Goal: Task Accomplishment & Management: Manage account settings

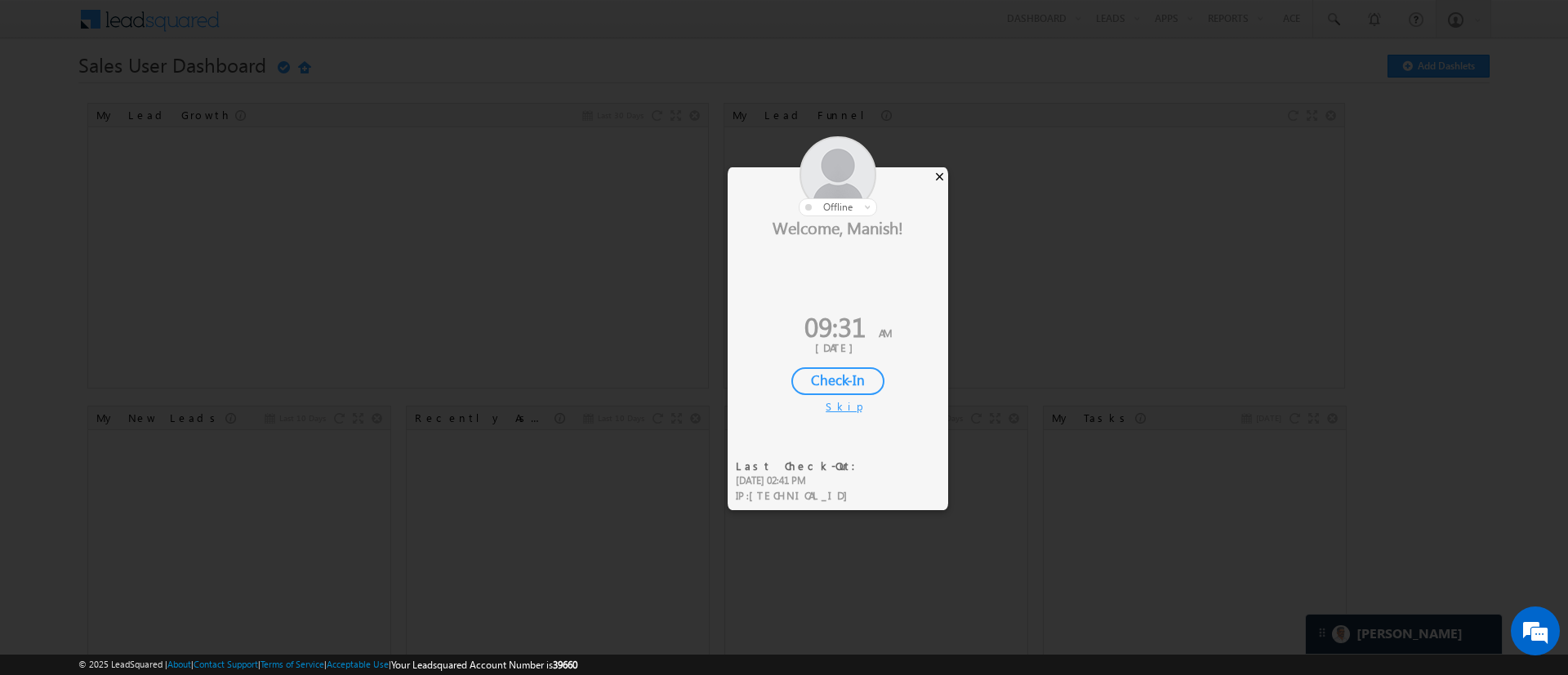
click at [944, 174] on div "×" at bounding box center [939, 176] width 17 height 18
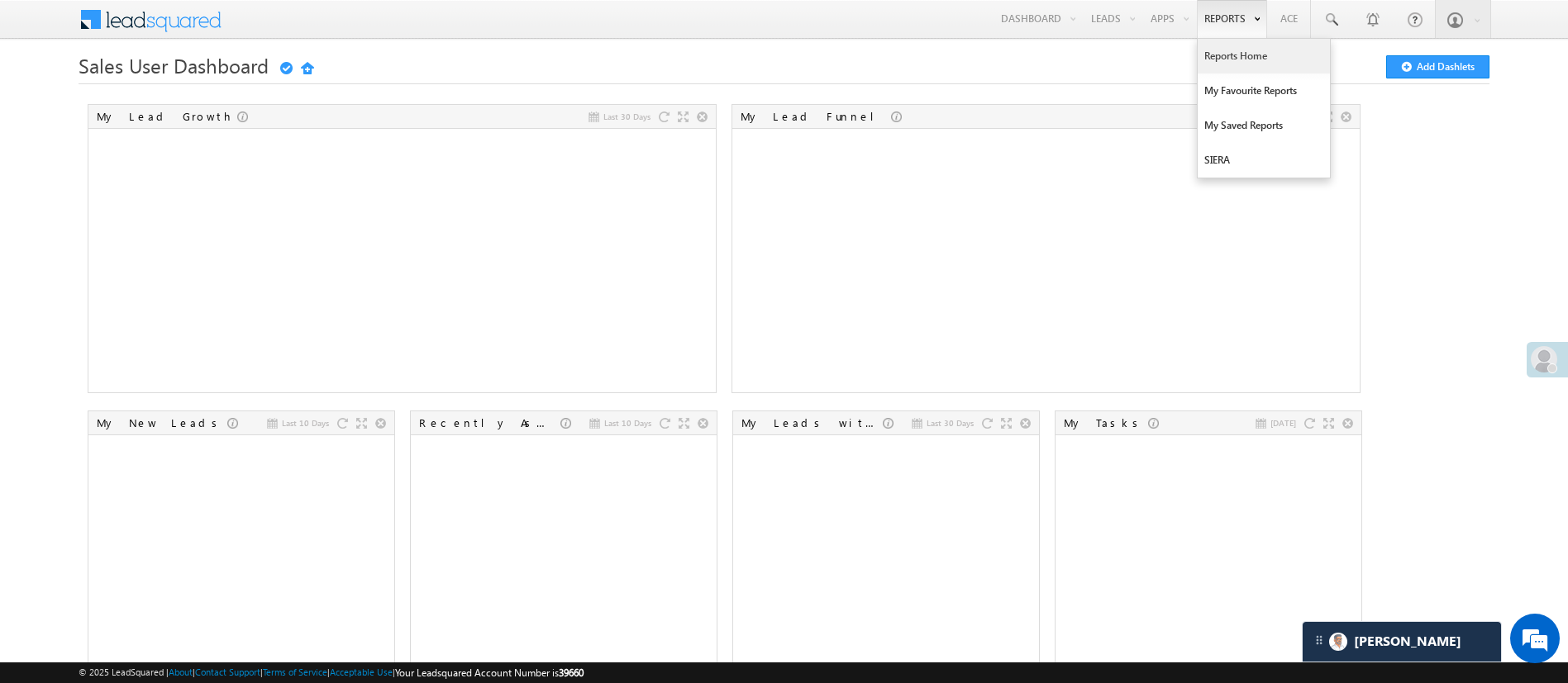
click at [1235, 53] on link "Reports Home" at bounding box center [1264, 56] width 132 height 35
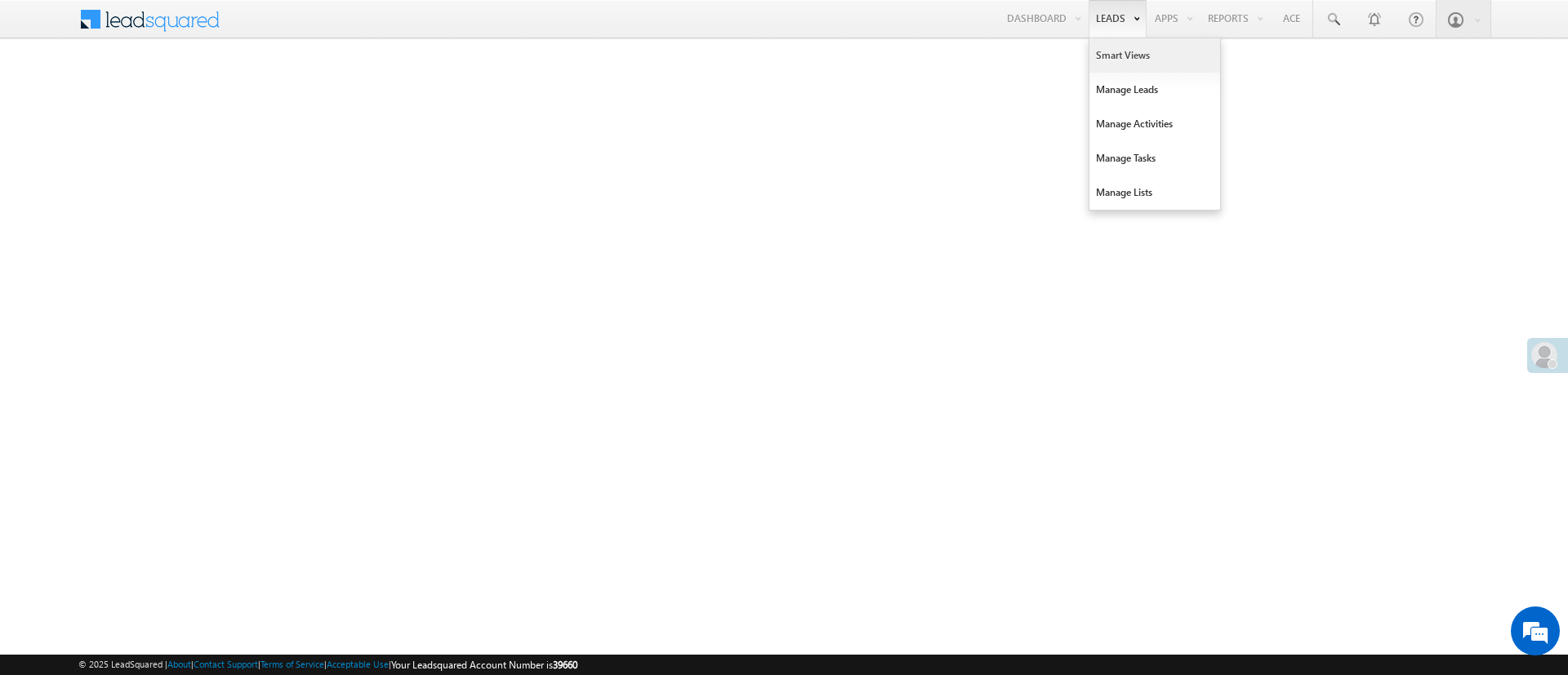
click at [1113, 56] on link "Smart Views" at bounding box center [1155, 55] width 131 height 35
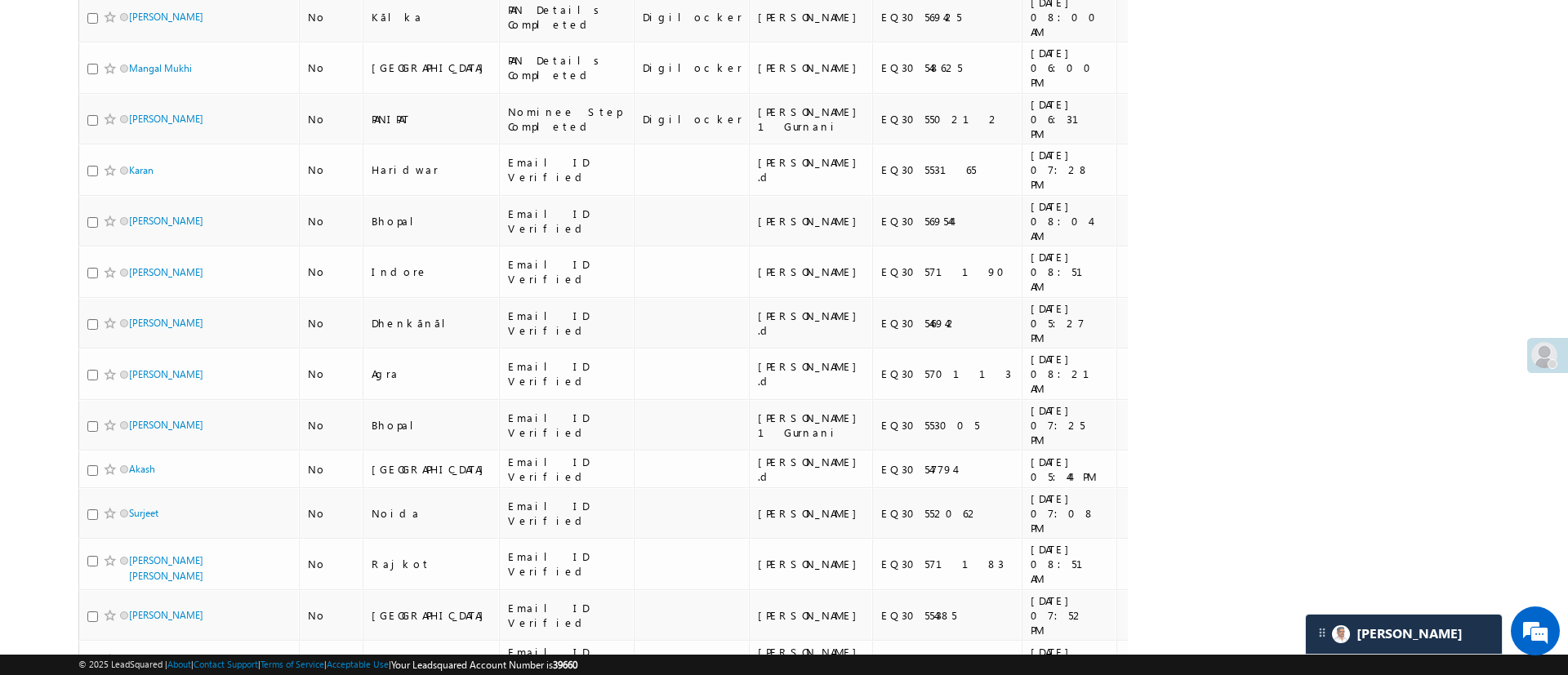
scroll to position [9, 0]
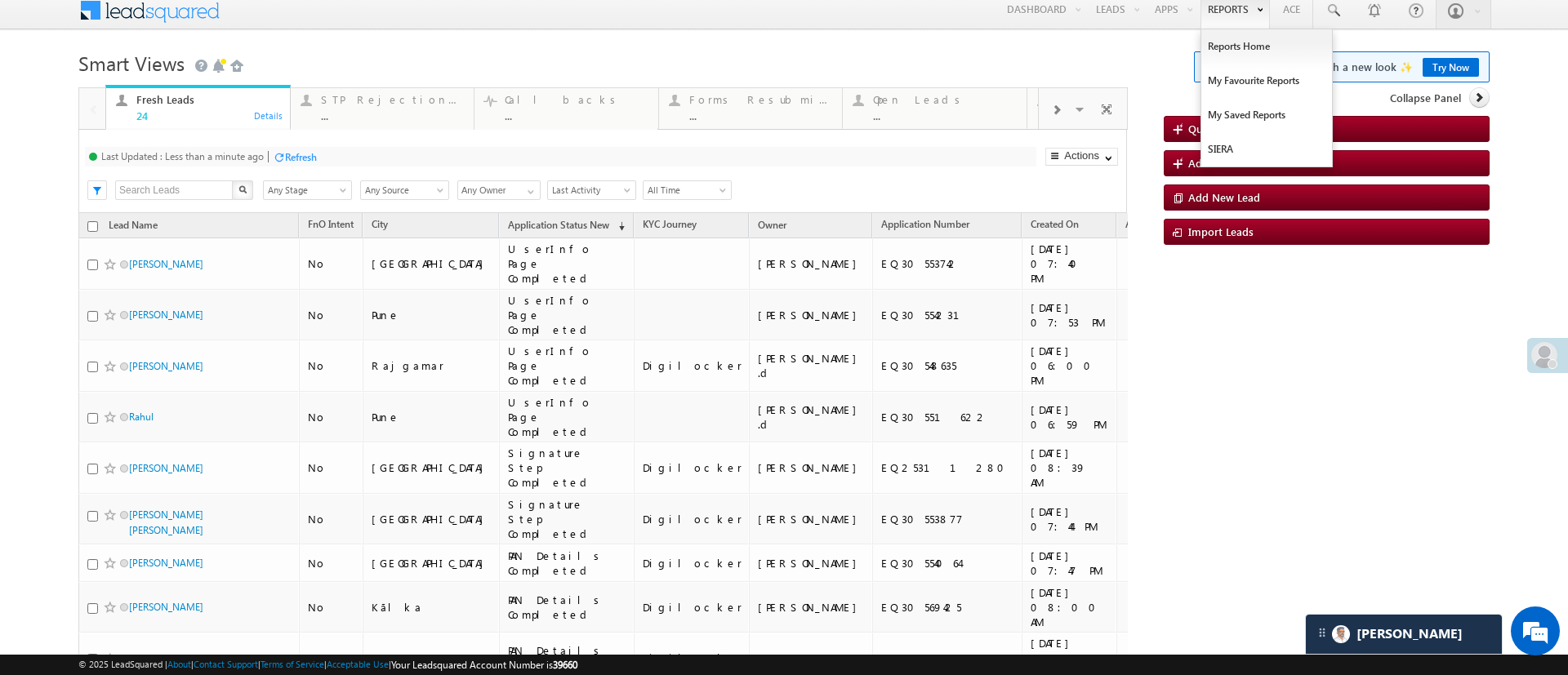
click at [1202, 17] on link "Reports" at bounding box center [1236, 9] width 69 height 37
click at [834, 177] on div "Search X Lead Stage Any Stage Any Stage Lead Source Any Source Any Source Owner…" at bounding box center [617, 189] width 1020 height 24
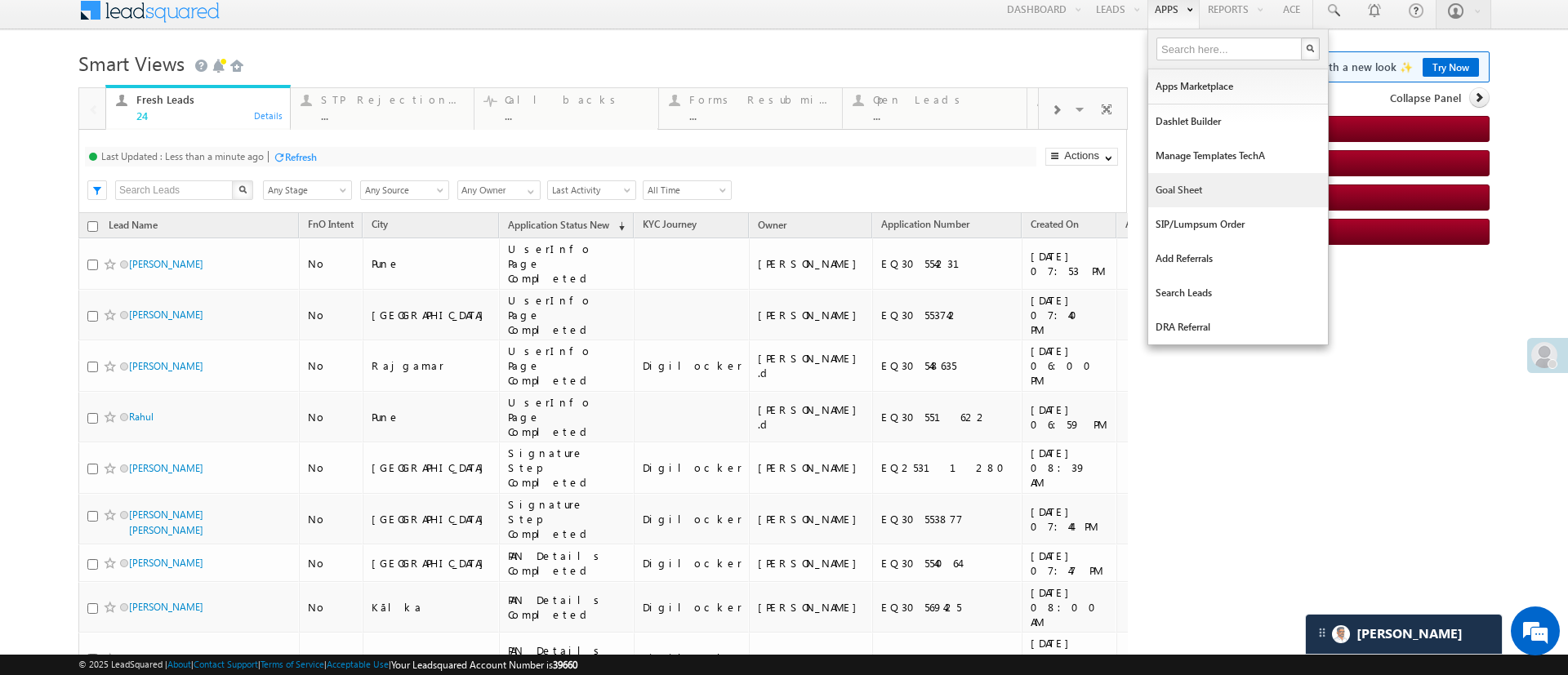
click at [1179, 184] on link "Goal Sheet" at bounding box center [1238, 190] width 179 height 35
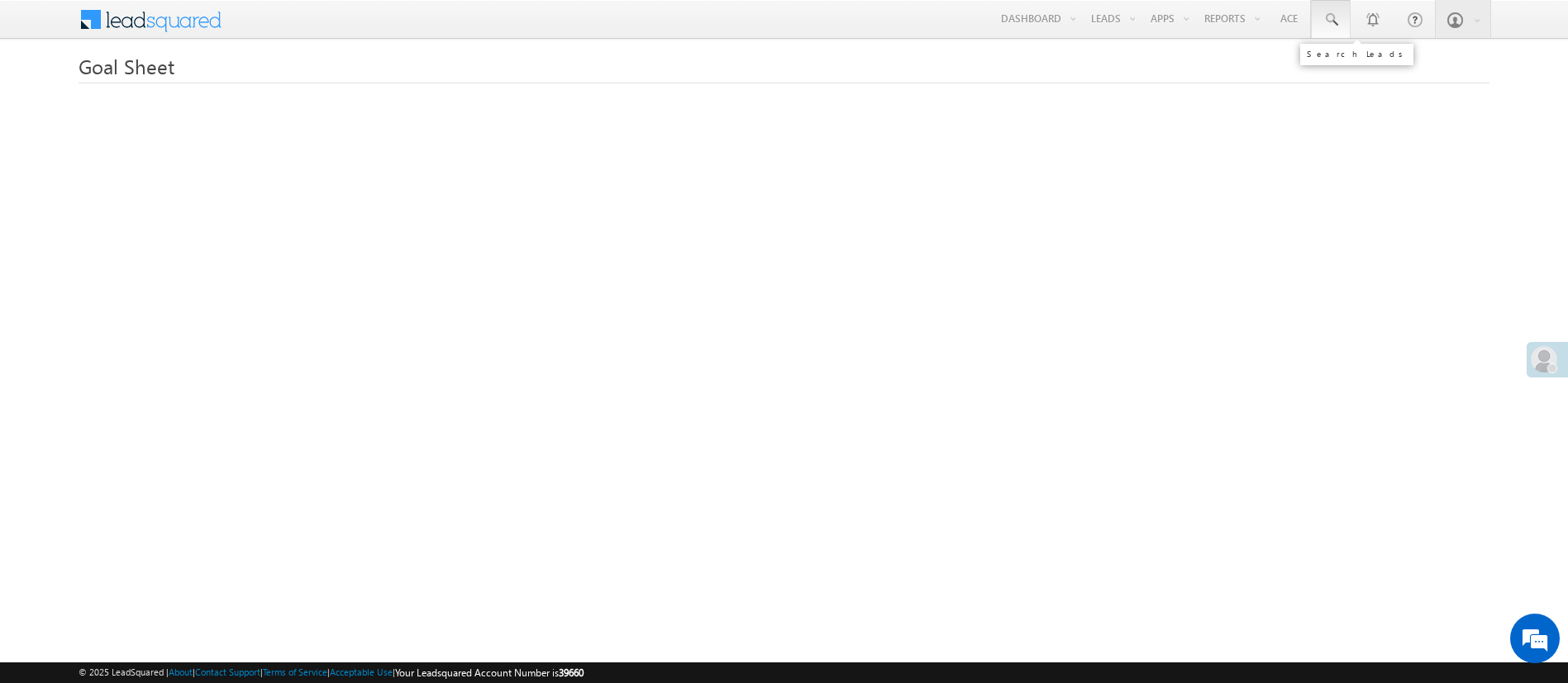
click at [1341, 23] on link at bounding box center [1331, 19] width 40 height 38
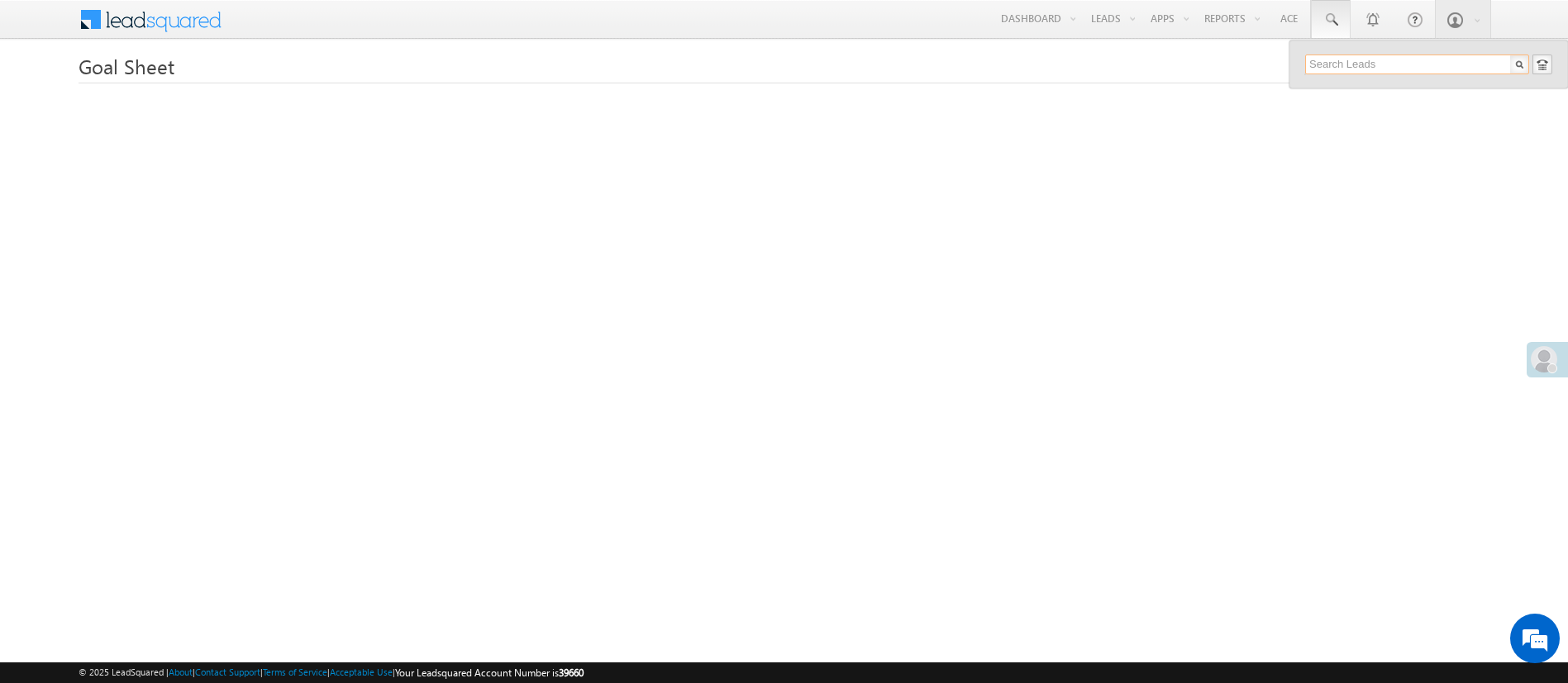
paste input "EQ30512394"
type input "EQ30512394"
click at [1425, 102] on div "+xx-xxxxxxxx39" at bounding box center [1424, 107] width 221 height 20
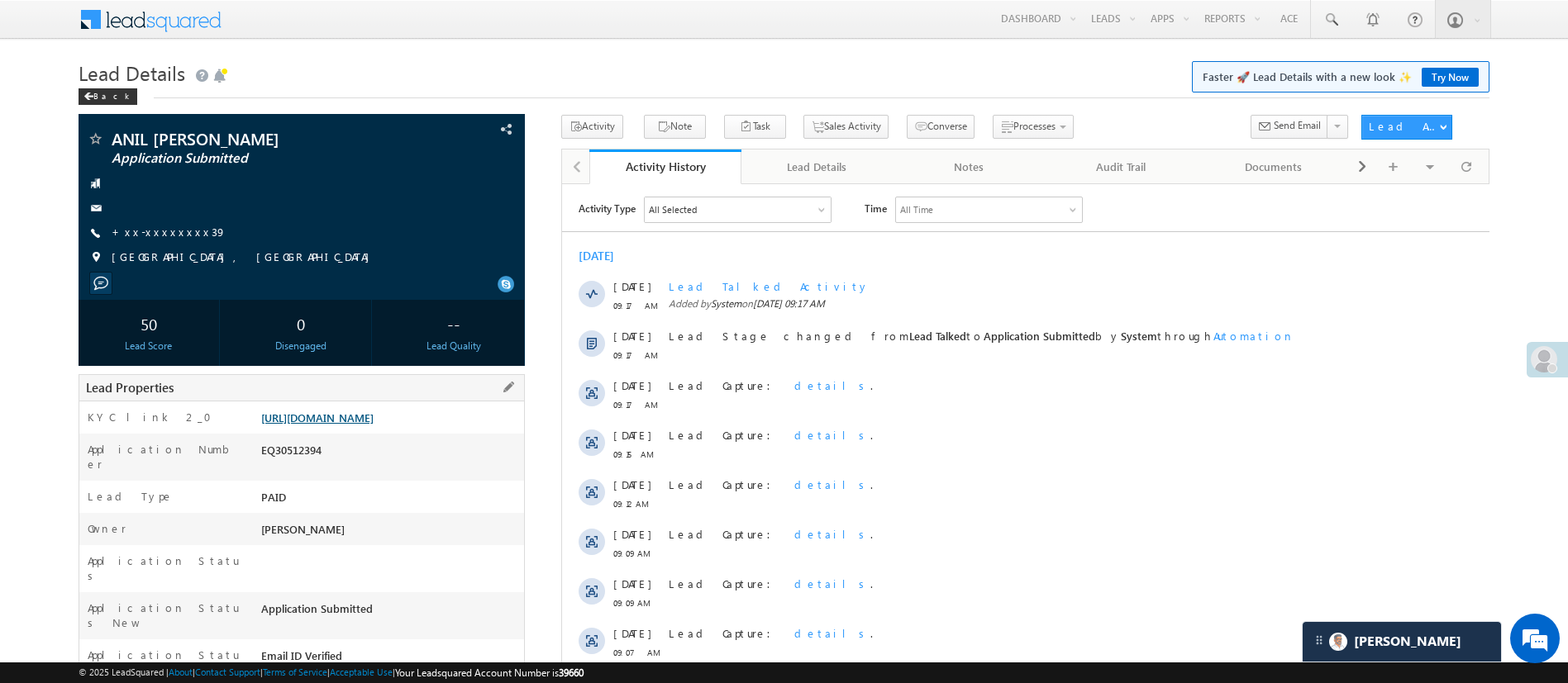
click at [373, 425] on link "[URL][DOMAIN_NAME]" at bounding box center [317, 418] width 112 height 14
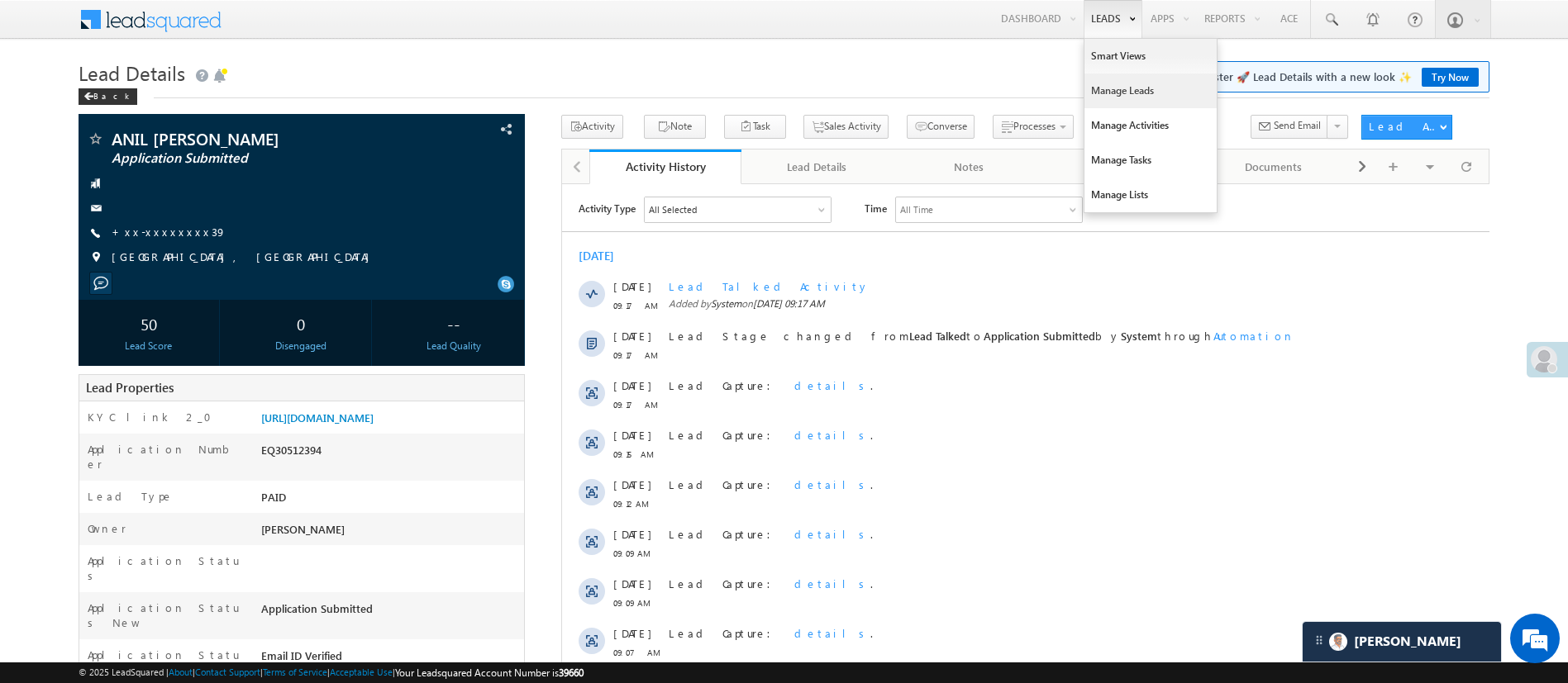
click at [1118, 96] on link "Manage Leads" at bounding box center [1151, 91] width 132 height 35
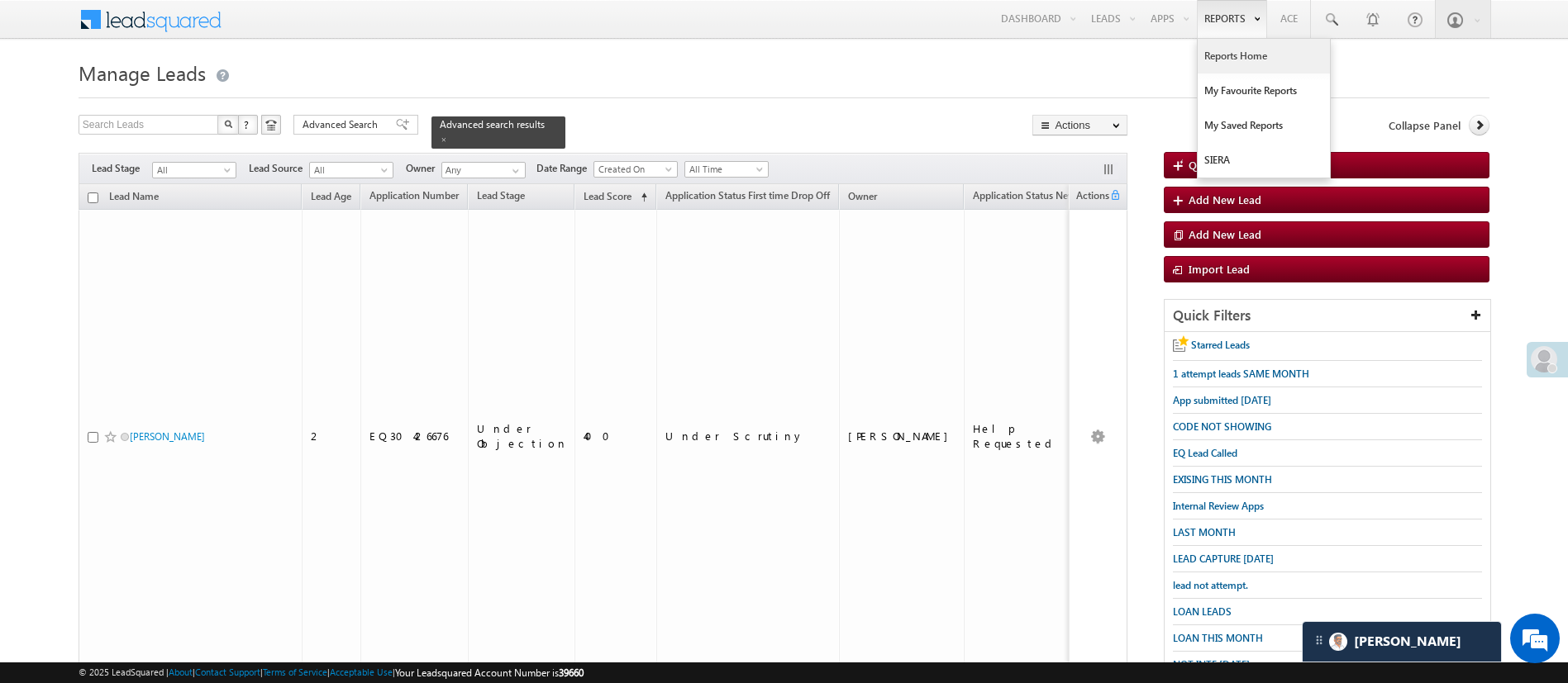
click at [1227, 53] on link "Reports Home" at bounding box center [1264, 56] width 132 height 35
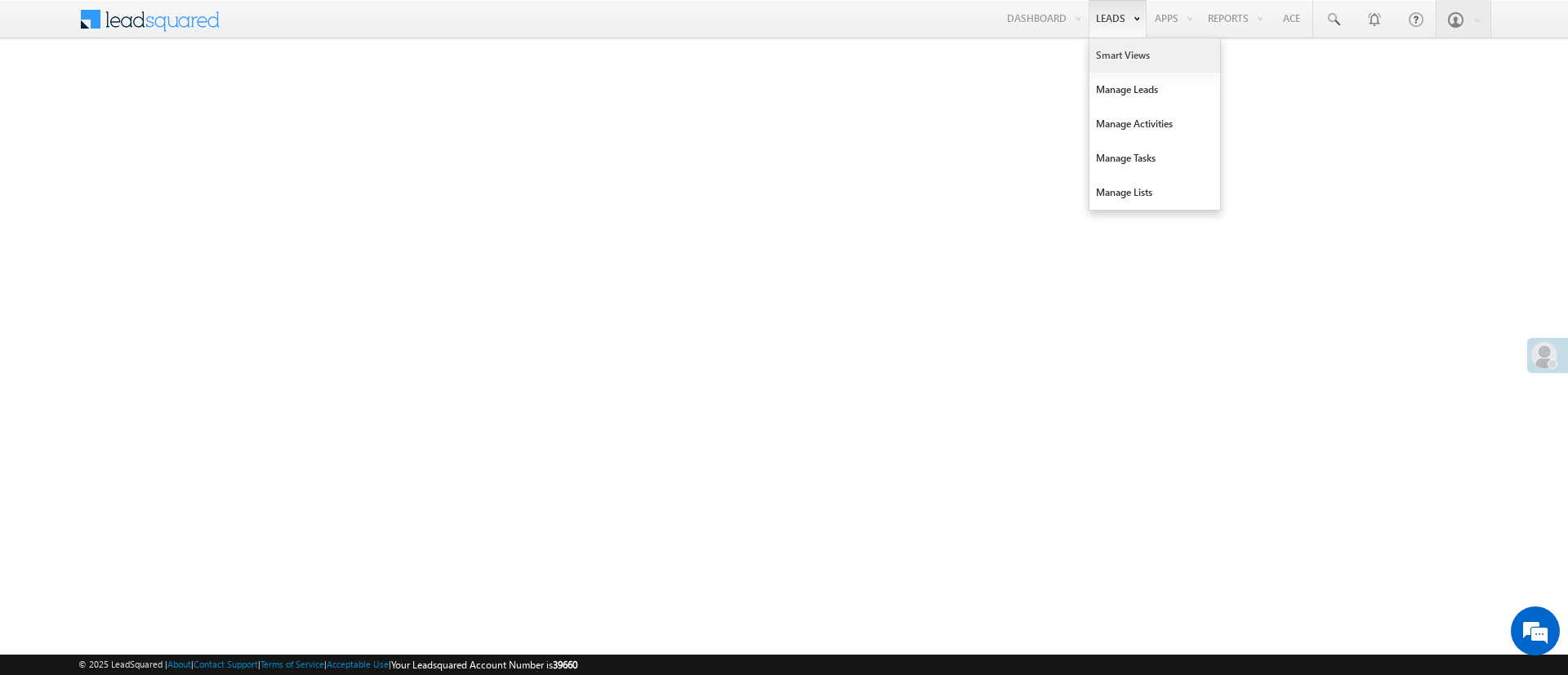
click at [1123, 61] on link "Smart Views" at bounding box center [1155, 55] width 131 height 35
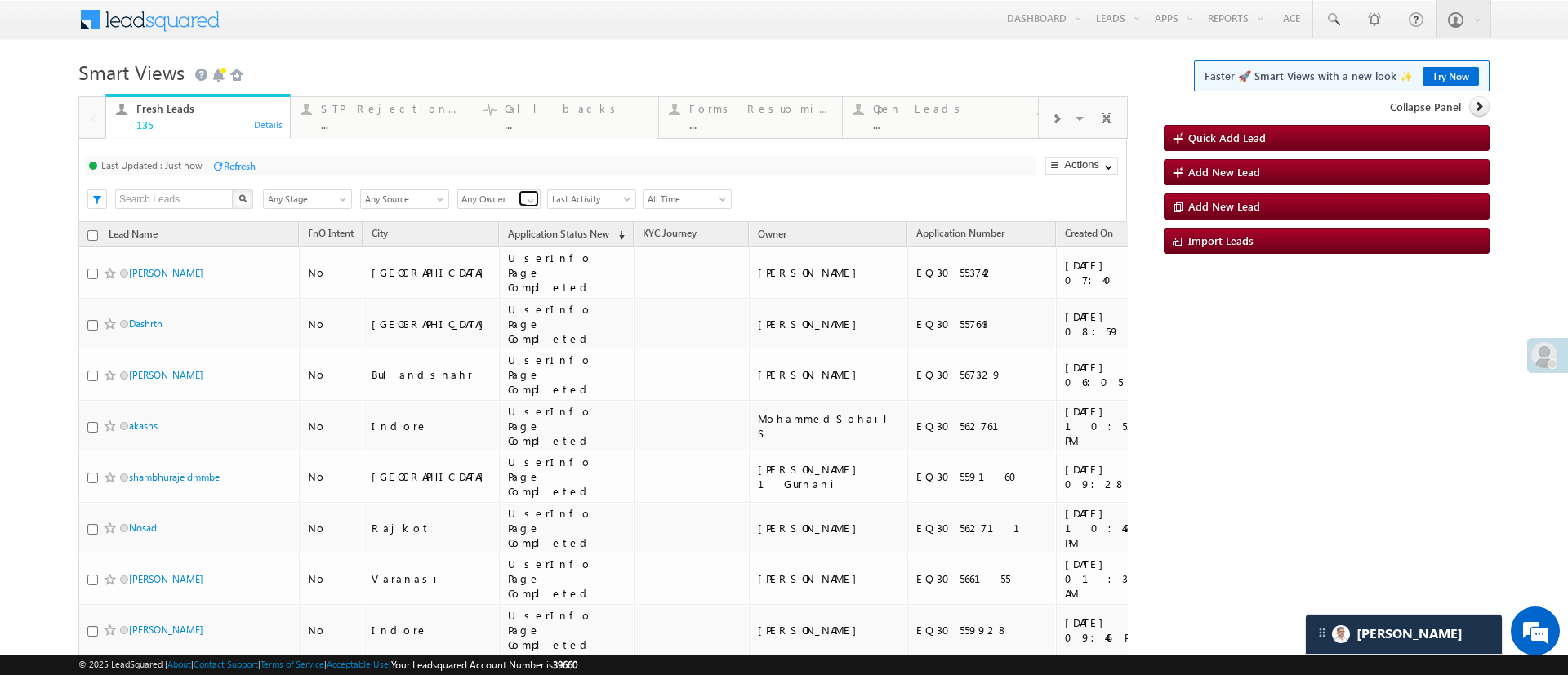
click at [531, 199] on span at bounding box center [531, 201] width 13 height 13
click at [515, 218] on link "[PERSON_NAME]" at bounding box center [500, 218] width 84 height 19
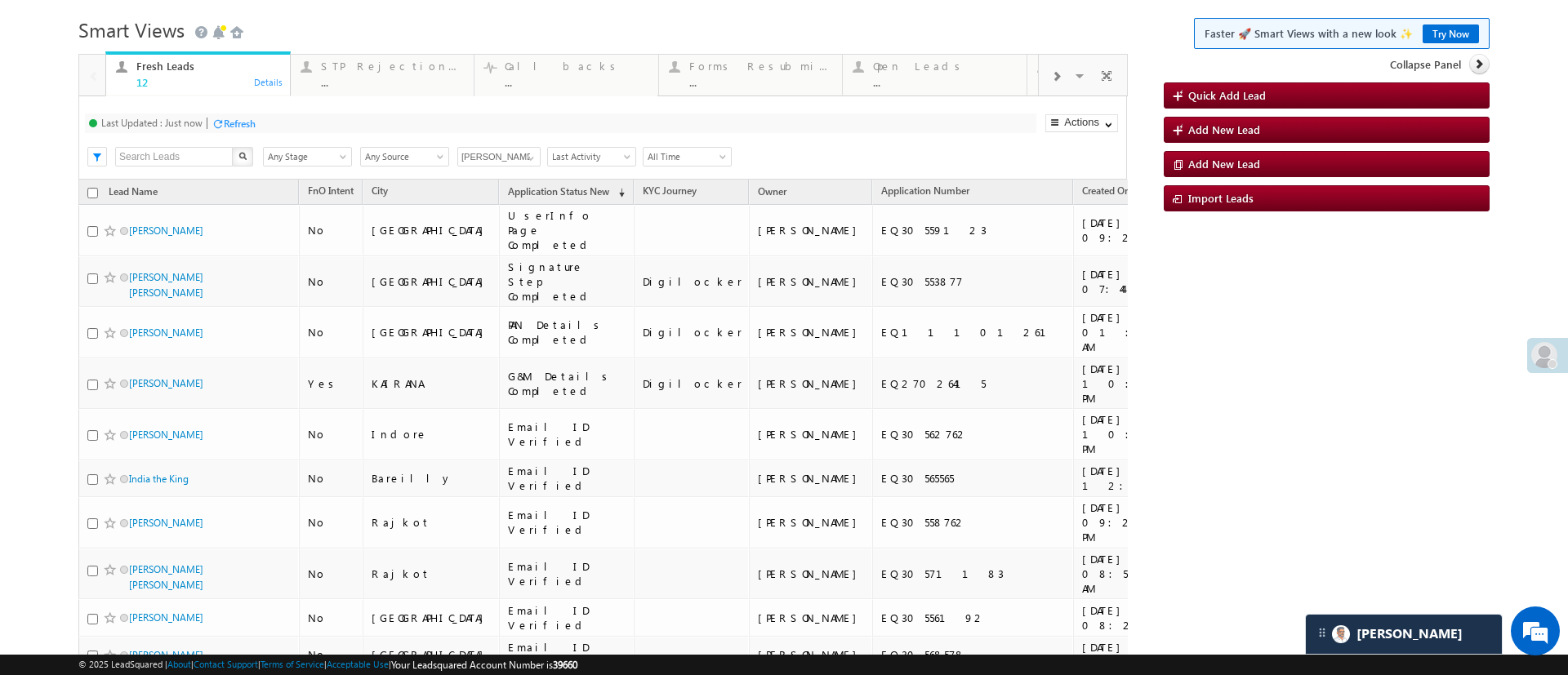
scroll to position [38, 0]
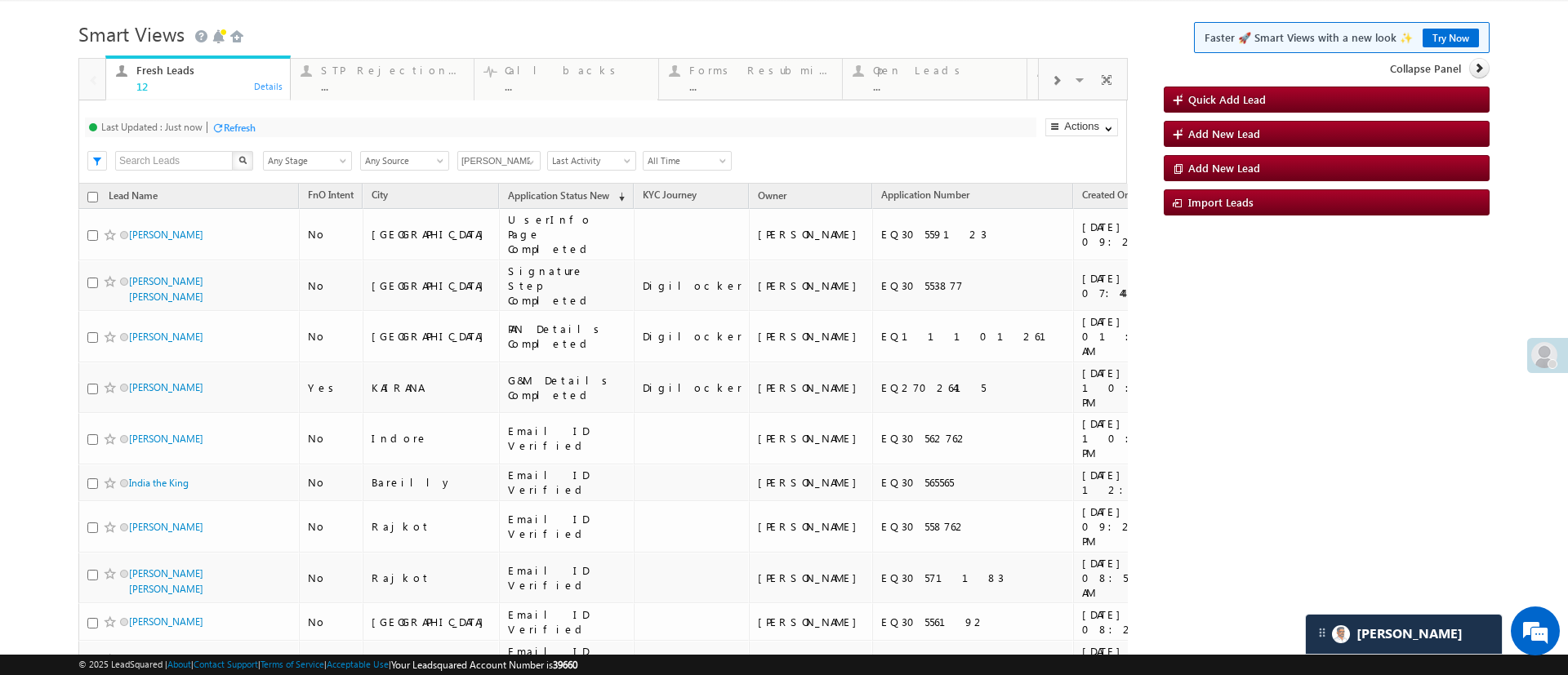
type input "[PERSON_NAME]"
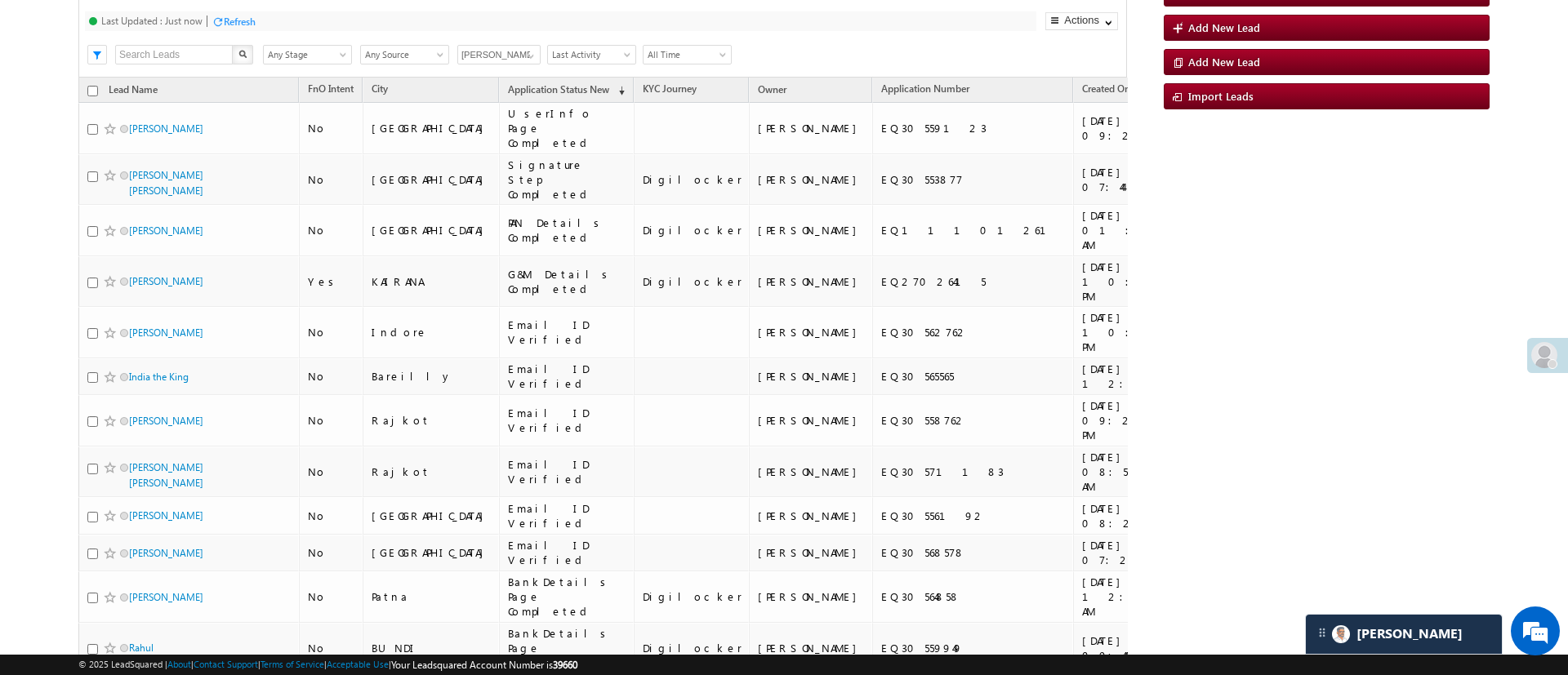
scroll to position [162, 0]
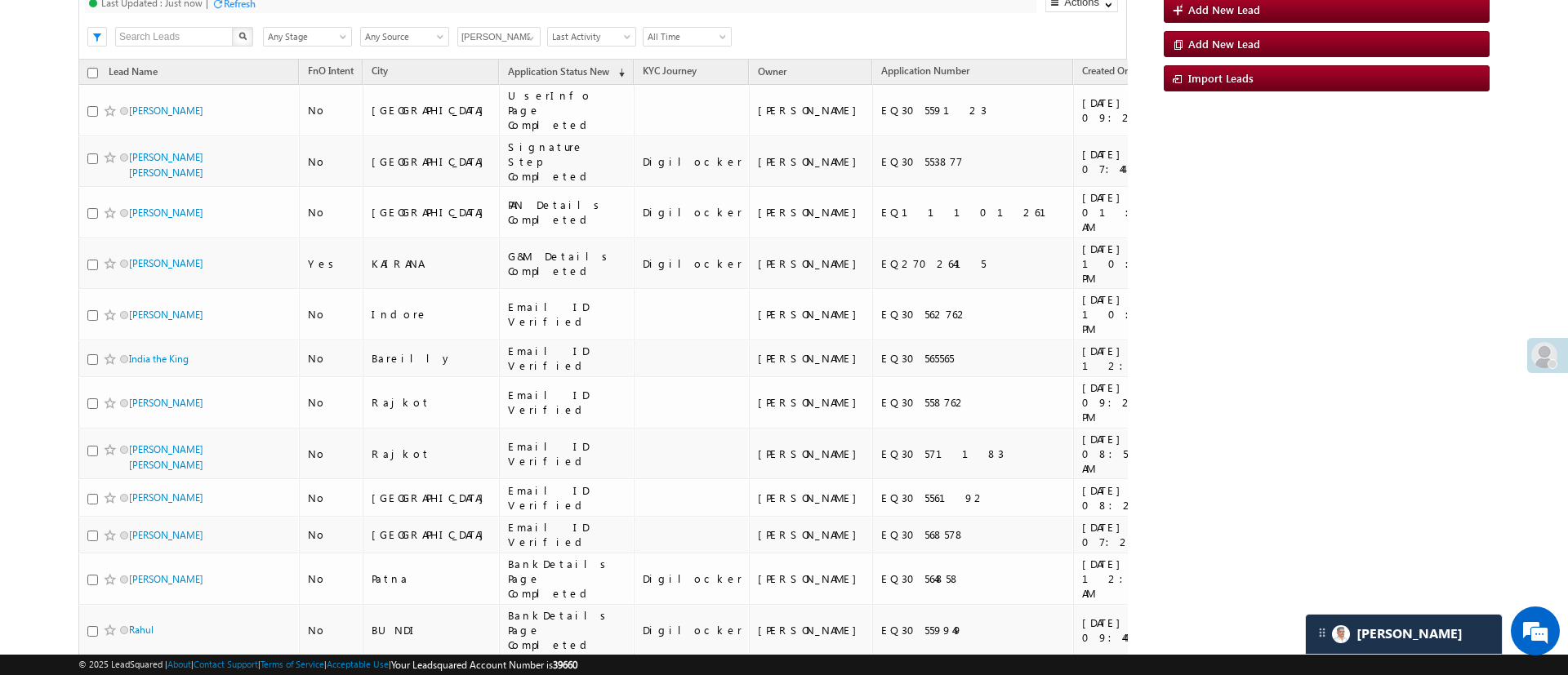
click at [92, 77] on input "checkbox" at bounding box center [92, 73] width 10 height 10
checkbox input "true"
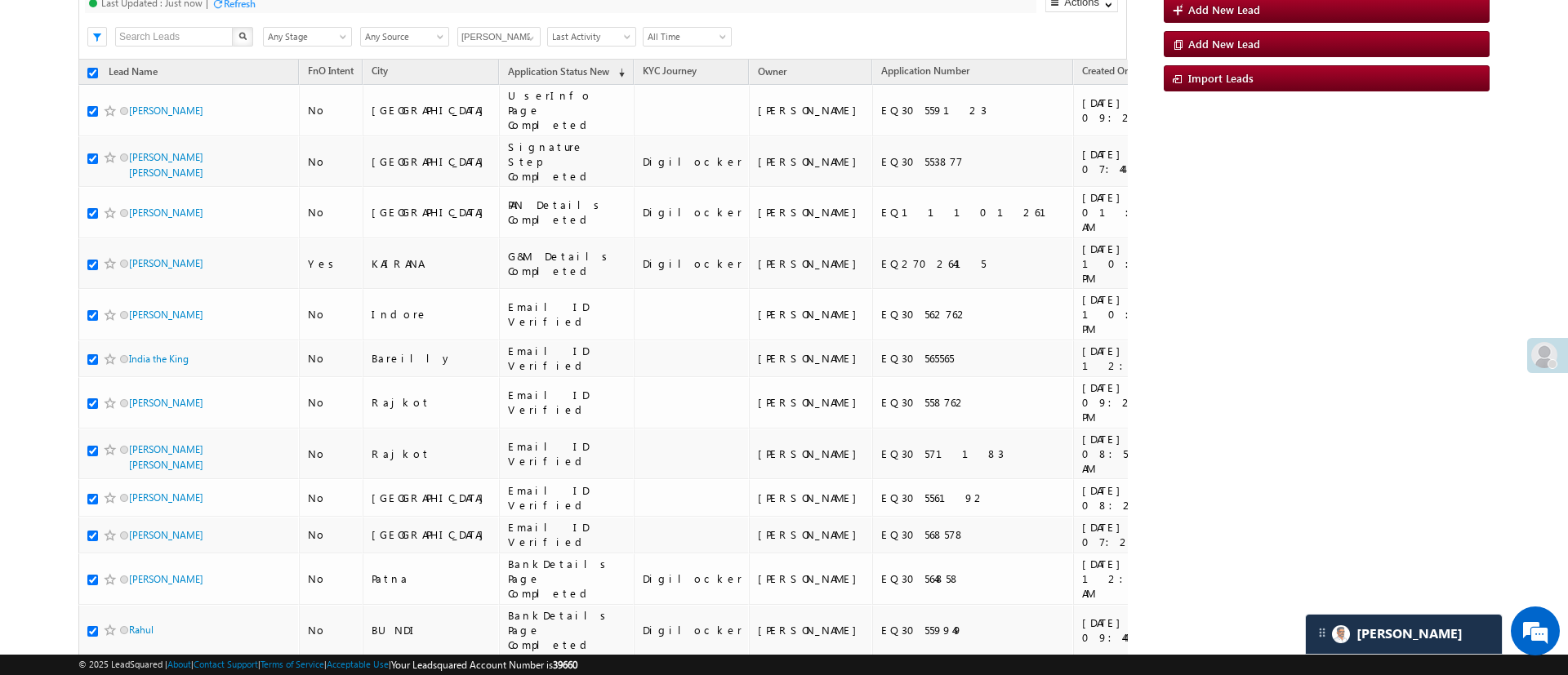
checkbox input "true"
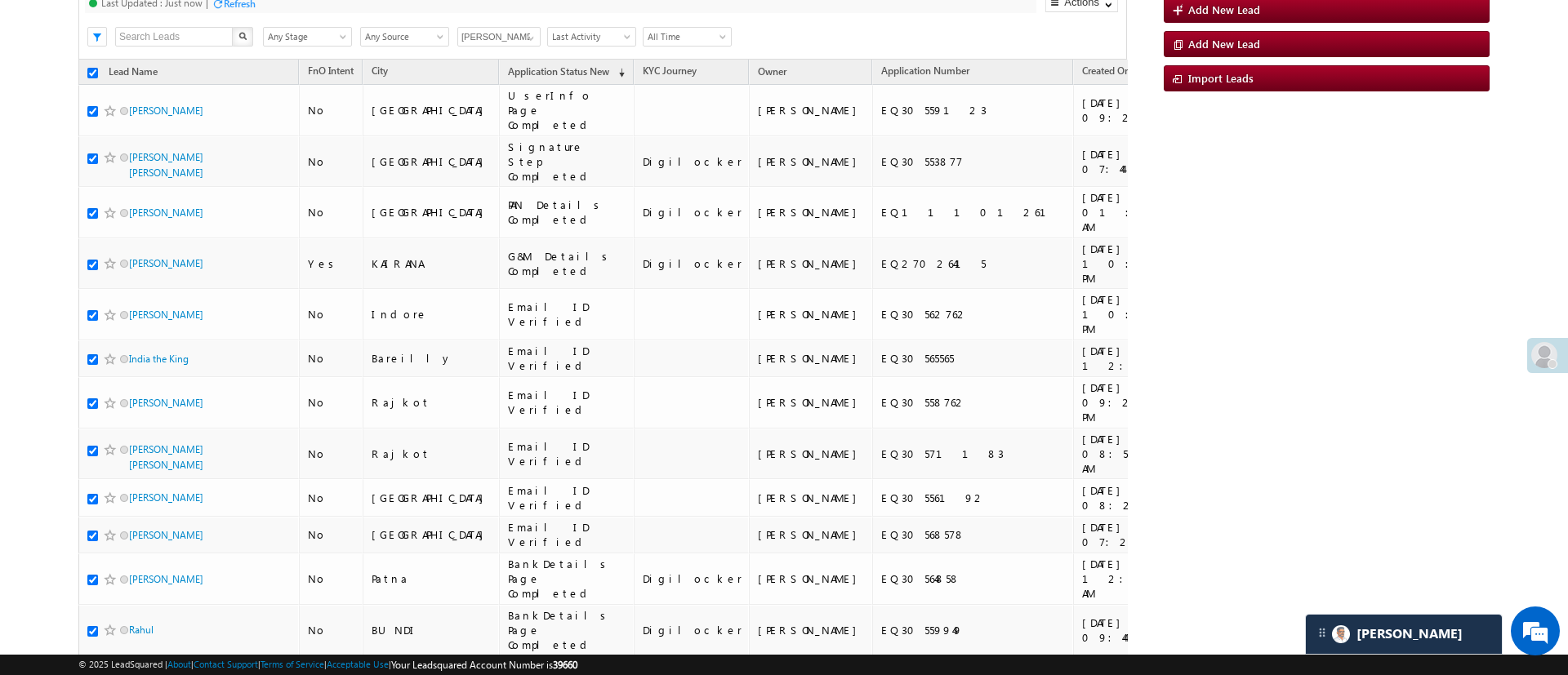
checkbox input "true"
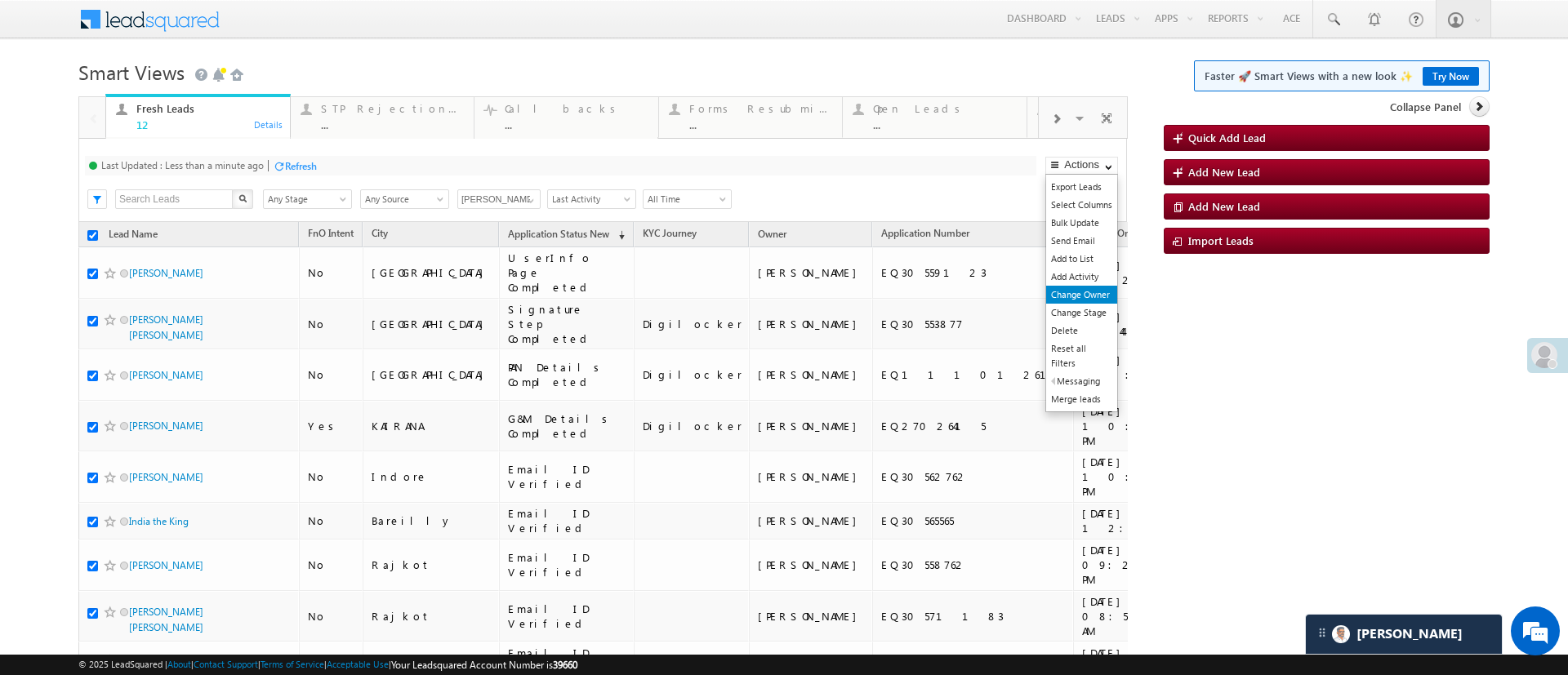
click at [1086, 292] on link "Change Owner" at bounding box center [1081, 294] width 71 height 18
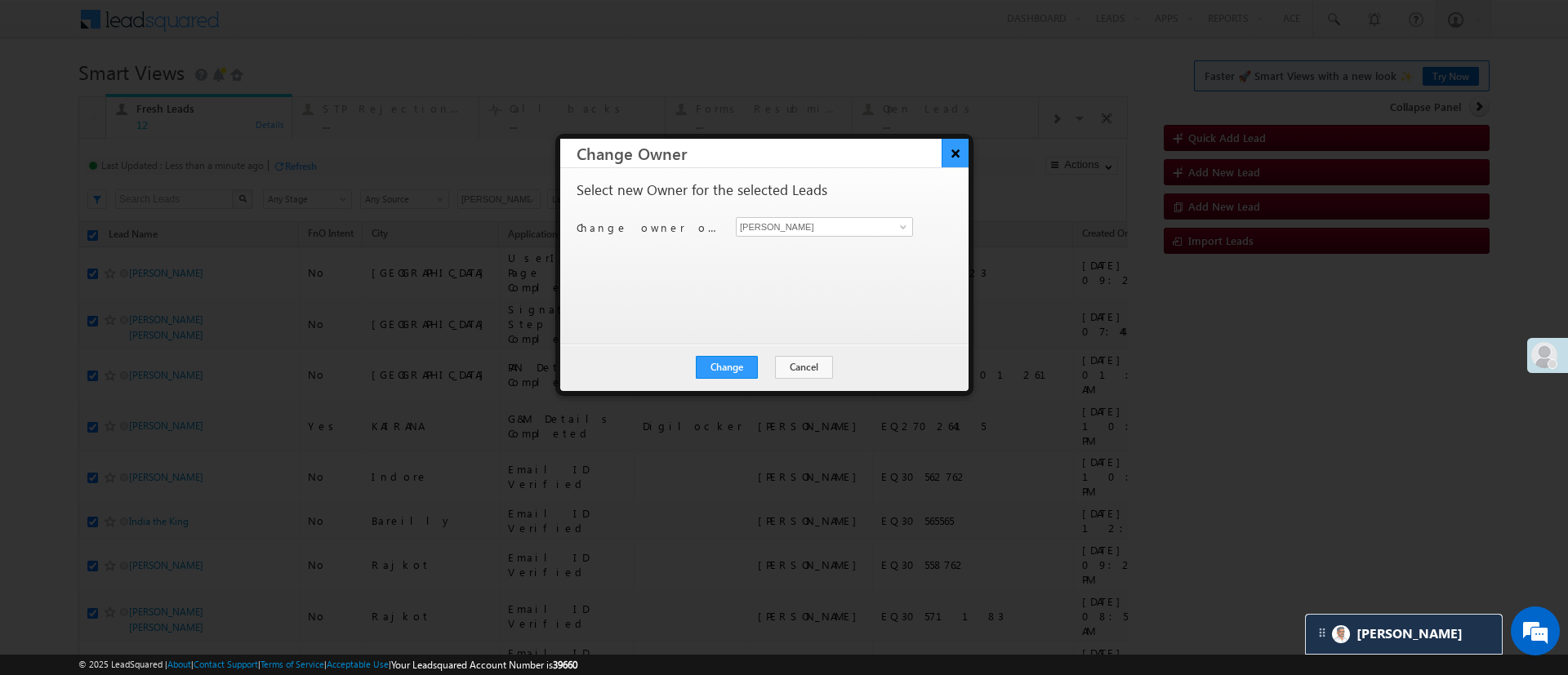
click at [946, 144] on button "×" at bounding box center [954, 153] width 27 height 29
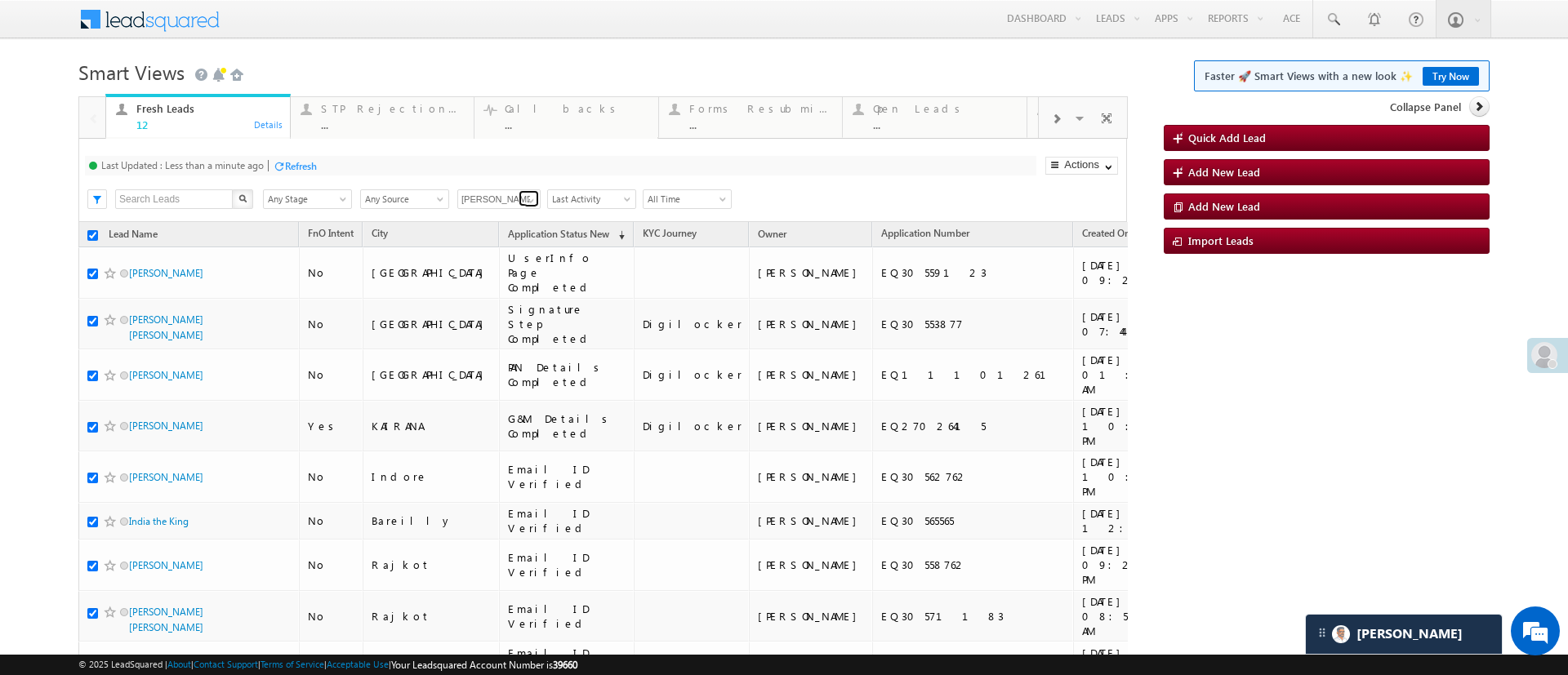
click at [531, 196] on span at bounding box center [531, 201] width 13 height 13
click at [515, 218] on link "[PERSON_NAME]" at bounding box center [500, 218] width 84 height 19
type input "[PERSON_NAME]"
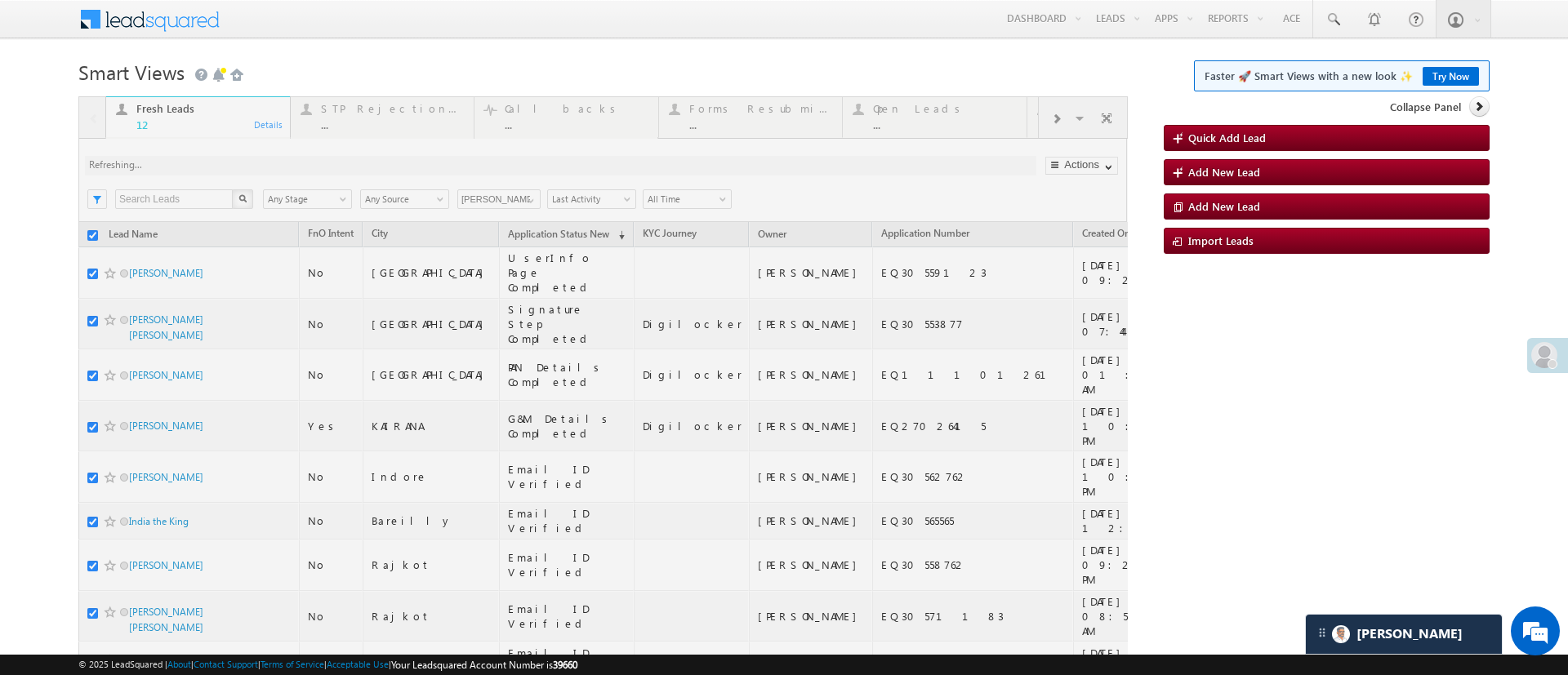
checkbox input "false"
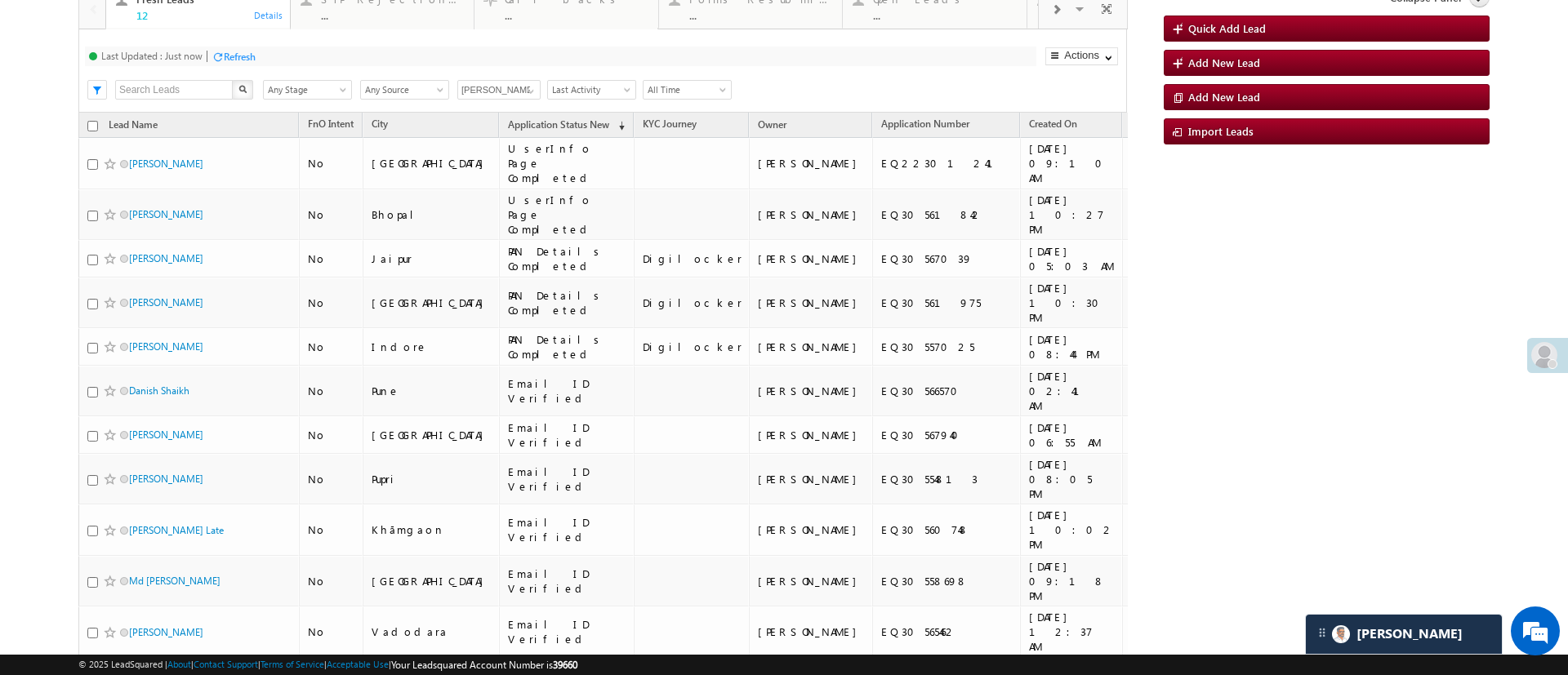
scroll to position [149, 0]
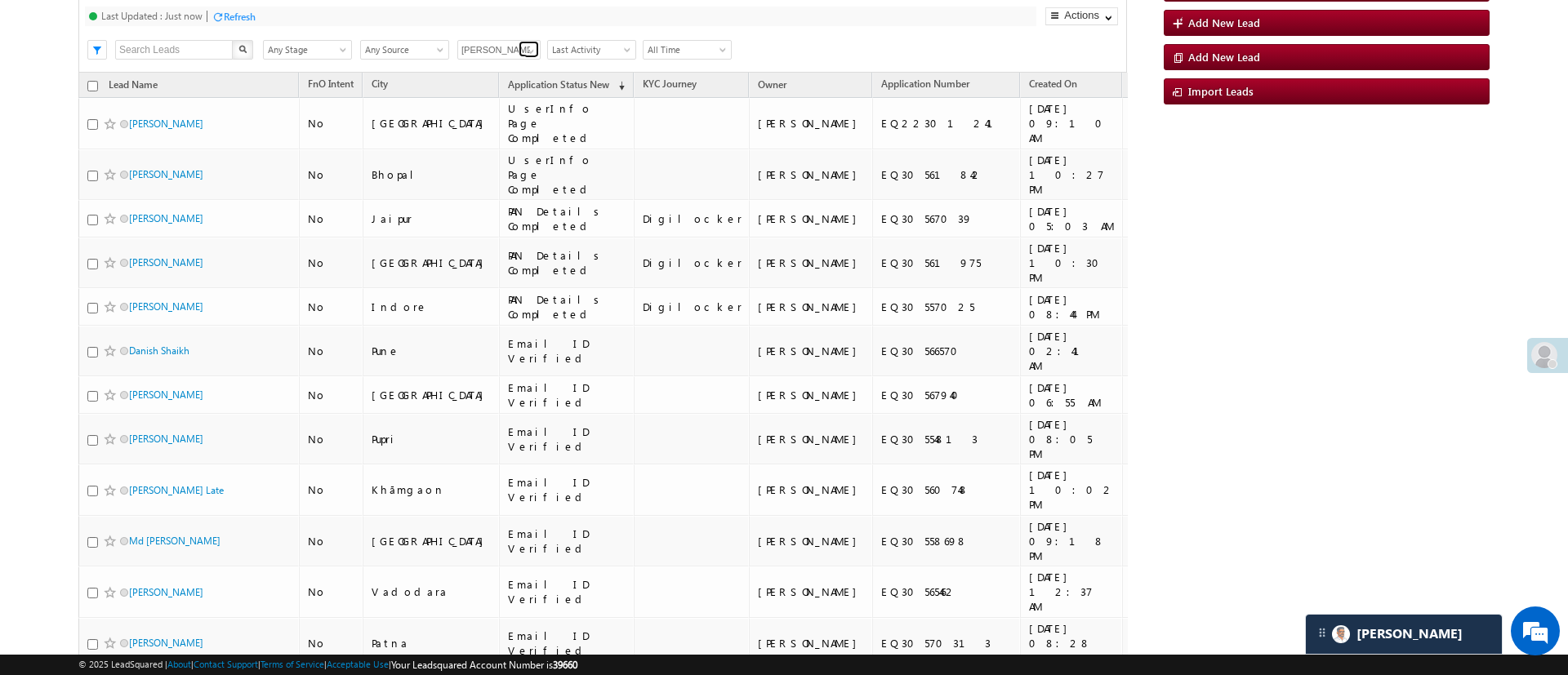
click at [531, 49] on span at bounding box center [531, 51] width 13 height 13
click at [514, 69] on link "Esha Kumari" at bounding box center [500, 69] width 84 height 19
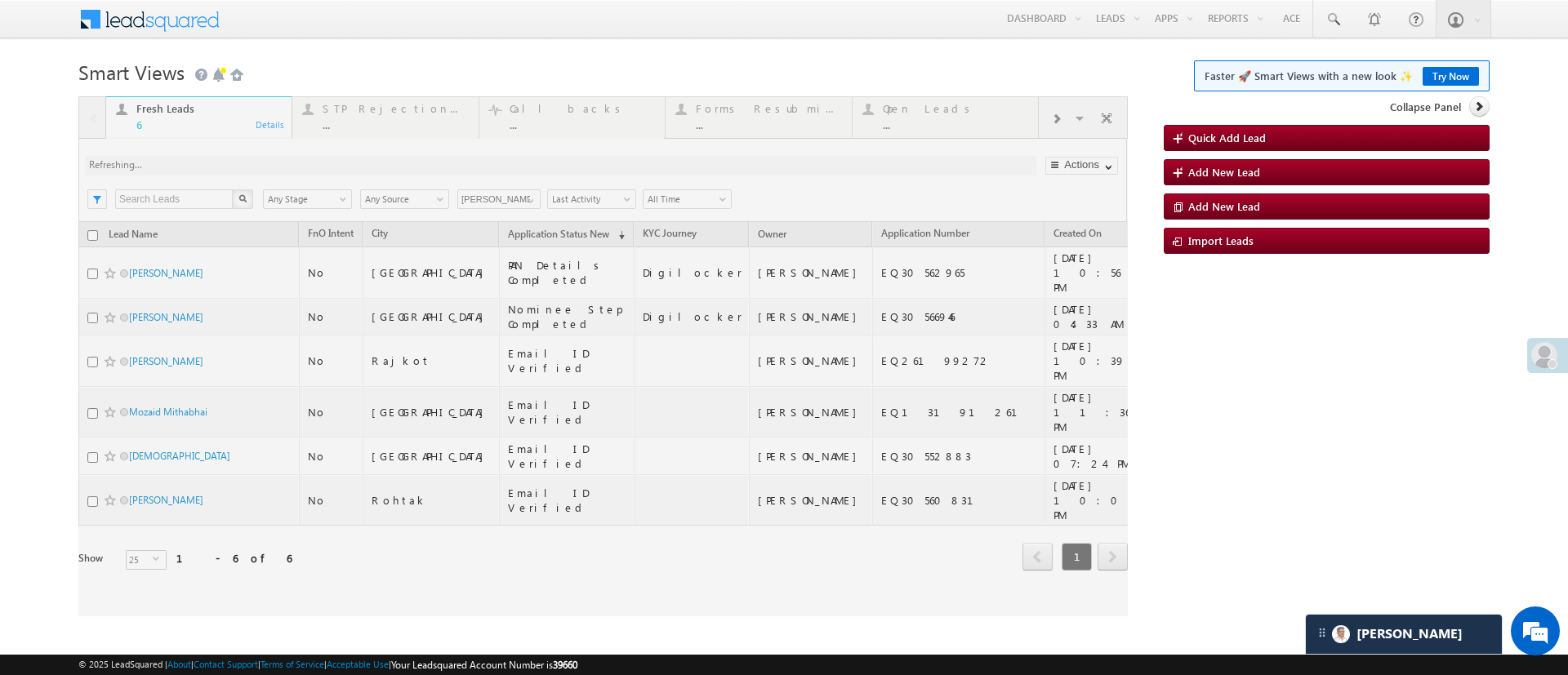
scroll to position [0, 0]
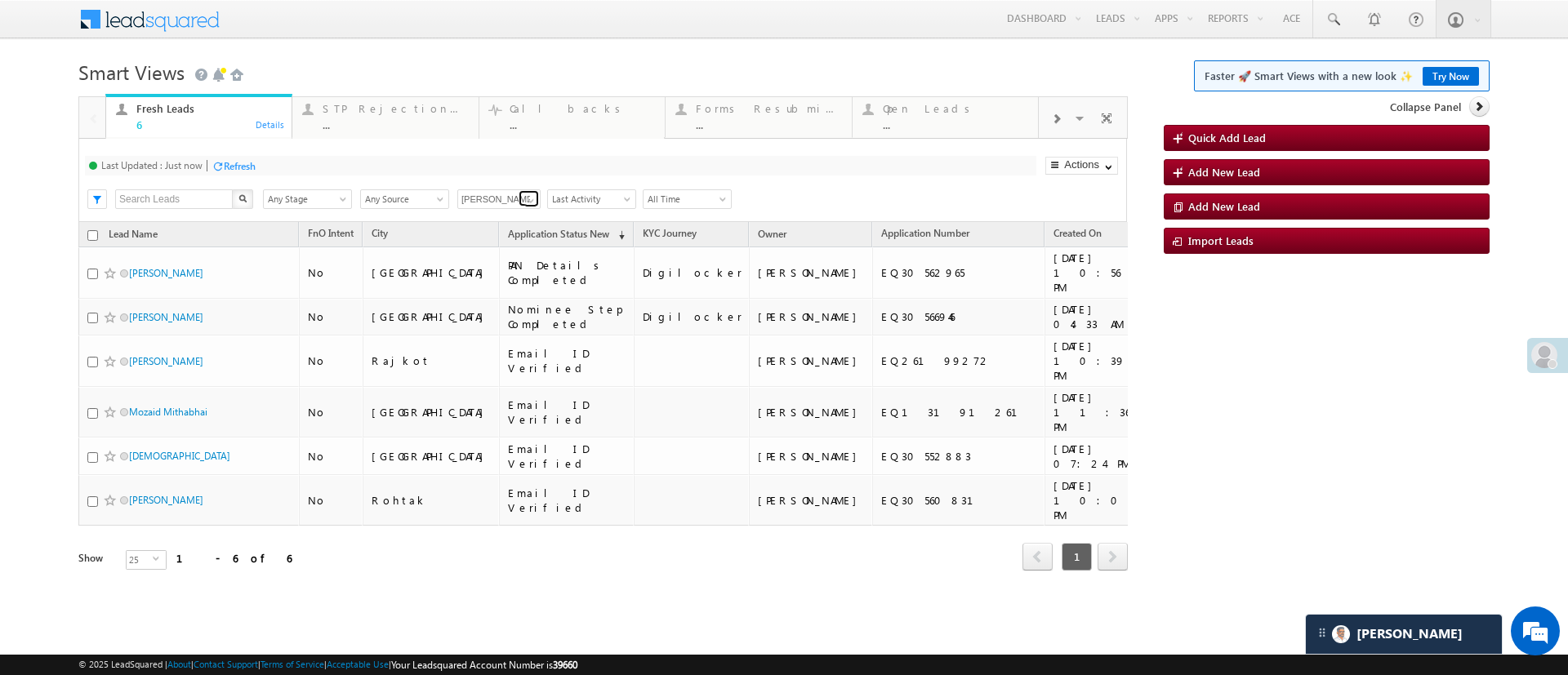
click at [534, 204] on span at bounding box center [531, 201] width 13 height 13
click at [516, 298] on link "Hemant Nandwana" at bounding box center [500, 299] width 84 height 19
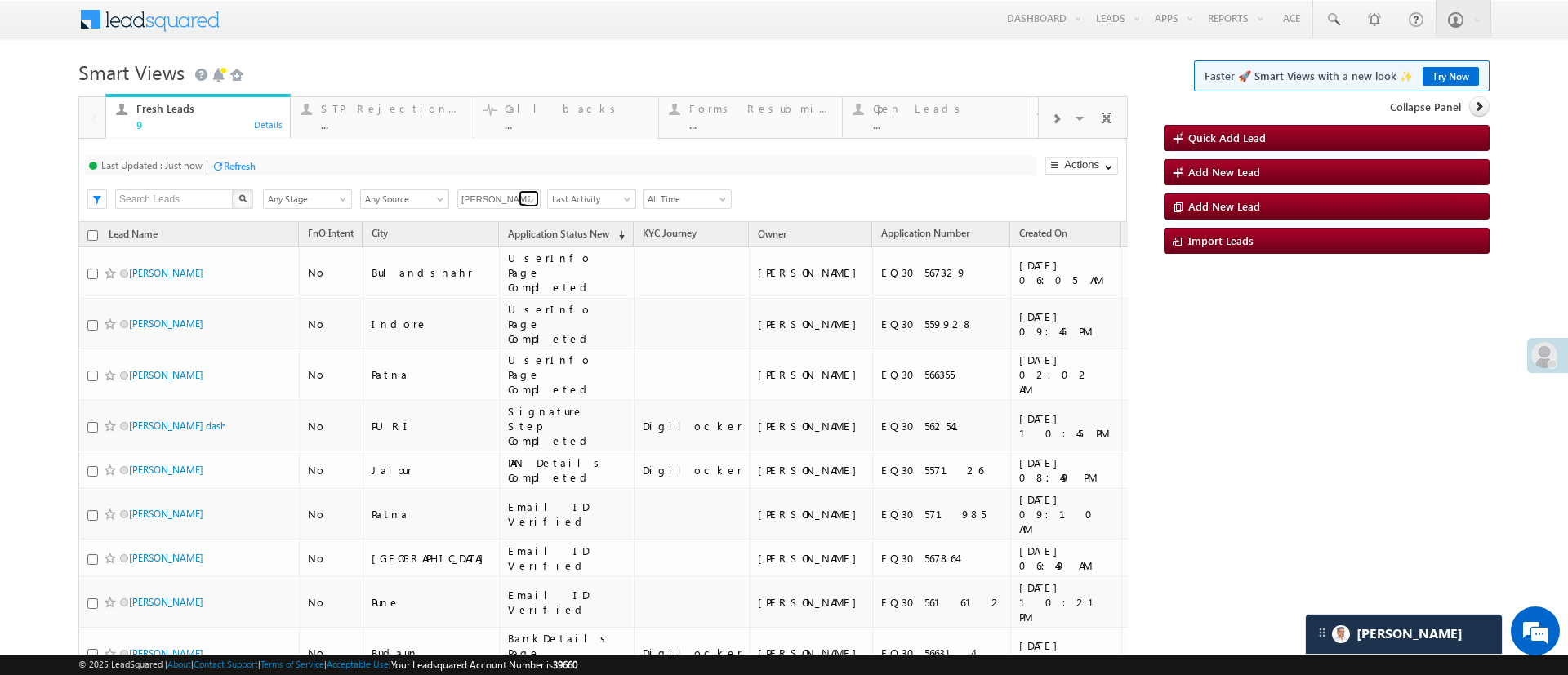
click at [529, 199] on span at bounding box center [531, 201] width 13 height 13
click at [513, 326] on link "[PERSON_NAME]" at bounding box center [500, 316] width 84 height 19
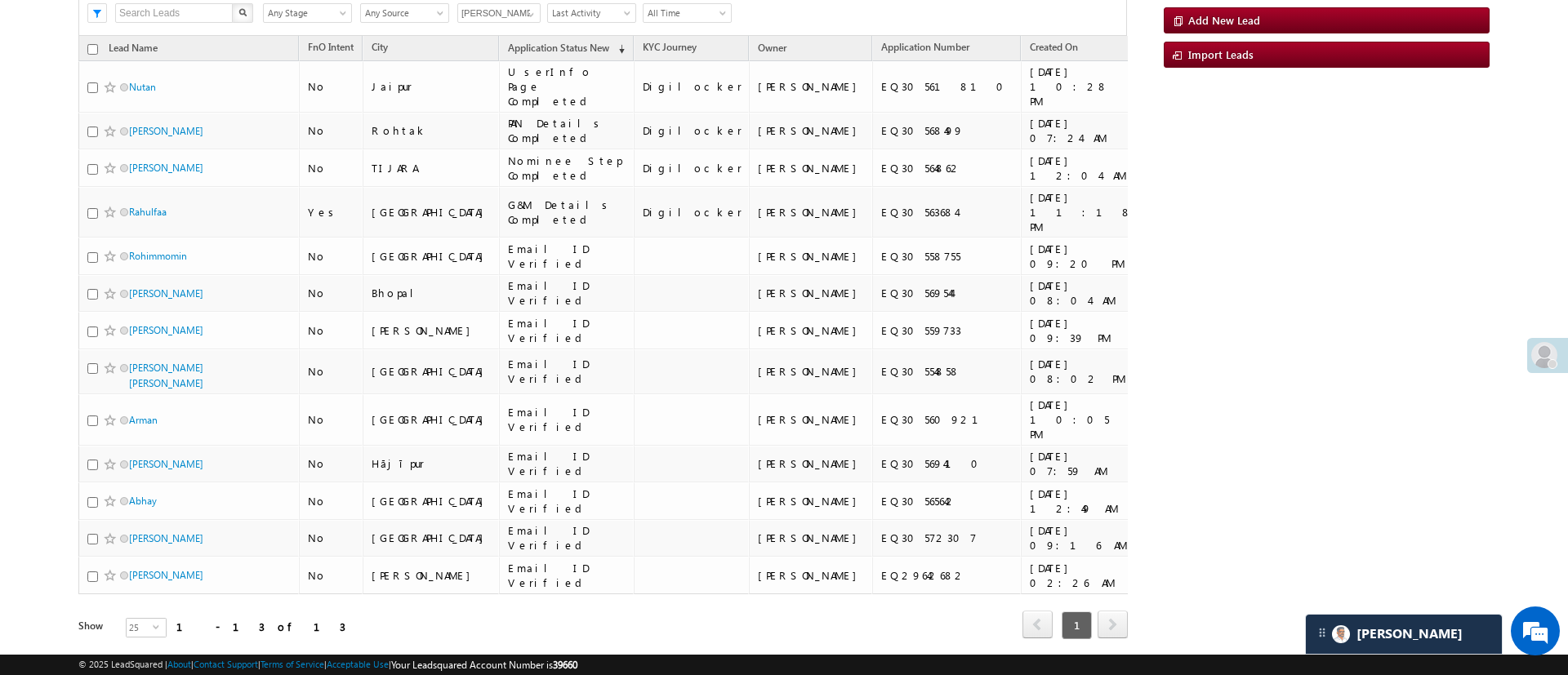
scroll to position [0, 0]
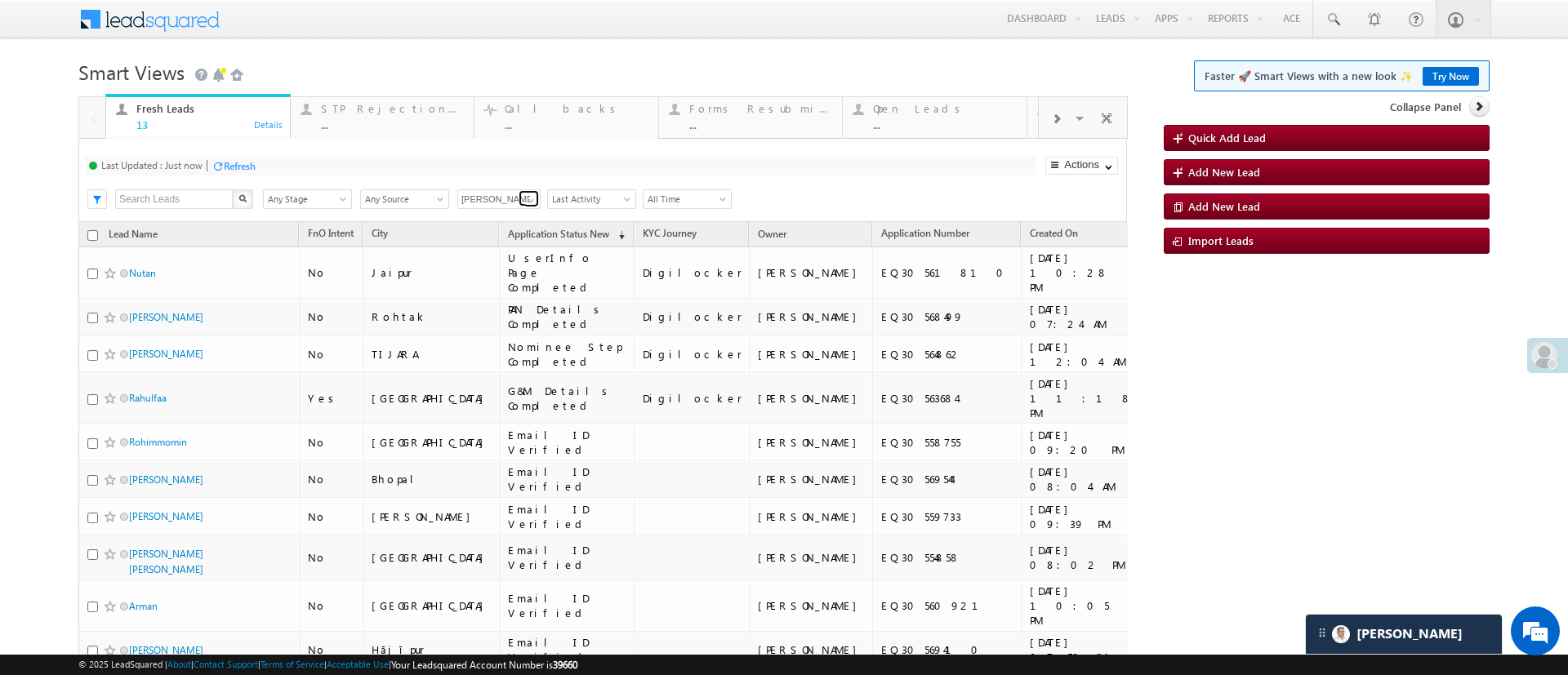
click at [536, 202] on span at bounding box center [531, 201] width 13 height 13
click at [512, 289] on link "[PERSON_NAME]" at bounding box center [500, 280] width 84 height 19
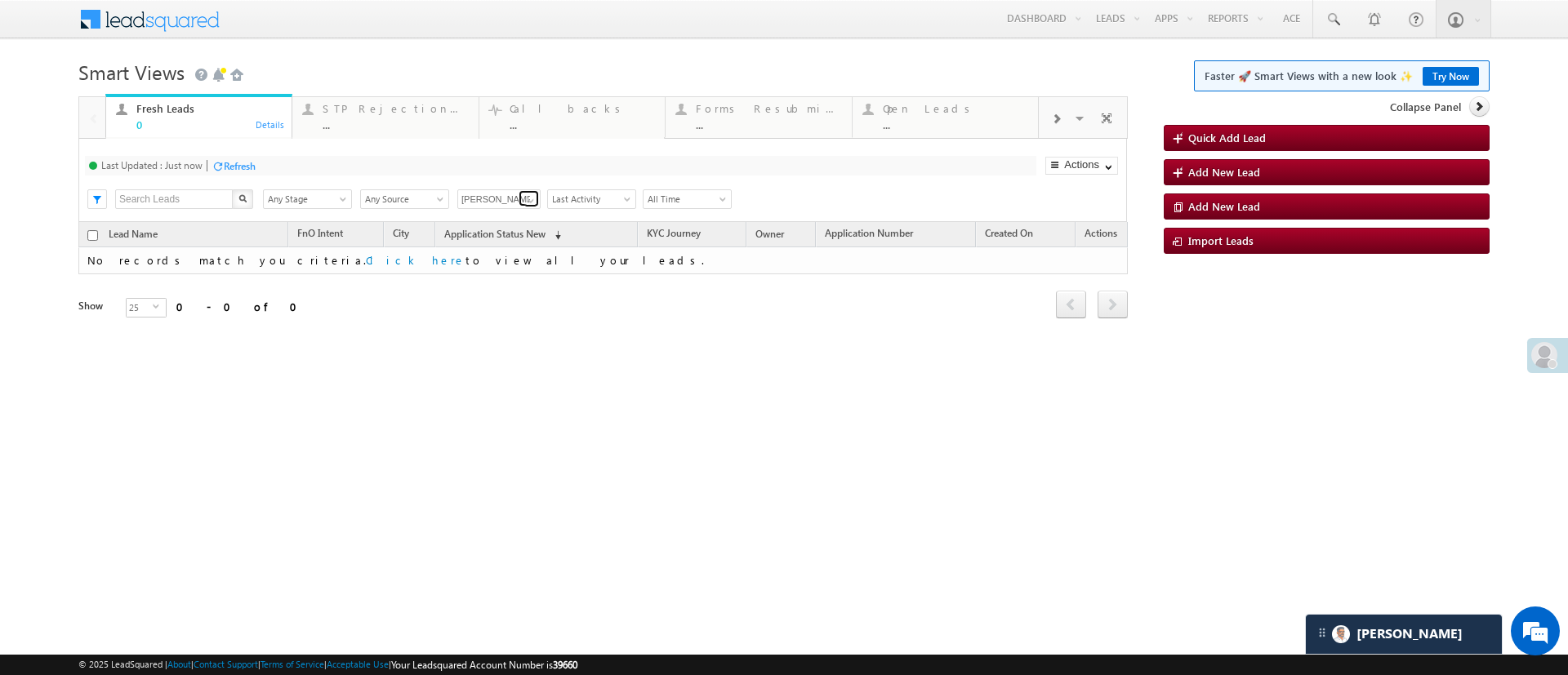
click at [530, 190] on link at bounding box center [529, 198] width 21 height 16
click at [504, 309] on link "[PERSON_NAME]" at bounding box center [500, 314] width 84 height 19
type input "[PERSON_NAME]"
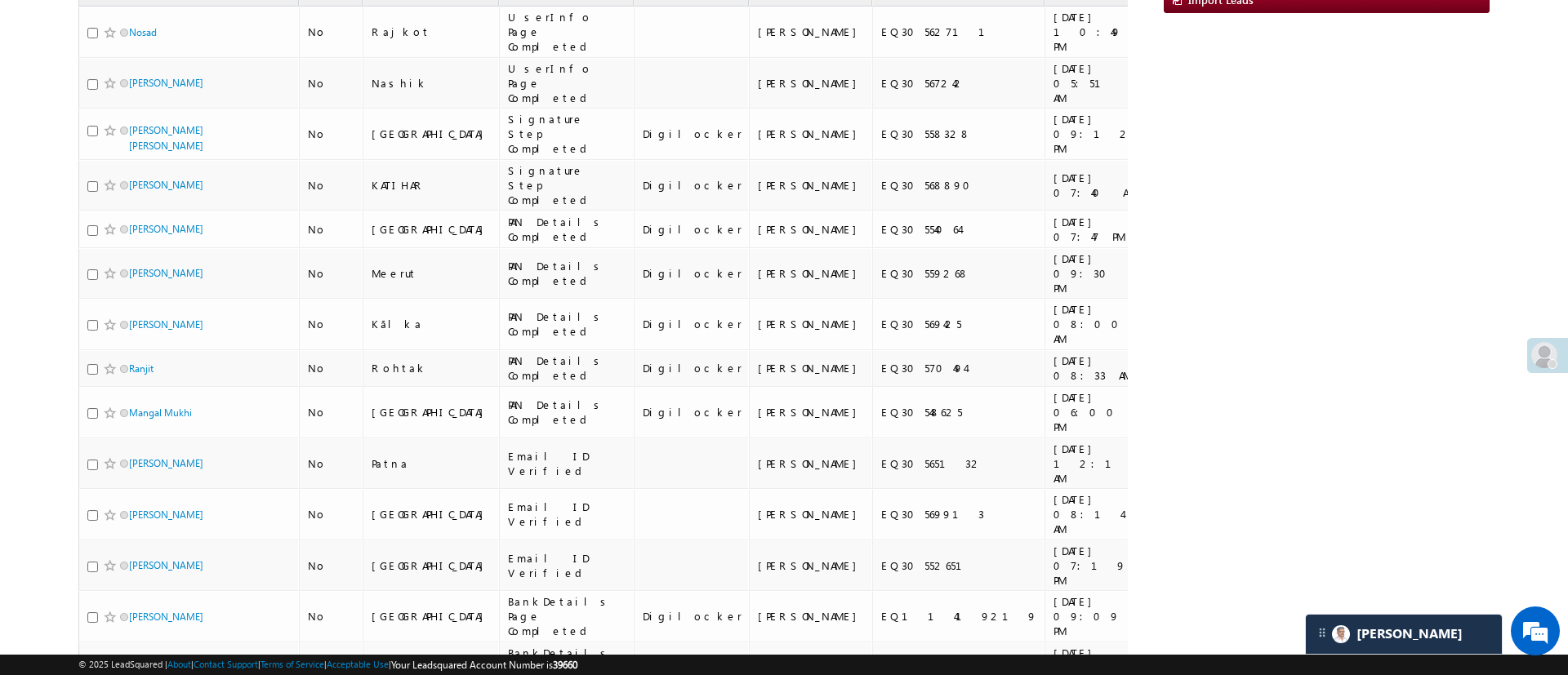
scroll to position [244, 0]
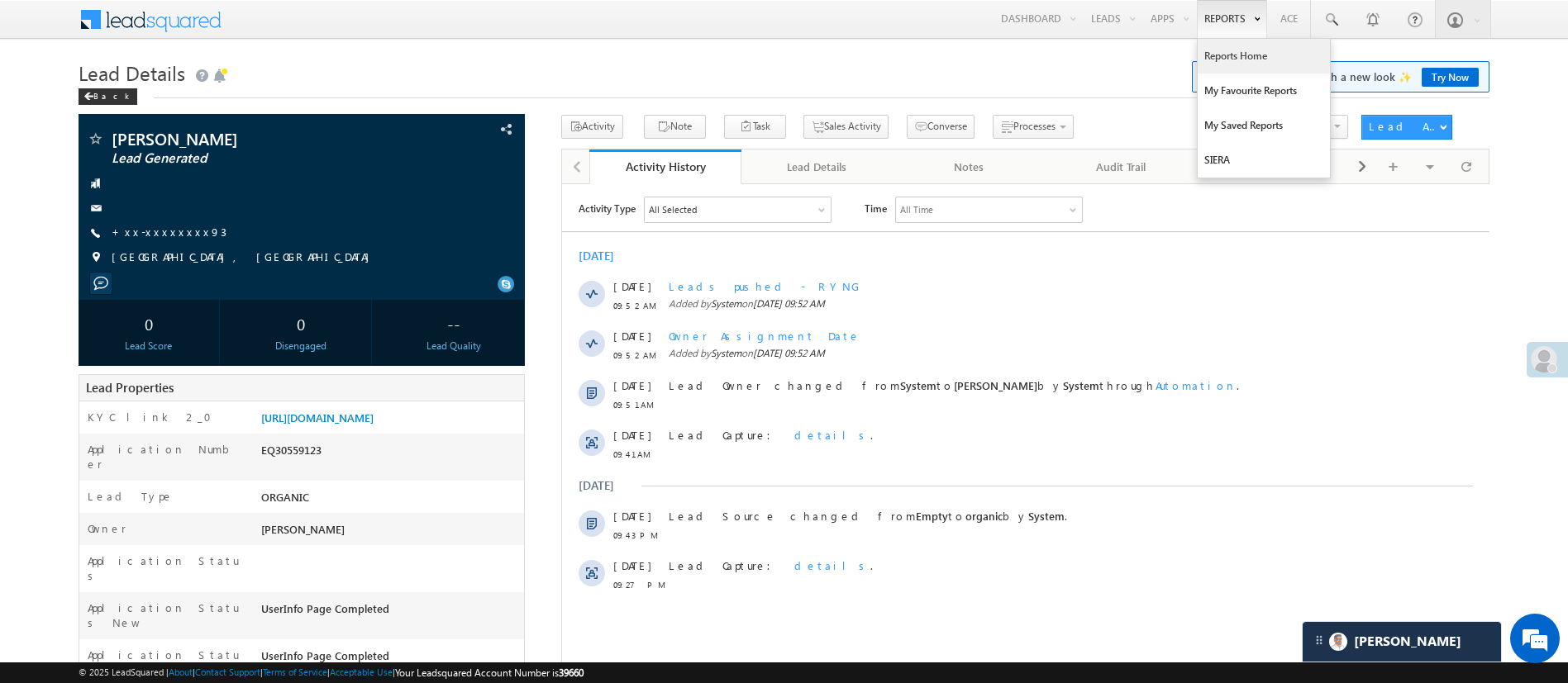
click at [1226, 64] on link "Reports Home" at bounding box center [1264, 56] width 132 height 35
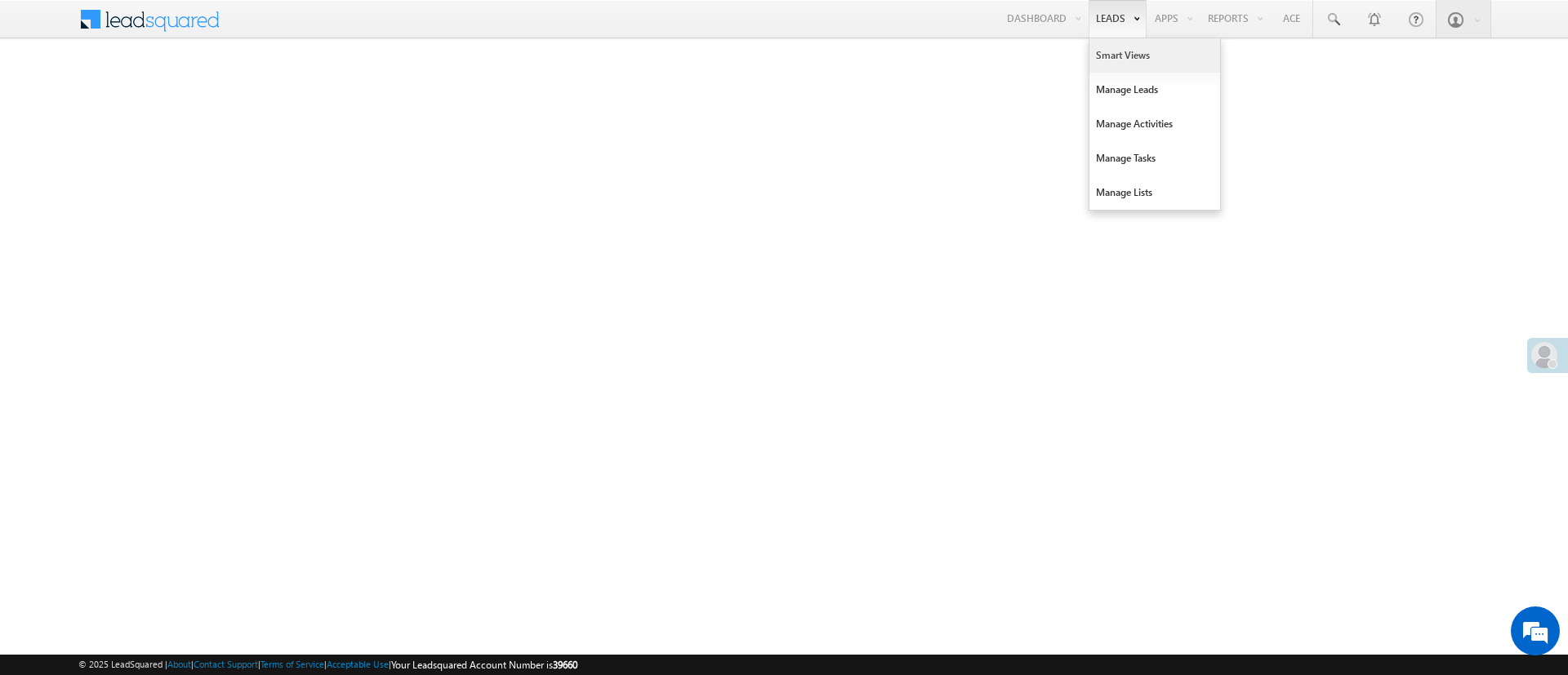
click at [1114, 56] on link "Smart Views" at bounding box center [1155, 55] width 131 height 35
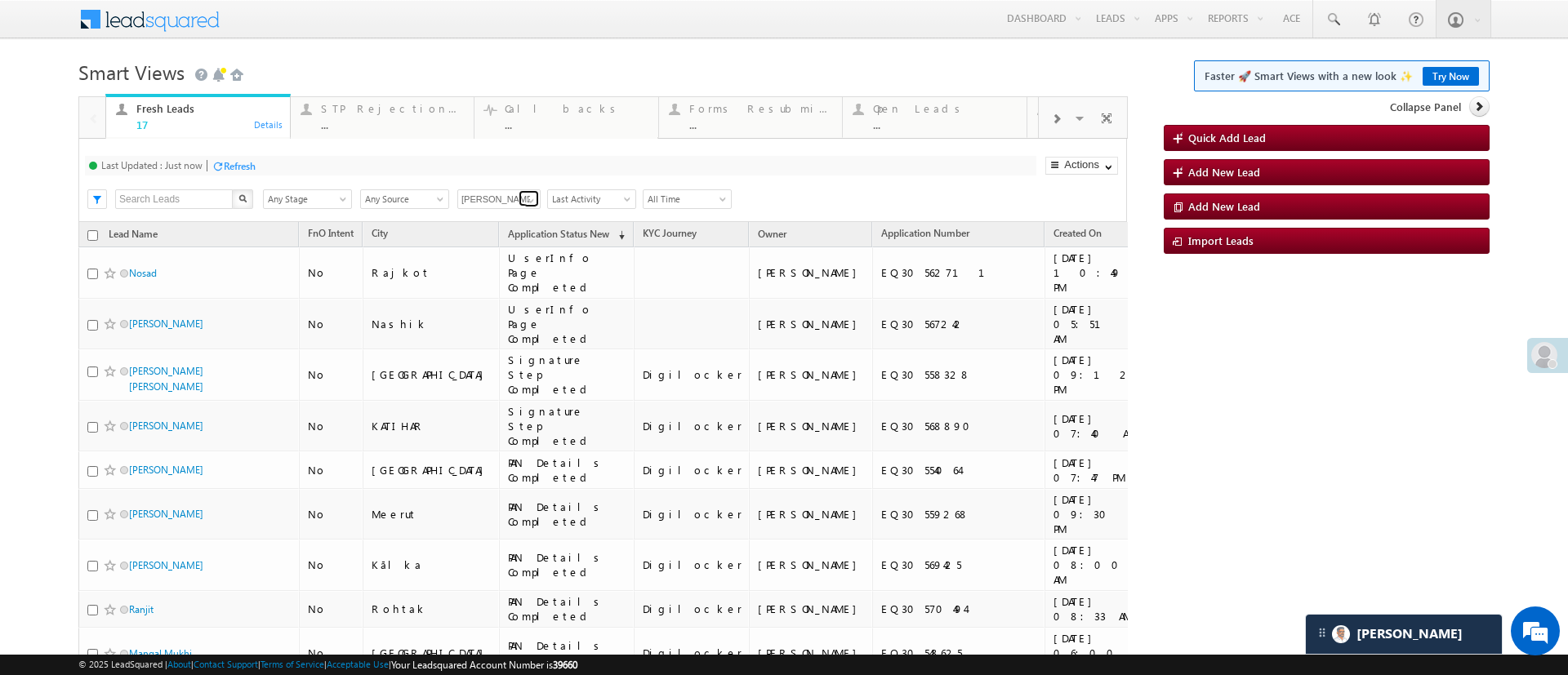
click at [535, 200] on span at bounding box center [531, 201] width 13 height 13
click at [514, 228] on link "[PERSON_NAME]" at bounding box center [500, 218] width 84 height 19
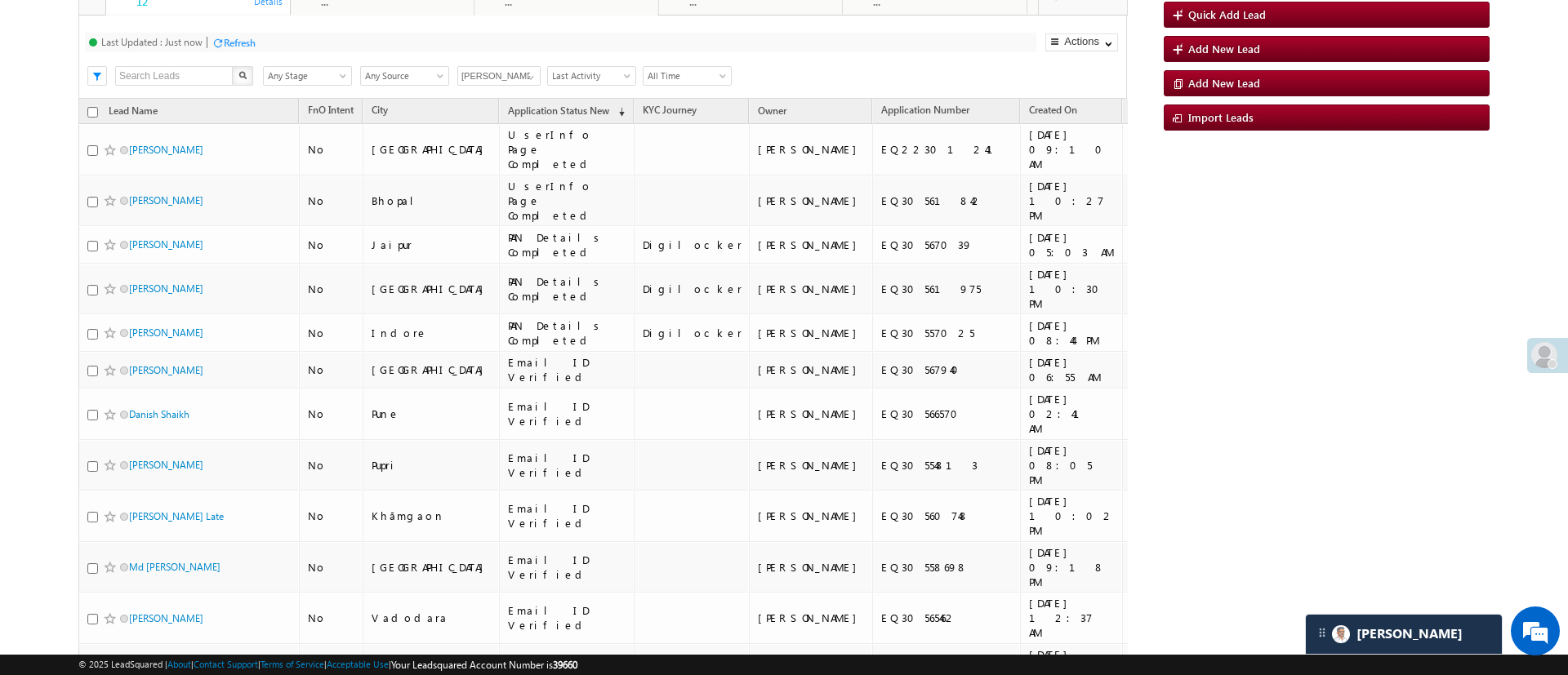
scroll to position [149, 0]
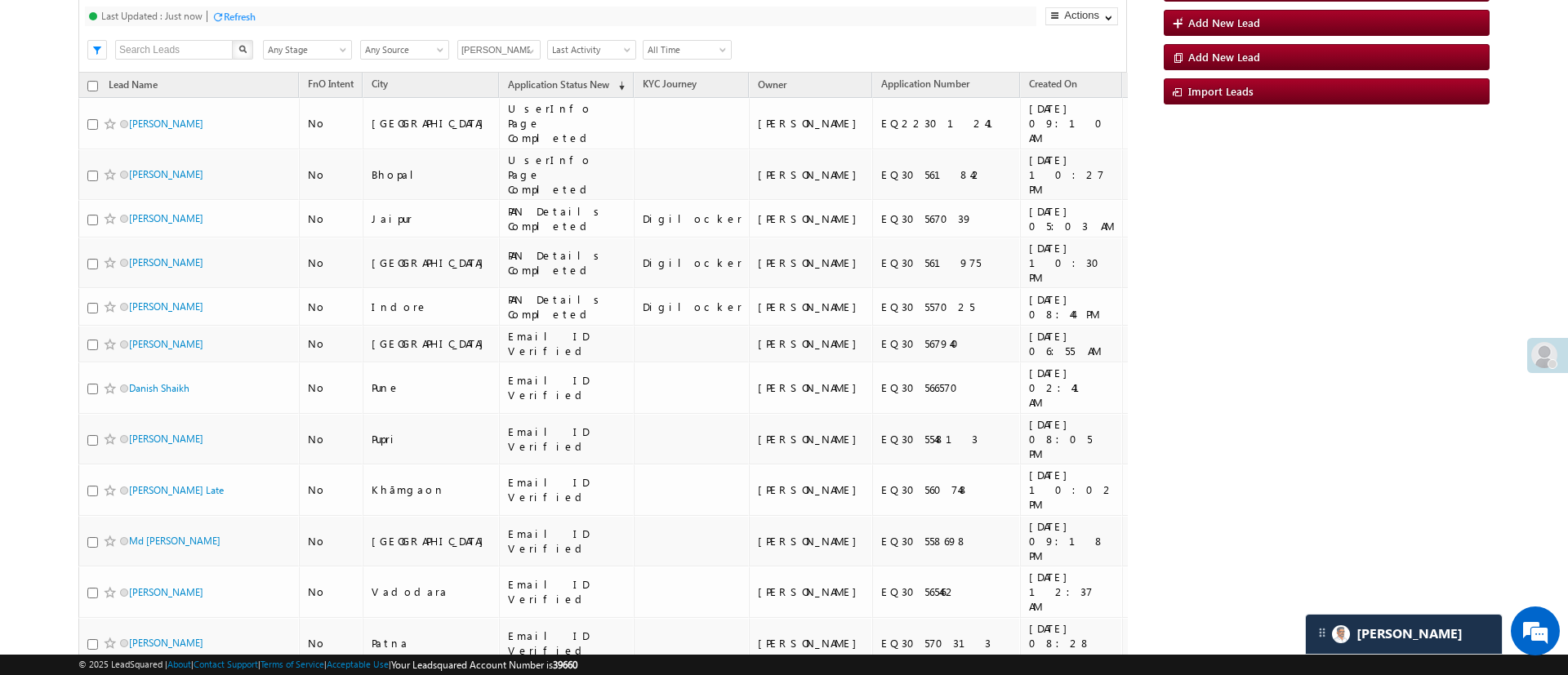
type input "Himanshu Sharma"
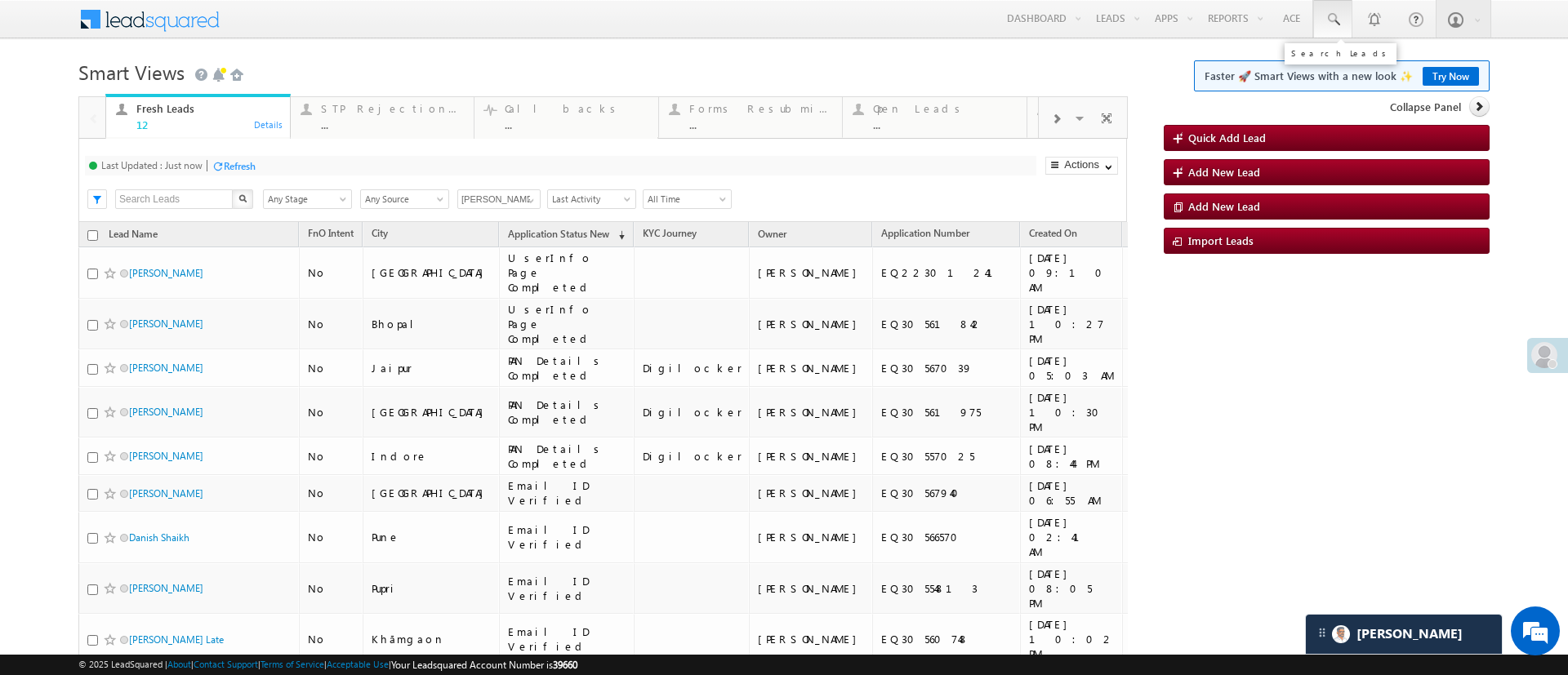
click at [1325, 12] on span at bounding box center [1333, 19] width 16 height 16
paste input "EQ26706335"
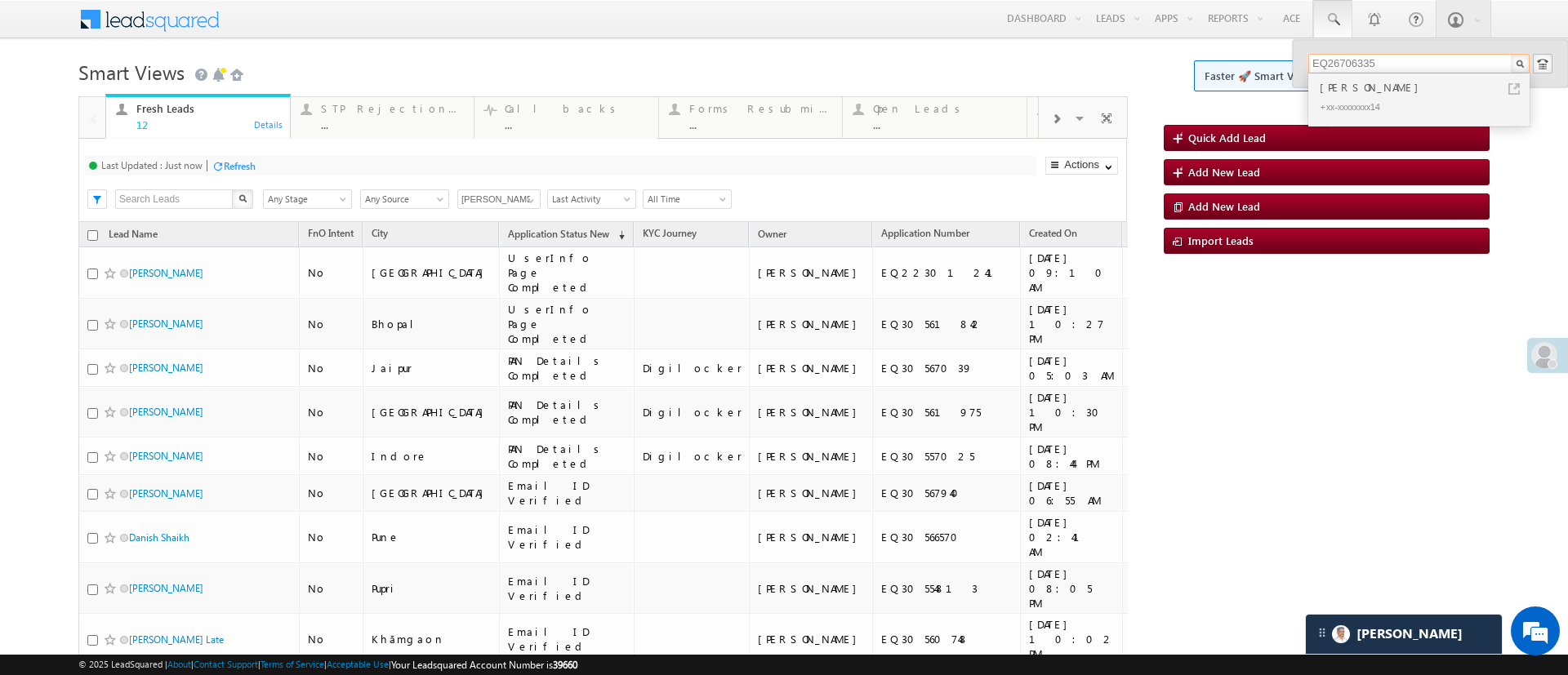
type input "EQ26706335"
click at [1345, 104] on div "+xx-xxxxxxxx14" at bounding box center [1426, 105] width 219 height 20
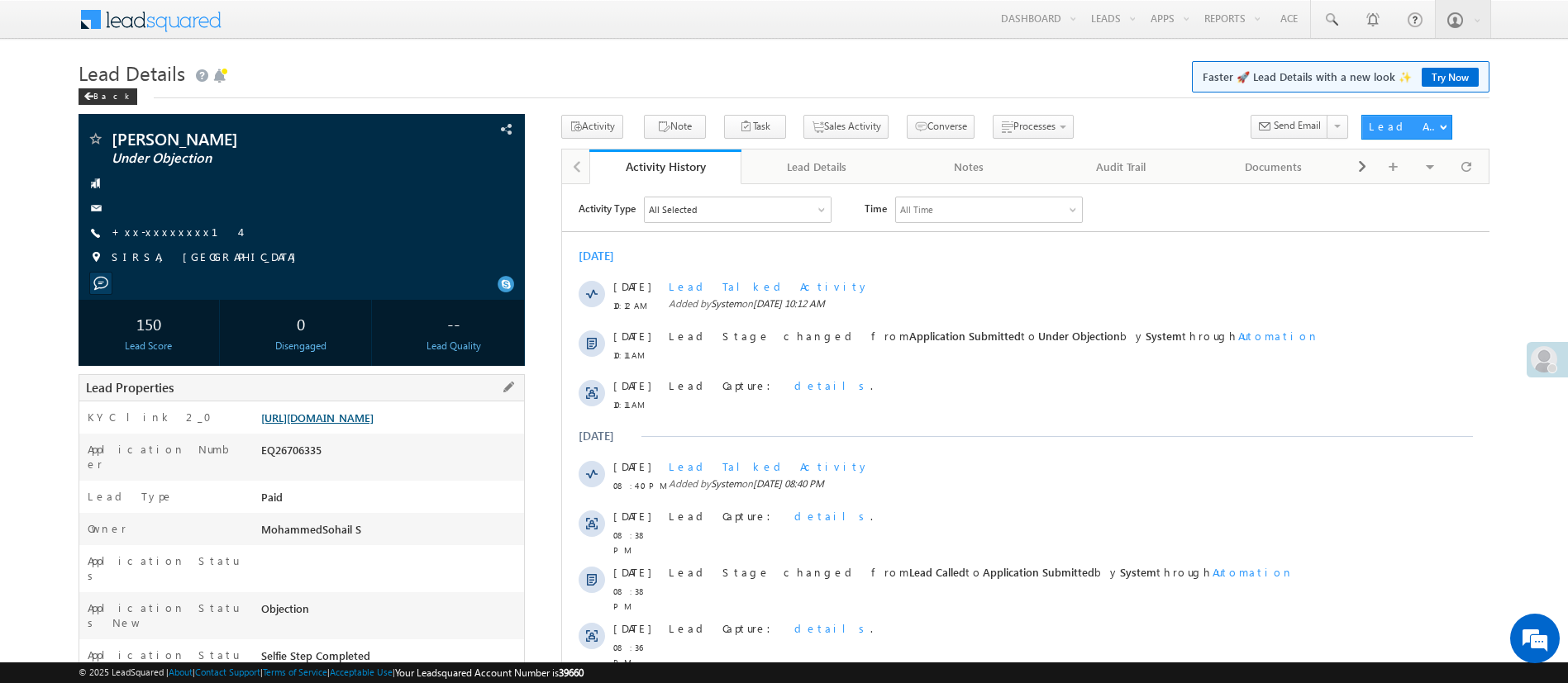
click at [373, 425] on link "https://angelbroking1-pk3em7sa.customui-test.leadsquared.com?leadId=c726eea7-69…" at bounding box center [317, 418] width 112 height 14
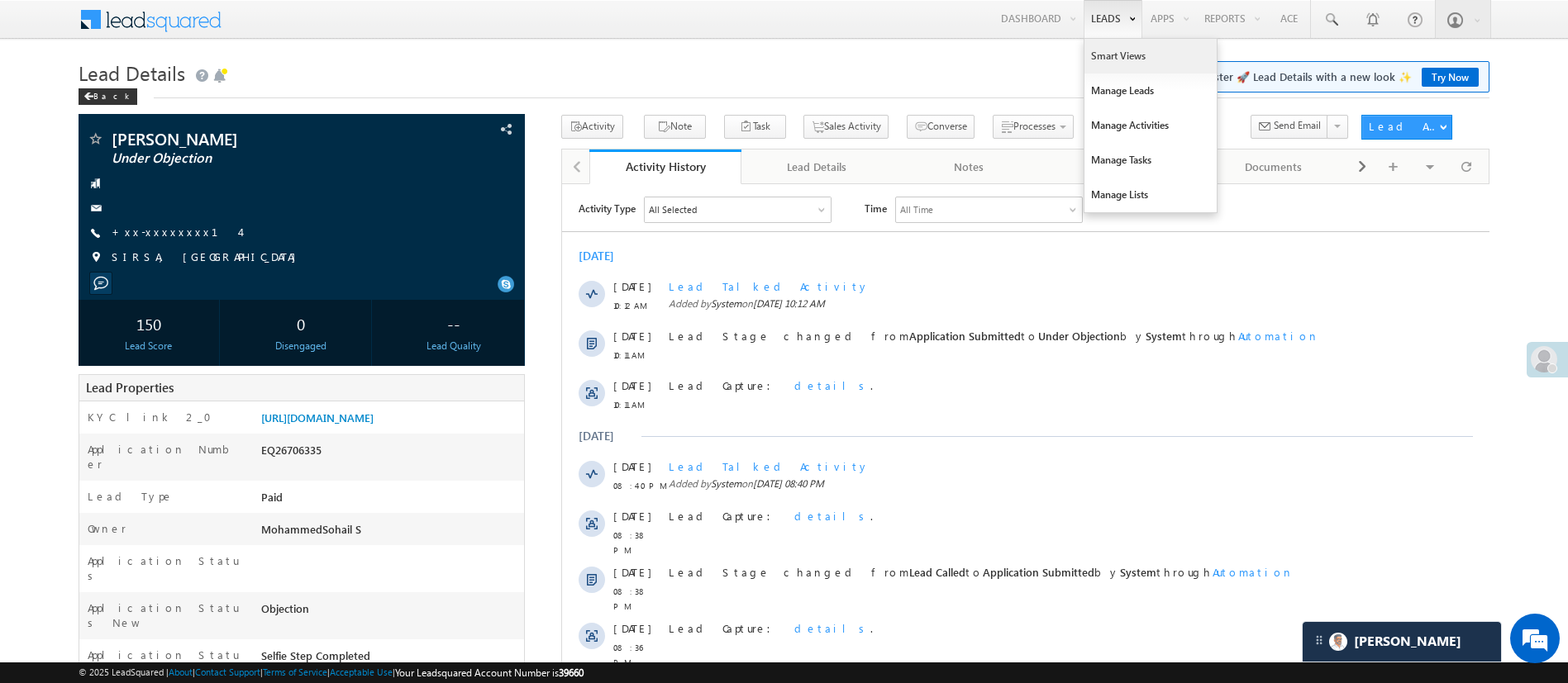
click at [1106, 45] on link "Smart Views" at bounding box center [1151, 56] width 132 height 35
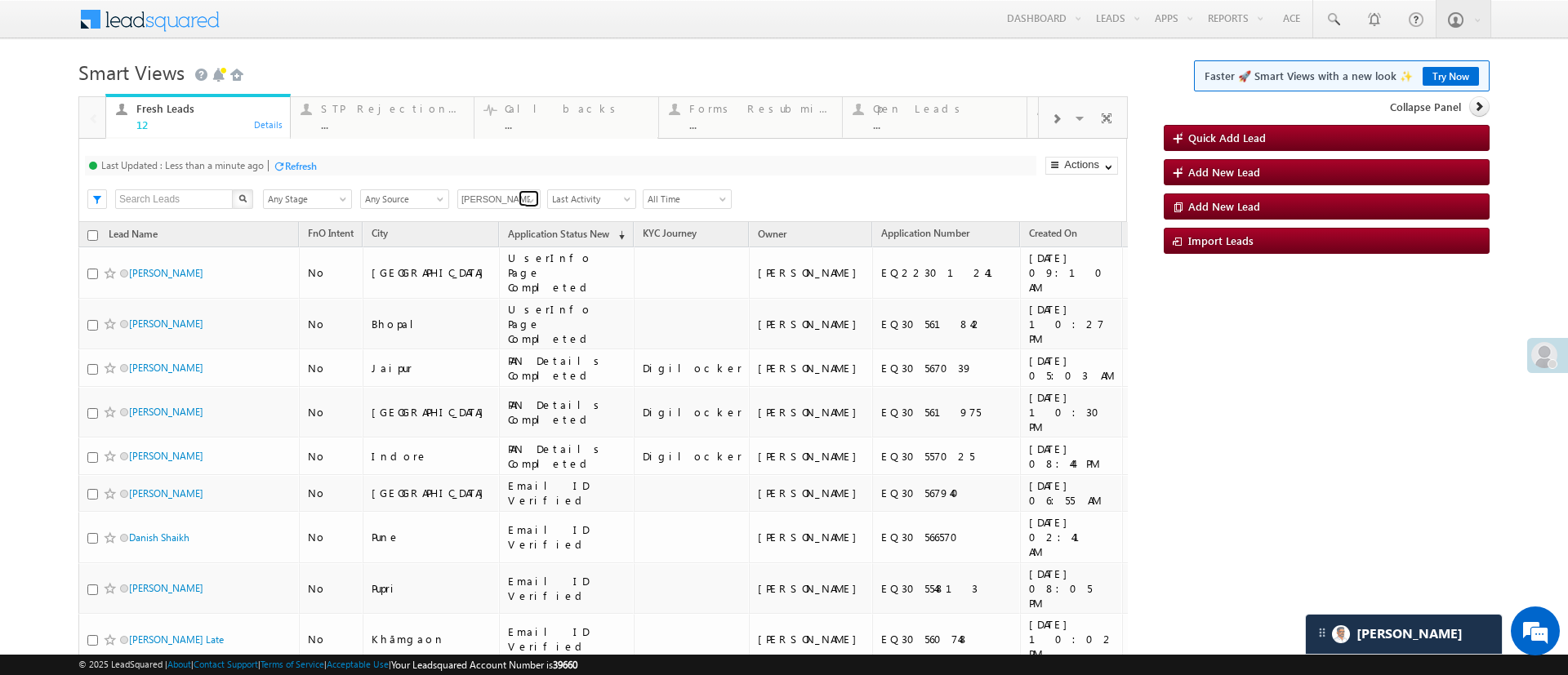
click at [534, 196] on span at bounding box center [531, 201] width 13 height 13
click at [516, 215] on link "[PERSON_NAME]" at bounding box center [500, 218] width 84 height 19
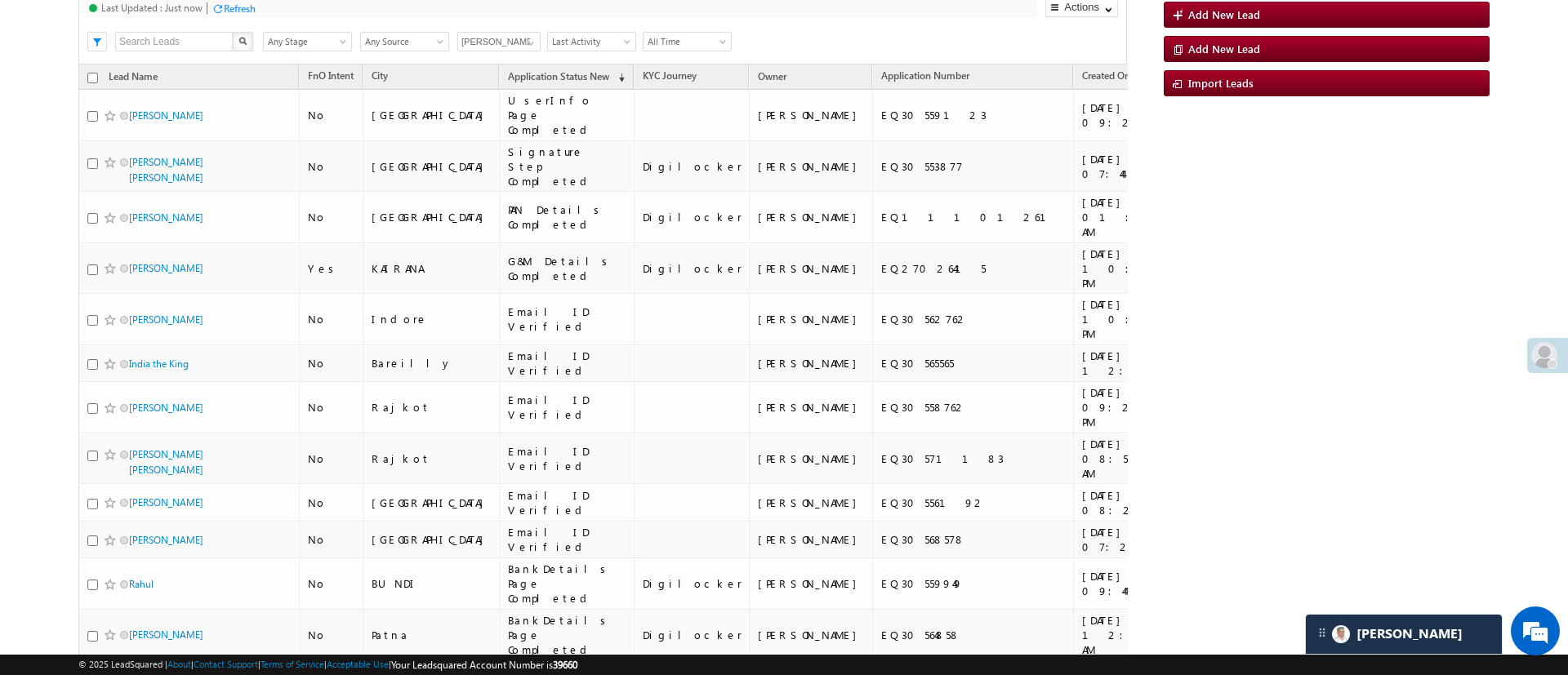
scroll to position [162, 0]
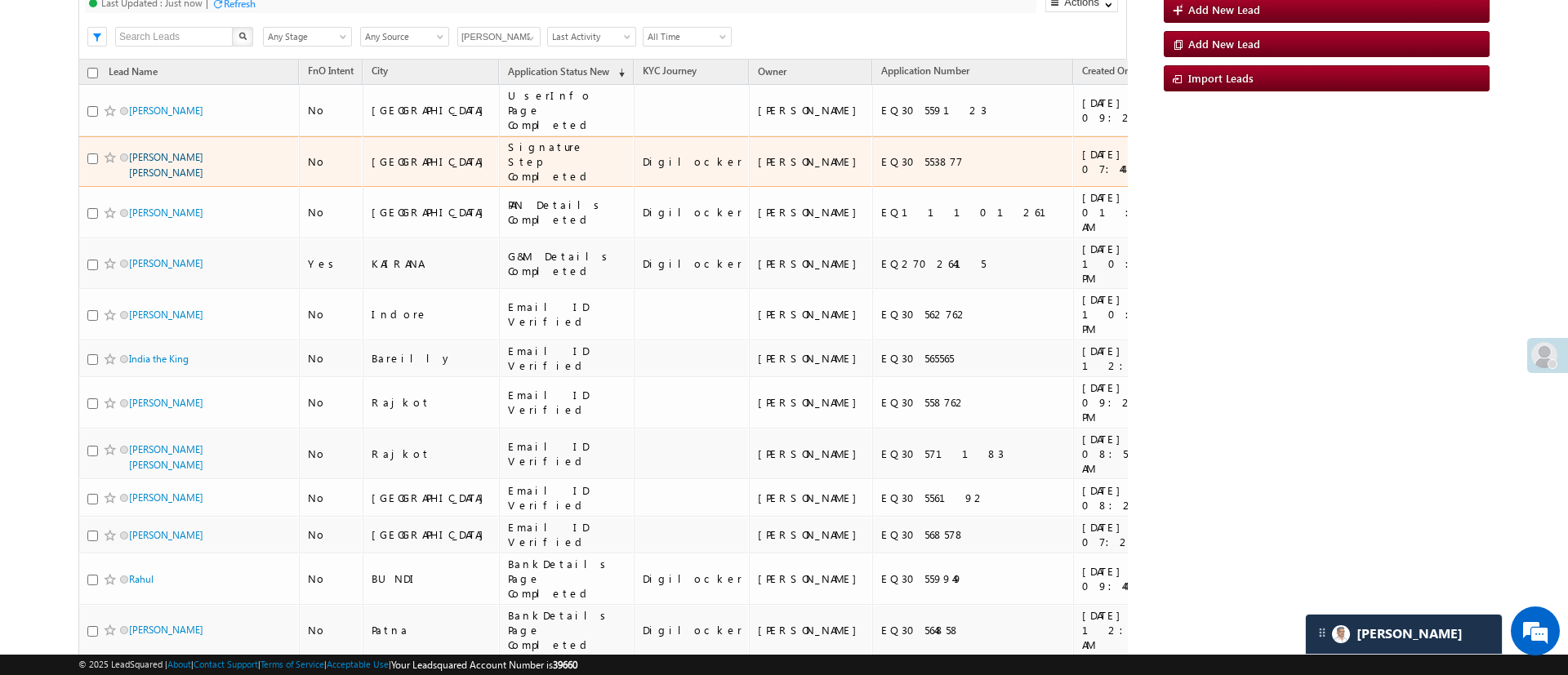
type input "[PERSON_NAME]"
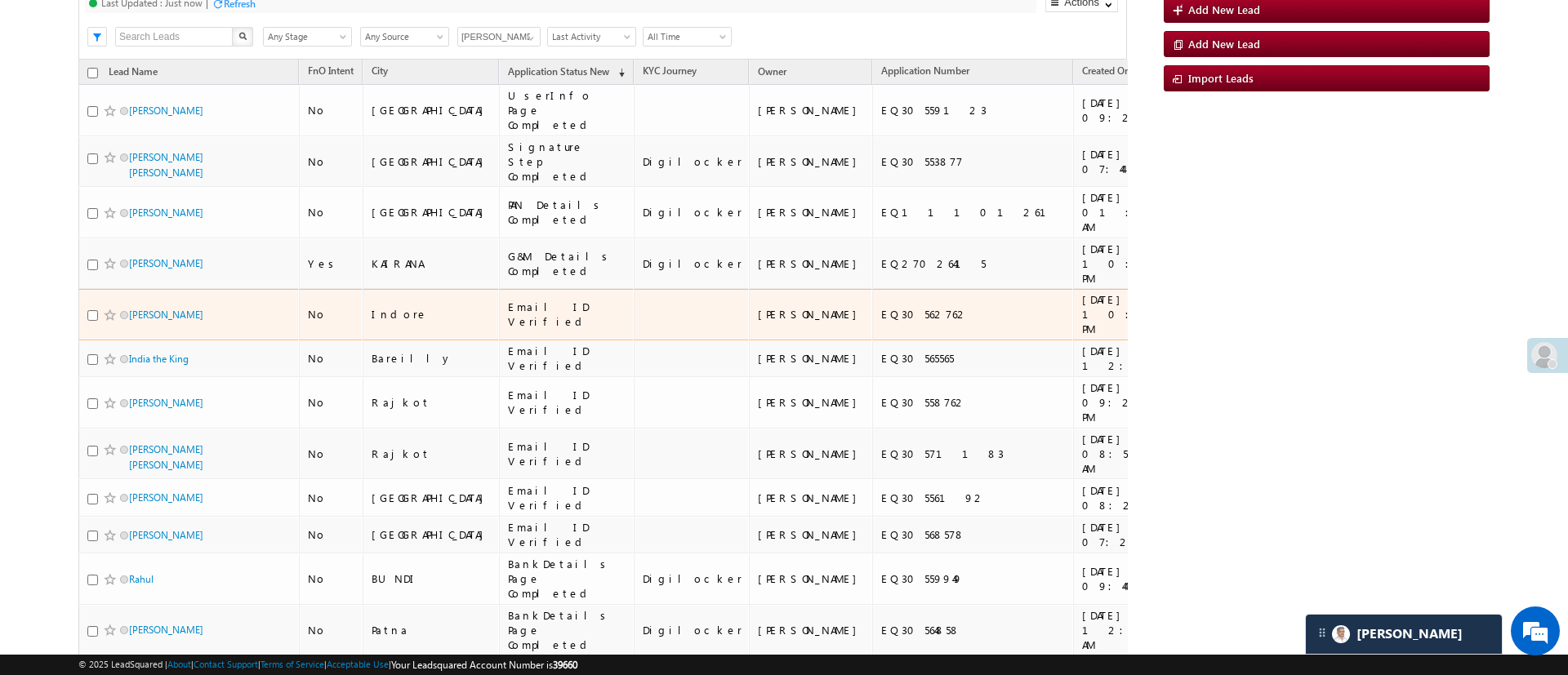
click at [240, 307] on div "IMRAN KHAN PATHAN" at bounding box center [189, 315] width 110 height 16
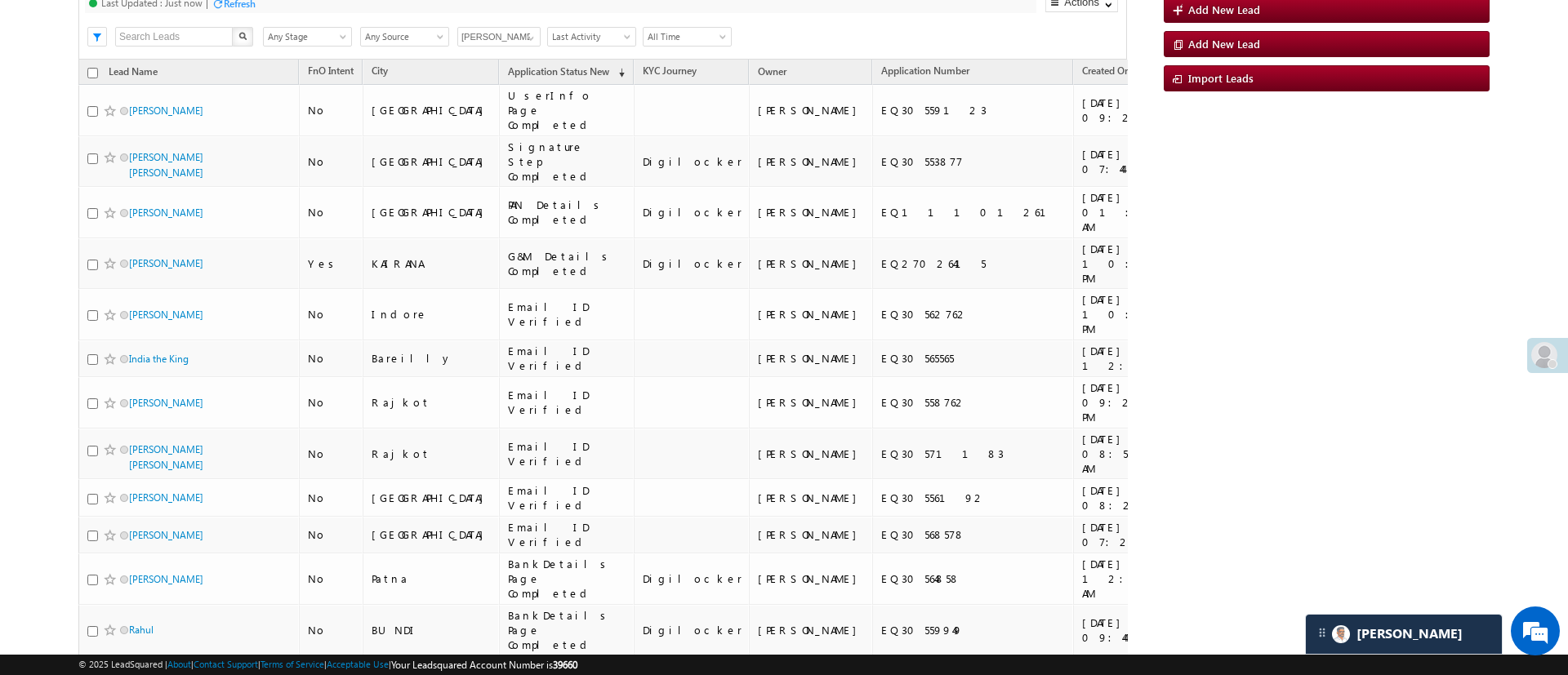
click at [94, 71] on input "checkbox" at bounding box center [92, 73] width 10 height 10
checkbox input "true"
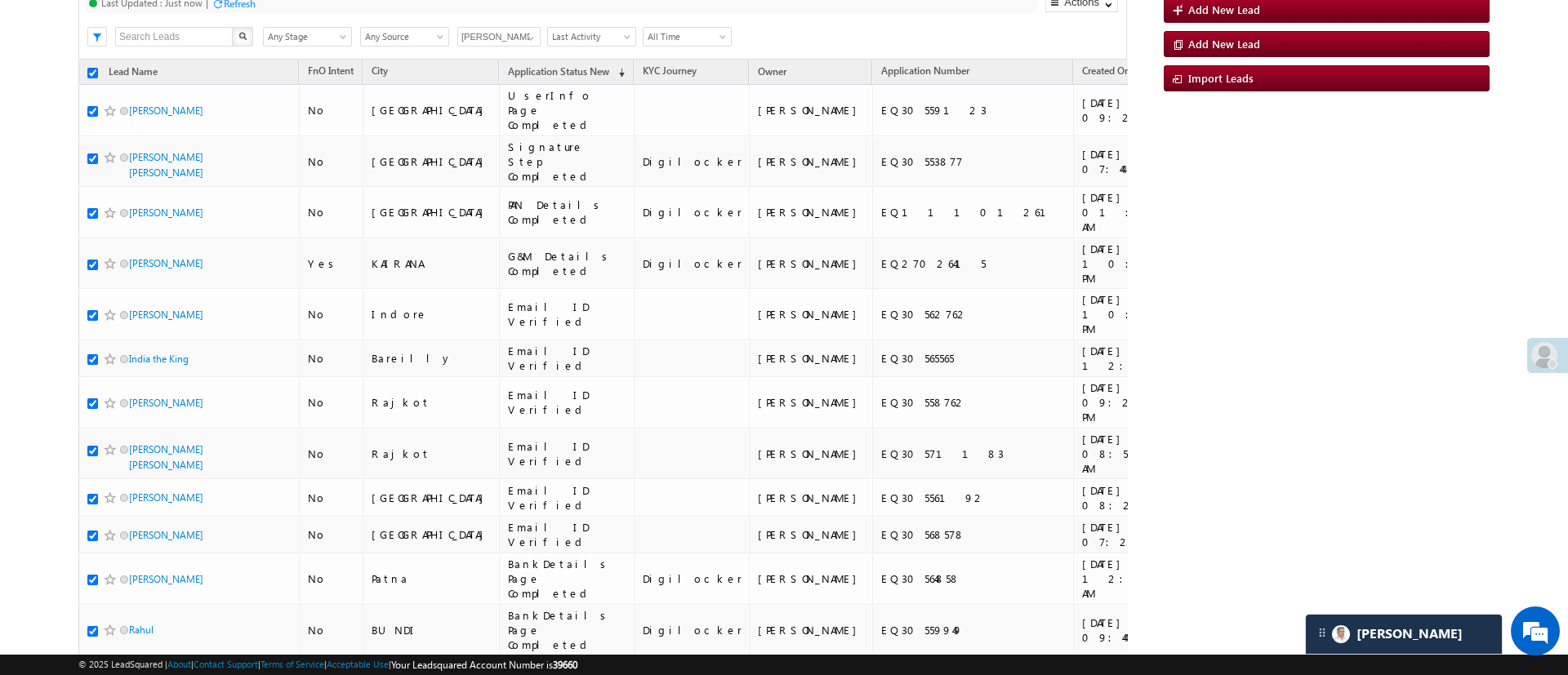
checkbox input "true"
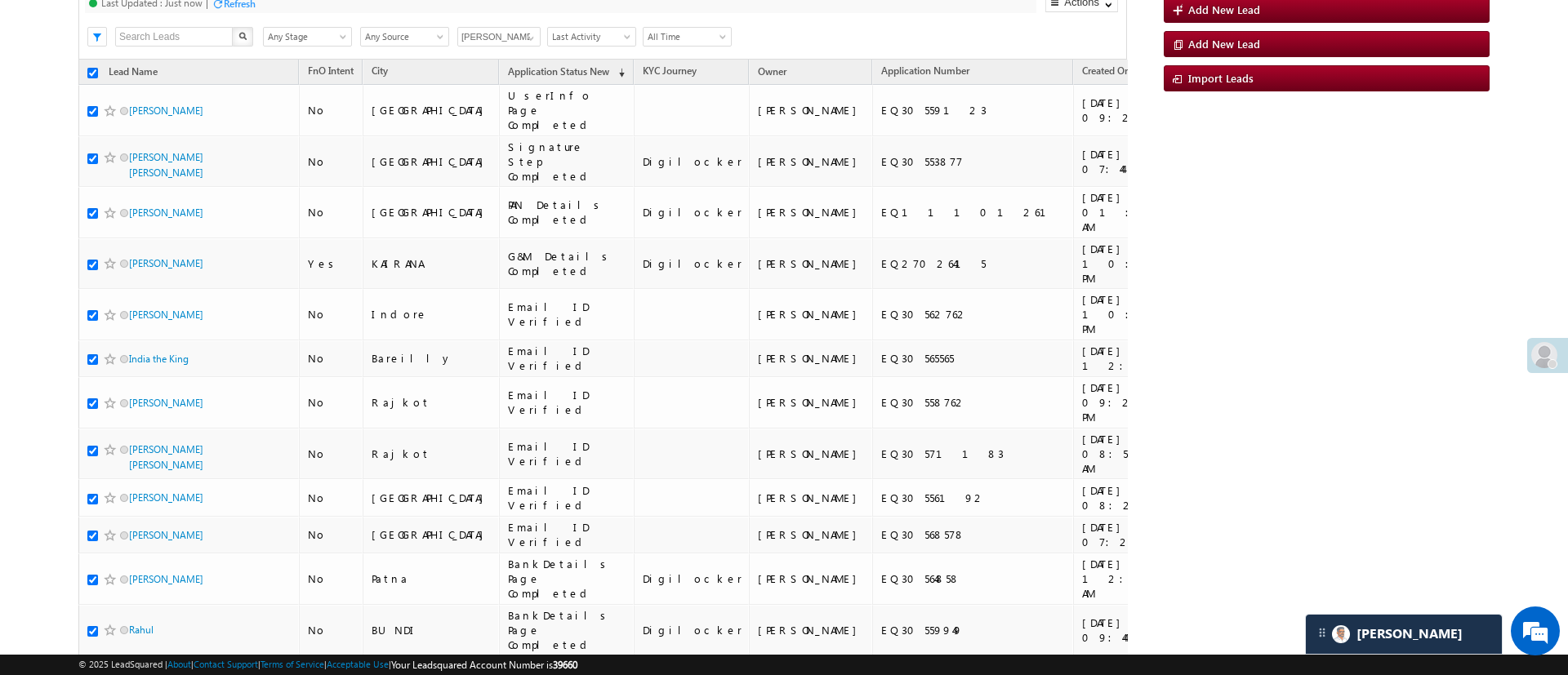
checkbox input "true"
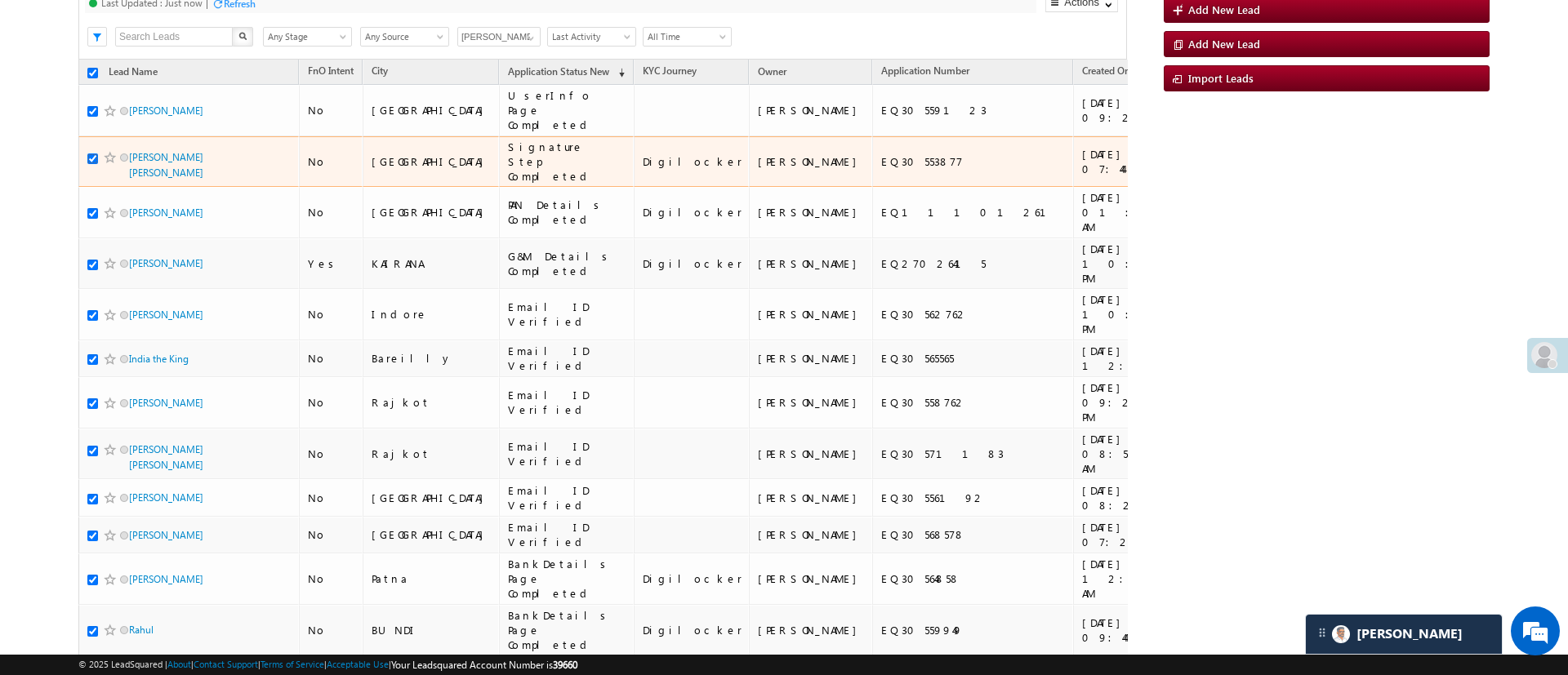
click at [92, 153] on input "checkbox" at bounding box center [92, 158] width 10 height 10
checkbox input "false"
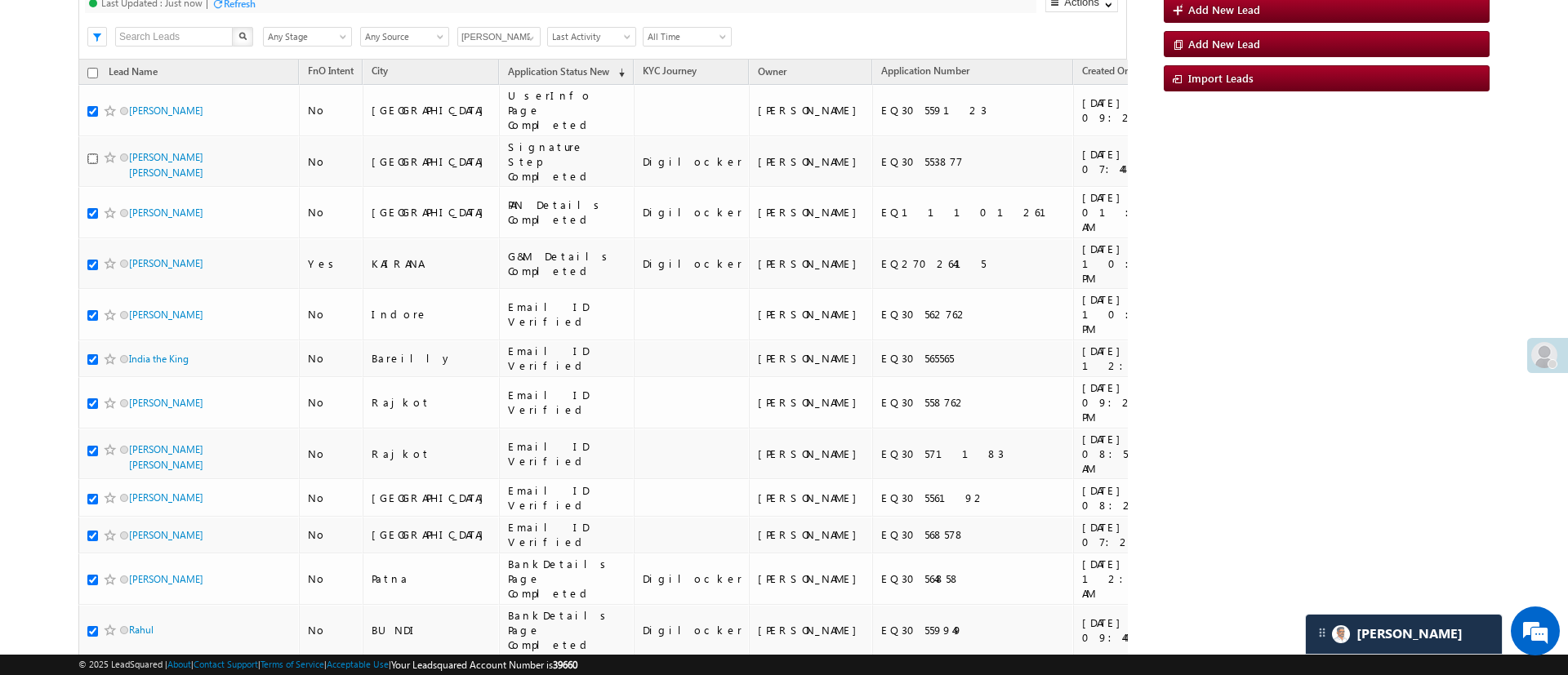
scroll to position [0, 0]
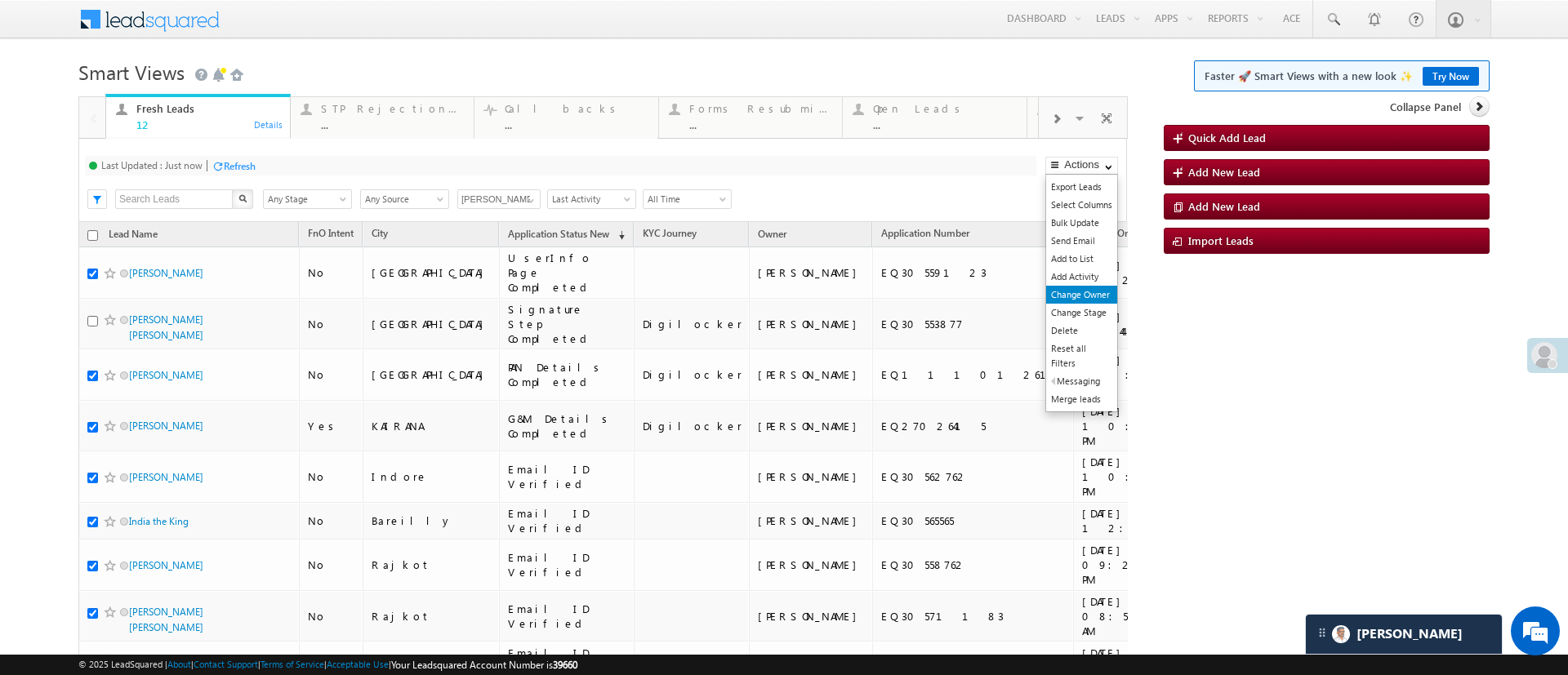
click at [1081, 288] on link "Change Owner" at bounding box center [1081, 294] width 71 height 18
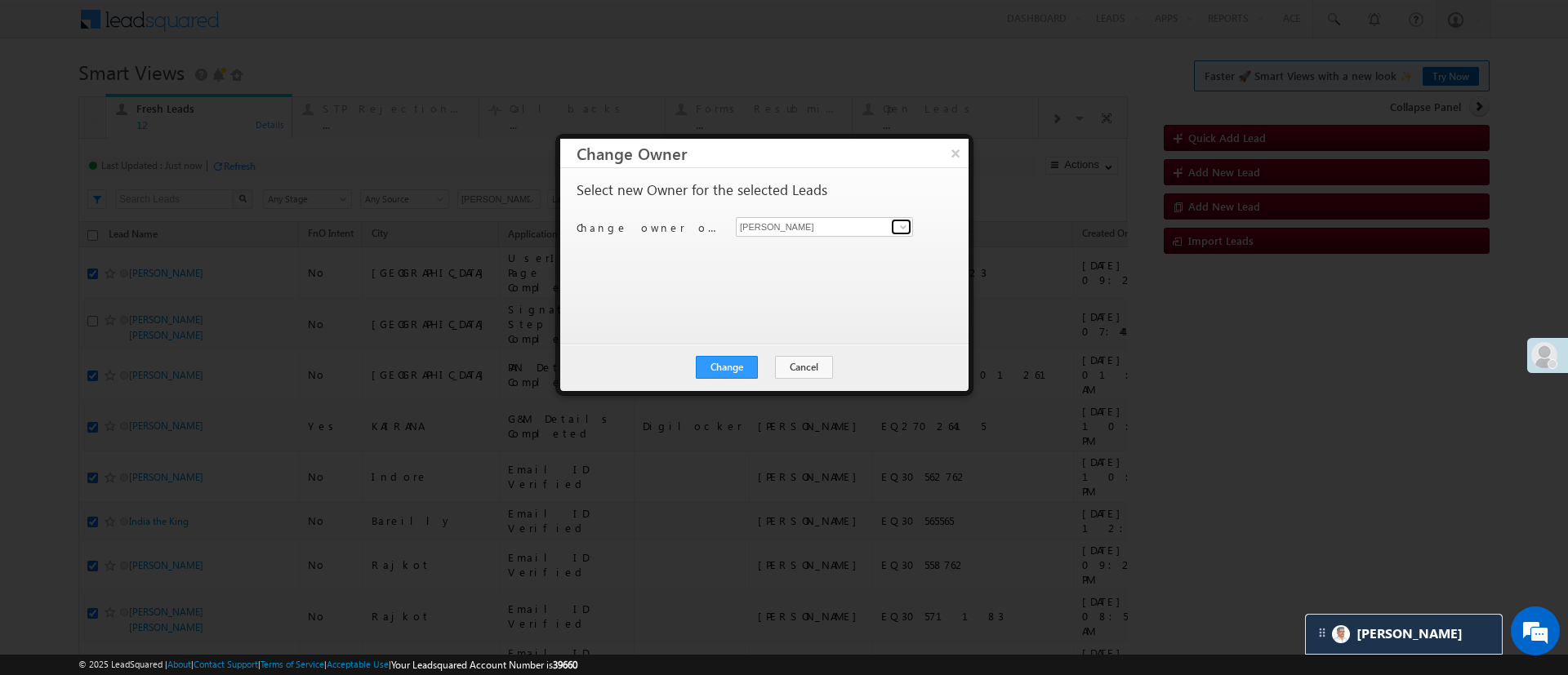
click at [899, 232] on link at bounding box center [901, 226] width 21 height 16
click at [883, 246] on link "Himanshu Sharma HIMANSHU.SHARMA@ANGELBROKING.COM" at bounding box center [825, 252] width 177 height 31
type input "[PERSON_NAME]"
click at [720, 374] on button "Change" at bounding box center [727, 367] width 62 height 22
click at [761, 370] on button "Close" at bounding box center [767, 367] width 52 height 22
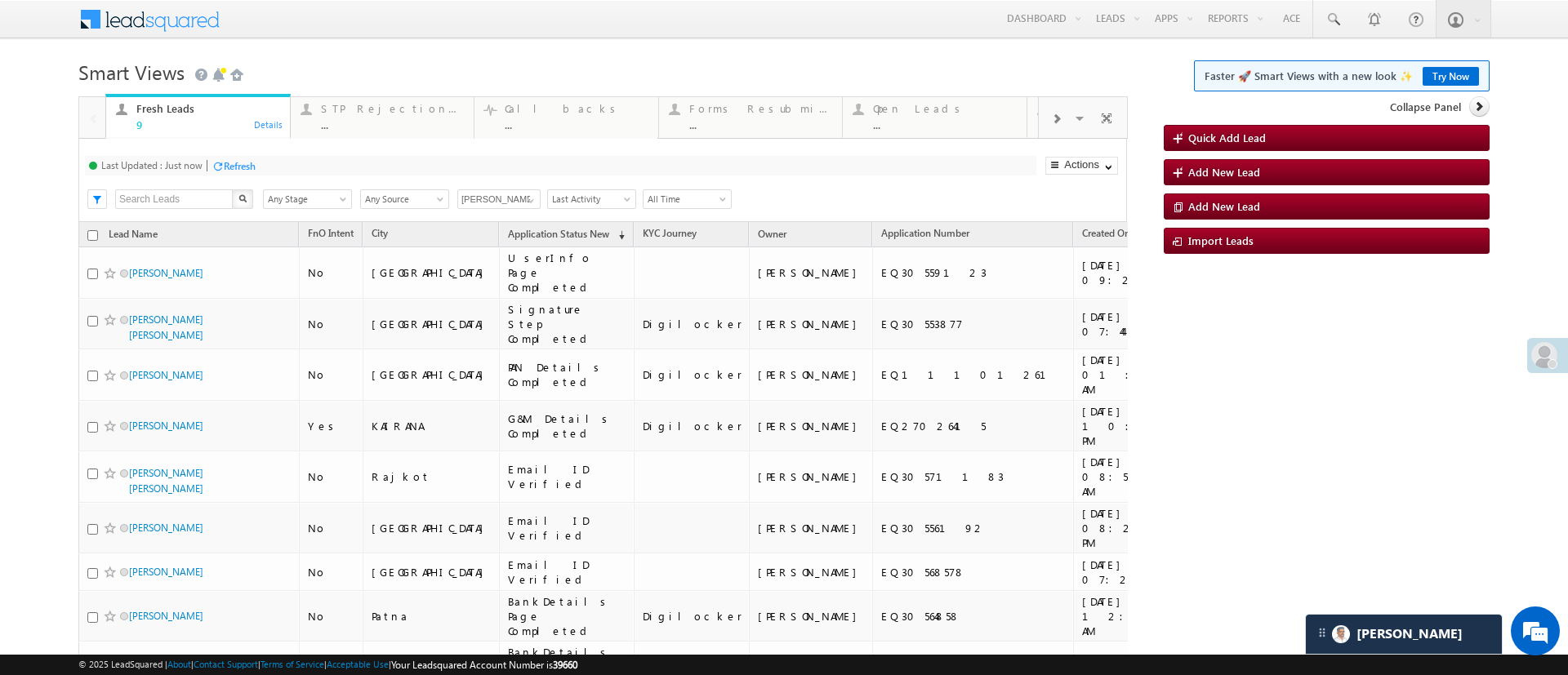
click at [233, 171] on div "Refresh" at bounding box center [240, 165] width 32 height 12
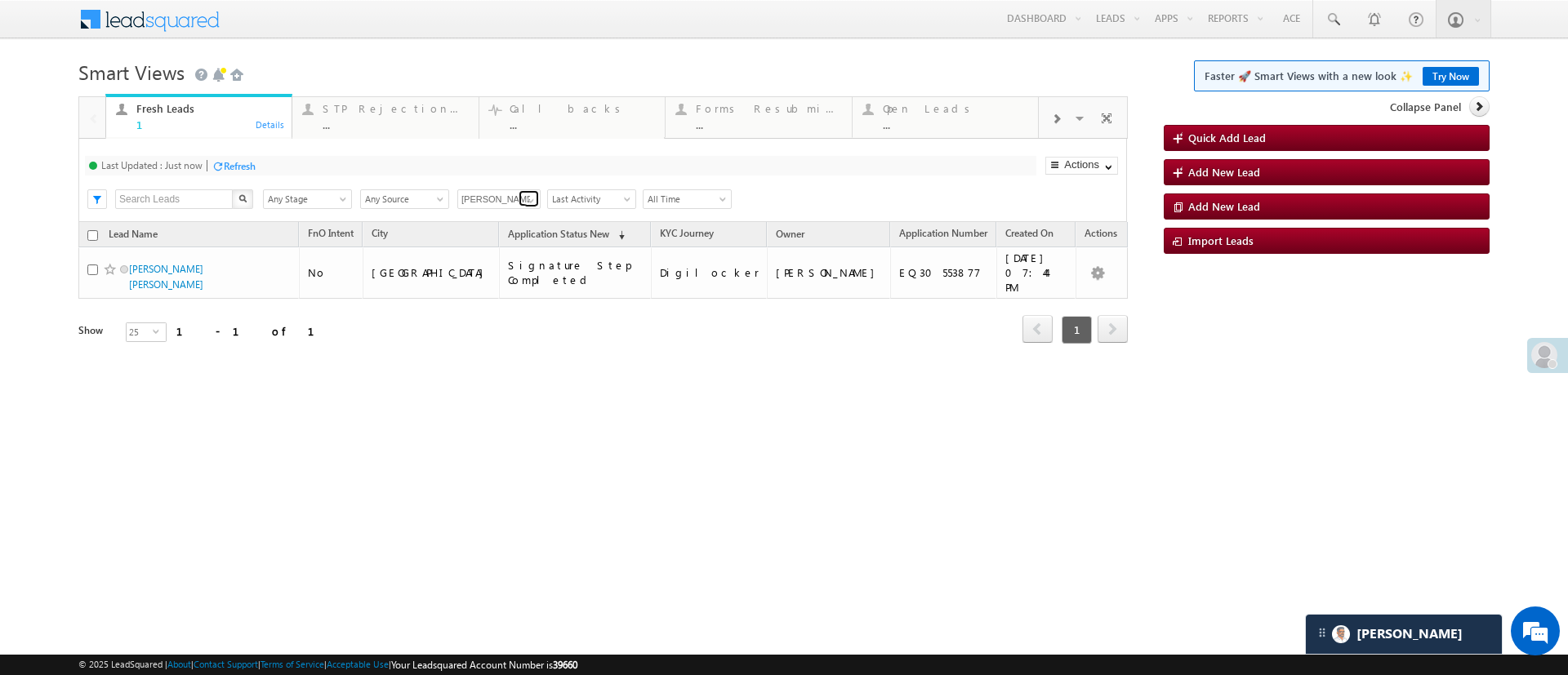
click at [530, 204] on span at bounding box center [531, 201] width 13 height 13
click at [216, 161] on div at bounding box center [218, 165] width 12 height 12
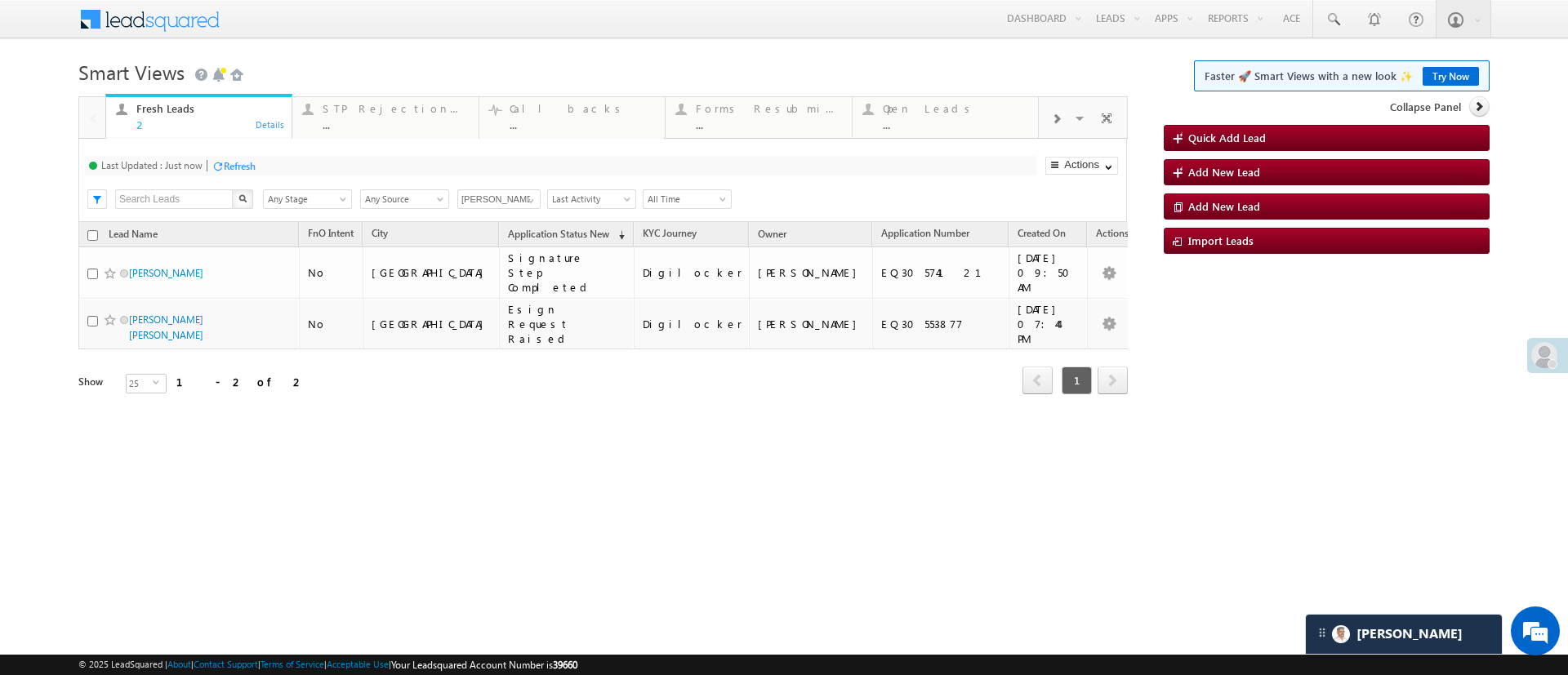
click at [238, 170] on div "Refresh" at bounding box center [240, 165] width 32 height 12
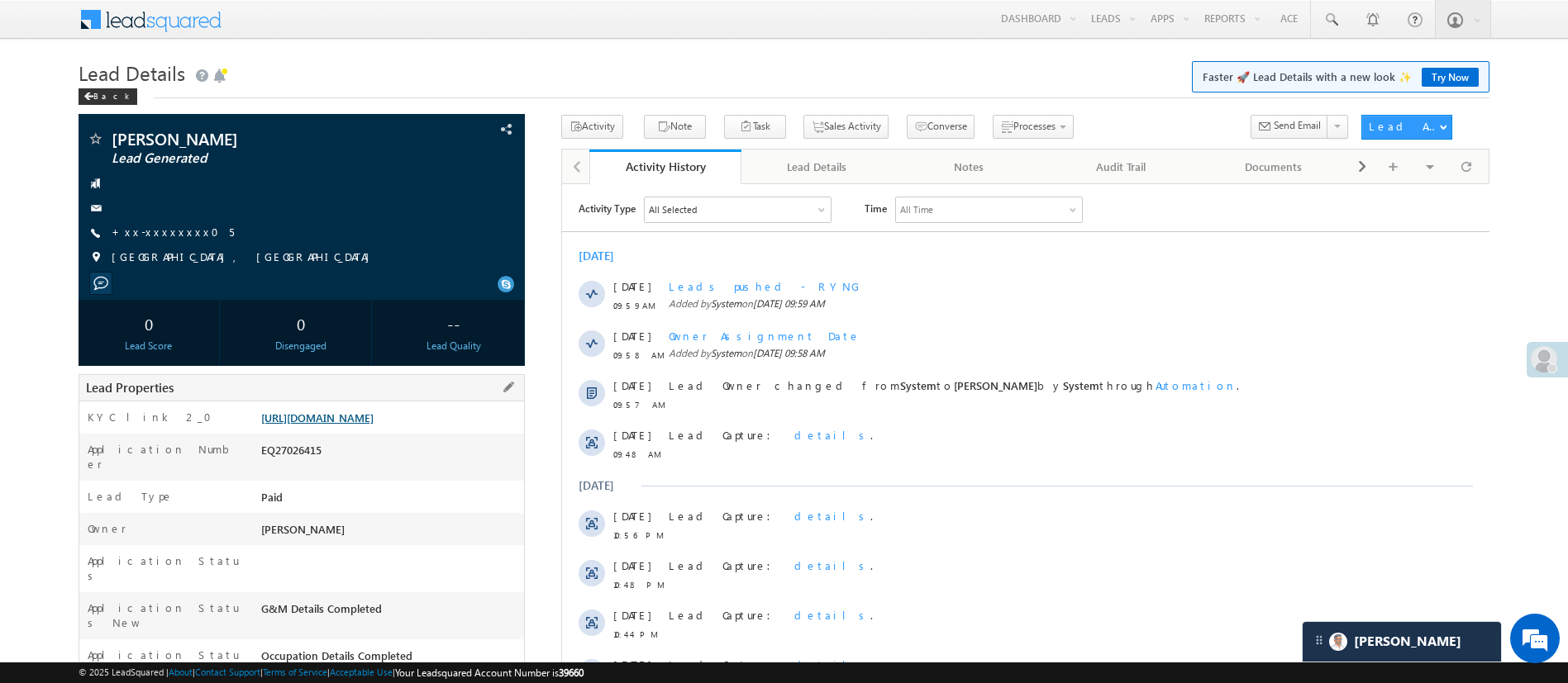
click at [373, 425] on link "https://angelbroking1-pk3em7sa.customui-test.leadsquared.com?leadId=65128ca2-e3…" at bounding box center [317, 418] width 112 height 14
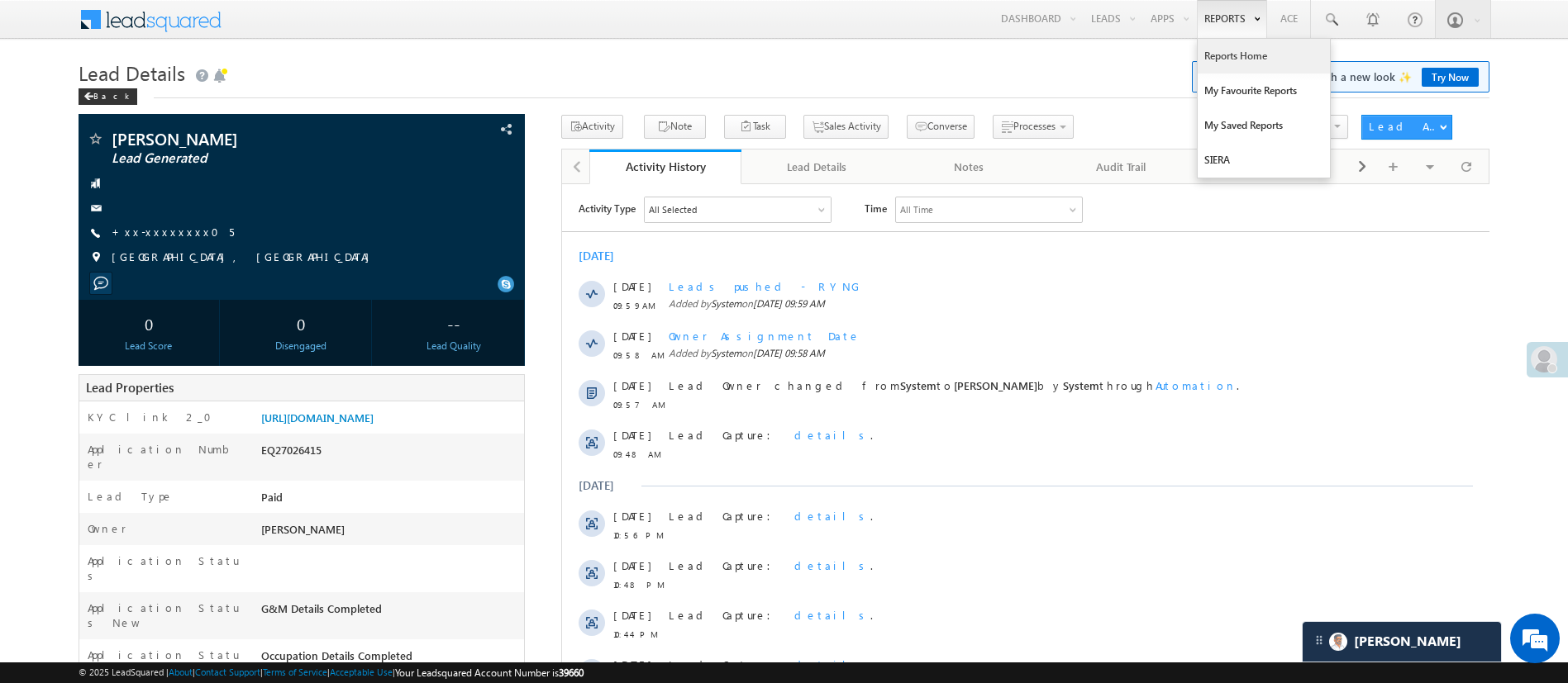
click at [1236, 52] on link "Reports Home" at bounding box center [1264, 56] width 132 height 35
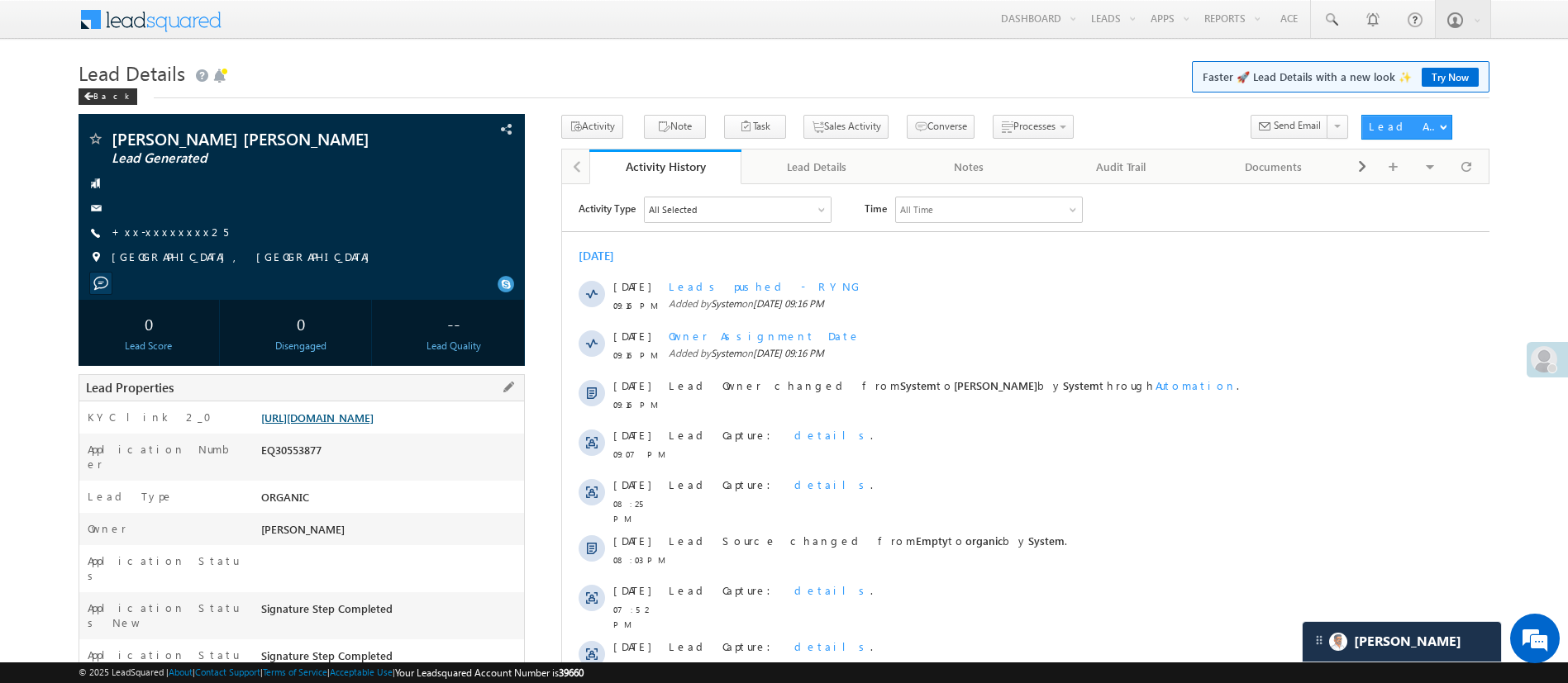
click at [373, 418] on link "https://angelbroking1-pk3em7sa.customui-test.leadsquared.com?leadId=04e0f9ae-c5…" at bounding box center [317, 418] width 112 height 14
click at [373, 425] on link "https://angelbroking1-pk3em7sa.customui-test.leadsquared.com?leadId=04e0f9ae-c5…" at bounding box center [317, 418] width 112 height 14
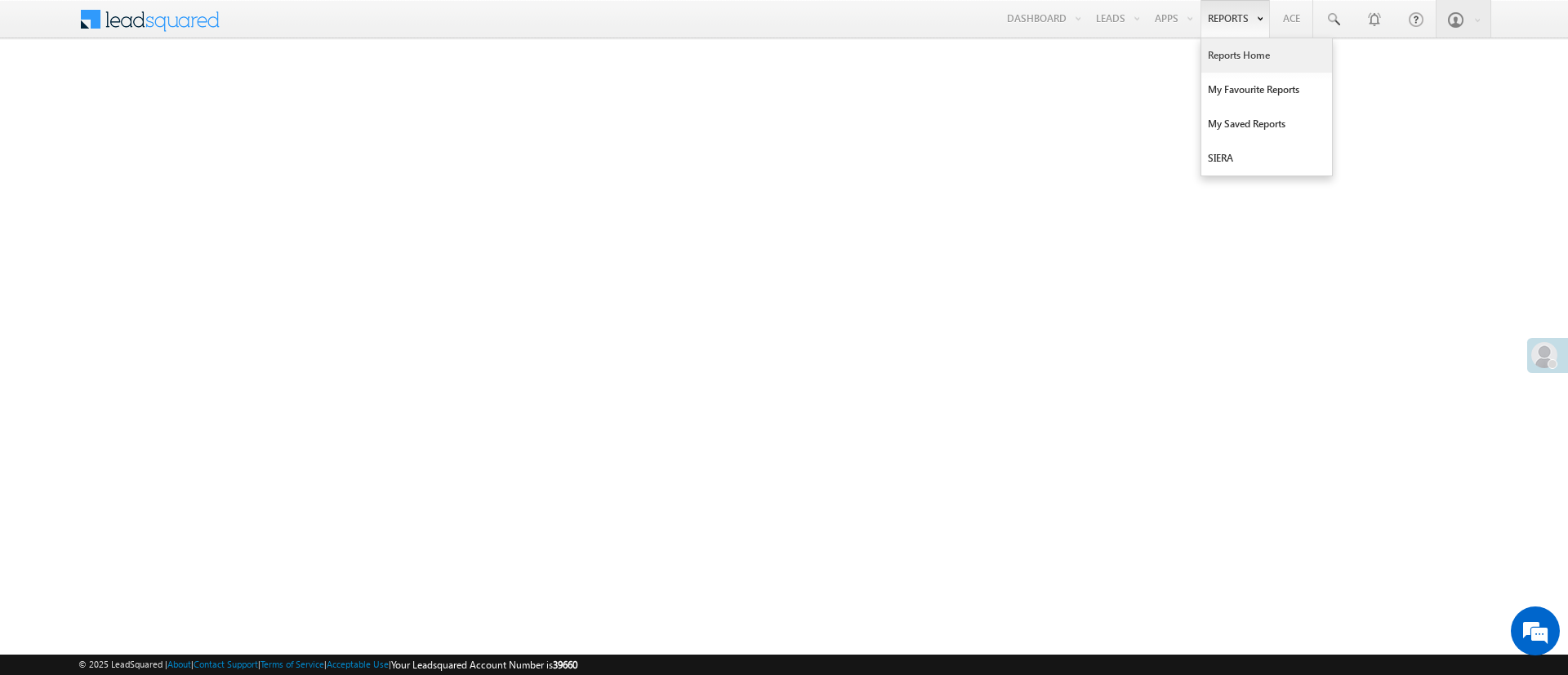
click at [1253, 44] on link "Reports Home" at bounding box center [1267, 55] width 131 height 35
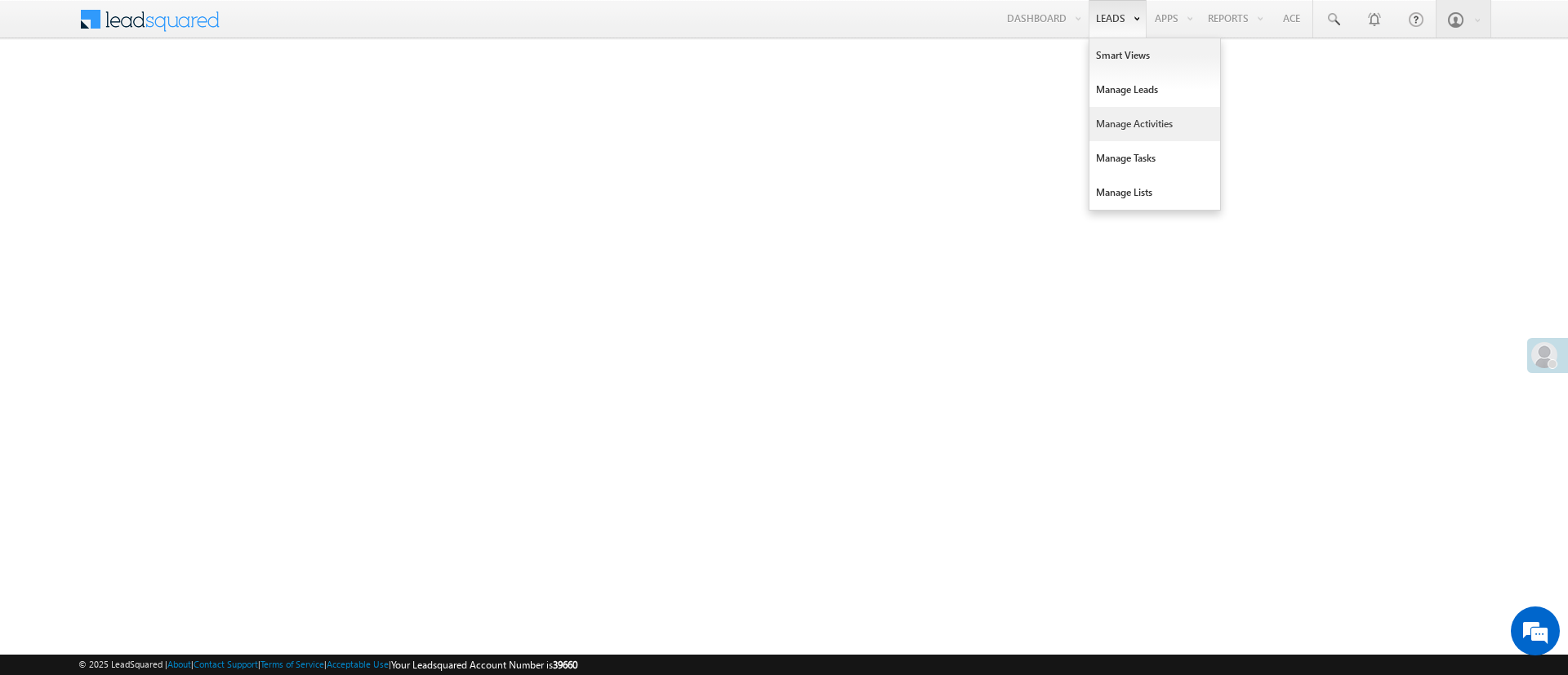
click at [1146, 123] on link "Manage Activities" at bounding box center [1155, 124] width 131 height 35
click at [1110, 49] on link "Smart Views" at bounding box center [1155, 55] width 131 height 35
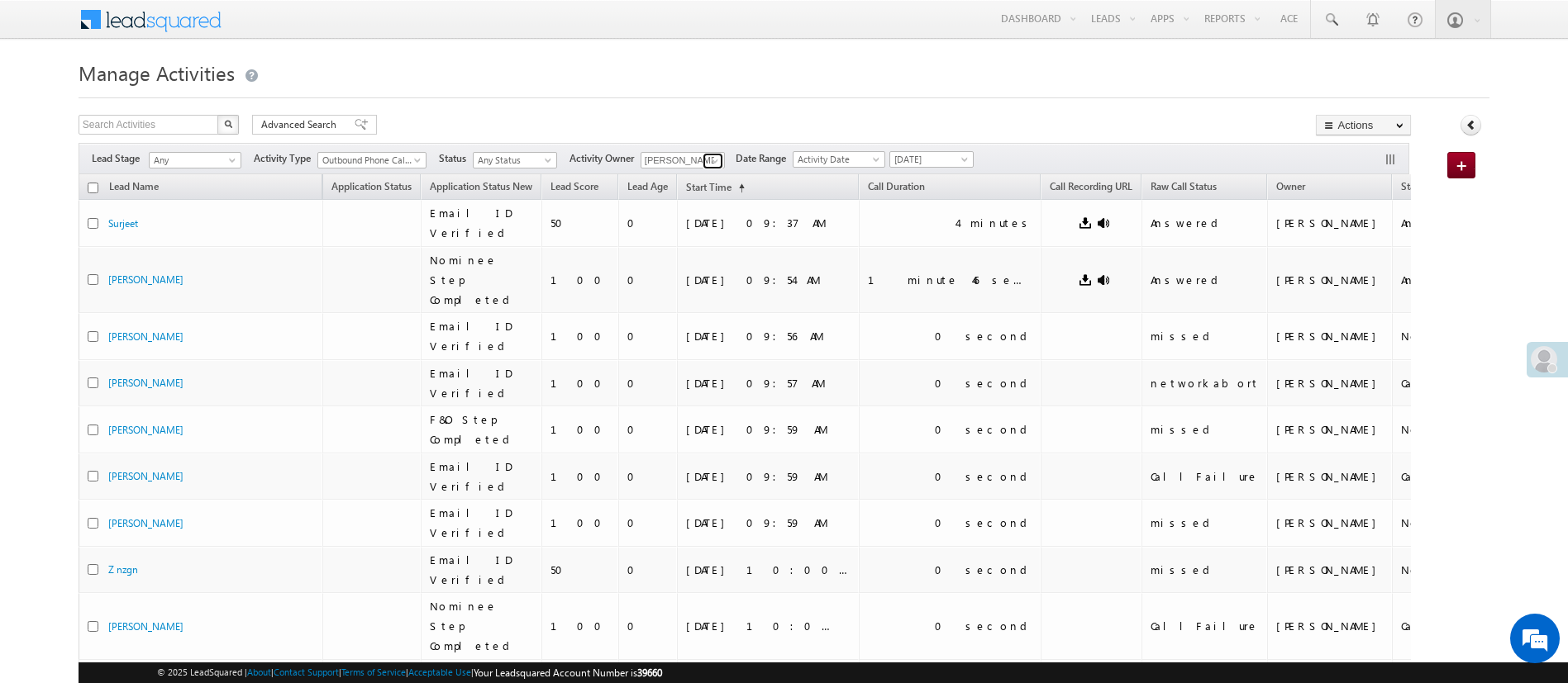
click at [720, 155] on span at bounding box center [715, 162] width 13 height 13
click at [717, 171] on link "[PERSON_NAME] [PERSON_NAME][EMAIL_ADDRESS][DOMAIN_NAME]" at bounding box center [723, 183] width 165 height 31
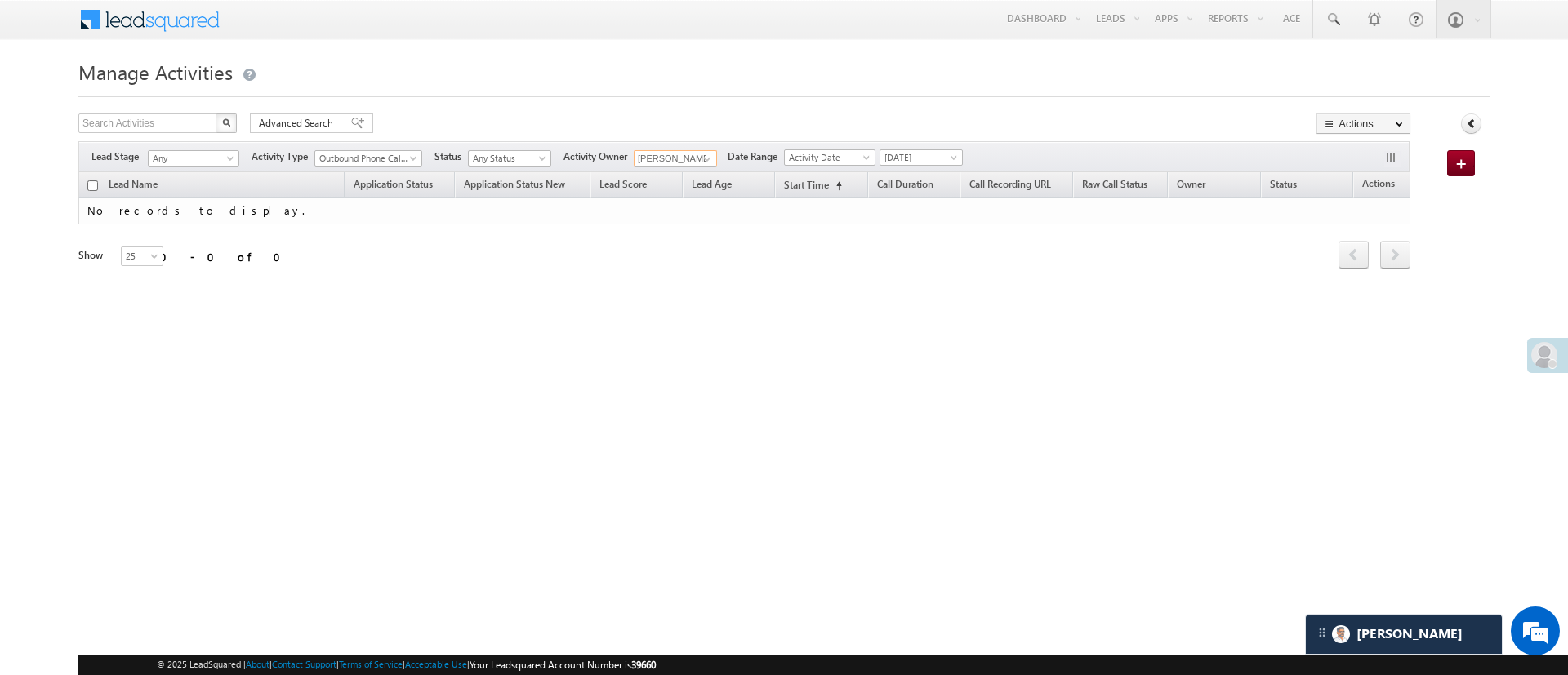
type input "[PERSON_NAME]"
click at [1241, 43] on link "Reports Home" at bounding box center [1267, 55] width 131 height 35
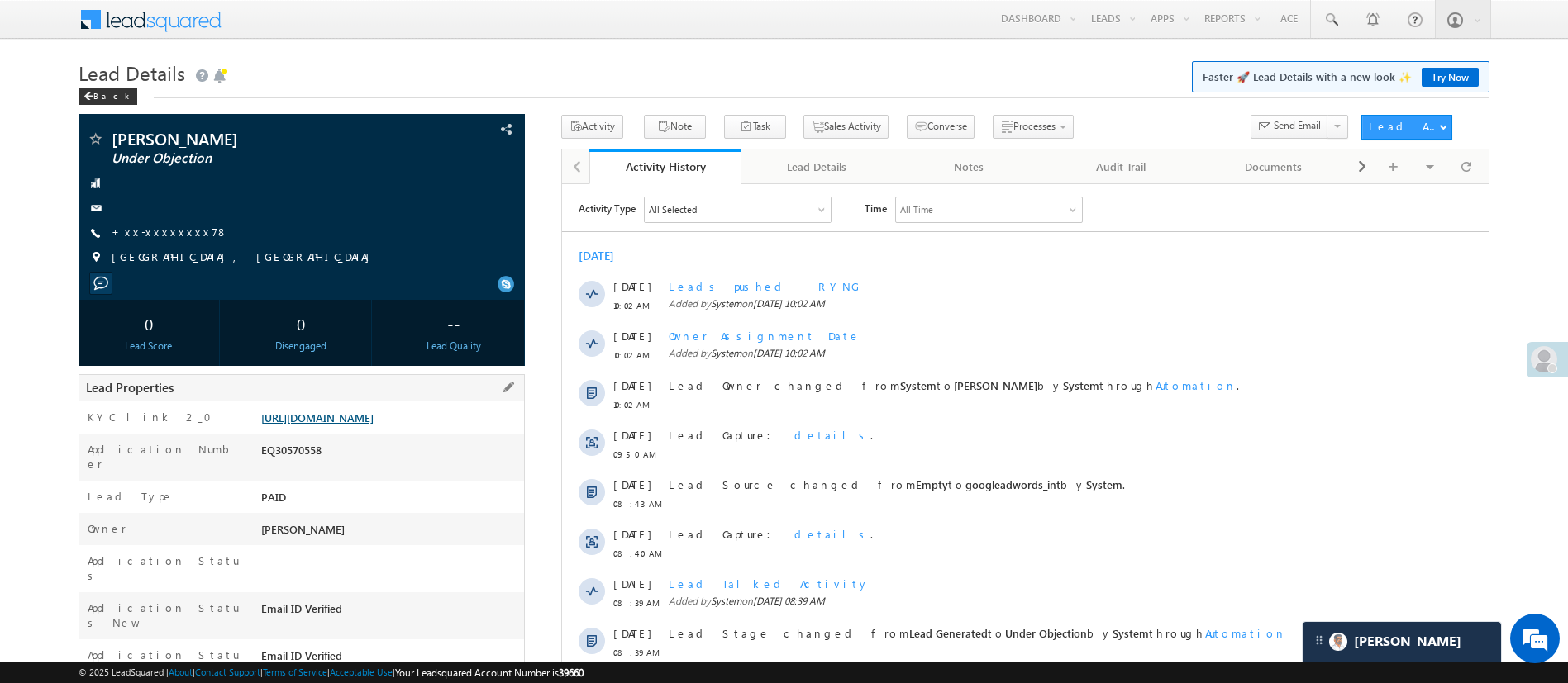
click at [373, 424] on link "https://angelbroking1-pk3em7sa.customui-test.leadsquared.com?leadId=259c9a3f-ab…" at bounding box center [317, 418] width 112 height 14
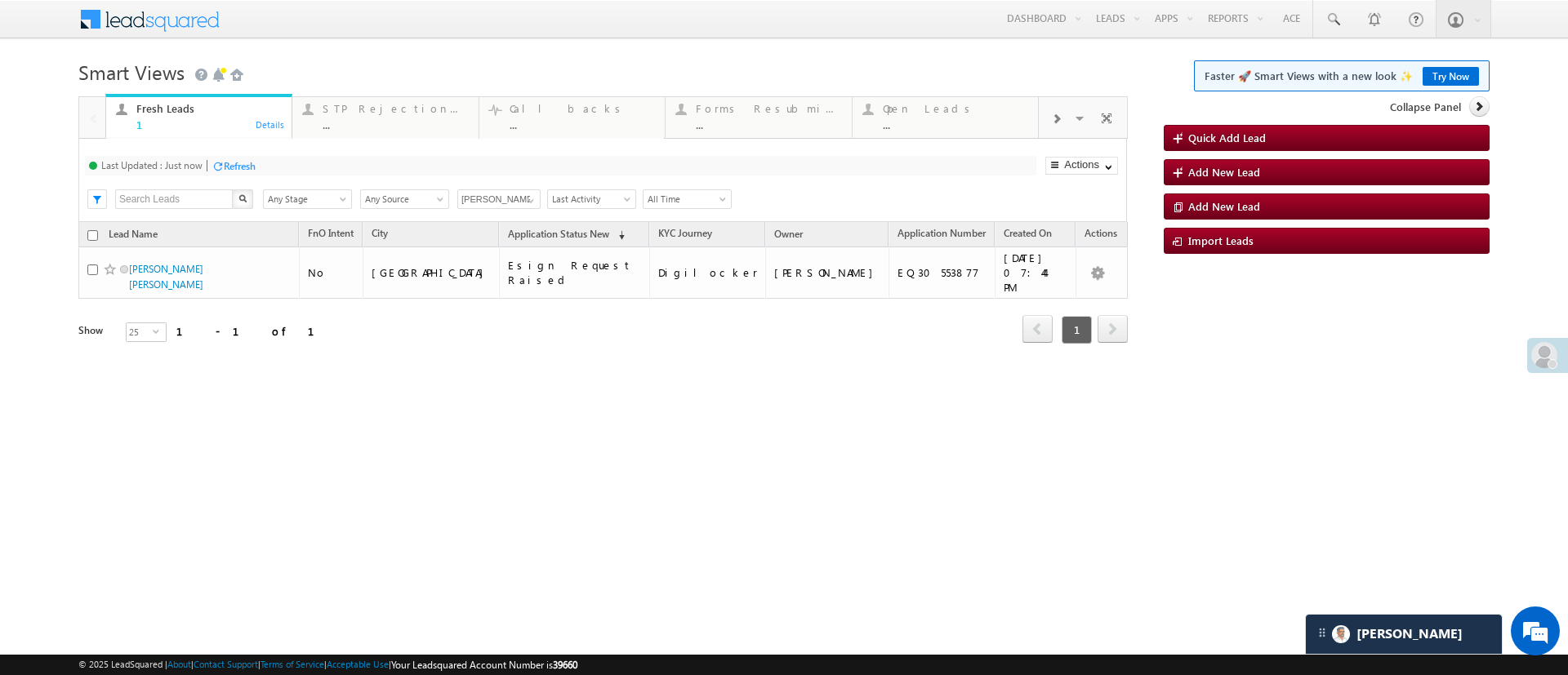
click at [94, 232] on input "checkbox" at bounding box center [92, 235] width 10 height 10
checkbox input "true"
click at [245, 176] on div "Last Updated : Just now Refresh Refreshing... Search X Lead Stage Any Stage Any…" at bounding box center [602, 180] width 1049 height 83
click at [245, 175] on div "Last Updated : Just now Refresh Refreshing..." at bounding box center [560, 165] width 952 height 20
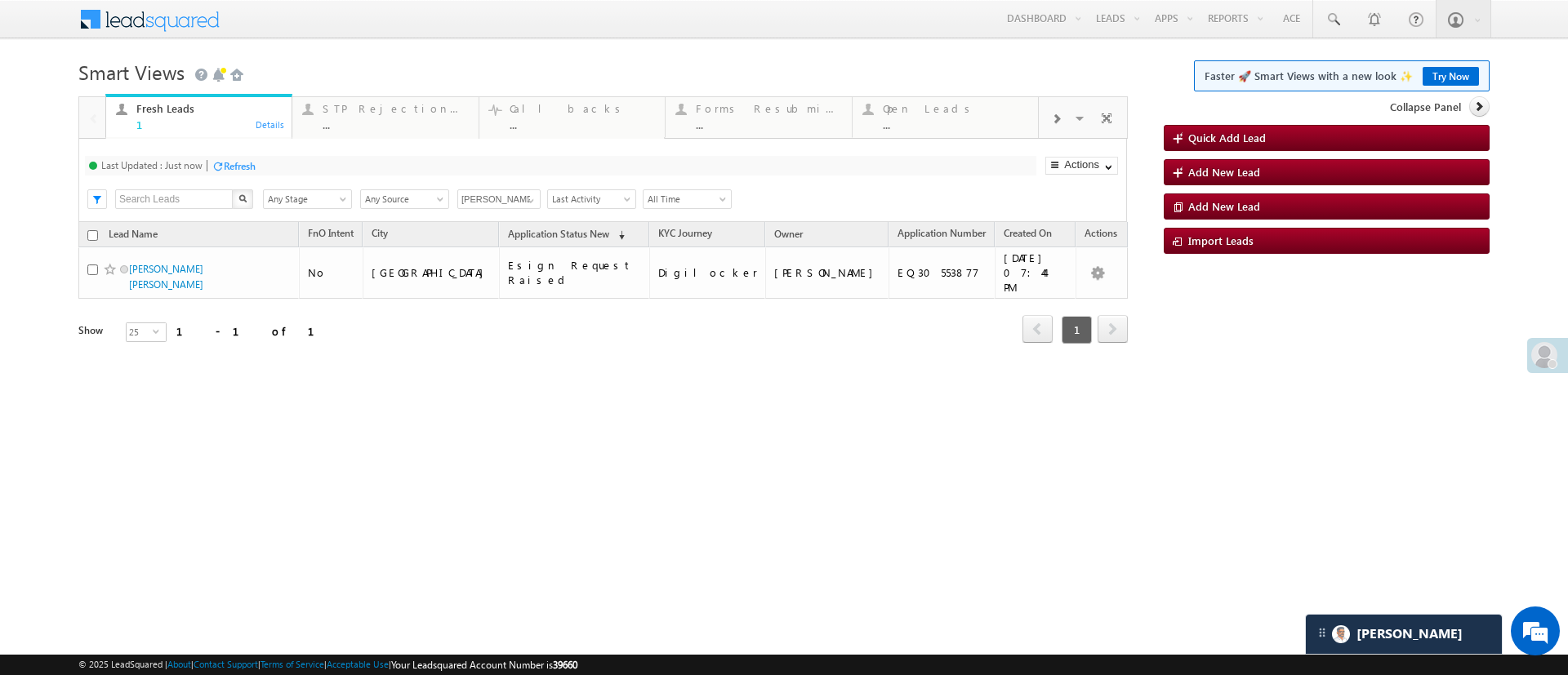
click at [249, 170] on div "Refresh" at bounding box center [240, 165] width 32 height 12
click at [246, 162] on div "Refresh" at bounding box center [240, 165] width 32 height 12
click at [92, 239] on input "checkbox" at bounding box center [92, 235] width 10 height 10
checkbox input "true"
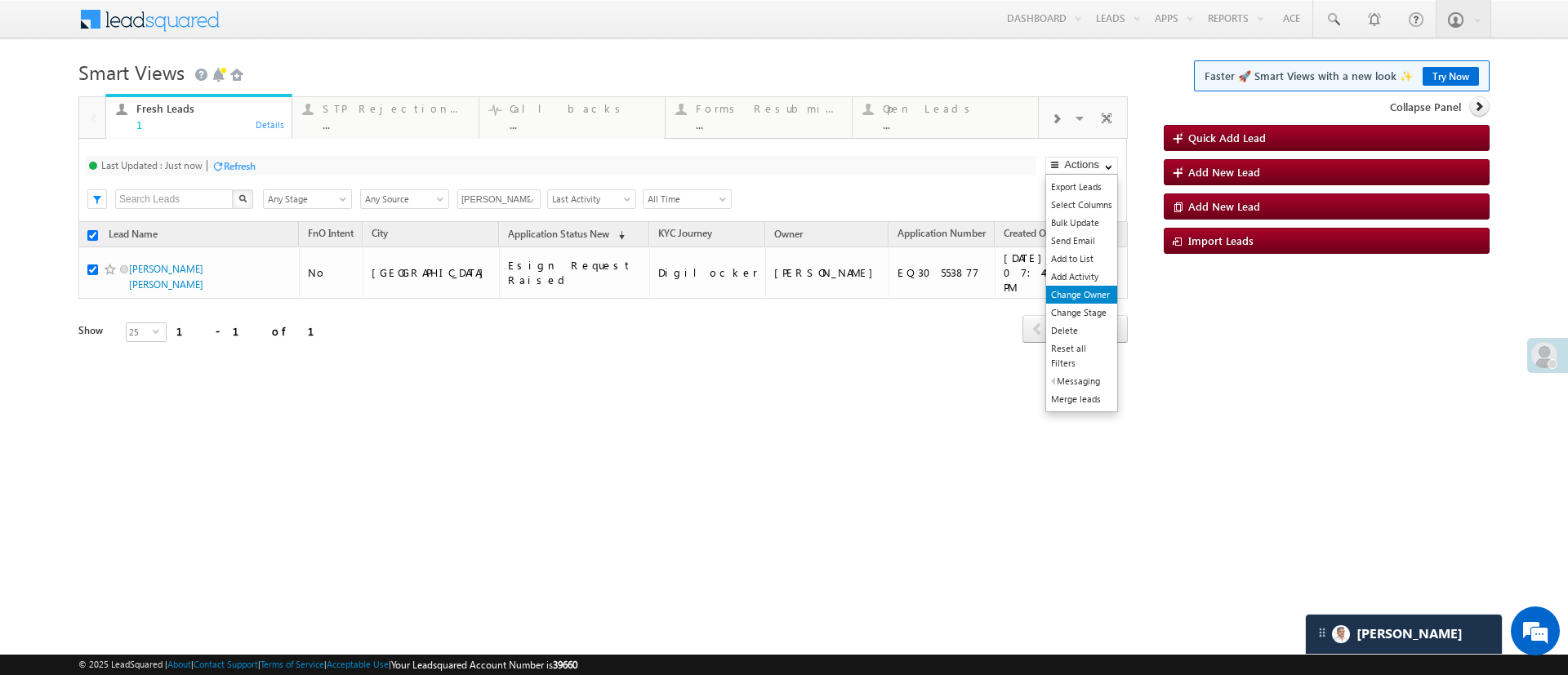
click at [1096, 296] on link "Change Owner" at bounding box center [1081, 294] width 71 height 18
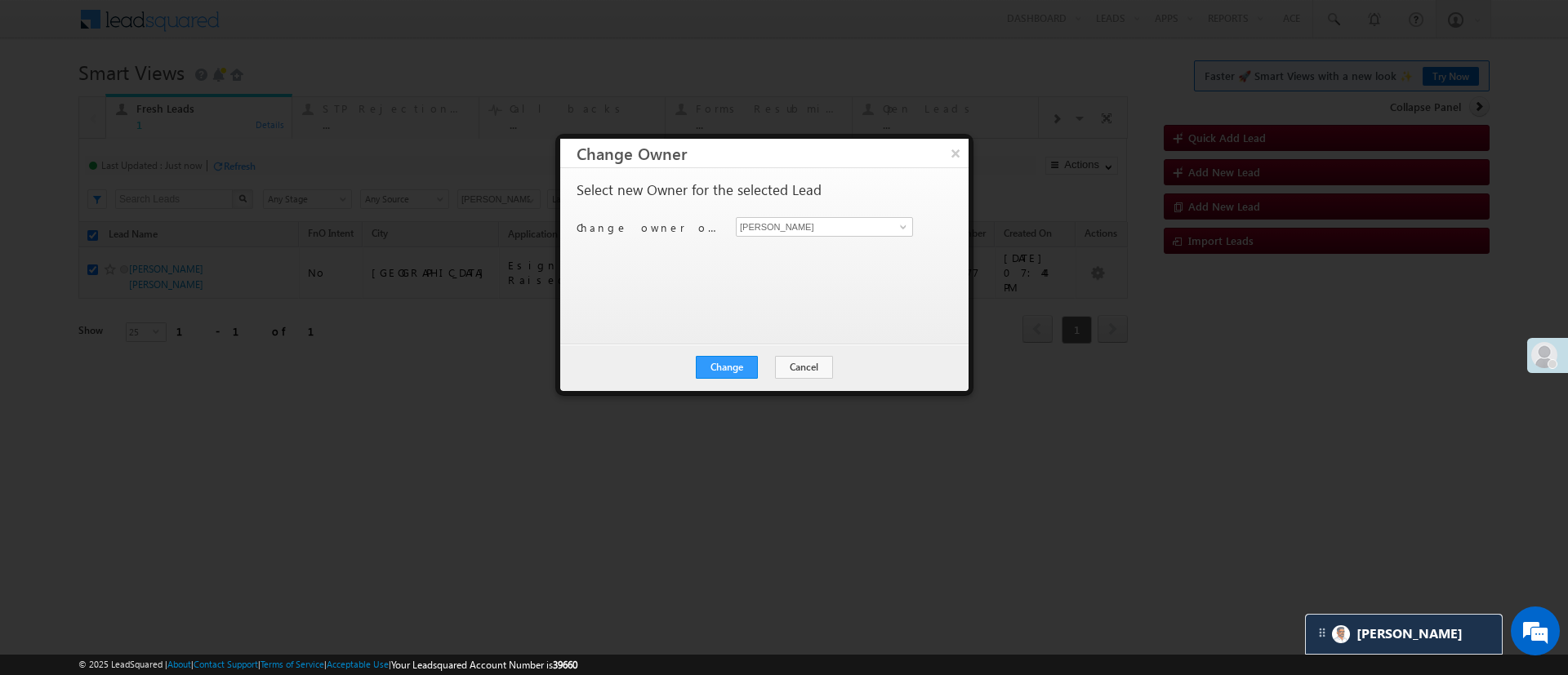
click at [911, 212] on div "Select new Owner for the selected Lead Change owner of 1 lead to [PERSON_NAME] …" at bounding box center [762, 248] width 373 height 131
click at [904, 225] on span at bounding box center [903, 227] width 13 height 13
click at [877, 241] on link "[PERSON_NAME] [PERSON_NAME][EMAIL_ADDRESS][DOMAIN_NAME]" at bounding box center [825, 252] width 177 height 31
type input "[PERSON_NAME]"
click at [738, 356] on button "Change" at bounding box center [727, 367] width 62 height 22
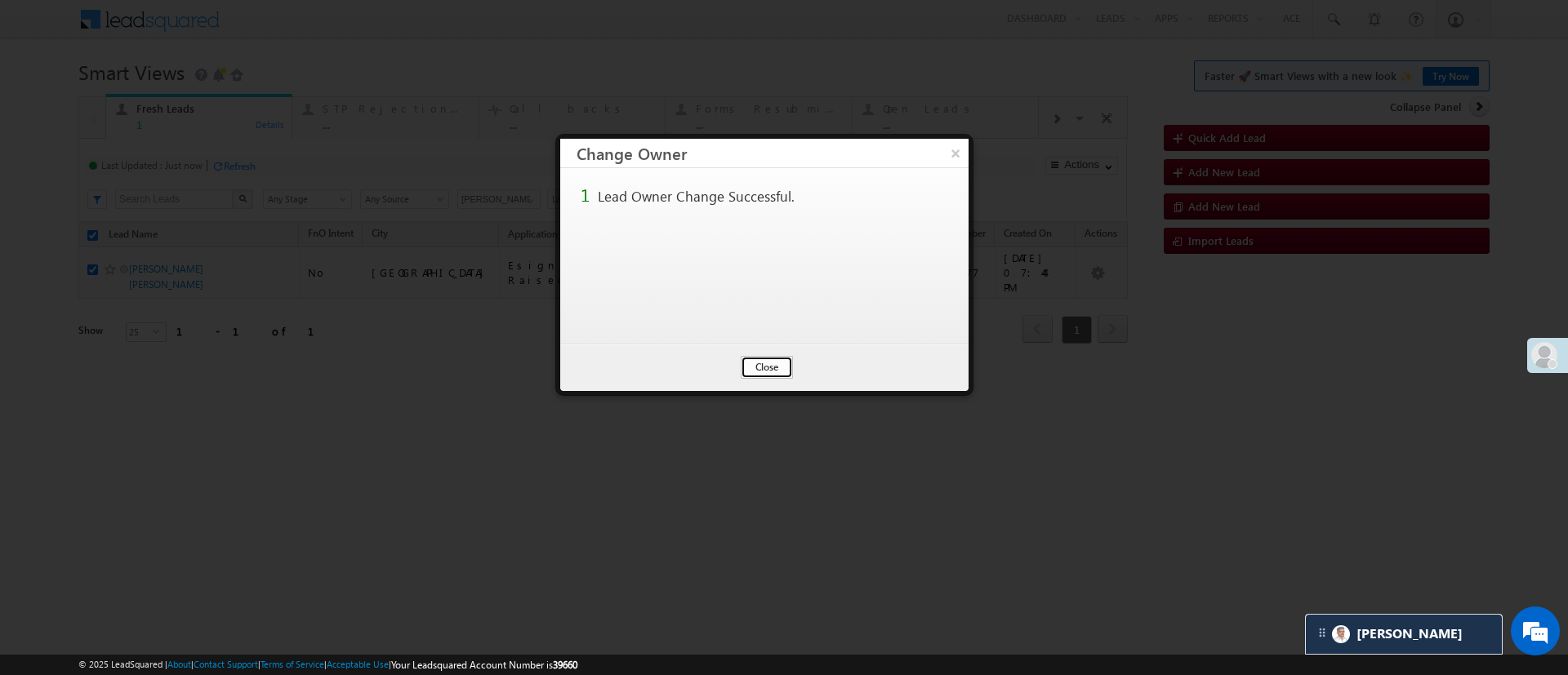
click at [776, 372] on button "Close" at bounding box center [767, 367] width 52 height 22
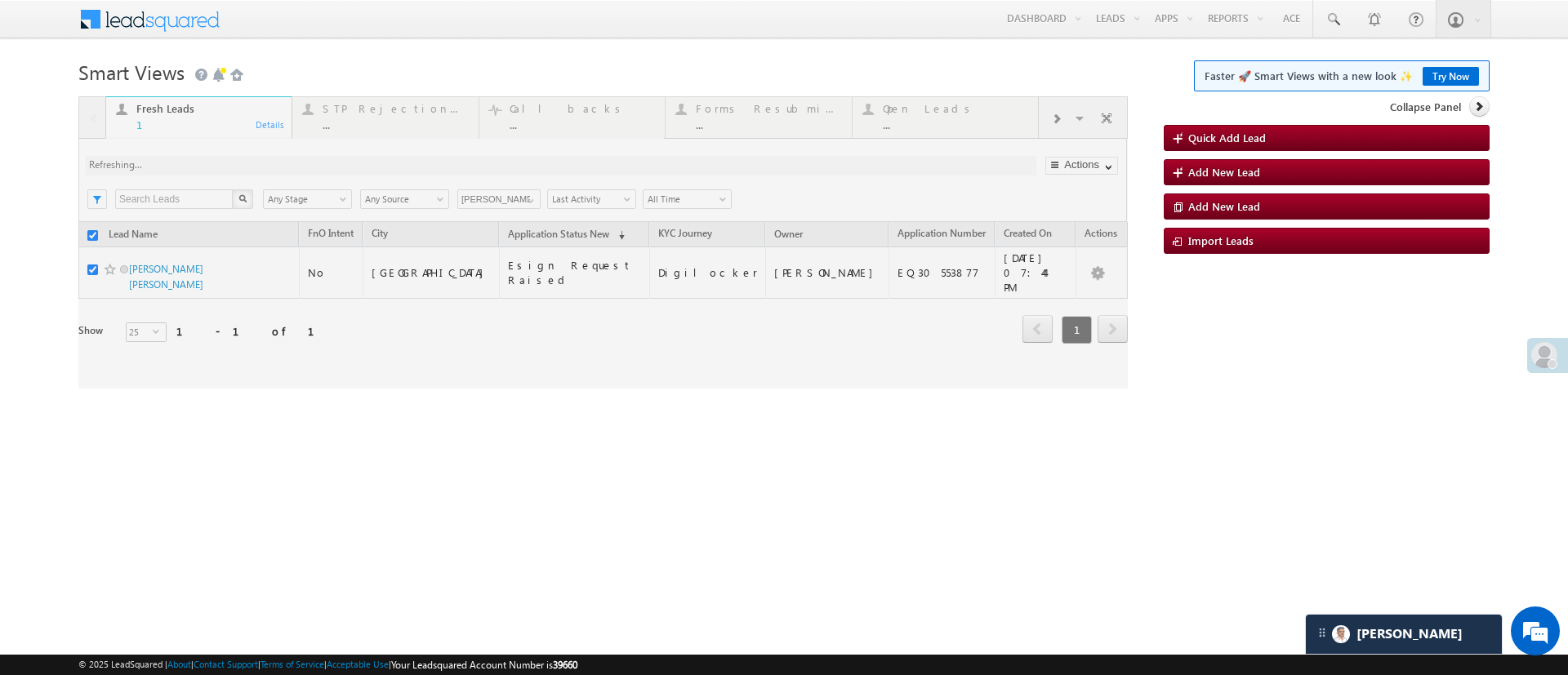
checkbox input "false"
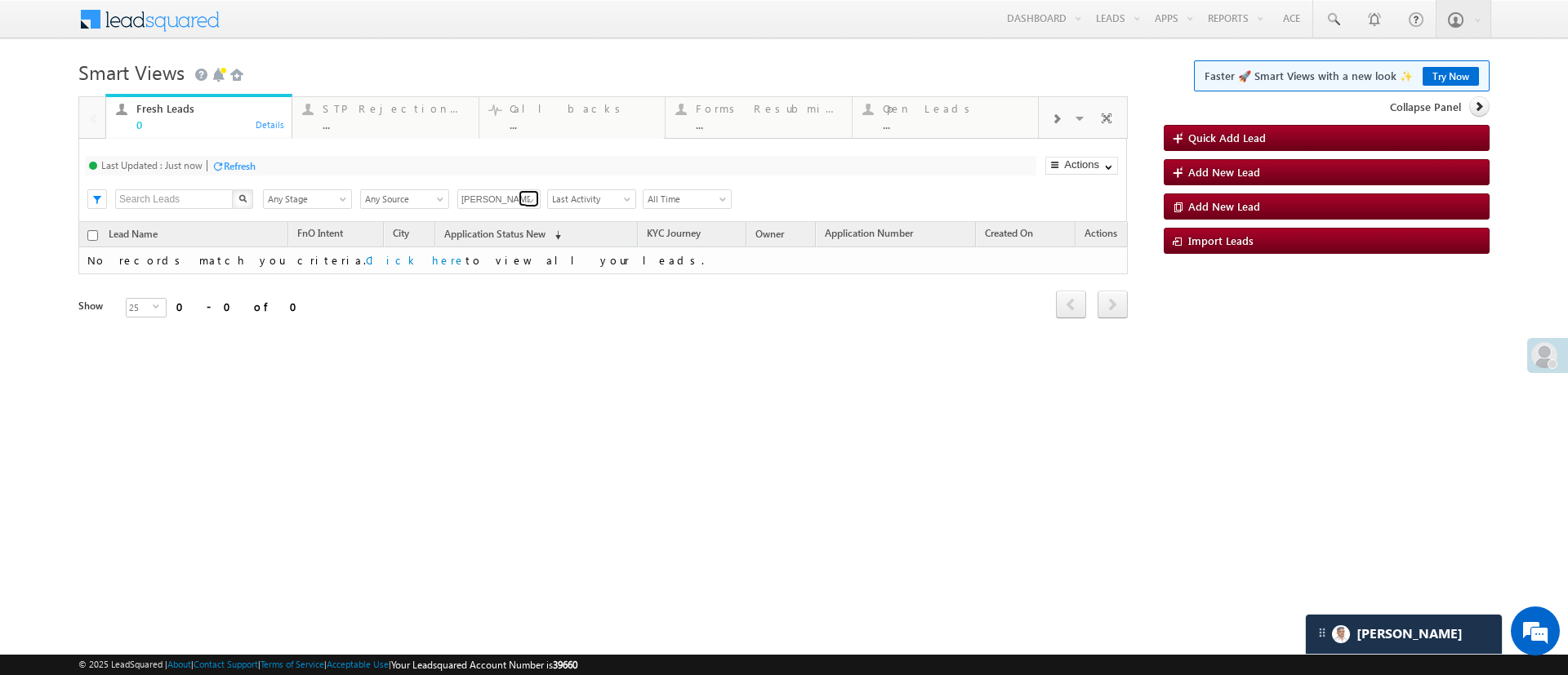
click at [526, 200] on span at bounding box center [531, 201] width 13 height 13
click at [512, 217] on link "Any Owner" at bounding box center [500, 218] width 84 height 19
type input "Any Owner"
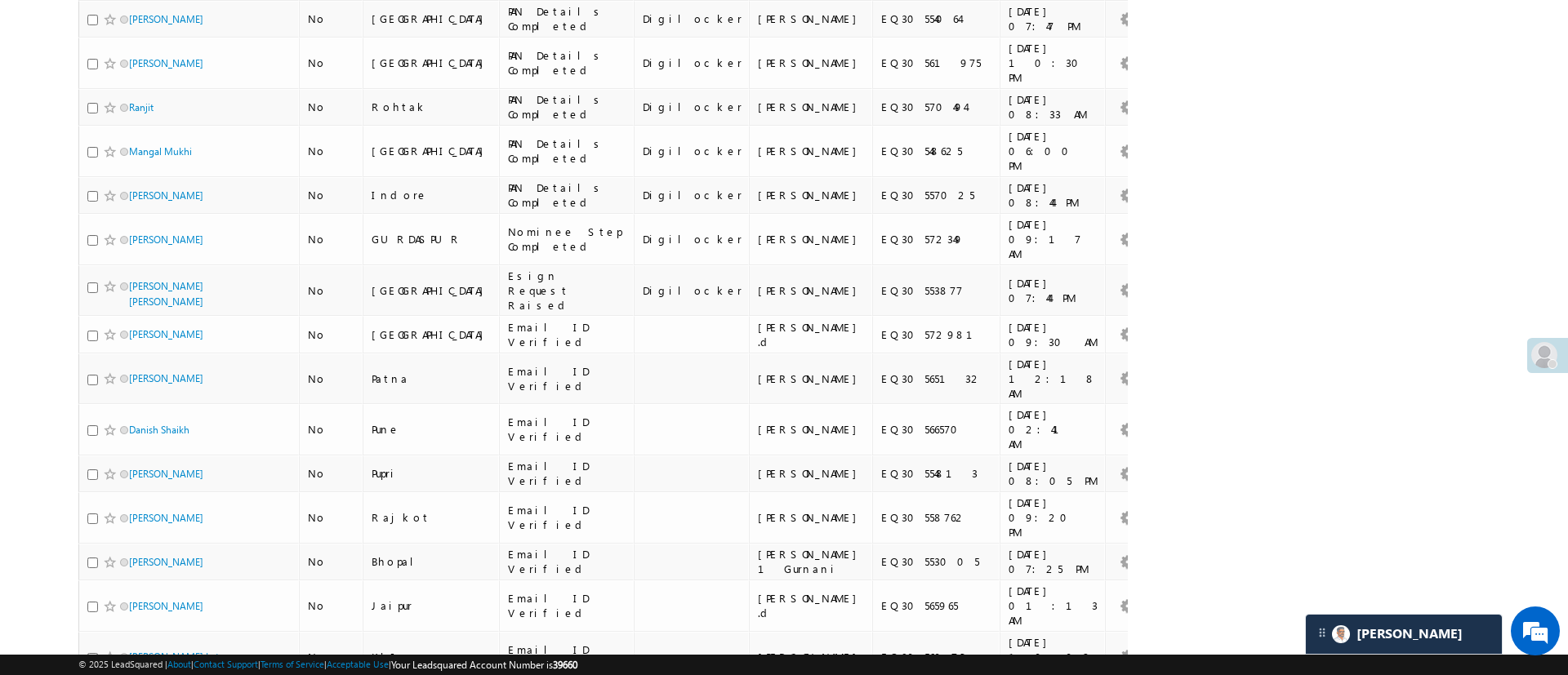
scroll to position [639, 0]
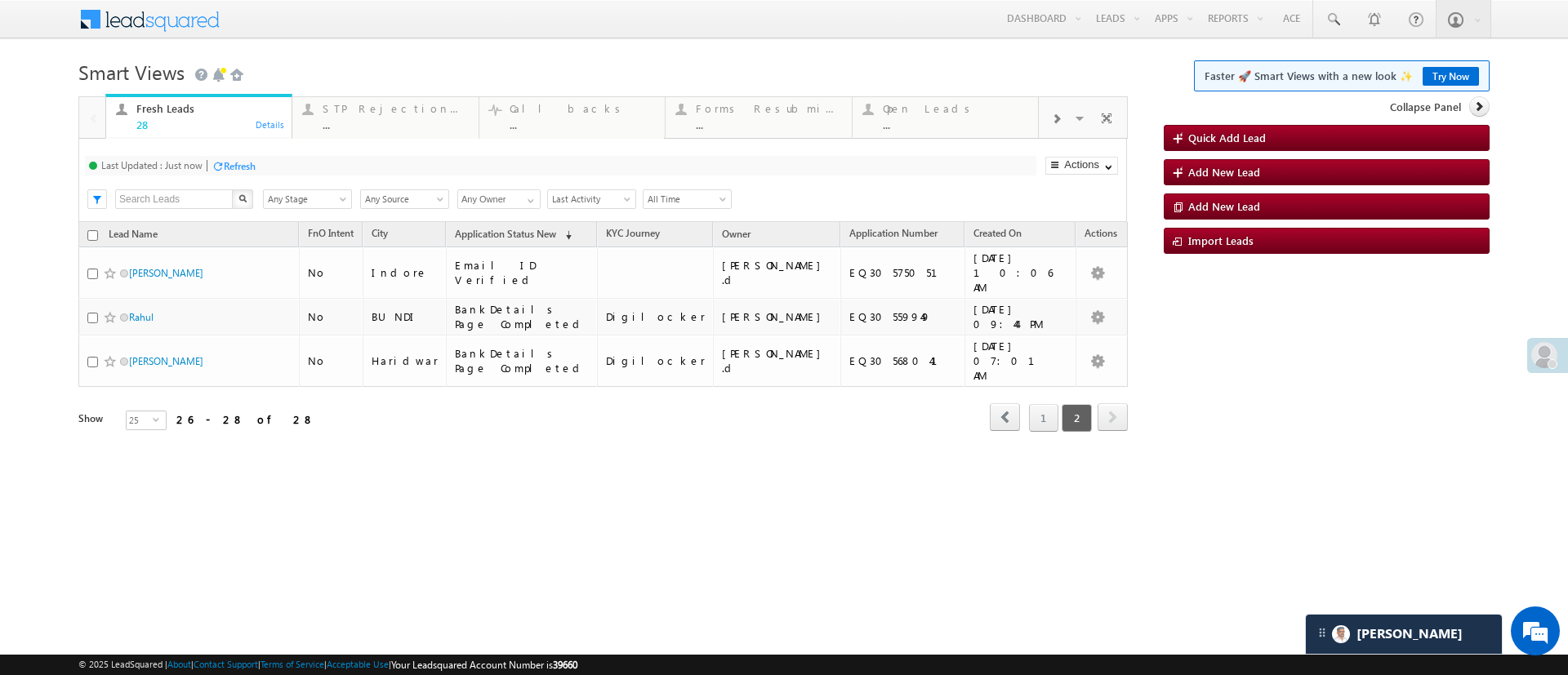
scroll to position [0, 0]
click at [245, 164] on div "Refresh" at bounding box center [240, 165] width 32 height 12
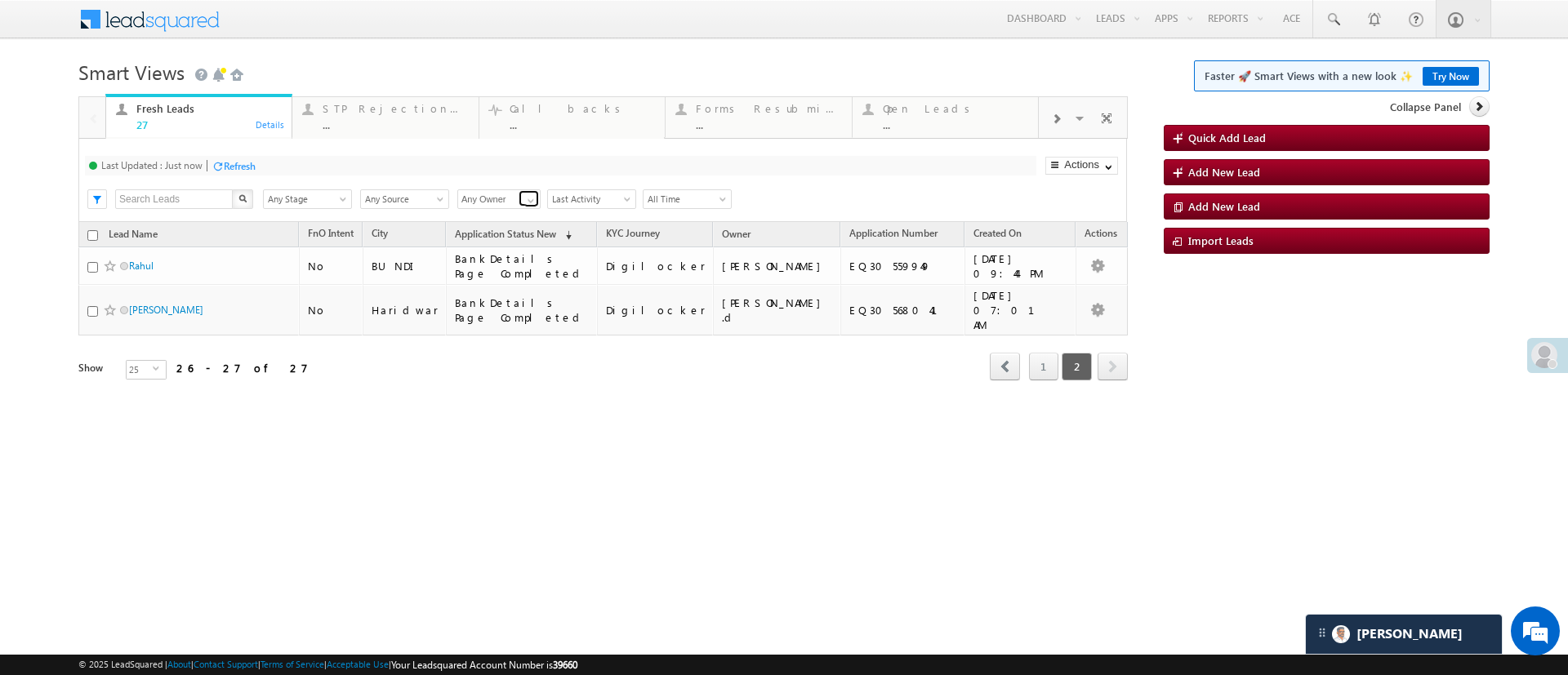
click at [522, 199] on link at bounding box center [529, 198] width 21 height 16
click at [1046, 358] on link "1" at bounding box center [1043, 367] width 29 height 28
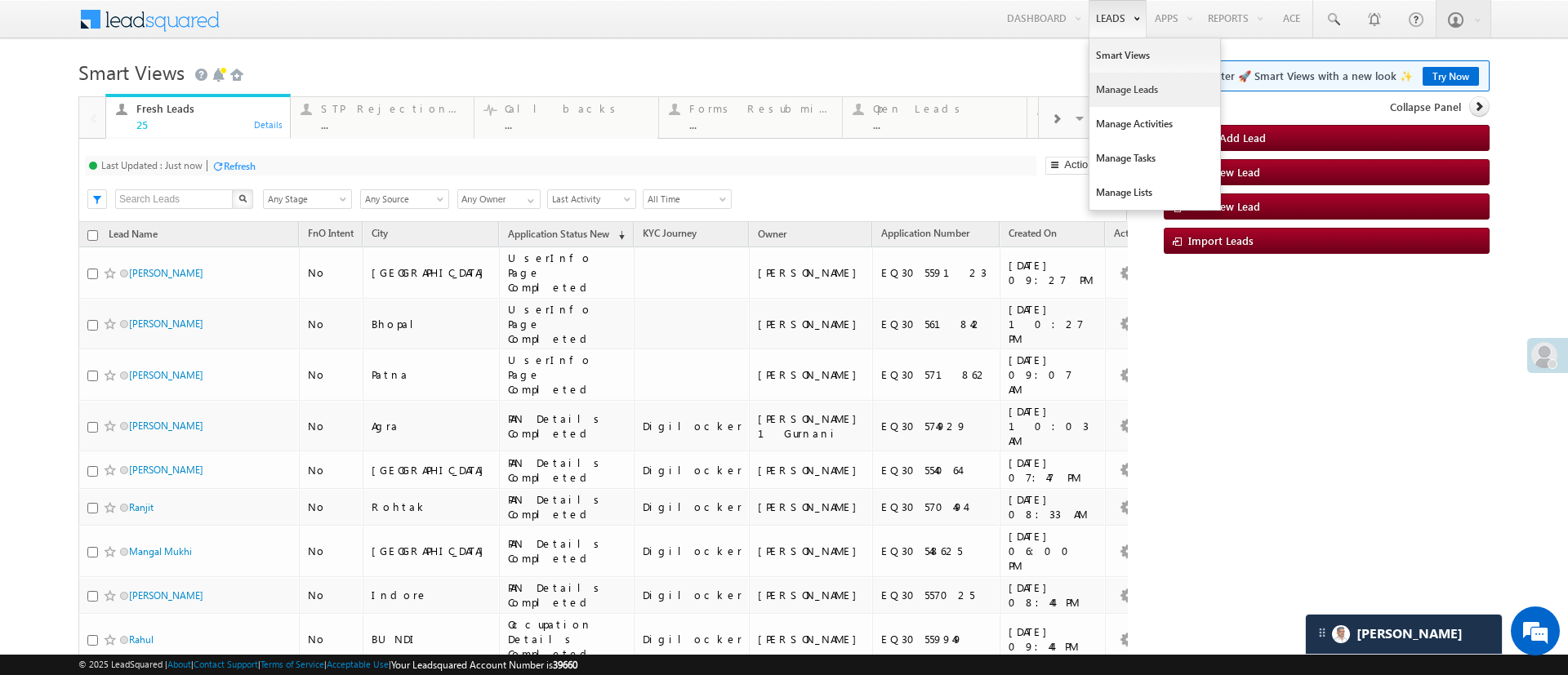
click at [1121, 98] on link "Manage Leads" at bounding box center [1155, 90] width 131 height 35
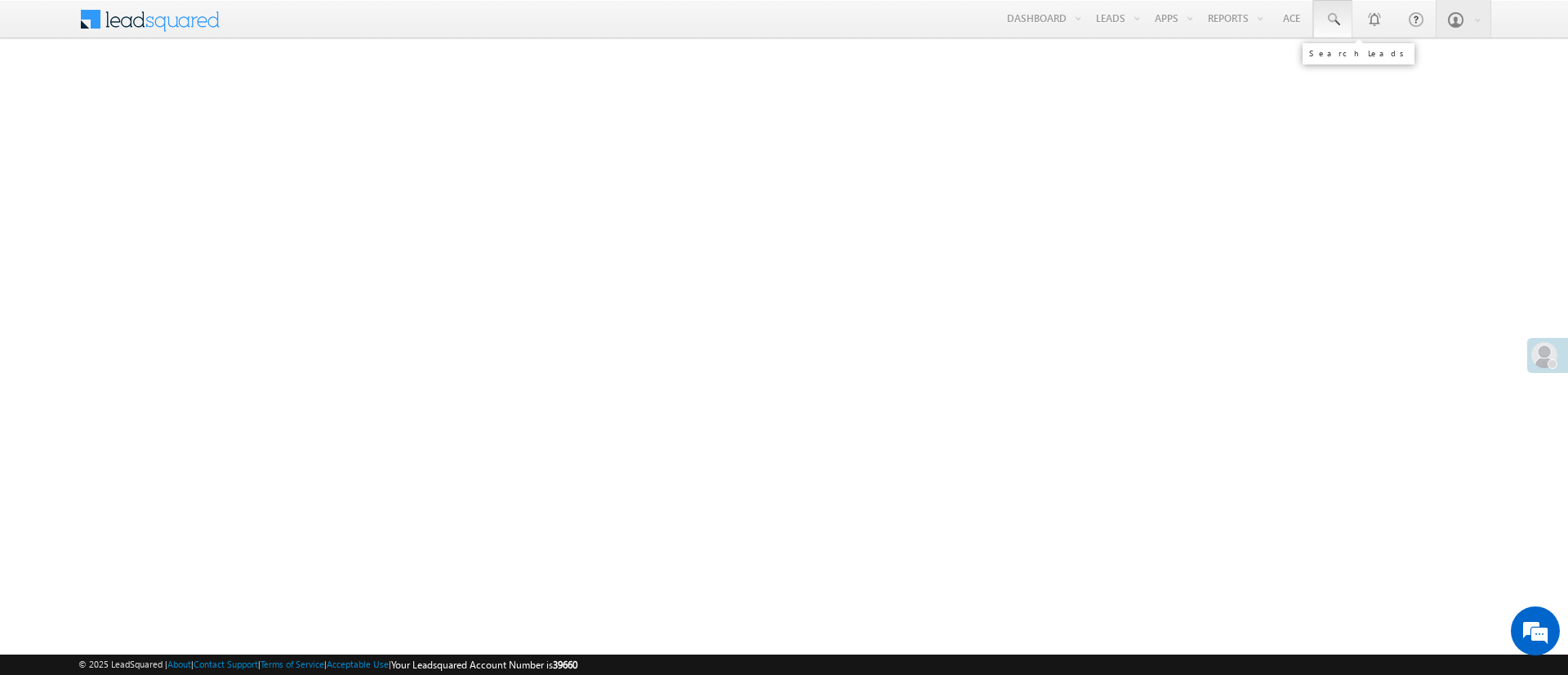
click at [1341, 21] on link at bounding box center [1333, 19] width 39 height 37
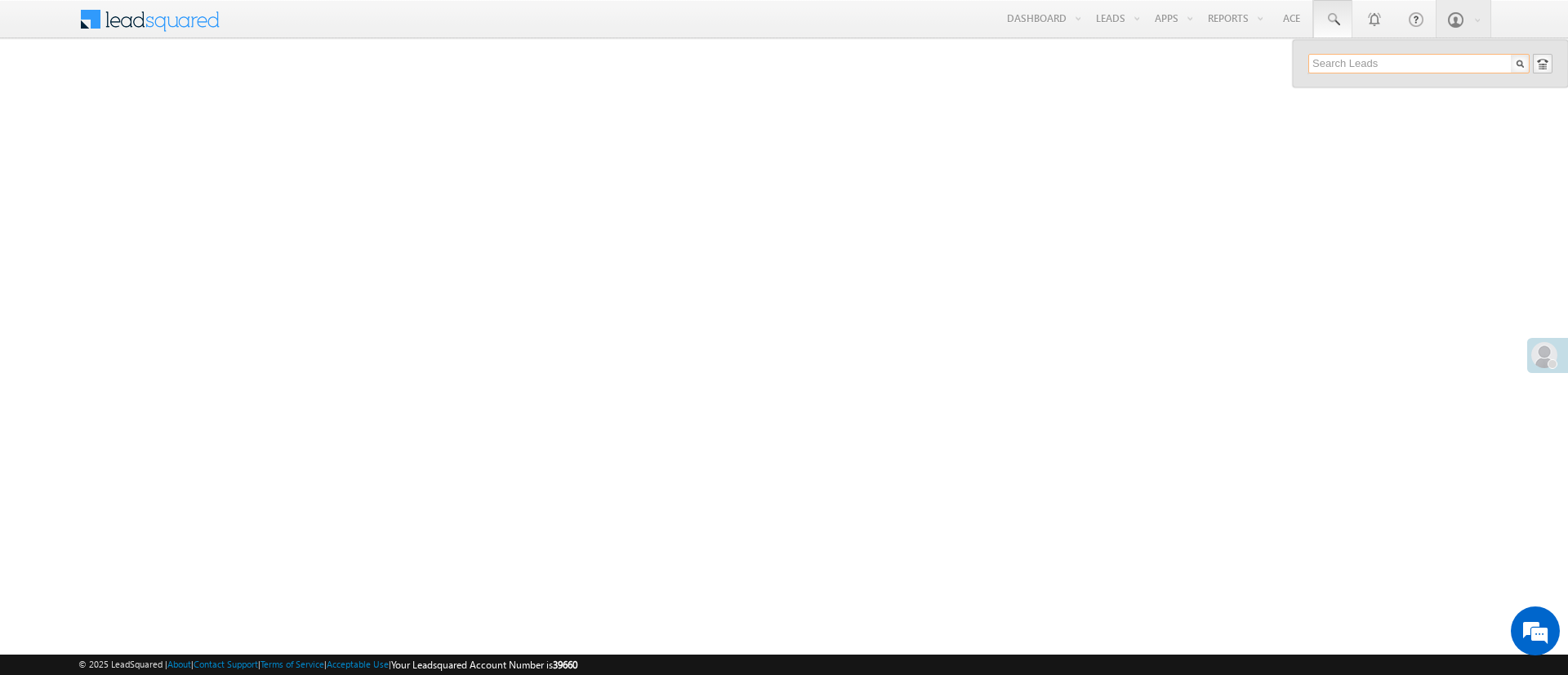
paste input "EQ30496272"
type input "EQ30496272"
click at [1370, 107] on div "+xx-xxxxxxxx52" at bounding box center [1426, 105] width 219 height 20
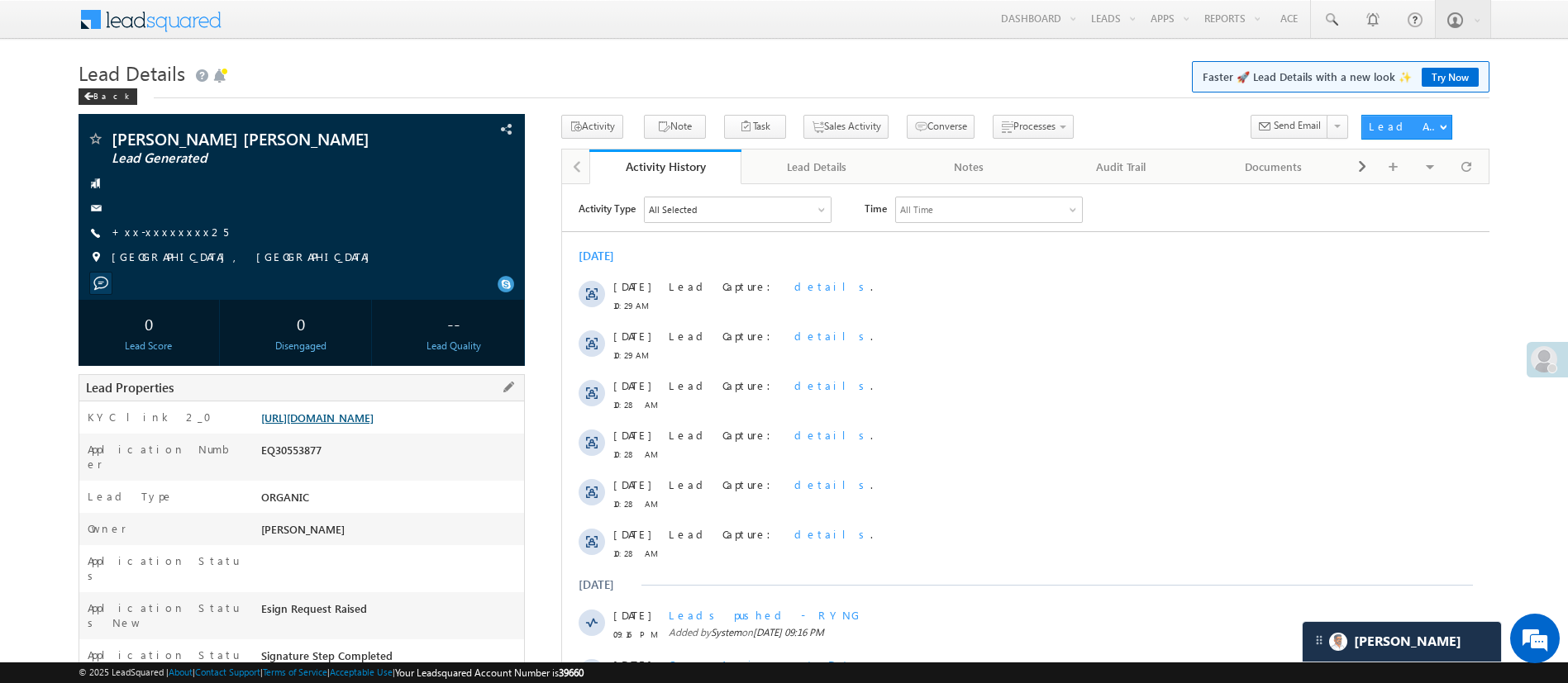
click at [372, 425] on link "https://angelbroking1-pk3em7sa.customui-test.leadsquared.com?leadId=04e0f9ae-c5…" at bounding box center [317, 418] width 112 height 14
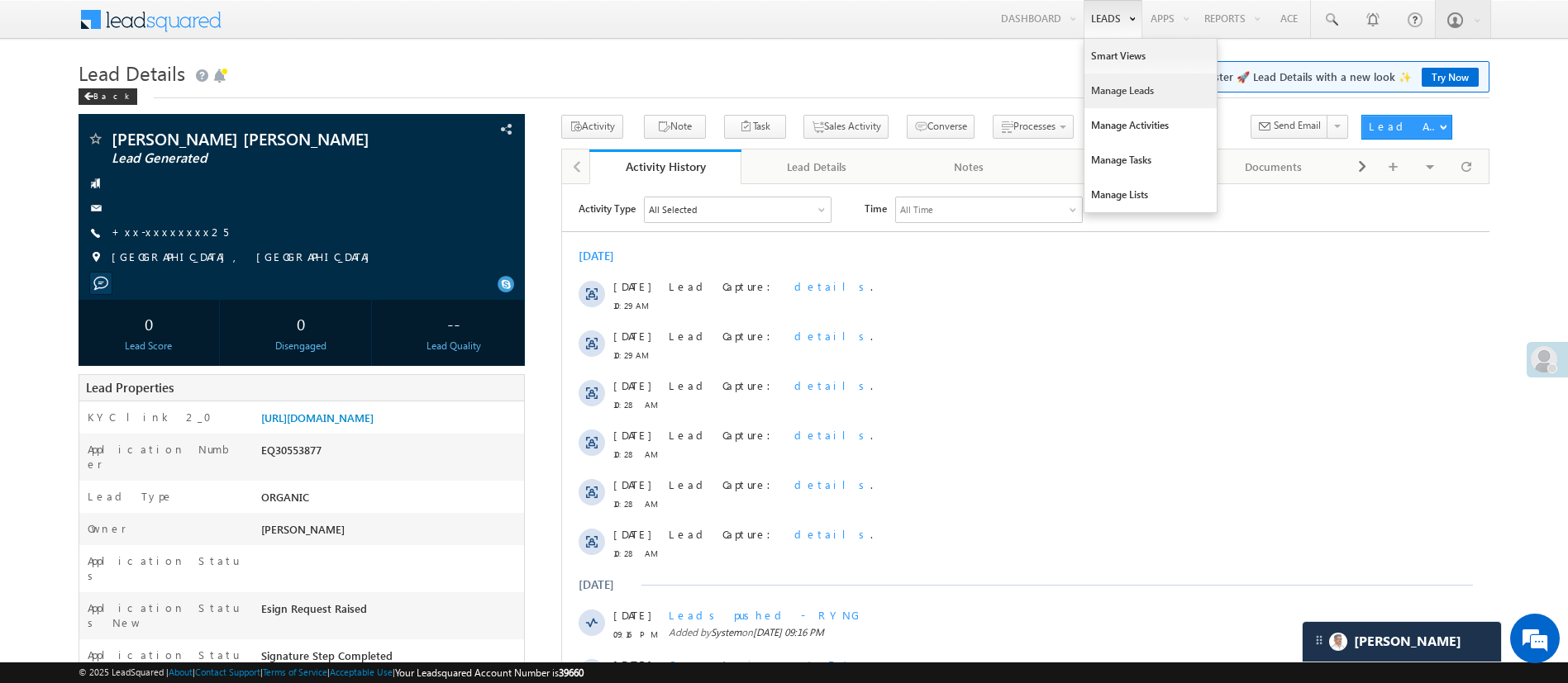
click at [1126, 84] on link "Manage Leads" at bounding box center [1151, 91] width 132 height 35
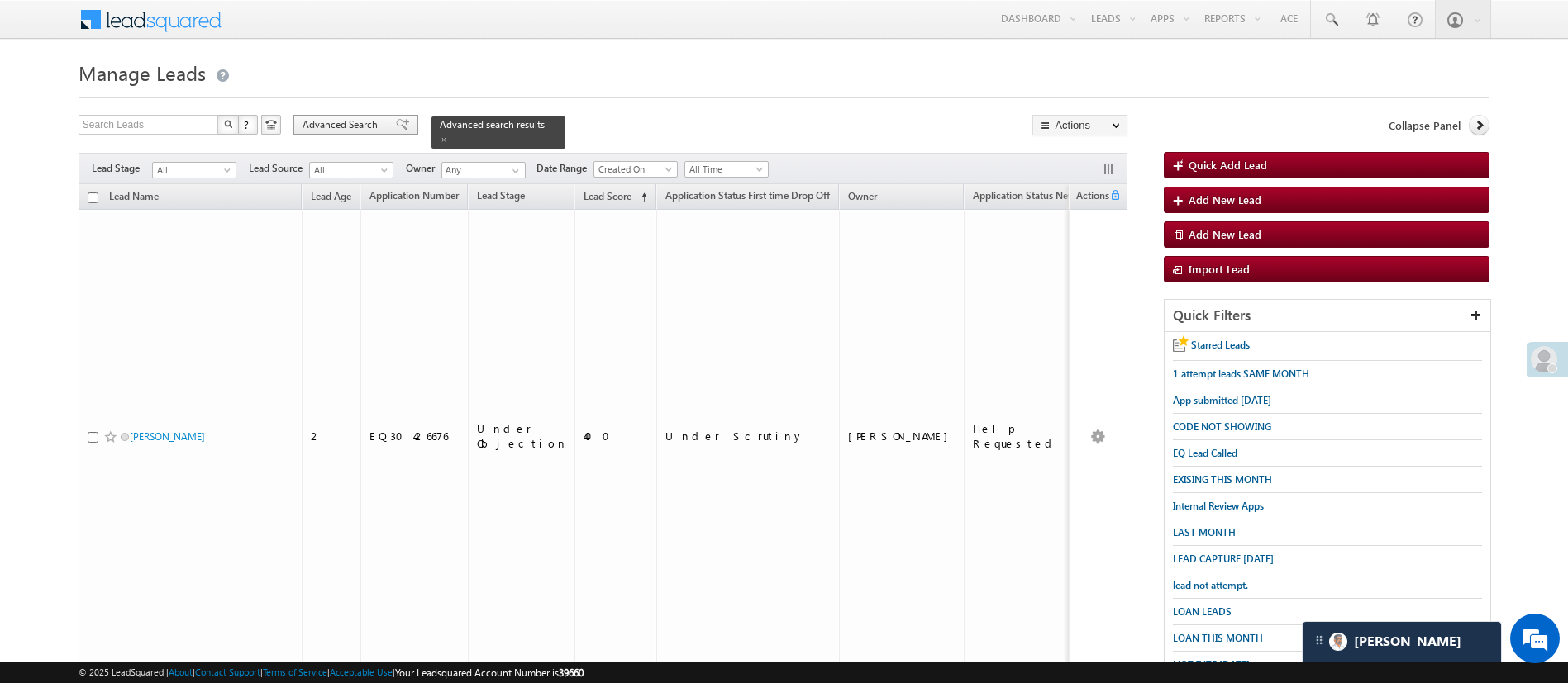
click at [339, 125] on span "Advanced Search" at bounding box center [342, 125] width 80 height 15
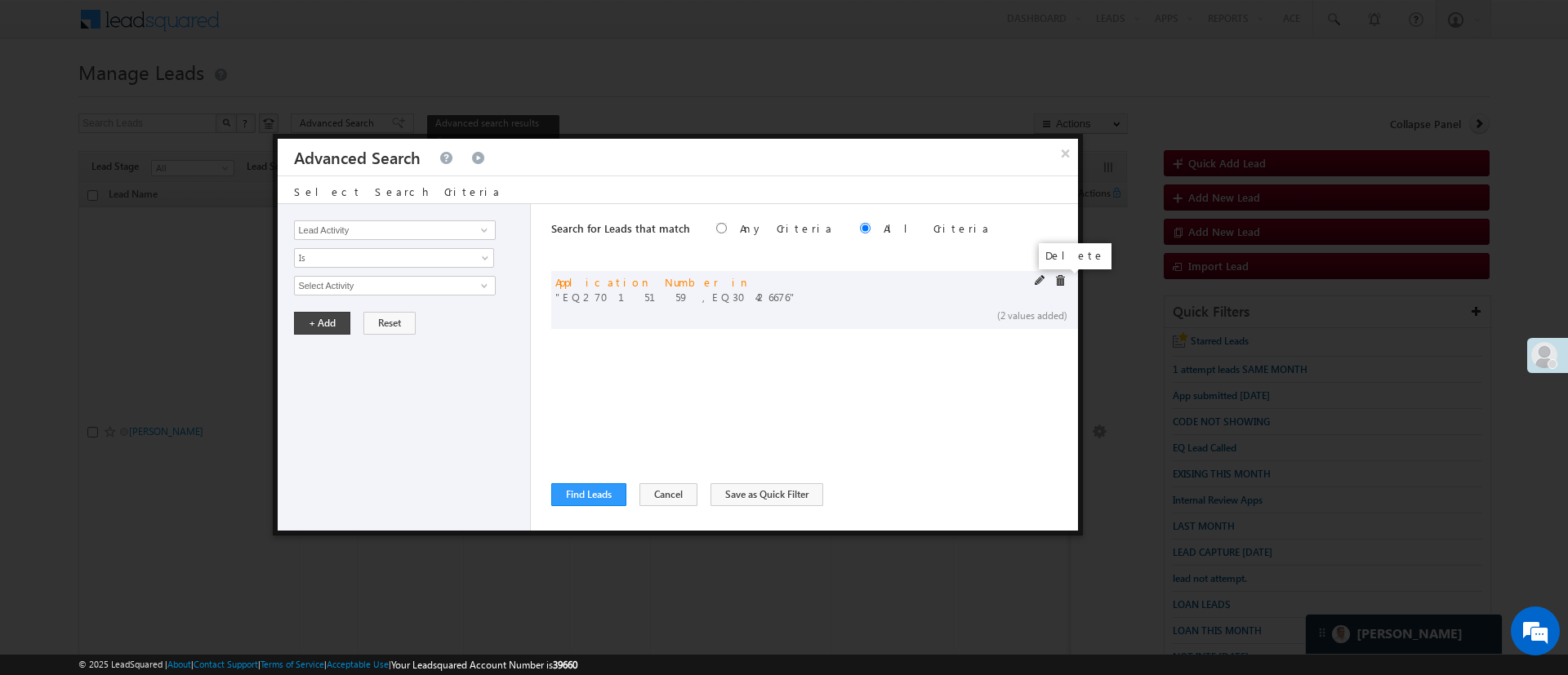
click at [1062, 278] on span at bounding box center [1060, 281] width 11 height 11
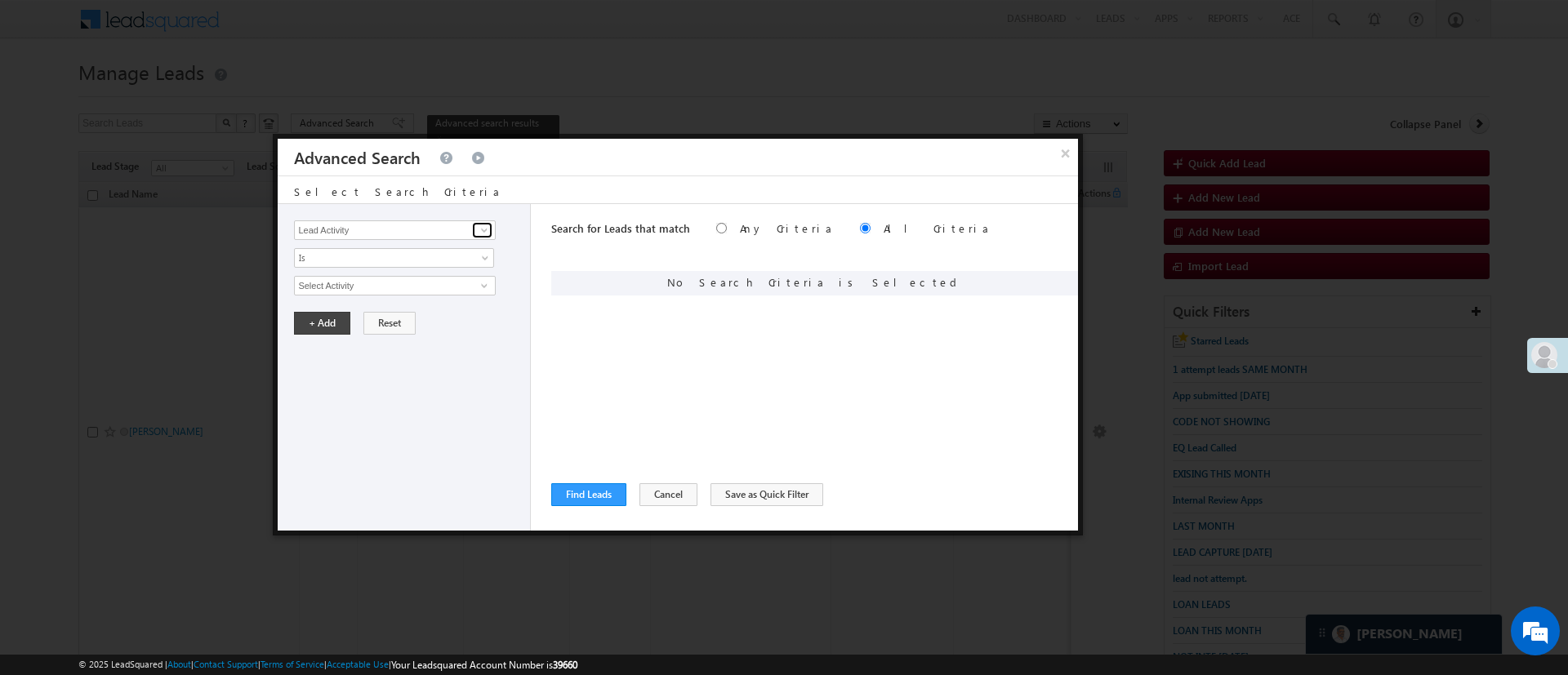
click at [487, 229] on span at bounding box center [485, 231] width 13 height 13
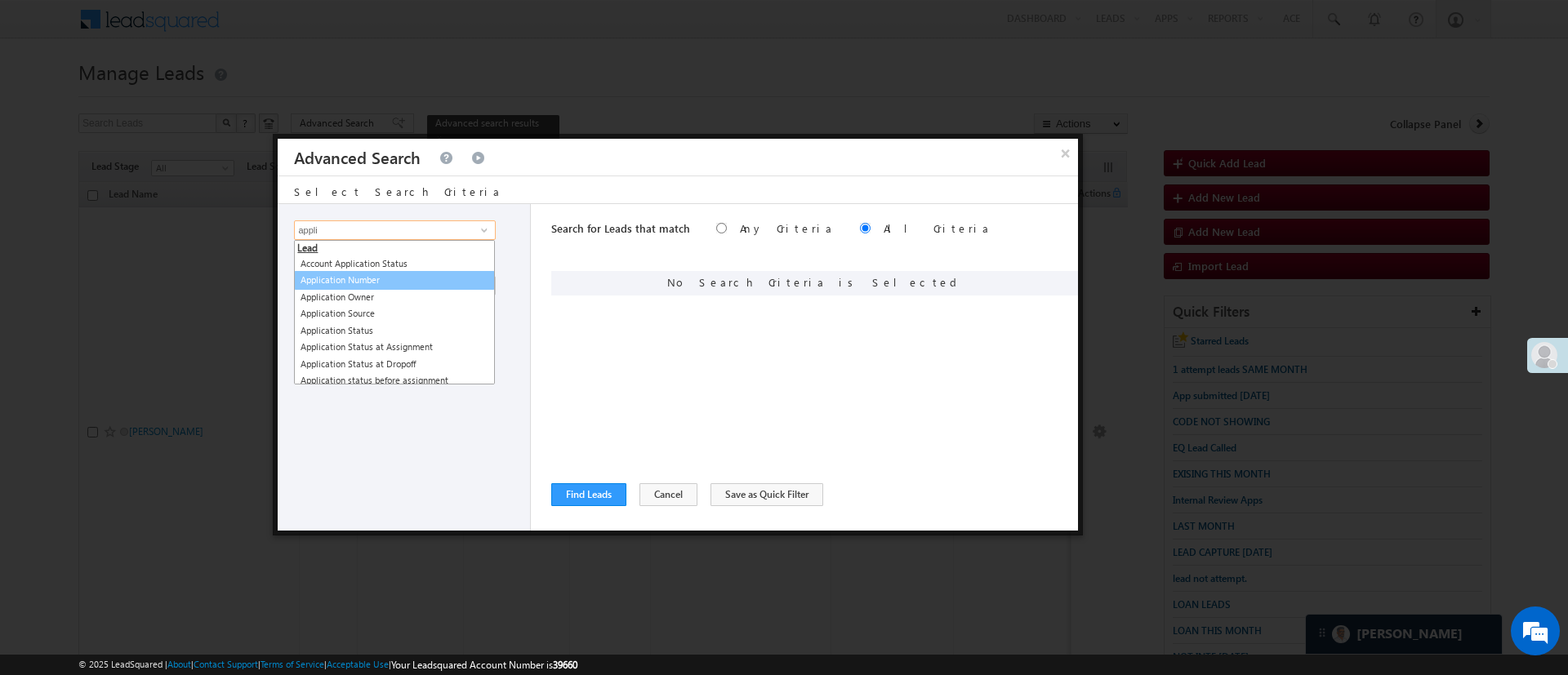
click at [425, 284] on link "Application Number" at bounding box center [394, 280] width 201 height 19
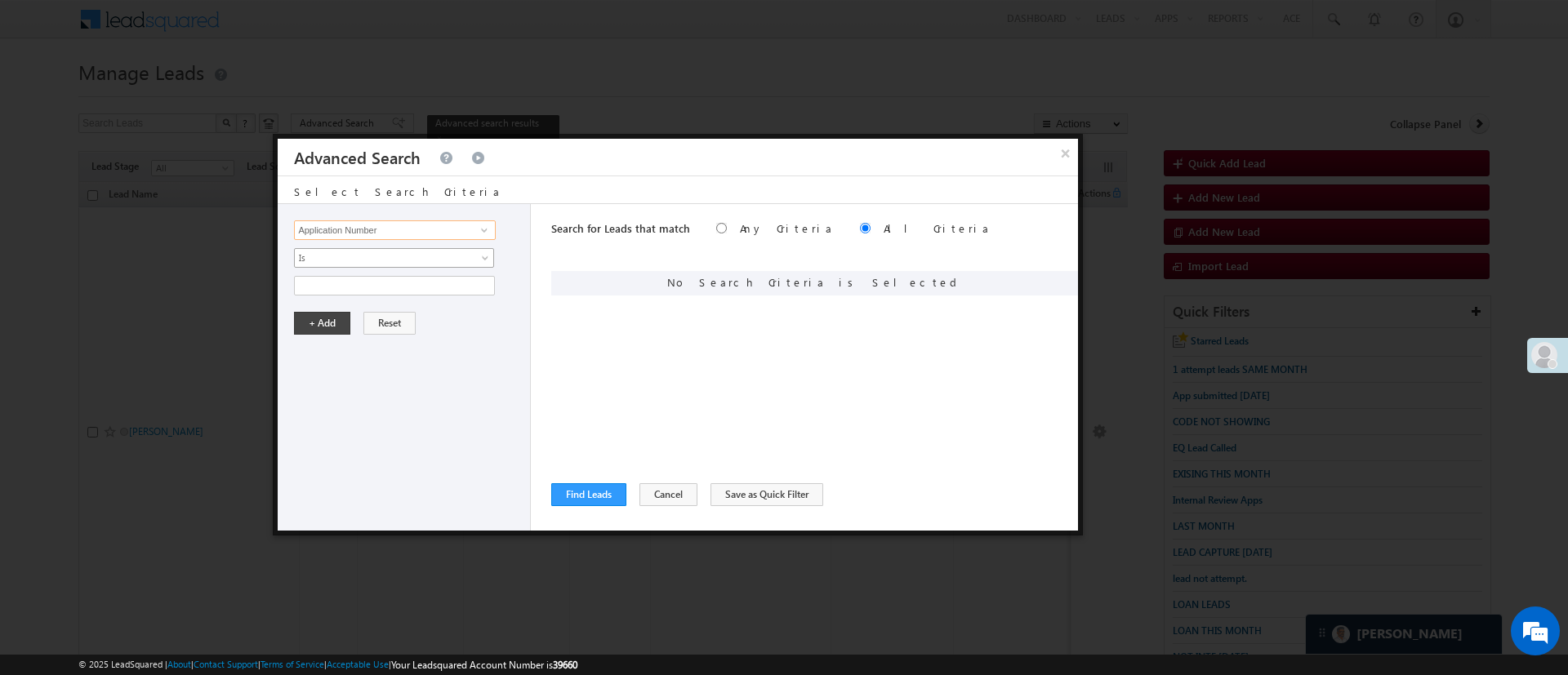
type input "Application Number"
click at [429, 260] on span "Is" at bounding box center [384, 259] width 177 height 15
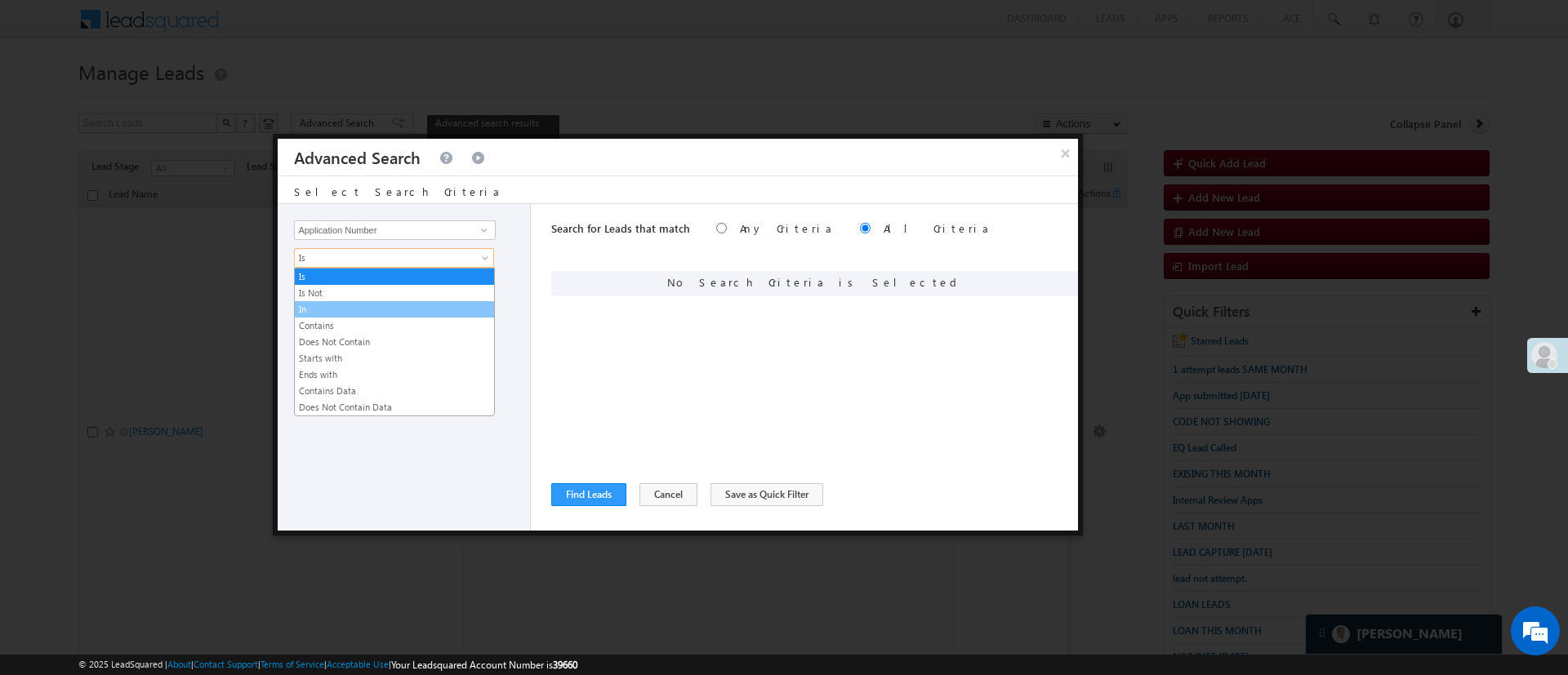
click at [406, 305] on link "In" at bounding box center [394, 310] width 199 height 15
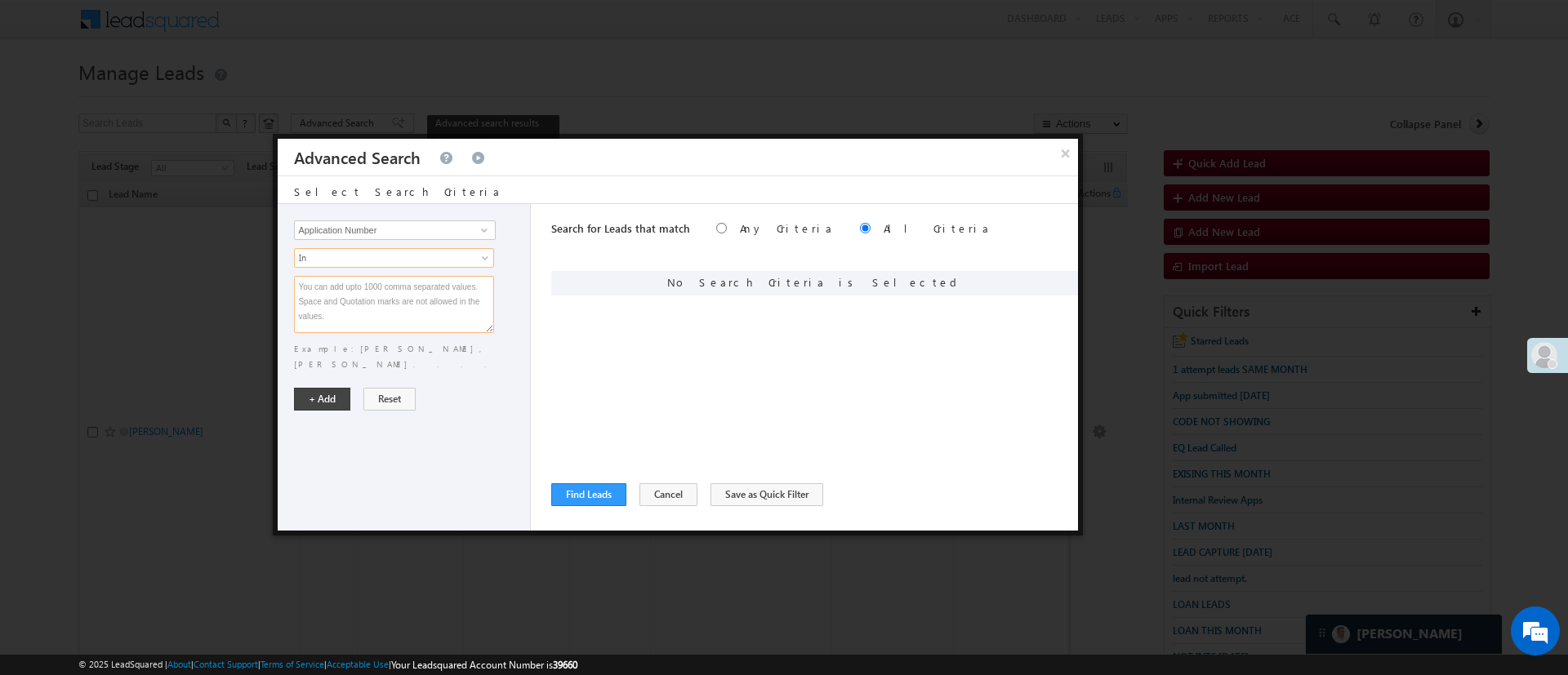
click at [406, 302] on textarea at bounding box center [394, 304] width 200 height 57
paste textarea "EQ20799929 EQ28321840 EQ28993546 EQ29909851 EQ30176842 EQ30314320 EQ30388075 EQ…"
type textarea "EQ20799929 EQ28321840 EQ28993546 EQ29909851 EQ30176842 EQ30314320 EQ30388075 EQ…"
click at [316, 390] on button "+ Add" at bounding box center [322, 399] width 56 height 22
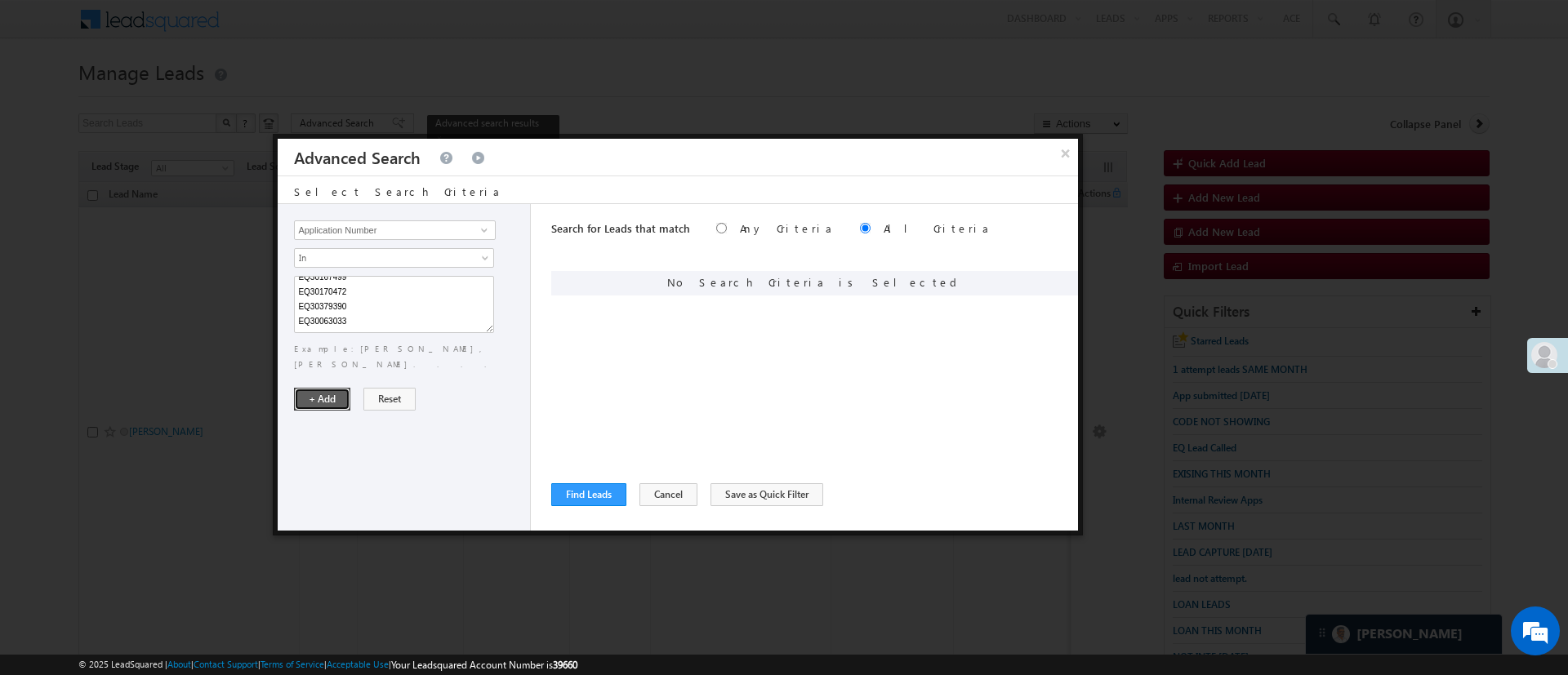
click at [311, 387] on button "+ Add" at bounding box center [322, 399] width 56 height 22
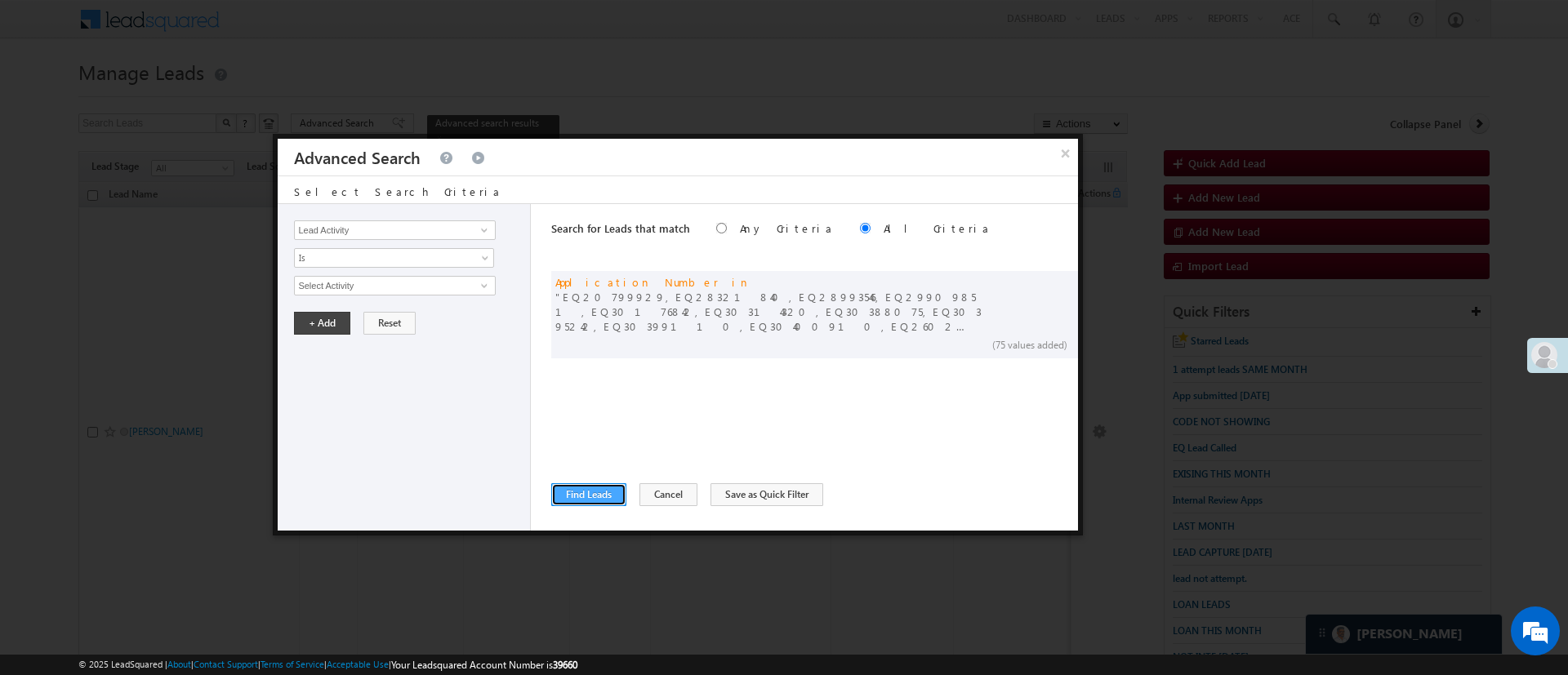
click at [600, 485] on button "Find Leads" at bounding box center [588, 495] width 75 height 22
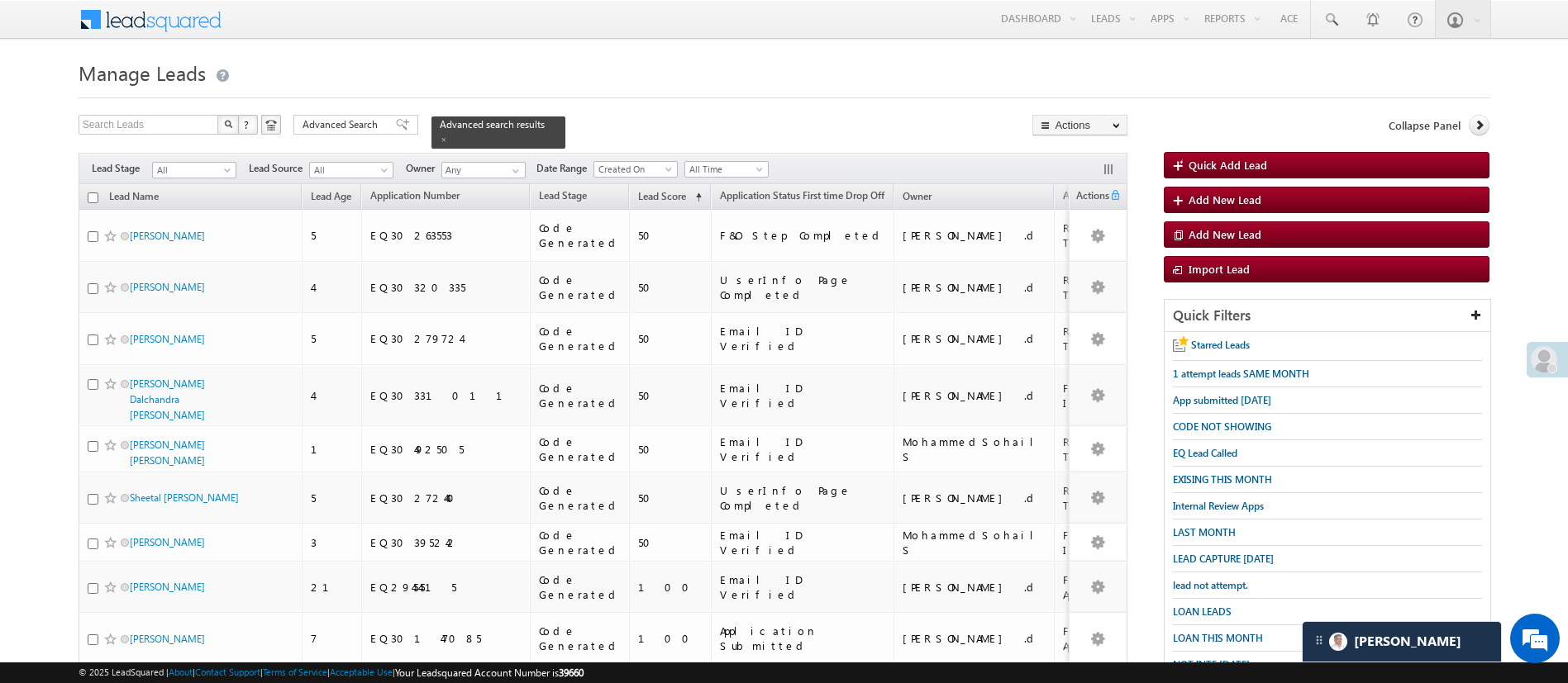
click at [89, 193] on input "checkbox" at bounding box center [93, 197] width 10 height 10
checkbox input "true"
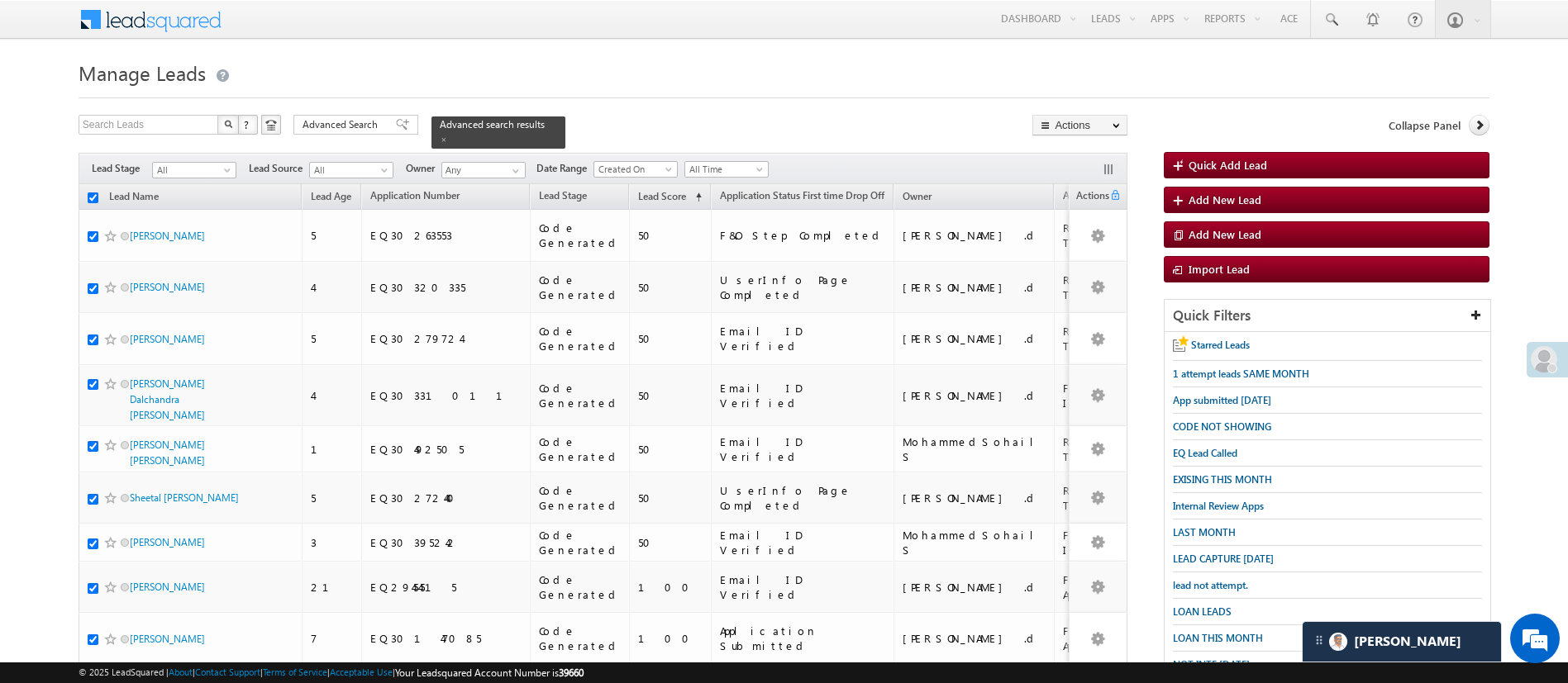
checkbox input "true"
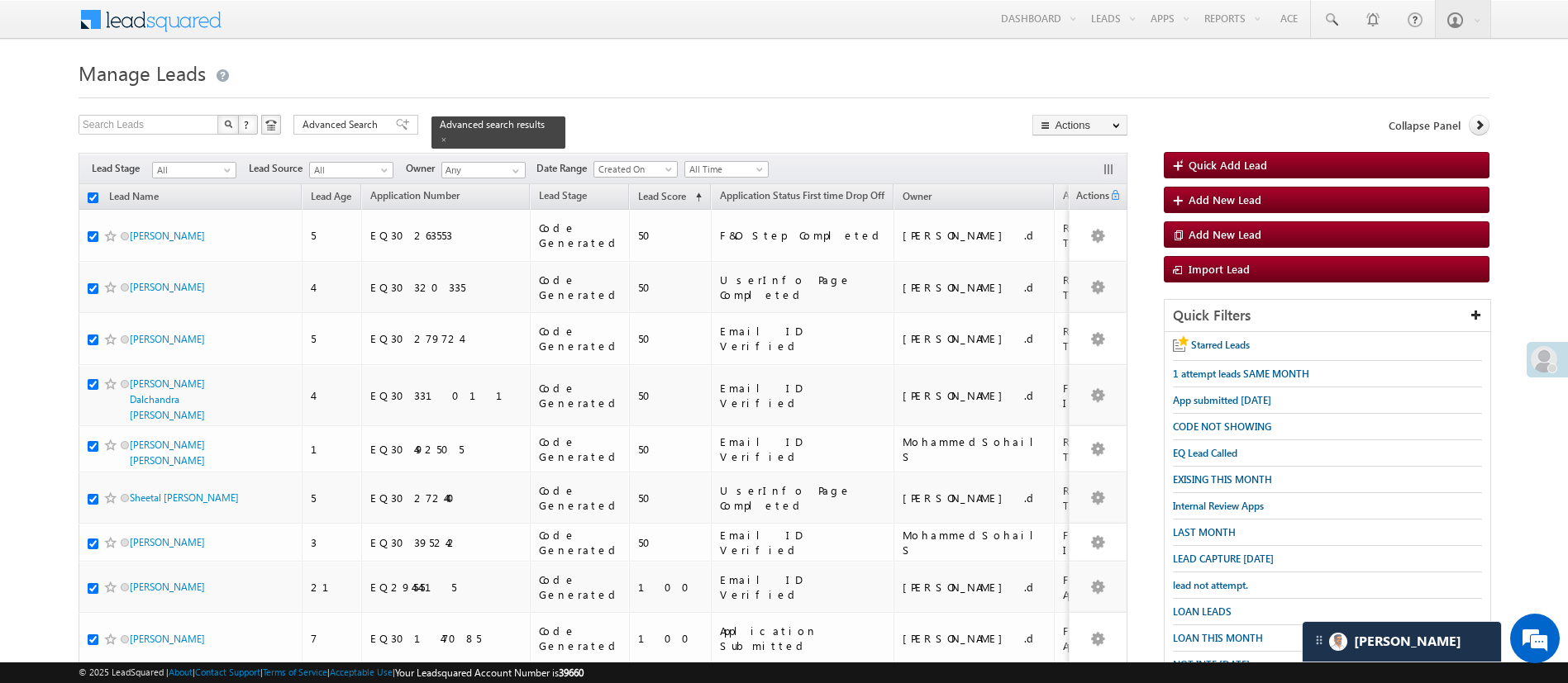
checkbox input "true"
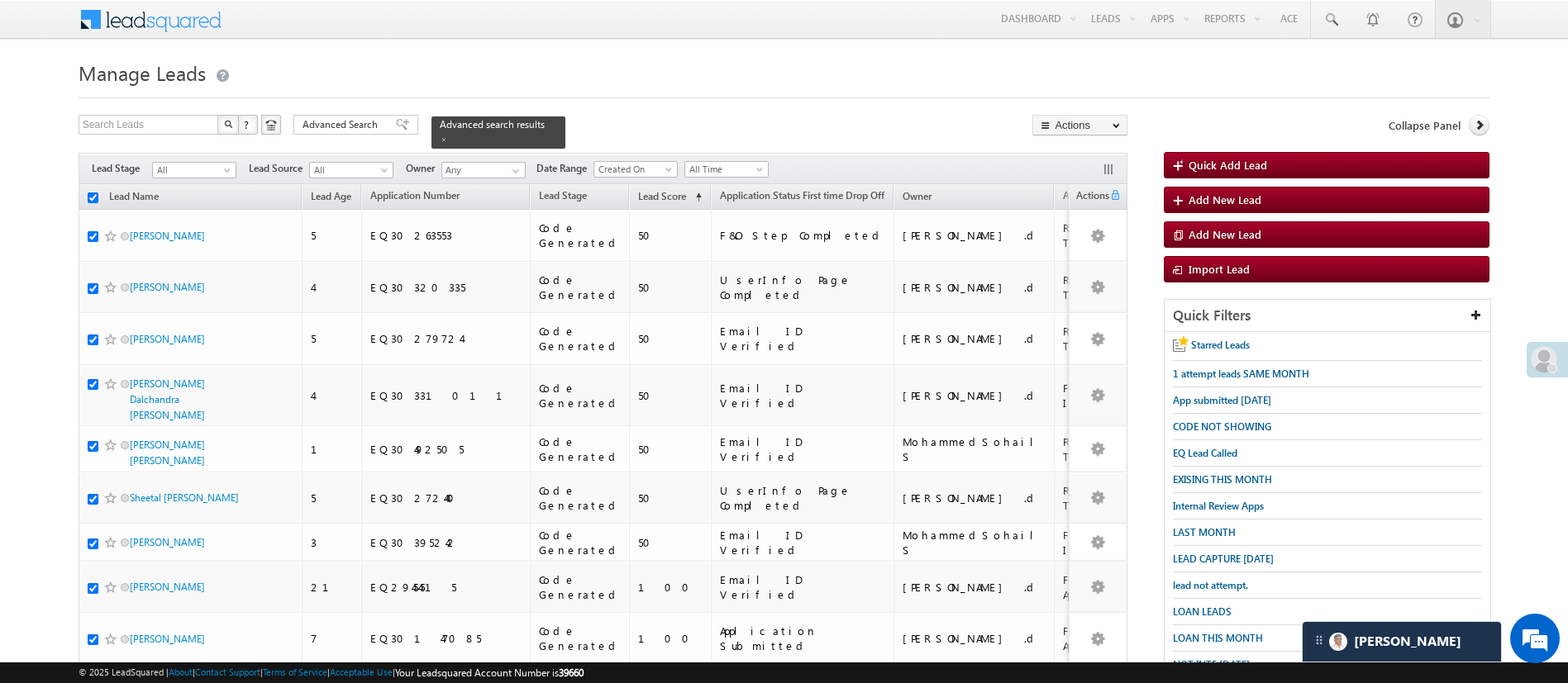
checkbox input "true"
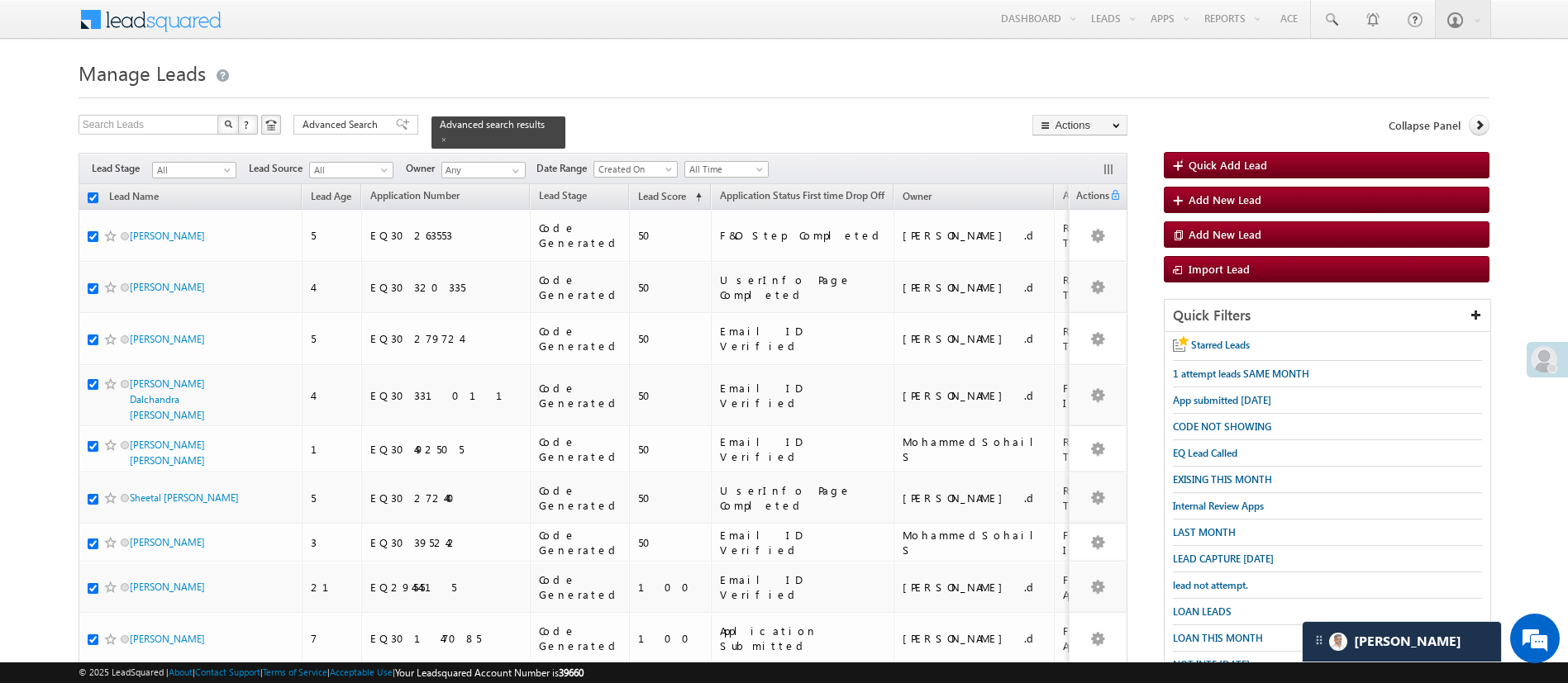
checkbox input "true"
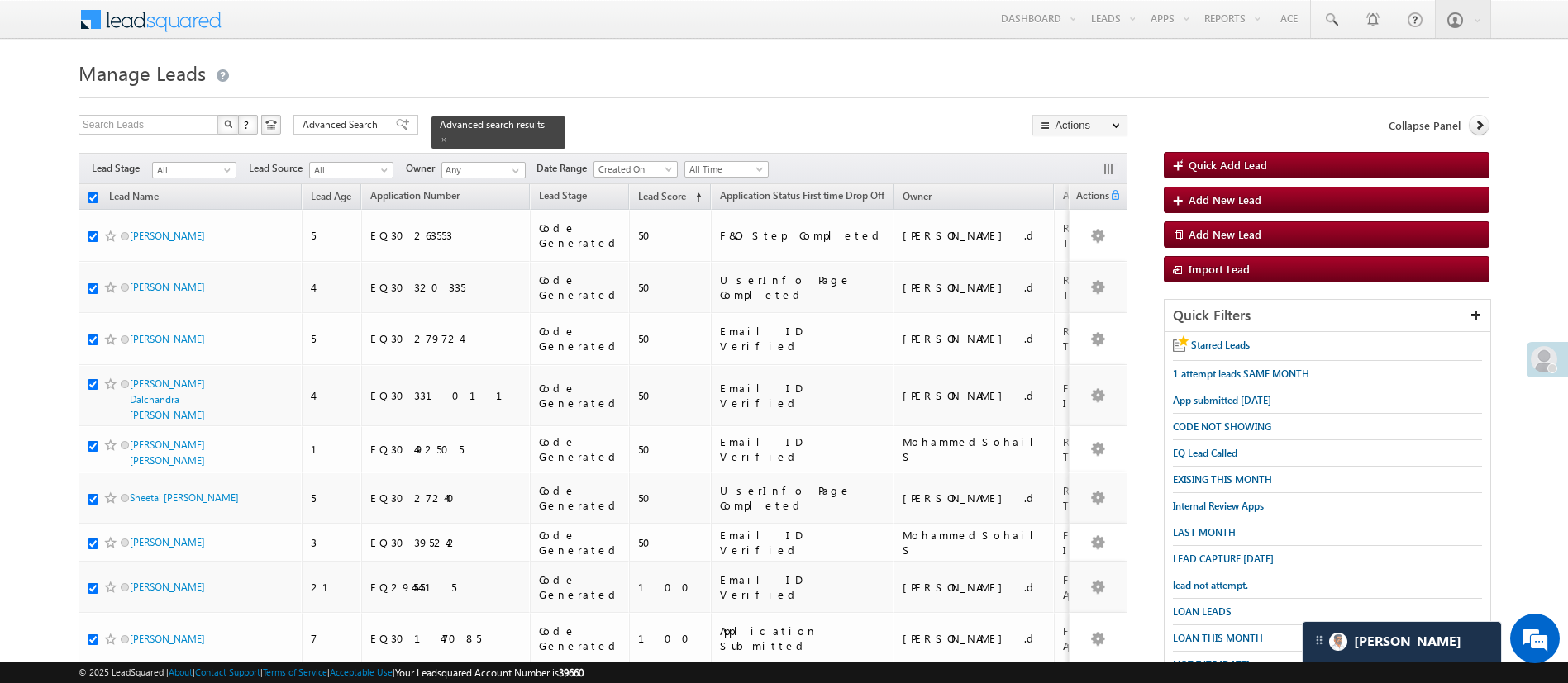
checkbox input "true"
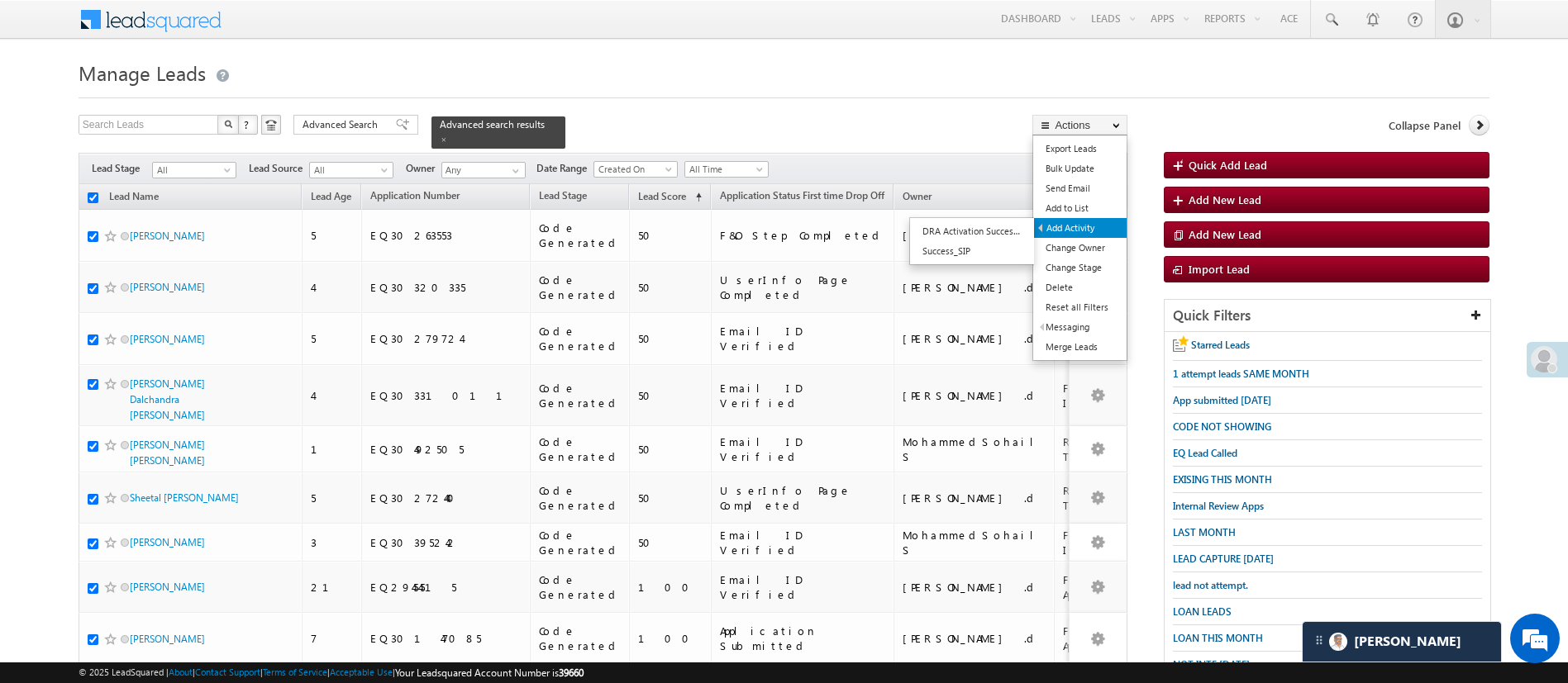
click at [1085, 231] on link "Add Activity" at bounding box center [1080, 228] width 93 height 20
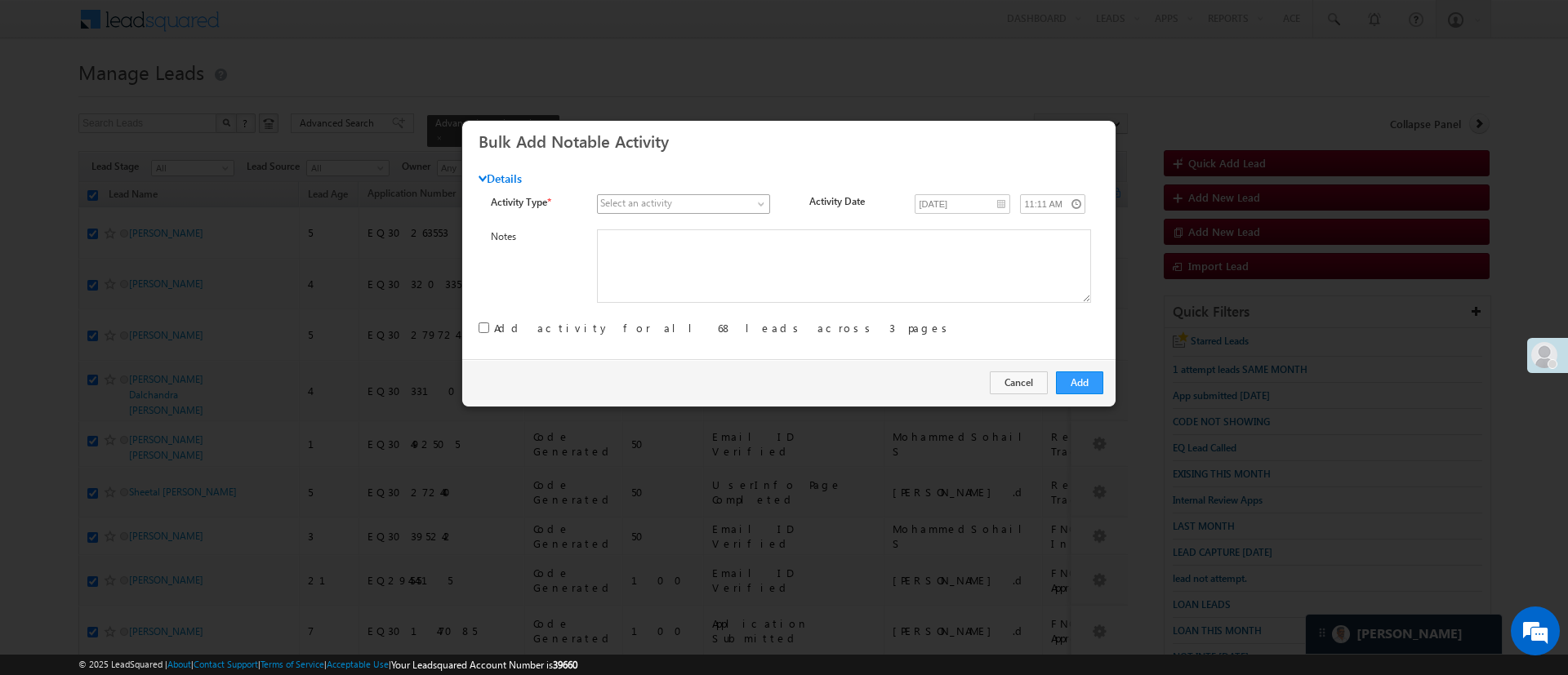
click at [748, 205] on span at bounding box center [674, 204] width 154 height 15
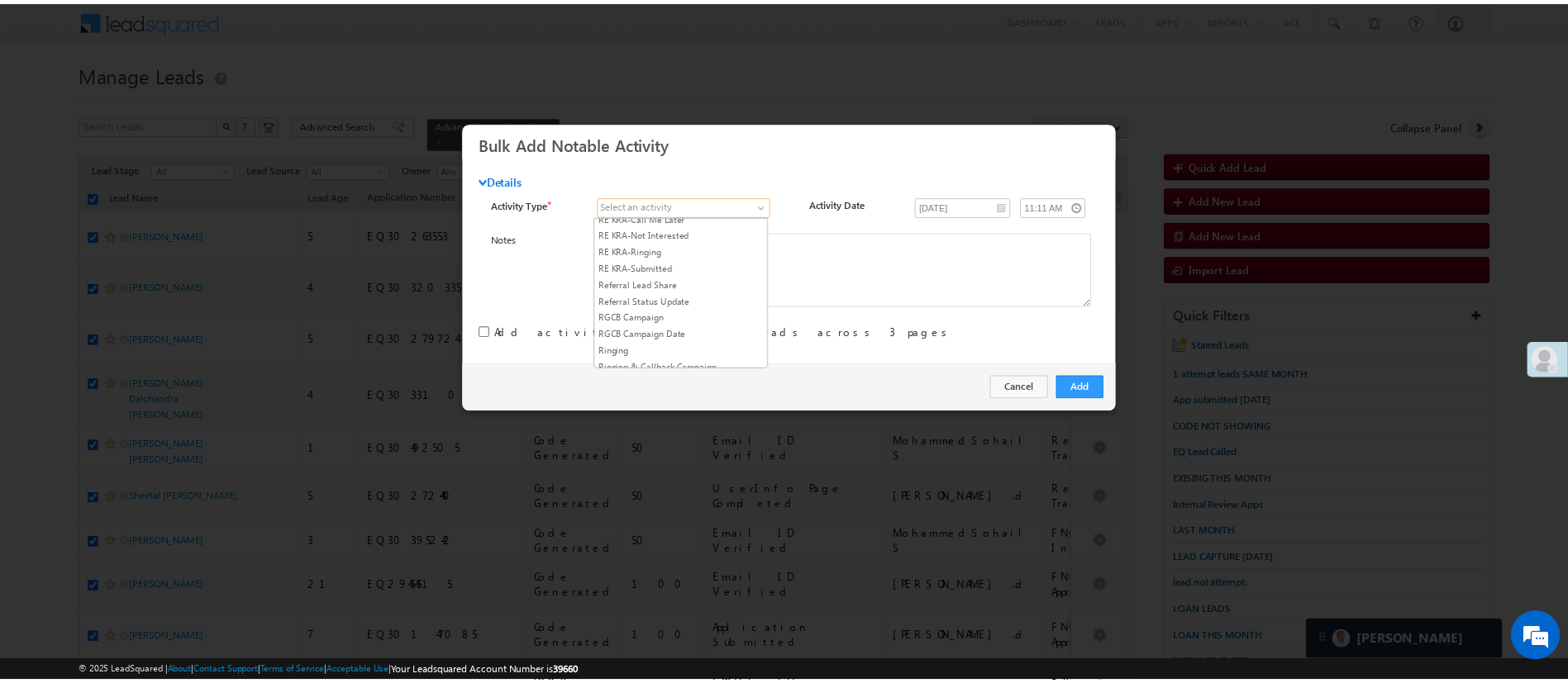
scroll to position [2185, 0]
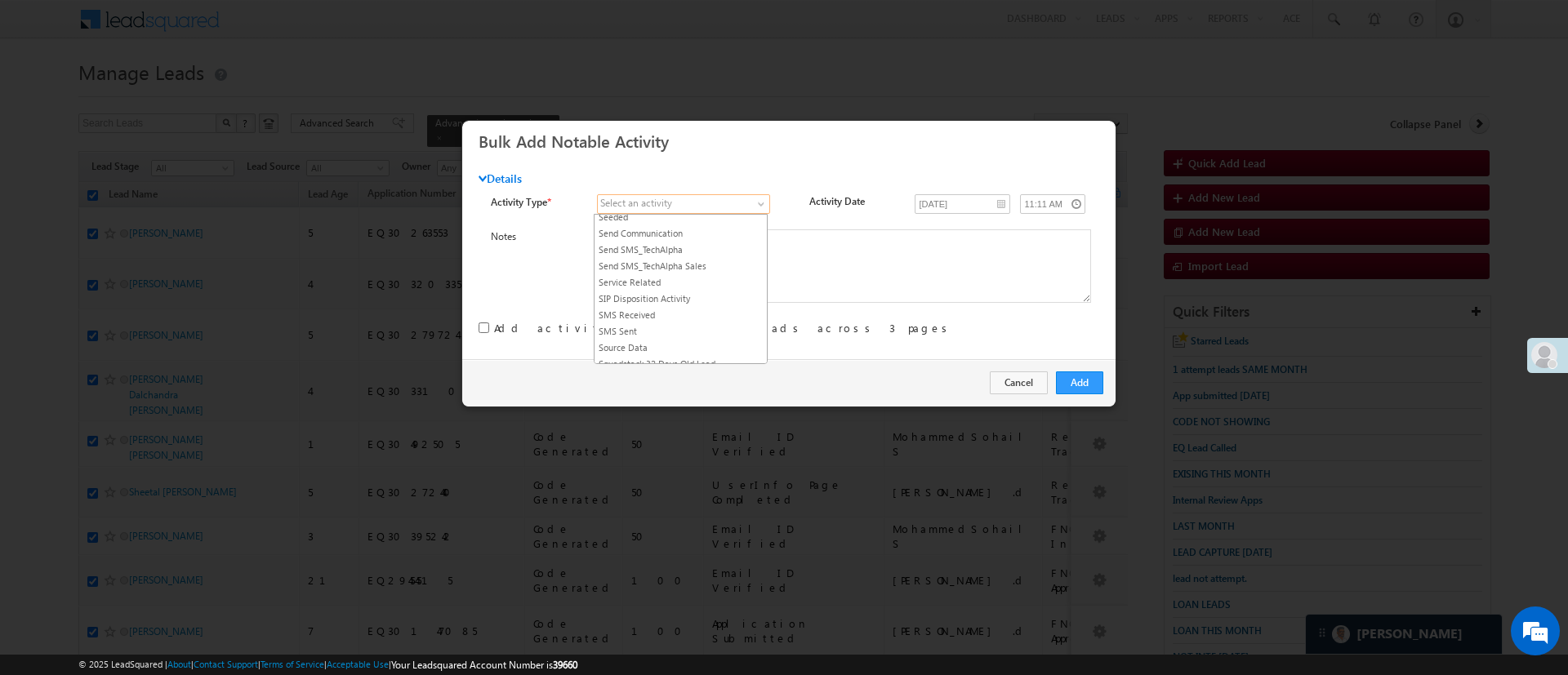
click at [727, 192] on link "RYNG - Manual lead assignment" at bounding box center [681, 185] width 173 height 15
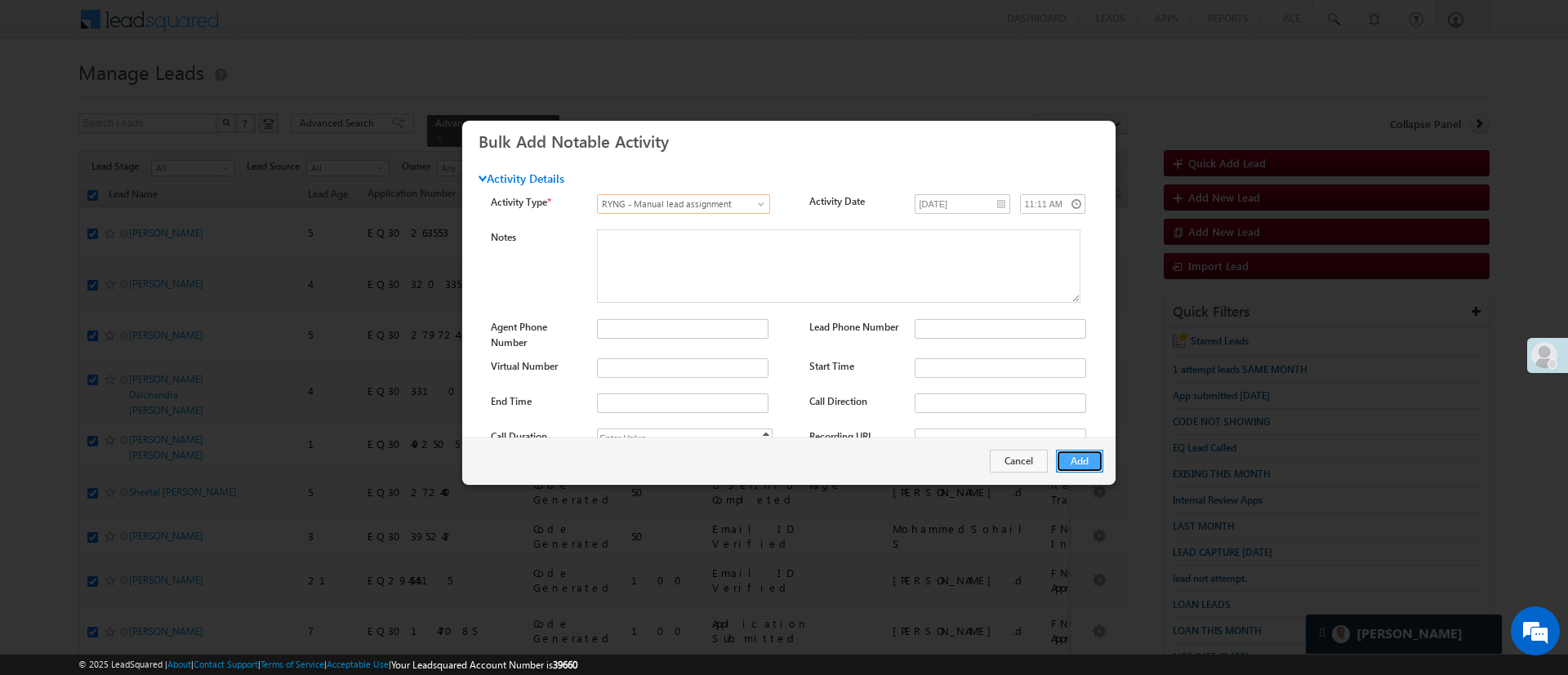
click at [1083, 457] on button "Add" at bounding box center [1080, 461] width 48 height 22
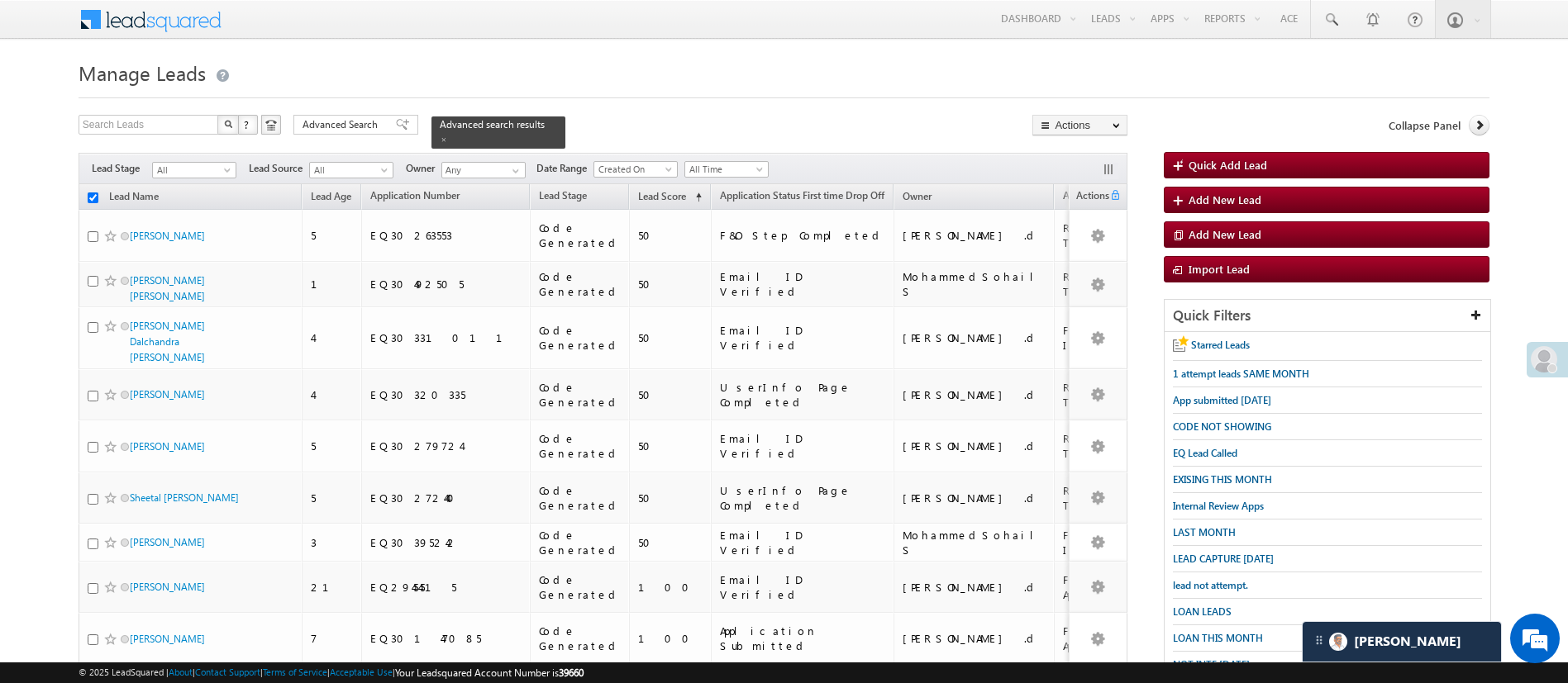
checkbox input "false"
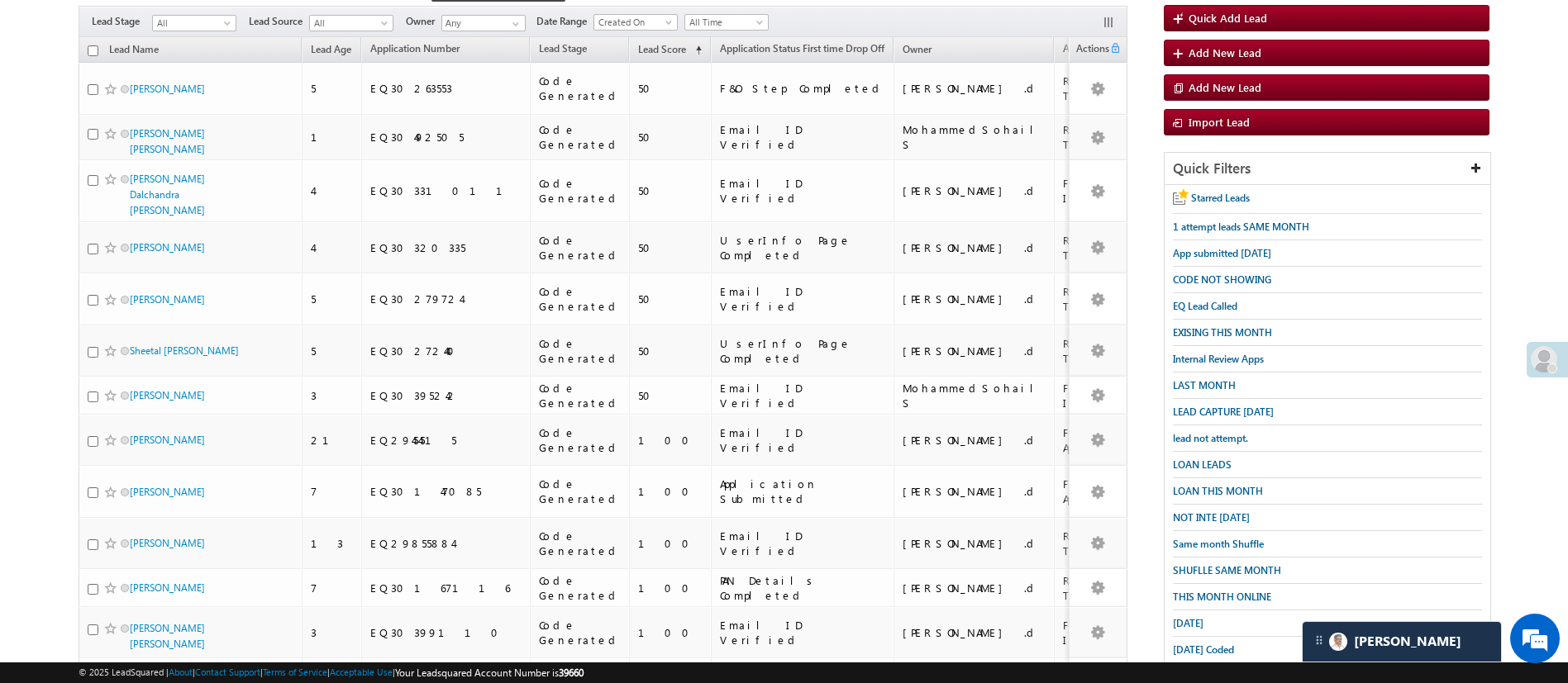
scroll to position [189, 0]
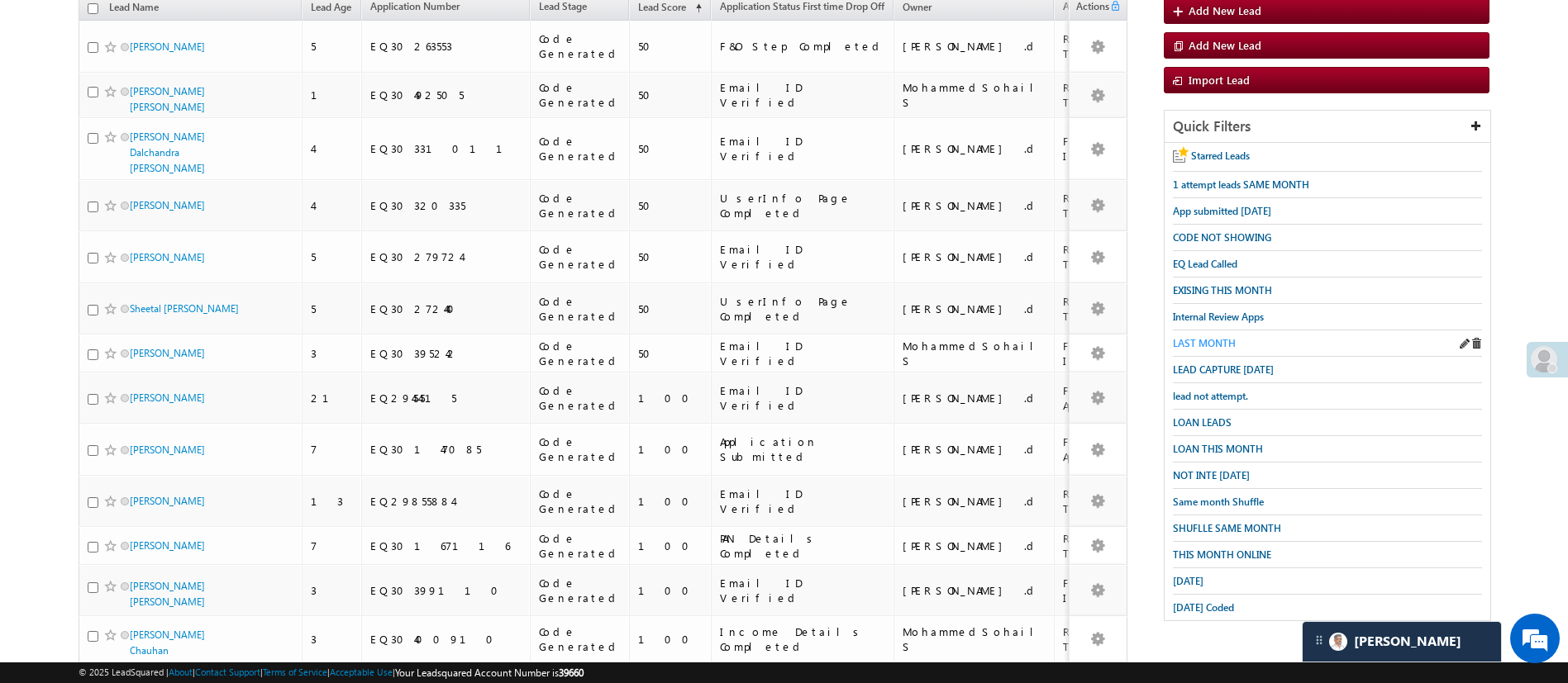
click at [1220, 337] on span "LAST MONTH" at bounding box center [1204, 343] width 62 height 12
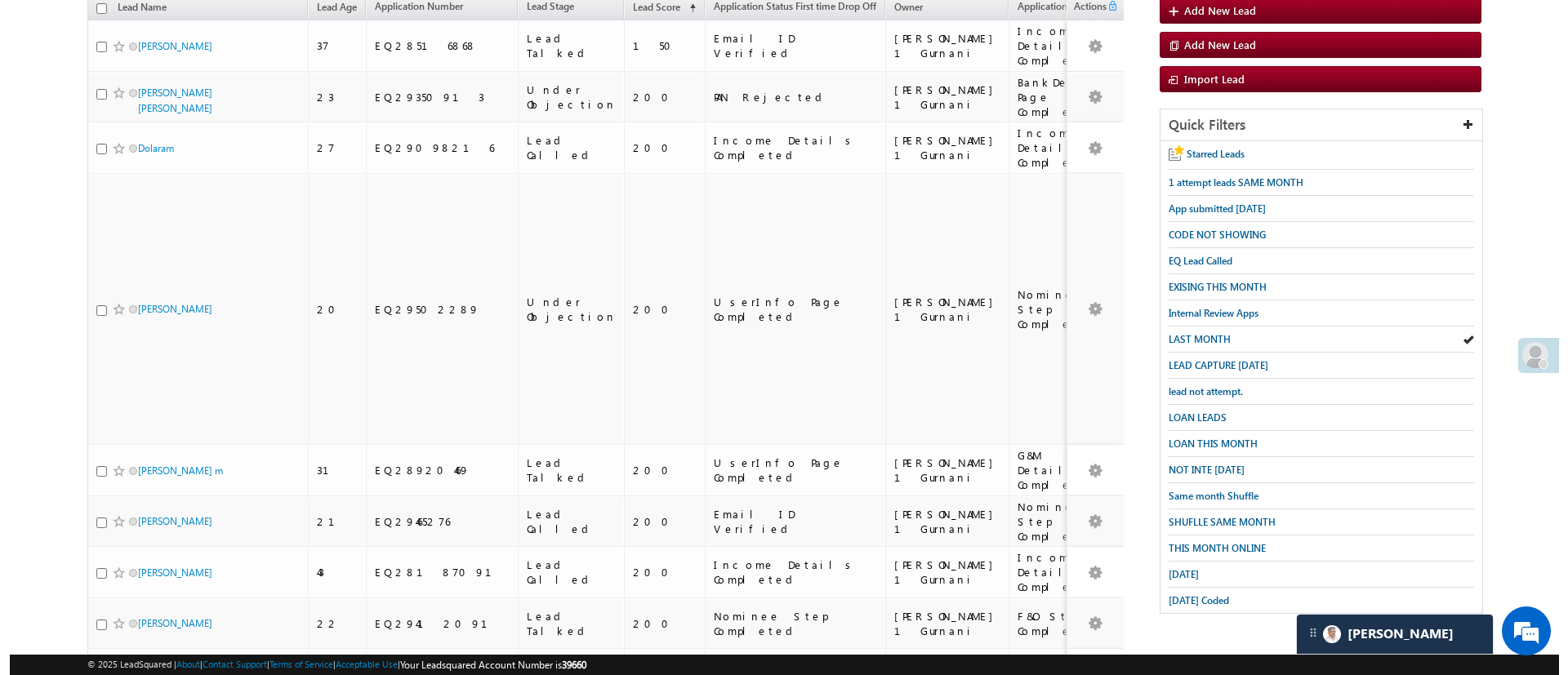
scroll to position [0, 0]
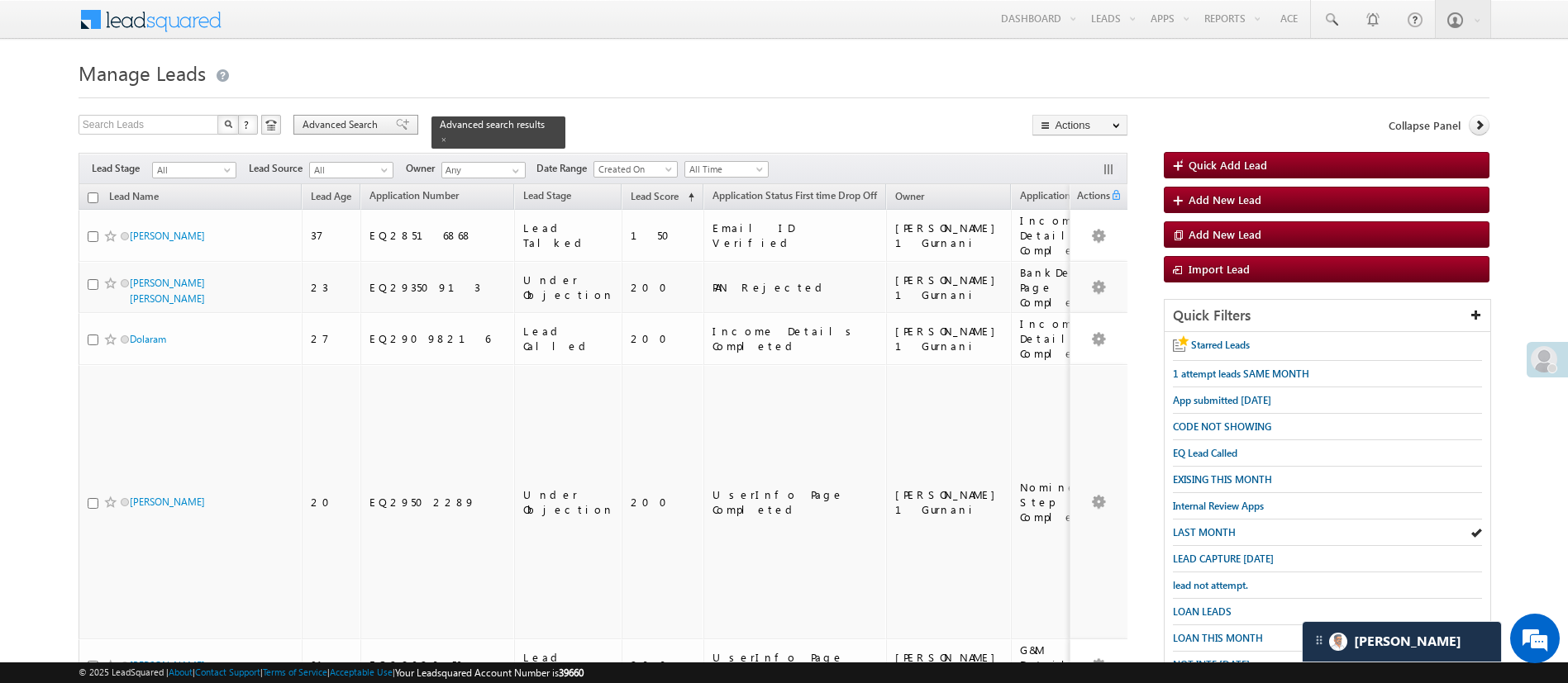
click at [334, 118] on span "Advanced Search" at bounding box center [342, 125] width 80 height 15
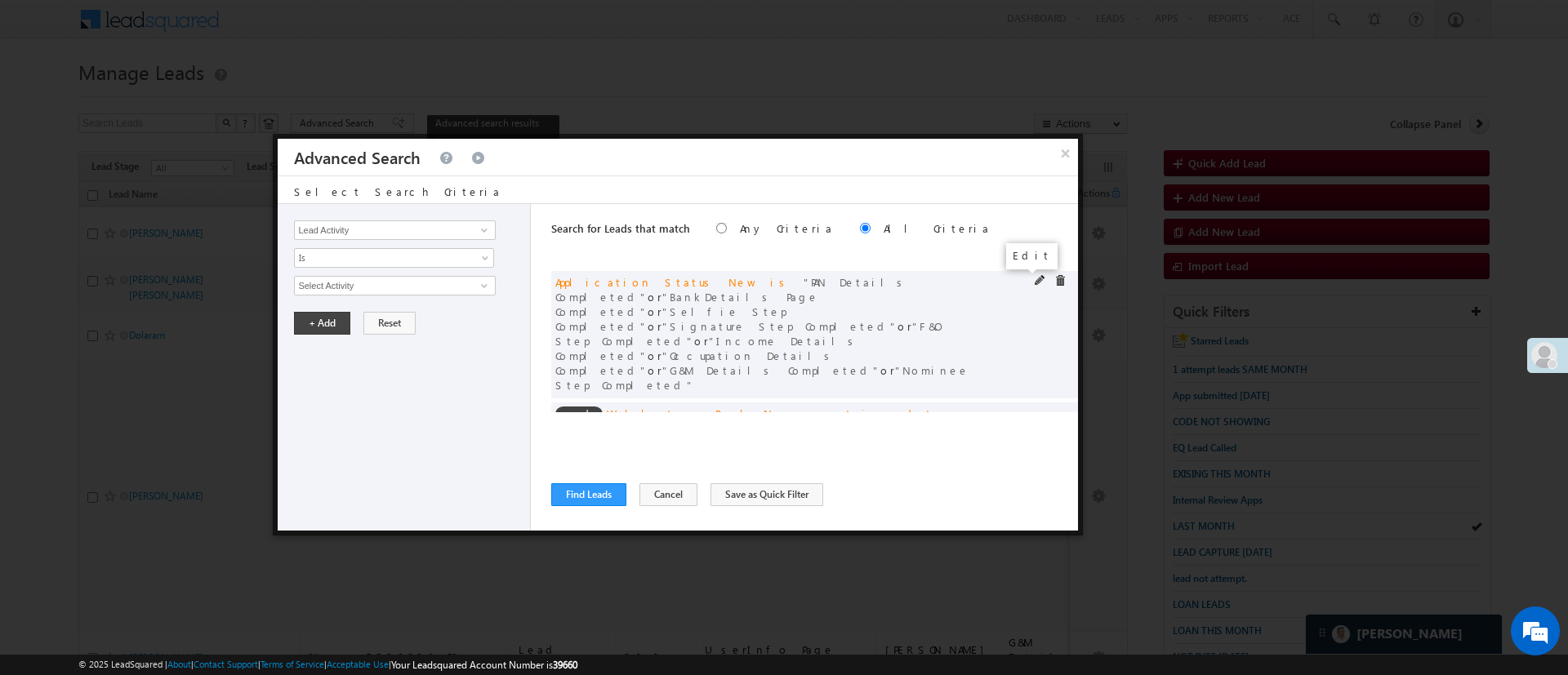
click at [1035, 278] on span at bounding box center [1040, 281] width 11 height 11
click at [457, 286] on span "9 selected" at bounding box center [388, 286] width 186 height 18
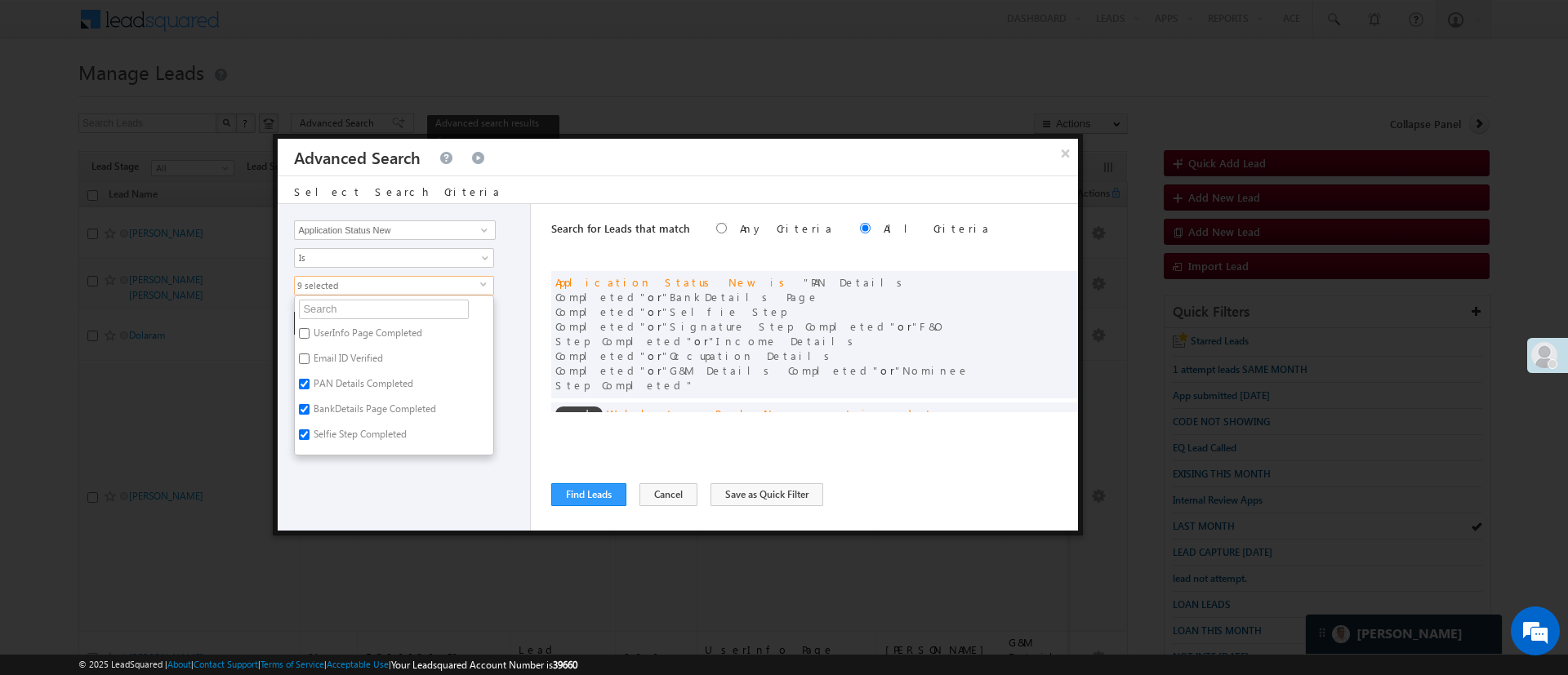
click at [393, 387] on label "PAN Details Completed" at bounding box center [362, 387] width 134 height 25
click at [309, 387] on input "PAN Details Completed" at bounding box center [304, 384] width 10 height 10
checkbox input "false"
click at [362, 440] on label "Esign Request Raised" at bounding box center [358, 442] width 125 height 25
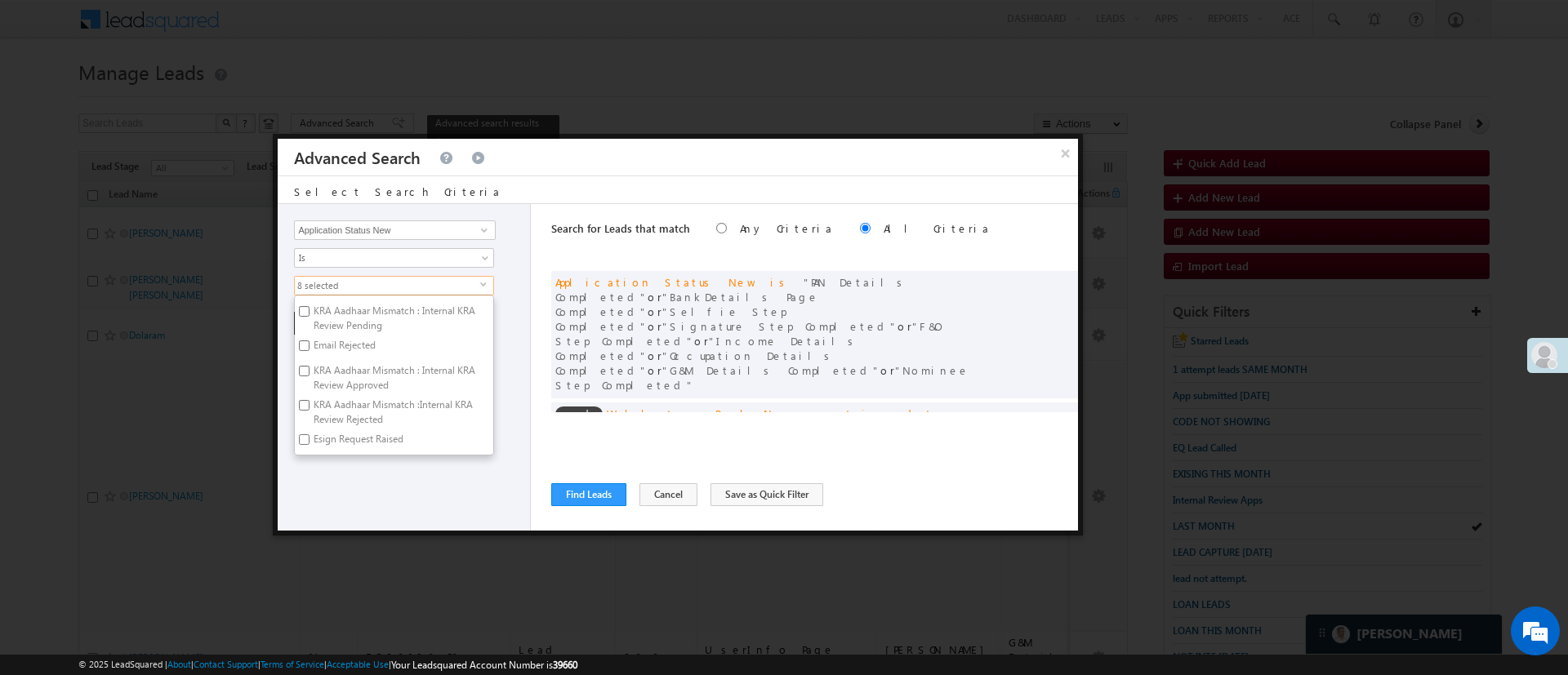
click at [309, 440] on input "Esign Request Raised" at bounding box center [304, 439] width 10 height 10
checkbox input "true"
click at [380, 466] on div "Lead Activity Task Sales Group Prospect Id WA Last Message Timestamp 4th Day Di…" at bounding box center [403, 368] width 253 height 327
click at [322, 318] on button "+ Add" at bounding box center [322, 323] width 56 height 22
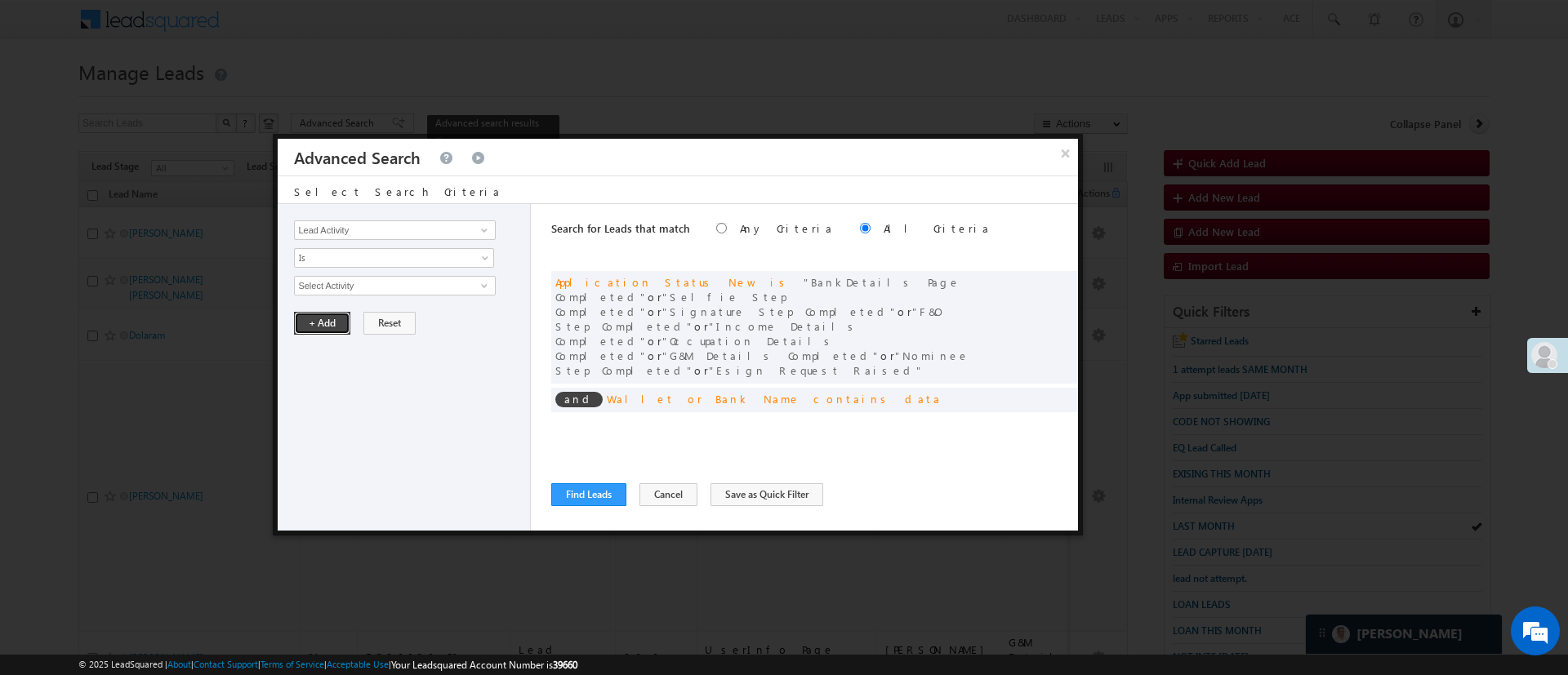
scroll to position [123, 0]
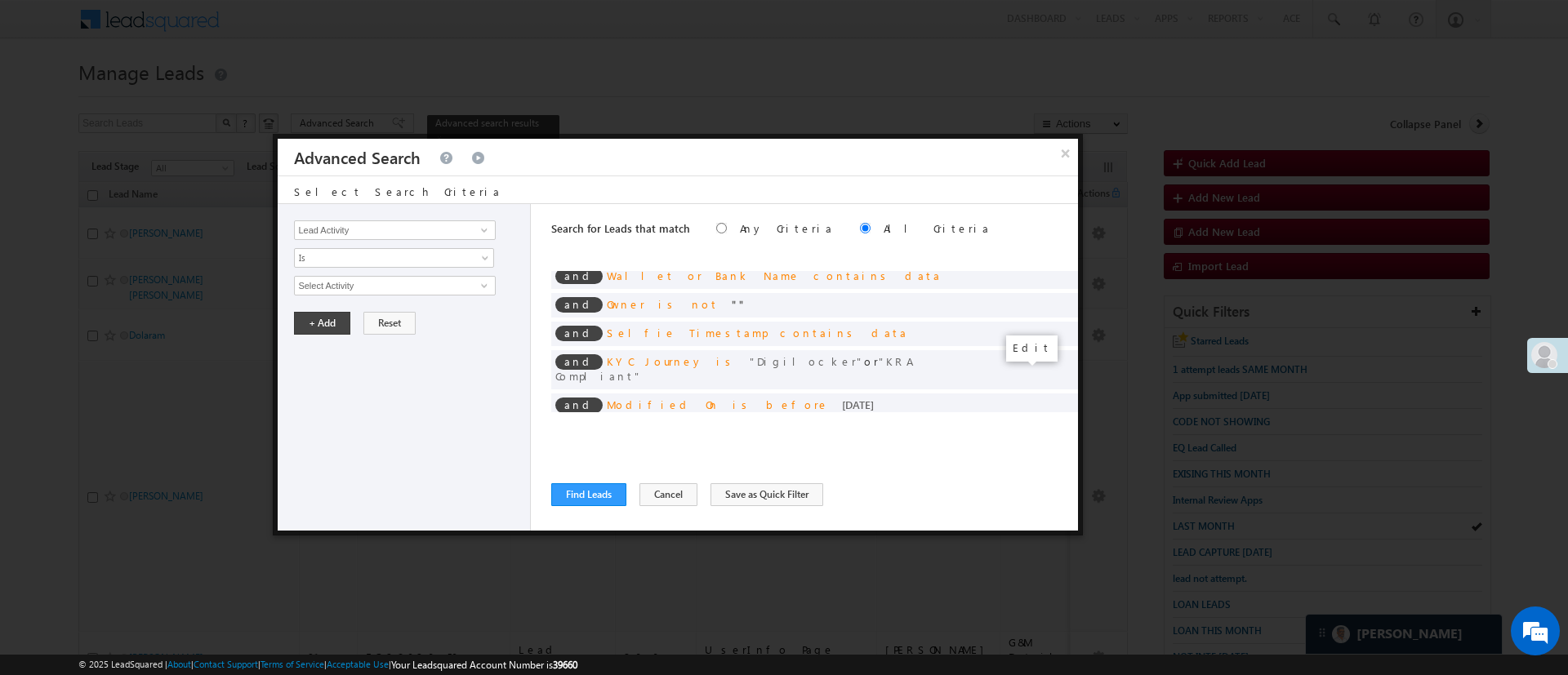
click at [1035, 427] on span at bounding box center [1040, 432] width 11 height 11
click at [472, 287] on span "Last Month" at bounding box center [384, 286] width 177 height 15
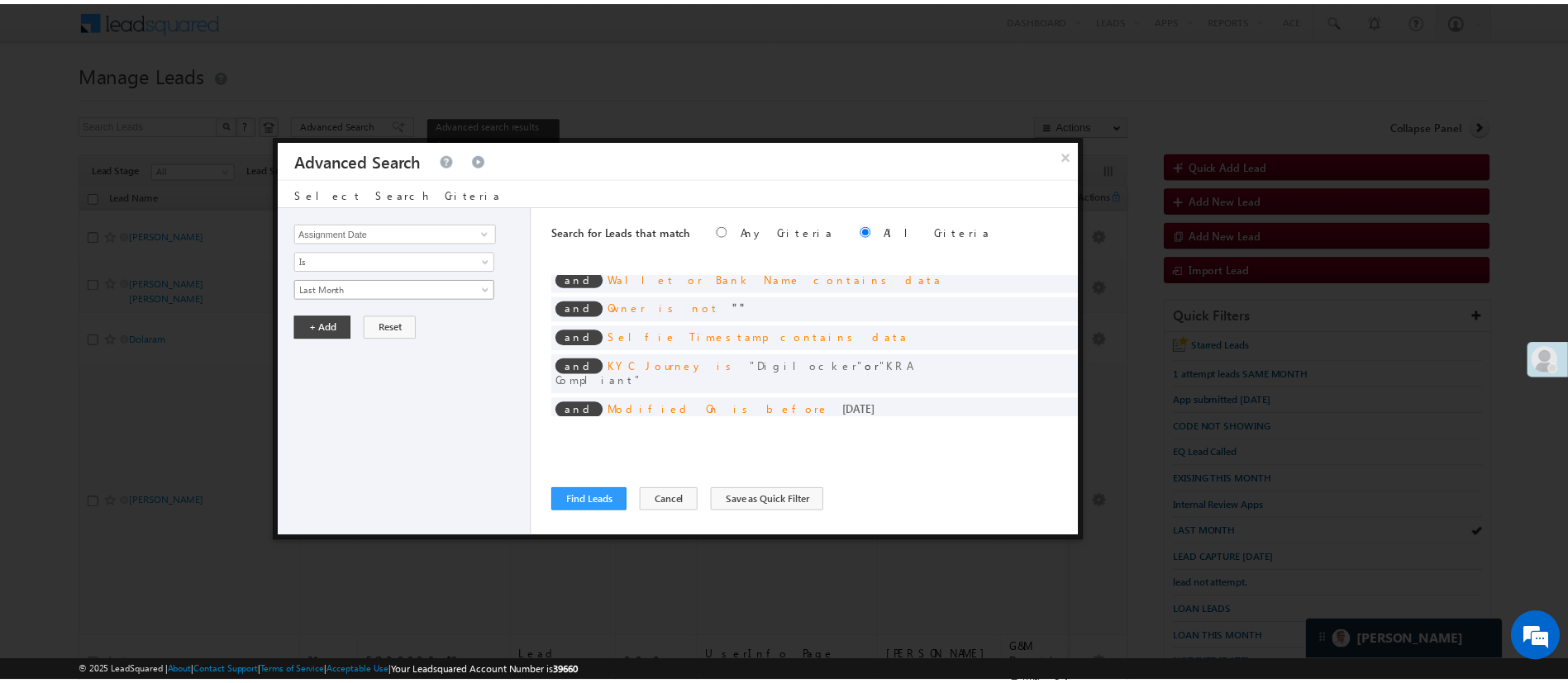
scroll to position [8, 0]
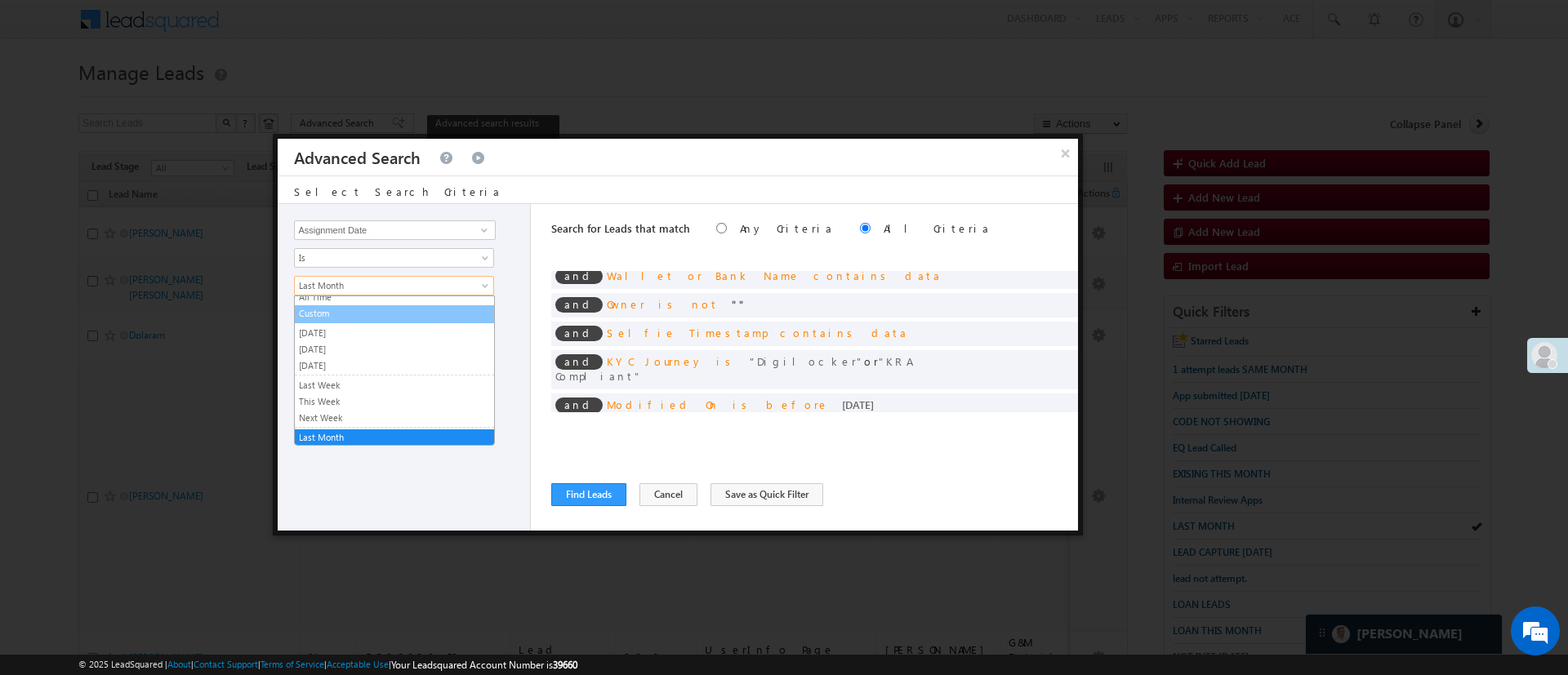
click at [429, 311] on link "Custom" at bounding box center [394, 314] width 199 height 15
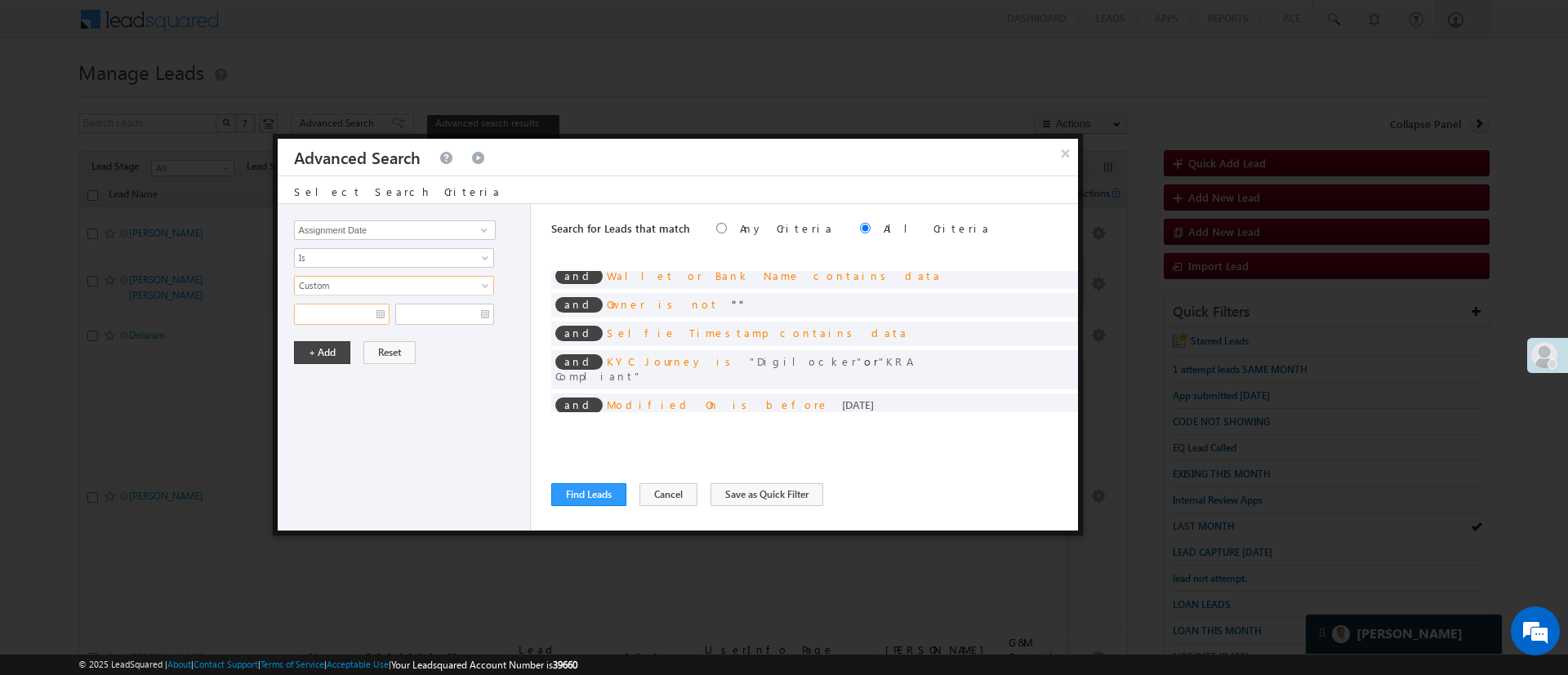
click at [347, 314] on input "text" at bounding box center [342, 314] width 95 height 21
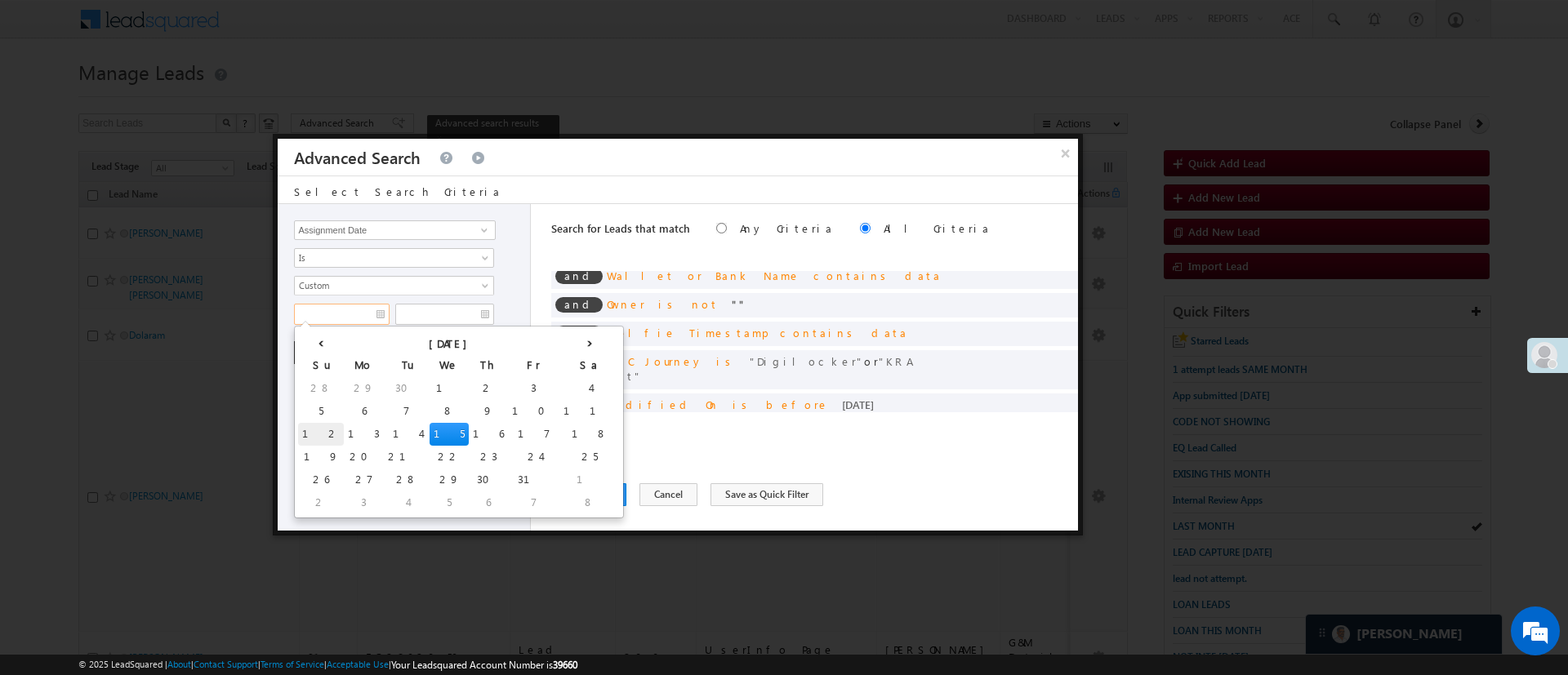
click at [308, 427] on td "12" at bounding box center [320, 434] width 46 height 22
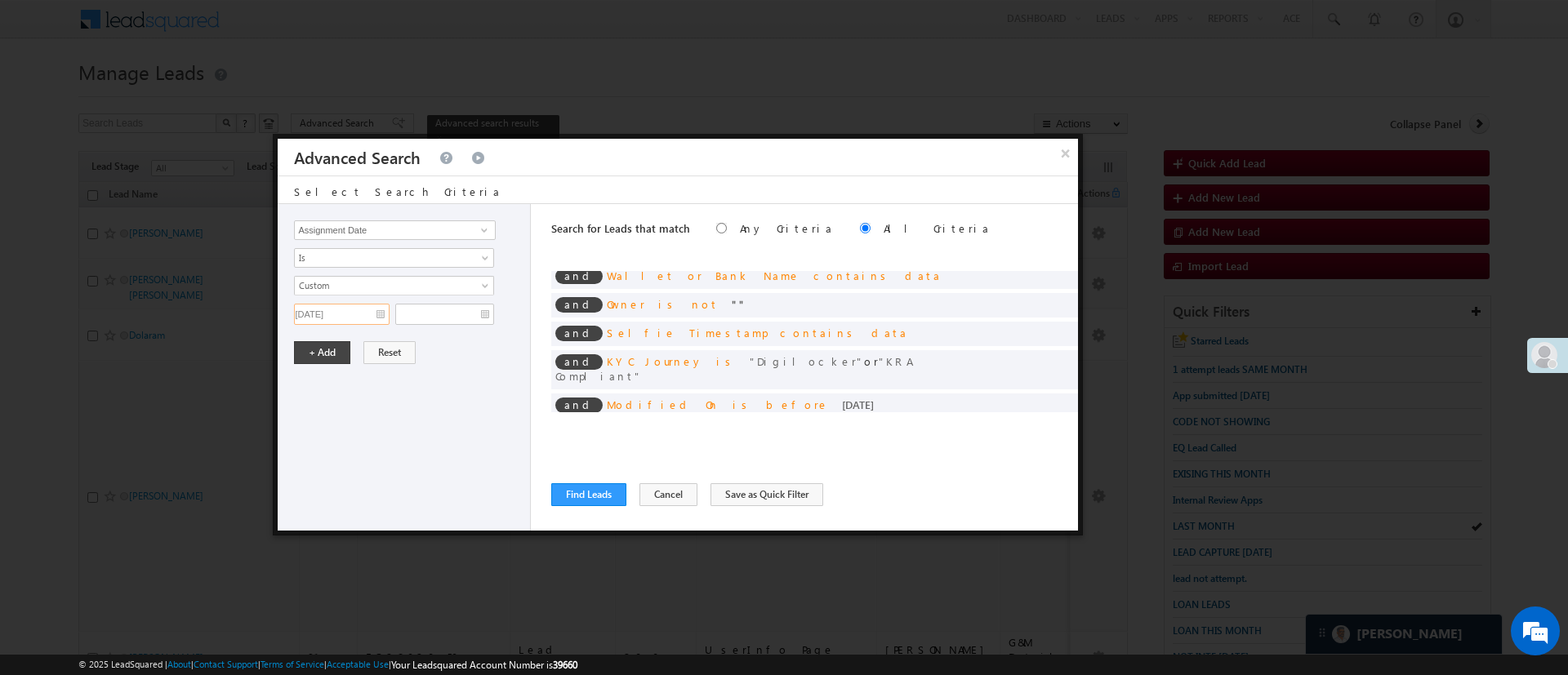
click at [368, 311] on input "[DATE]" at bounding box center [342, 314] width 95 height 21
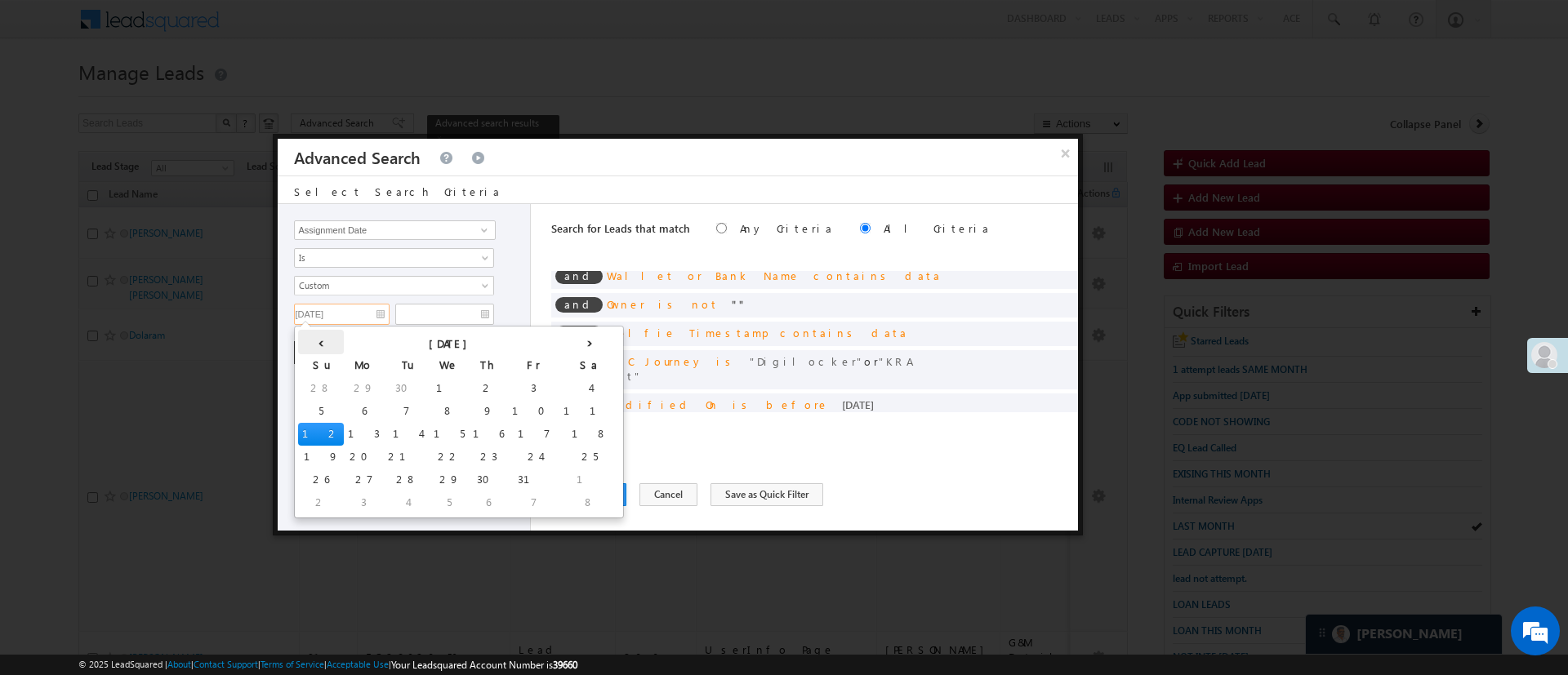
click at [316, 337] on th "‹" at bounding box center [320, 342] width 46 height 24
click at [422, 410] on td "10" at bounding box center [447, 412] width 51 height 22
type input "09/10/25"
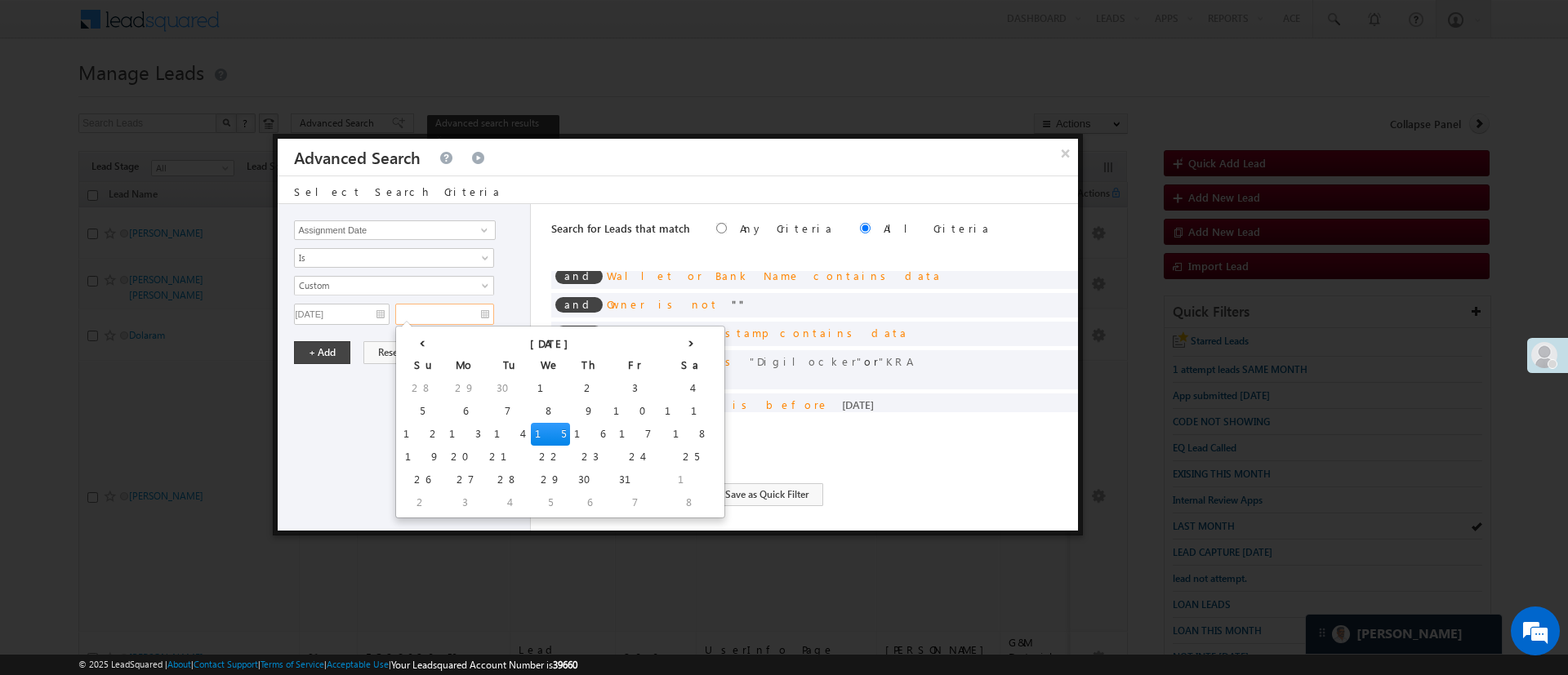
click at [432, 316] on input "text" at bounding box center [445, 314] width 99 height 21
click at [413, 339] on th "‹" at bounding box center [422, 342] width 46 height 24
click at [485, 471] on td "30" at bounding box center [504, 480] width 39 height 22
type input "[DATE]"
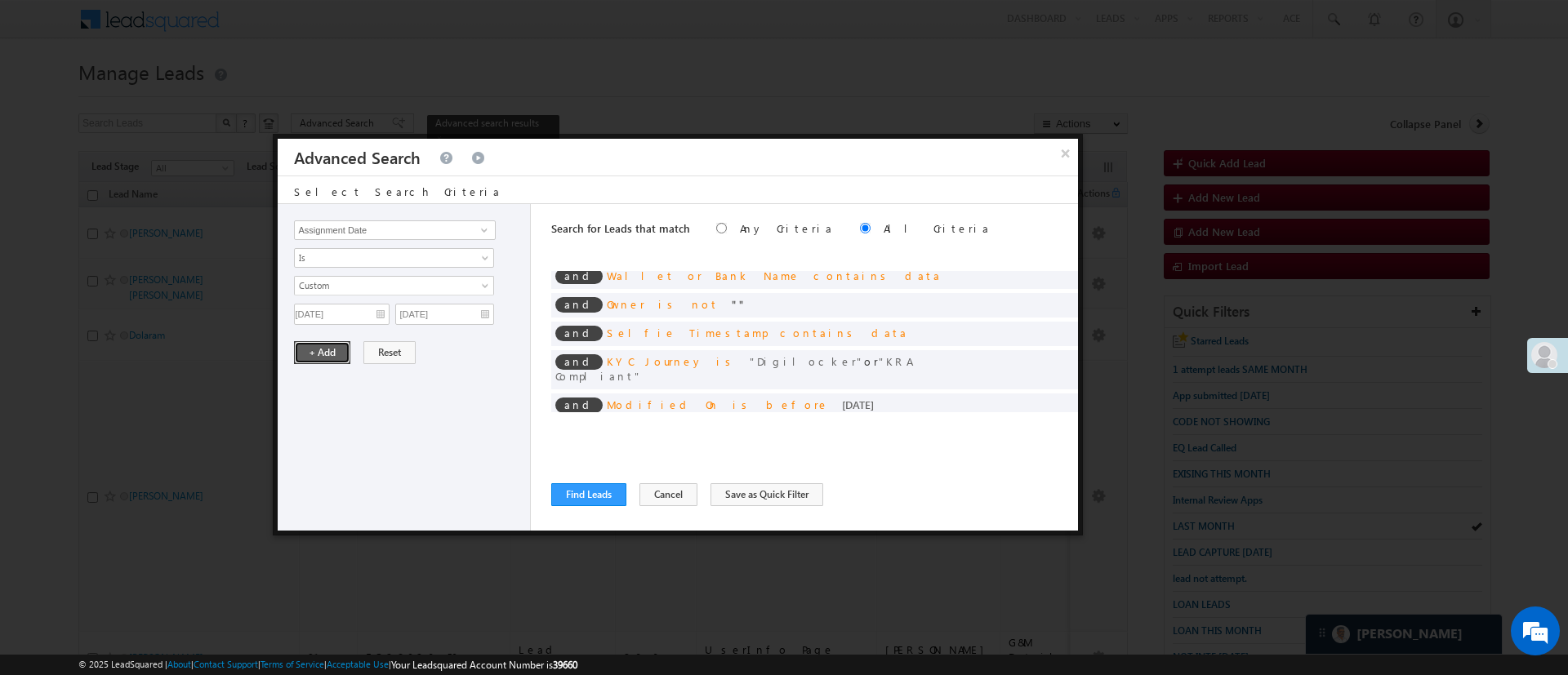
click at [335, 361] on button "+ Add" at bounding box center [322, 353] width 56 height 22
click at [574, 494] on button "Find Leads" at bounding box center [588, 495] width 75 height 22
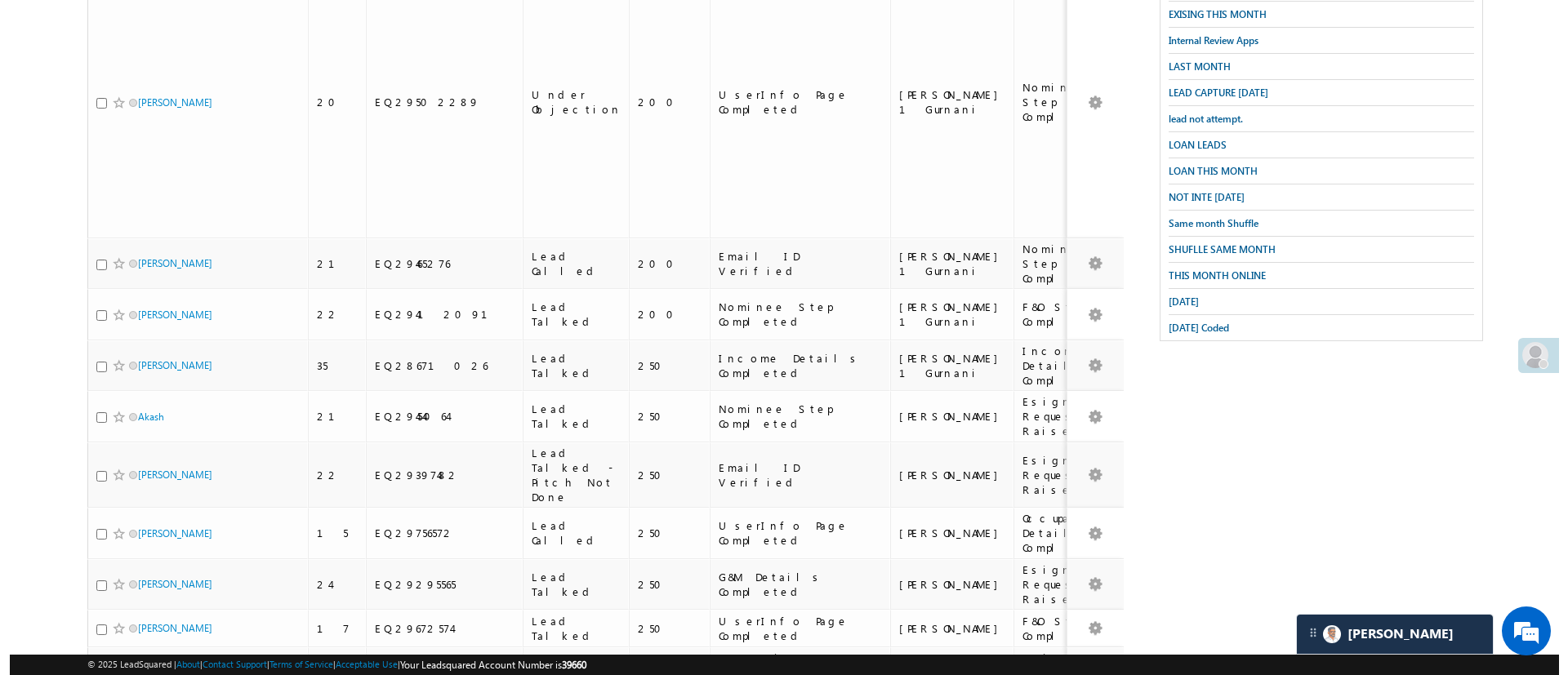
scroll to position [0, 0]
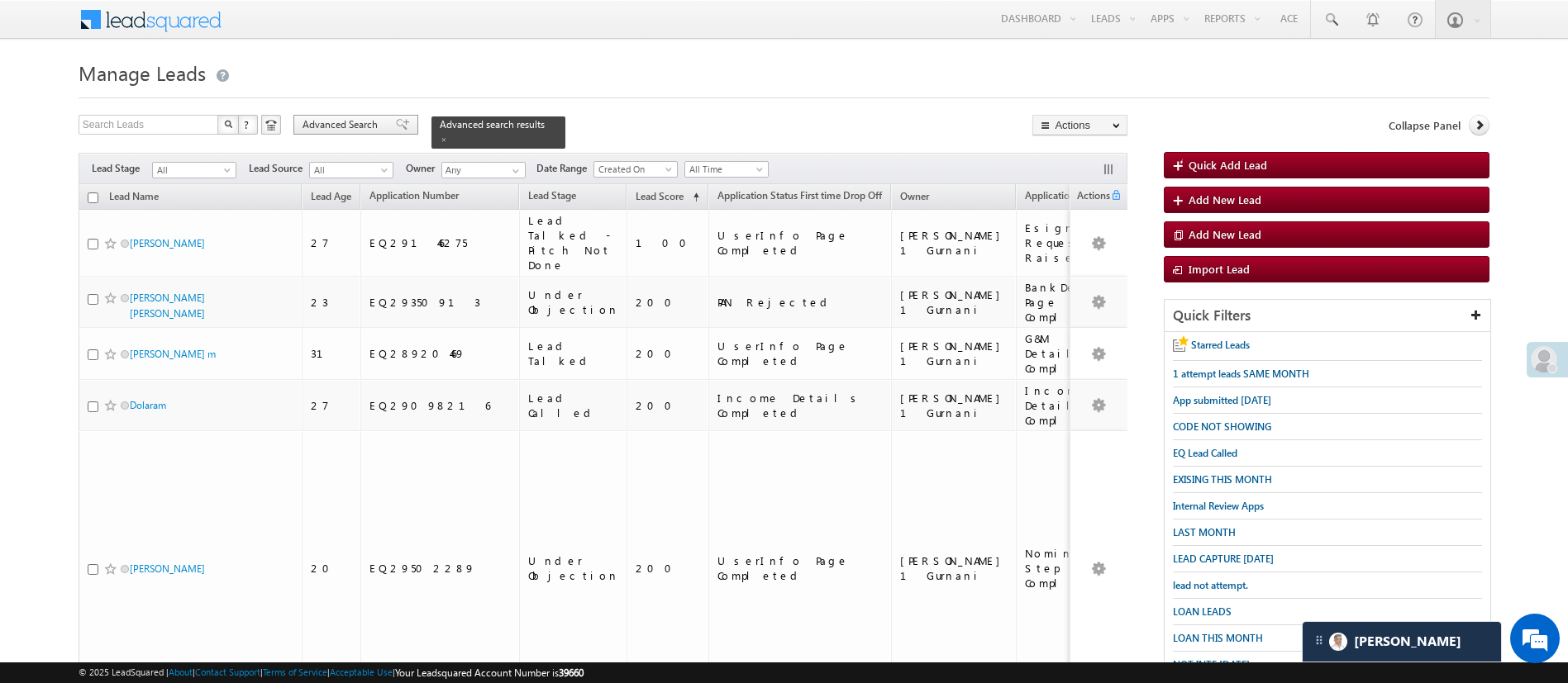
click at [362, 118] on span "Advanced Search" at bounding box center [342, 125] width 80 height 15
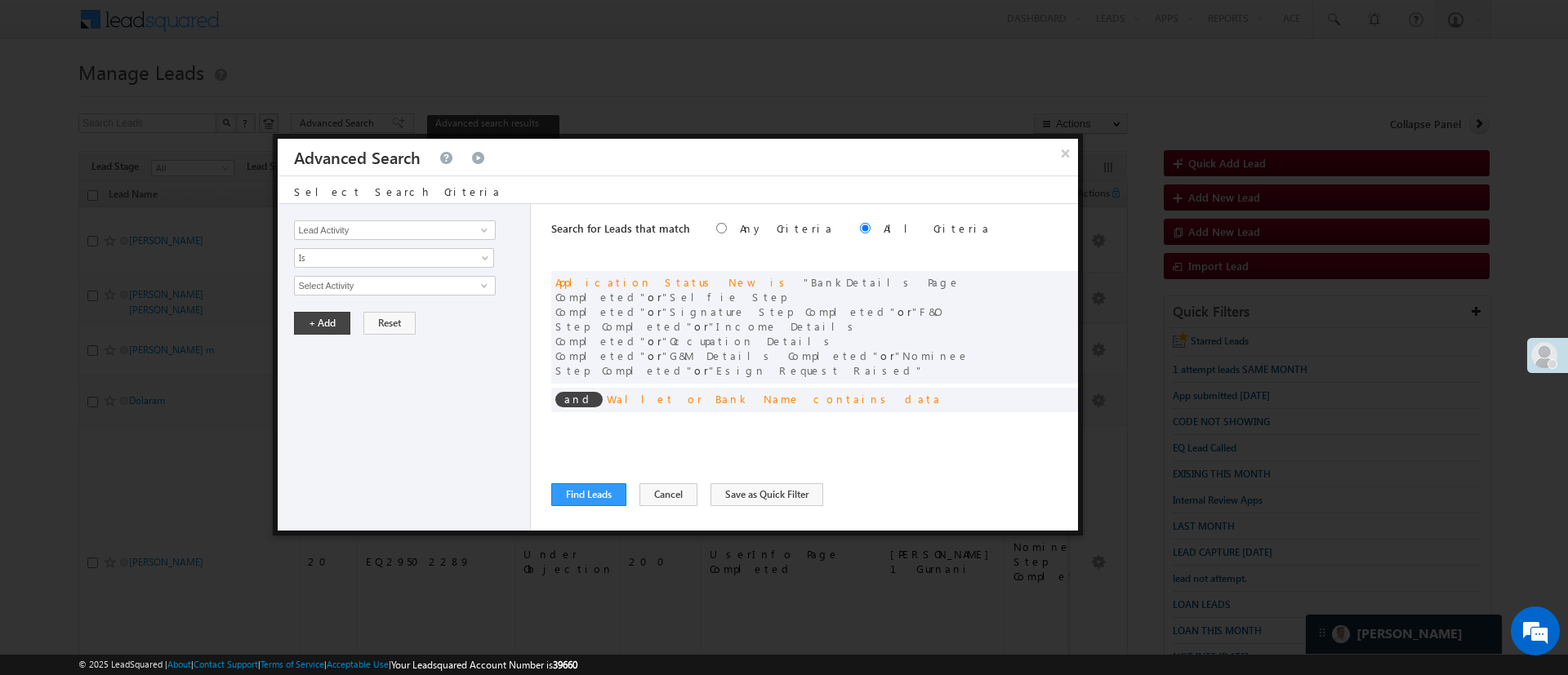
scroll to position [123, 0]
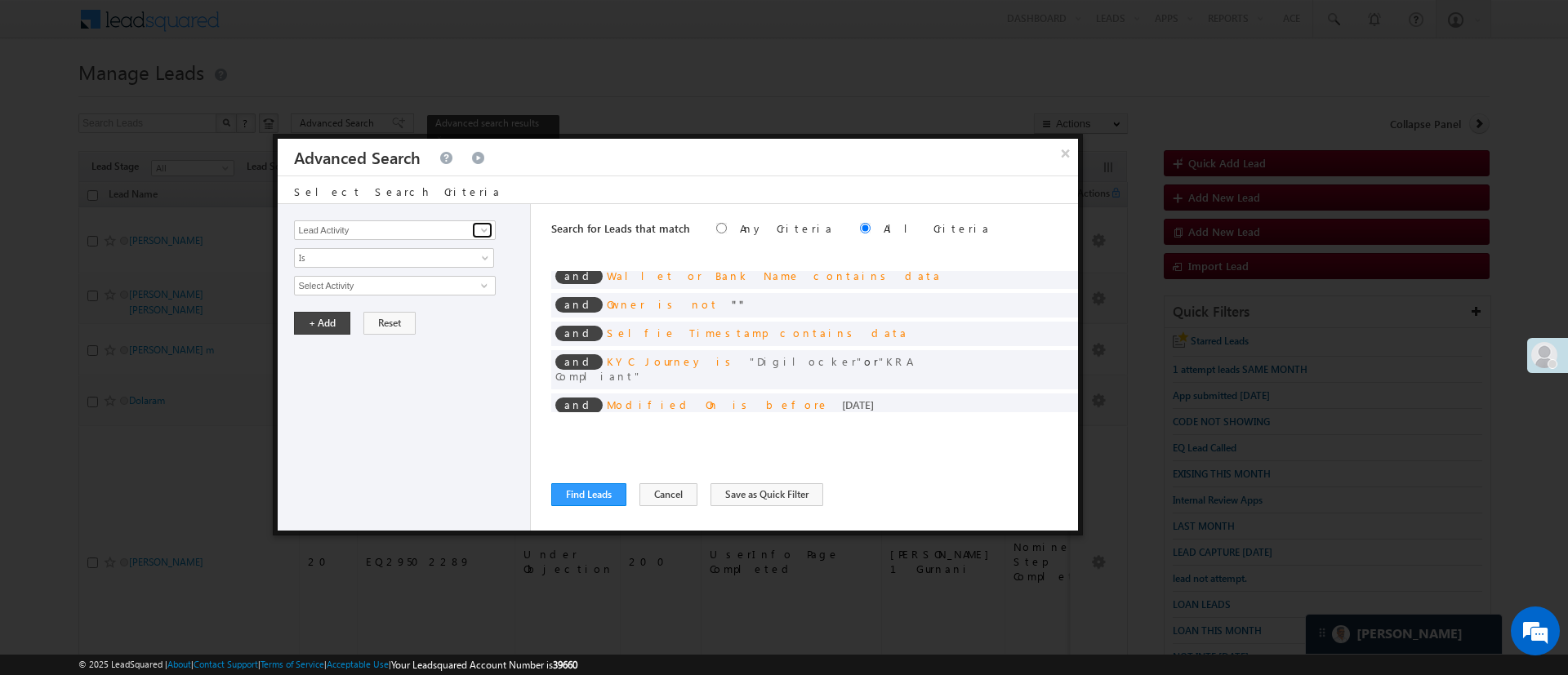
click at [481, 230] on span at bounding box center [485, 231] width 13 height 13
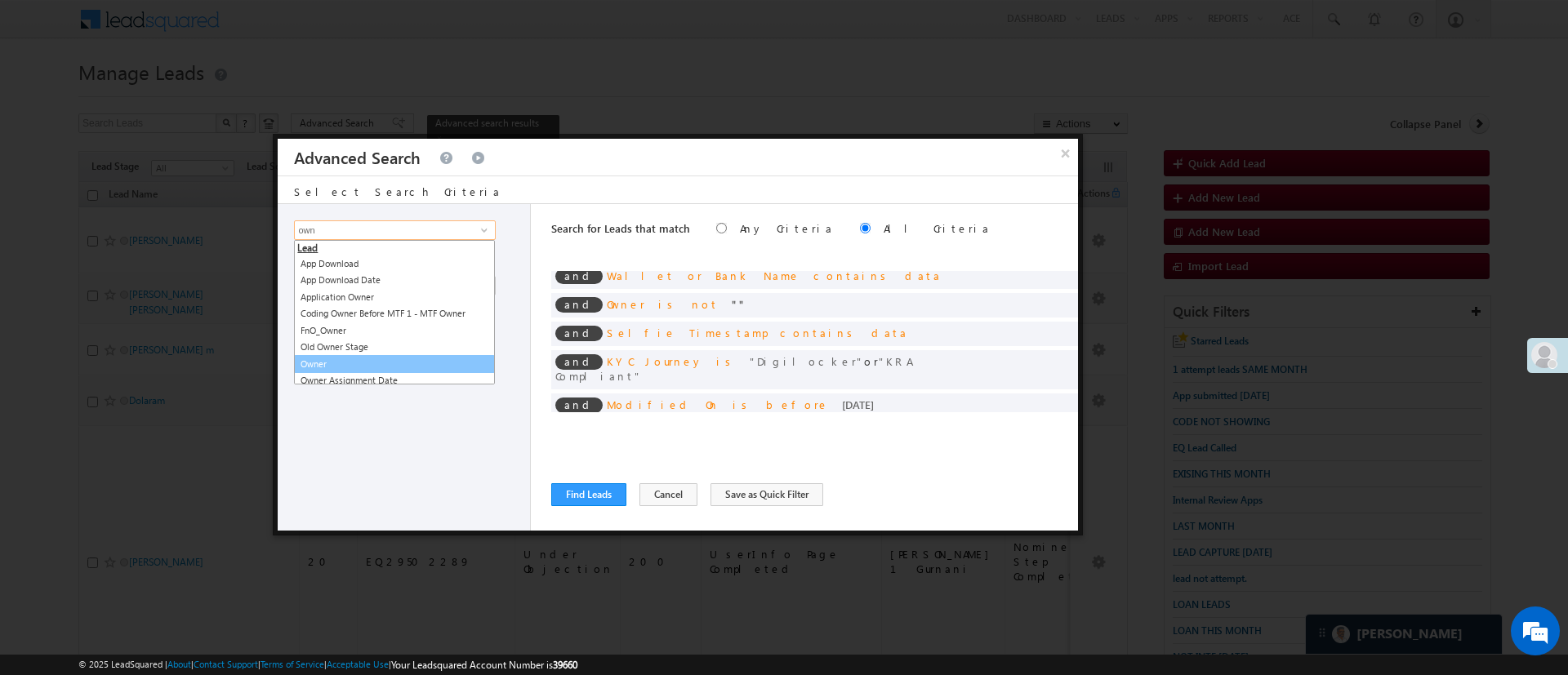
drag, startPoint x: 348, startPoint y: 352, endPoint x: 339, endPoint y: 357, distance: 10.3
click at [339, 357] on ul "Lead App Download App Download Date Application Owner Coding Owner Before MTF 1…" at bounding box center [394, 312] width 201 height 145
click at [339, 357] on link "Owner" at bounding box center [394, 364] width 201 height 19
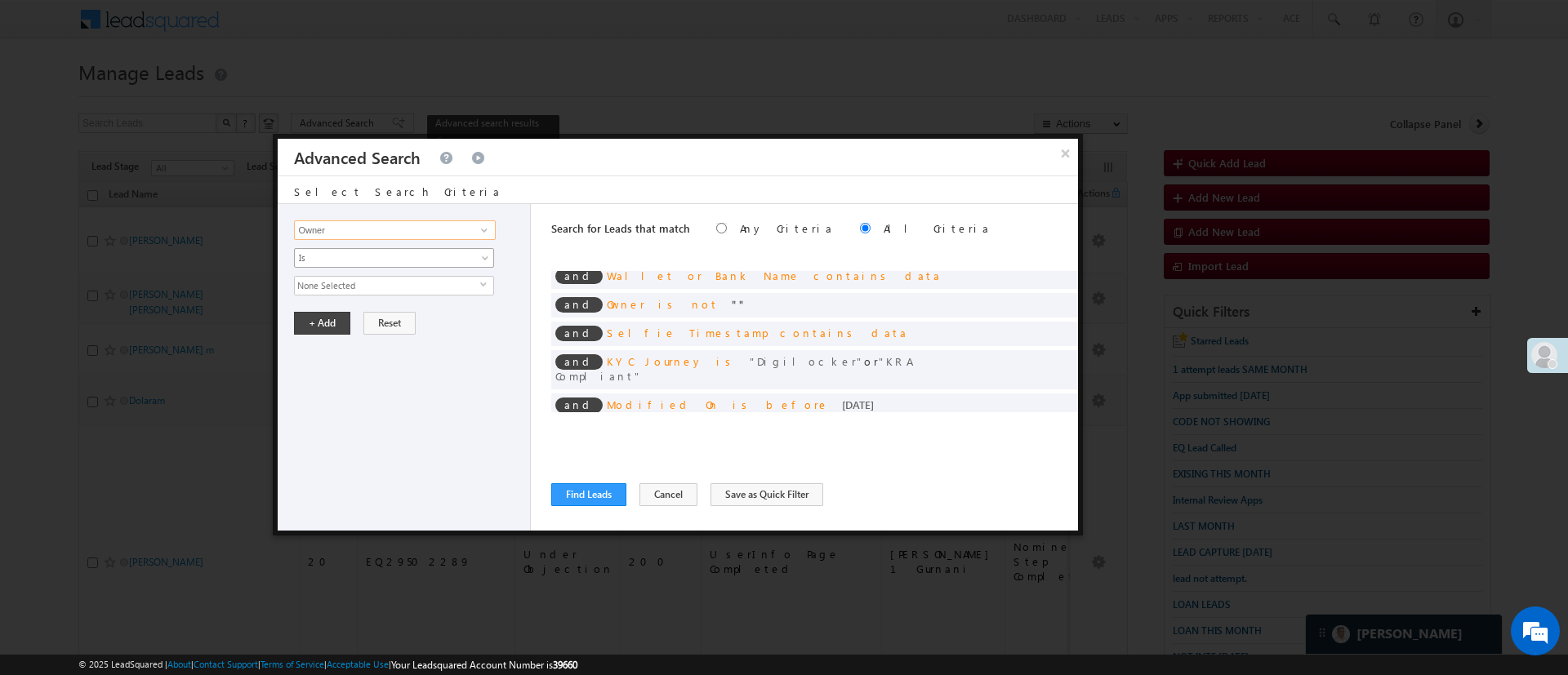
type input "Owner"
click at [394, 256] on span "Is" at bounding box center [384, 259] width 177 height 15
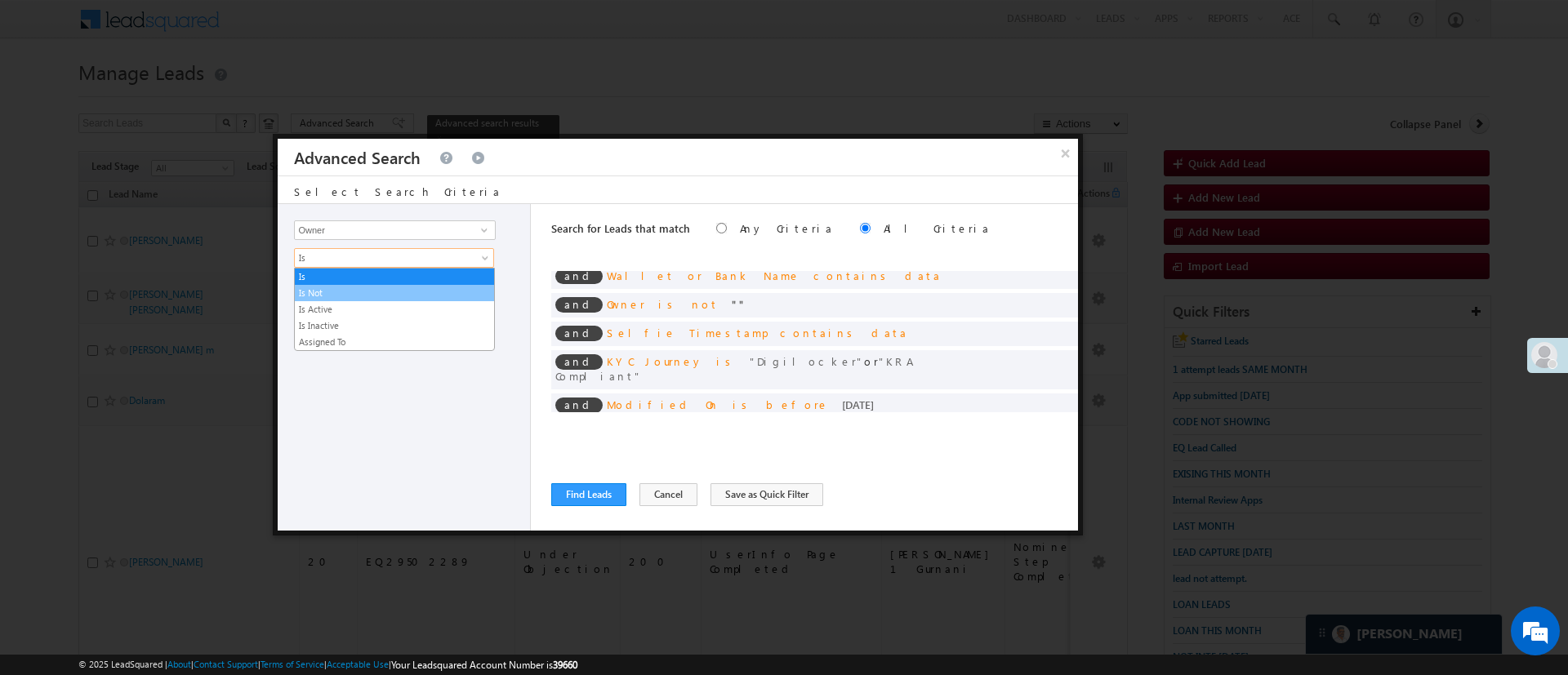
click at [337, 294] on link "Is Not" at bounding box center [394, 293] width 199 height 15
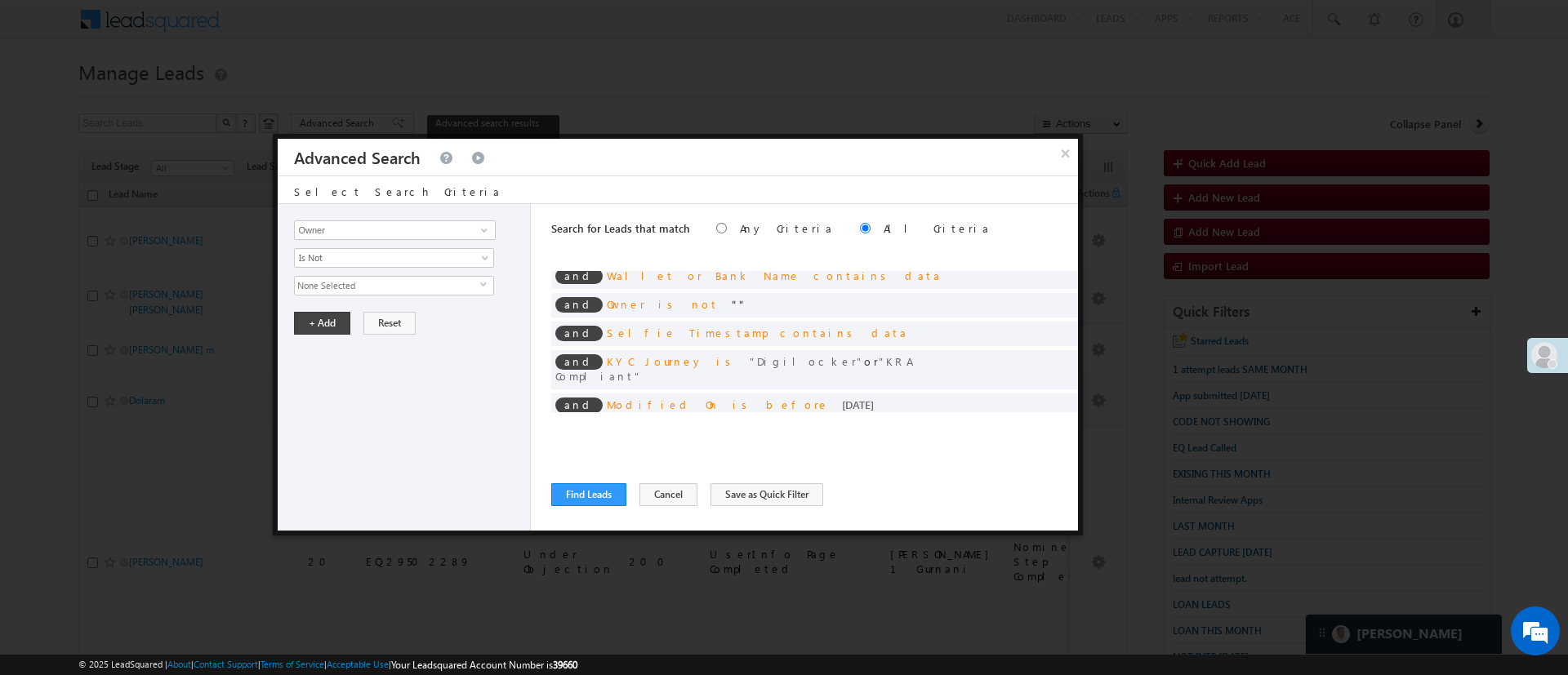
click at [343, 284] on span "None Selected" at bounding box center [388, 286] width 186 height 18
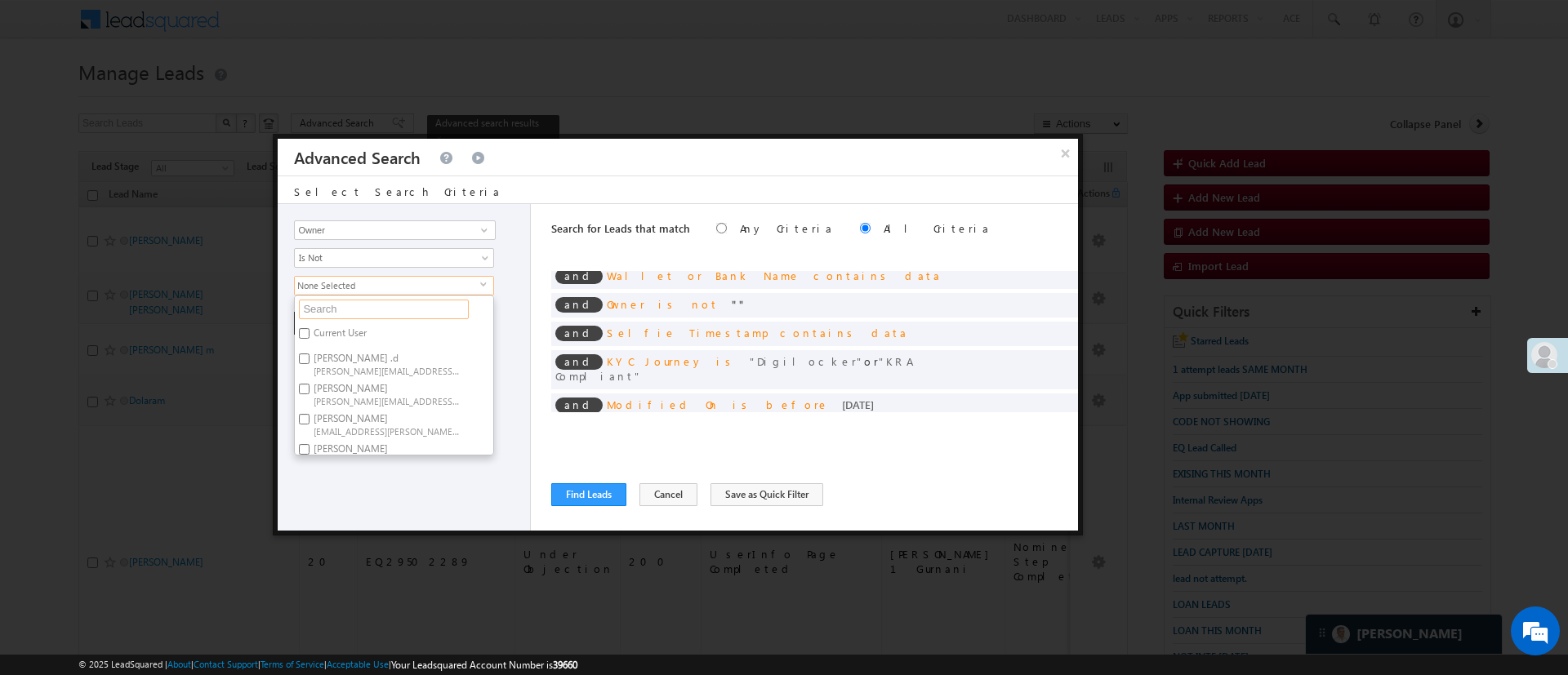
click at [355, 309] on input "text" at bounding box center [384, 309] width 170 height 20
type input "ni"
click at [355, 403] on span "NIRAJ.SURYAWANSHI@angelbroking.com" at bounding box center [387, 405] width 147 height 12
click at [309, 400] on input "NIRAj SURYAWANSHI NIRAJ.SURYAWANSHI@angelbroking.com" at bounding box center [304, 393] width 10 height 10
checkbox input "true"
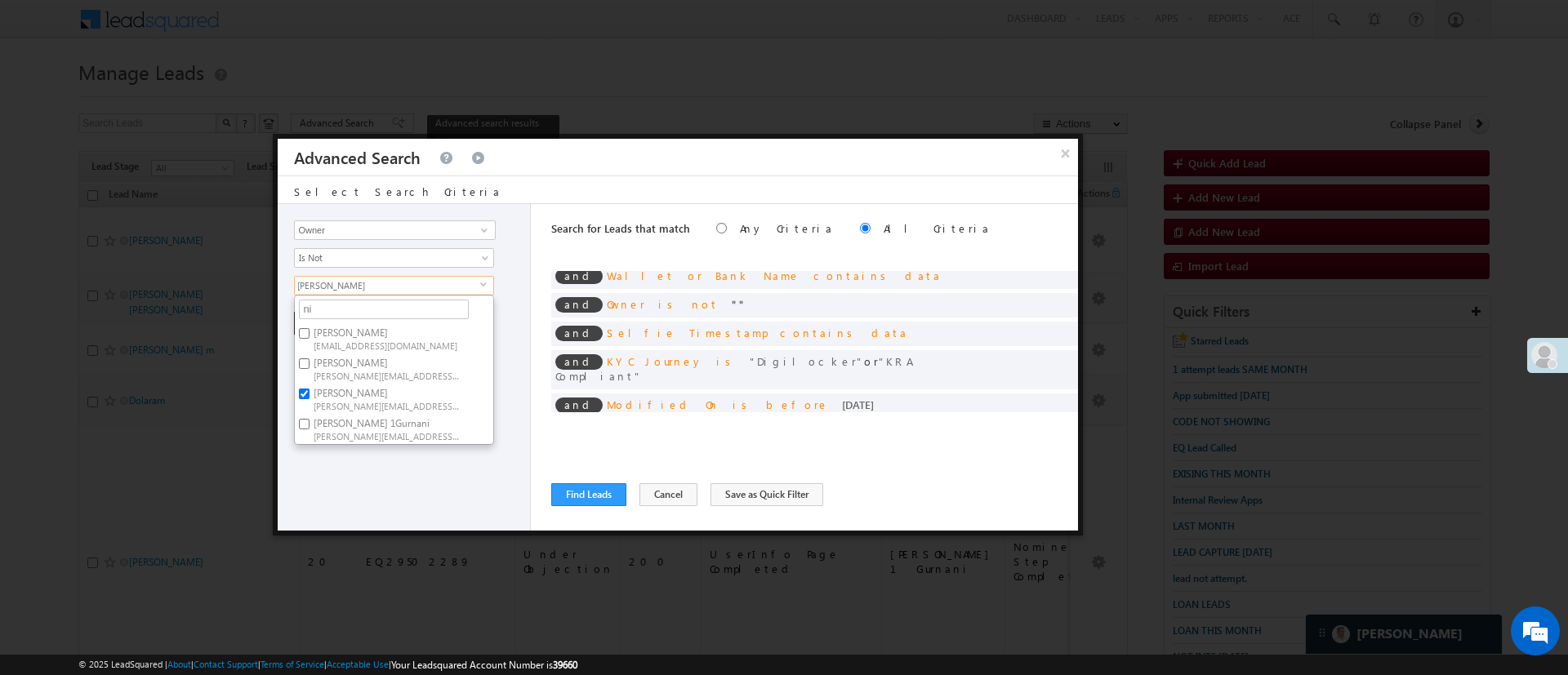
click at [393, 478] on div "Lead Activity Task Sales Group Prospect Id WA Last Message Timestamp 4th Day Di…" at bounding box center [403, 368] width 253 height 327
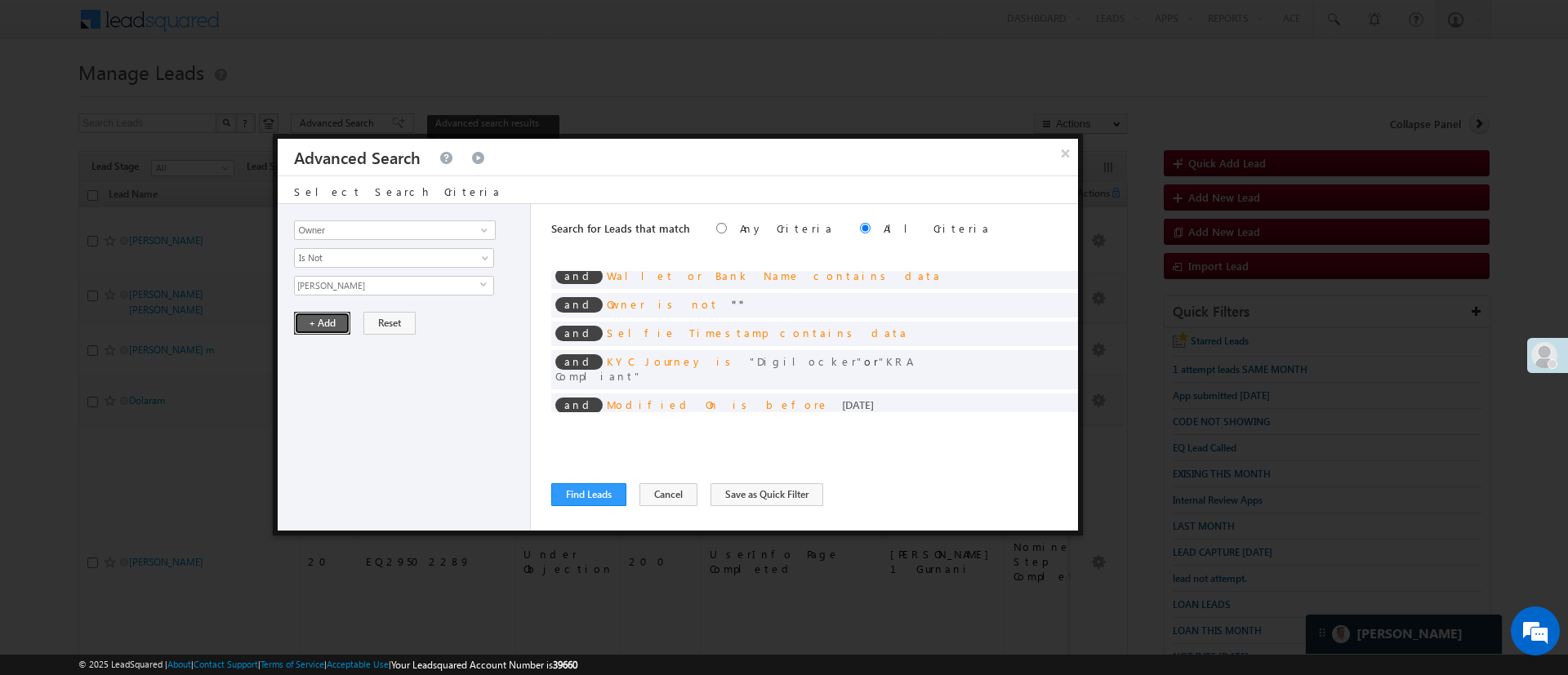
click at [318, 322] on button "+ Add" at bounding box center [322, 323] width 56 height 22
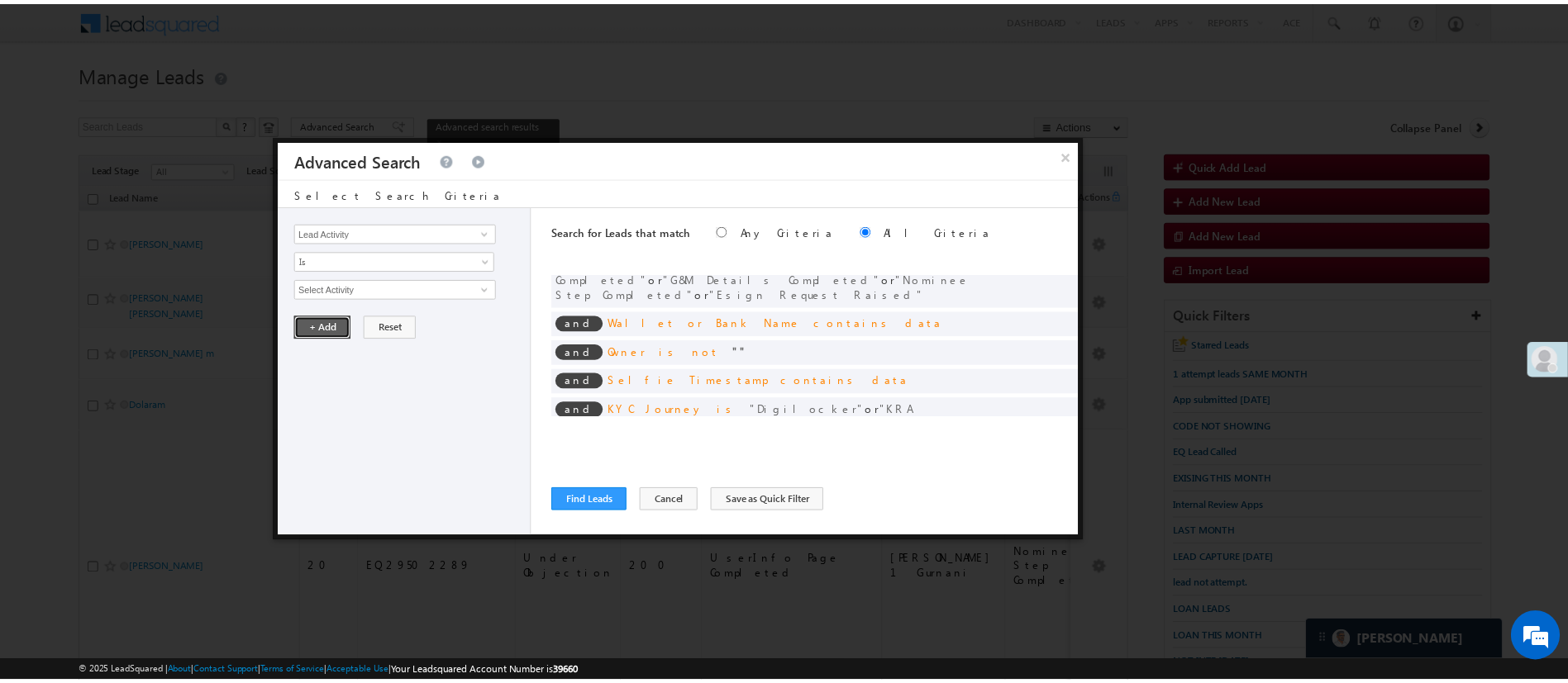
scroll to position [154, 0]
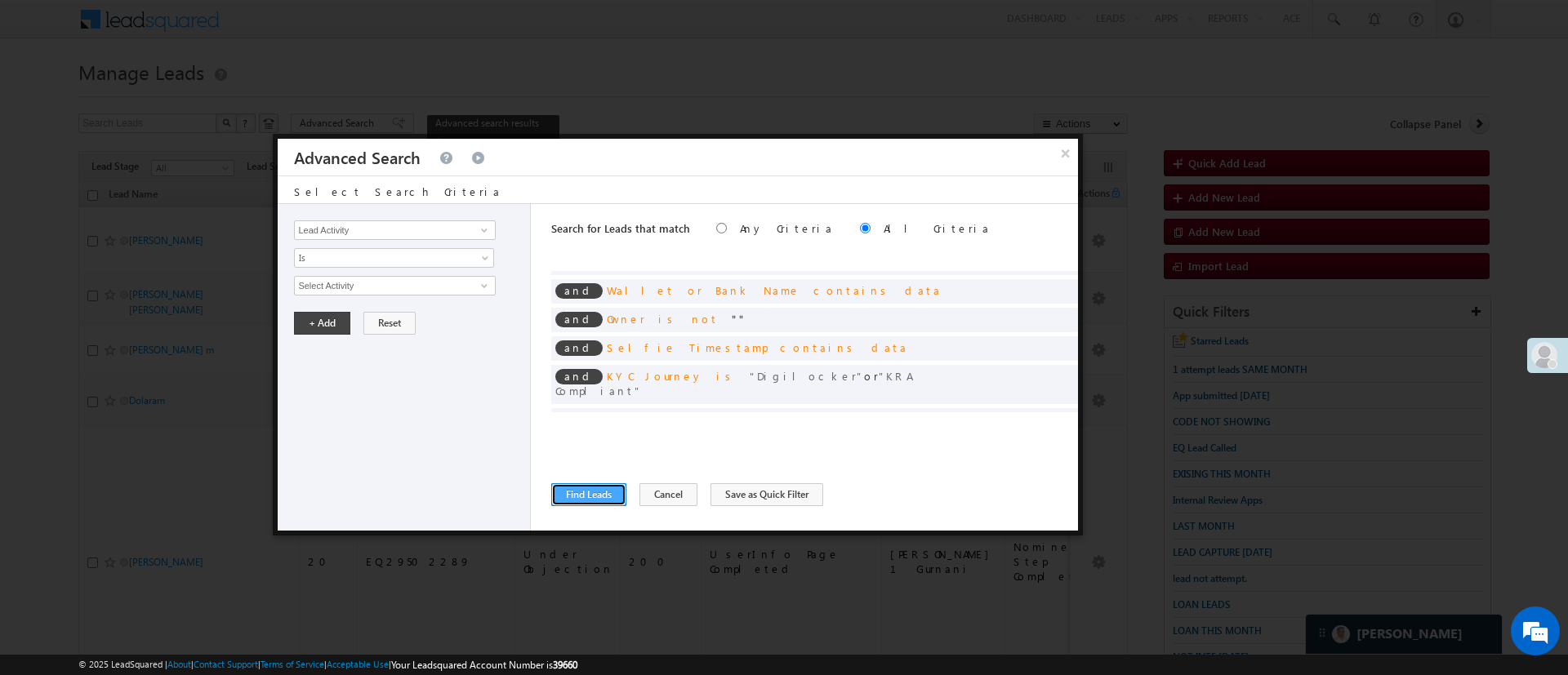
click at [600, 485] on button "Find Leads" at bounding box center [588, 495] width 75 height 22
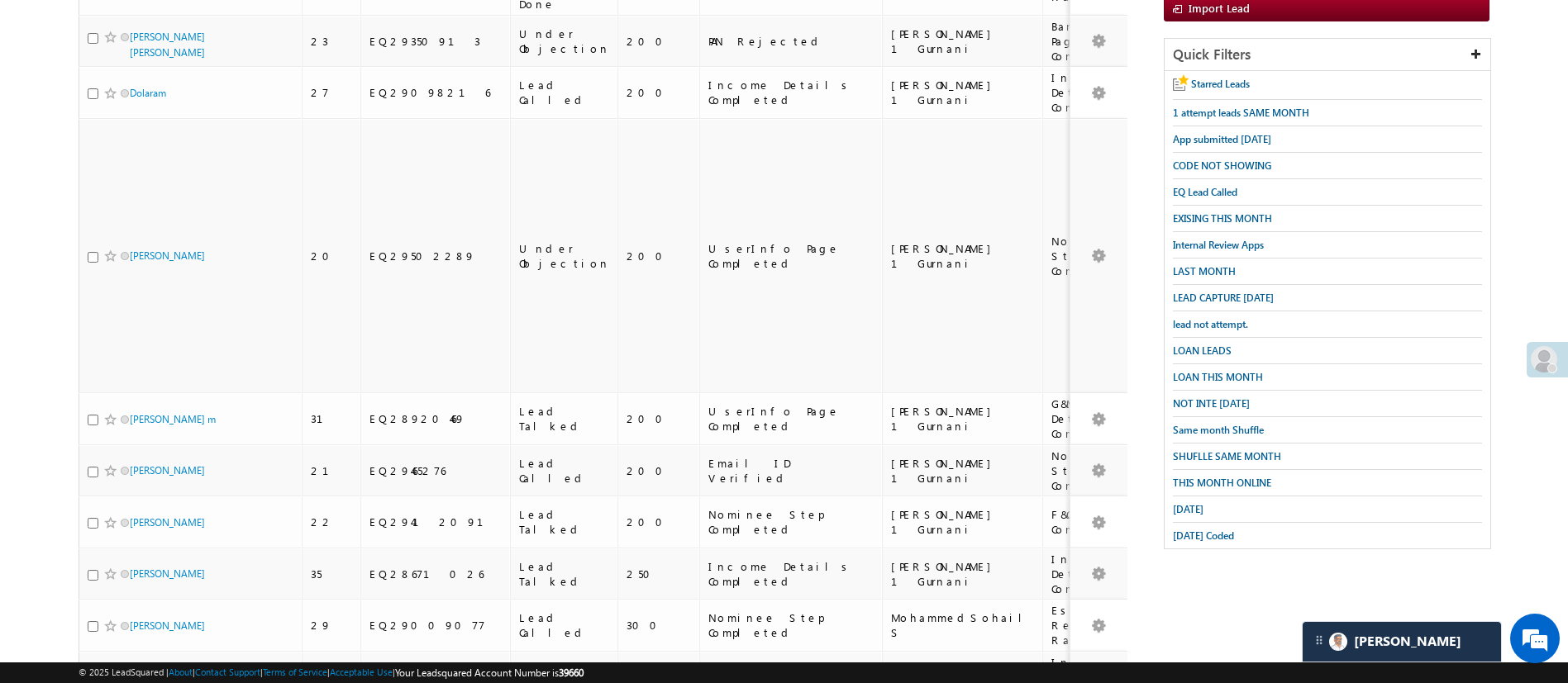
scroll to position [0, 0]
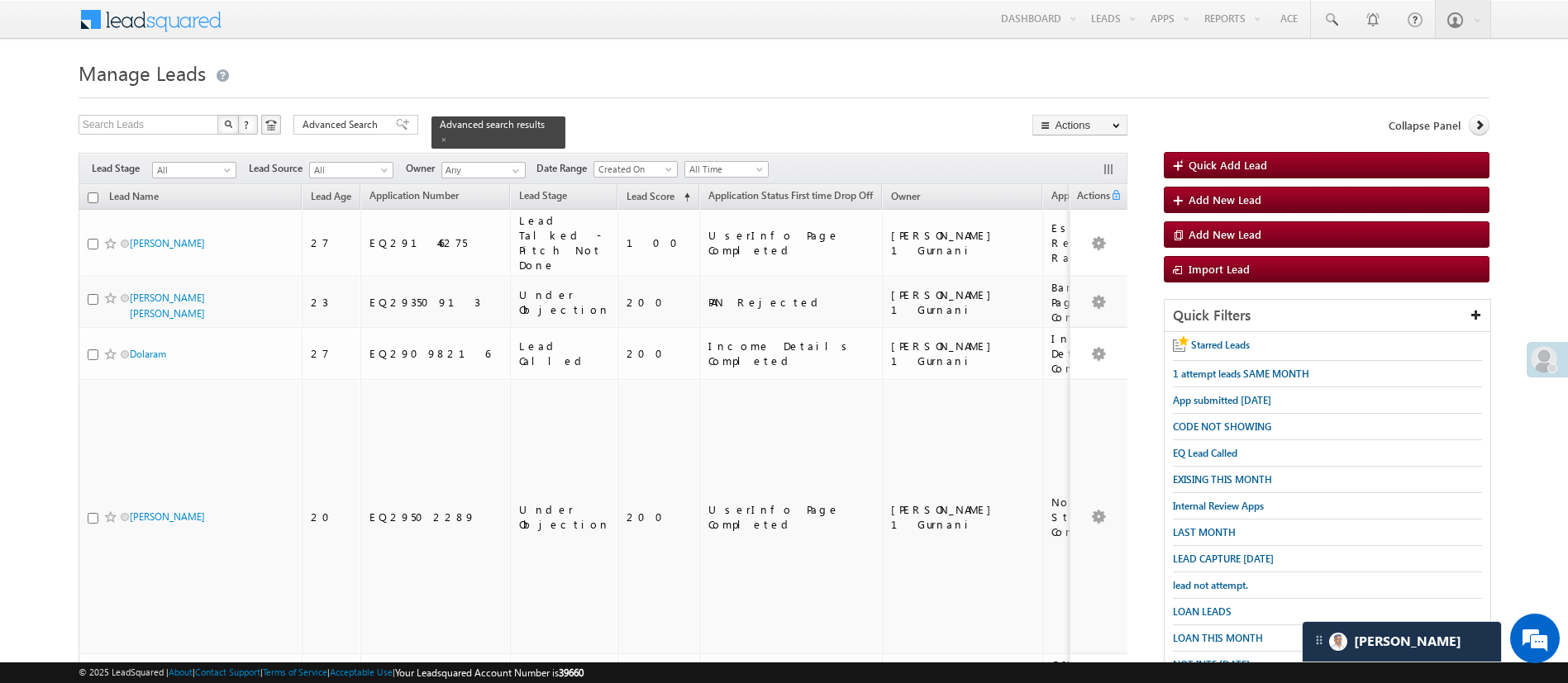
click at [93, 193] on input "checkbox" at bounding box center [93, 197] width 10 height 10
checkbox input "true"
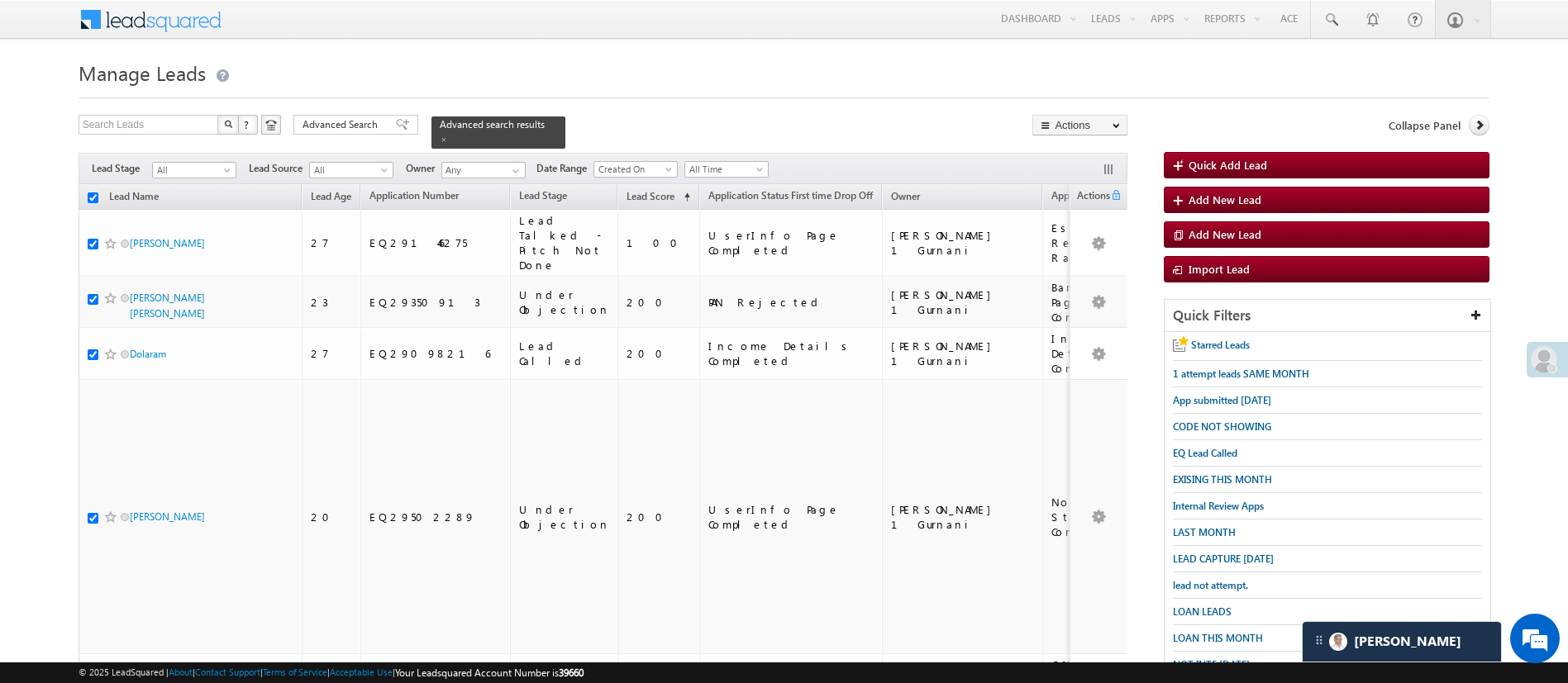
checkbox input "true"
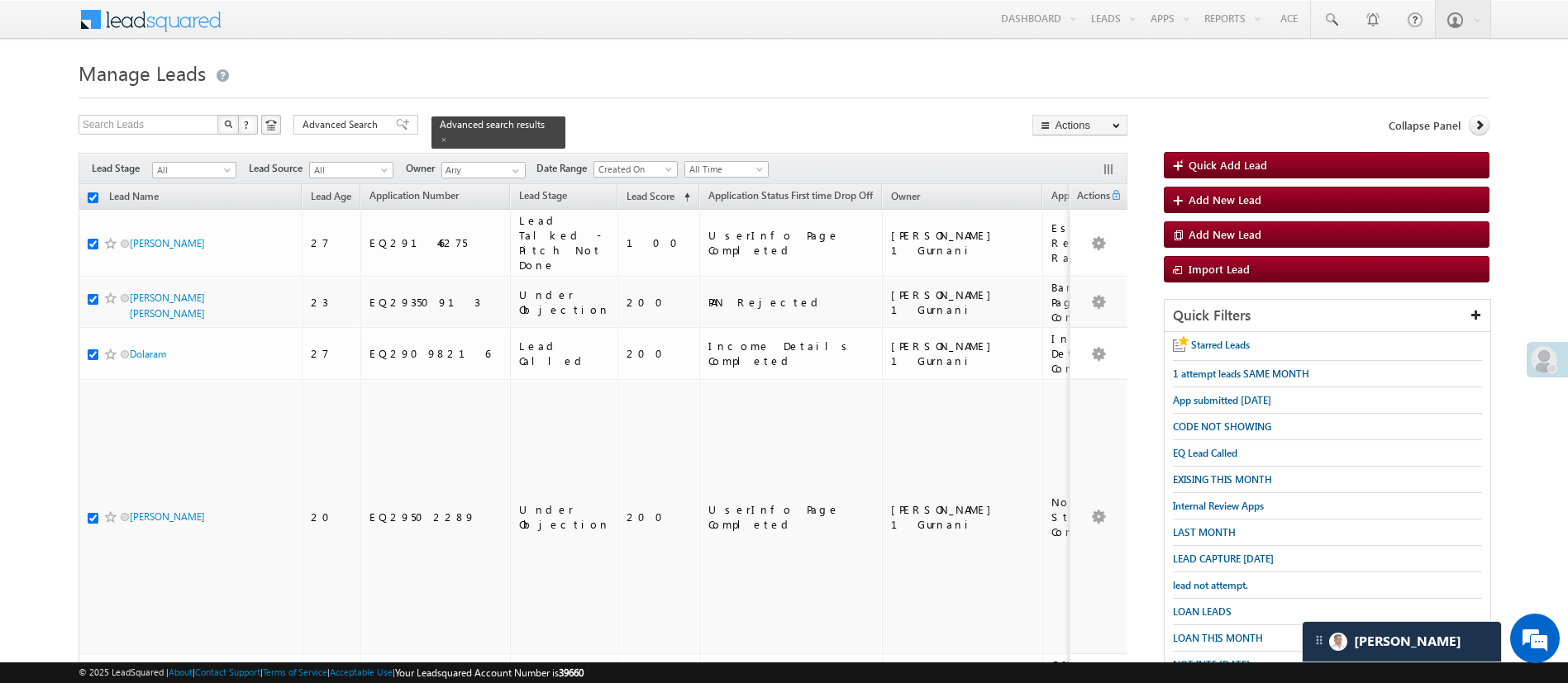
checkbox input "true"
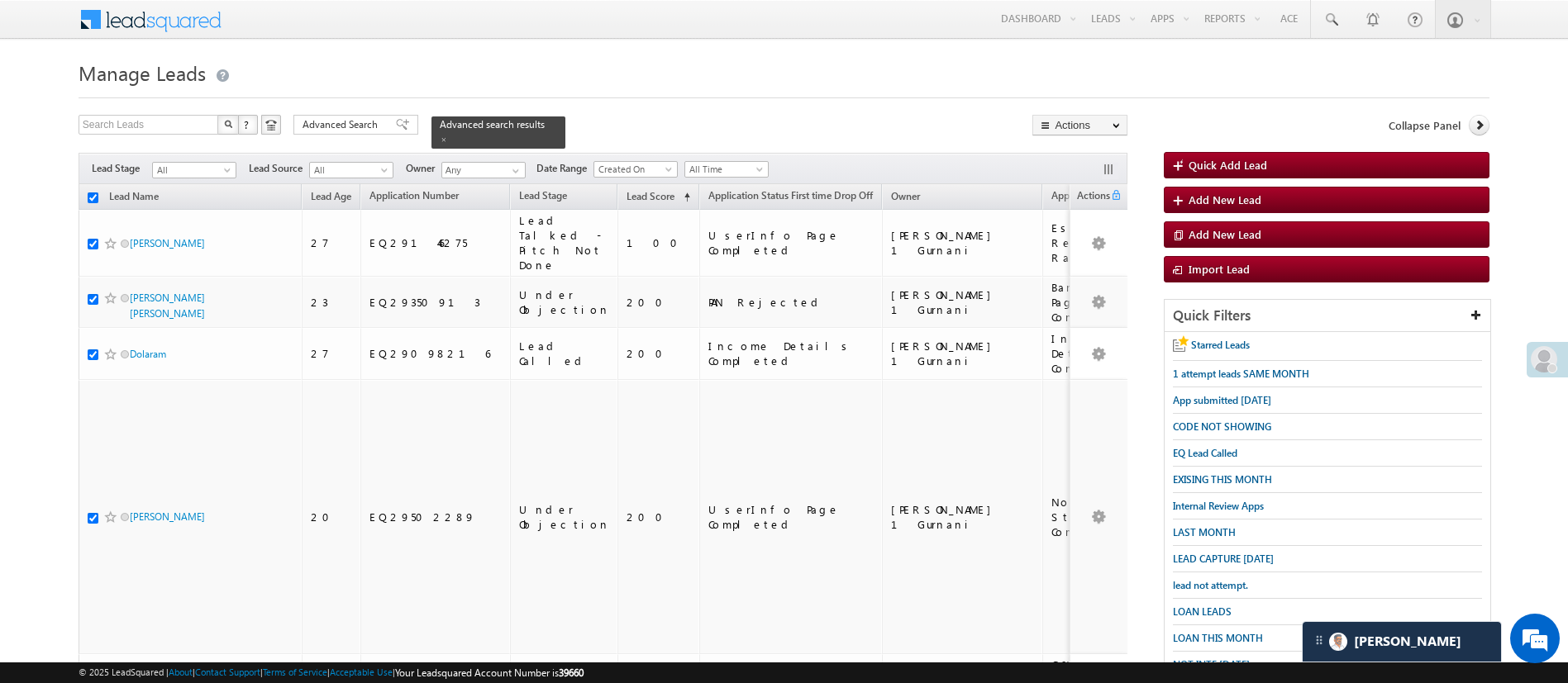
checkbox input "true"
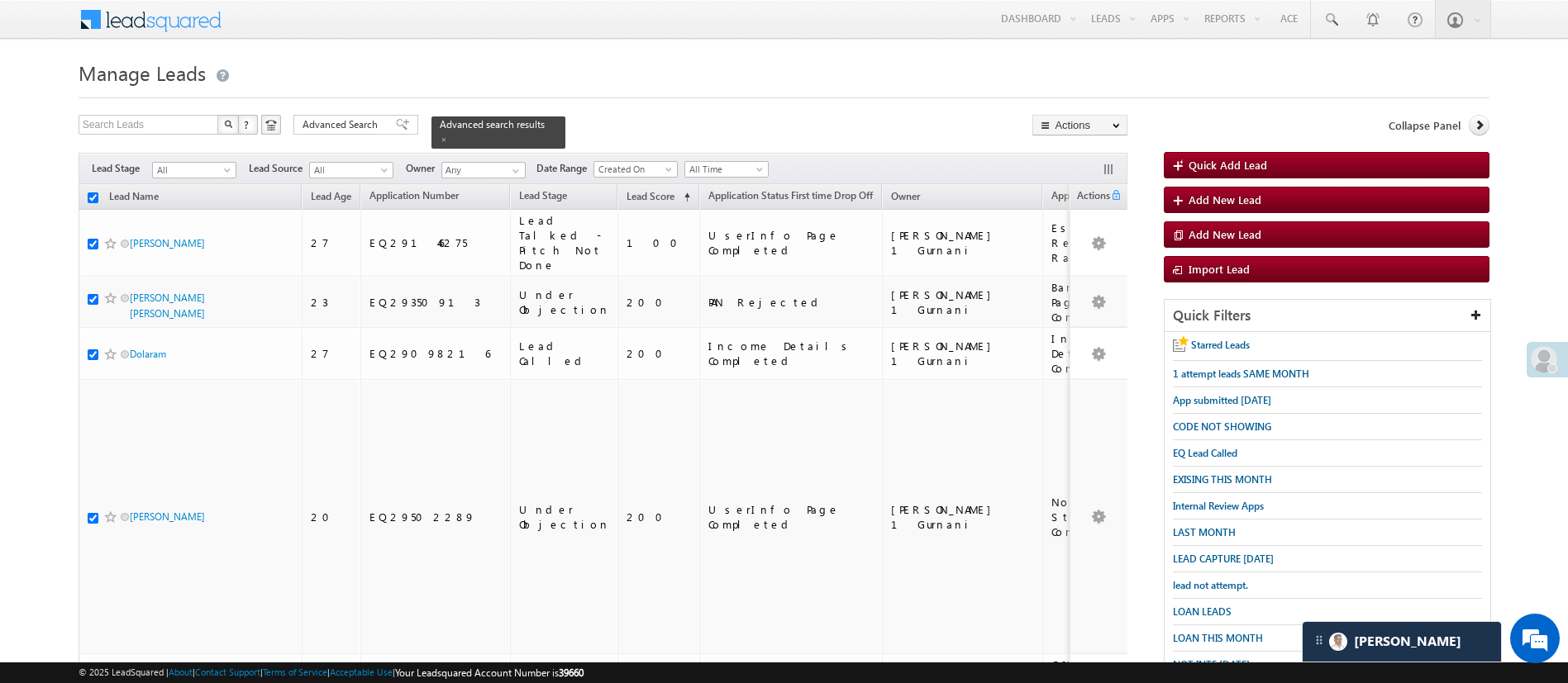
checkbox input "true"
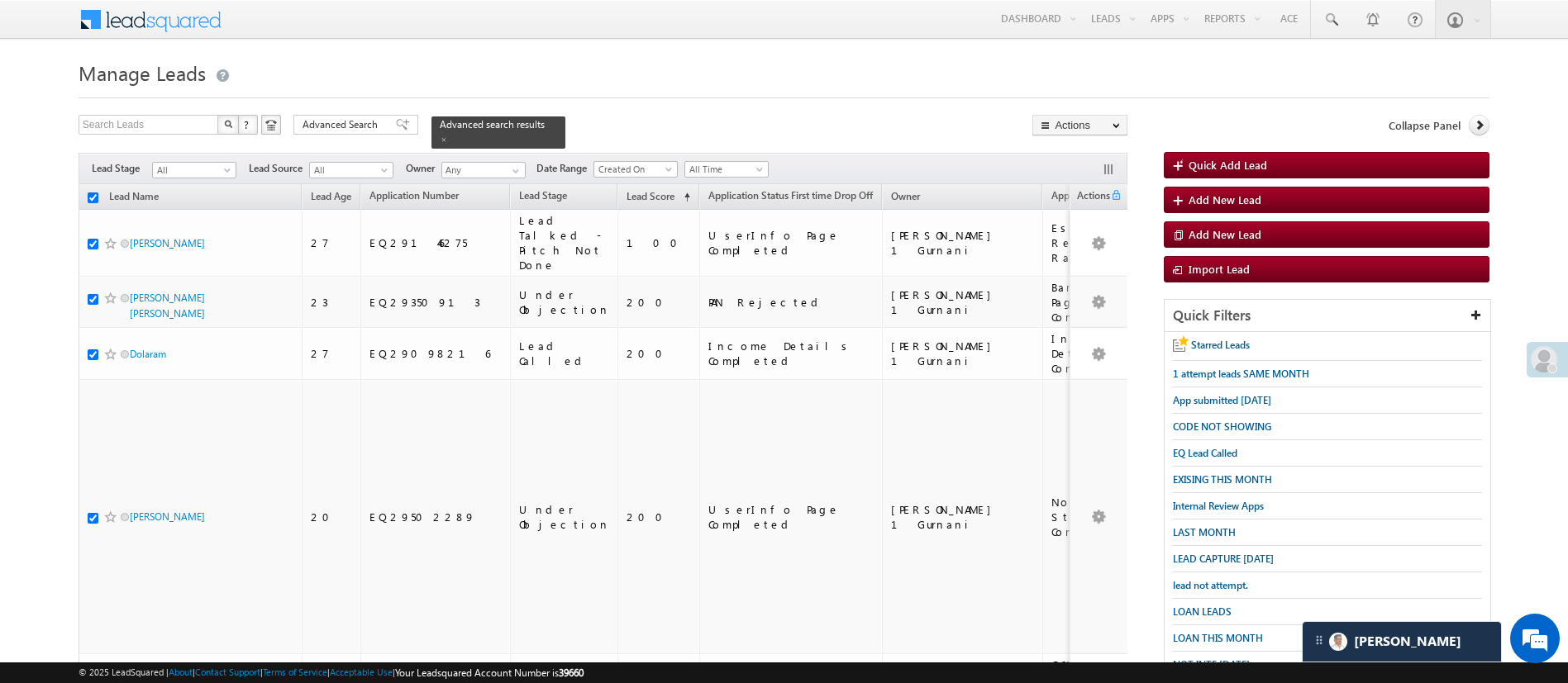
checkbox input "true"
click at [1092, 245] on link "Change Owner" at bounding box center [1079, 248] width 94 height 20
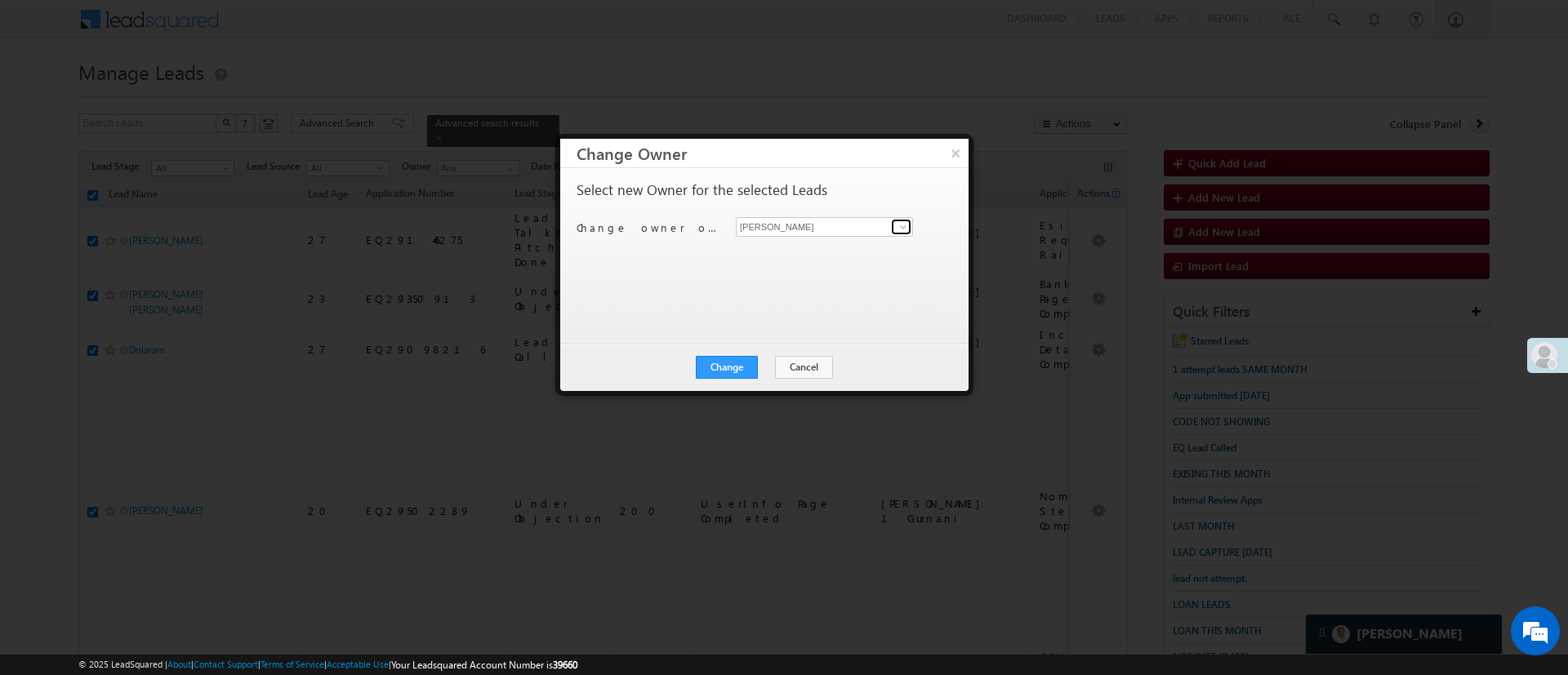
click at [903, 220] on span at bounding box center [903, 227] width 13 height 13
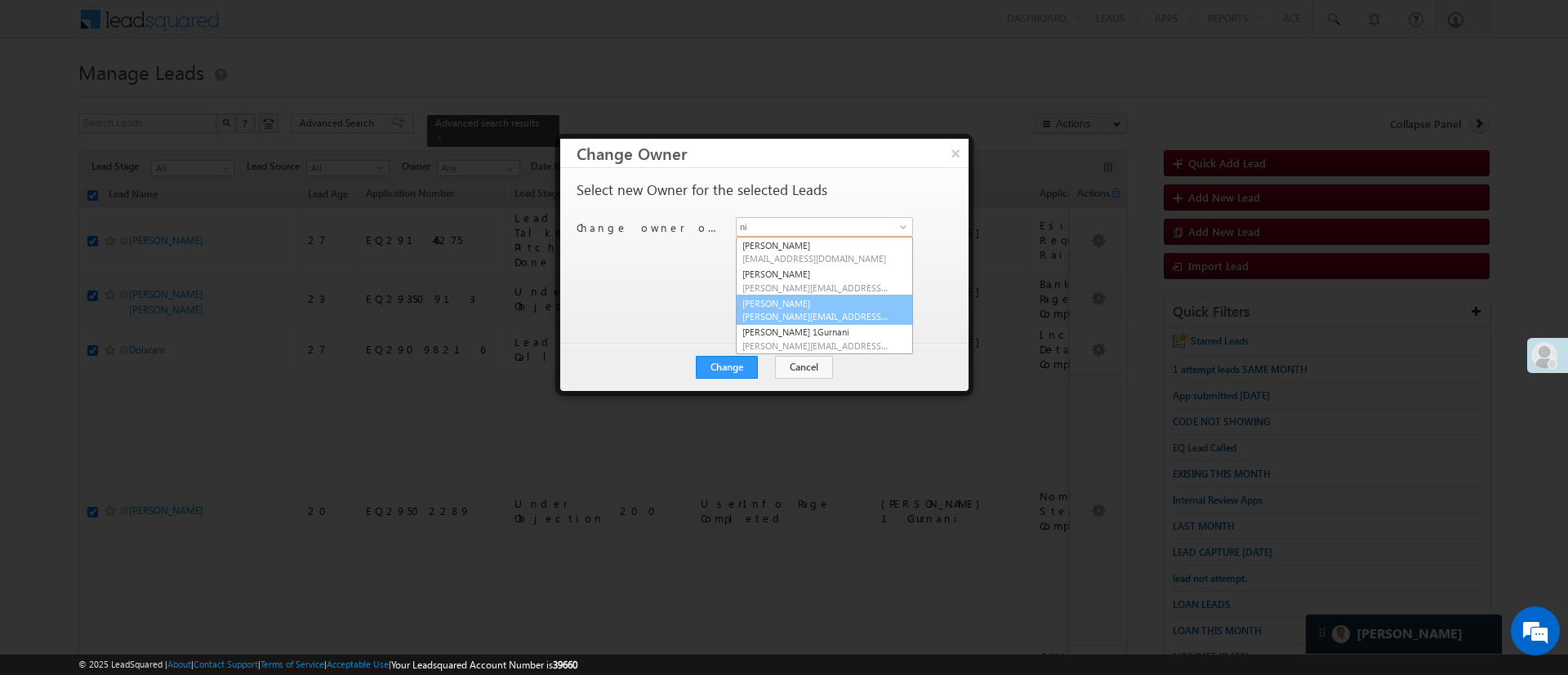
click at [824, 303] on link "NIRAj SURYAWANSHI NIRAJ.SURYAWANSHI@angelbroking.com" at bounding box center [825, 310] width 177 height 31
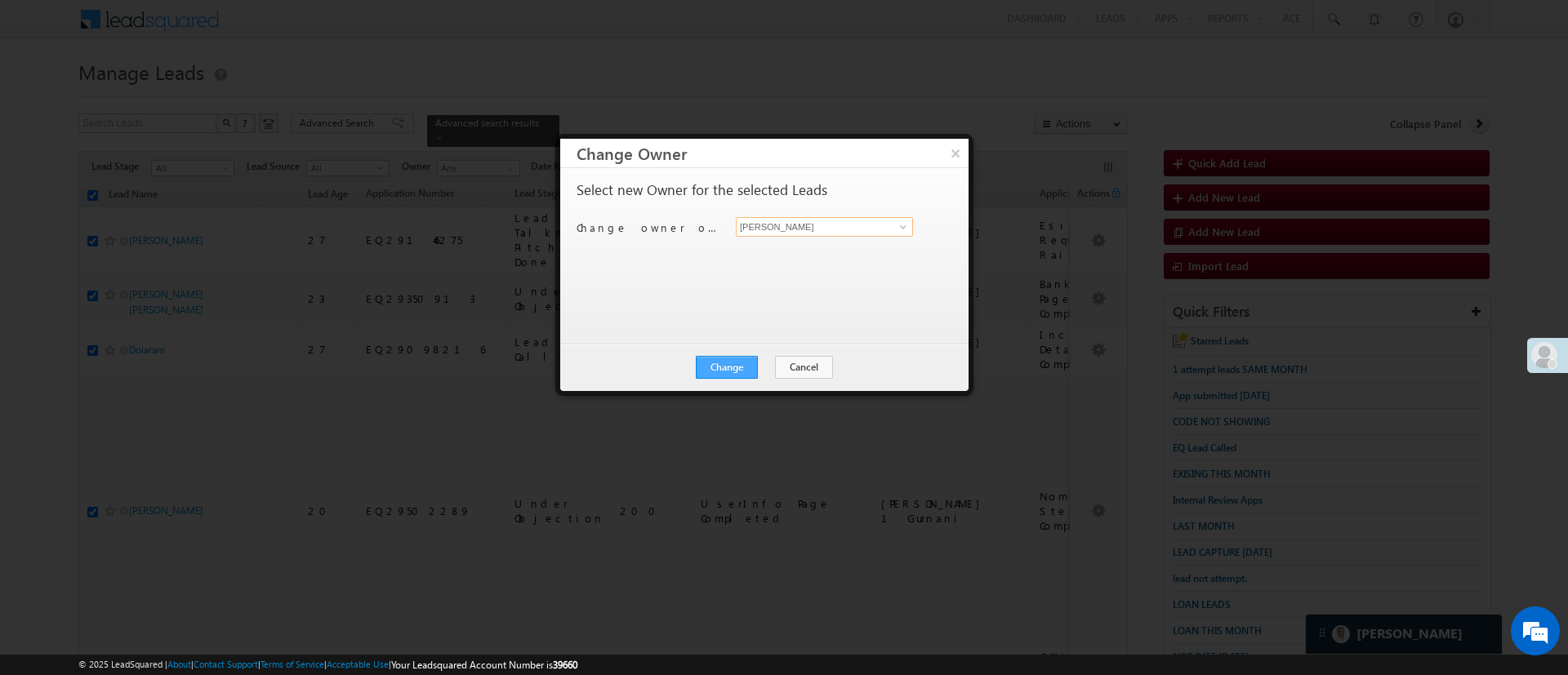
type input "NIRAj SURYAWANSHI"
click at [737, 359] on button "Change" at bounding box center [727, 367] width 62 height 22
click at [778, 367] on button "Close" at bounding box center [767, 367] width 52 height 22
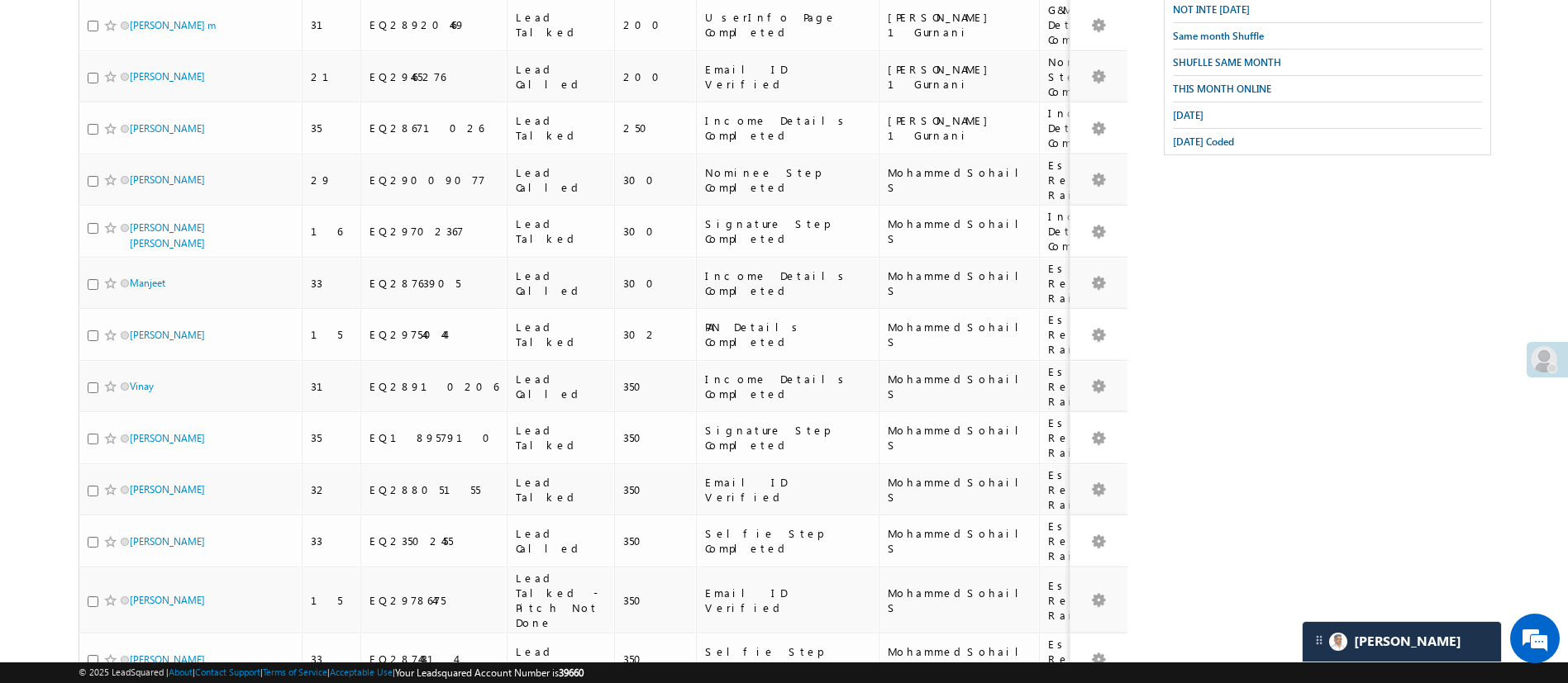
scroll to position [1050, 0]
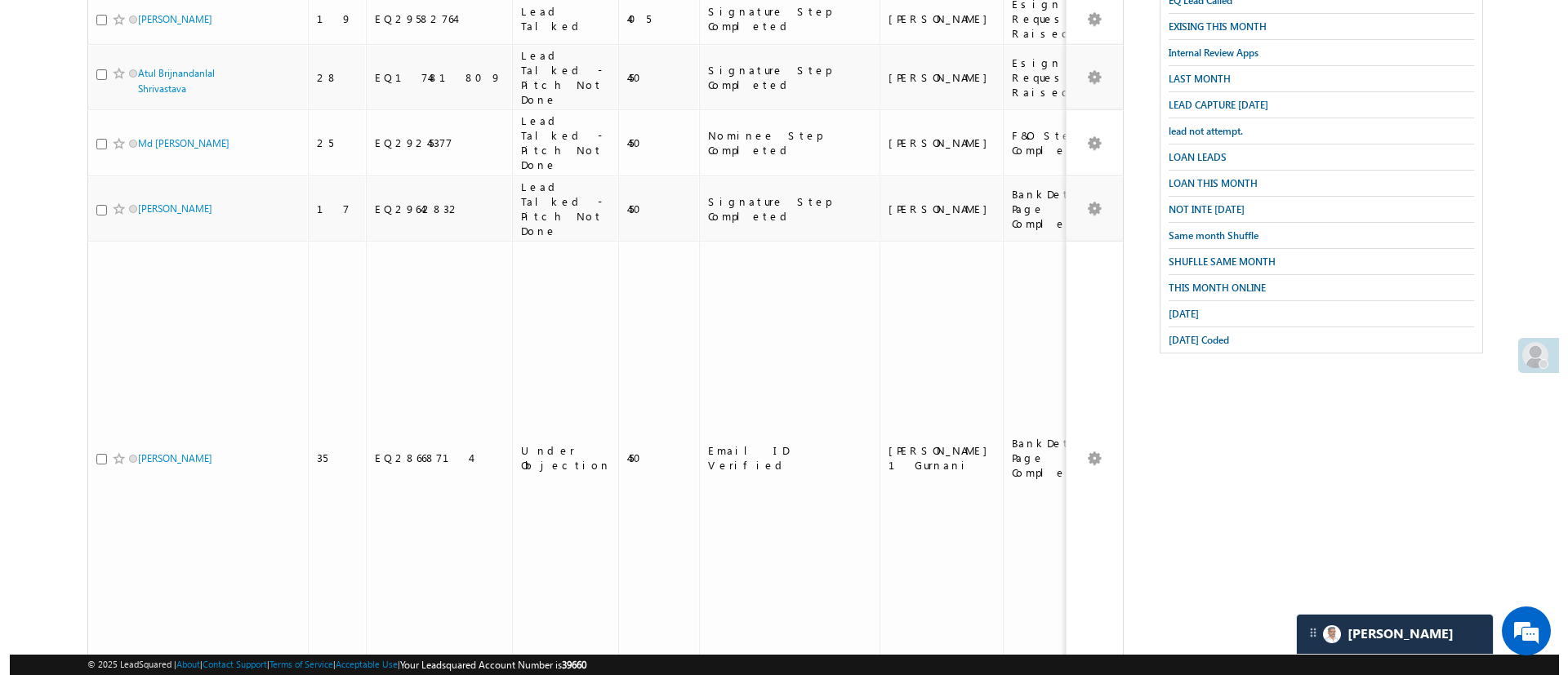
scroll to position [0, 0]
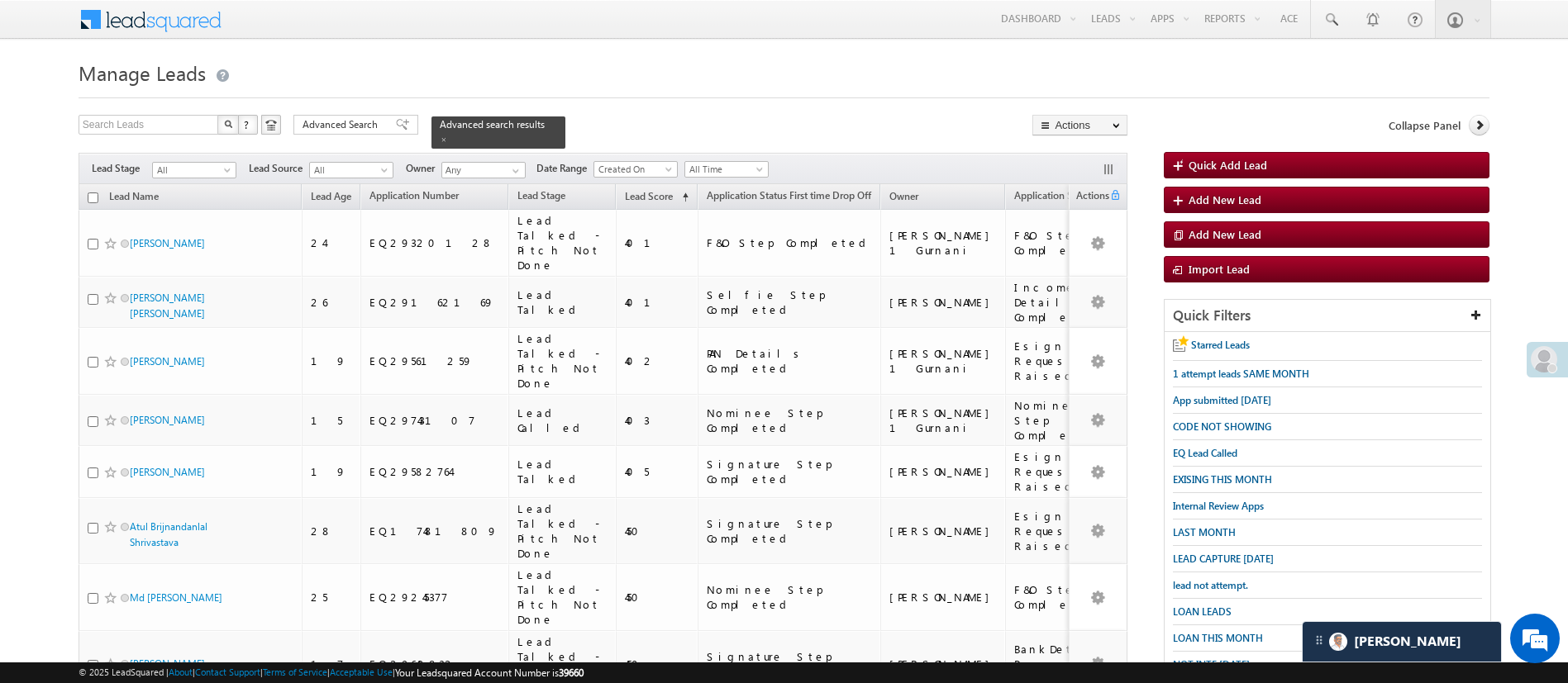
click at [95, 193] on input "checkbox" at bounding box center [93, 197] width 10 height 10
checkbox input "true"
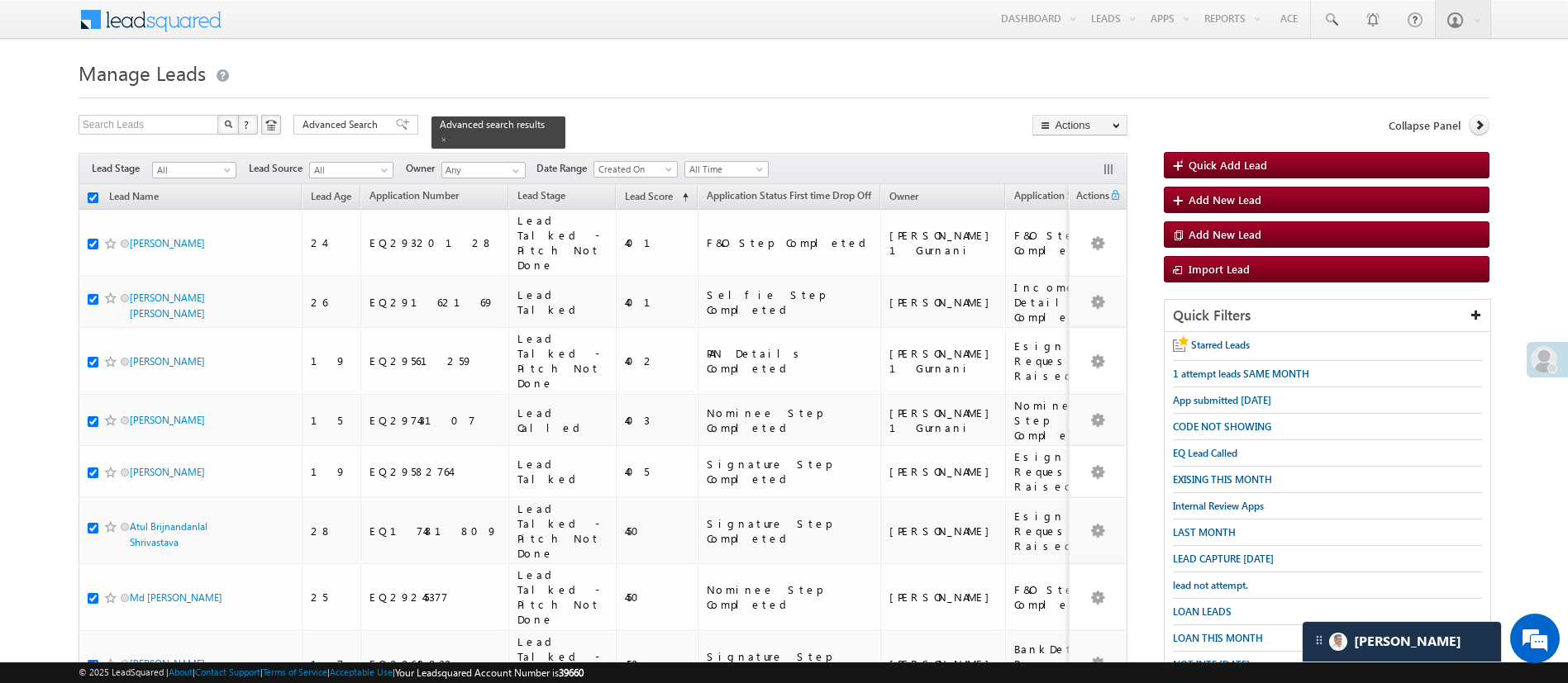
checkbox input "true"
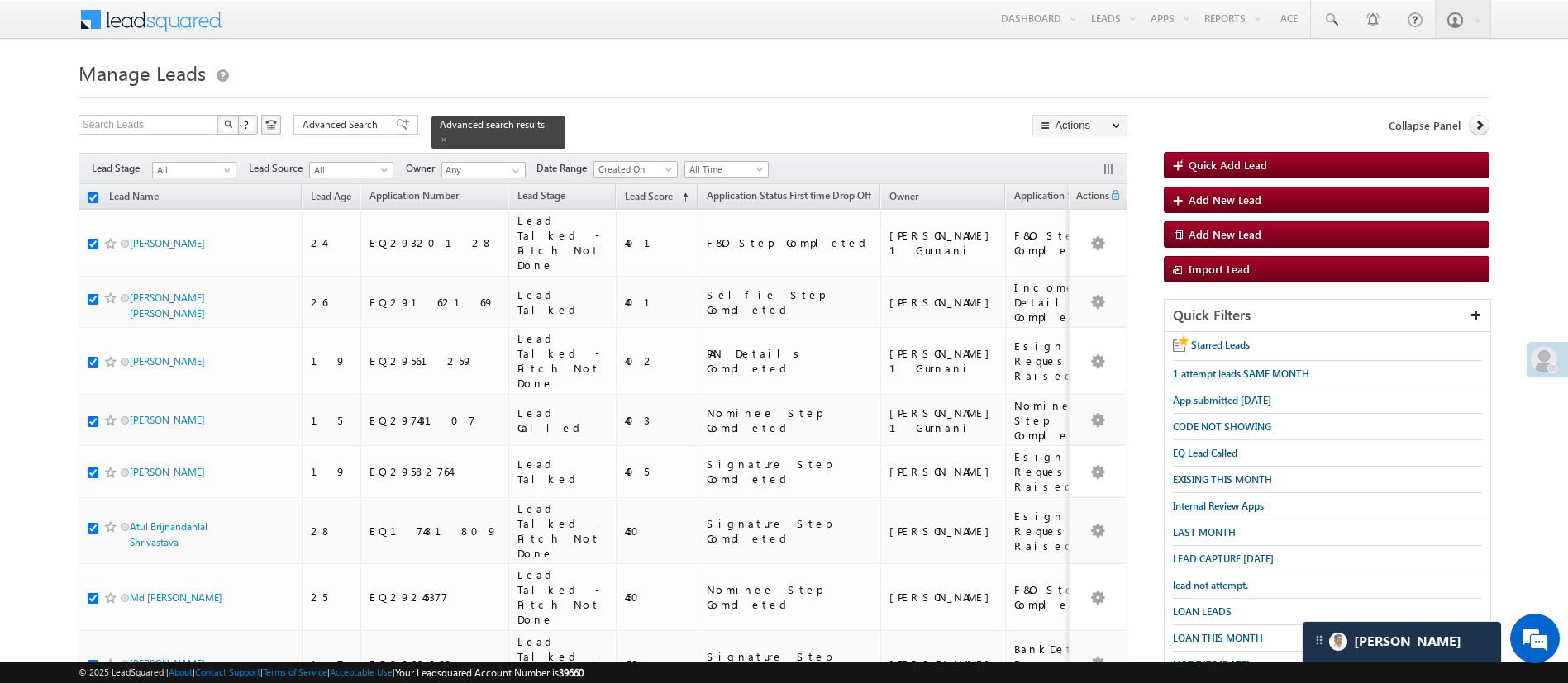
checkbox input "true"
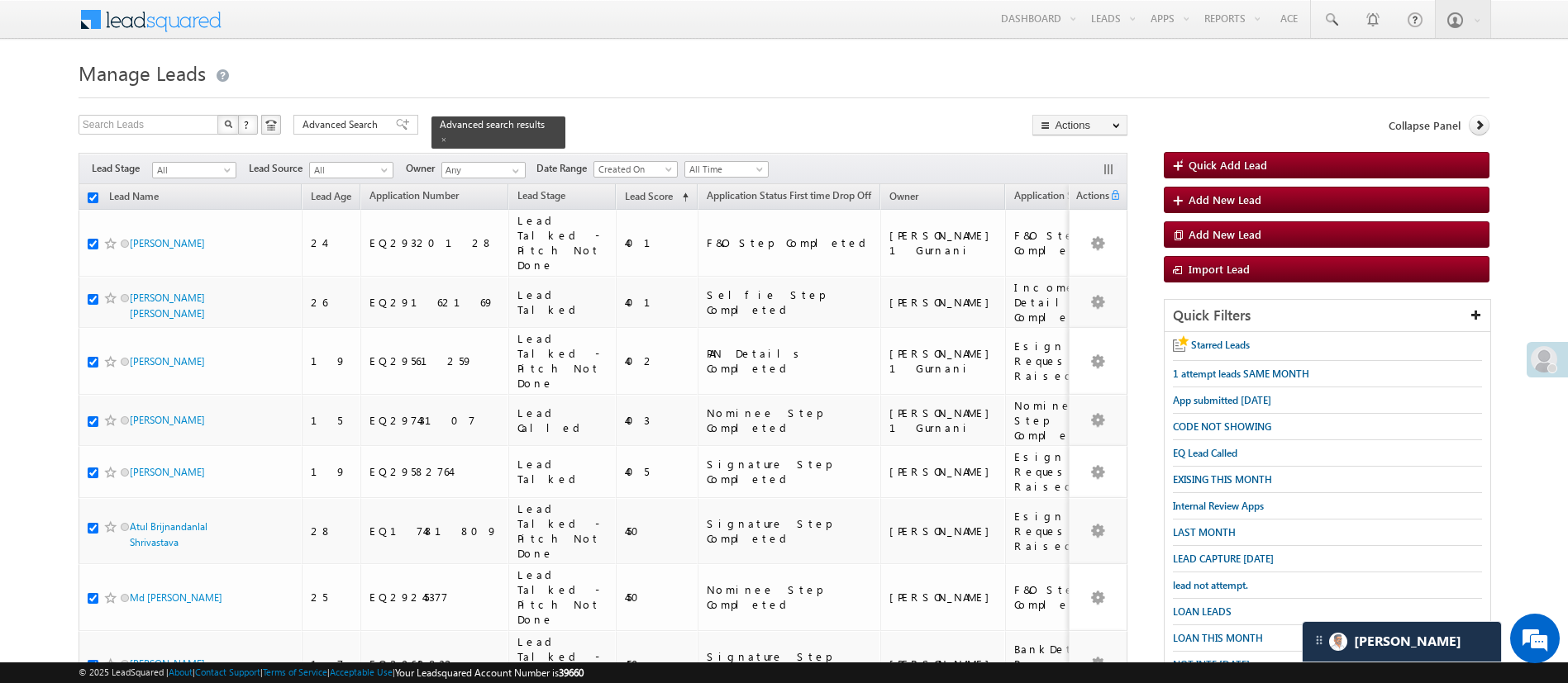
checkbox input "true"
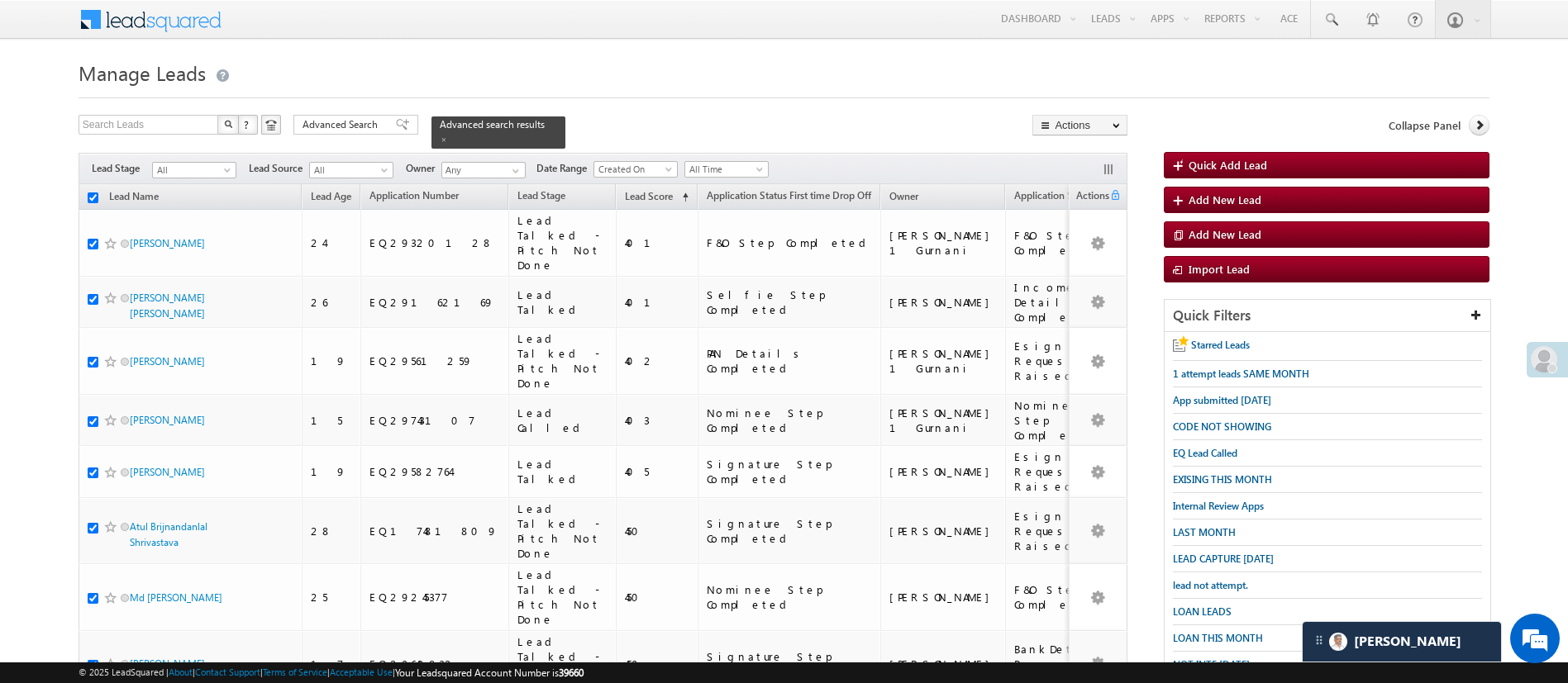
checkbox input "true"
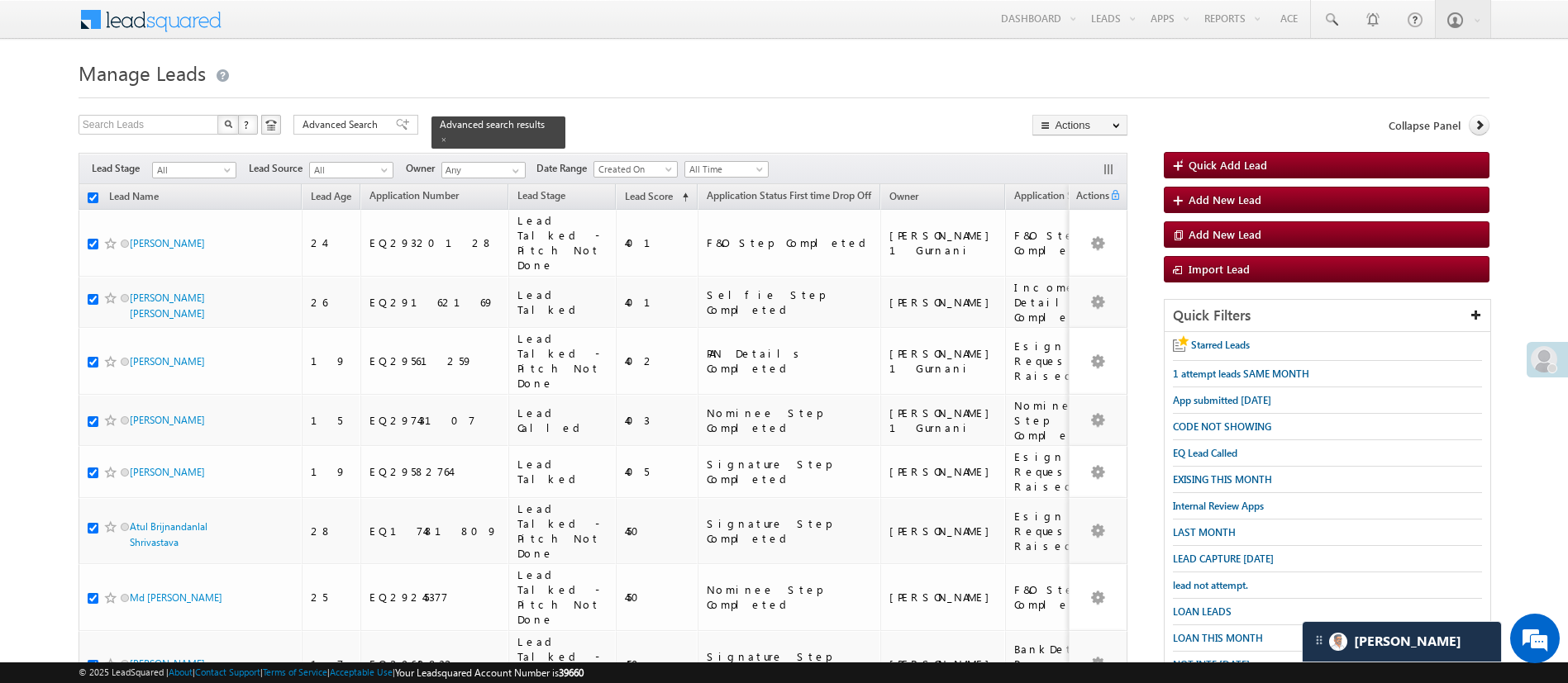
checkbox input "true"
click at [1105, 248] on link "Change Owner" at bounding box center [1079, 248] width 94 height 20
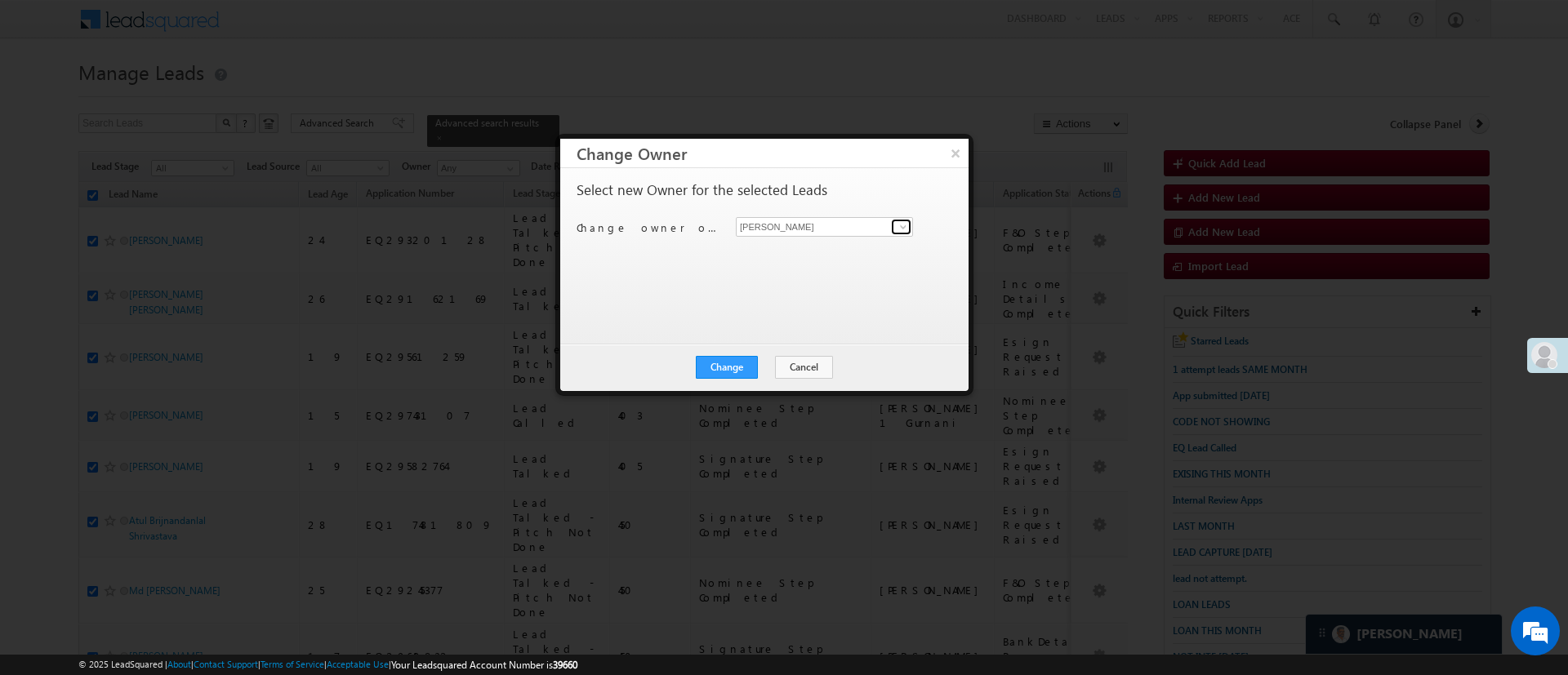
click at [900, 226] on span at bounding box center [903, 227] width 13 height 13
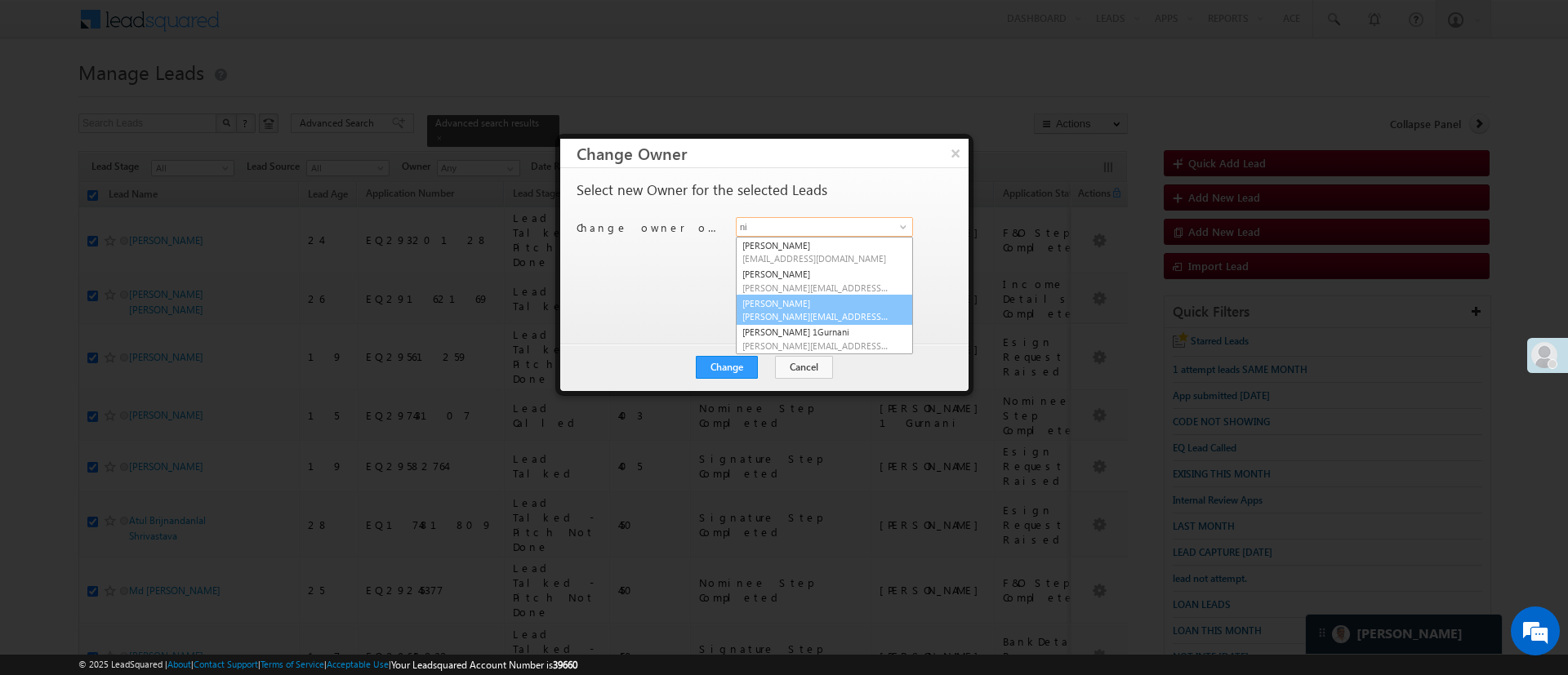
click at [837, 302] on link "NIRAj SURYAWANSHI NIRAJ.SURYAWANSHI@angelbroking.com" at bounding box center [825, 310] width 177 height 31
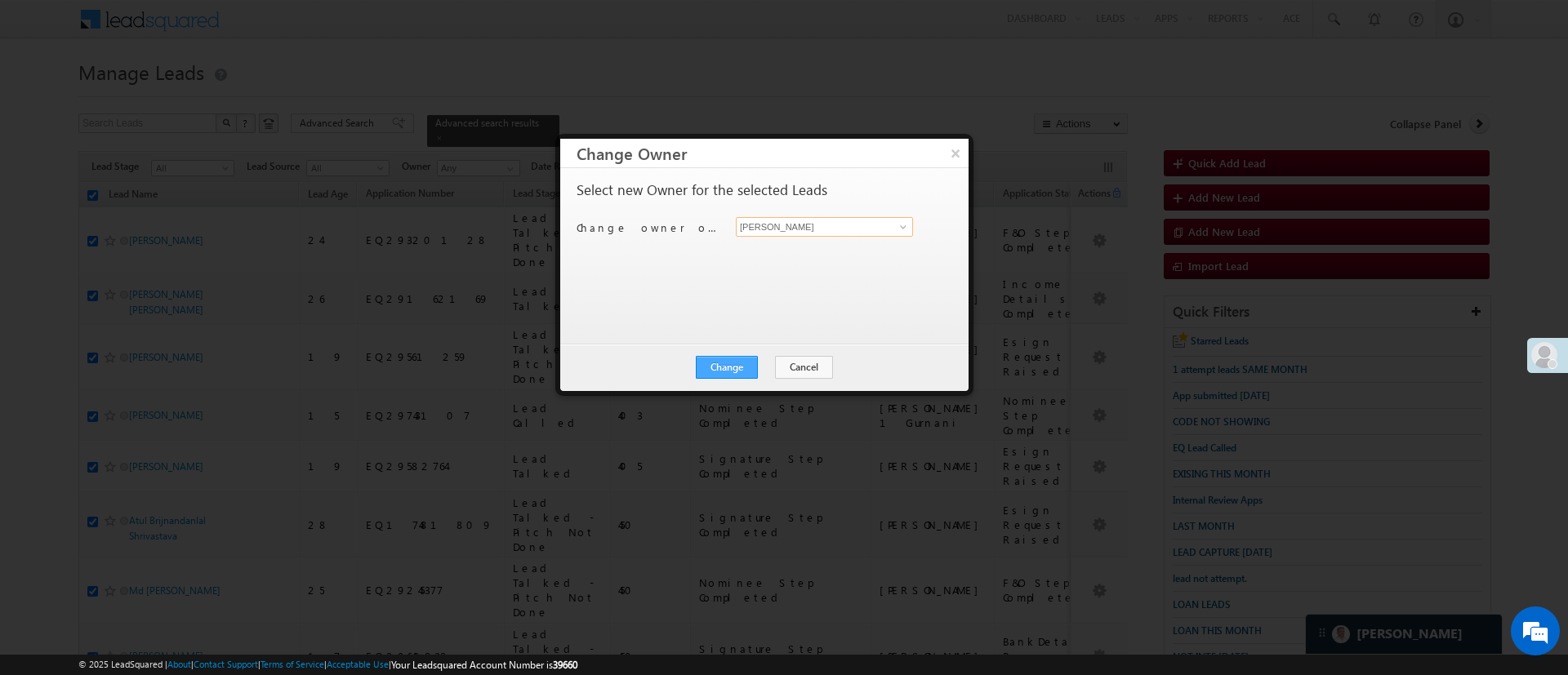
type input "NIRAj SURYAWANSHI"
click at [731, 367] on button "Change" at bounding box center [727, 367] width 62 height 22
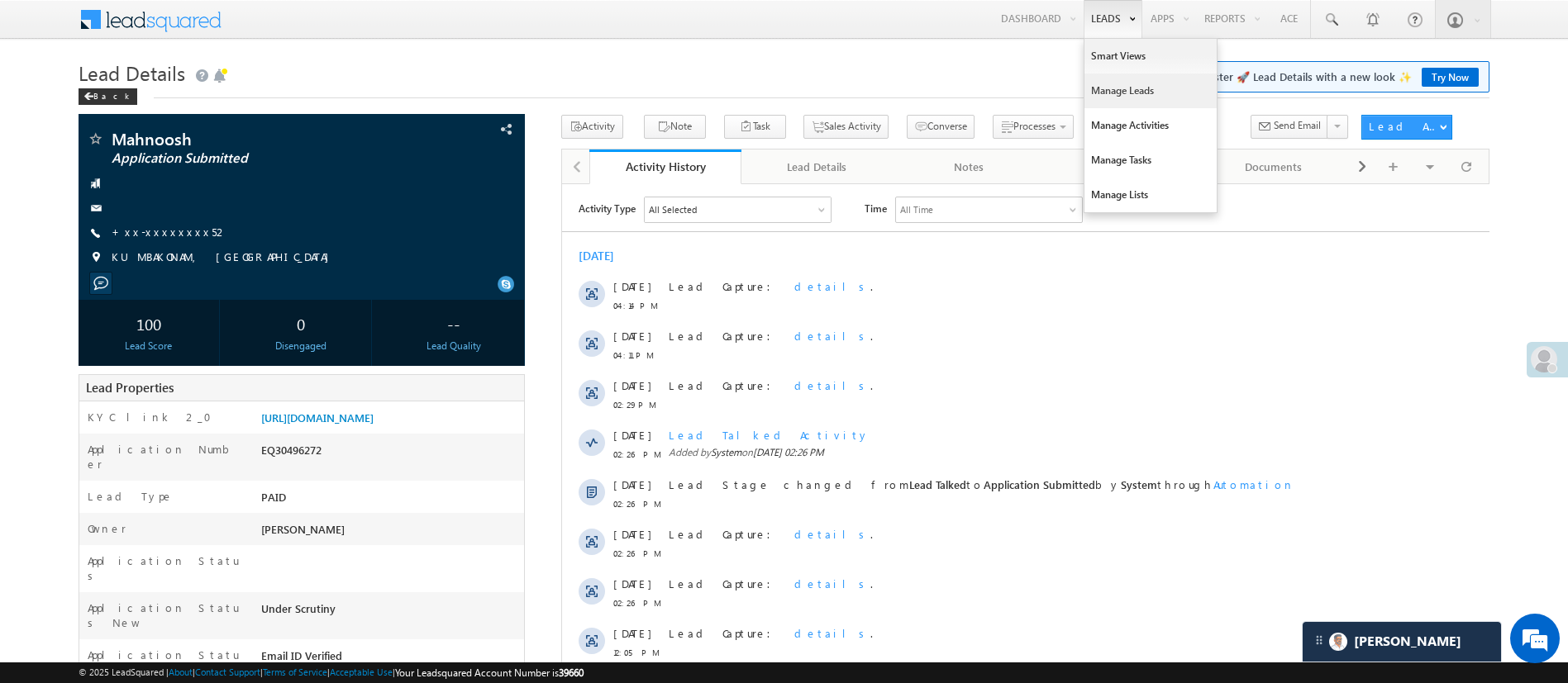
click at [1138, 82] on link "Manage Leads" at bounding box center [1151, 91] width 132 height 35
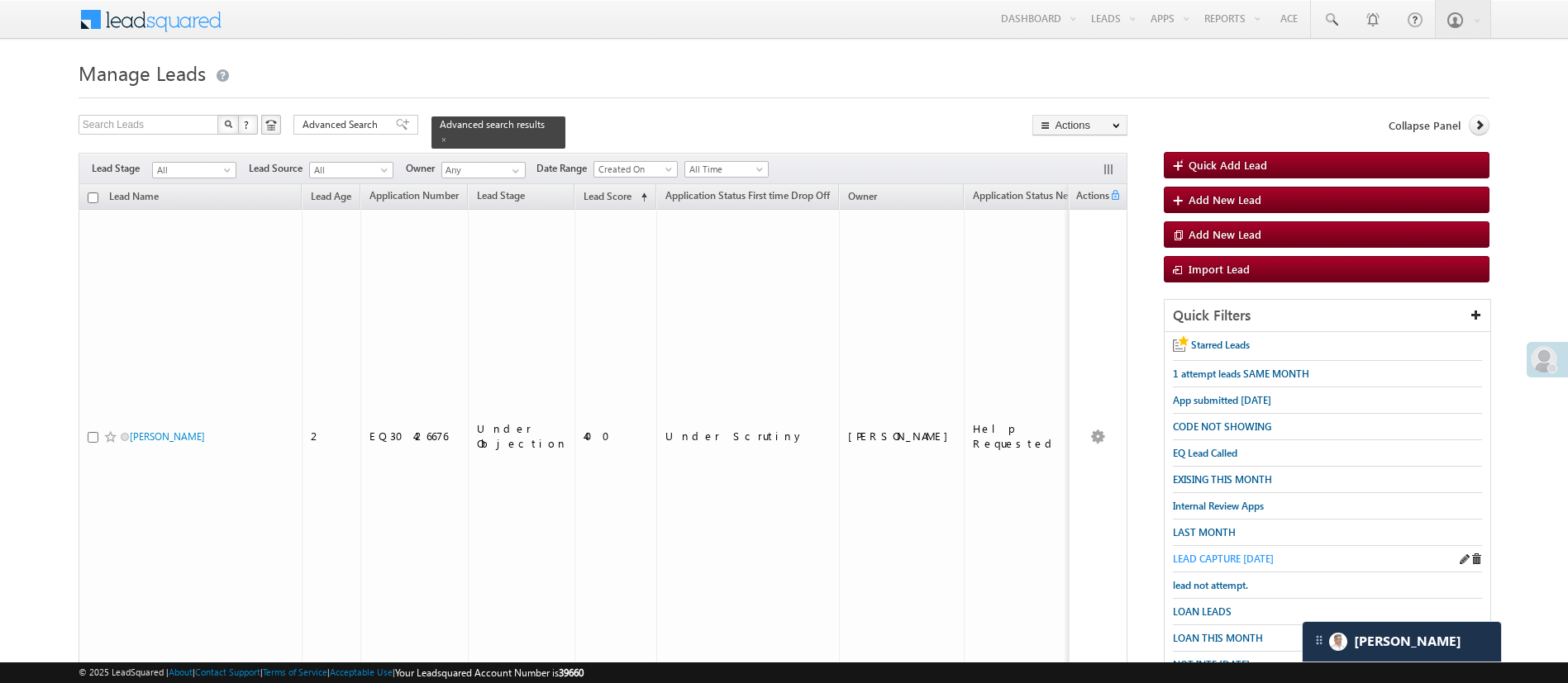
click at [1249, 553] on span "LEAD CAPTURE [DATE]" at bounding box center [1223, 558] width 101 height 12
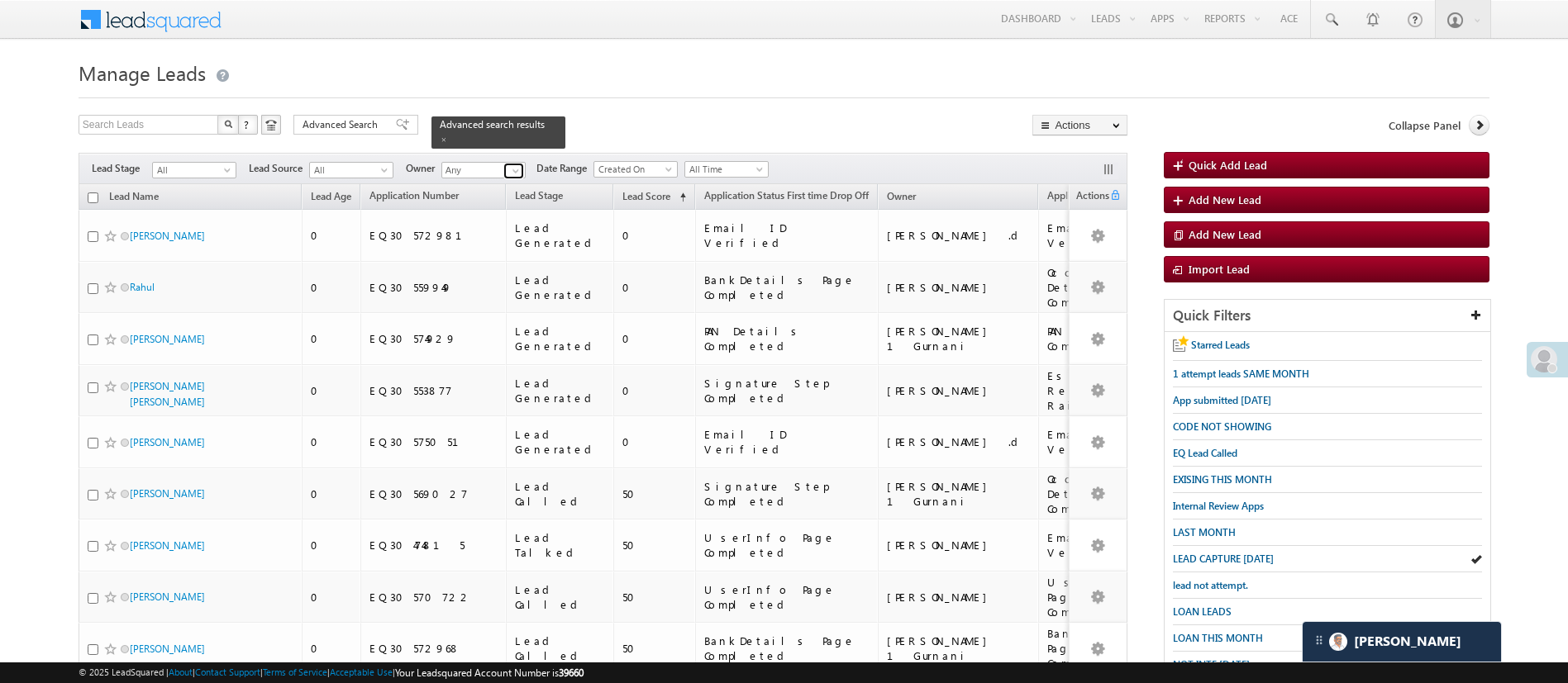
click at [509, 164] on span at bounding box center [516, 171] width 13 height 13
click at [505, 179] on link "[PERSON_NAME] [PERSON_NAME][EMAIL_ADDRESS][DOMAIN_NAME]" at bounding box center [524, 194] width 165 height 31
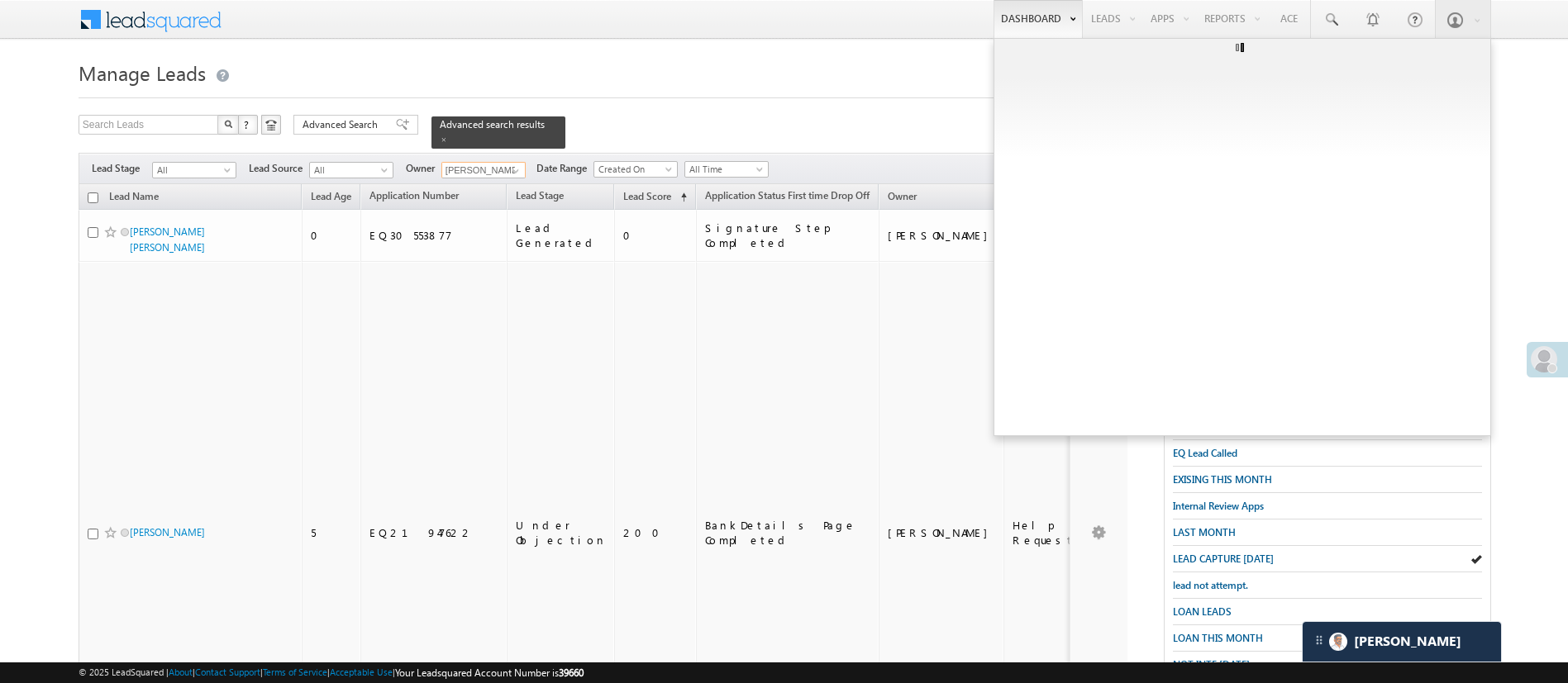
type input "[PERSON_NAME]"
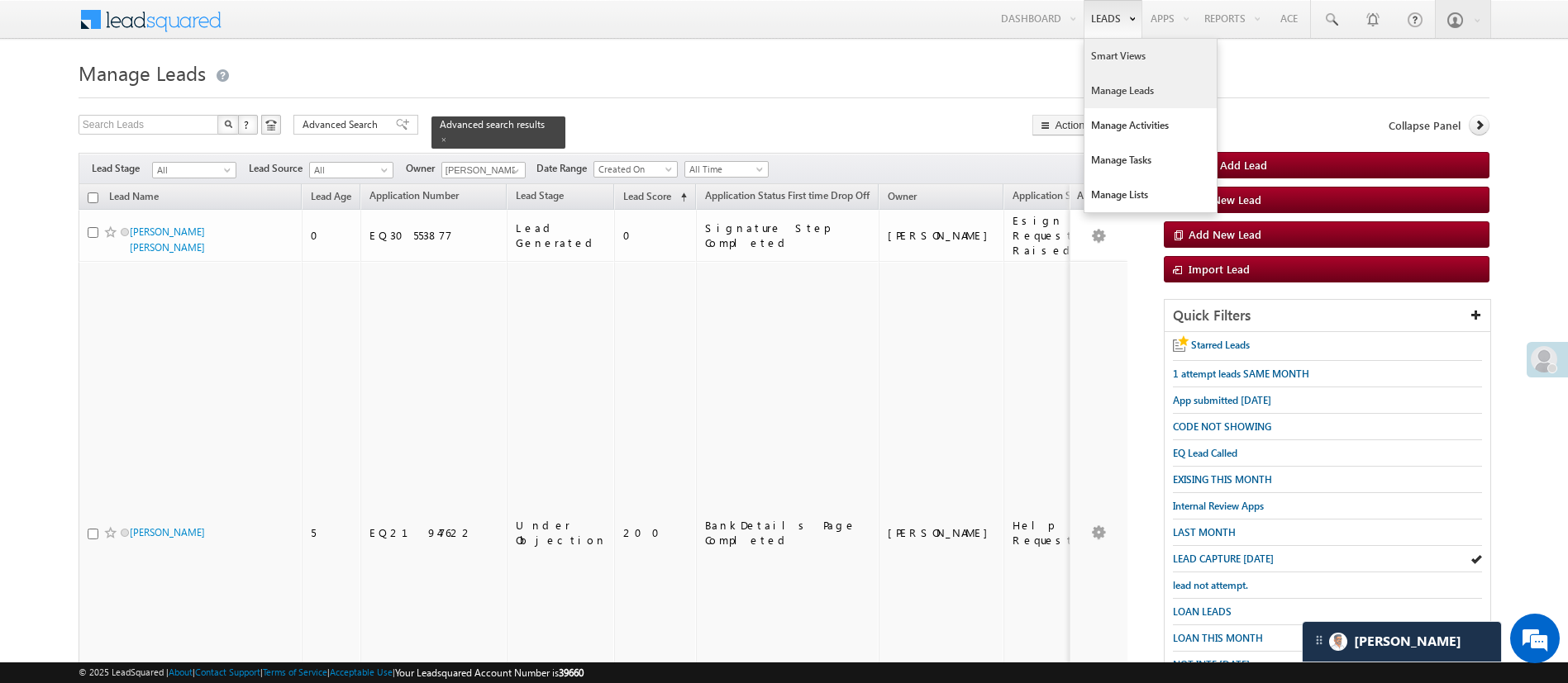
click at [1109, 47] on link "Smart Views" at bounding box center [1151, 56] width 132 height 35
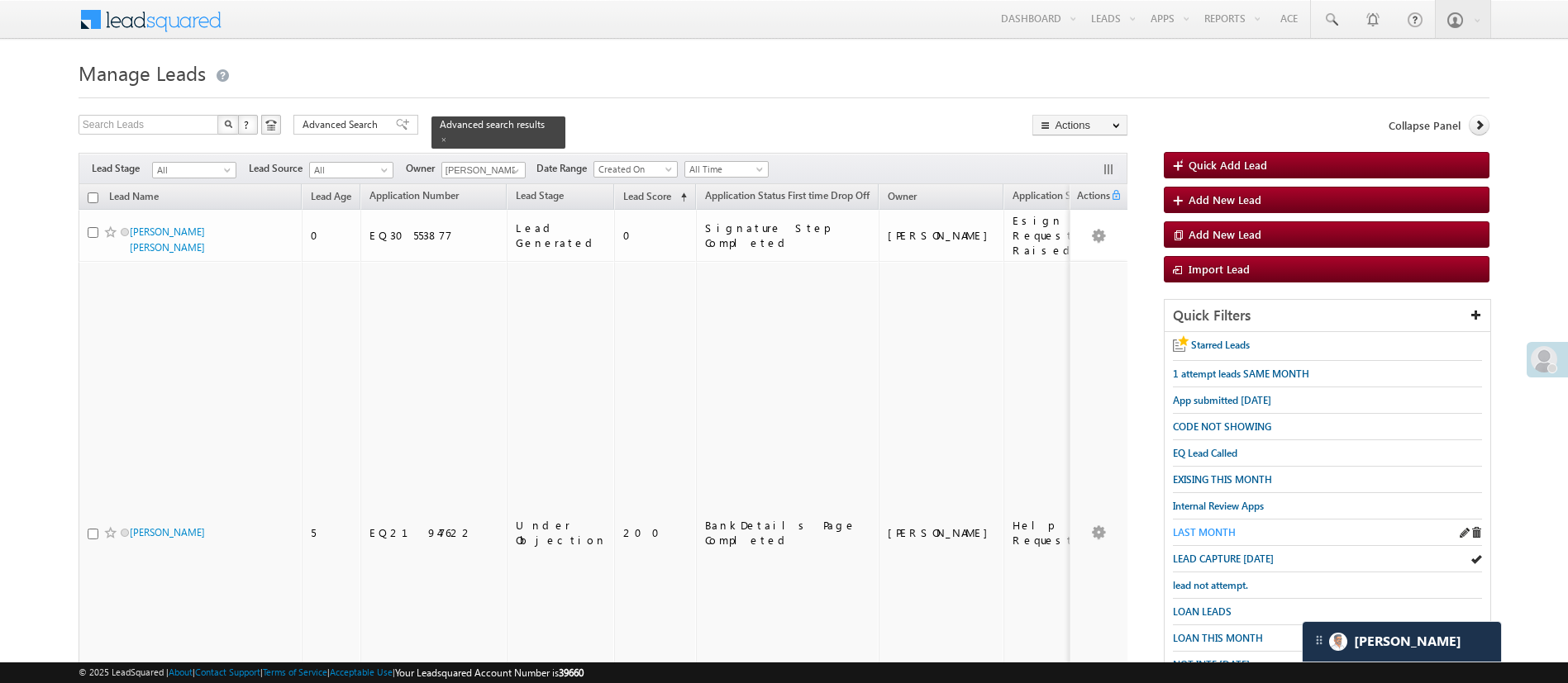
click at [1224, 526] on span "LAST MONTH" at bounding box center [1204, 532] width 62 height 12
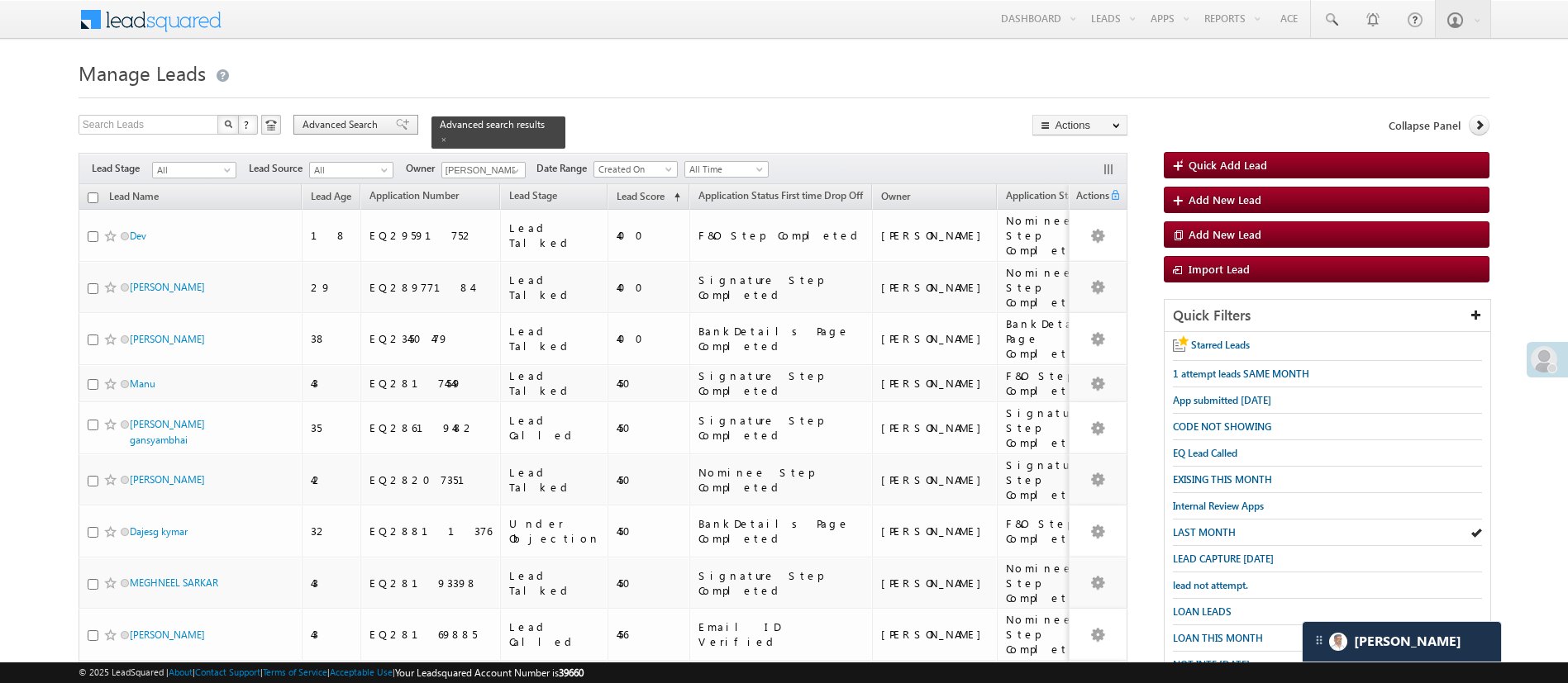
click at [365, 119] on span "Advanced Search" at bounding box center [342, 125] width 80 height 15
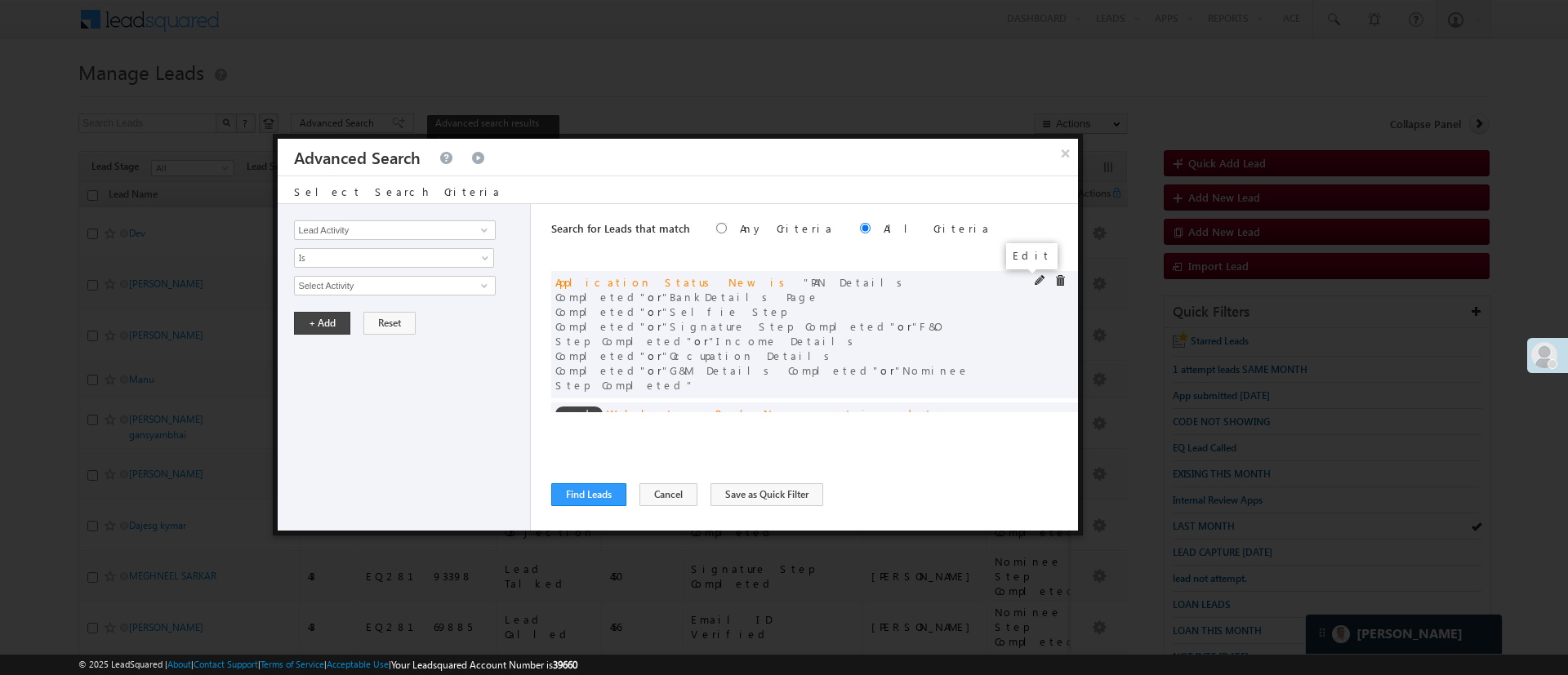
click at [1035, 276] on span at bounding box center [1040, 281] width 11 height 11
click at [477, 282] on span "9 selected" at bounding box center [388, 286] width 186 height 18
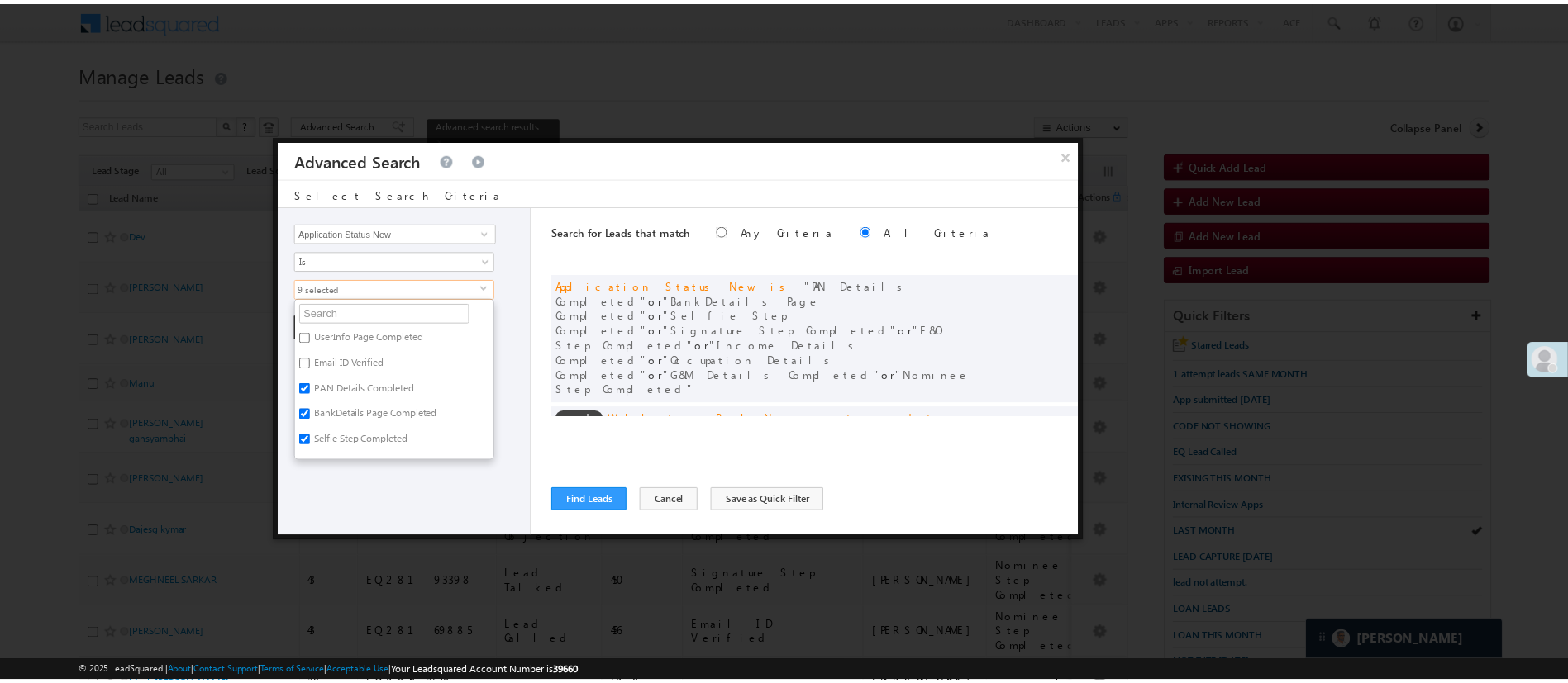
scroll to position [1168, 0]
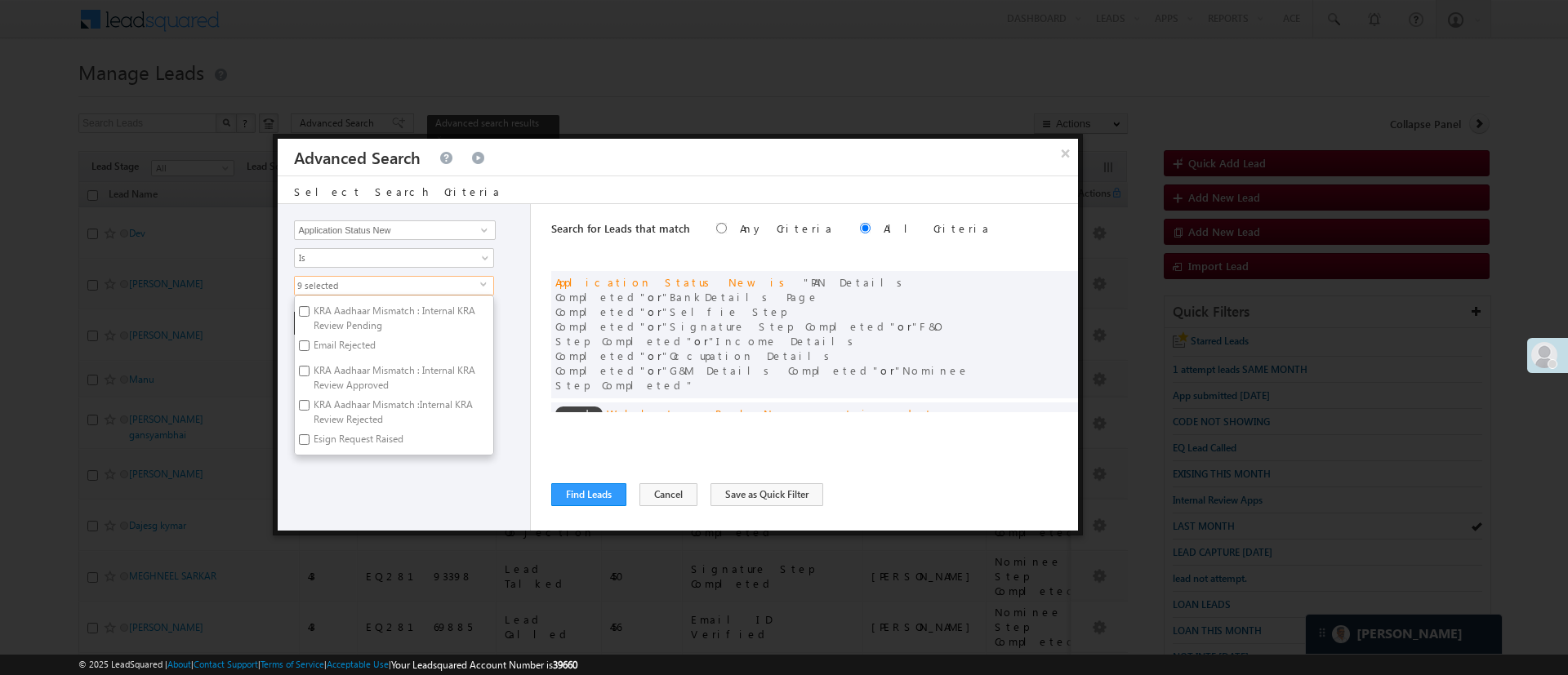
click at [407, 443] on label "Esign Request Raised" at bounding box center [358, 442] width 125 height 25
click at [309, 443] on input "Esign Request Raised" at bounding box center [304, 439] width 10 height 10
checkbox input "true"
click at [392, 466] on div "Lead Activity Task Sales Group Prospect Id WA Last Message Timestamp 4th Day Di…" at bounding box center [403, 368] width 253 height 327
click at [334, 329] on button "+ Add" at bounding box center [322, 323] width 56 height 22
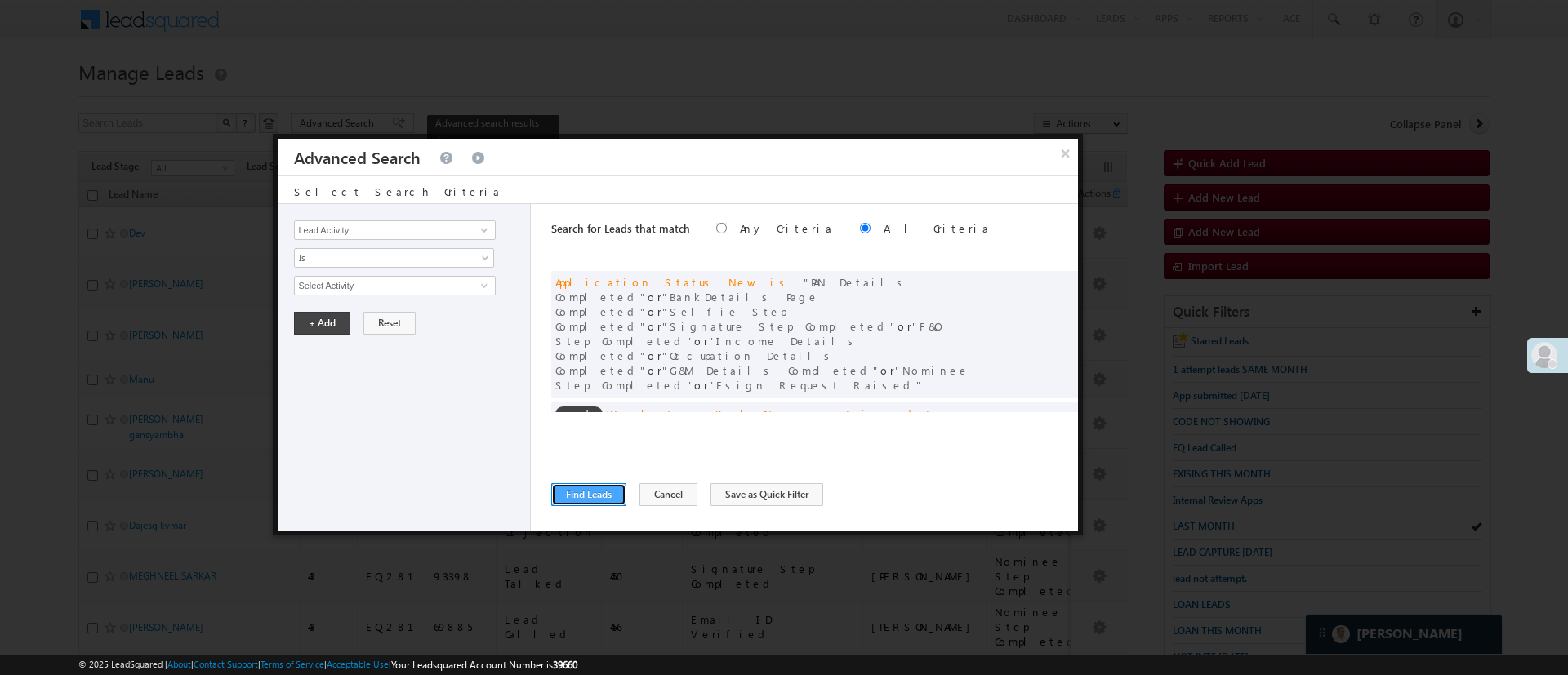
click at [597, 488] on button "Find Leads" at bounding box center [588, 495] width 75 height 22
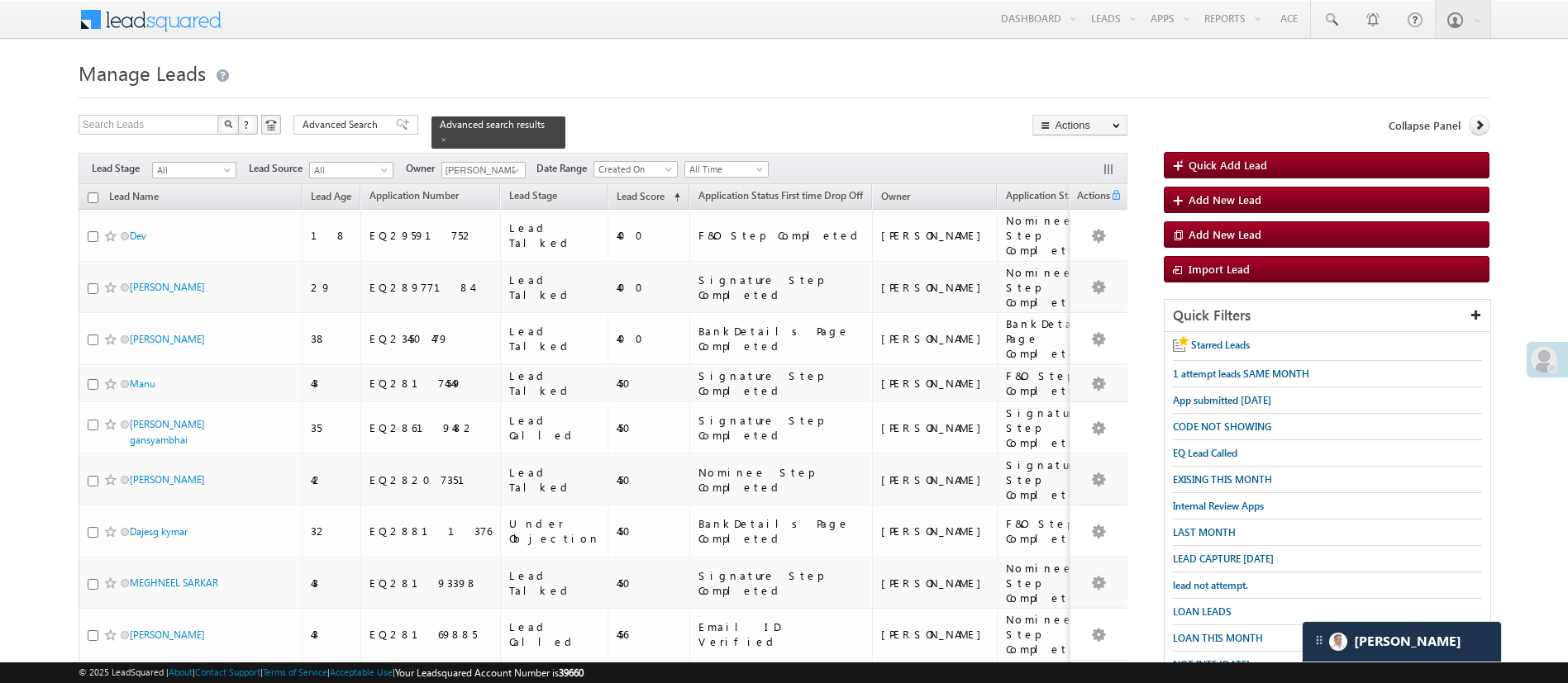
scroll to position [818, 0]
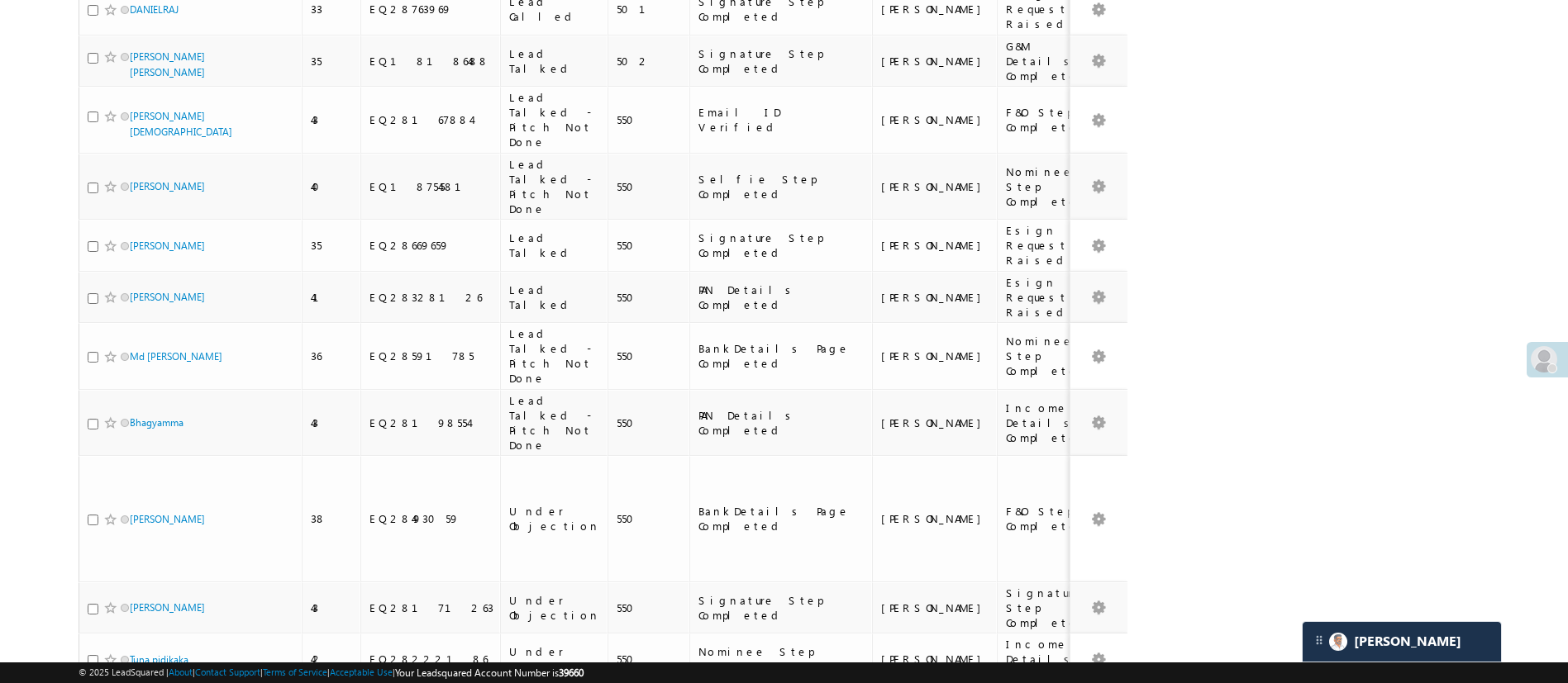
click at [130, 633] on li "100" at bounding box center [135, 634] width 40 height 16
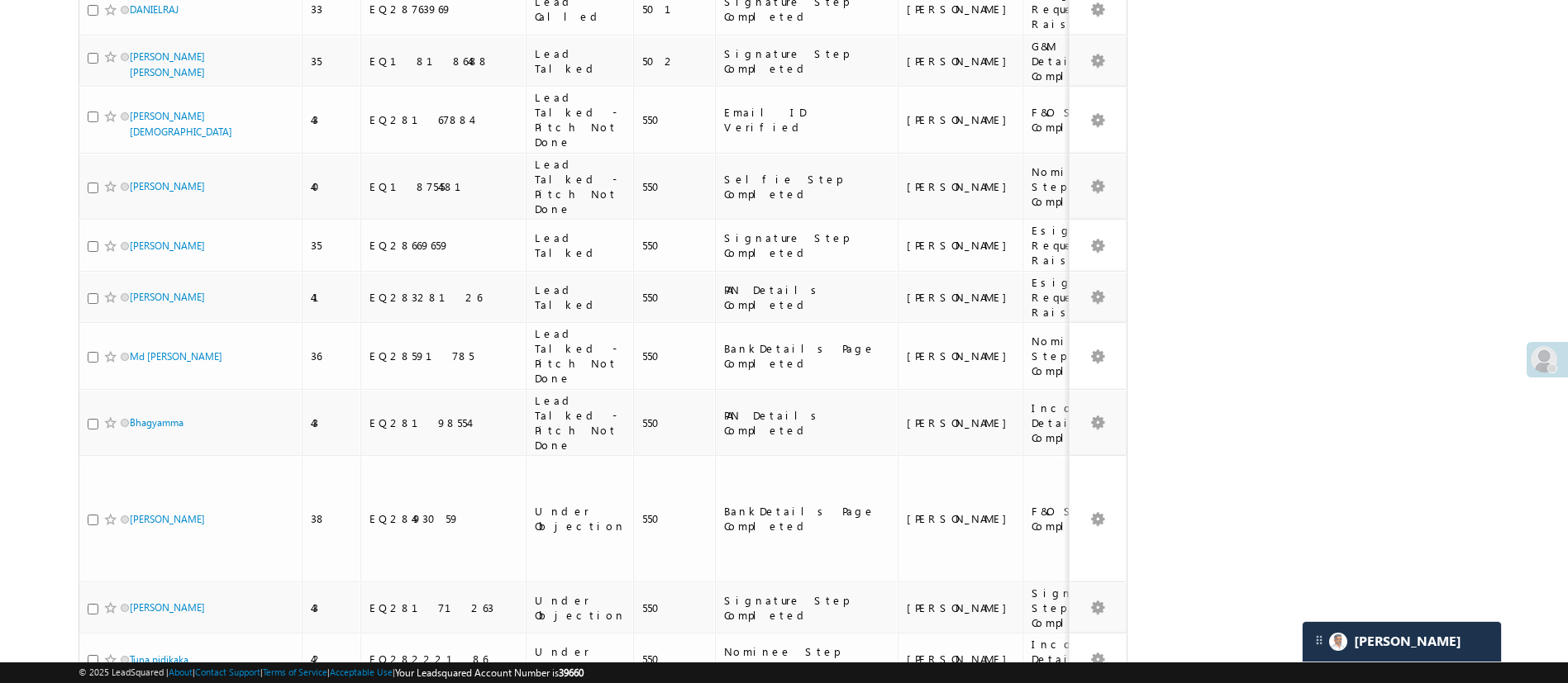
scroll to position [0, 0]
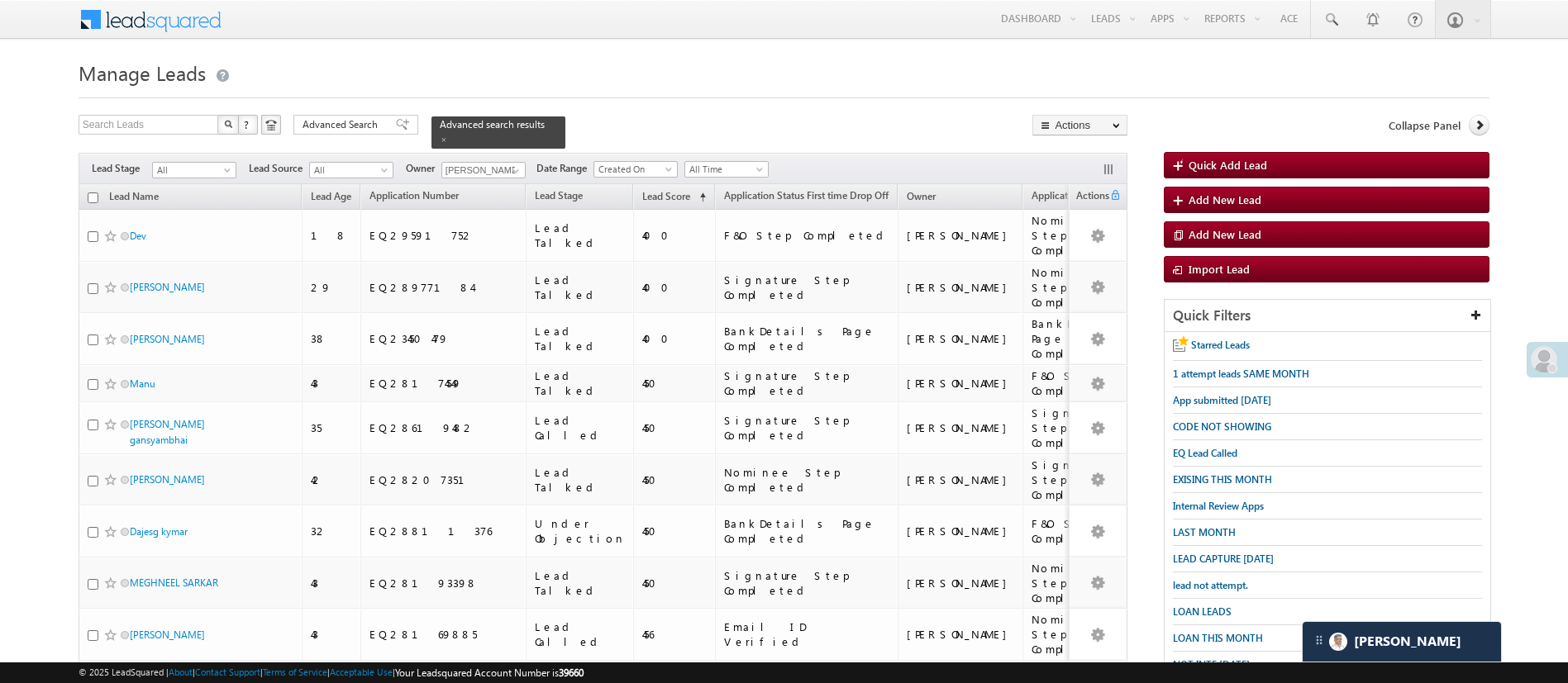
click at [96, 193] on input "checkbox" at bounding box center [93, 197] width 10 height 10
checkbox input "true"
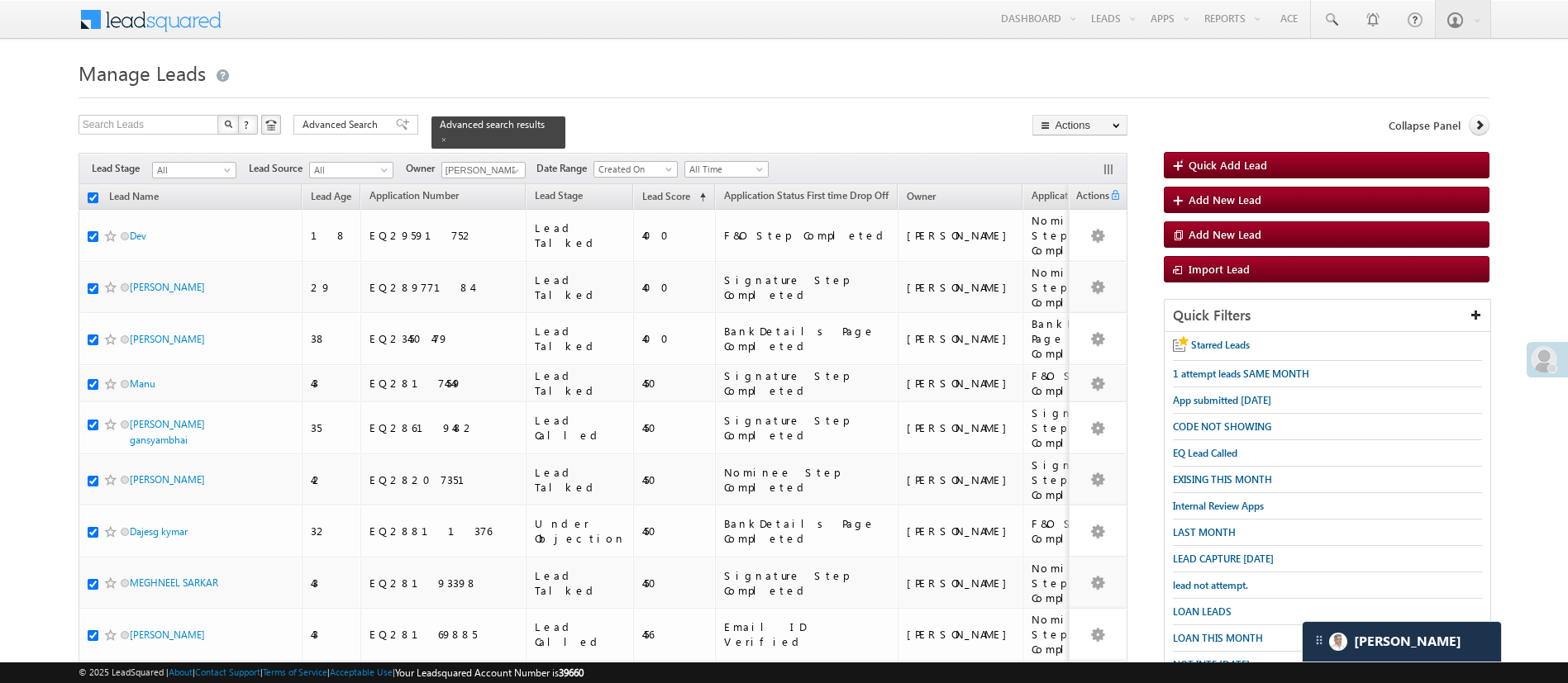
checkbox input "true"
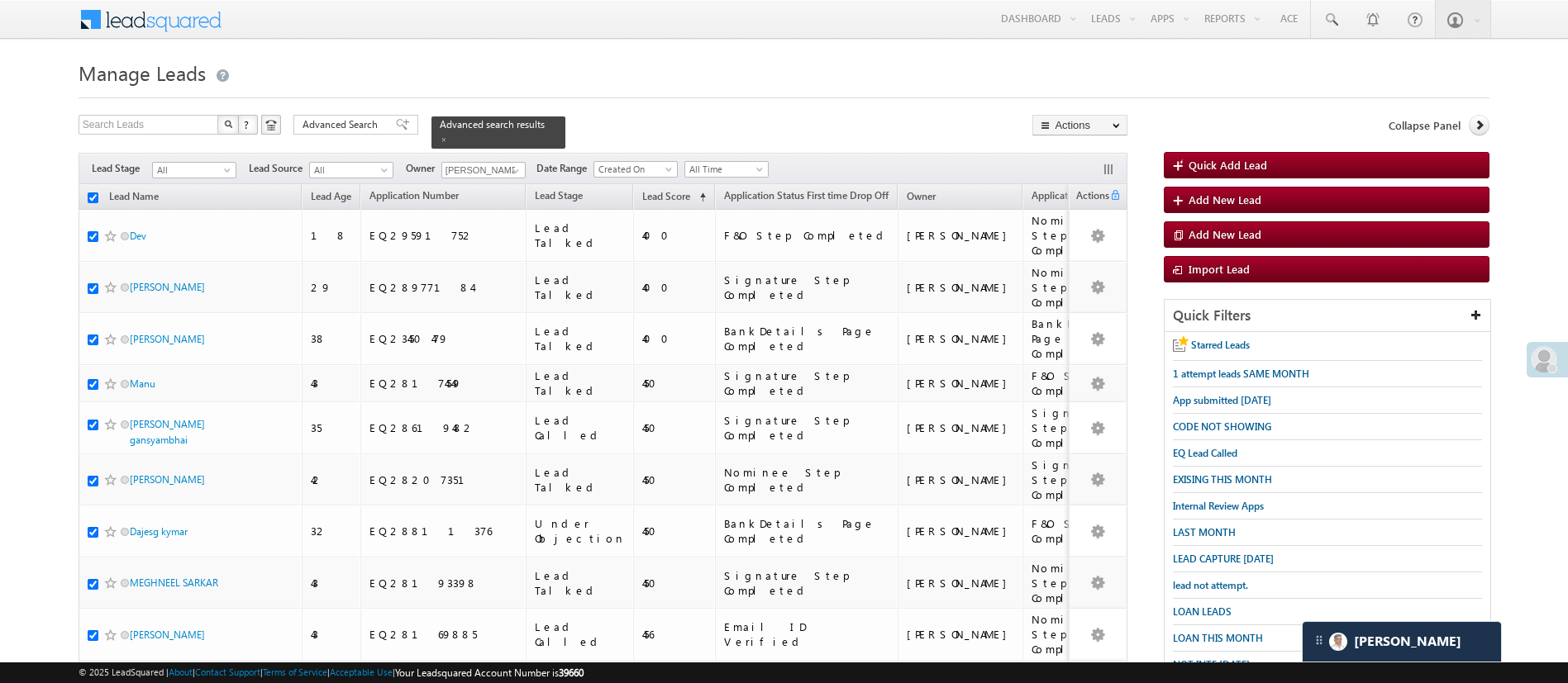
checkbox input "true"
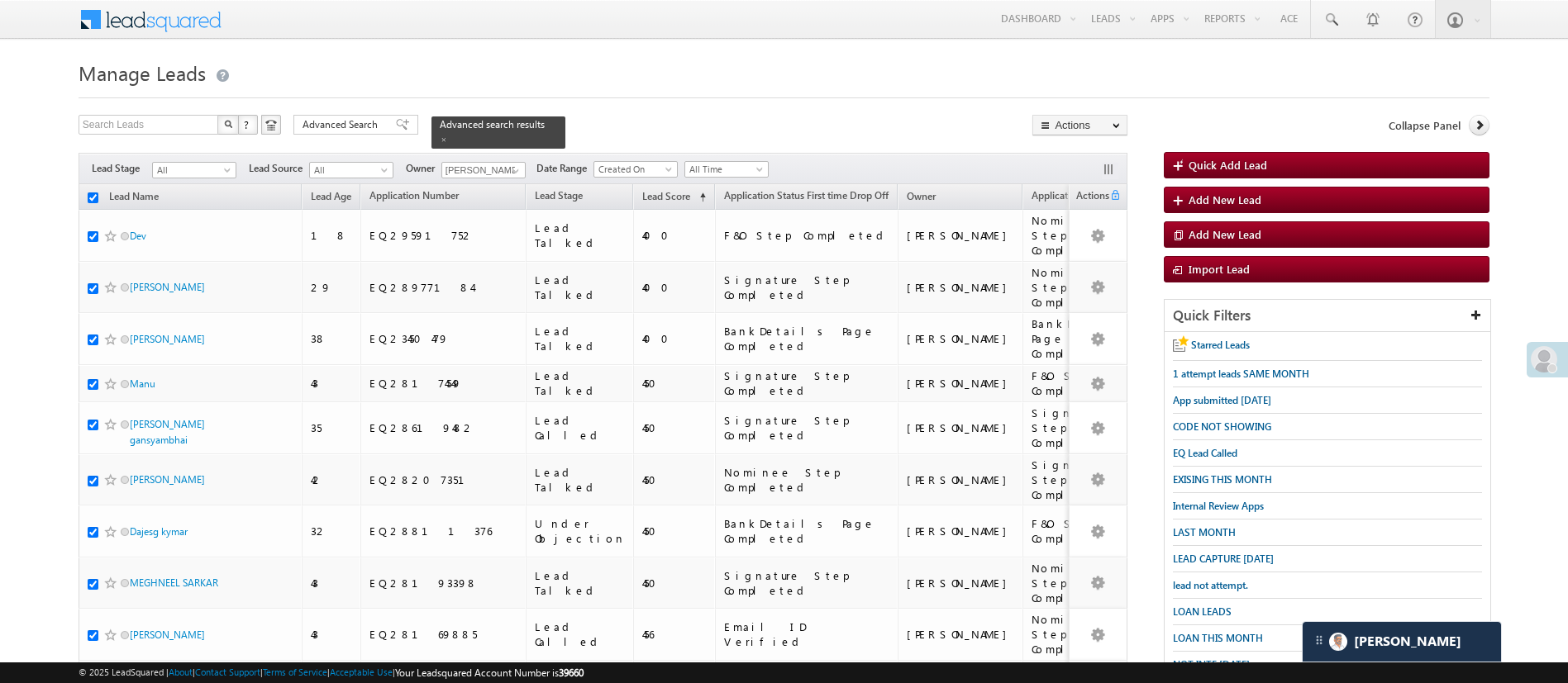
checkbox input "true"
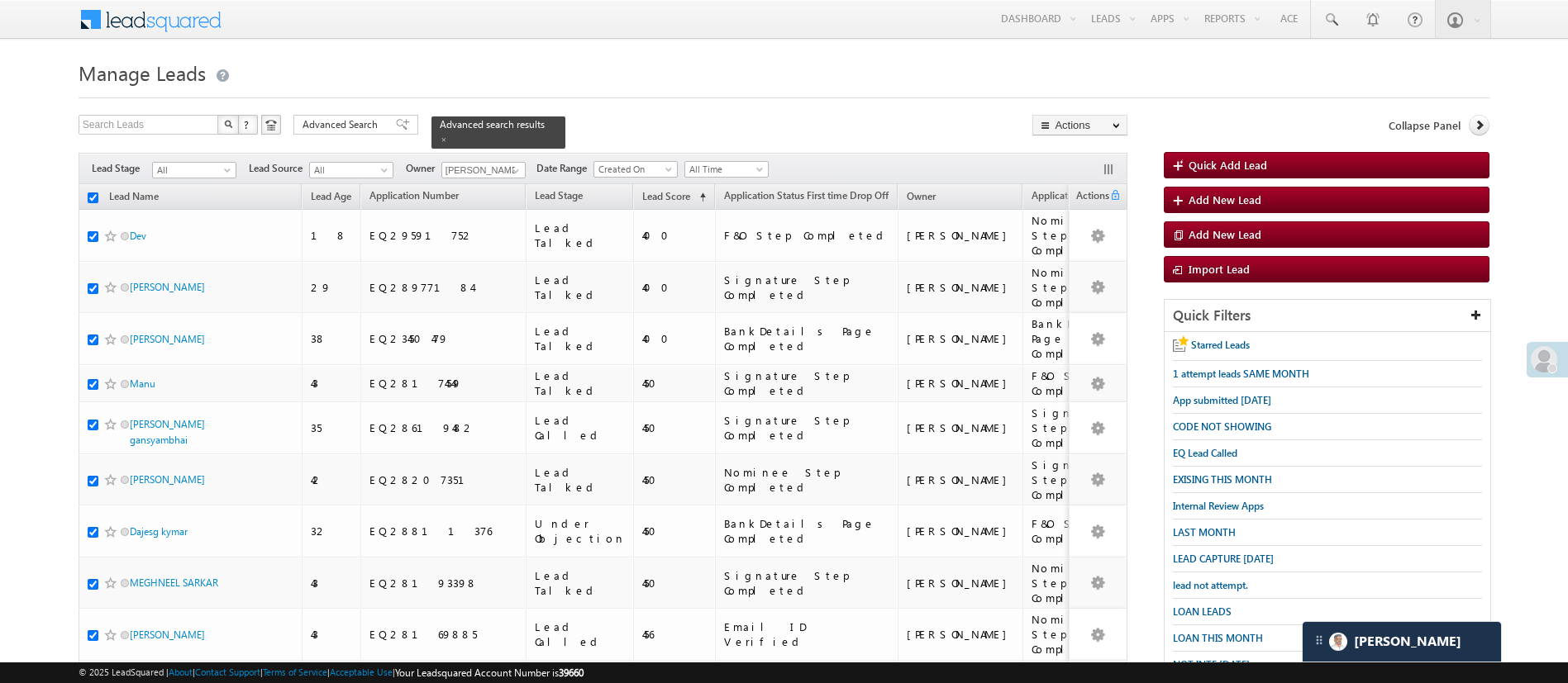
checkbox input "true"
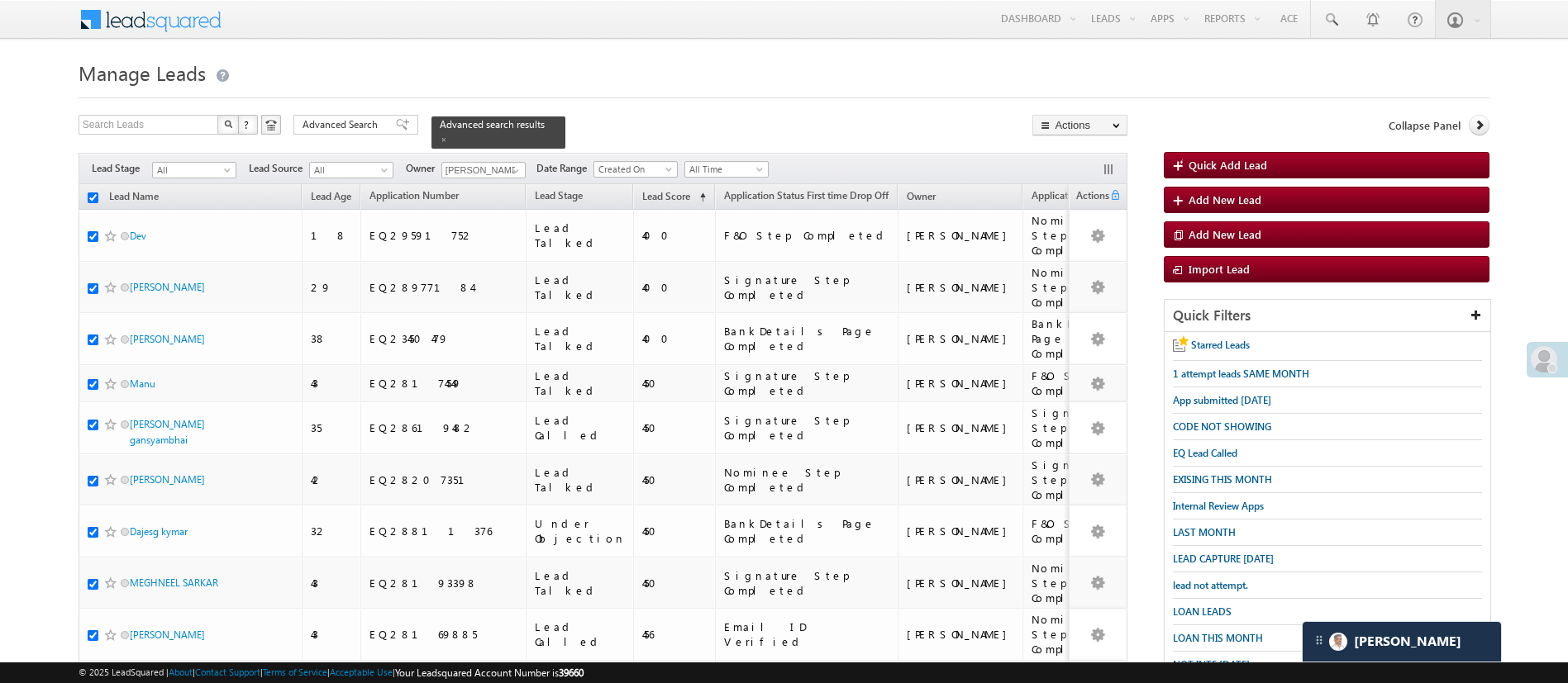
checkbox input "true"
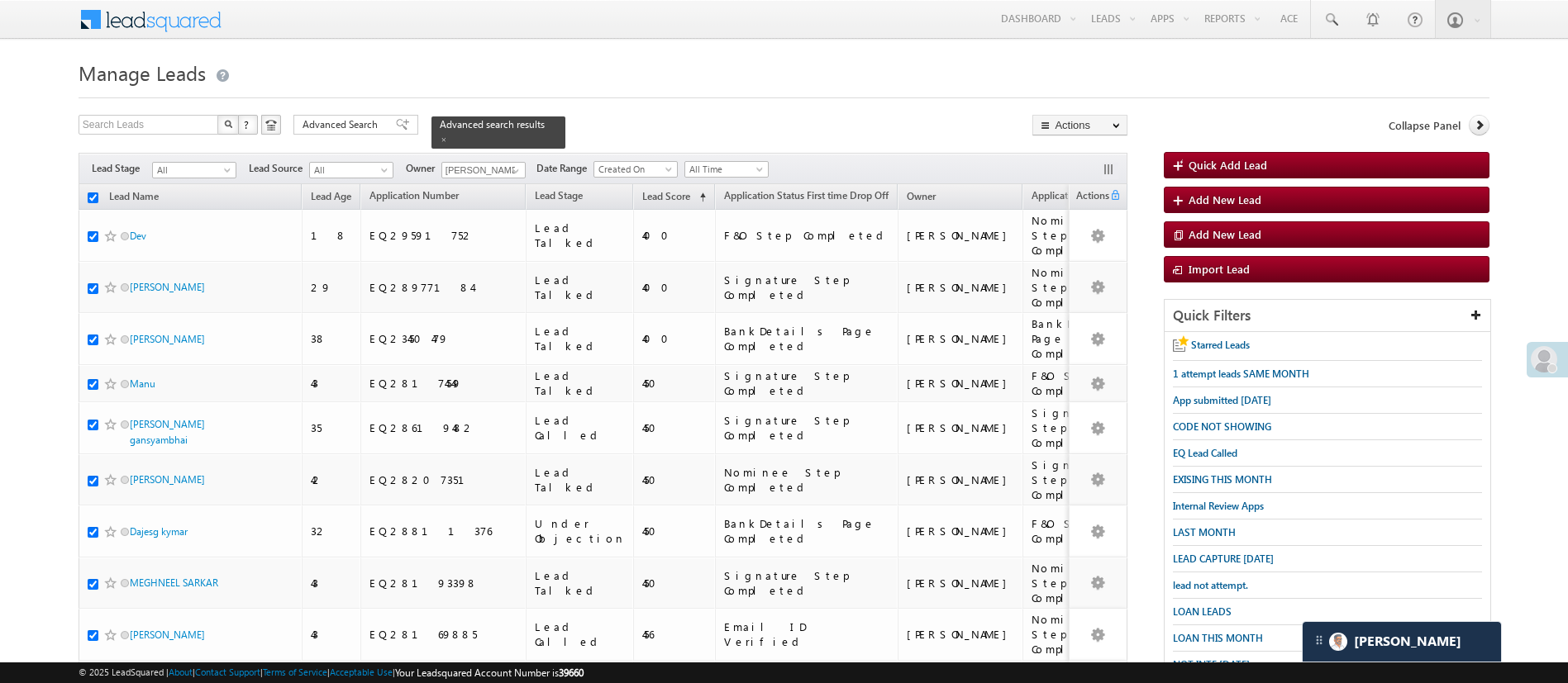
checkbox input "true"
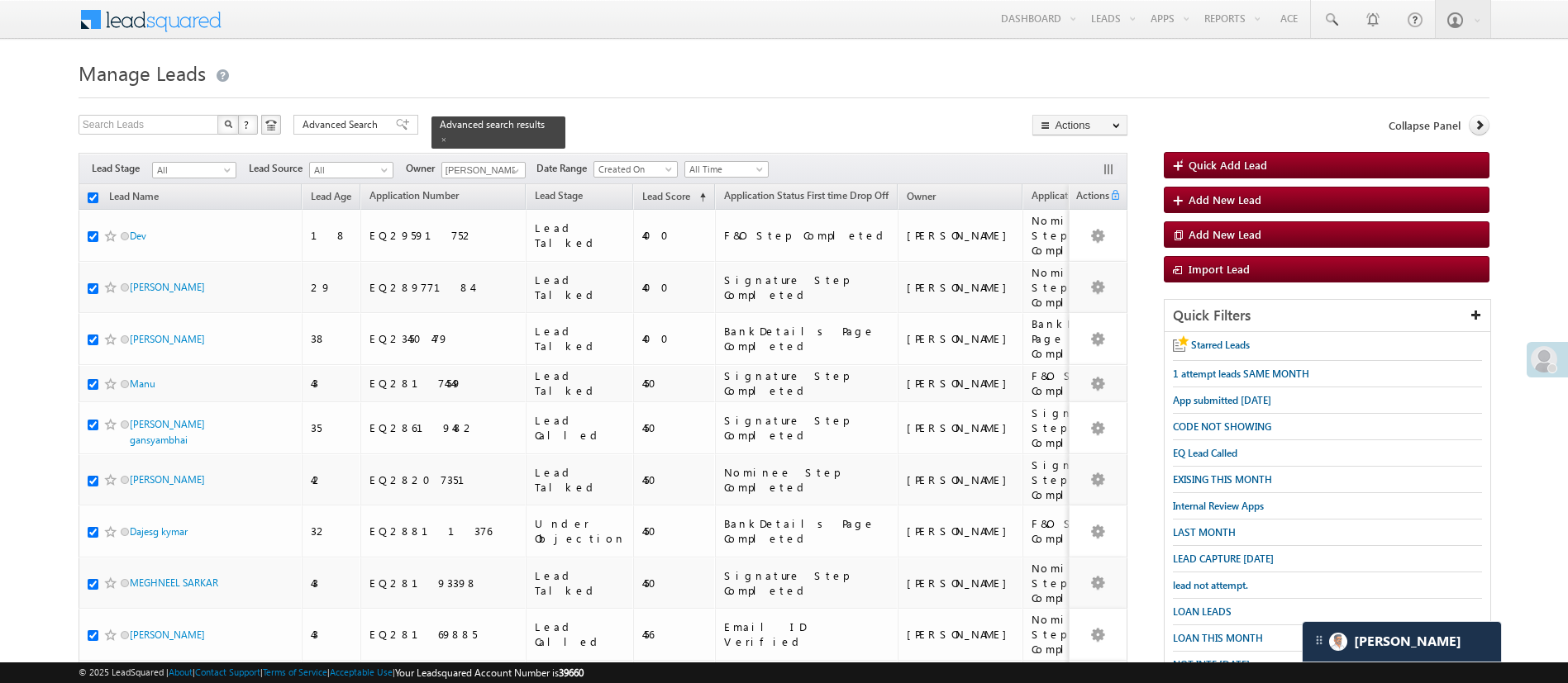
checkbox input "true"
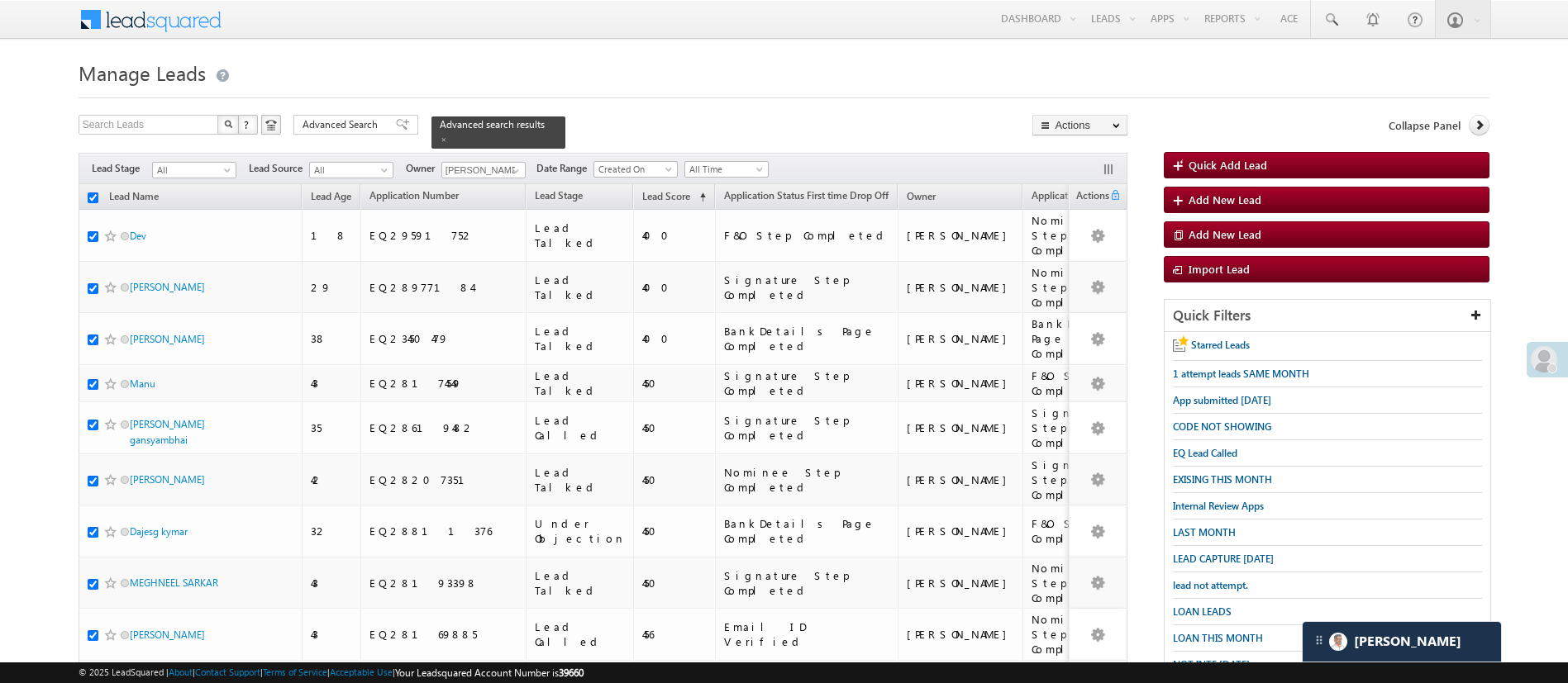
checkbox input "true"
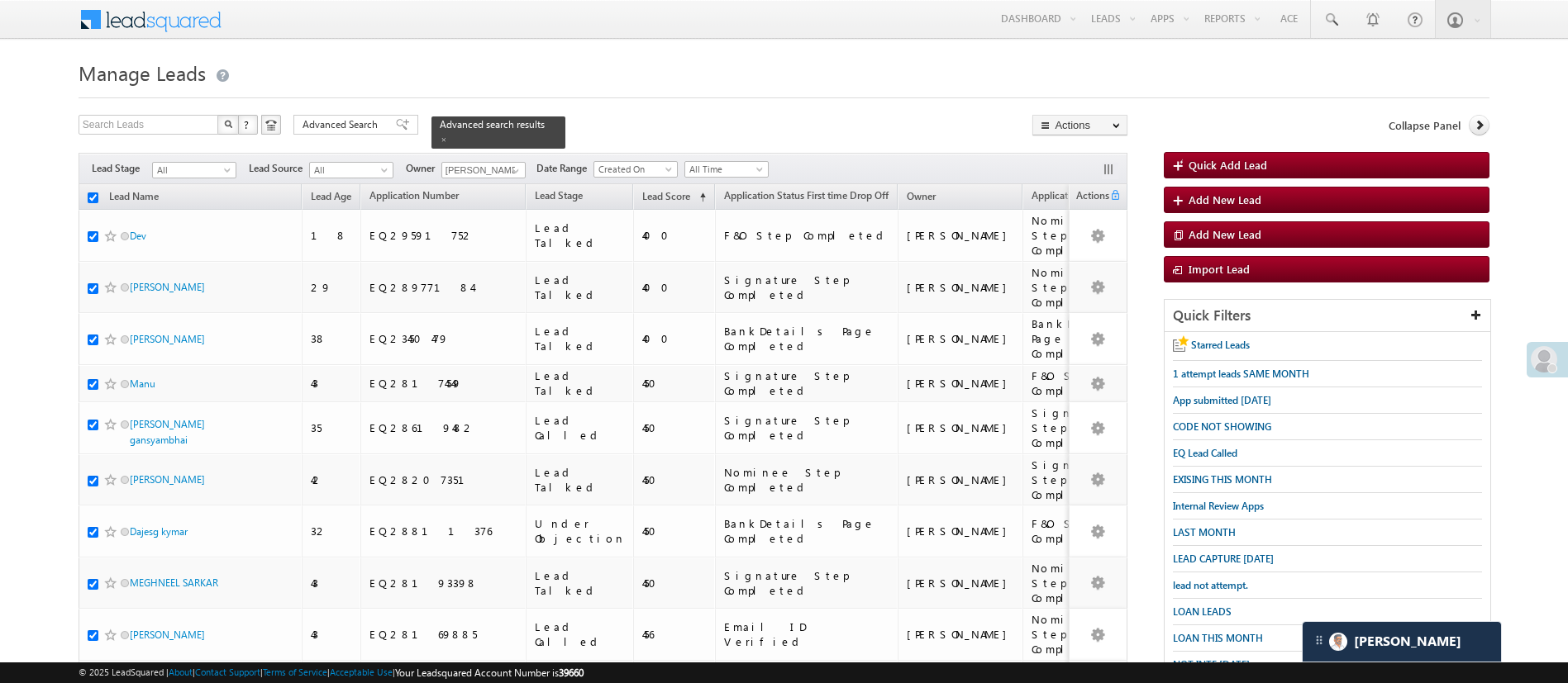
checkbox input "true"
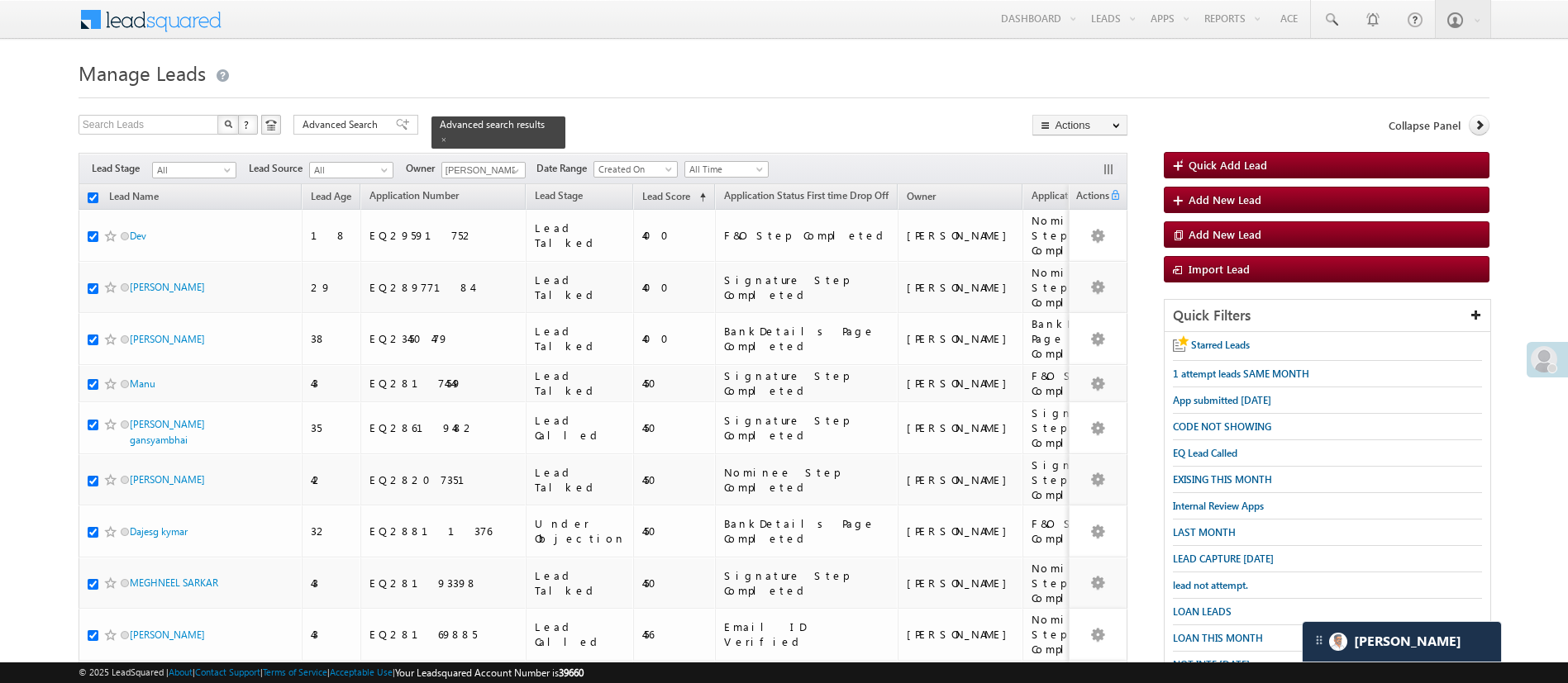
checkbox input "true"
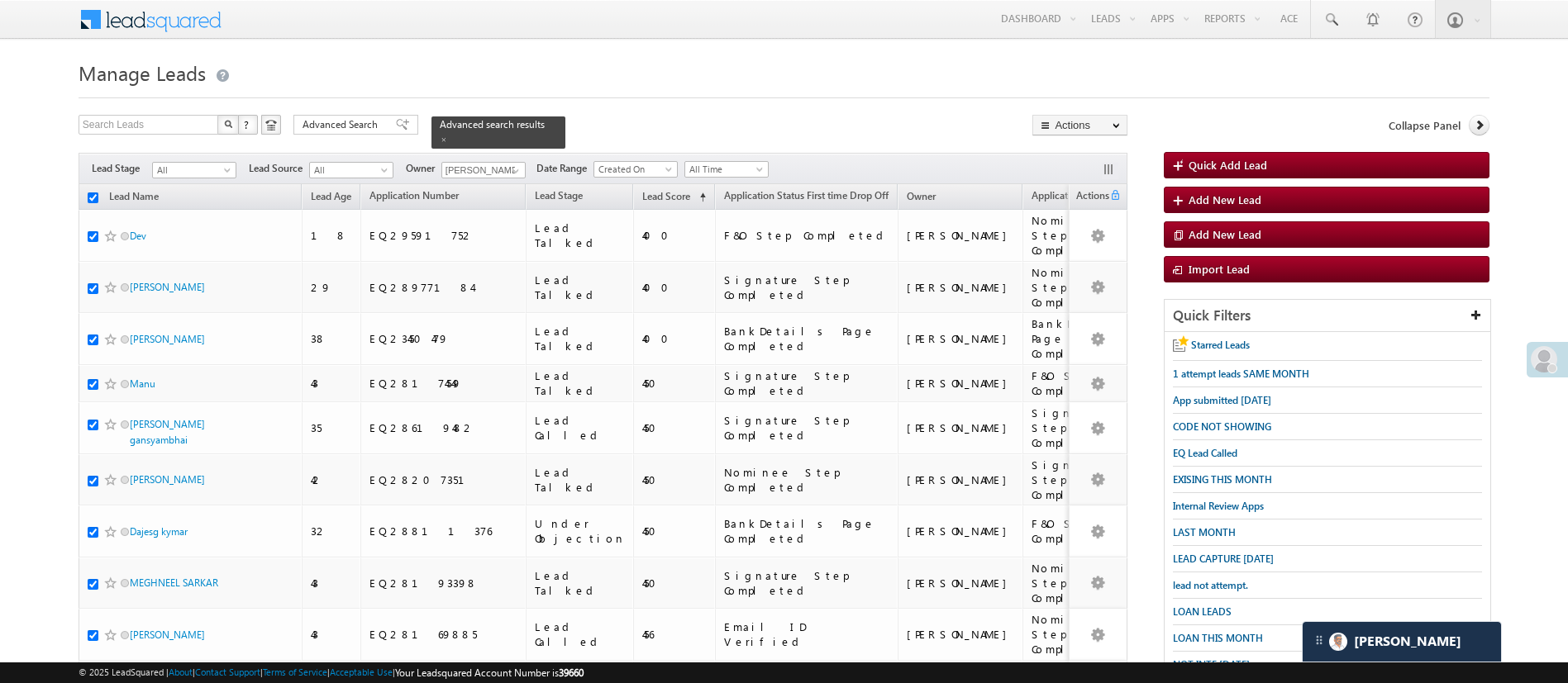
checkbox input "true"
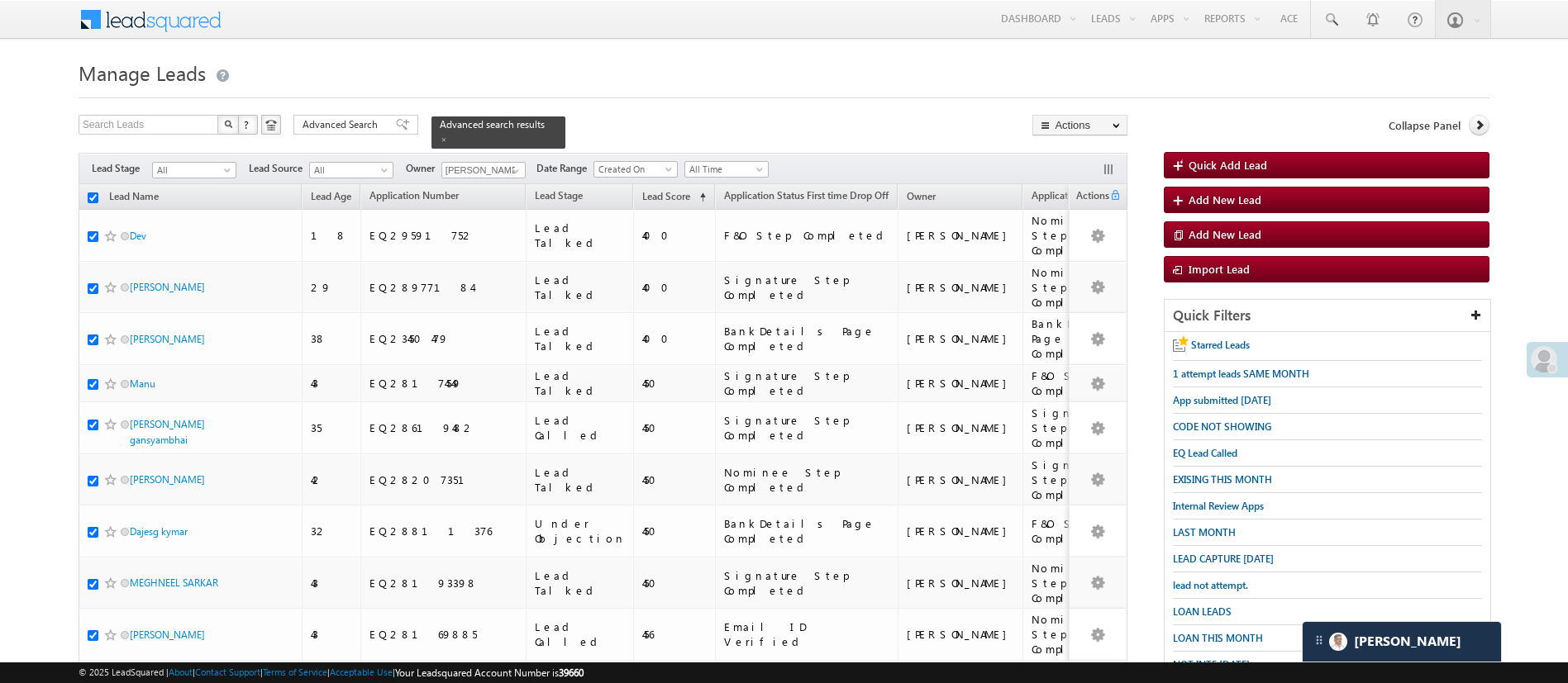
checkbox input "true"
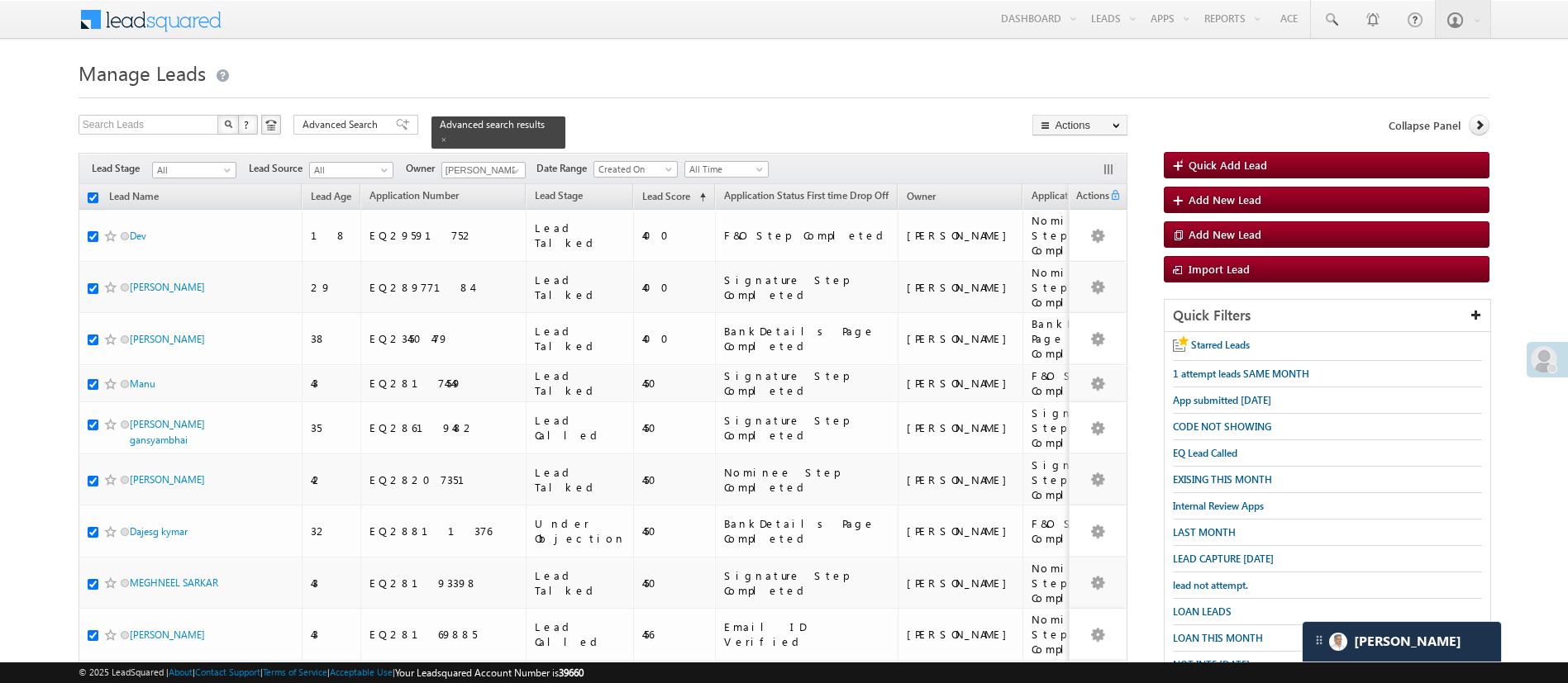
checkbox input "true"
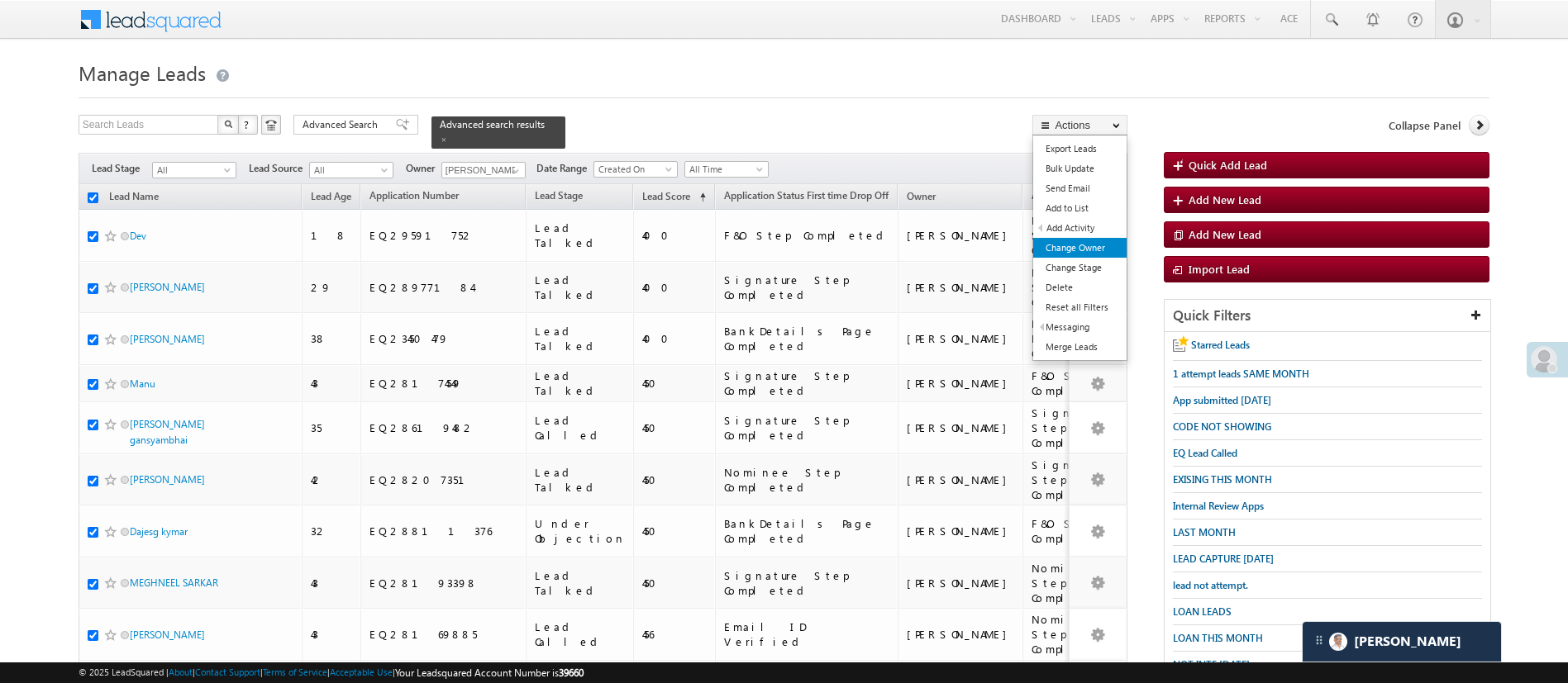
click at [1094, 239] on link "Change Owner" at bounding box center [1079, 248] width 94 height 20
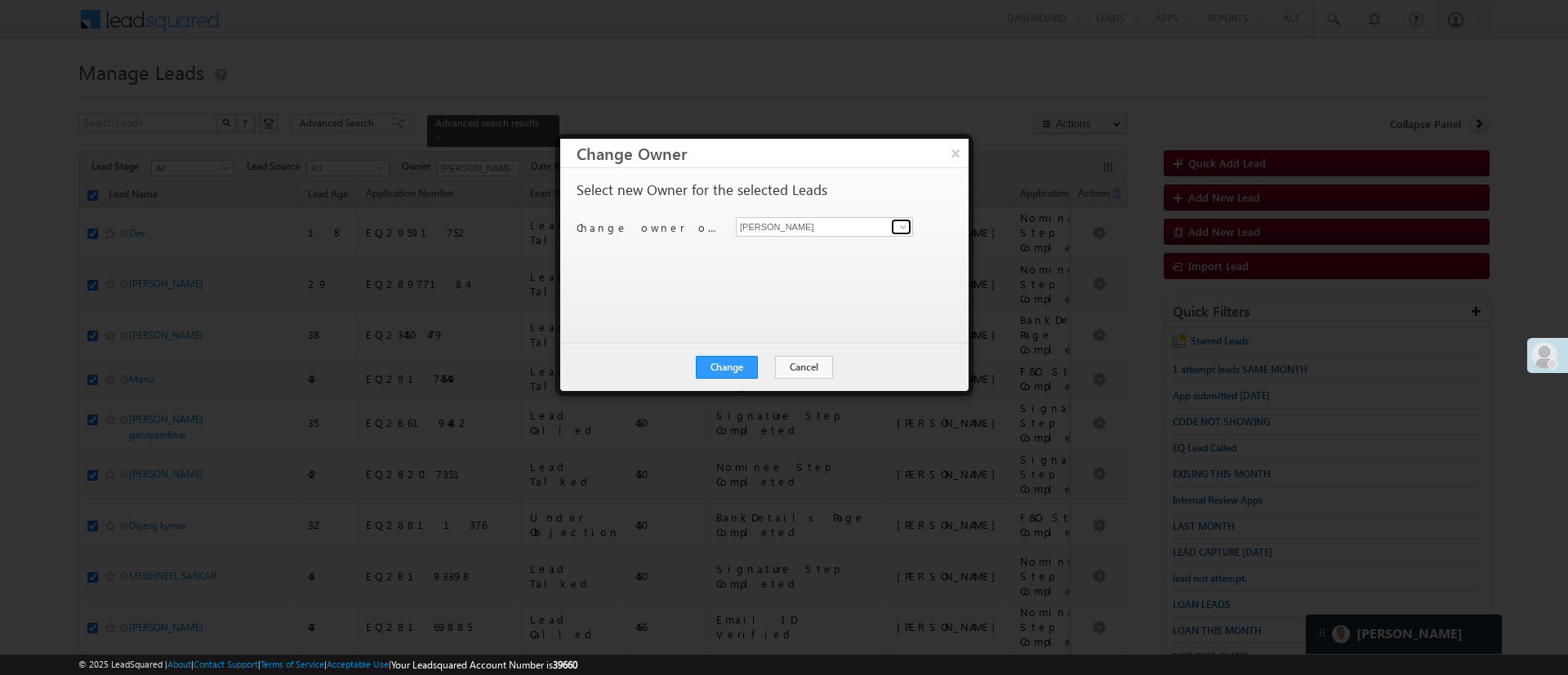
click at [905, 230] on span at bounding box center [903, 227] width 13 height 13
click at [869, 245] on link "Naseeba Khatoon Naseeba.Khatoon@angelbroking.com" at bounding box center [825, 252] width 177 height 31
type input "Naseeba Khatoon"
click at [747, 363] on button "Change" at bounding box center [727, 367] width 62 height 22
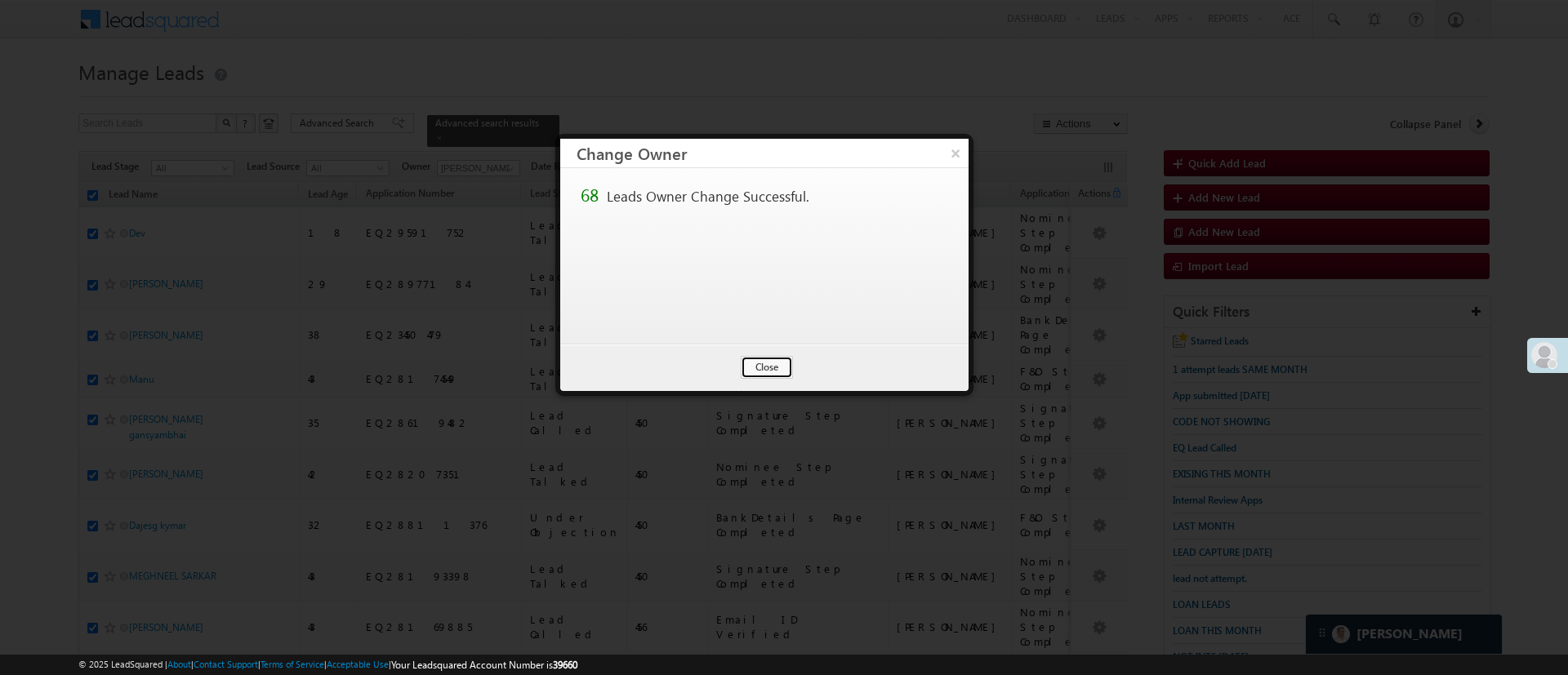
click at [747, 363] on button "Close" at bounding box center [767, 367] width 52 height 22
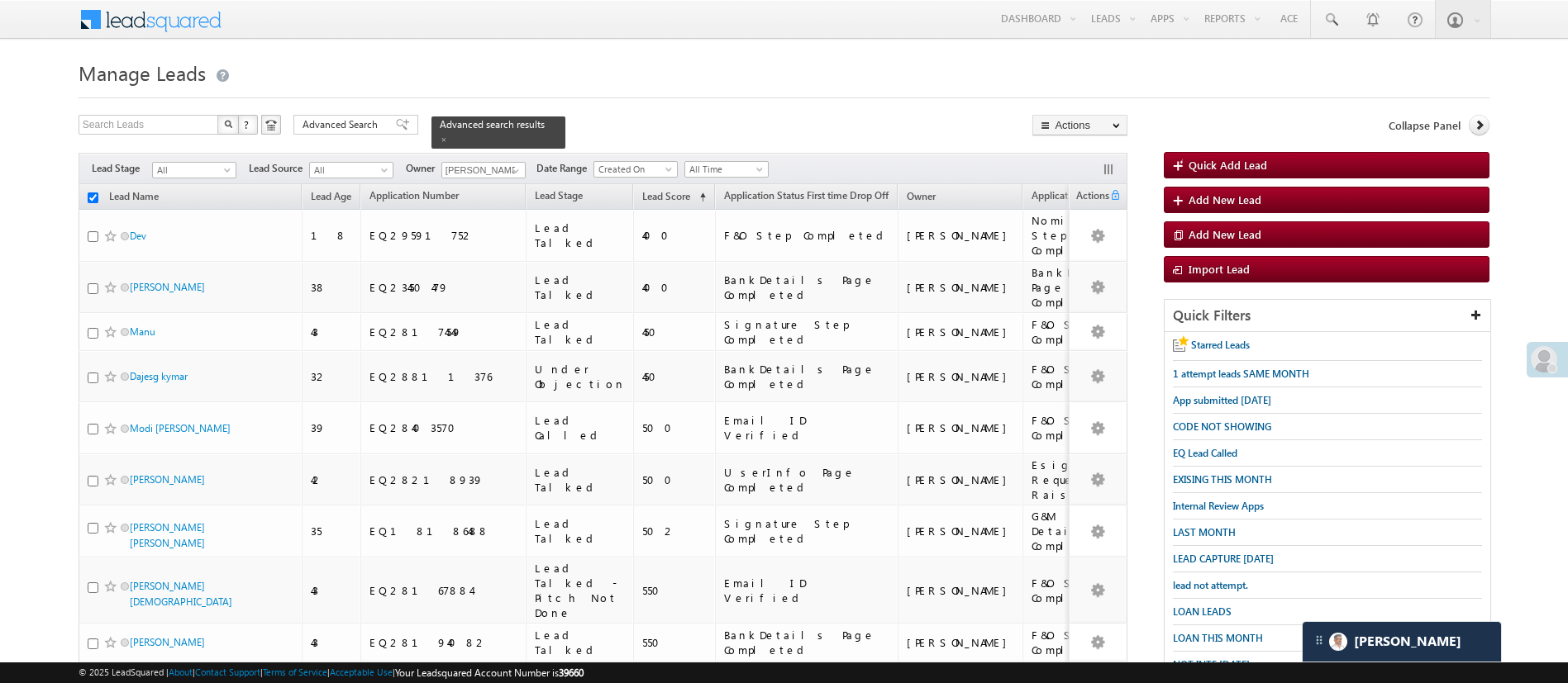
checkbox input "false"
click at [511, 164] on span at bounding box center [516, 171] width 13 height 13
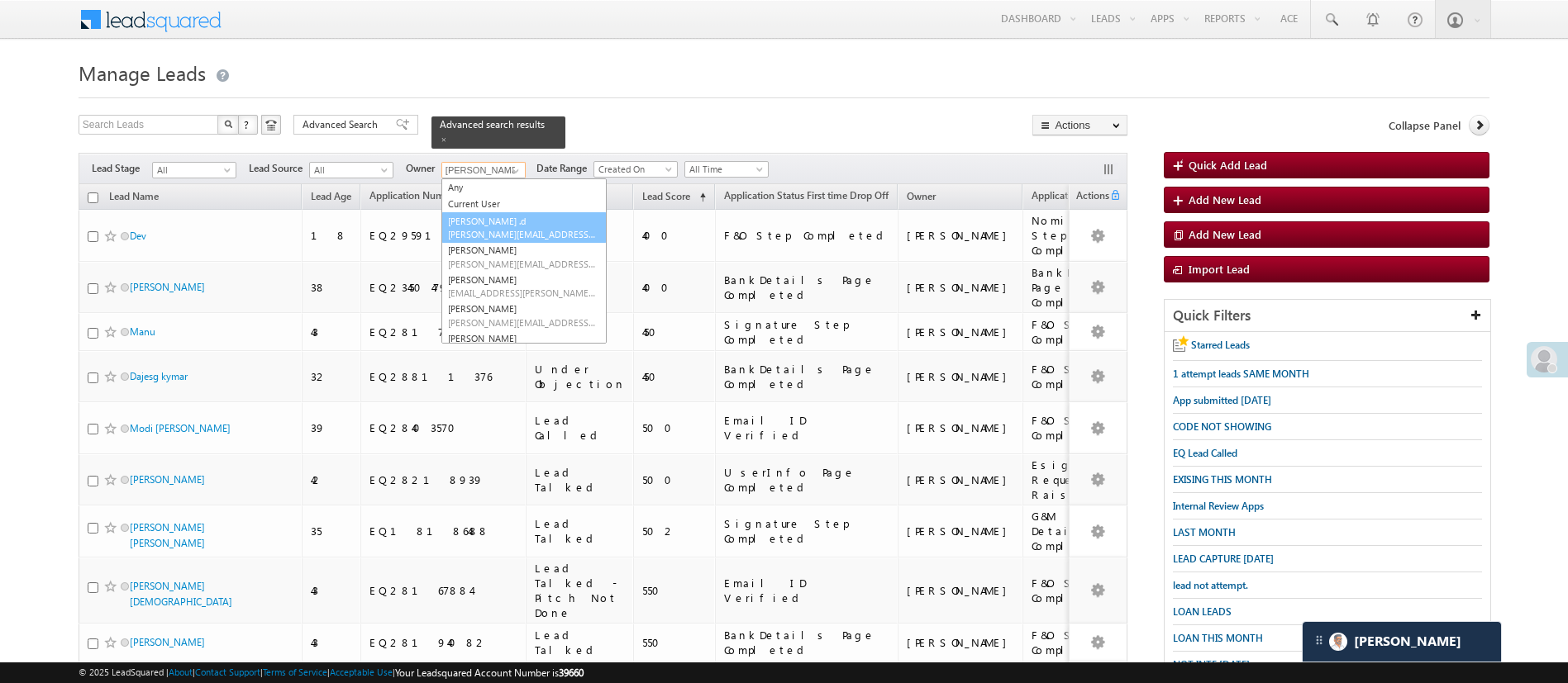
click at [516, 228] on span "Aakansha.D@angelbroking.com" at bounding box center [522, 233] width 148 height 12
type input "Aakansha .d"
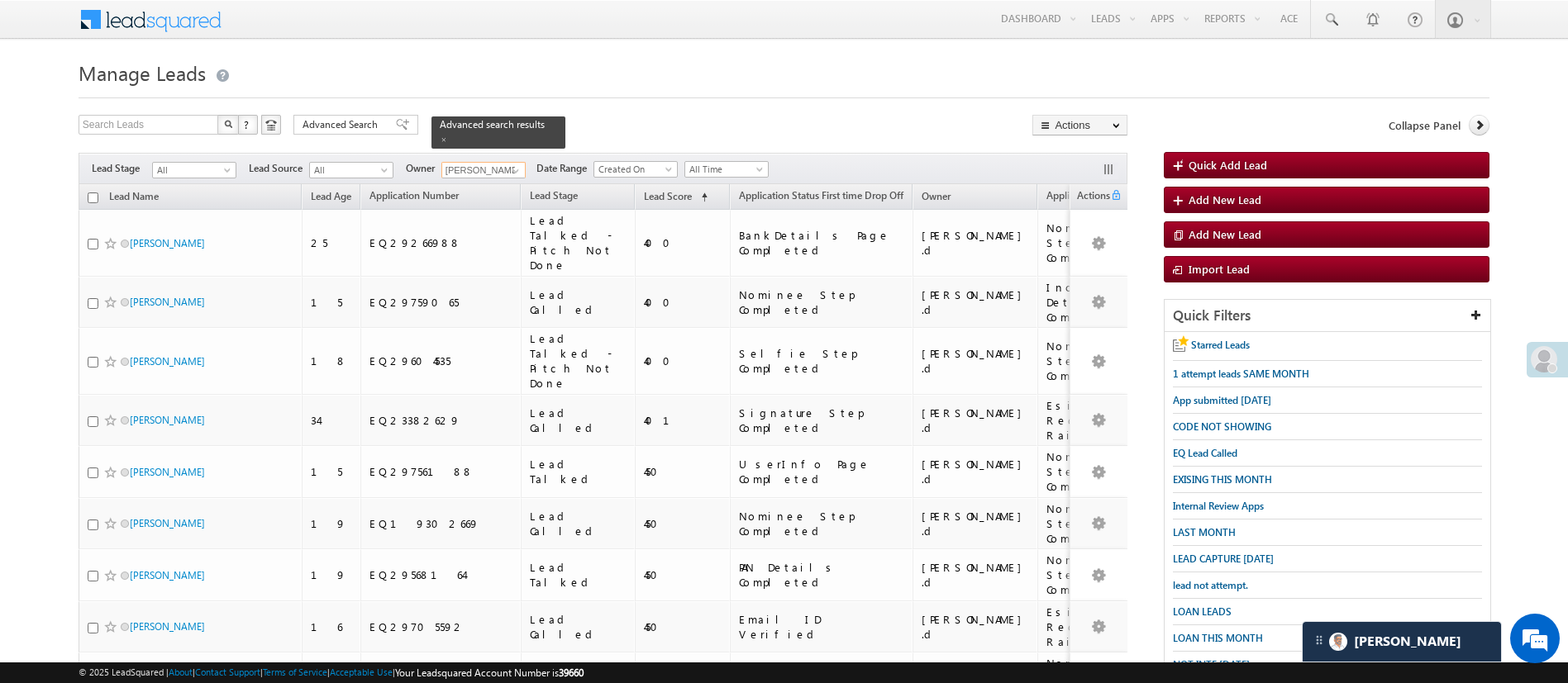
click at [95, 193] on input "checkbox" at bounding box center [93, 197] width 10 height 10
checkbox input "true"
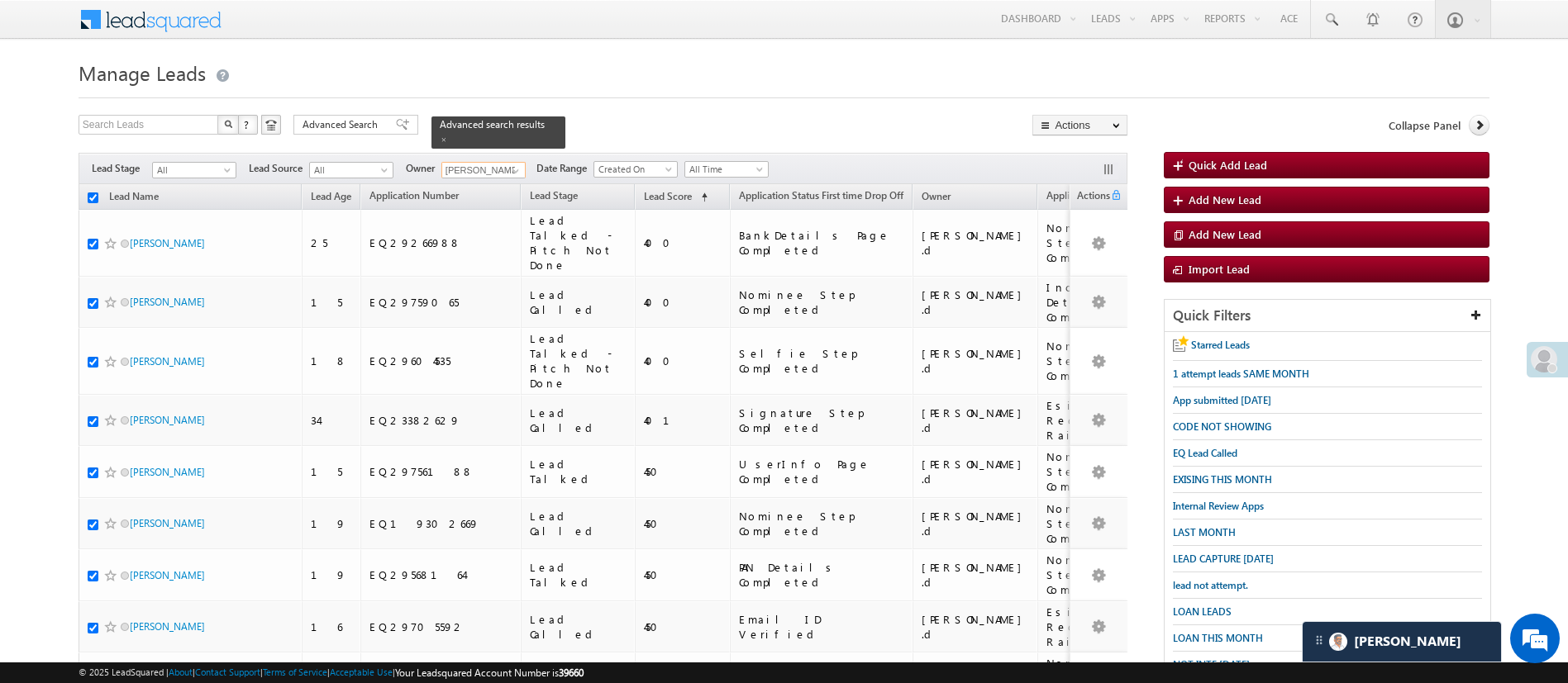
checkbox input "true"
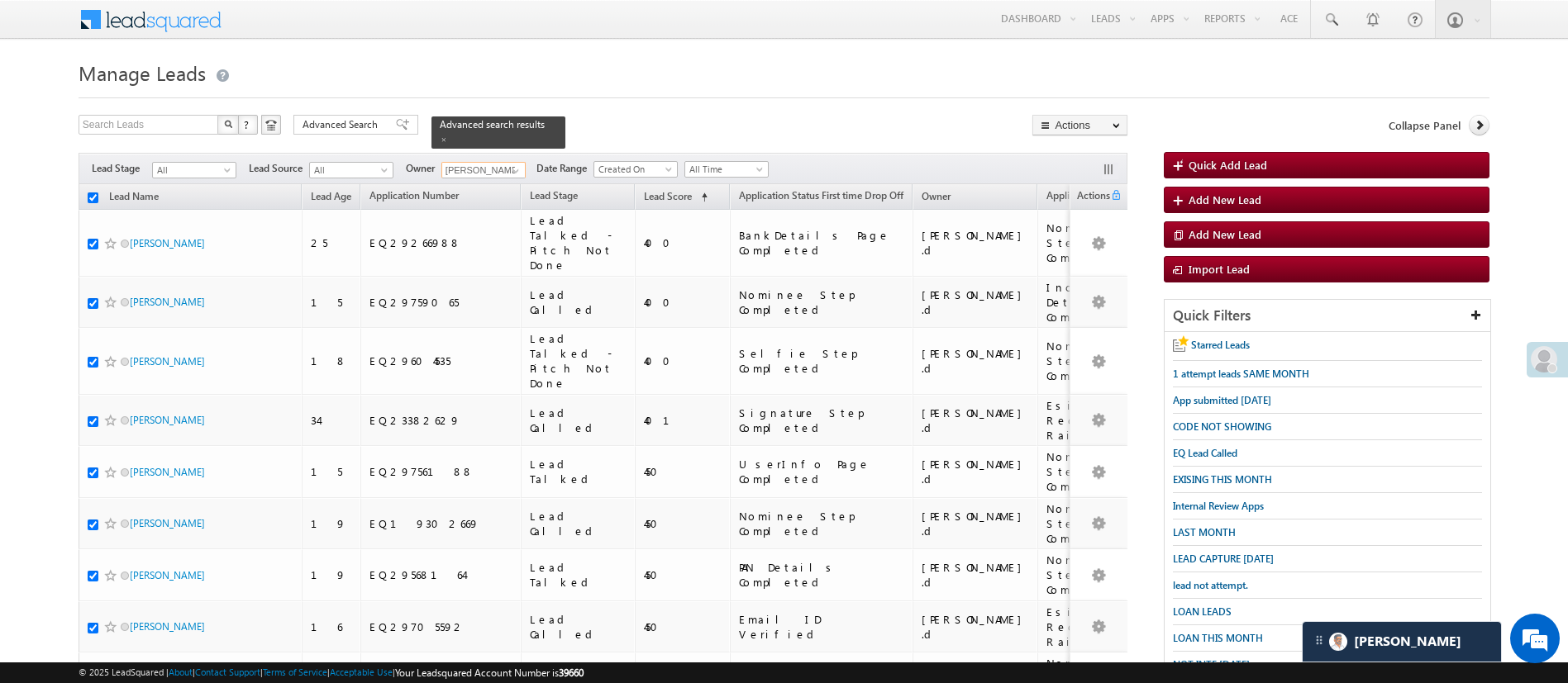
checkbox input "true"
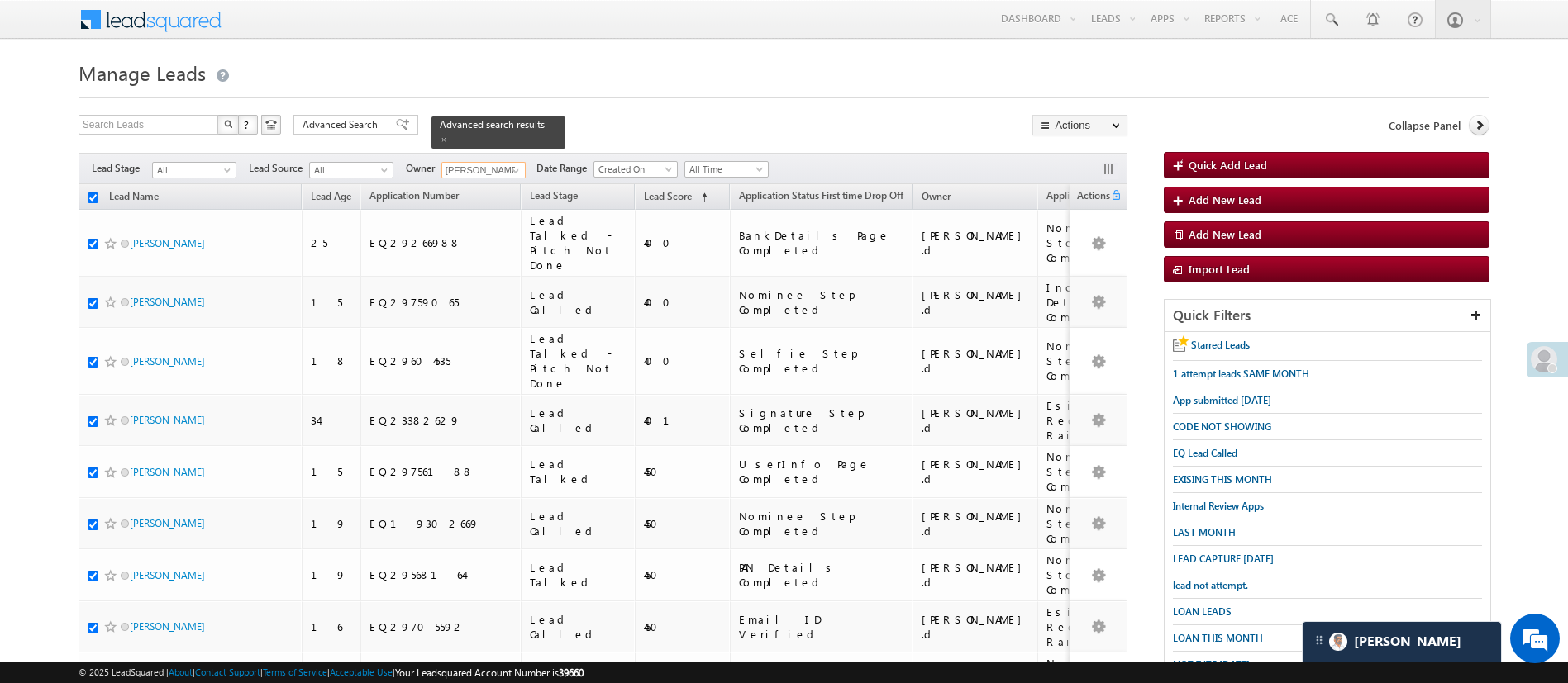
checkbox input "true"
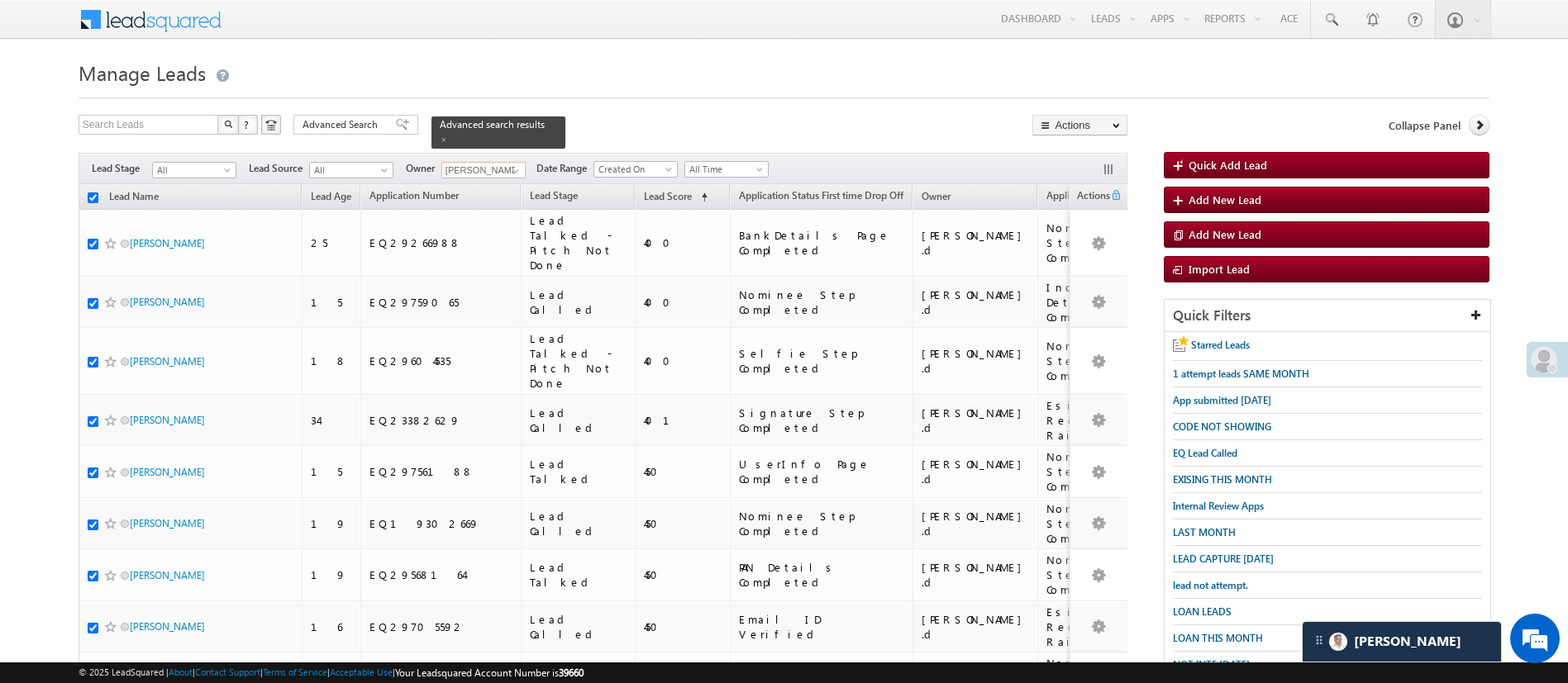
checkbox input "true"
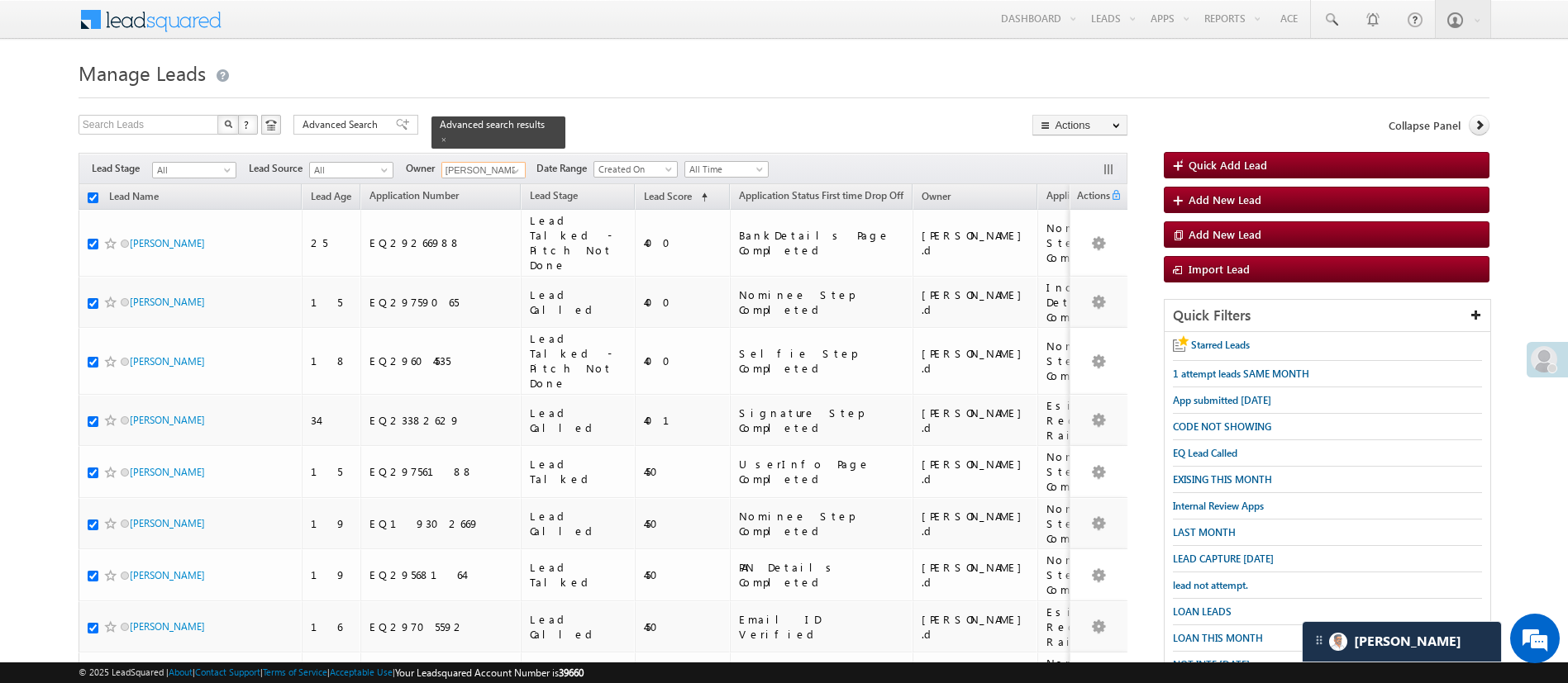
checkbox input "true"
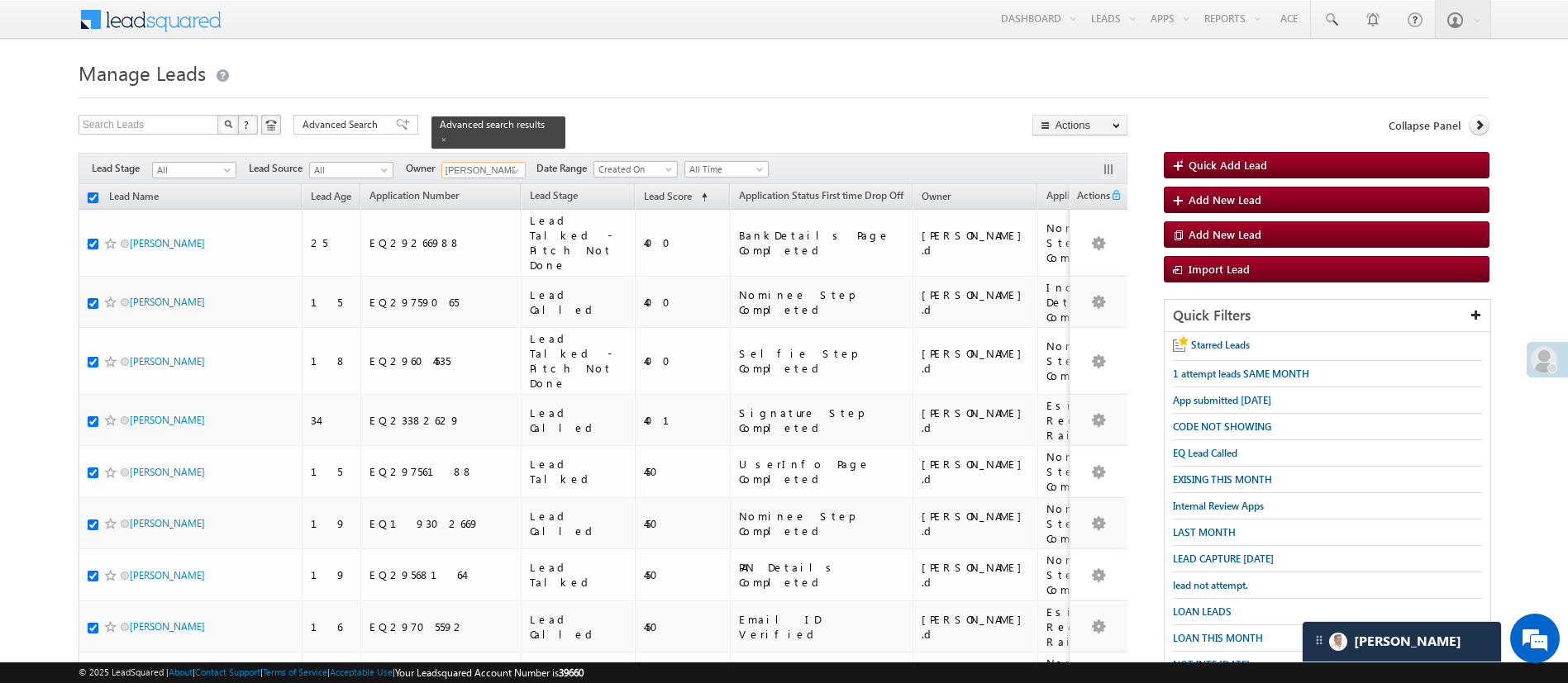
checkbox input "true"
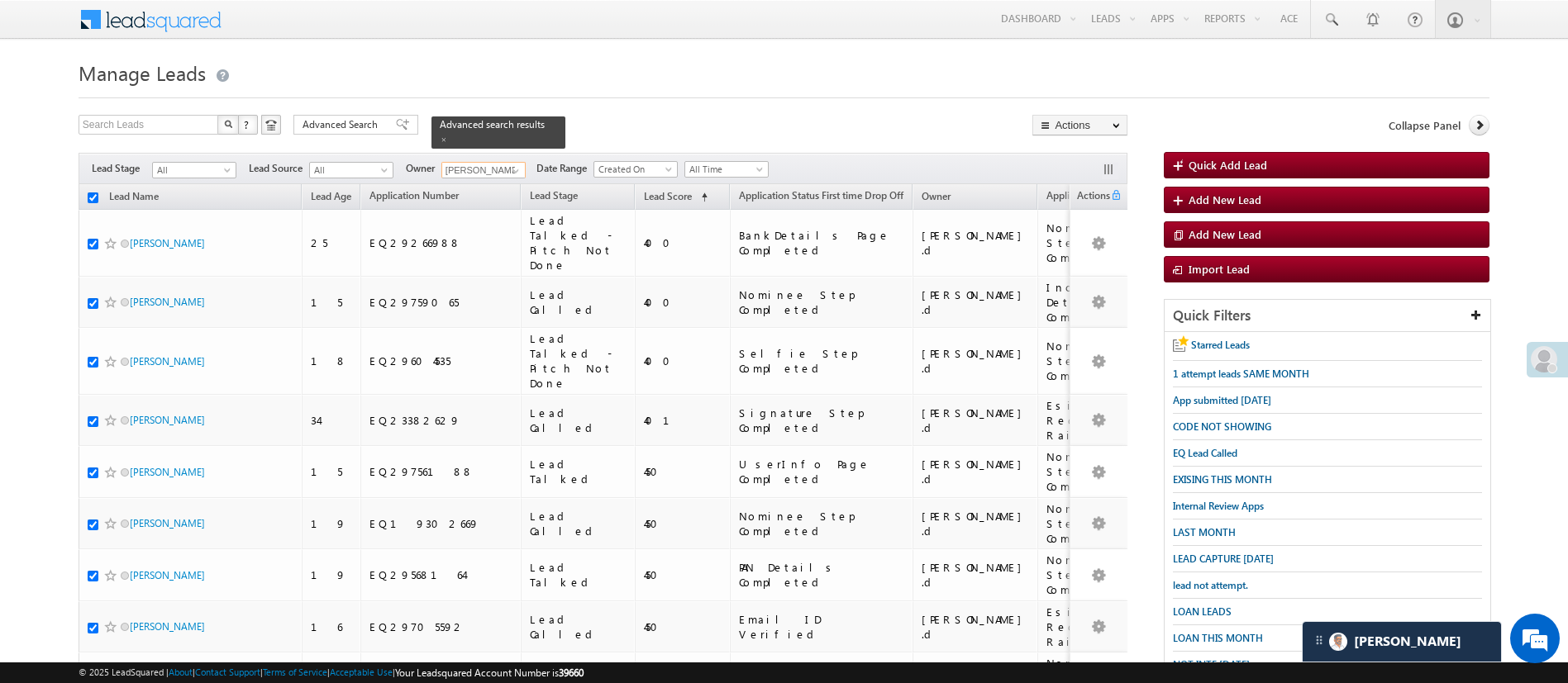
checkbox input "true"
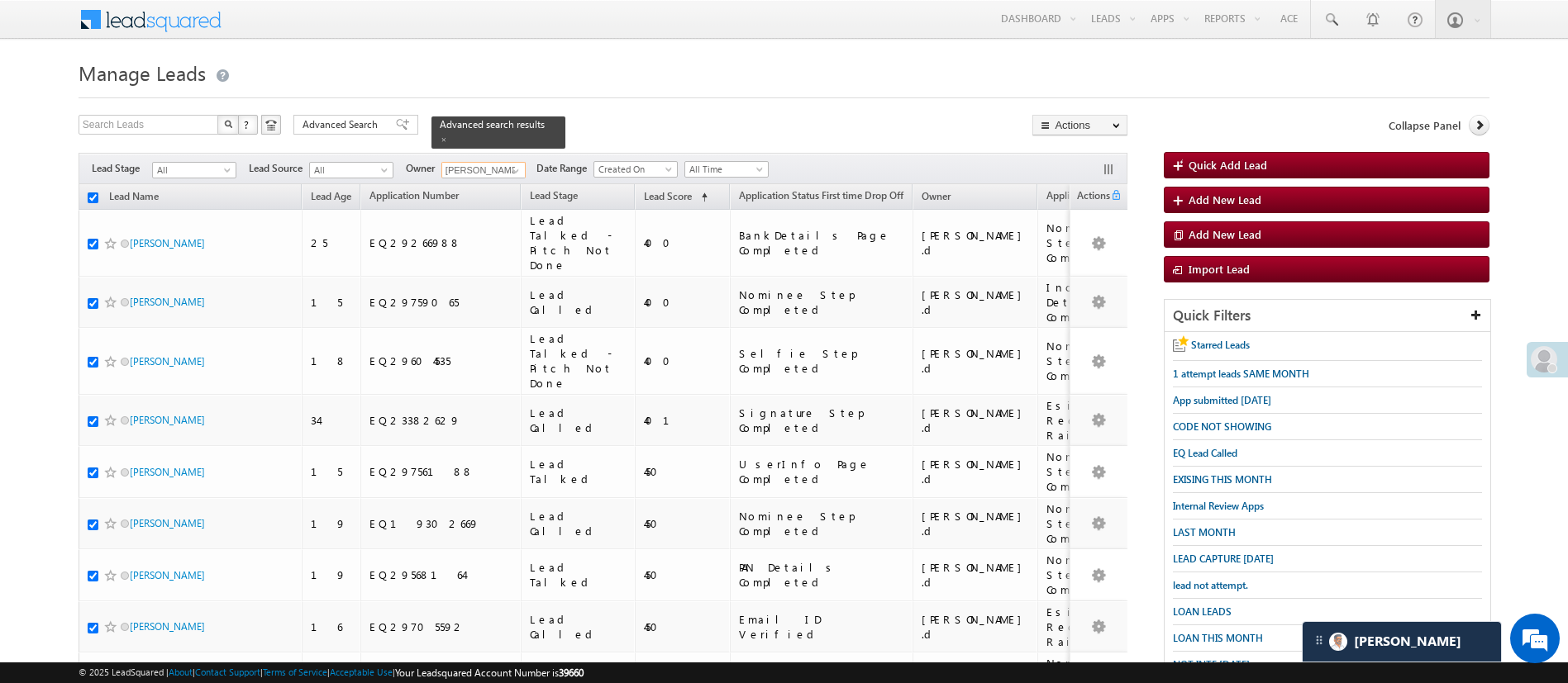
checkbox input "true"
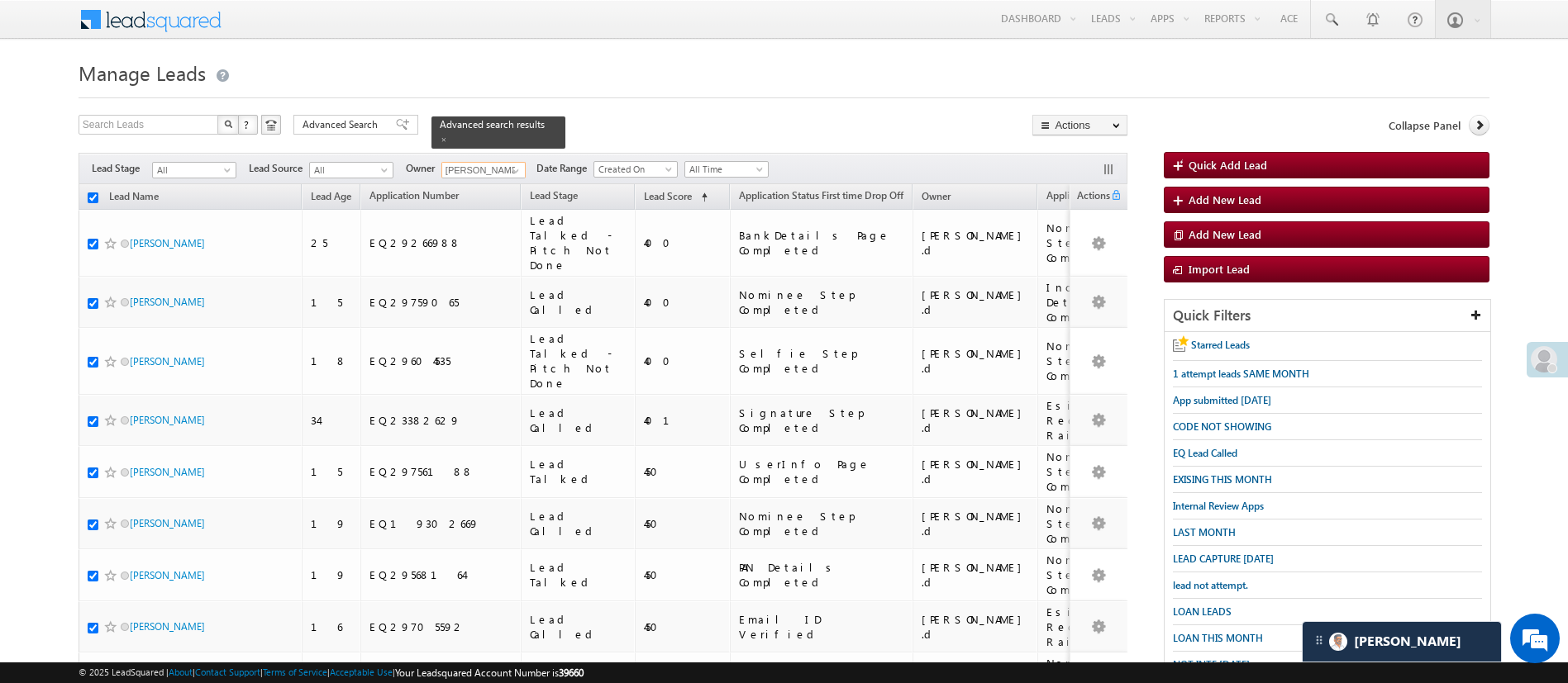
checkbox input "true"
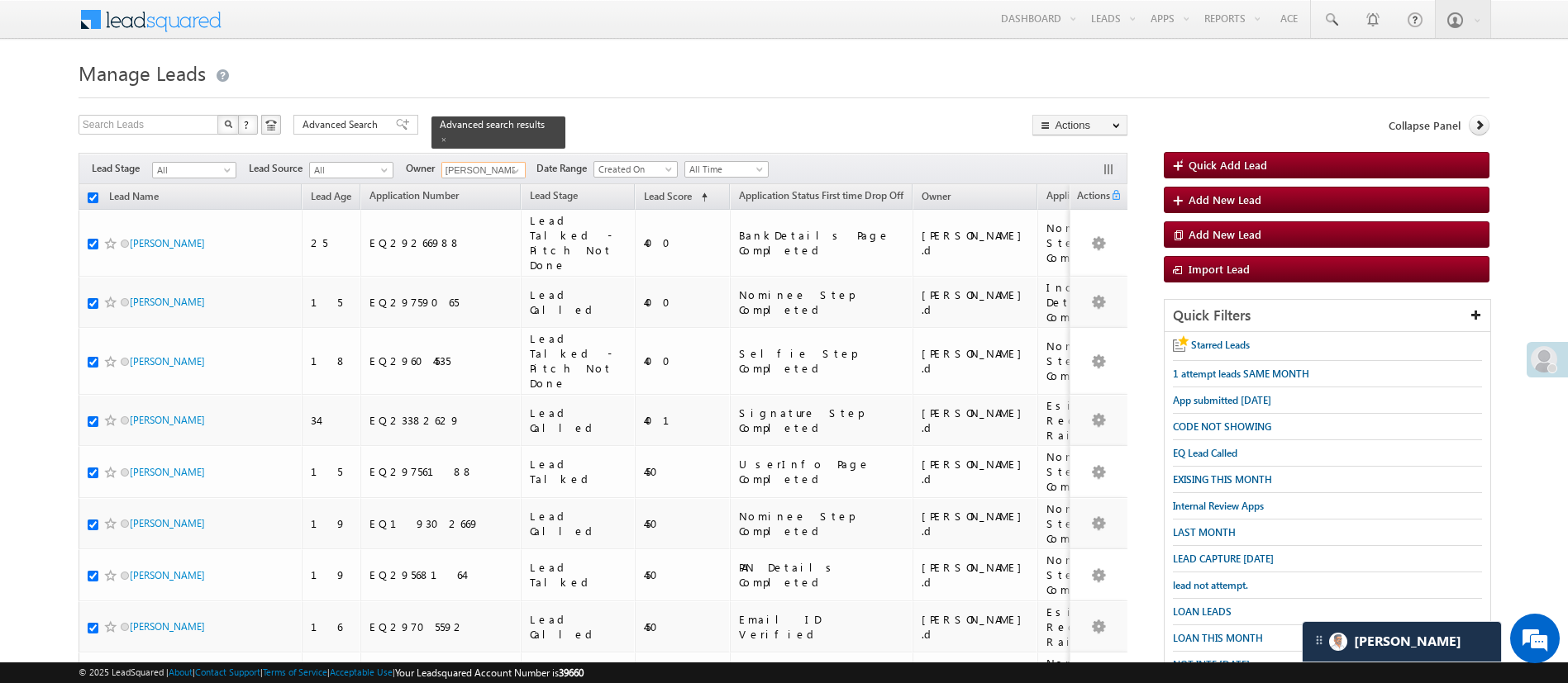
checkbox input "true"
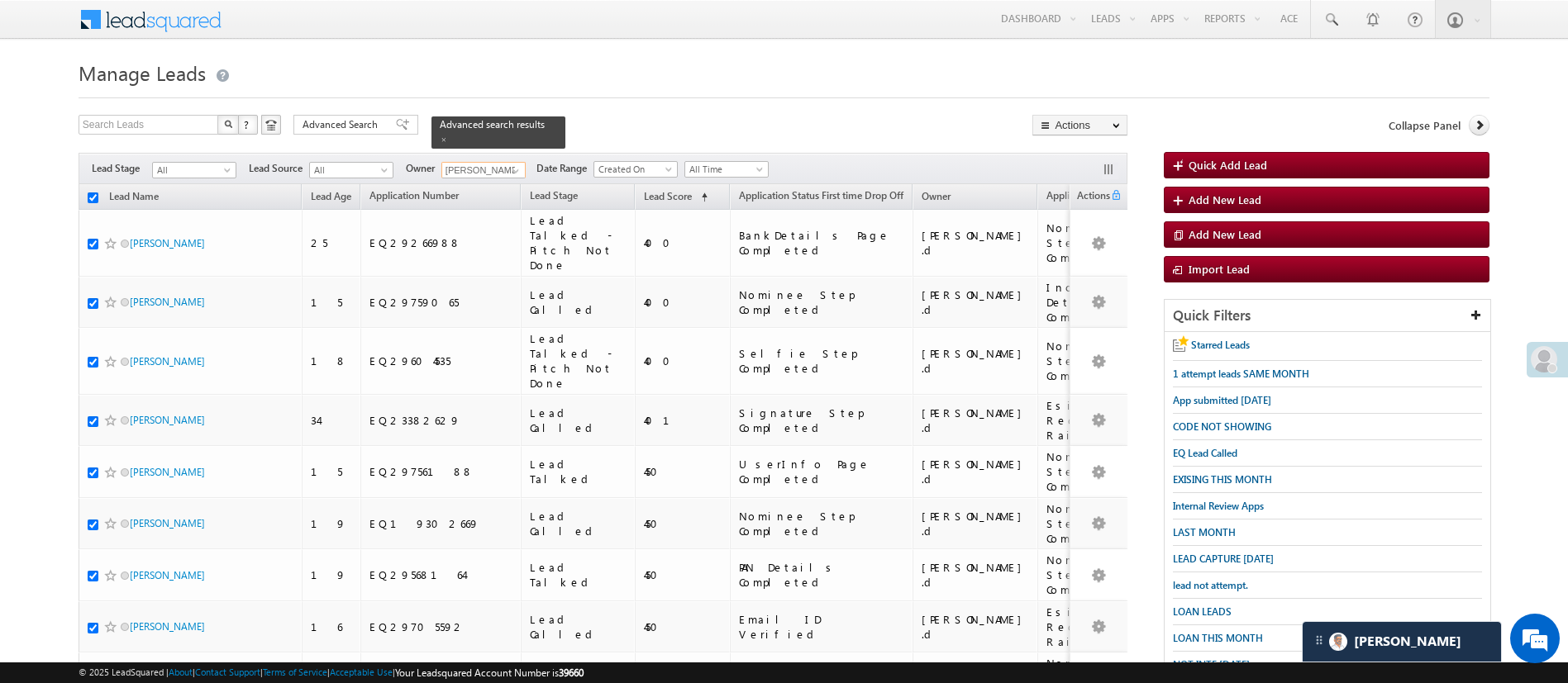
checkbox input "true"
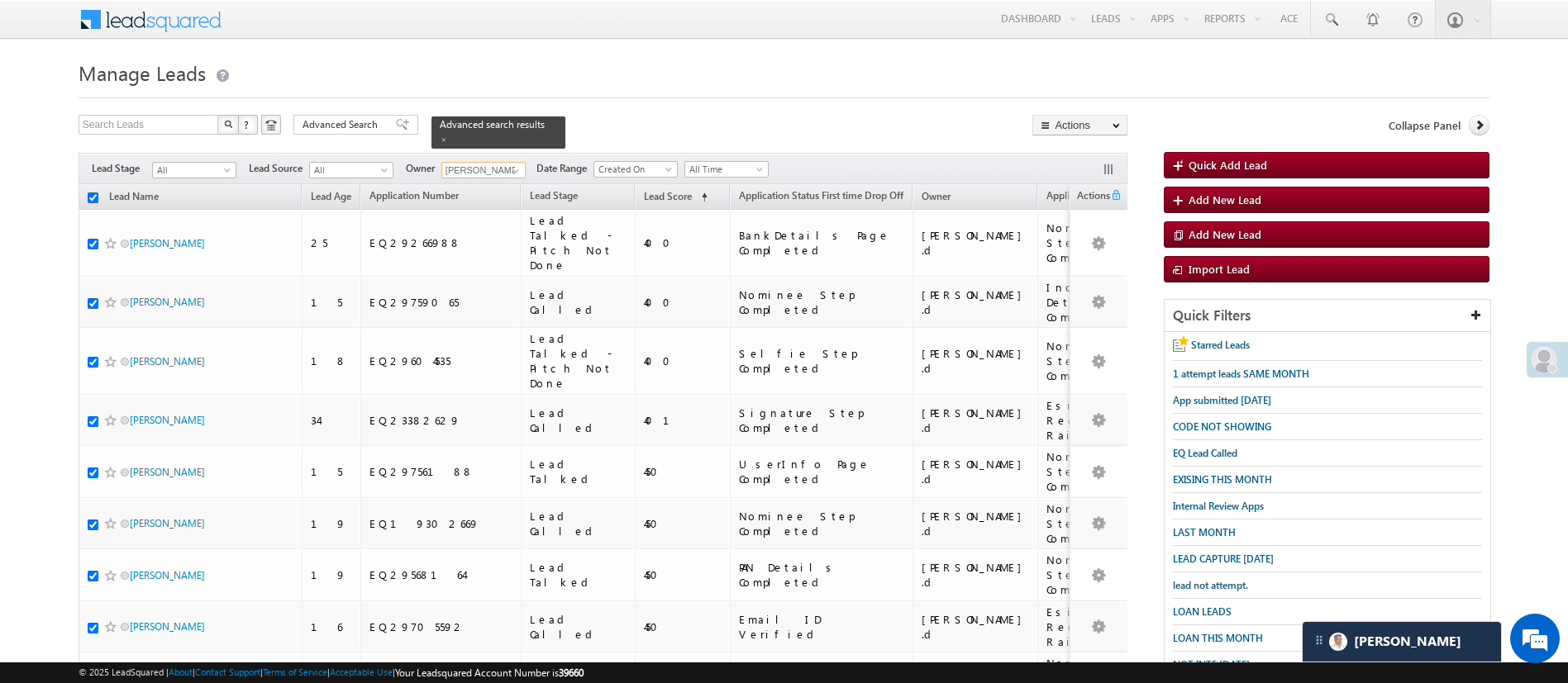
checkbox input "true"
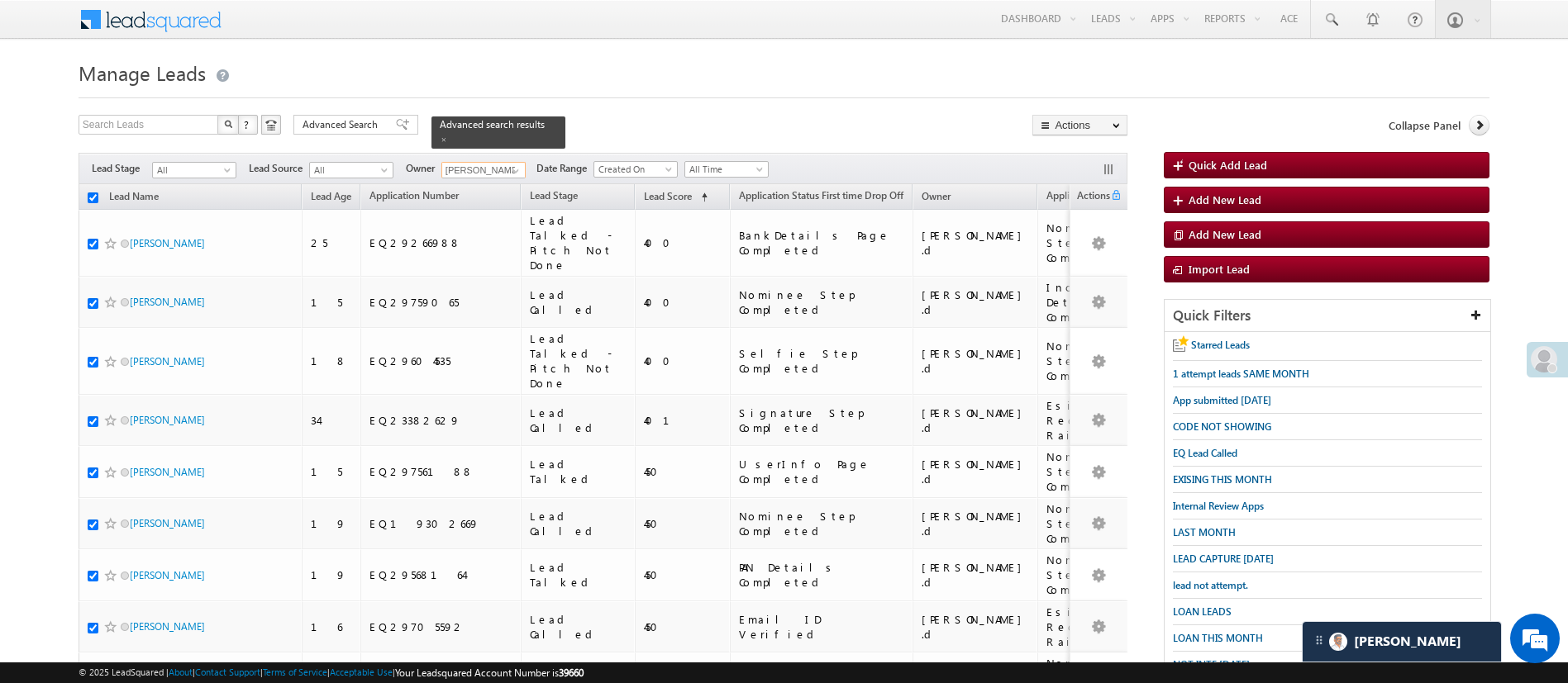
checkbox input "true"
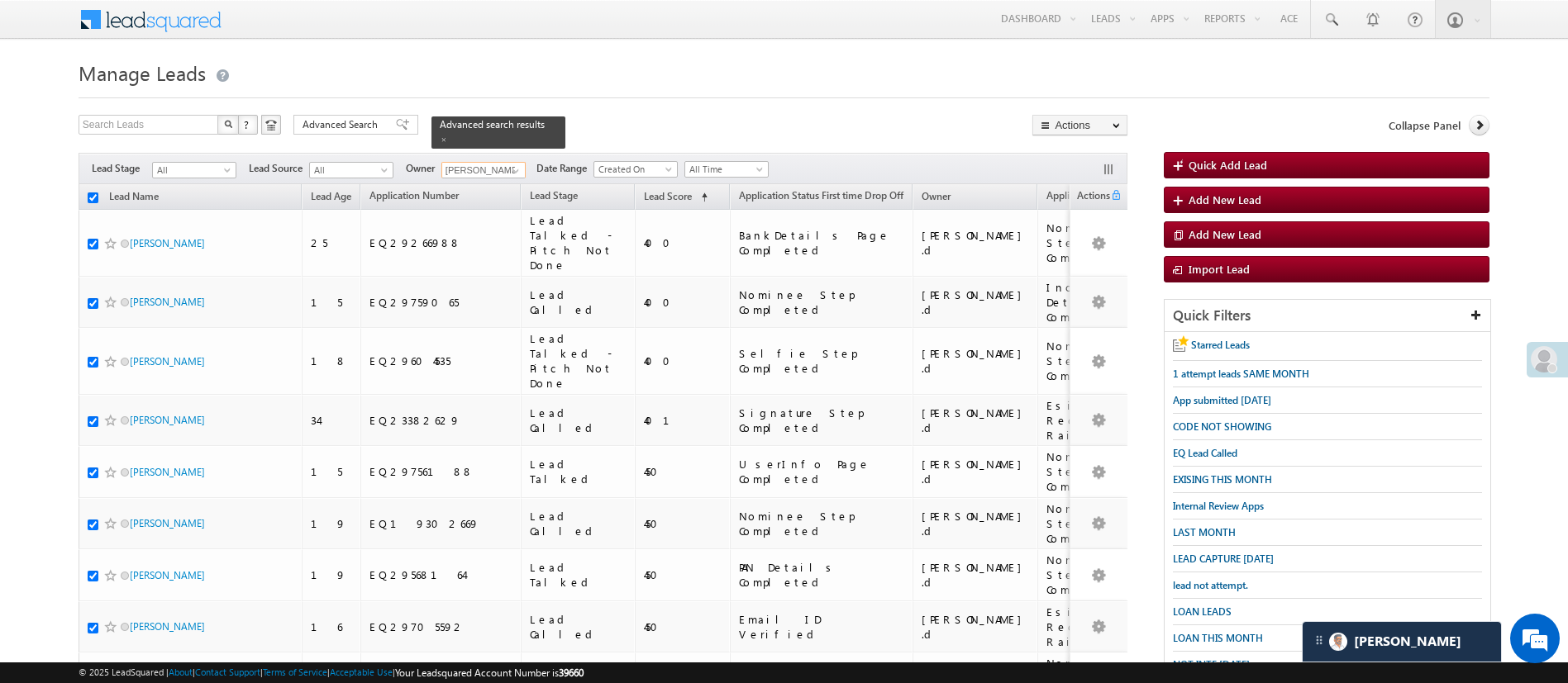
checkbox input "true"
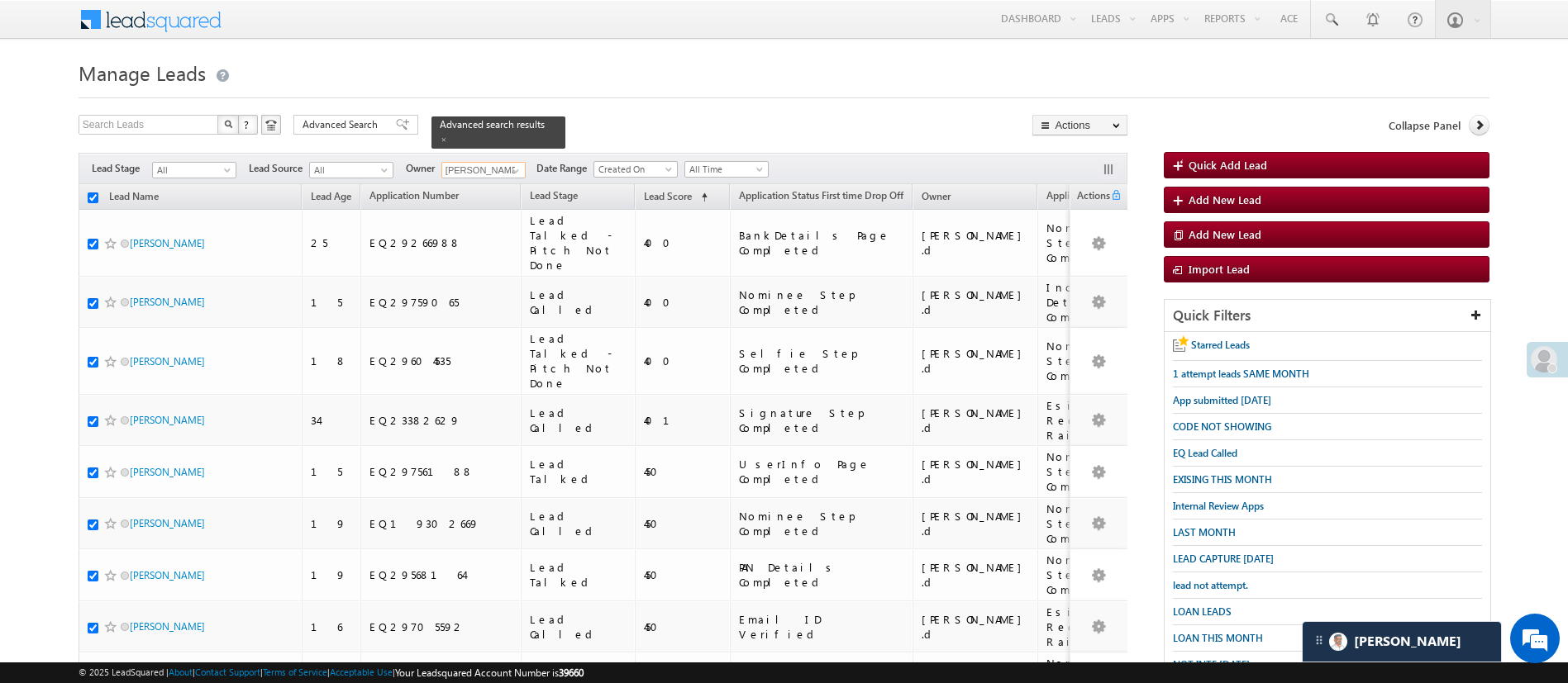
checkbox input "true"
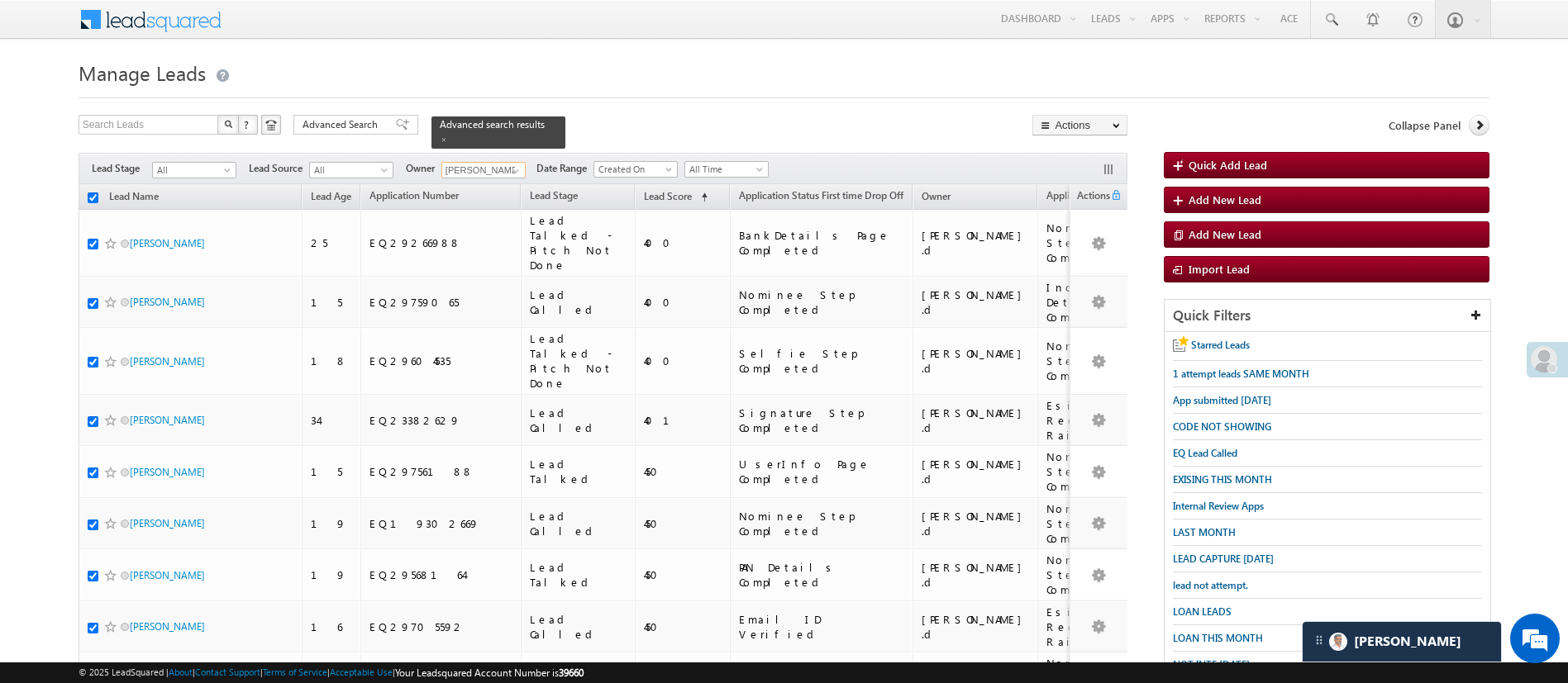
checkbox input "true"
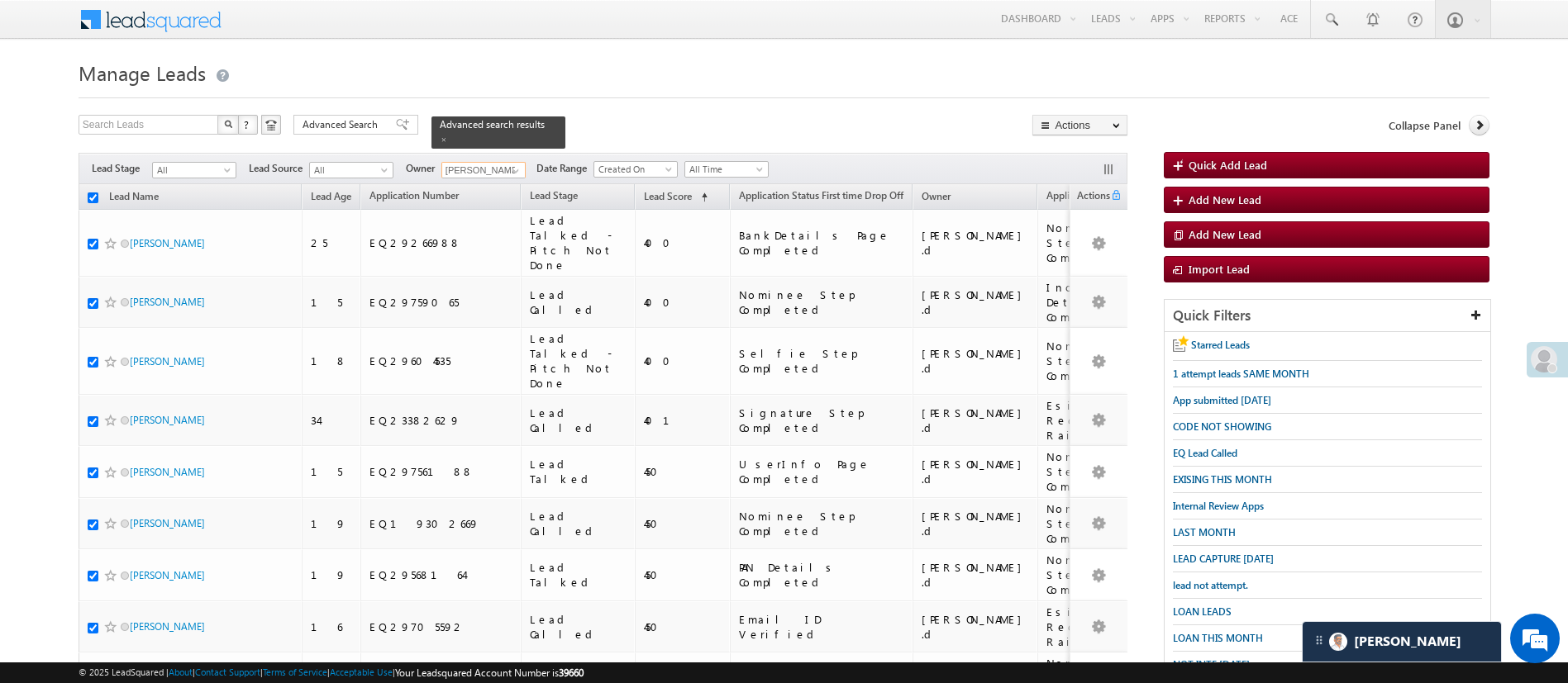
checkbox input "true"
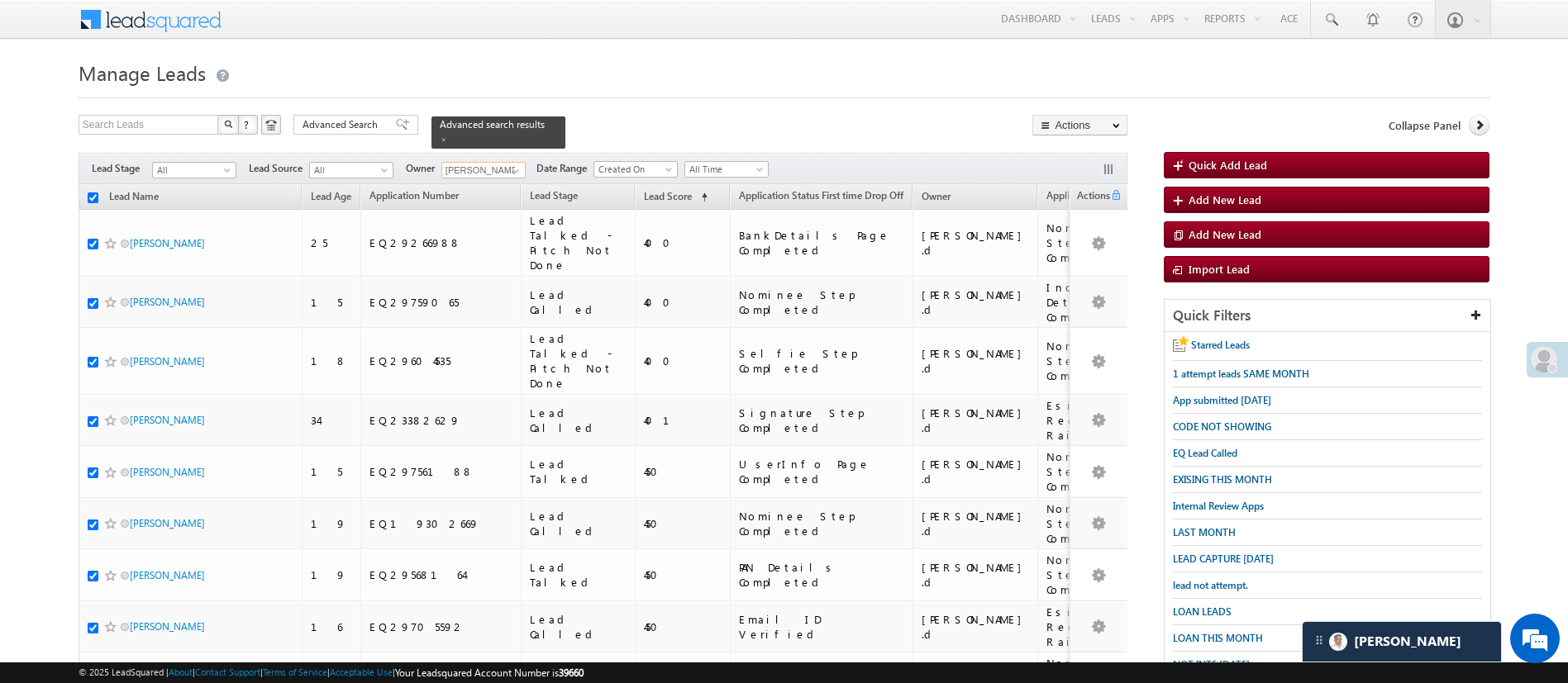
checkbox input "true"
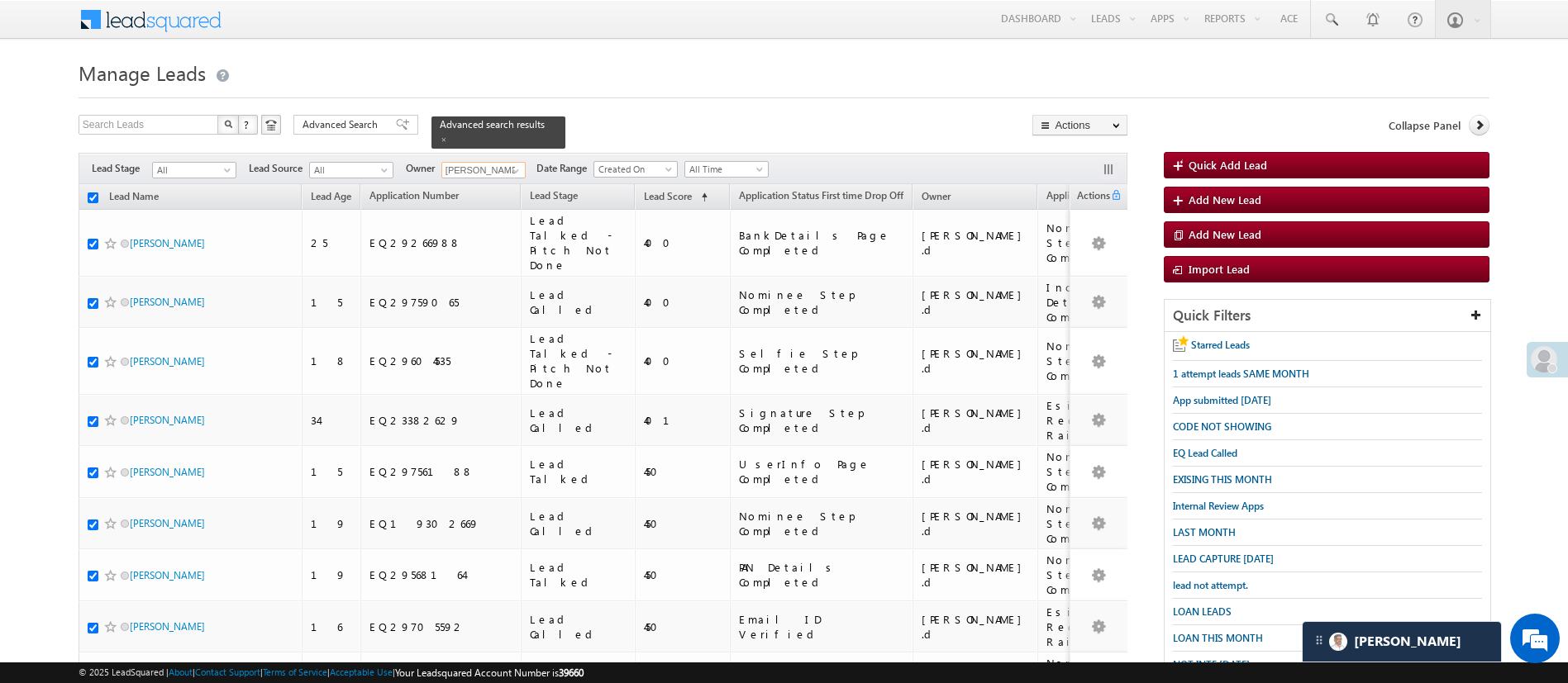
checkbox input "true"
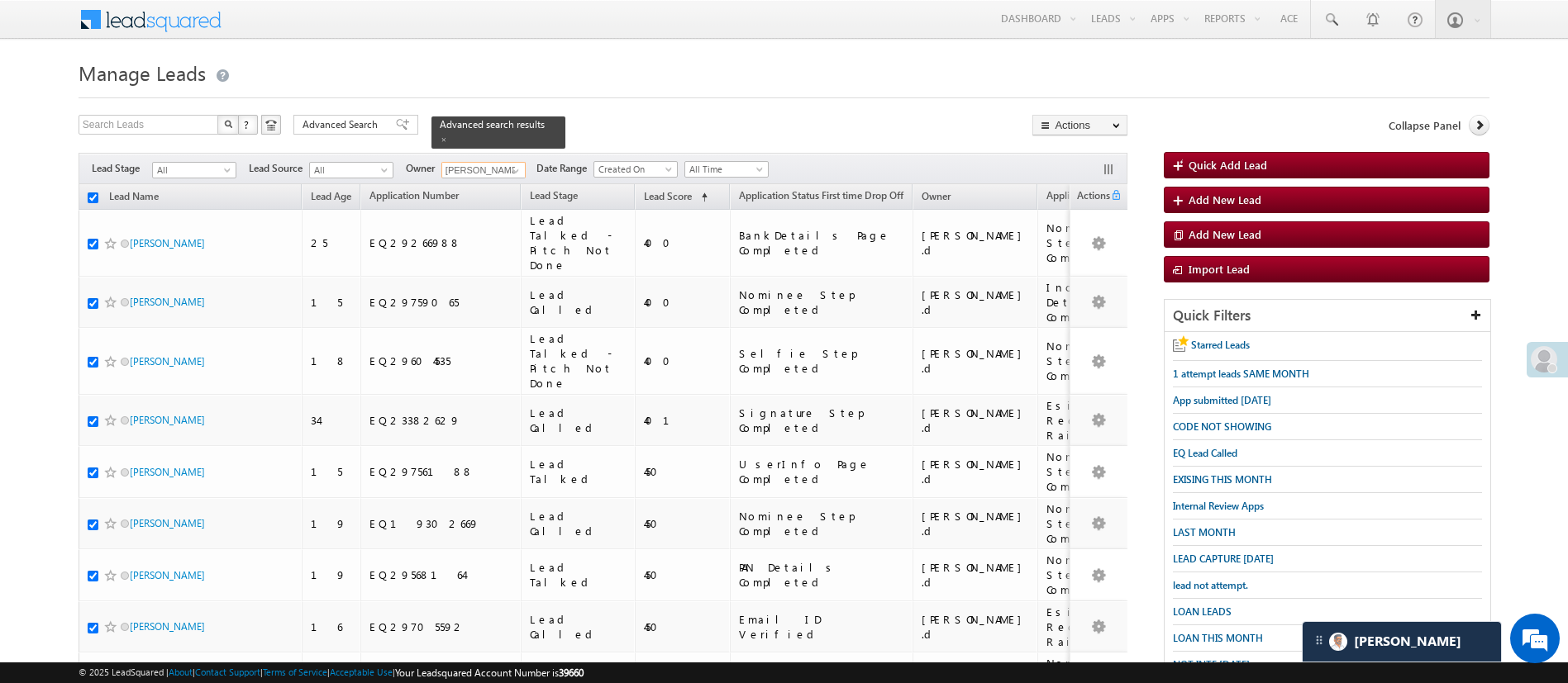
checkbox input "true"
click at [1091, 241] on link "Change Owner" at bounding box center [1079, 248] width 94 height 20
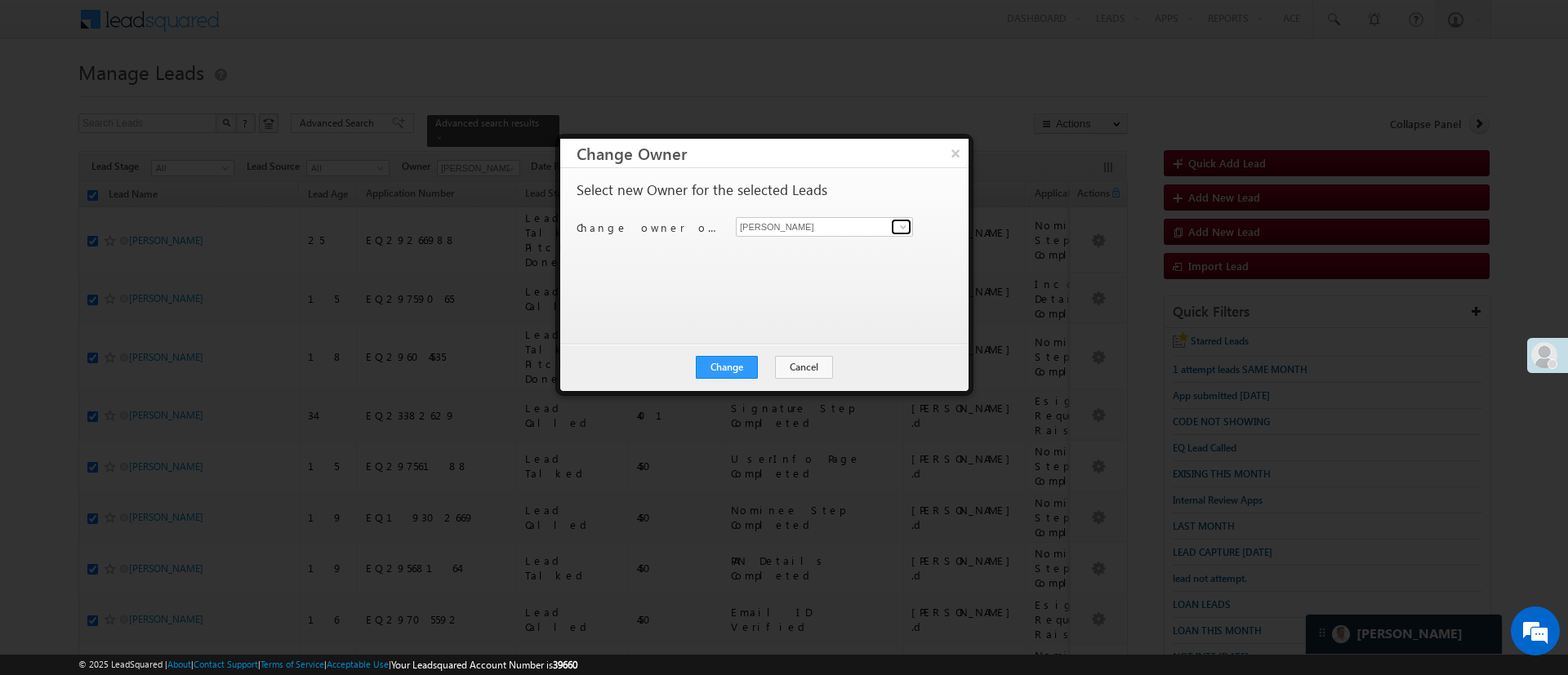
click at [902, 225] on span at bounding box center [903, 227] width 13 height 13
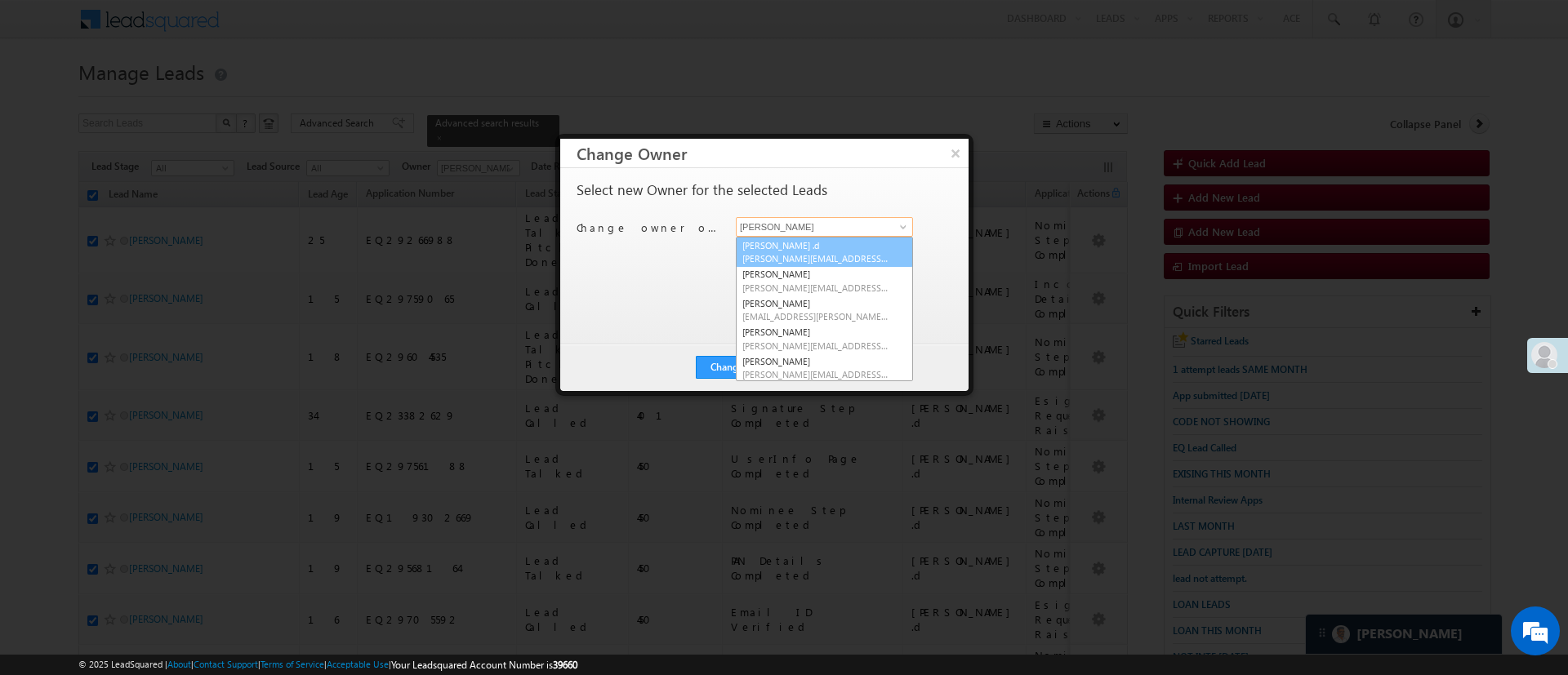
click at [847, 245] on link "Aakansha .d Aakansha.D@angelbroking.com" at bounding box center [825, 252] width 177 height 31
type input "Aakansha .d"
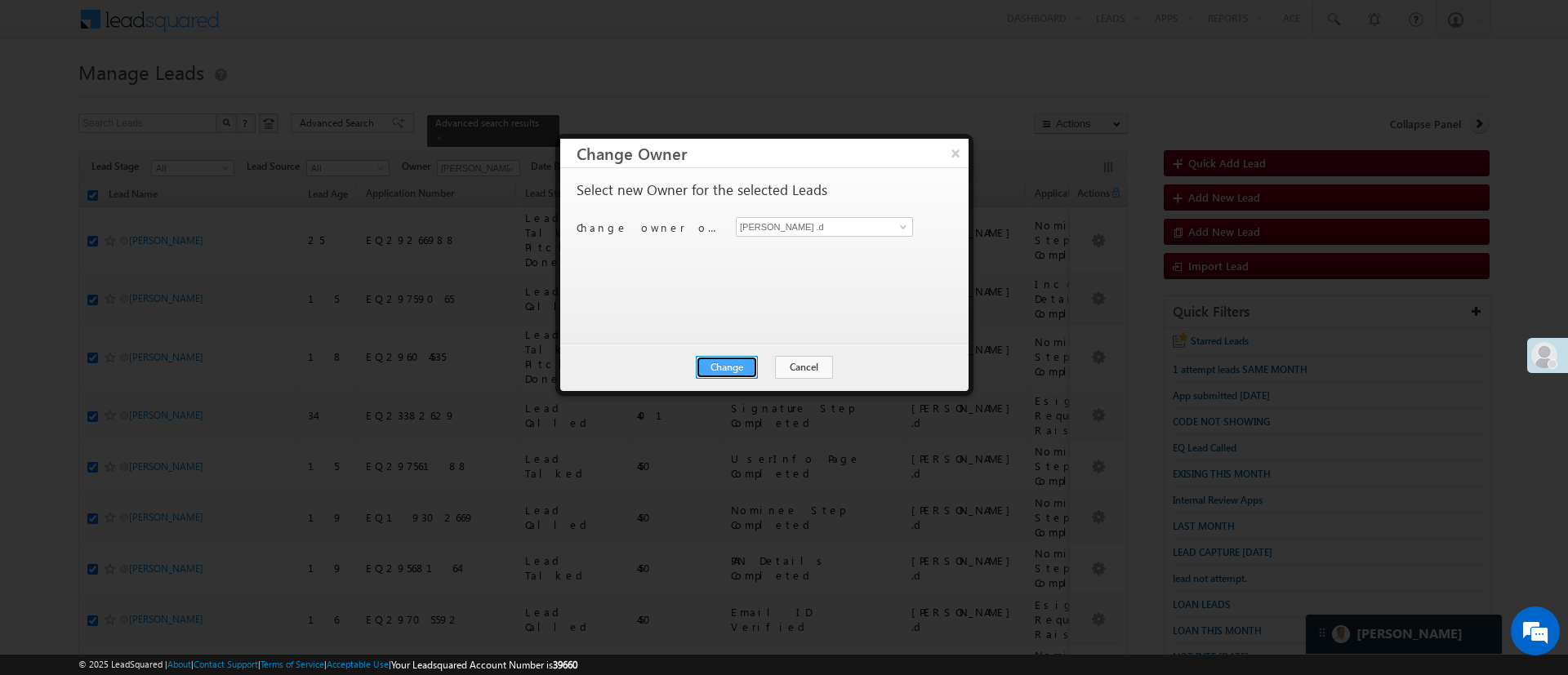
click at [727, 362] on button "Change" at bounding box center [727, 367] width 62 height 22
click at [778, 365] on button "Close" at bounding box center [767, 367] width 52 height 22
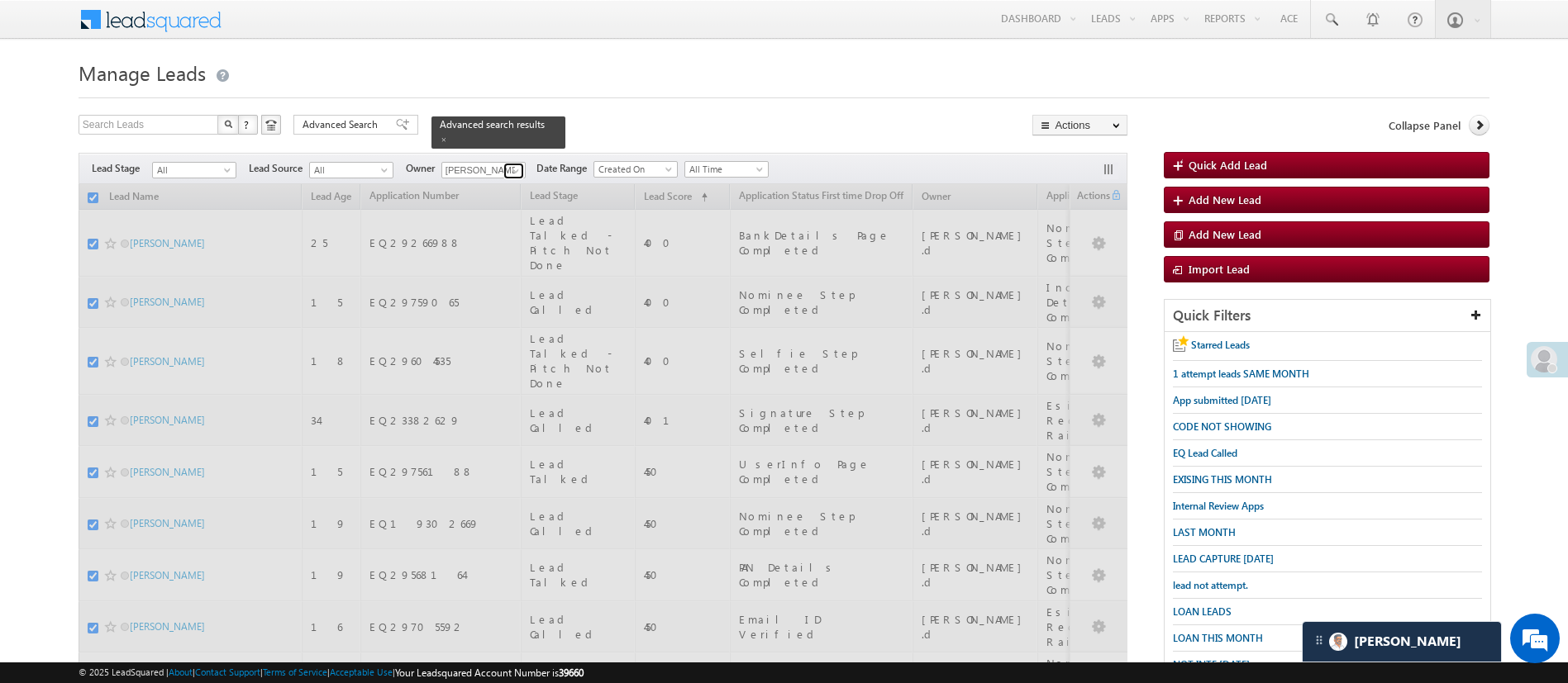
click at [519, 164] on span at bounding box center [516, 171] width 13 height 13
checkbox input "false"
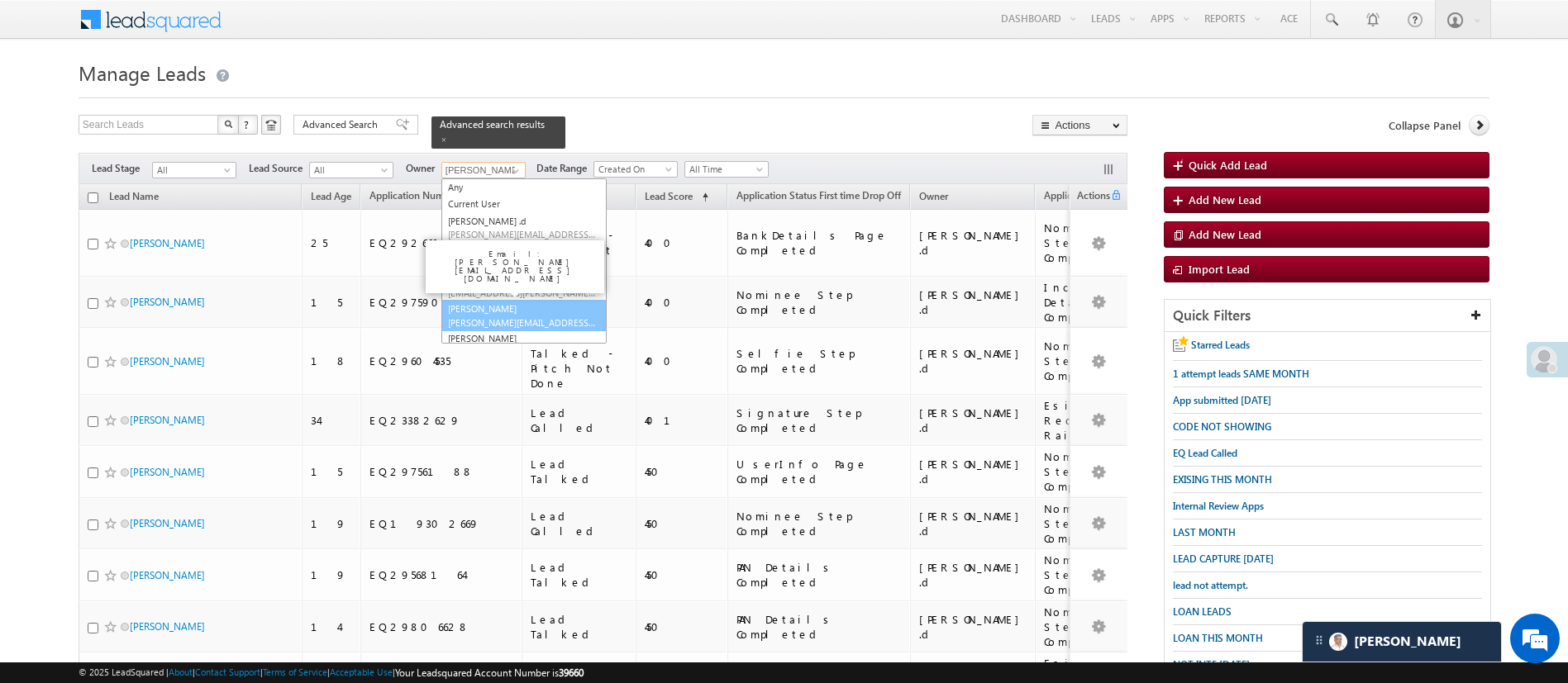
click at [577, 299] on link "Himanshu Sharma HIMANSHU.SHARMA@ANGELBROKING.COM" at bounding box center [524, 315] width 165 height 31
type input "Himanshu Sharma"
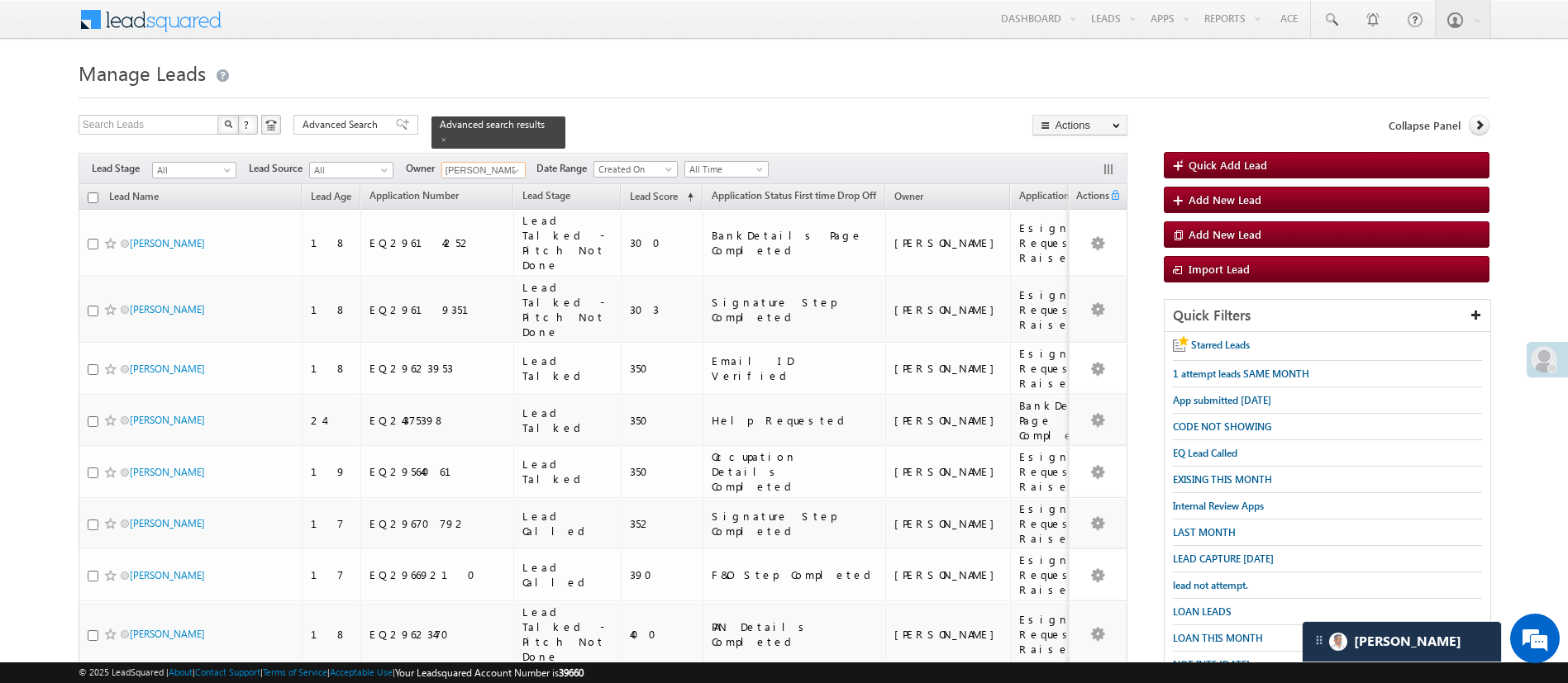
click at [95, 193] on input "checkbox" at bounding box center [93, 197] width 10 height 10
checkbox input "true"
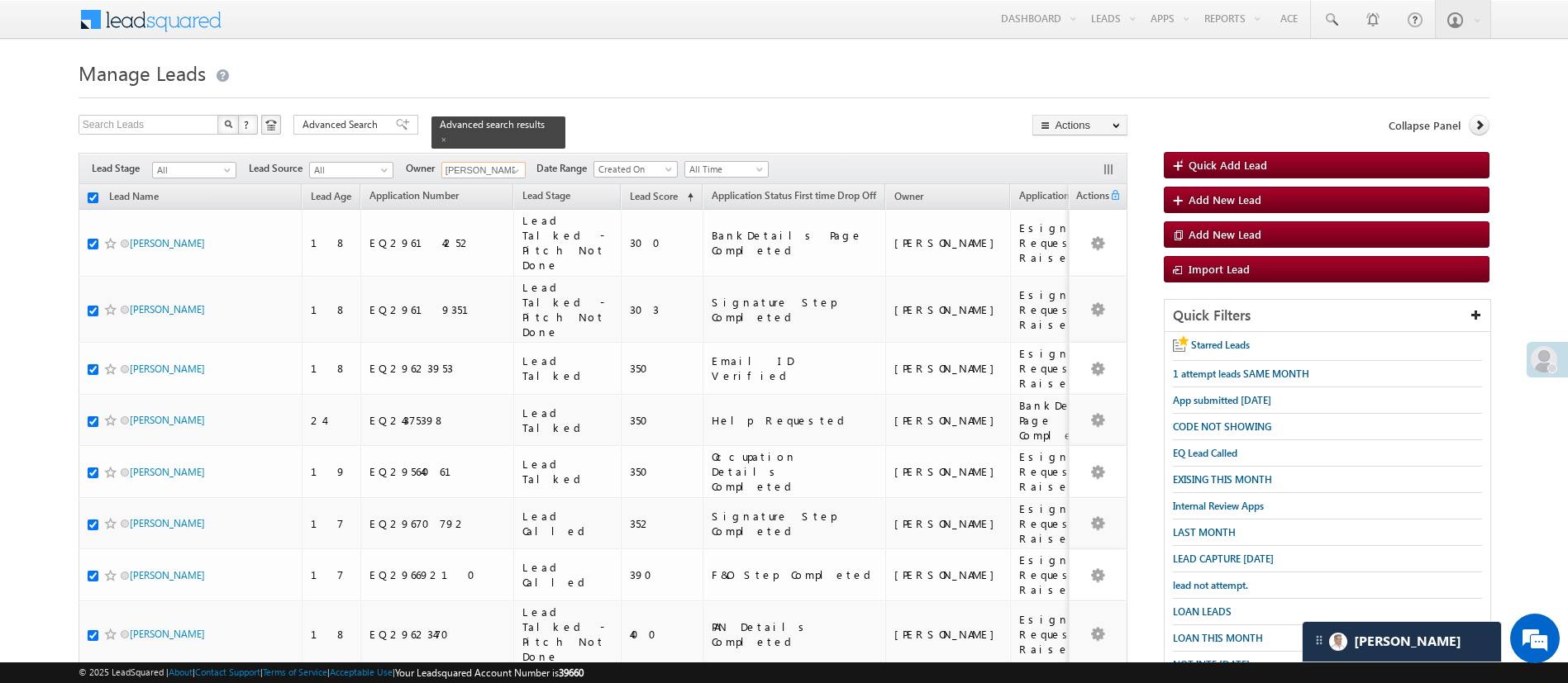
checkbox input "true"
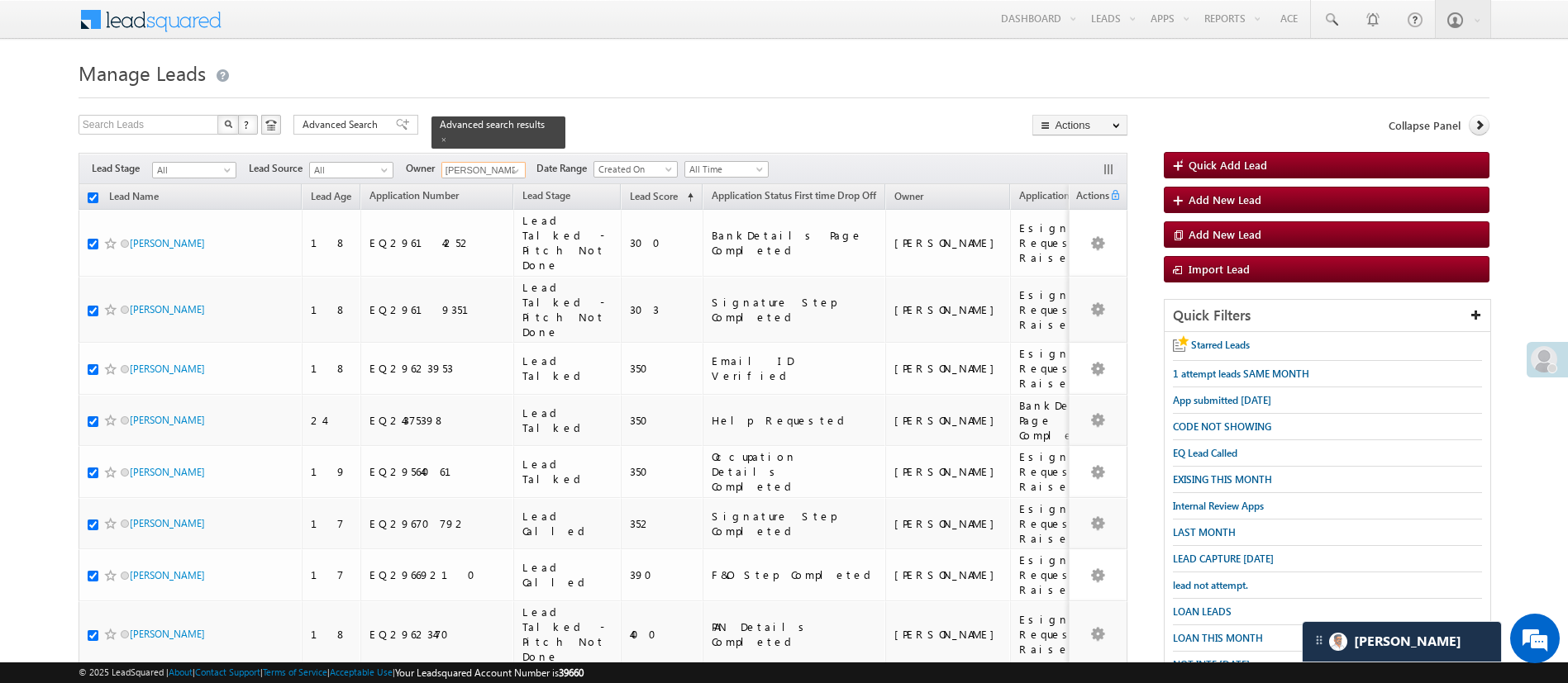
checkbox input "true"
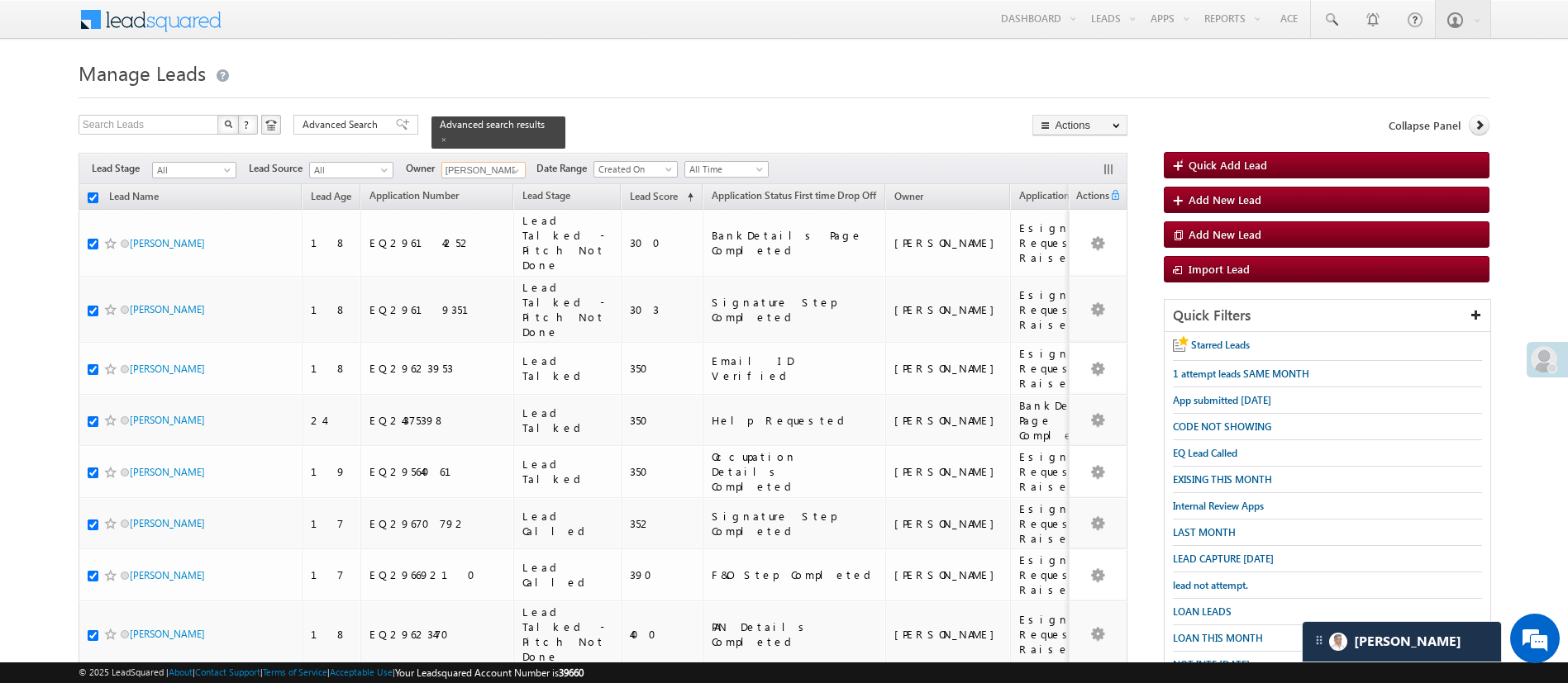
checkbox input "true"
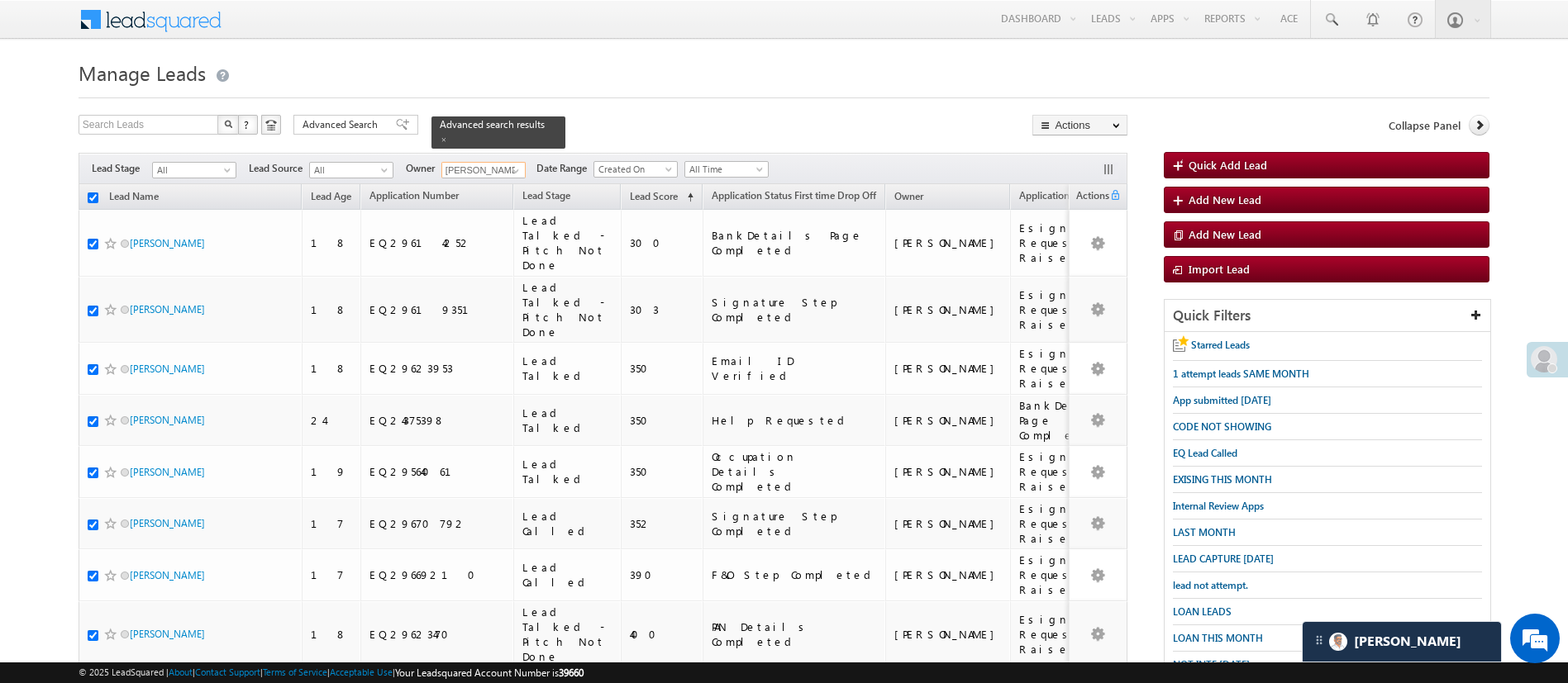
checkbox input "true"
click at [1075, 244] on link "Change Owner" at bounding box center [1079, 248] width 94 height 20
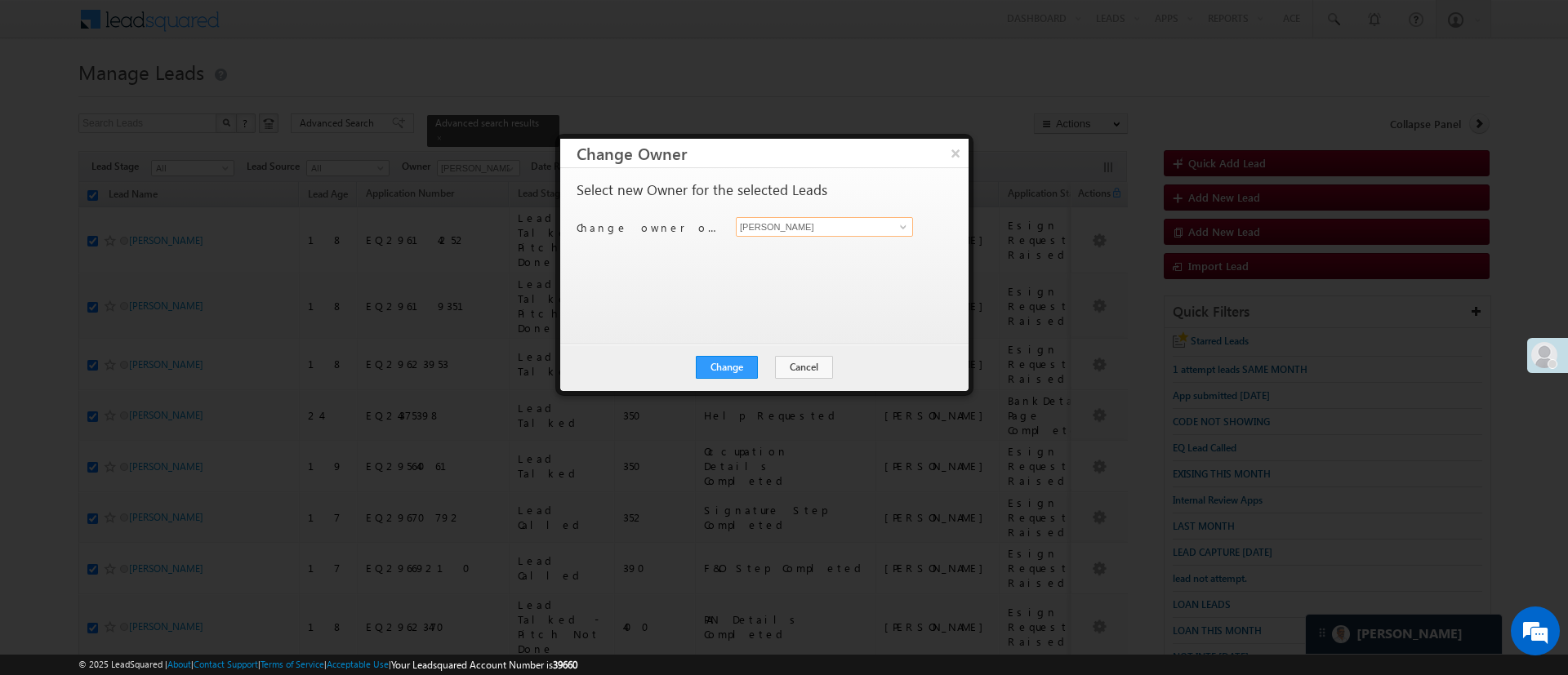
click at [869, 219] on input "[PERSON_NAME]" at bounding box center [825, 227] width 177 height 20
click at [845, 245] on link "Himanshu Sharma HIMANSHU.SHARMA@ANGELBROKING.COM" at bounding box center [825, 252] width 177 height 31
type input "[PERSON_NAME]"
click at [754, 365] on button "Close" at bounding box center [767, 367] width 52 height 22
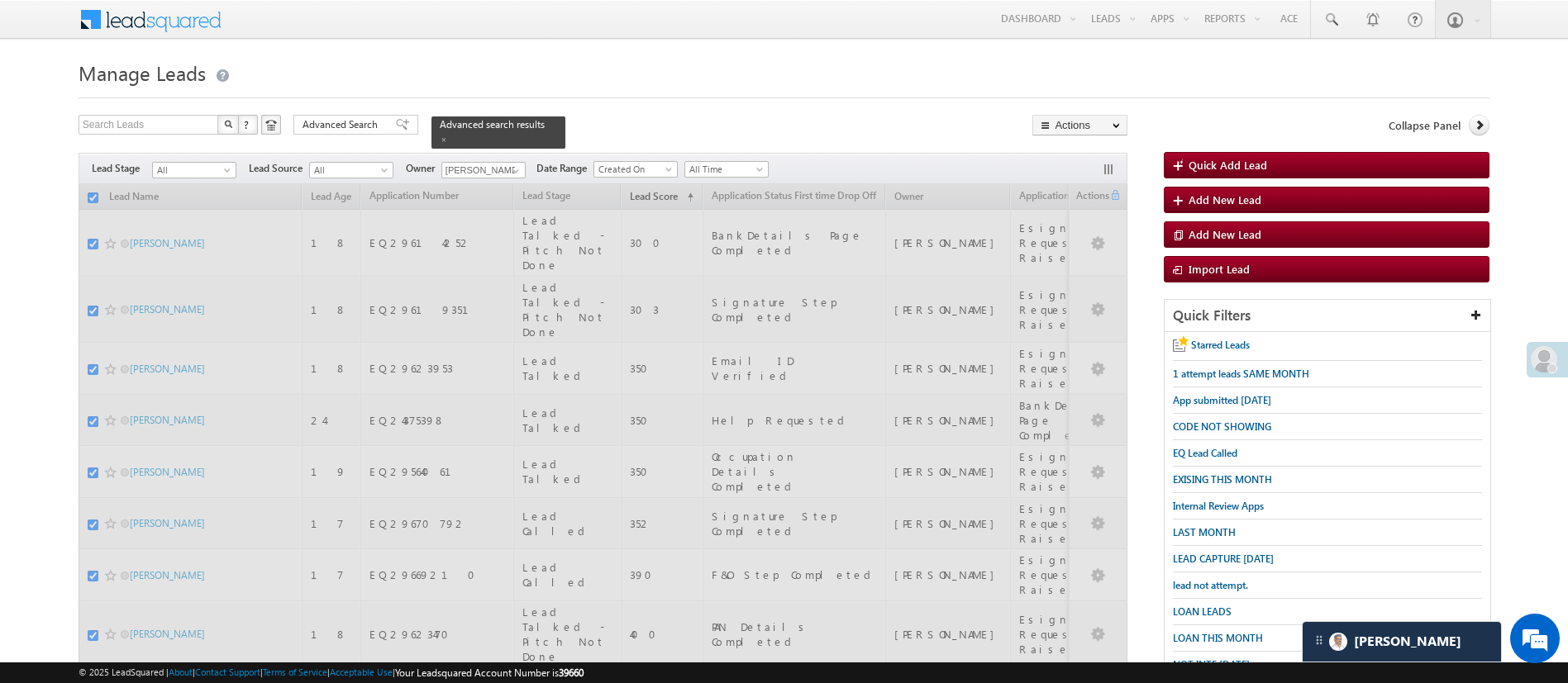
checkbox input "false"
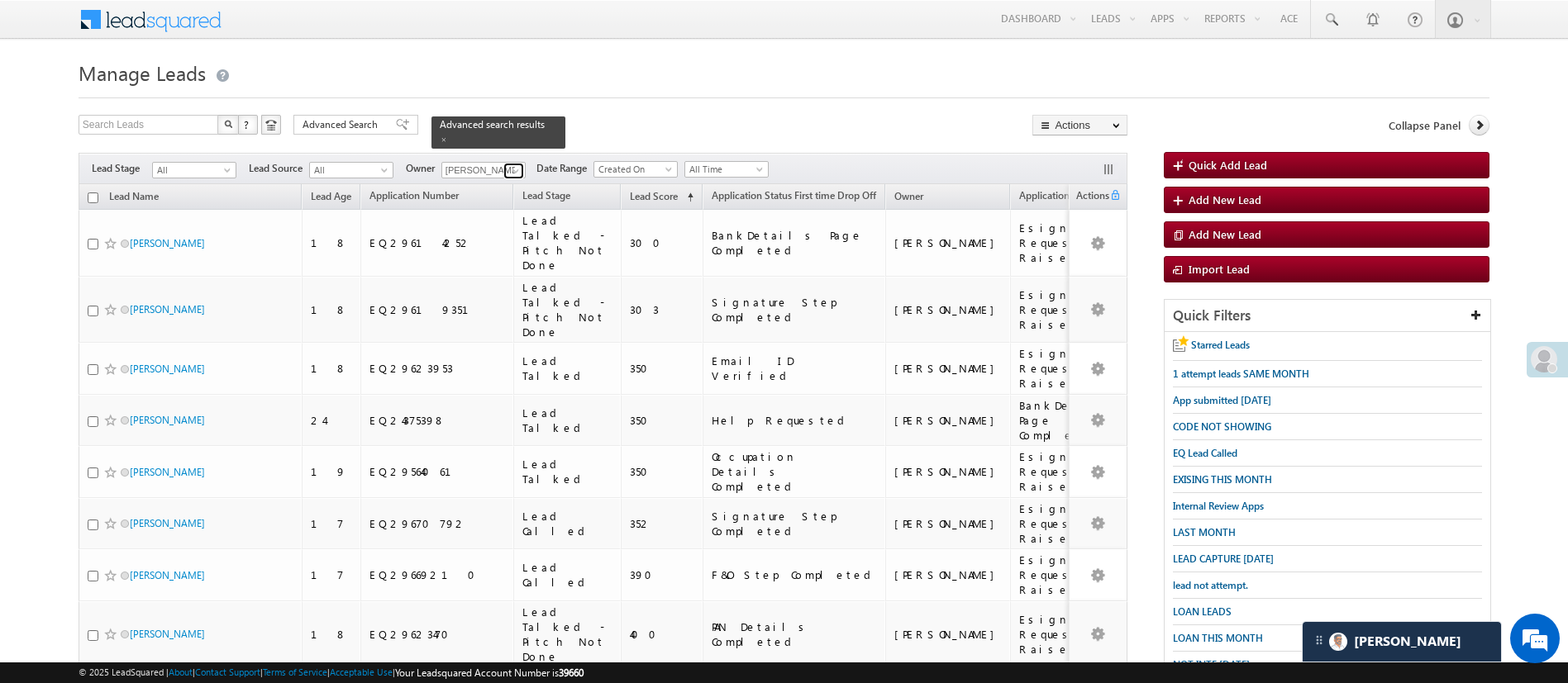
click at [517, 164] on span at bounding box center [516, 171] width 13 height 13
click at [518, 179] on link "Hemant Nandwana Hemant.Nandwana@angelbroking.com" at bounding box center [524, 194] width 165 height 31
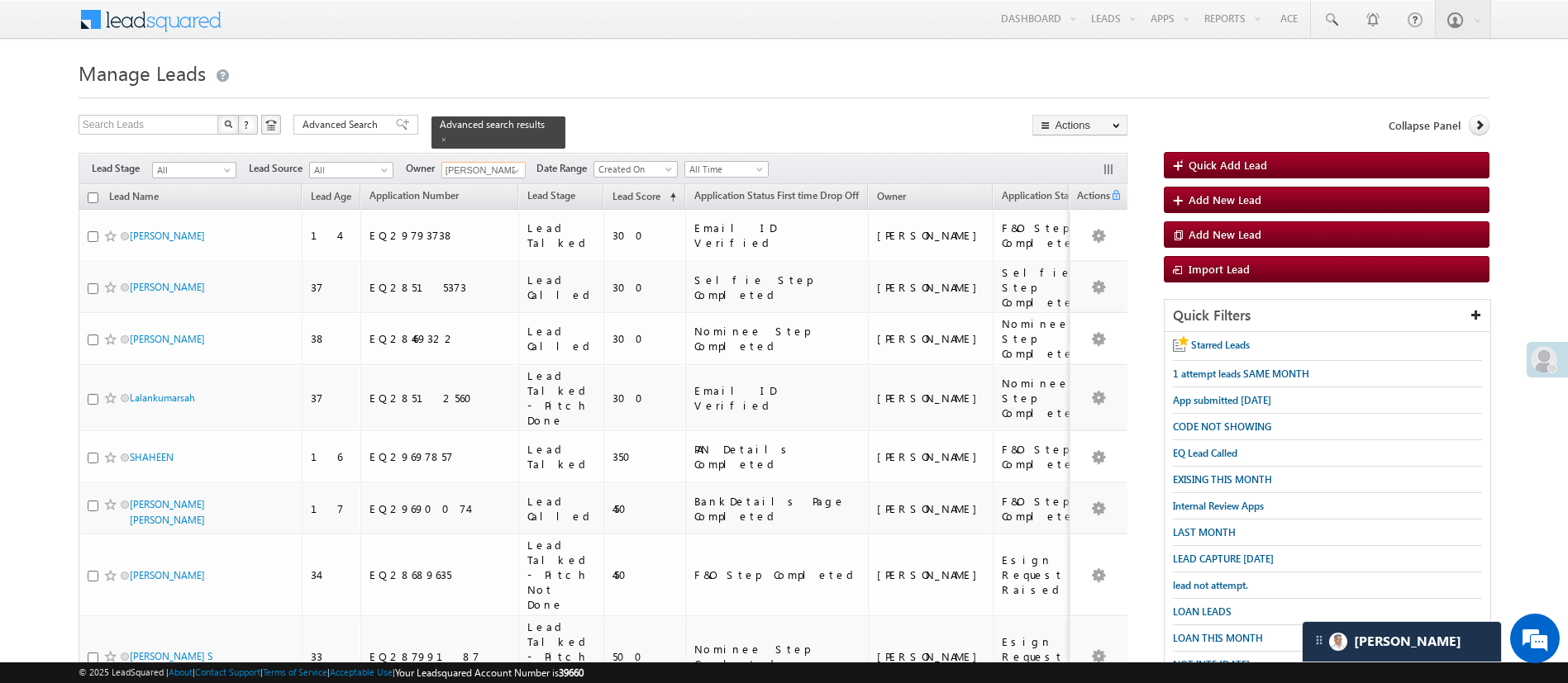
click at [96, 193] on input "checkbox" at bounding box center [93, 197] width 10 height 10
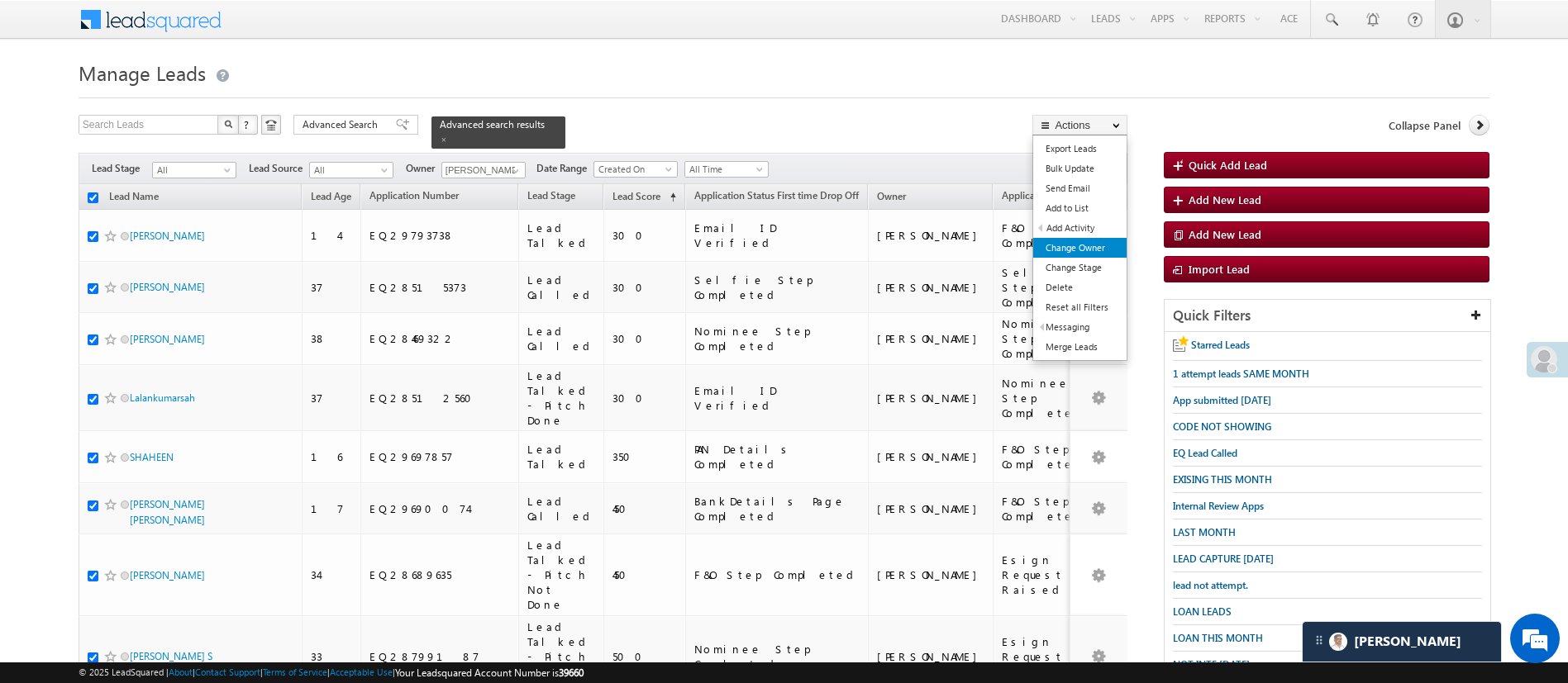
click at [1088, 242] on link "Change Owner" at bounding box center [1079, 248] width 94 height 20
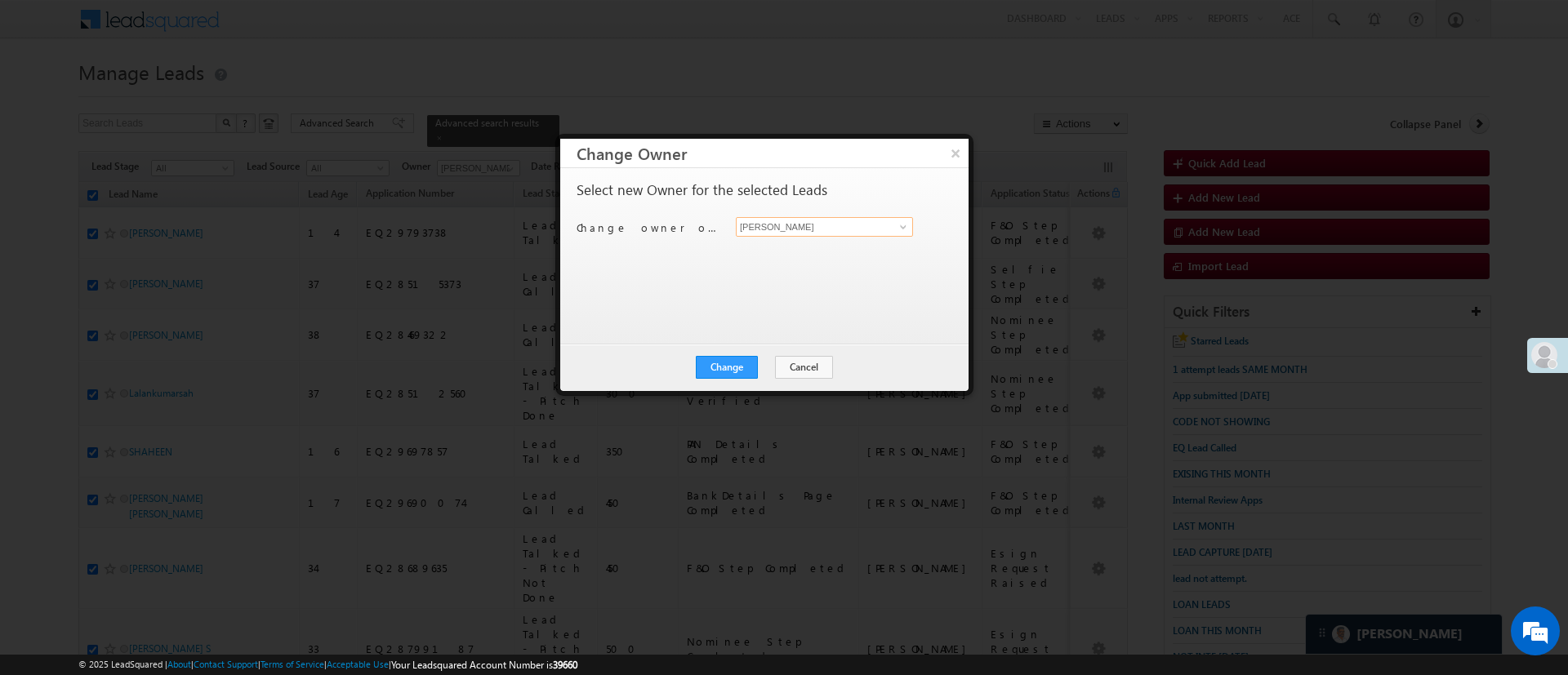
click at [850, 226] on input "[PERSON_NAME]" at bounding box center [825, 227] width 177 height 20
click at [832, 246] on link "Lavisha Gautam Lavisha.Gautam@angelbroking.com" at bounding box center [825, 252] width 177 height 31
click at [753, 359] on button "Change" at bounding box center [727, 367] width 62 height 22
click at [759, 352] on div "Change Cancel Close" at bounding box center [764, 367] width 408 height 48
click at [765, 361] on button "Close" at bounding box center [767, 367] width 52 height 22
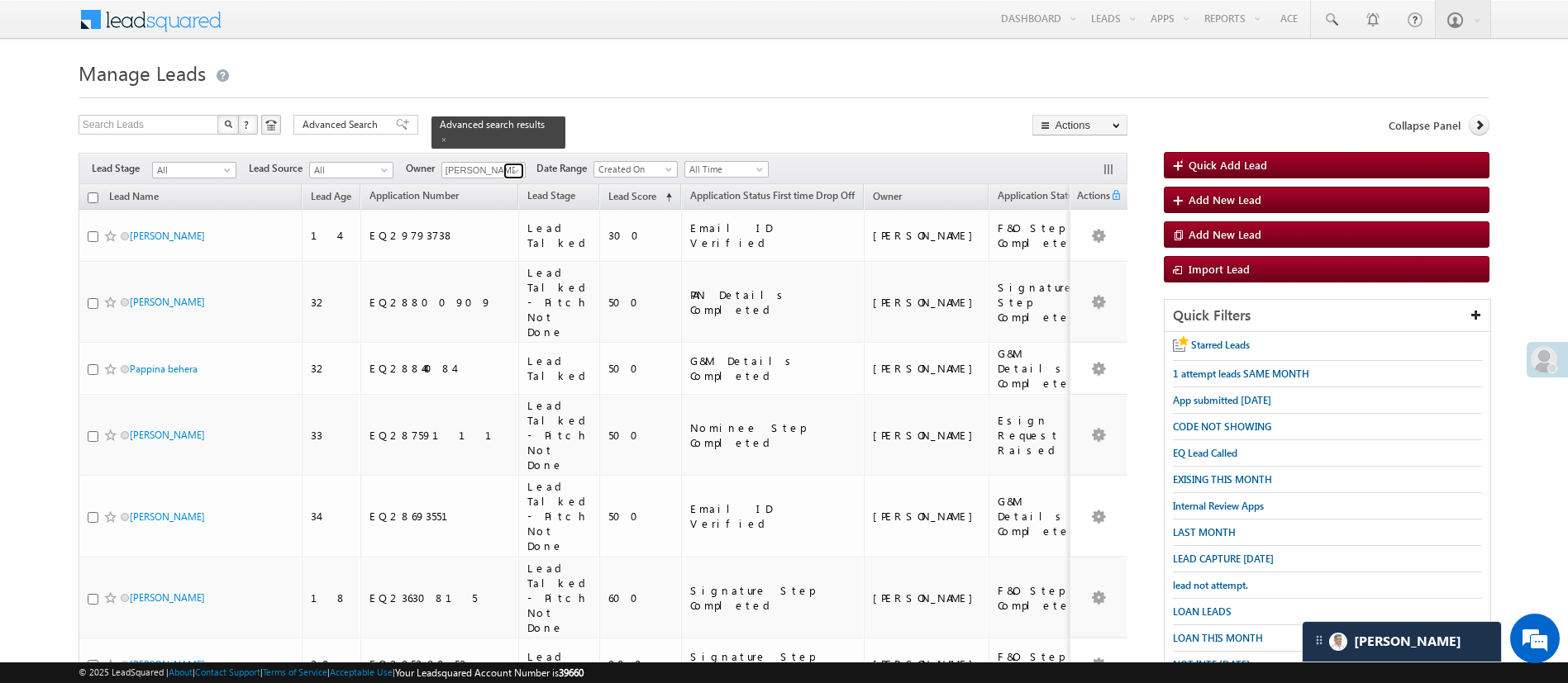
click at [516, 164] on span at bounding box center [516, 171] width 13 height 13
click at [511, 179] on link "Lavisha Gautam Lavisha.Gautam@angelbroking.com" at bounding box center [524, 194] width 165 height 31
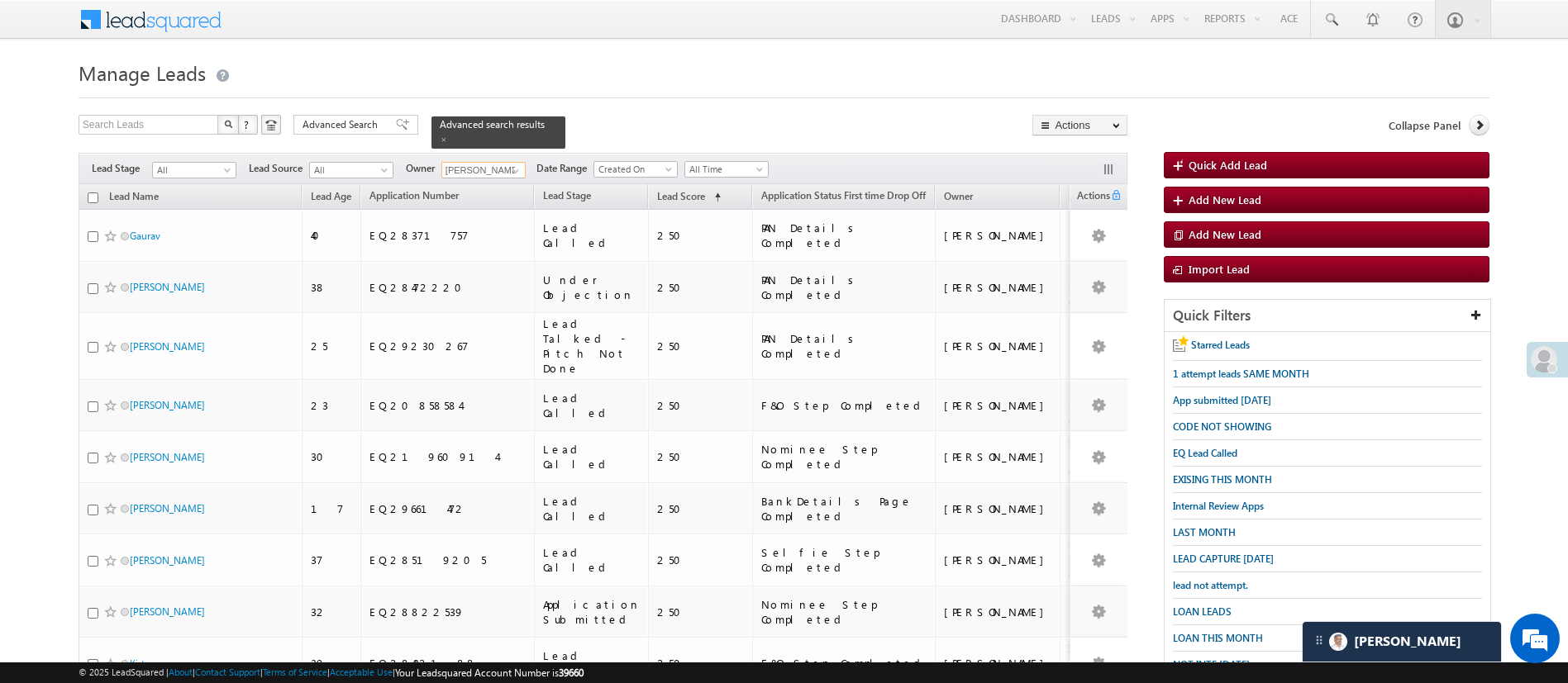
click at [89, 193] on input "checkbox" at bounding box center [93, 197] width 10 height 10
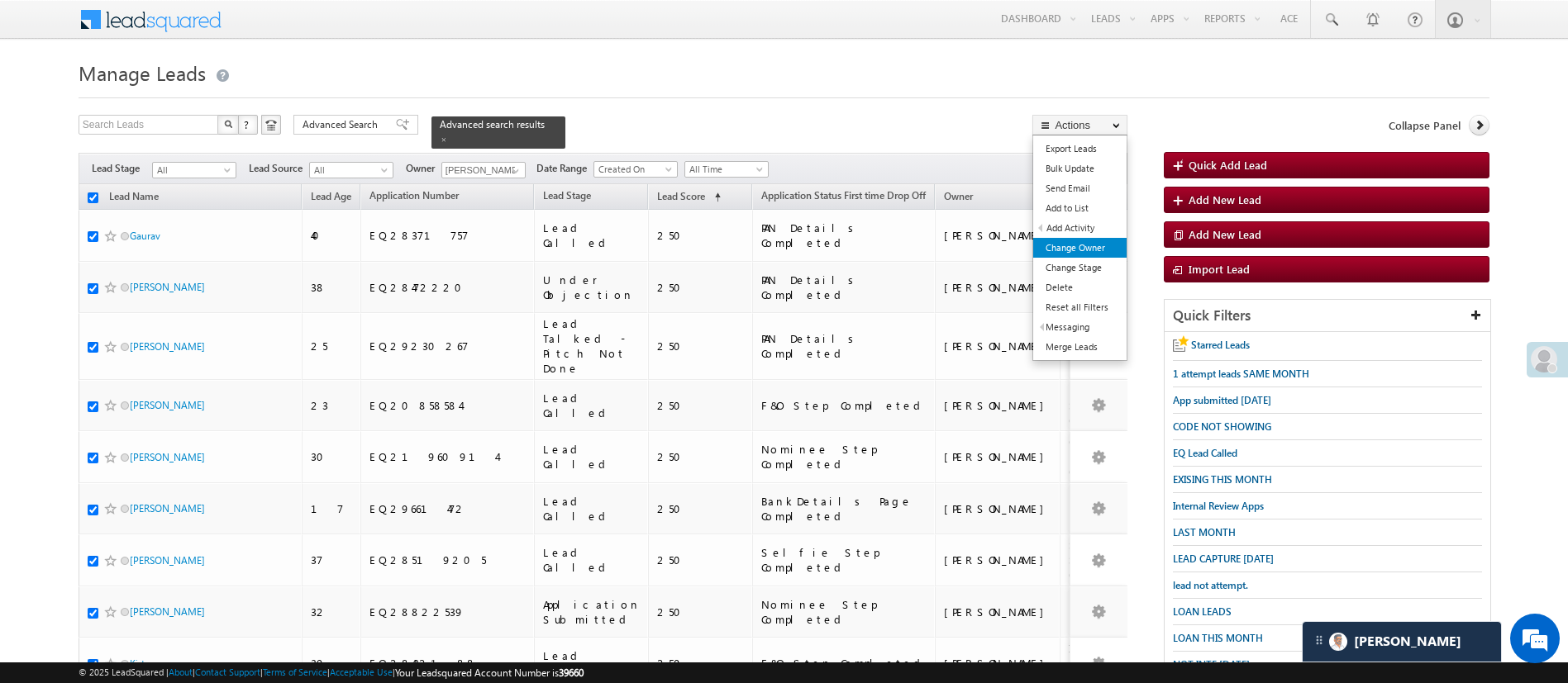
click at [1094, 249] on link "Change Owner" at bounding box center [1079, 248] width 94 height 20
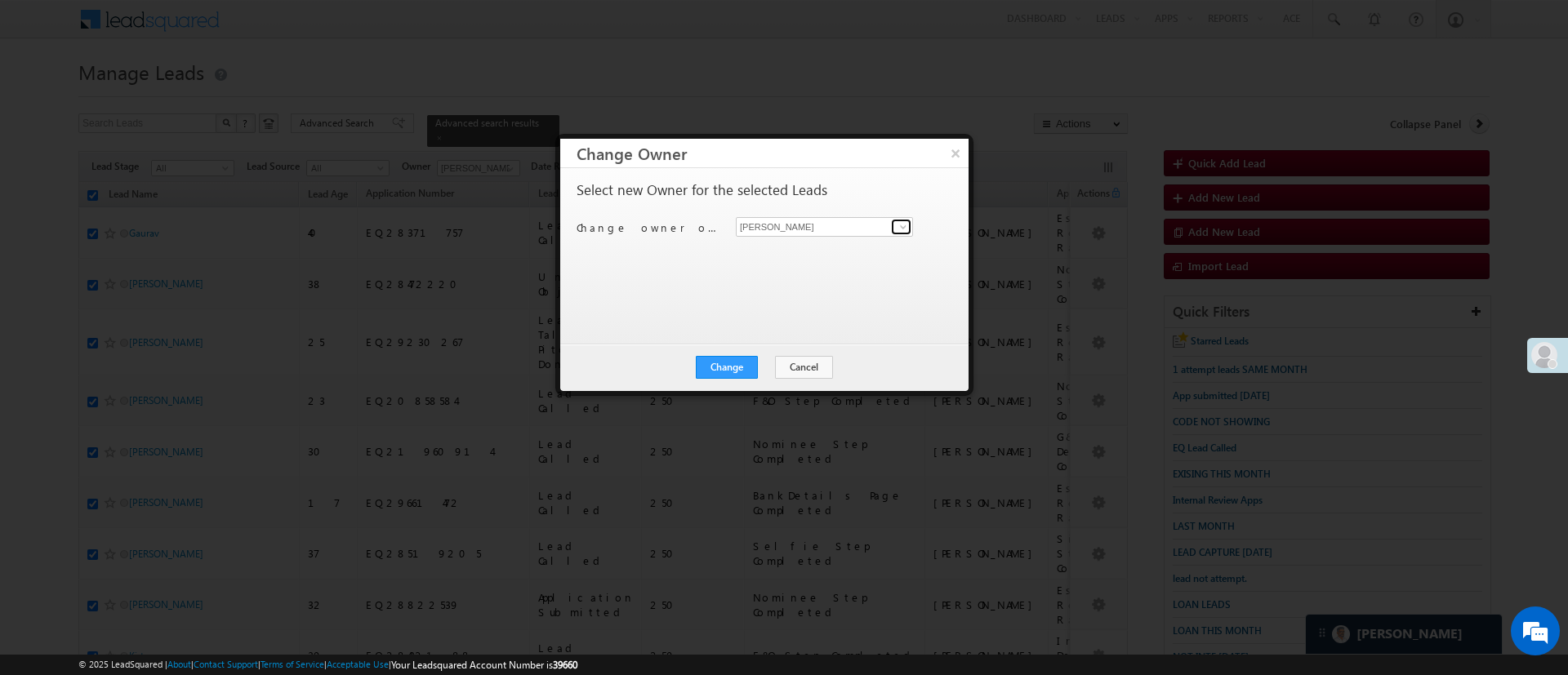
click at [911, 232] on link at bounding box center [901, 226] width 21 height 16
click at [870, 241] on link "Lavisha Gautam Lavisha.Gautam@angelbroking.com" at bounding box center [825, 252] width 177 height 31
click at [739, 360] on button "Change" at bounding box center [727, 367] width 62 height 22
click at [754, 364] on button "Close" at bounding box center [767, 367] width 52 height 22
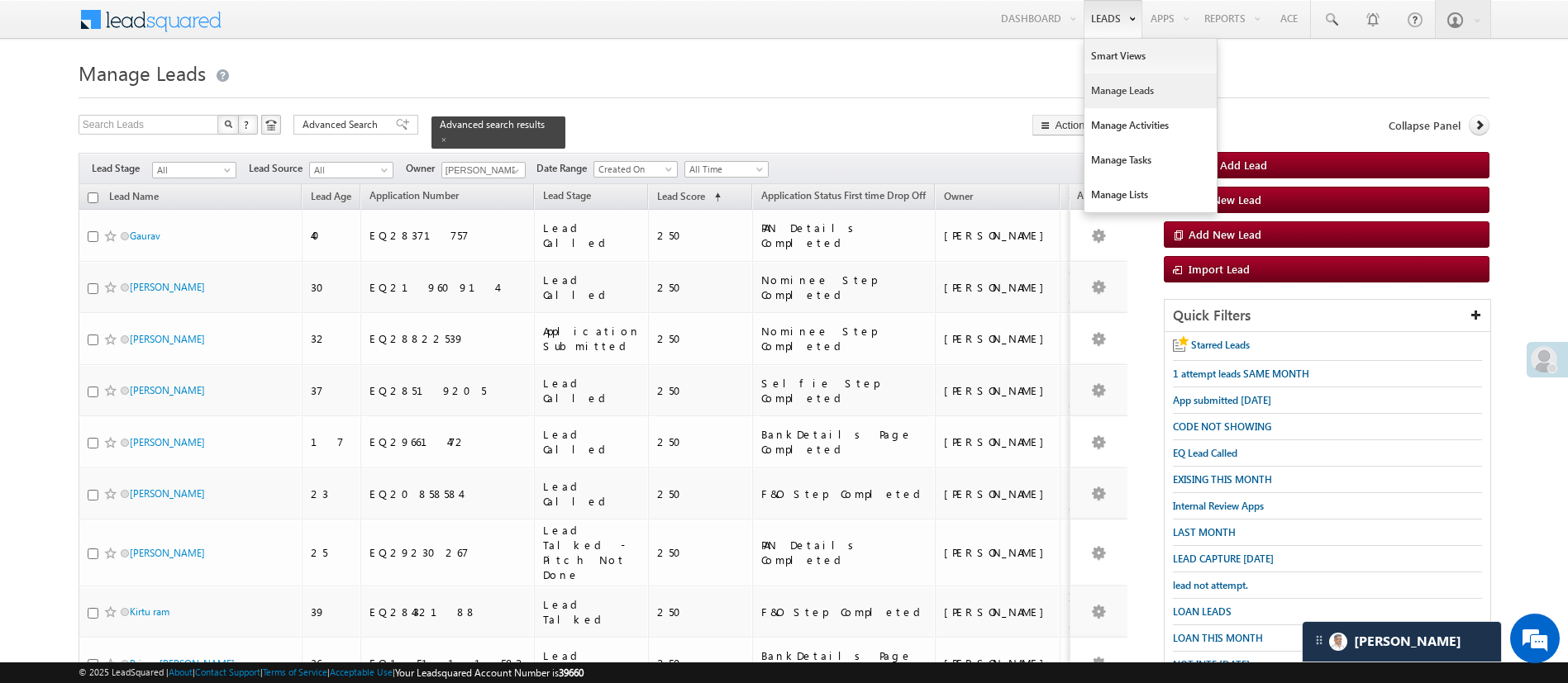
click at [1113, 89] on link "Manage Leads" at bounding box center [1151, 91] width 132 height 35
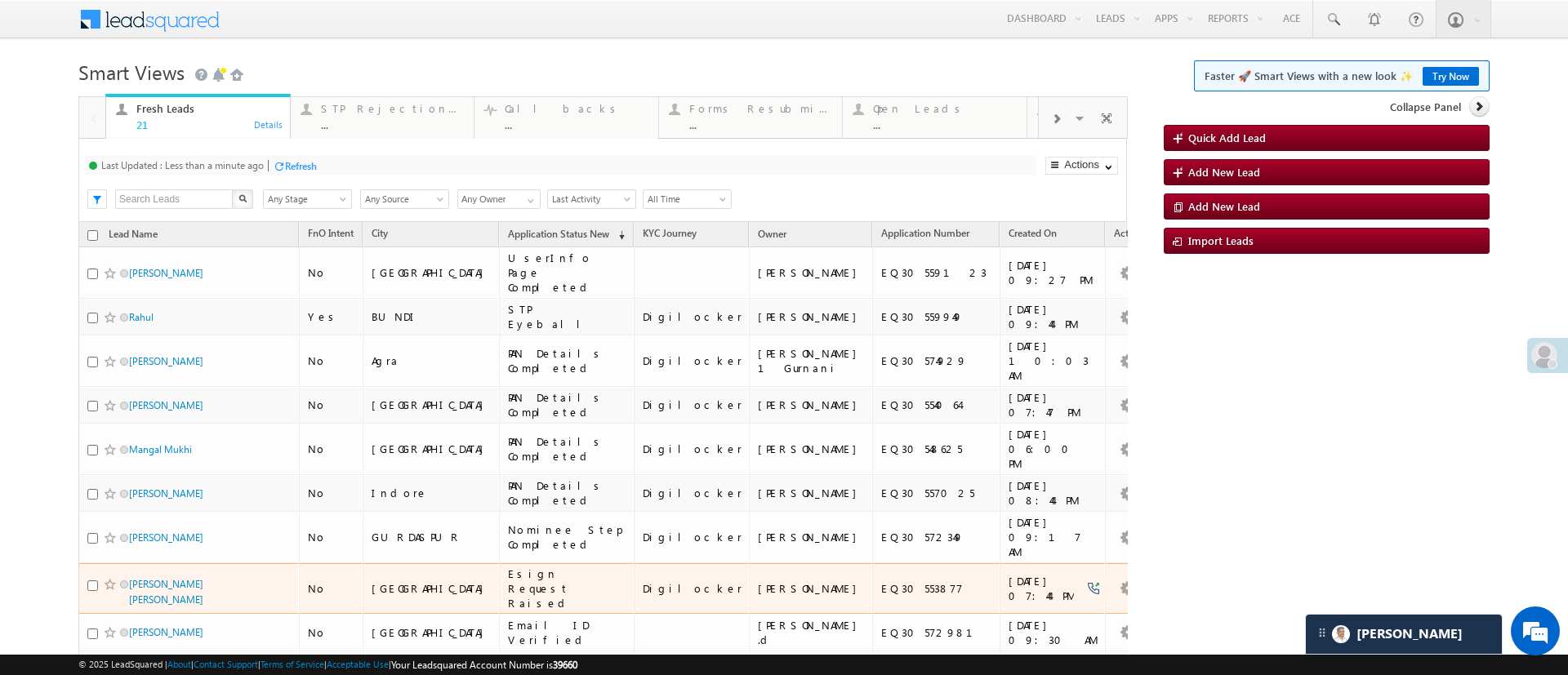
click at [882, 582] on div "EQ30553877" at bounding box center [937, 589] width 111 height 15
copy div "EQ30553877"
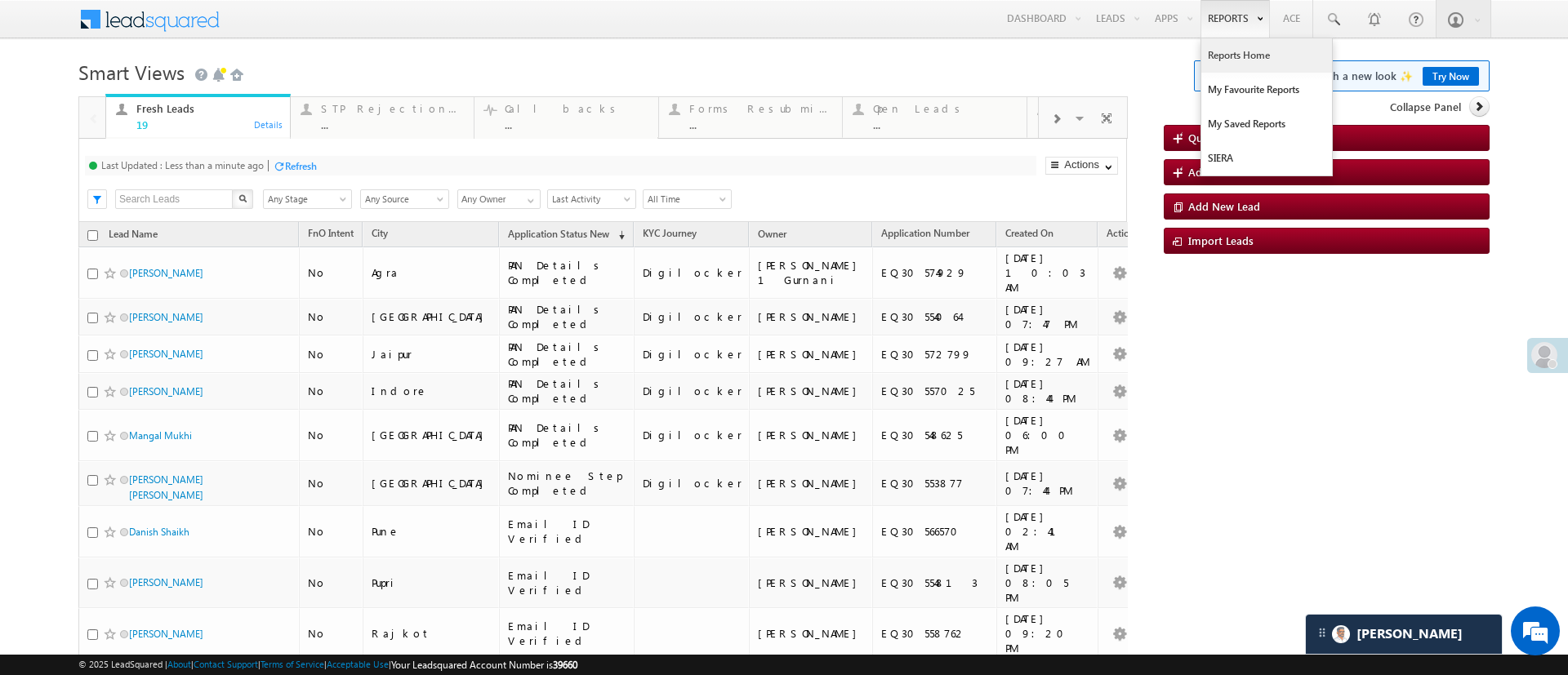
click at [1221, 49] on link "Reports Home" at bounding box center [1267, 55] width 131 height 35
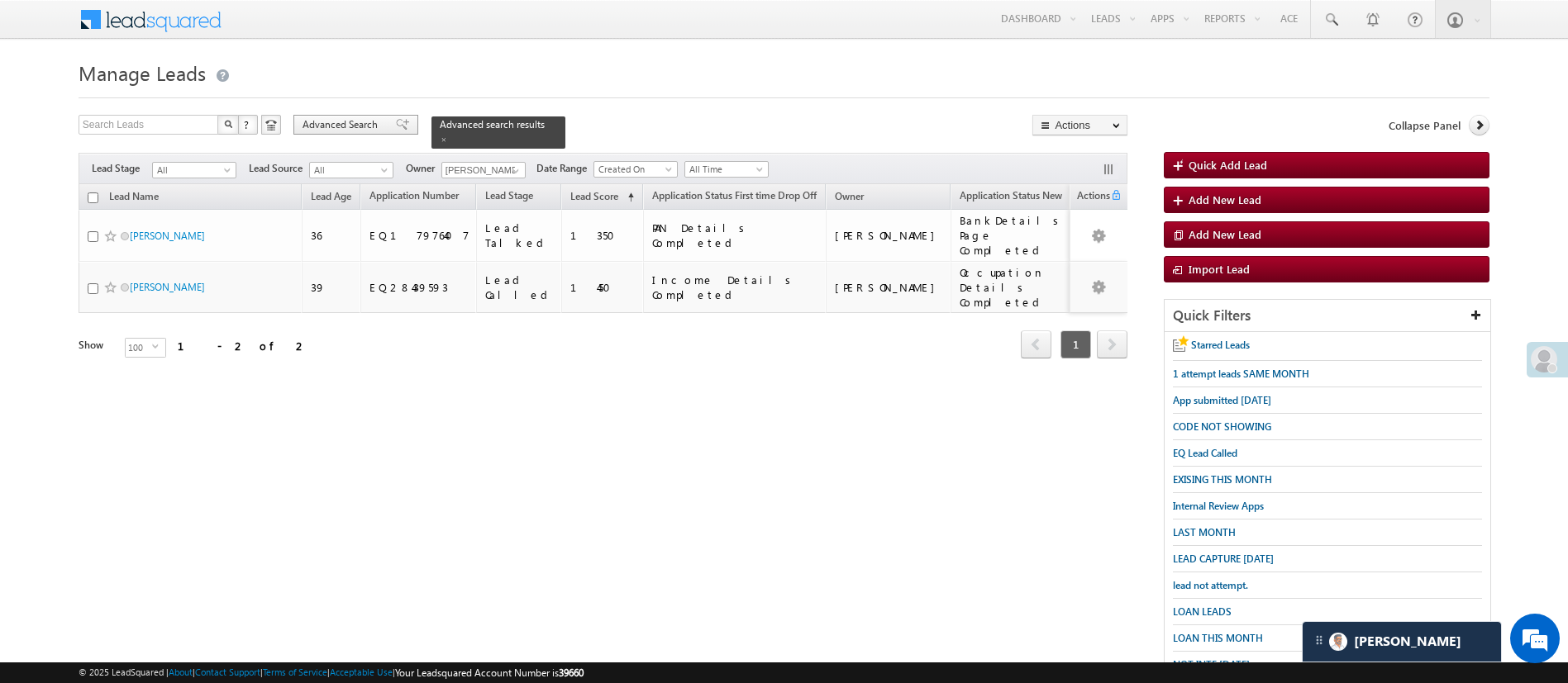
click at [362, 119] on span "Advanced Search" at bounding box center [342, 125] width 80 height 15
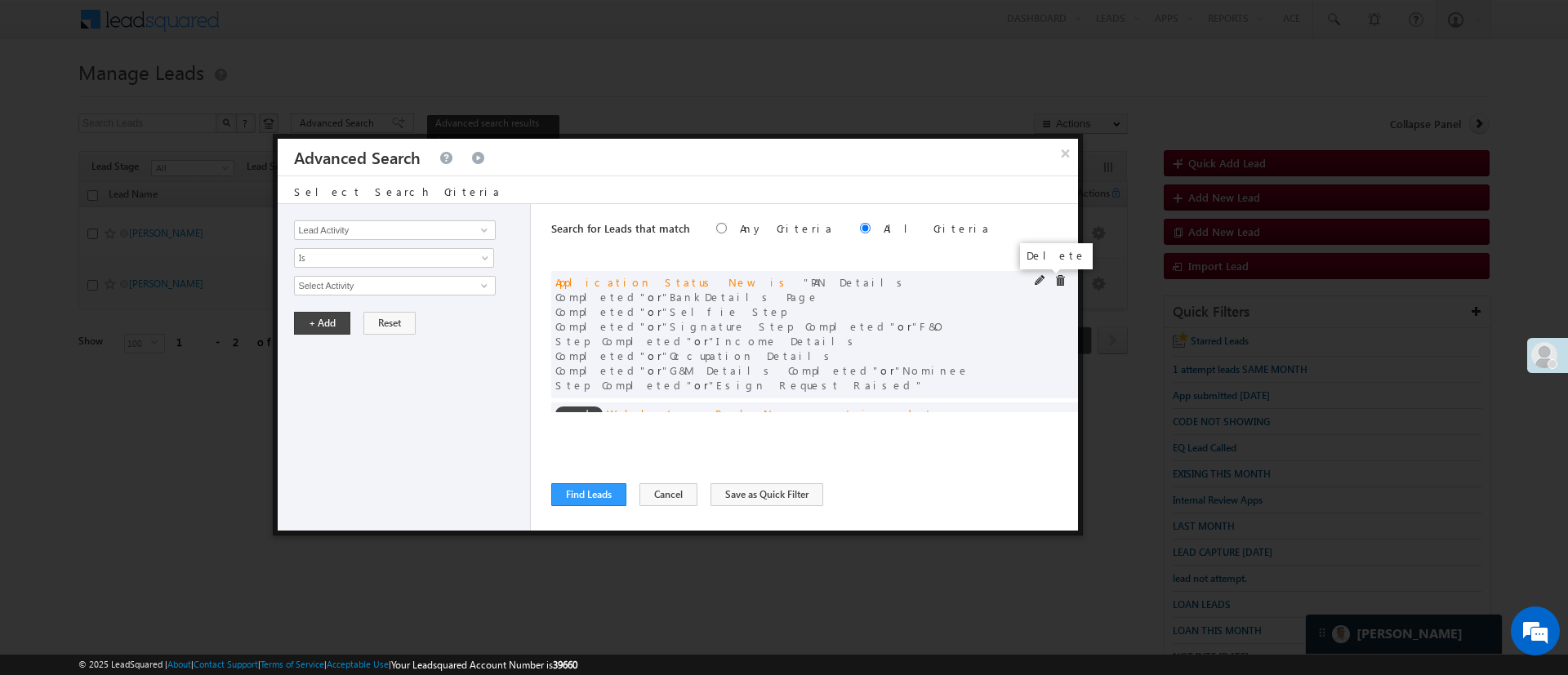
click at [1054, 279] on span at bounding box center [1060, 281] width 11 height 11
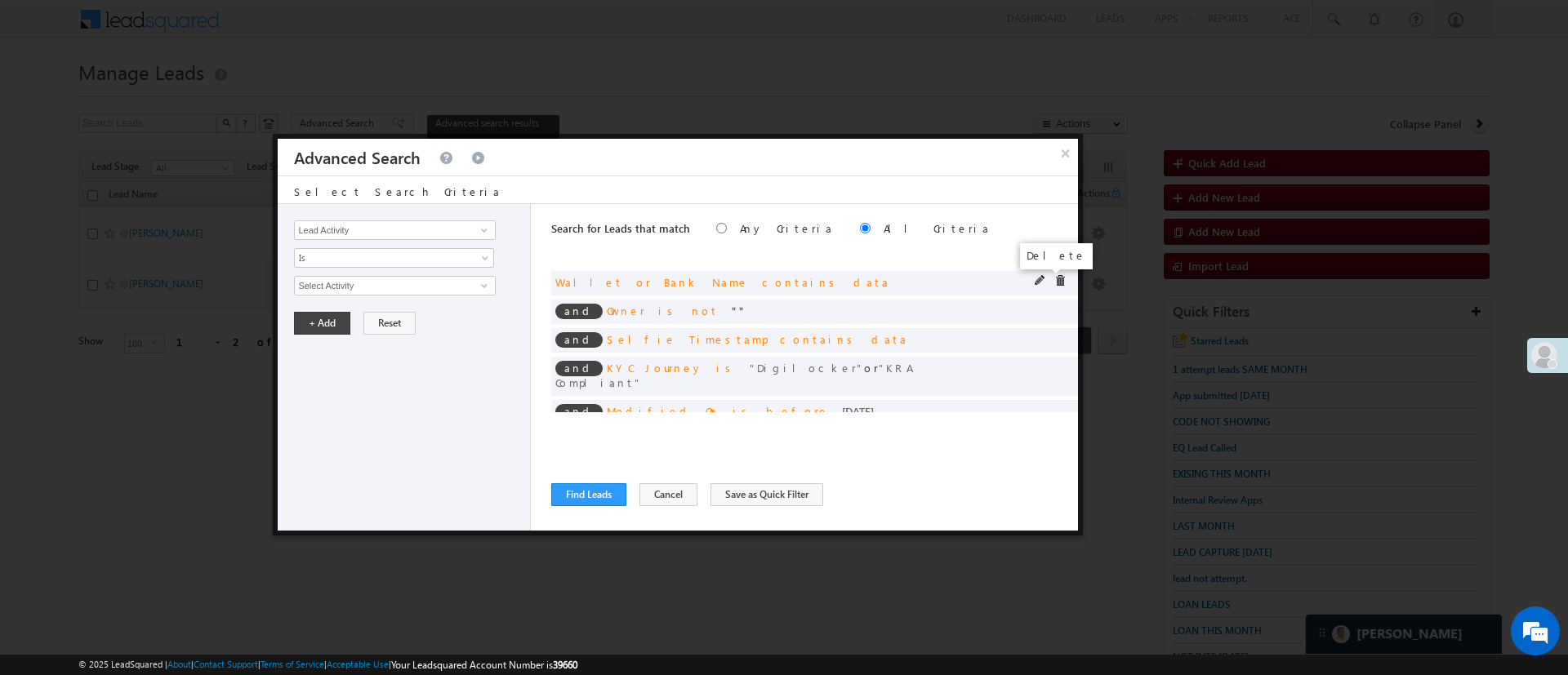
click at [1054, 280] on span at bounding box center [1060, 281] width 11 height 11
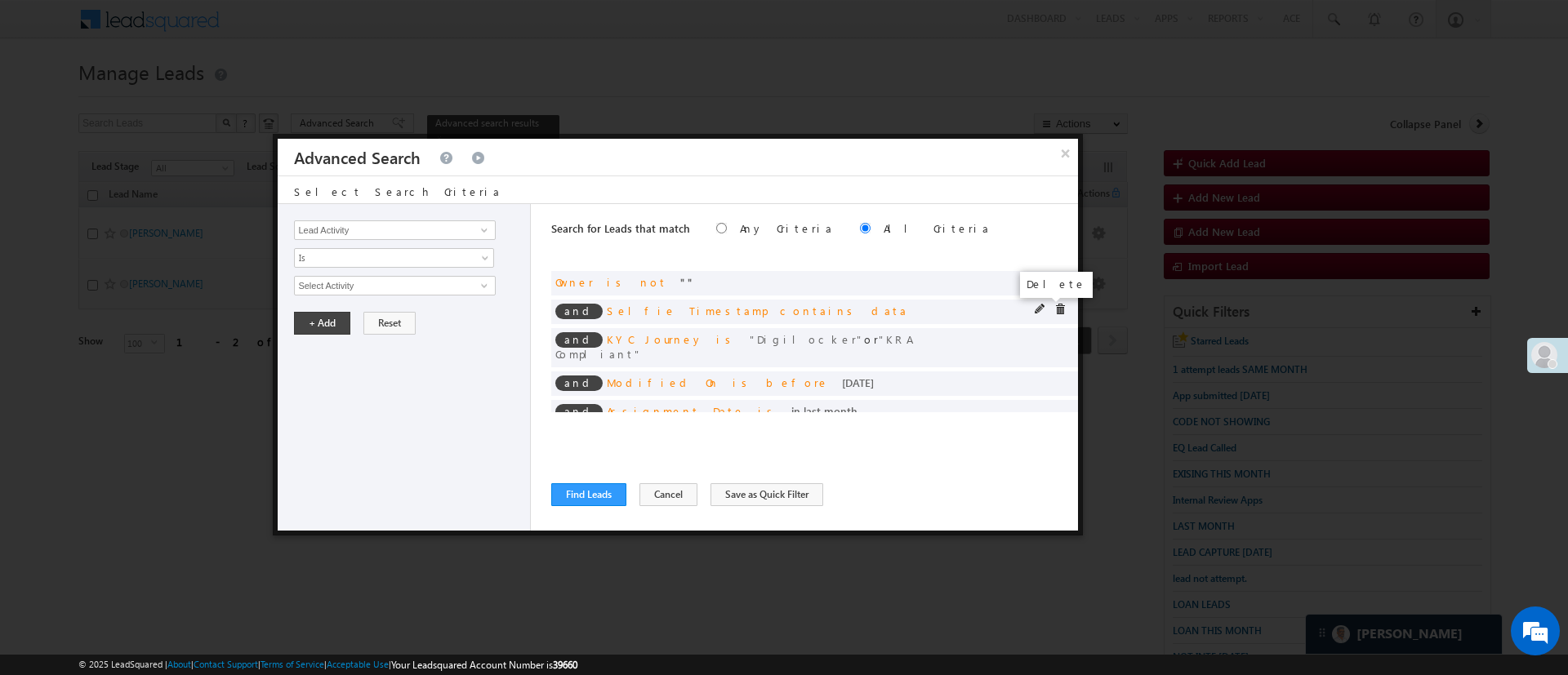
click at [1054, 309] on span at bounding box center [1060, 309] width 11 height 11
click at [0, 0] on span at bounding box center [0, 0] width 0 height 0
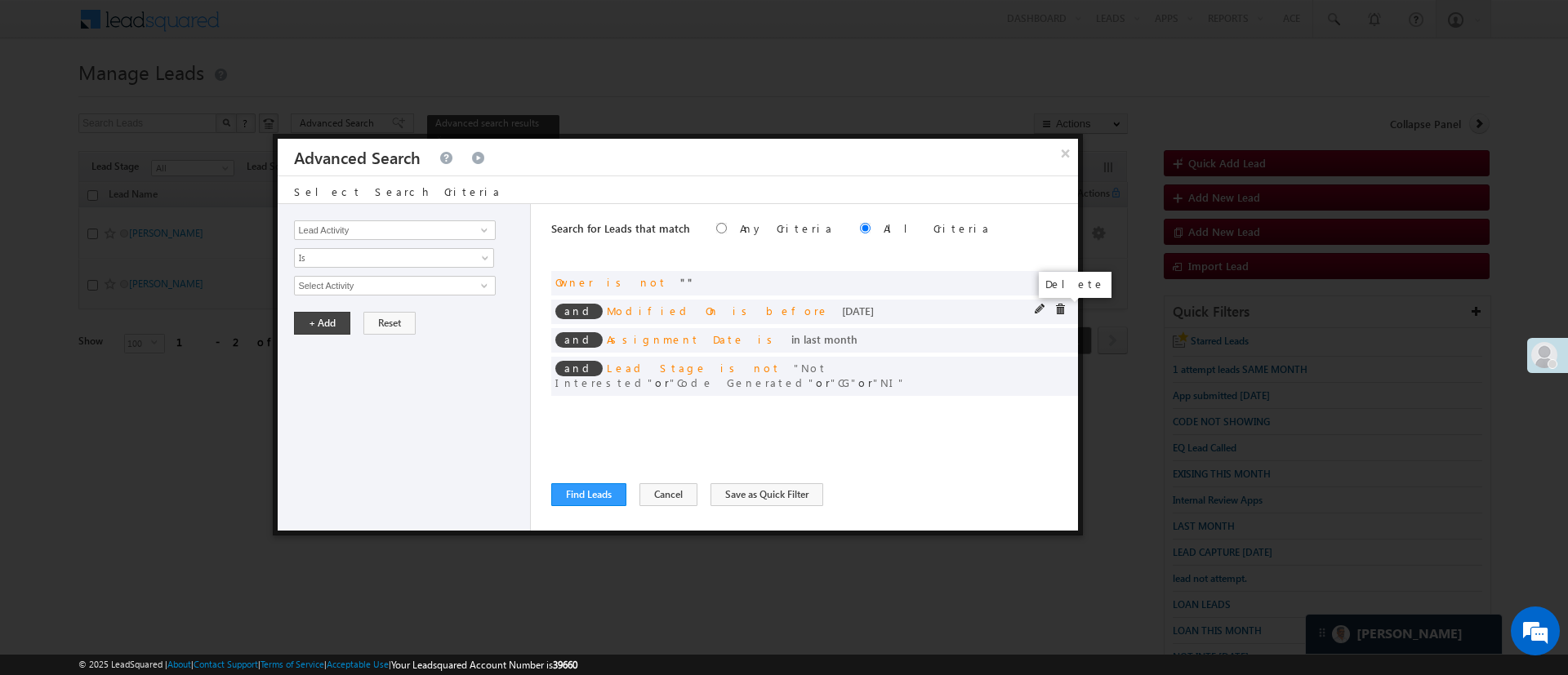
click at [1059, 304] on span at bounding box center [1060, 309] width 11 height 11
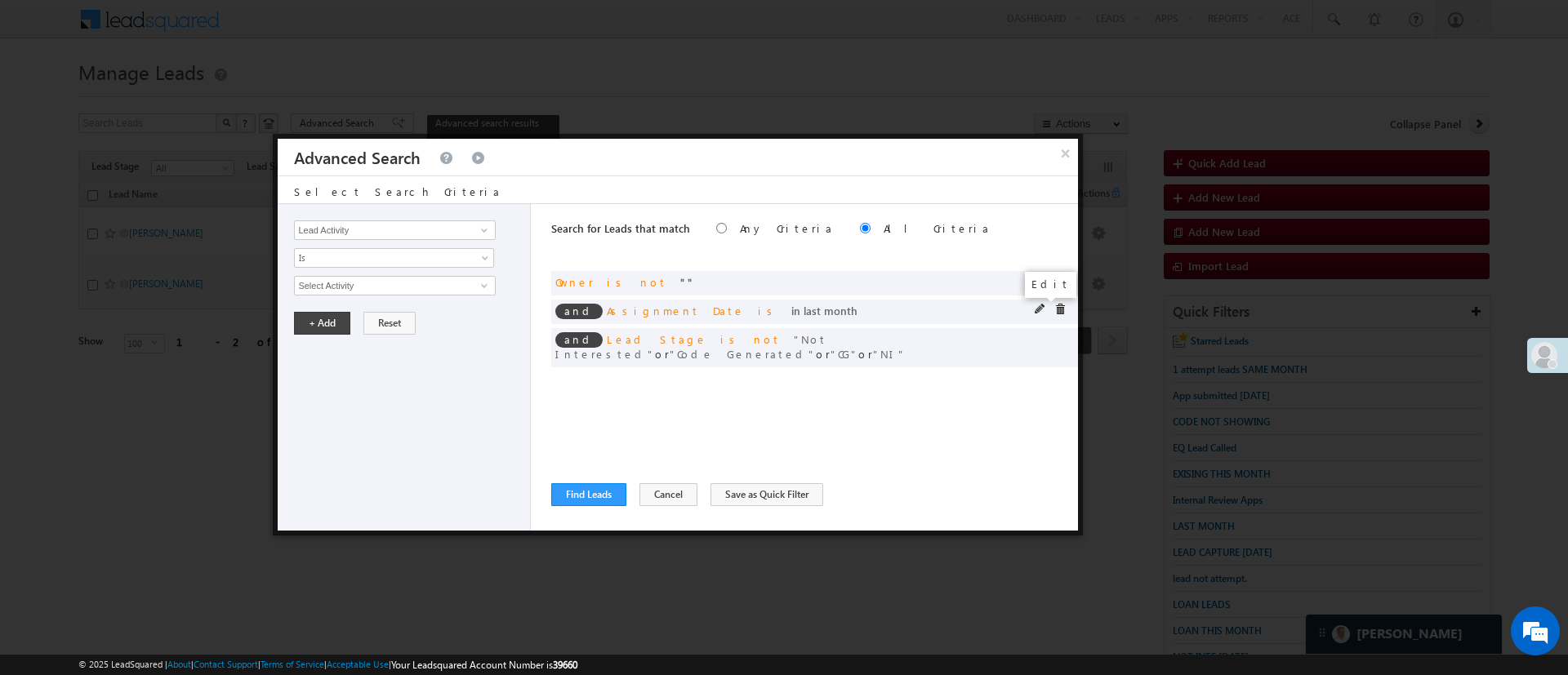
click at [1035, 306] on span at bounding box center [1040, 309] width 11 height 11
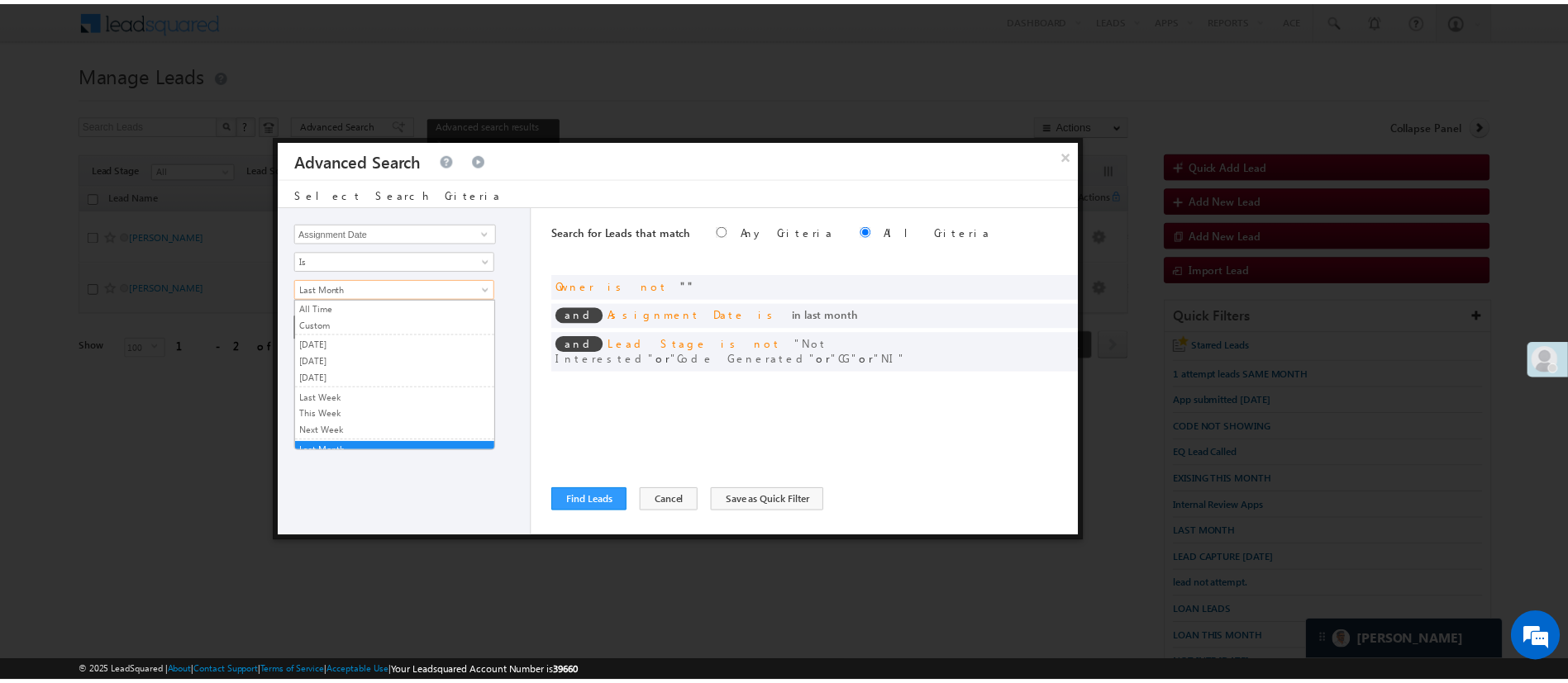
scroll to position [8, 0]
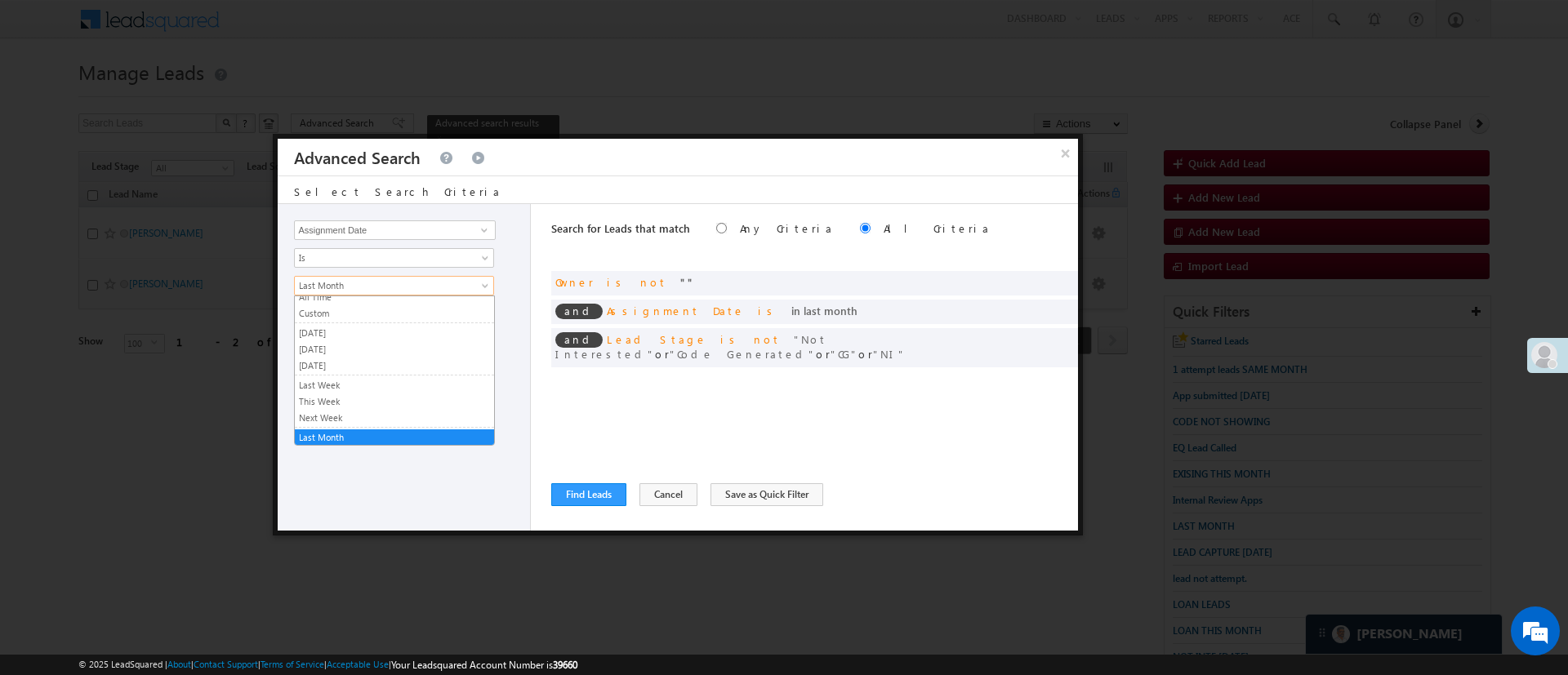
click at [447, 283] on span "Last Month" at bounding box center [384, 286] width 177 height 15
click at [426, 309] on link "Custom" at bounding box center [394, 314] width 199 height 15
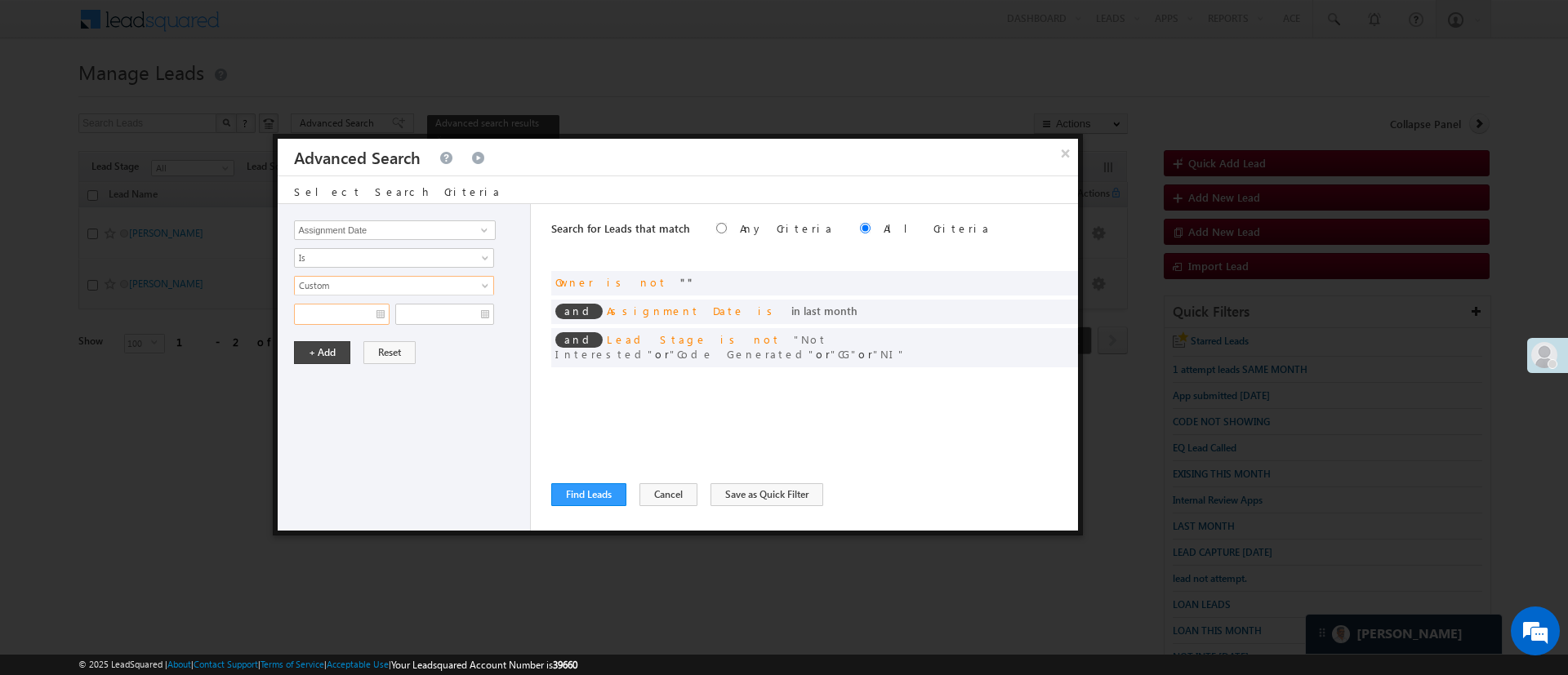
click at [346, 316] on input "text" at bounding box center [342, 314] width 95 height 21
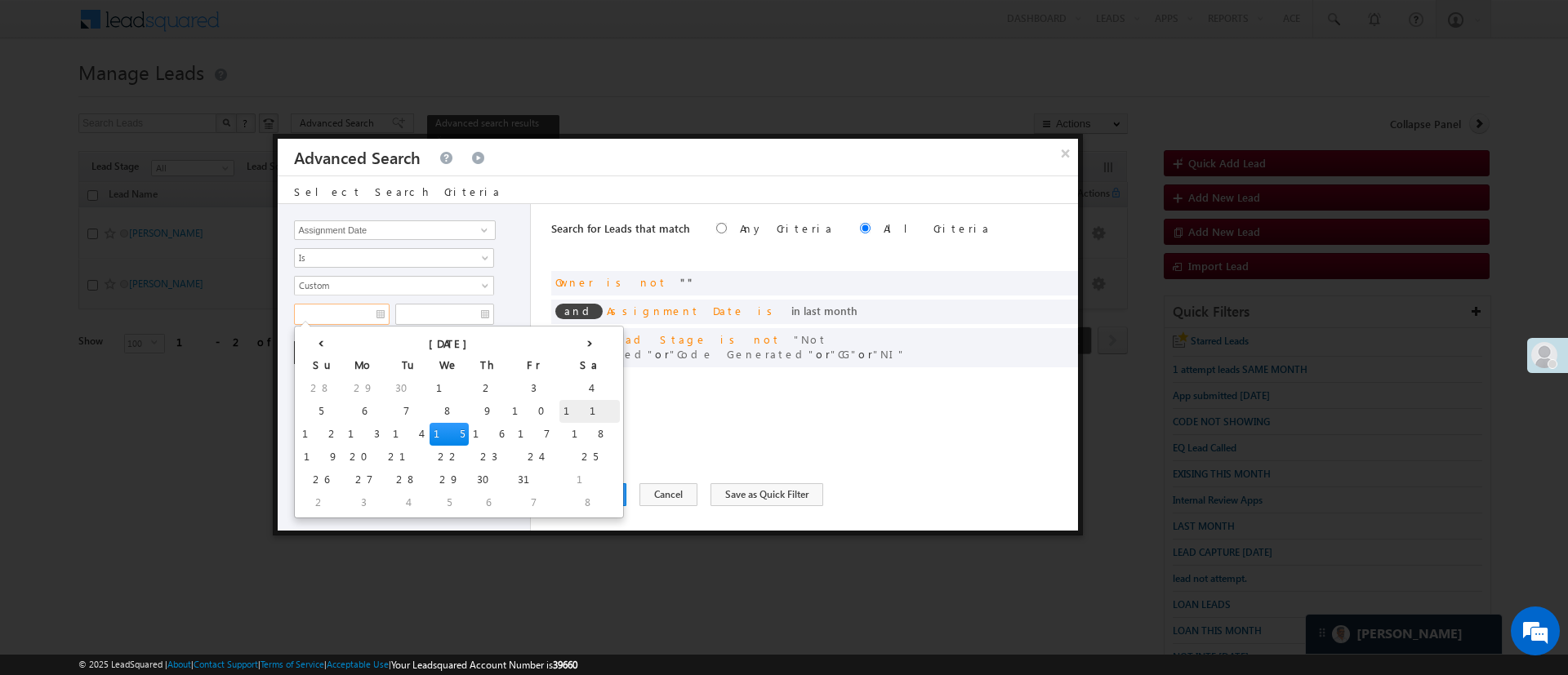
click at [559, 410] on td "11" at bounding box center [589, 412] width 61 height 22
type input "[DATE]"
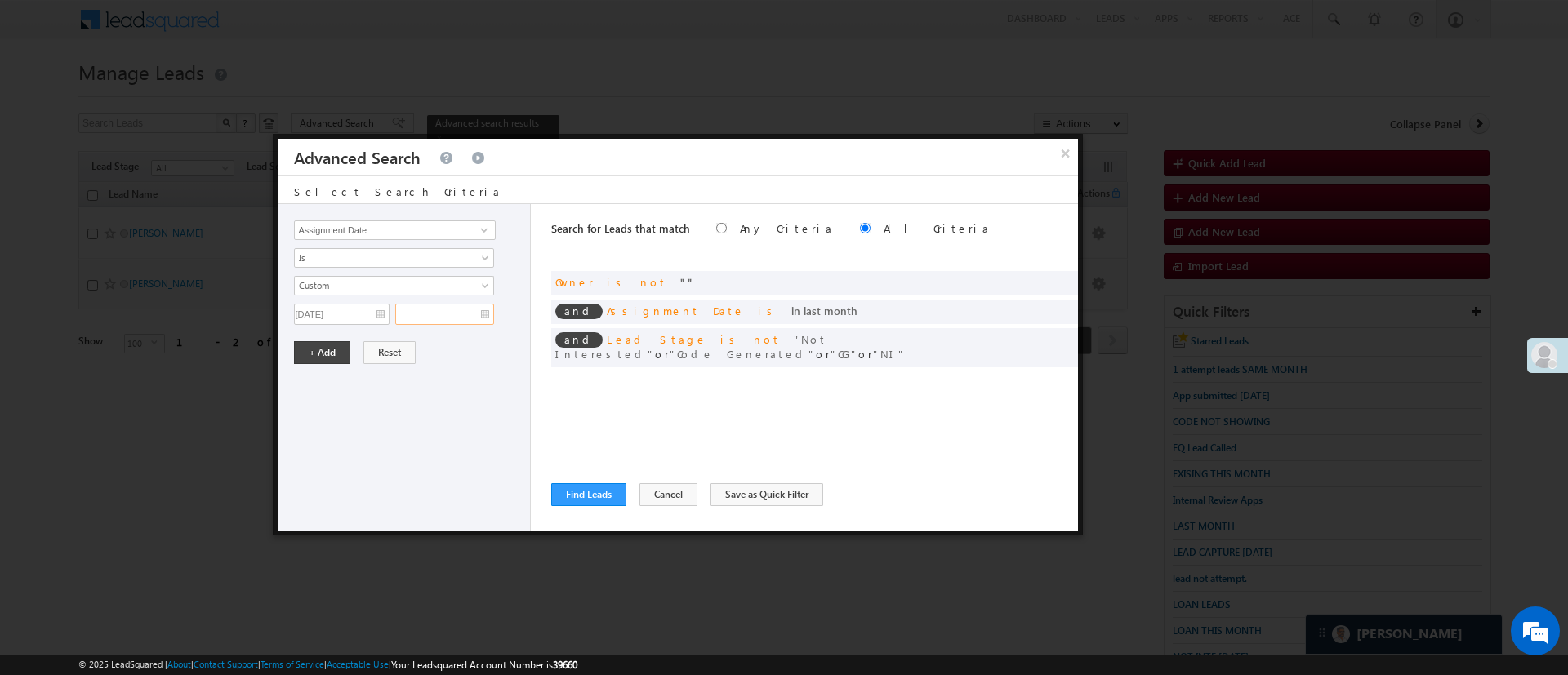
click at [454, 311] on input "text" at bounding box center [445, 314] width 99 height 21
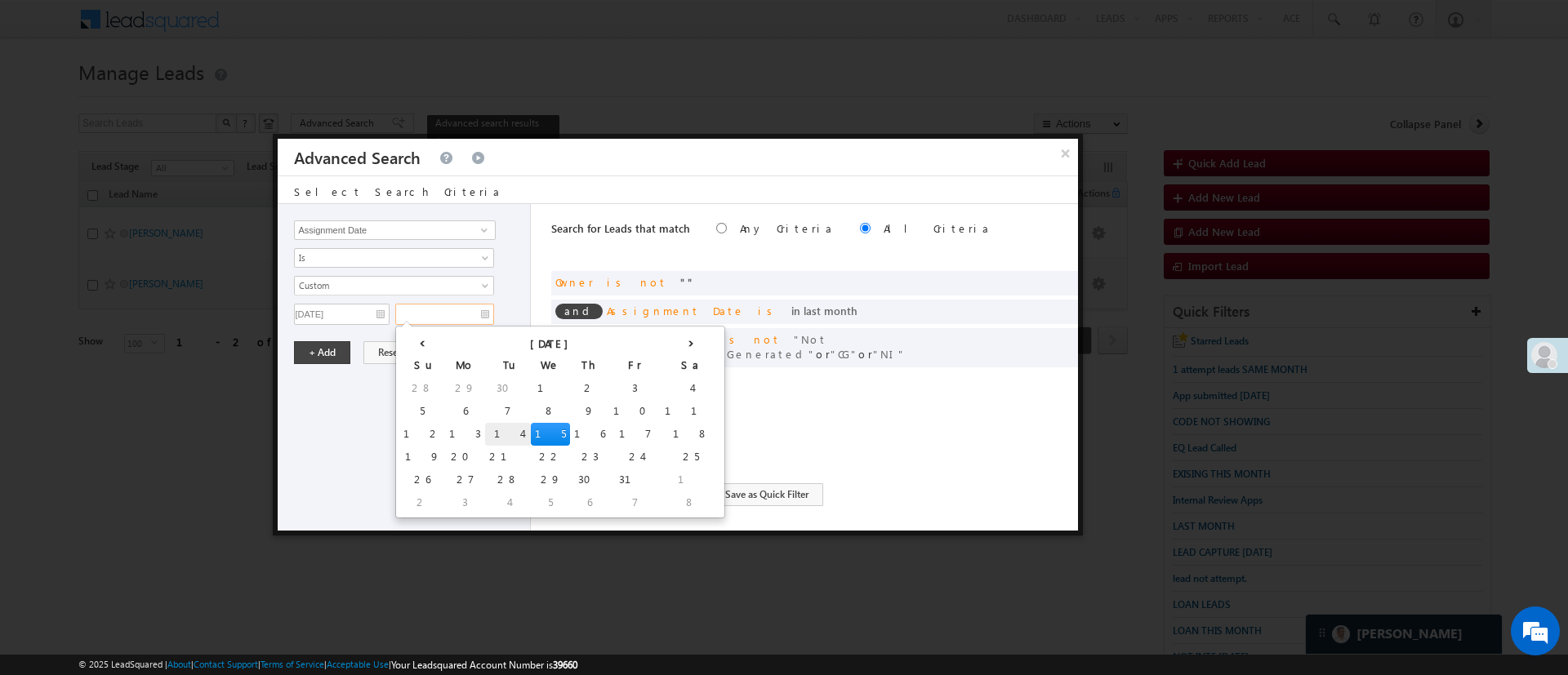
click at [486, 435] on td "14" at bounding box center [508, 434] width 46 height 22
type input "[DATE]"
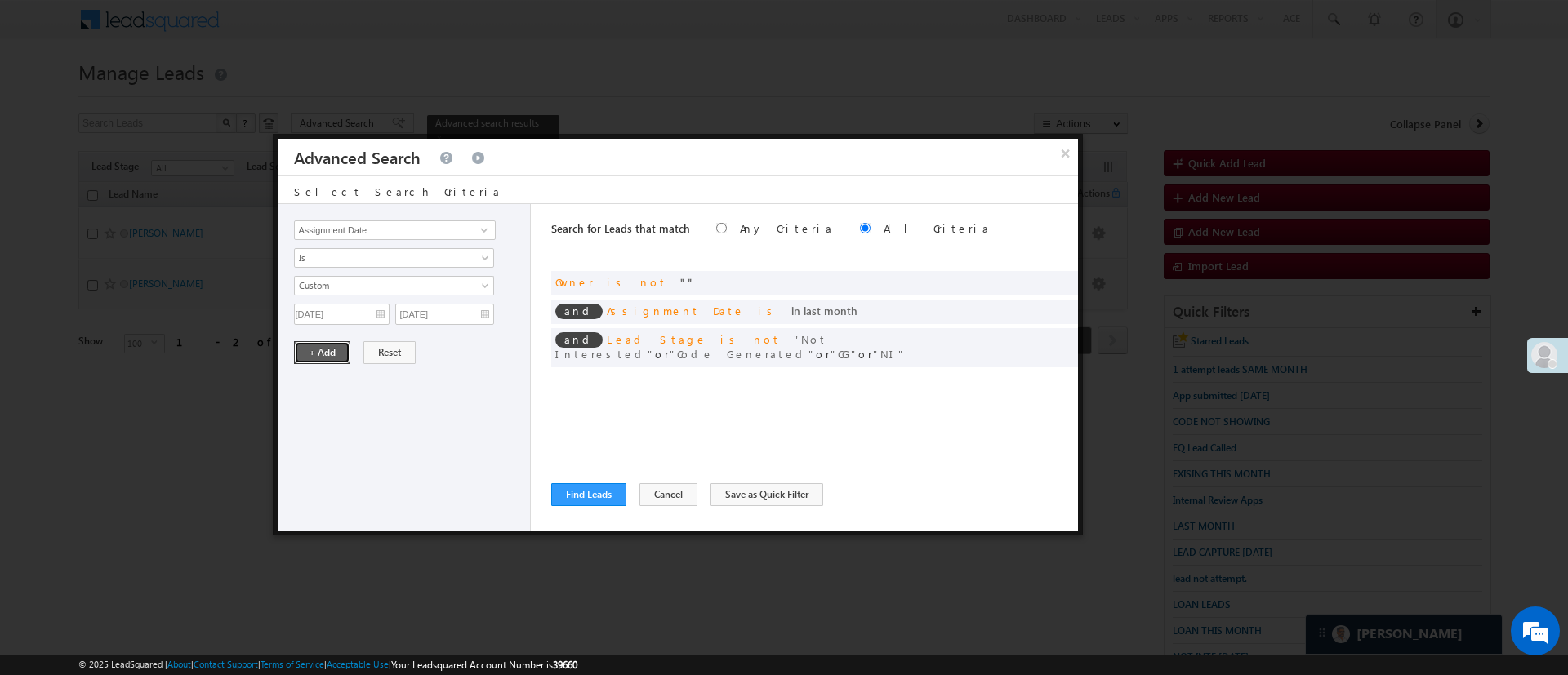
click at [335, 348] on button "+ Add" at bounding box center [322, 353] width 56 height 22
click at [1063, 276] on span at bounding box center [1060, 281] width 11 height 11
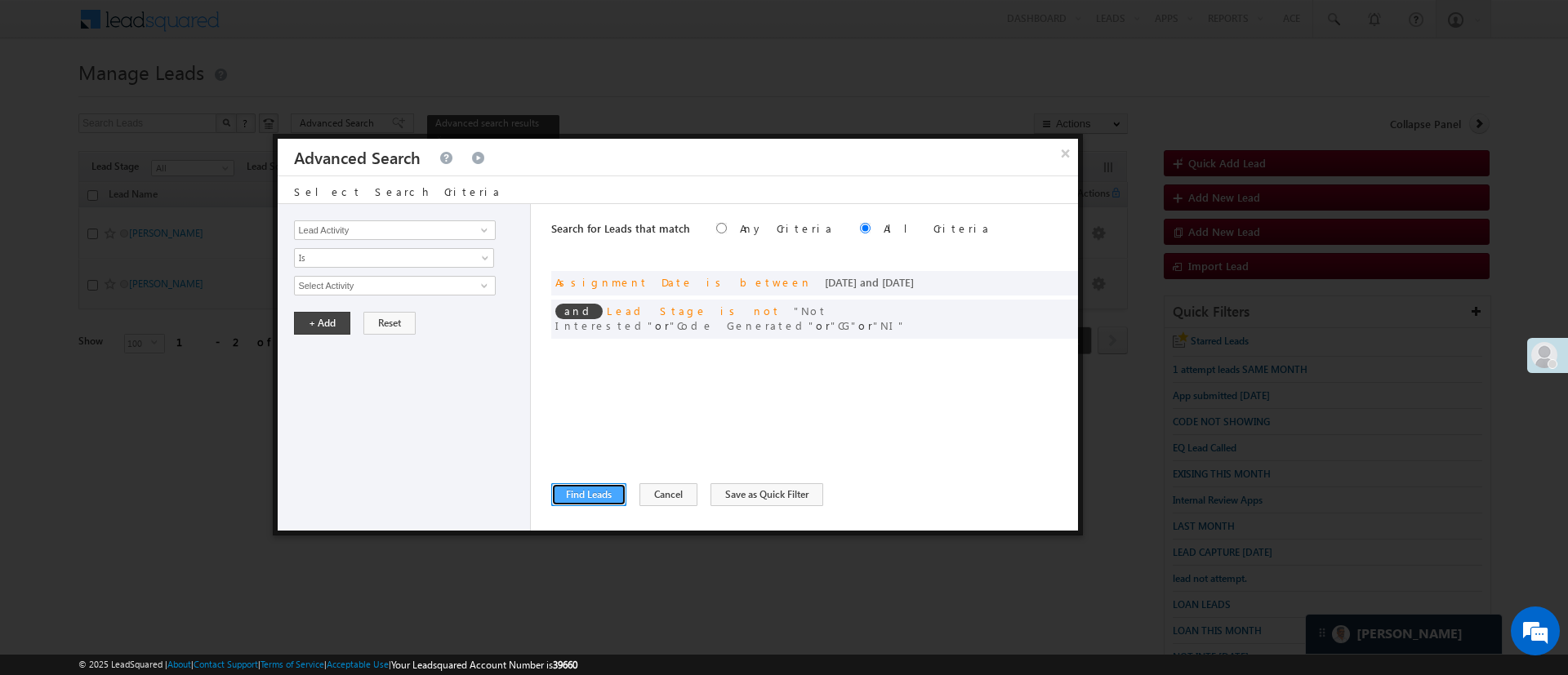
click at [596, 492] on button "Find Leads" at bounding box center [588, 495] width 75 height 22
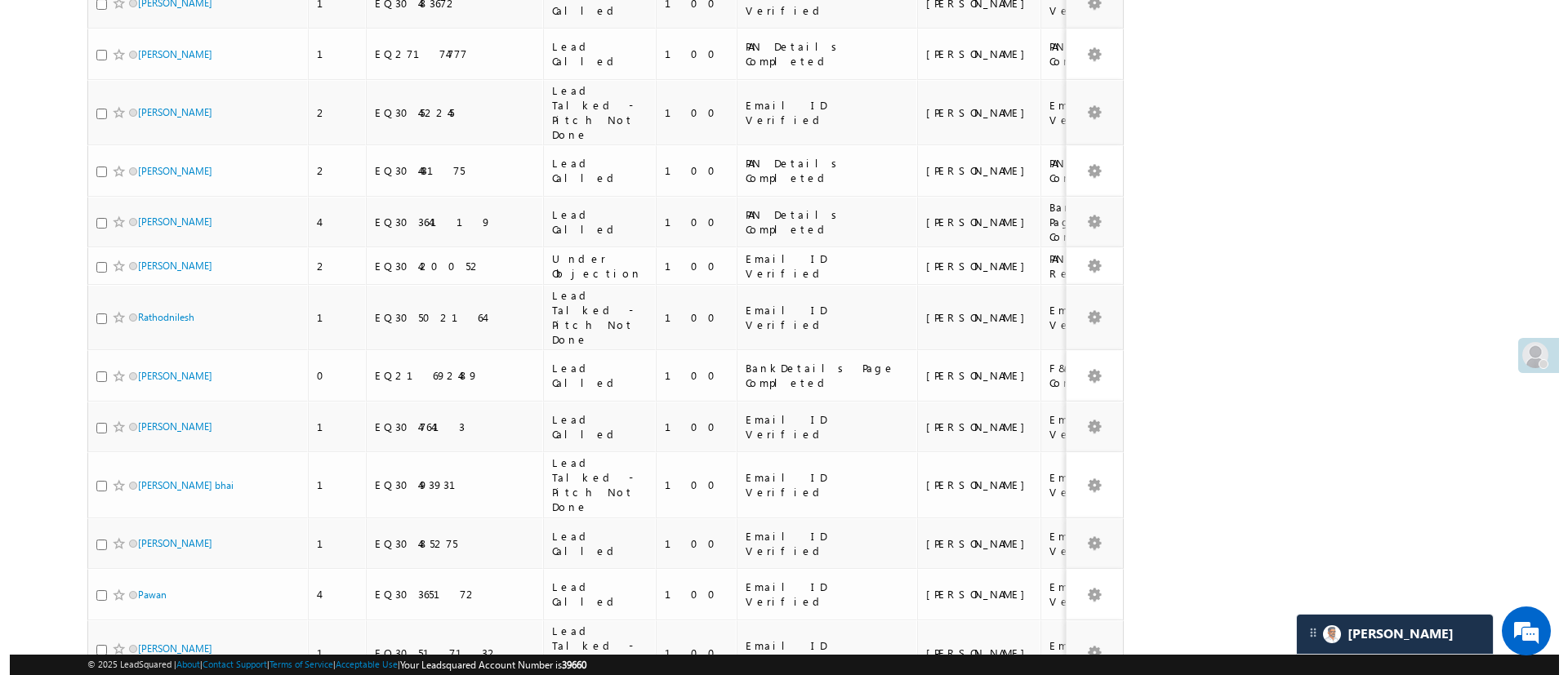
scroll to position [0, 0]
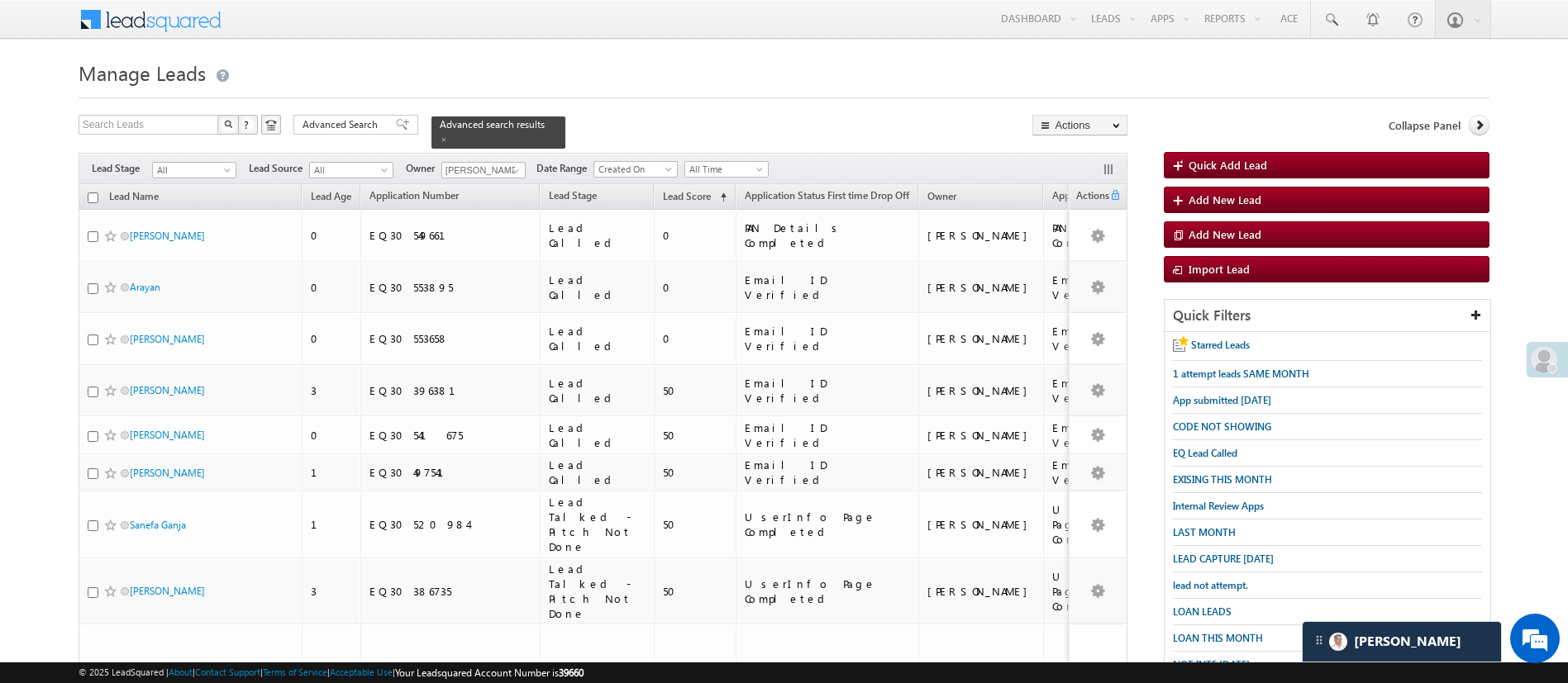
click at [95, 193] on input "checkbox" at bounding box center [93, 197] width 10 height 10
checkbox input "true"
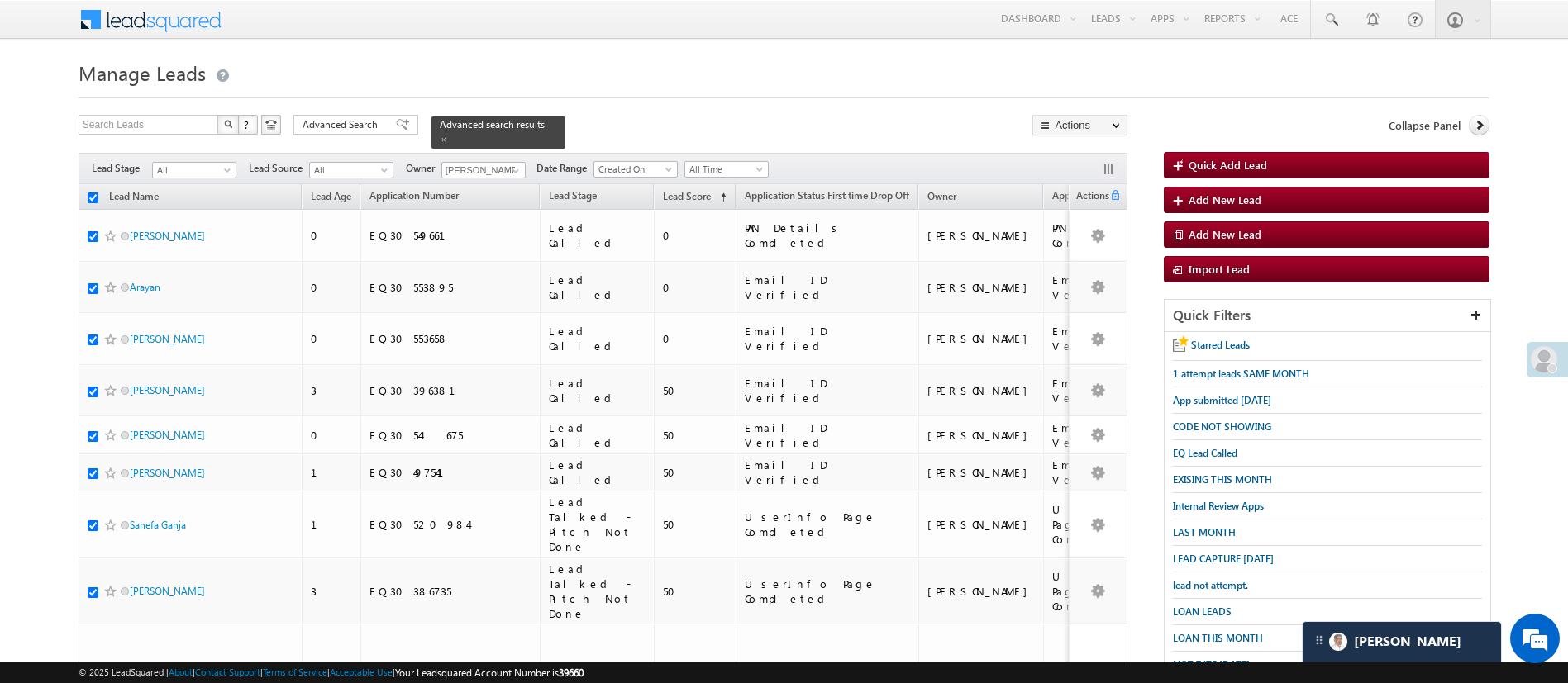
checkbox input "true"
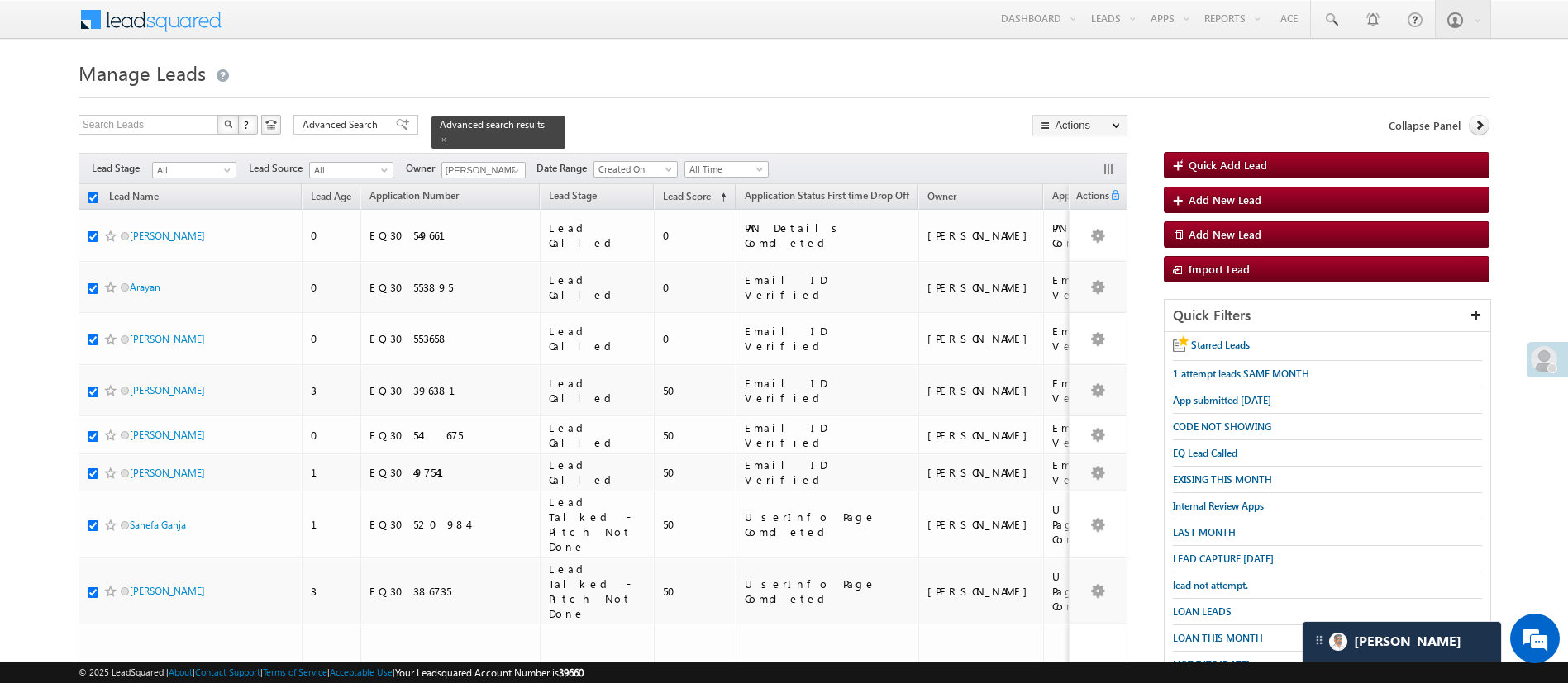
checkbox input "true"
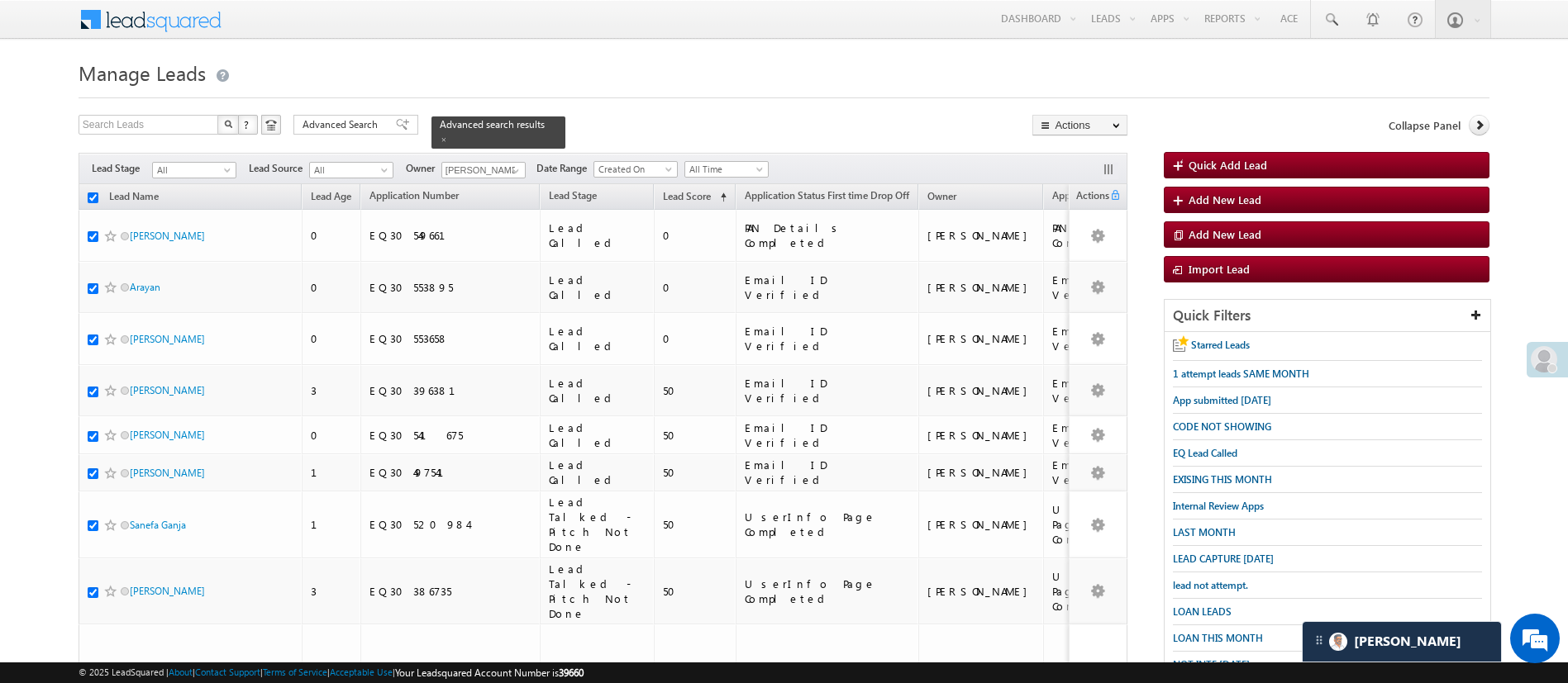
checkbox input "true"
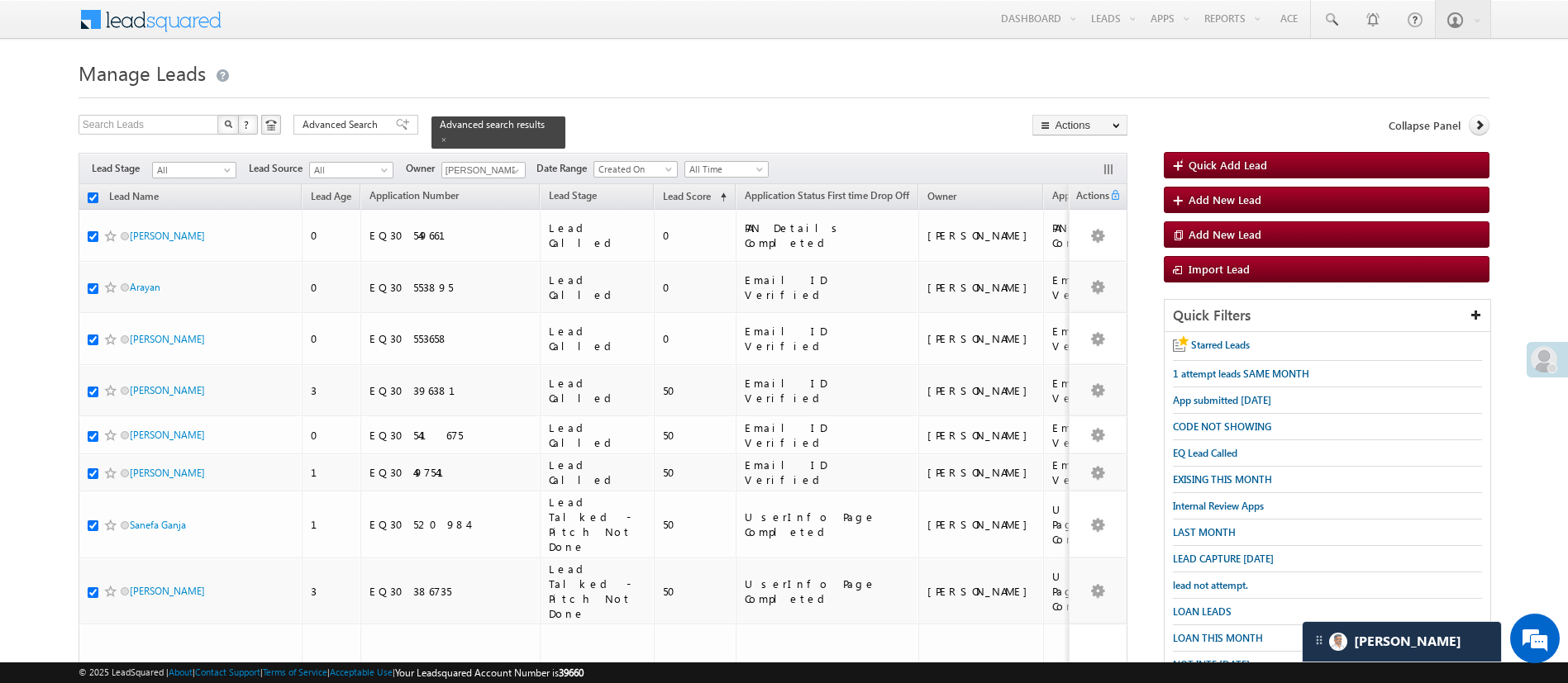
checkbox input "true"
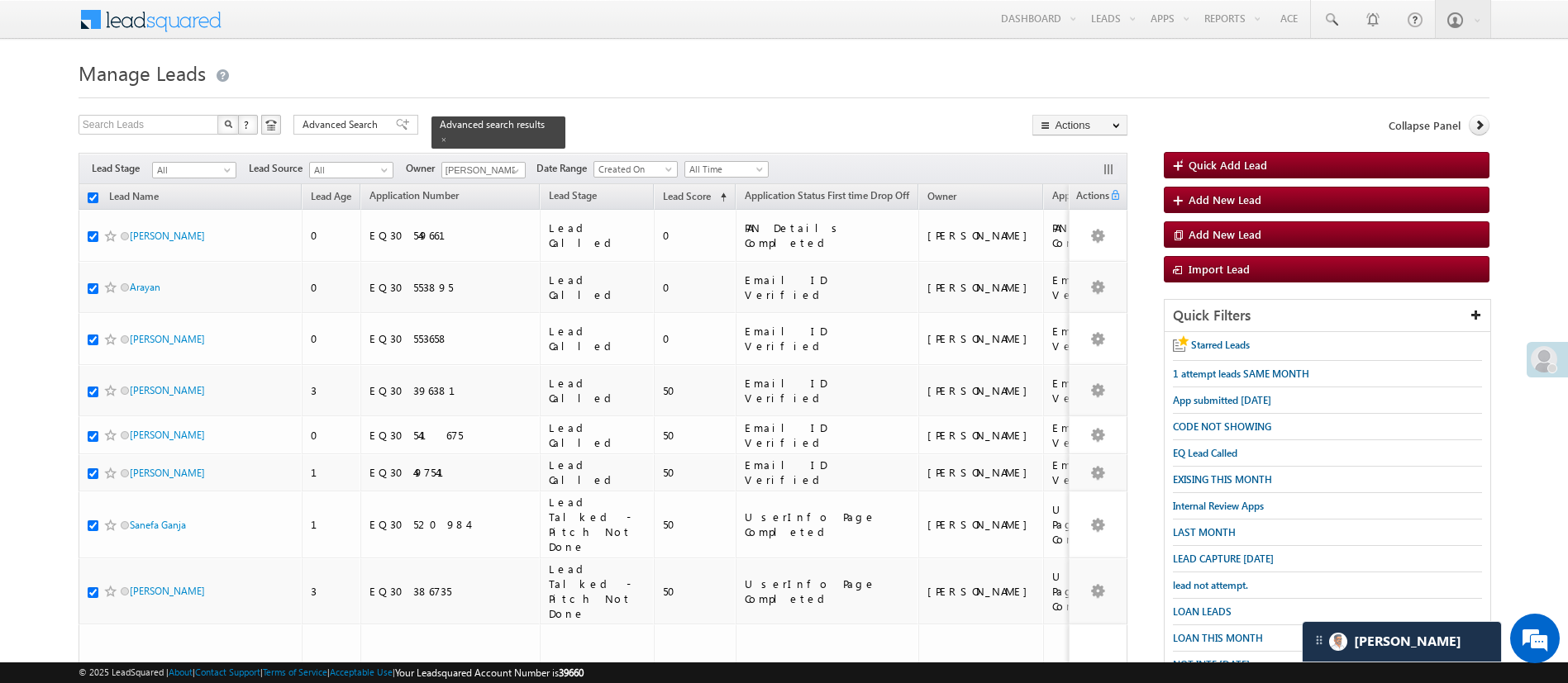
checkbox input "true"
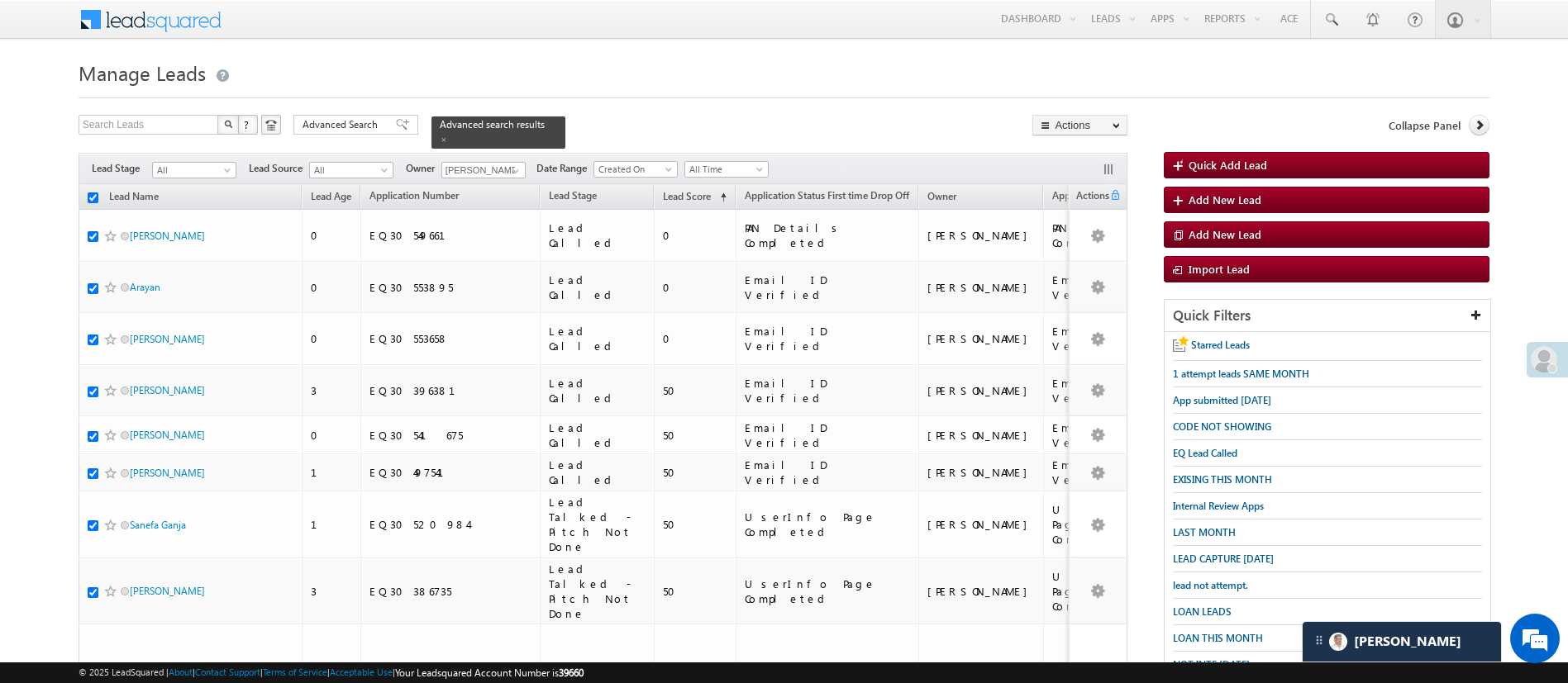
checkbox input "true"
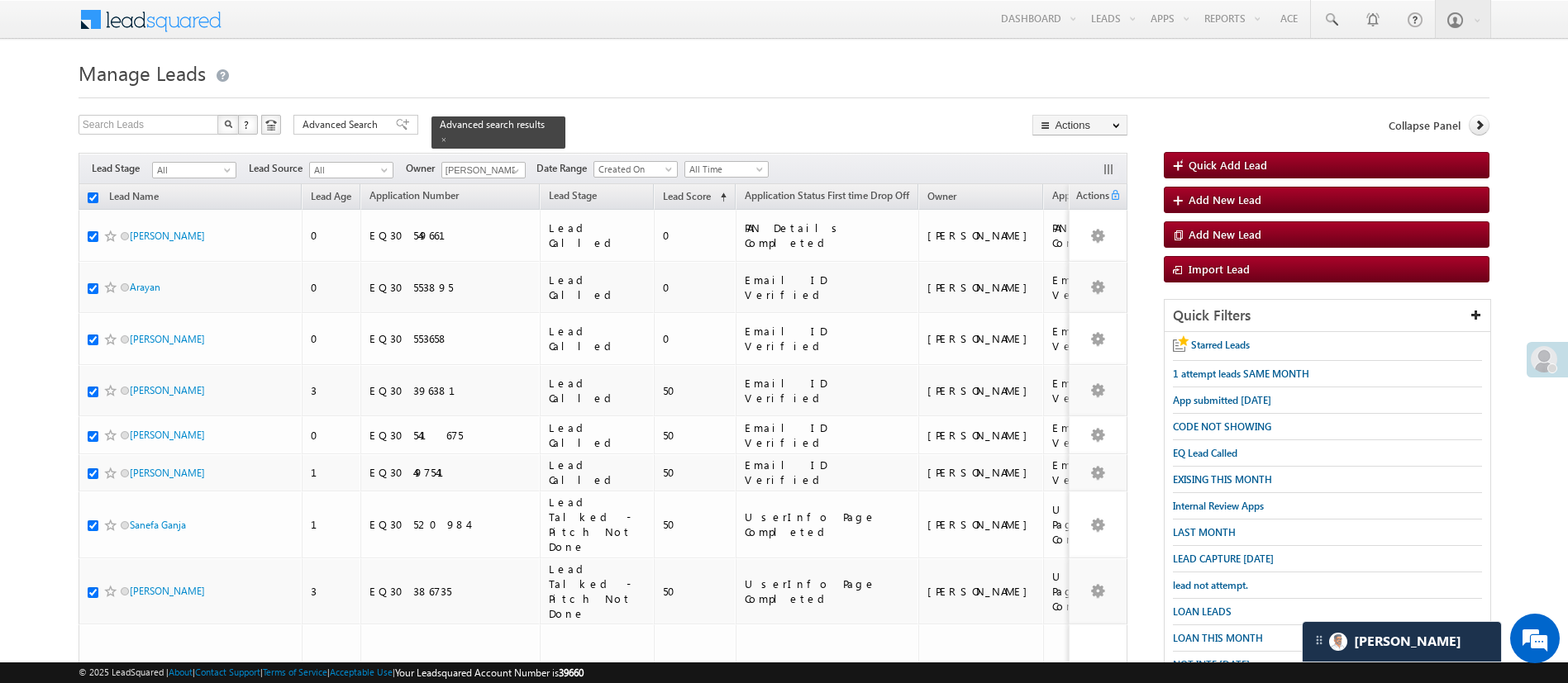
checkbox input "true"
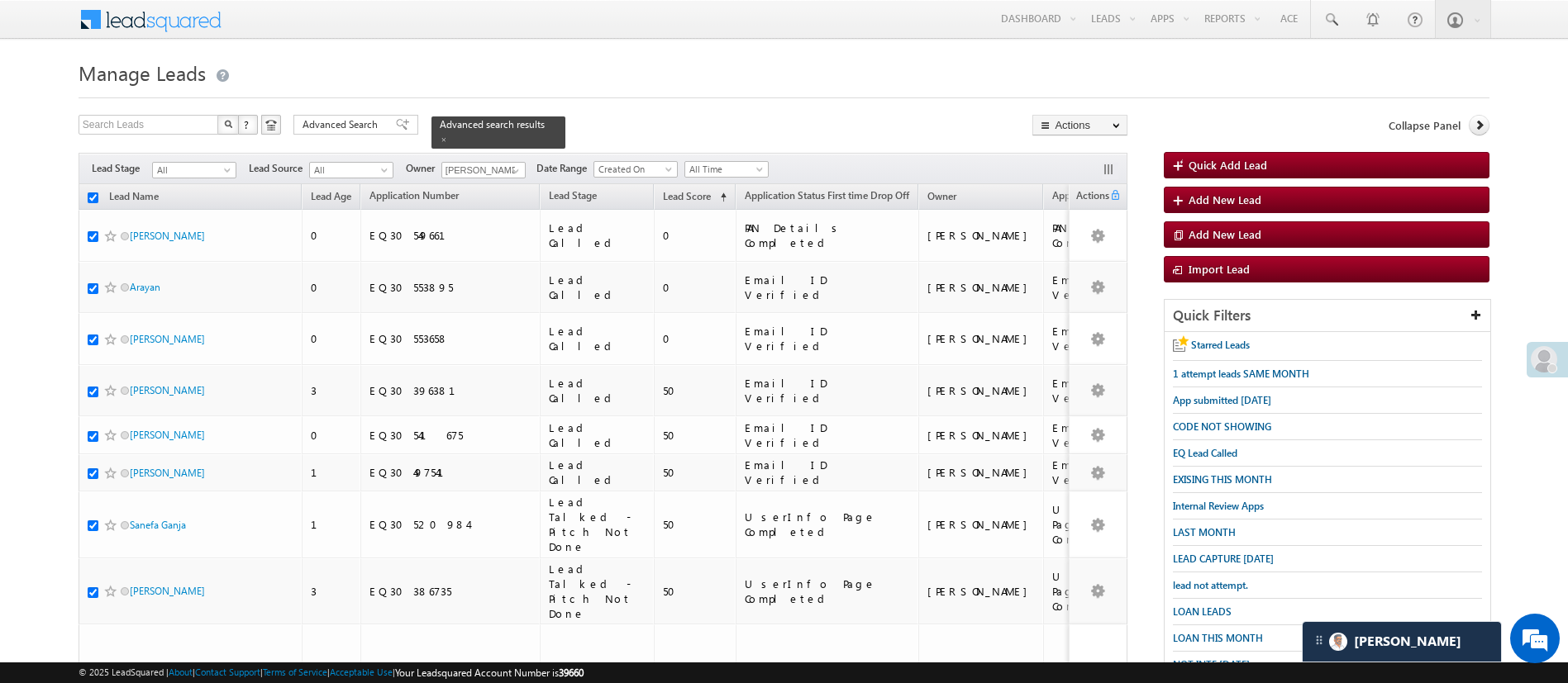
checkbox input "true"
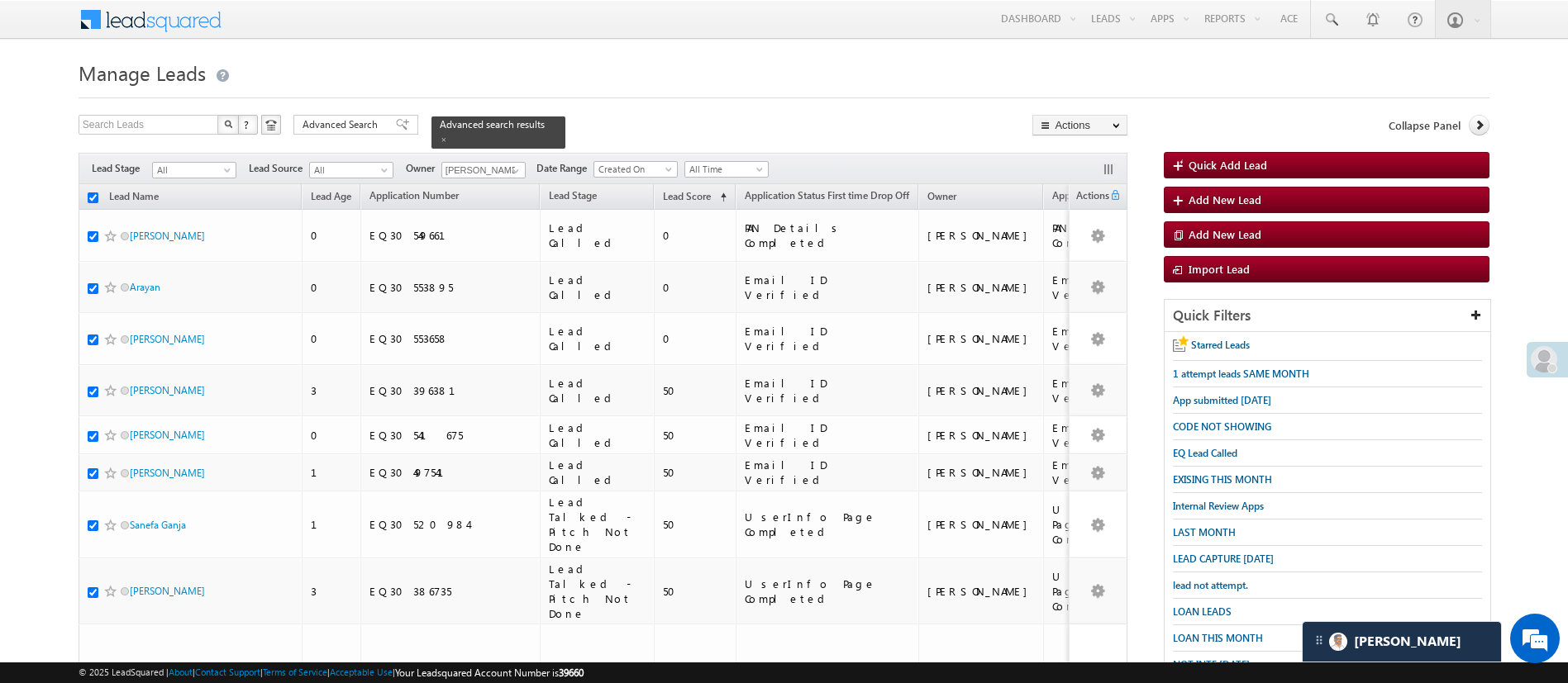
checkbox input "true"
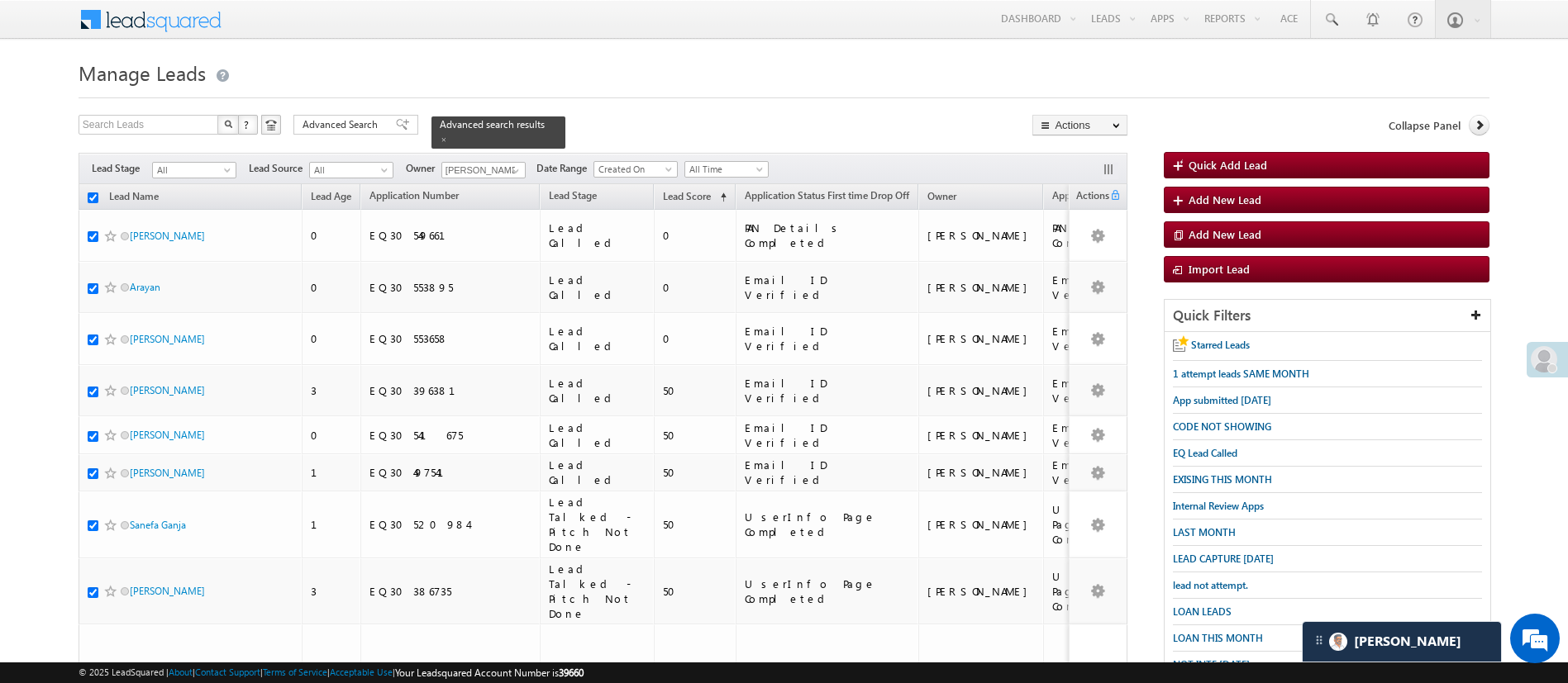
checkbox input "true"
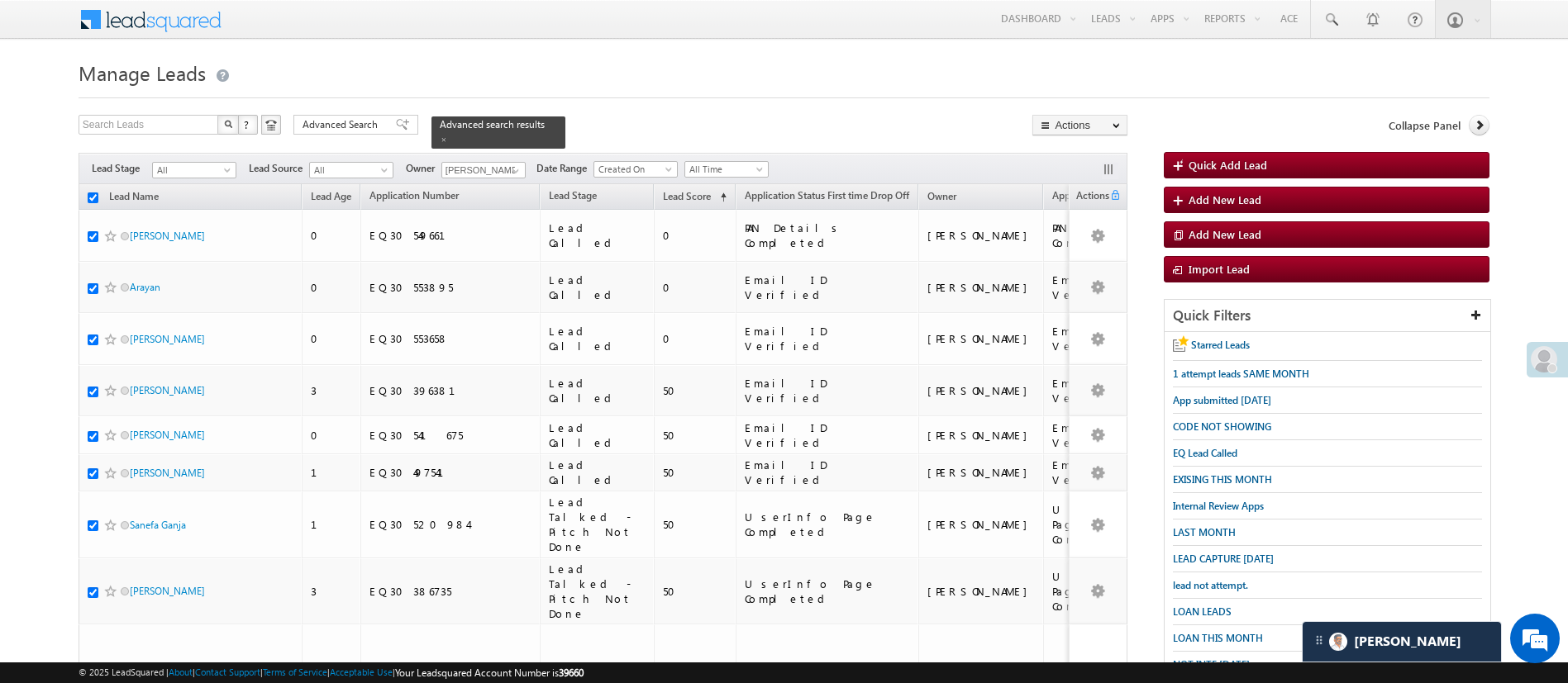
checkbox input "true"
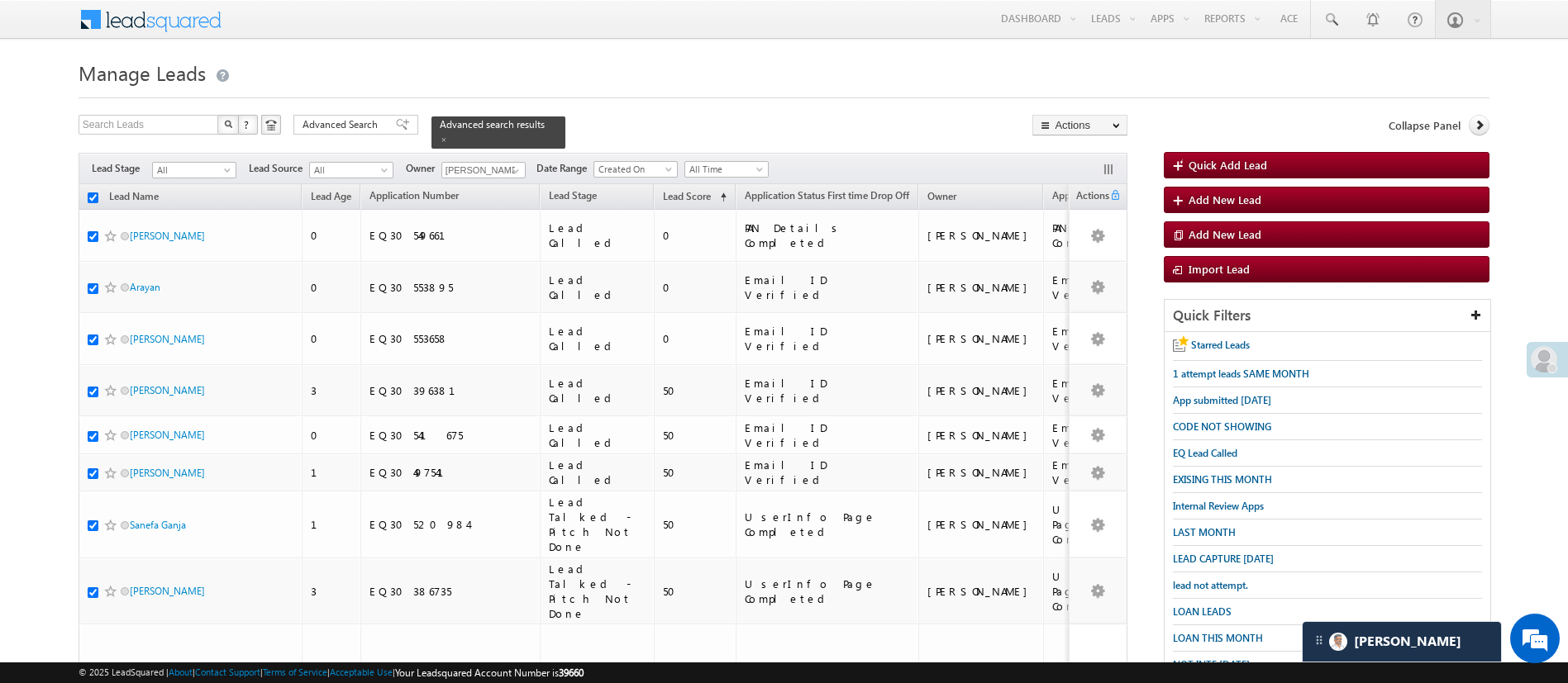
checkbox input "true"
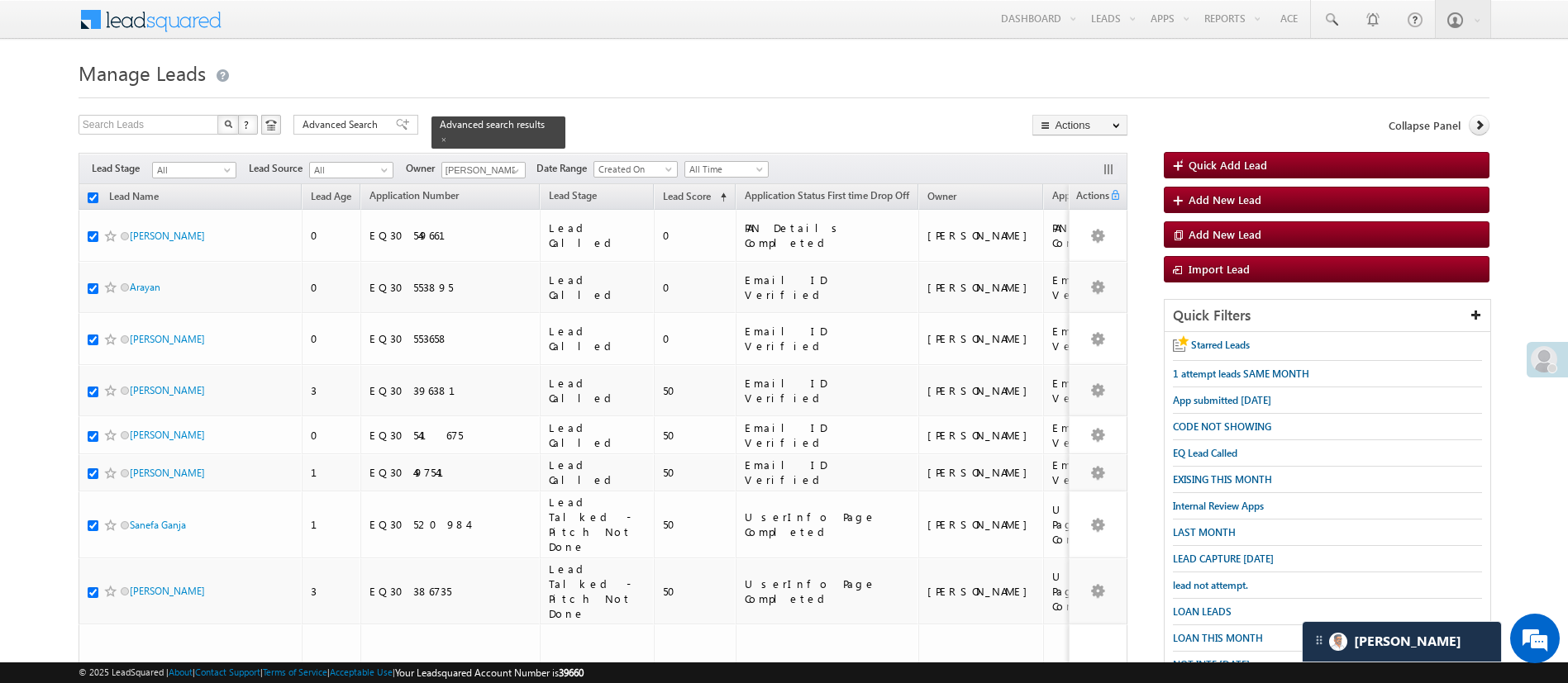
checkbox input "true"
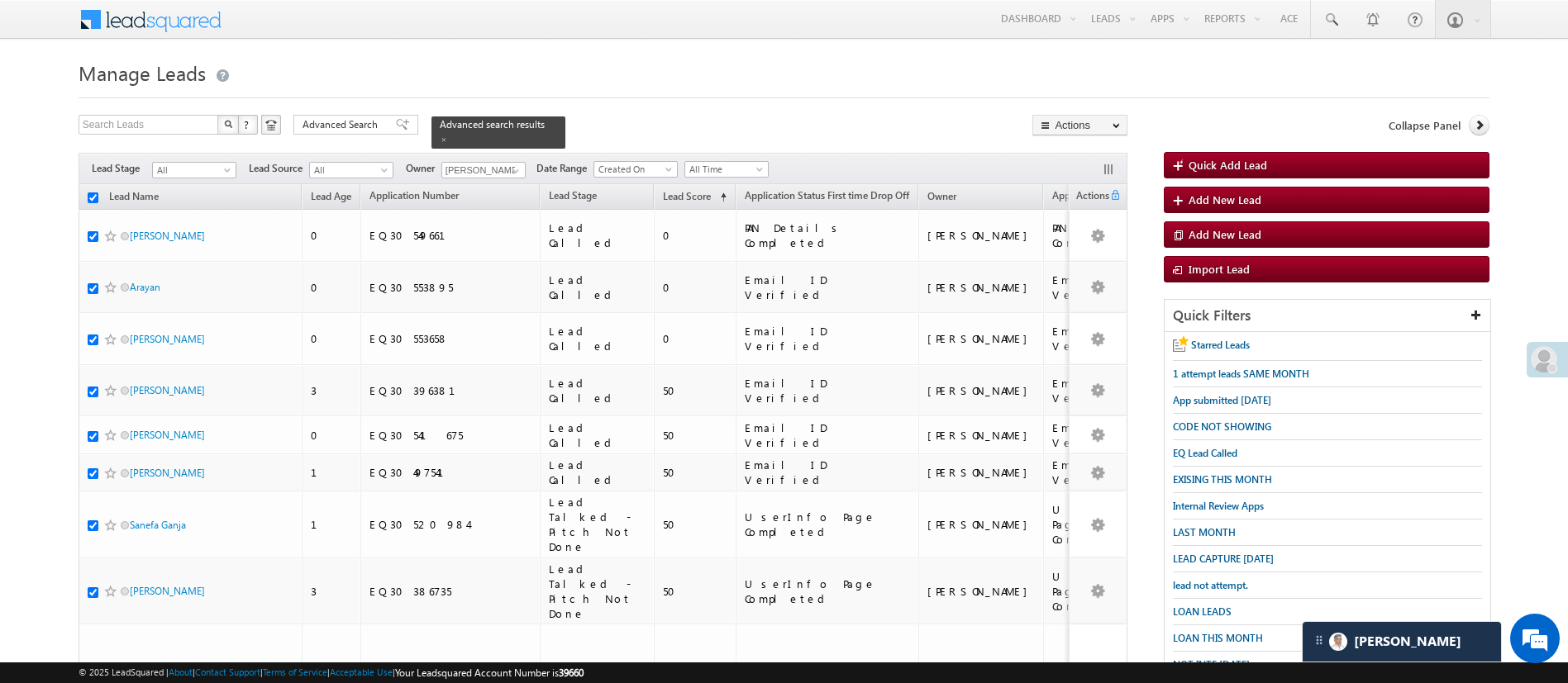
checkbox input "true"
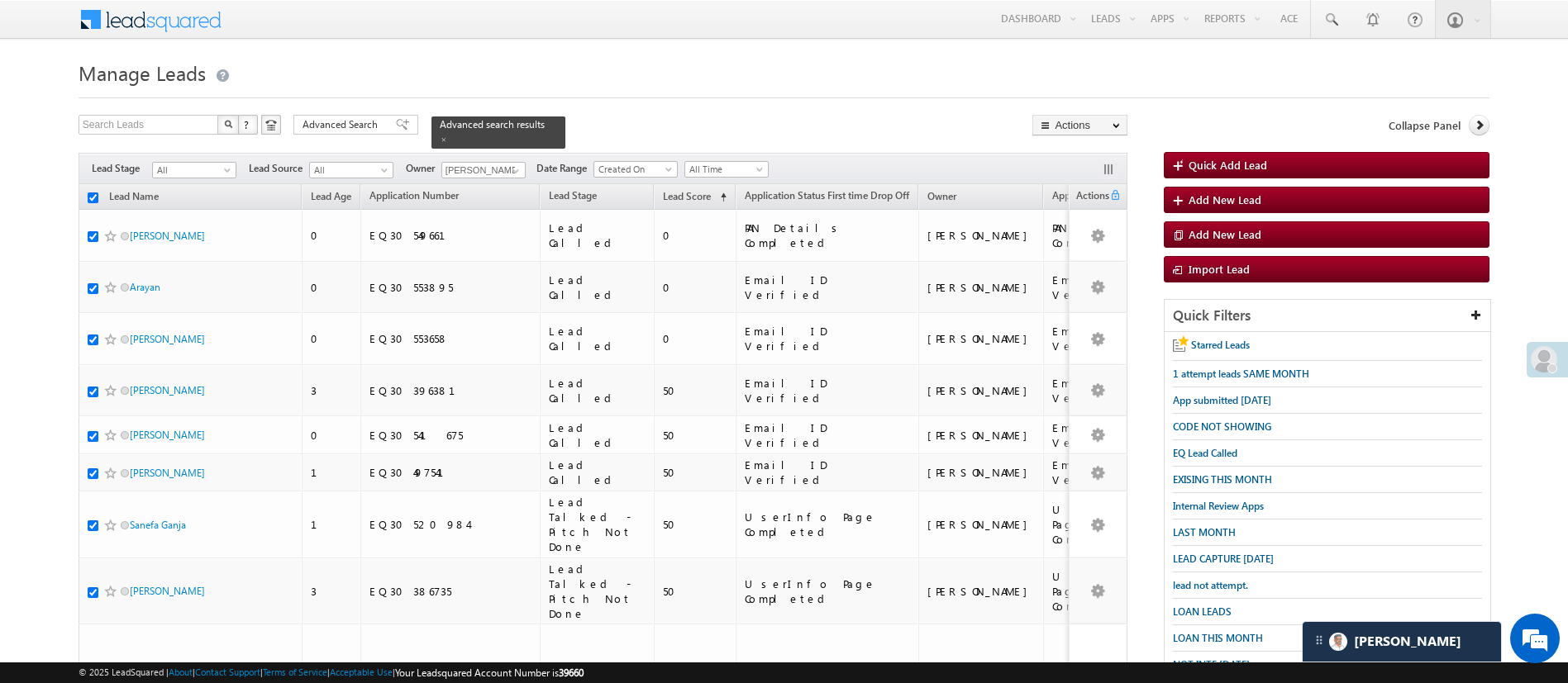
checkbox input "true"
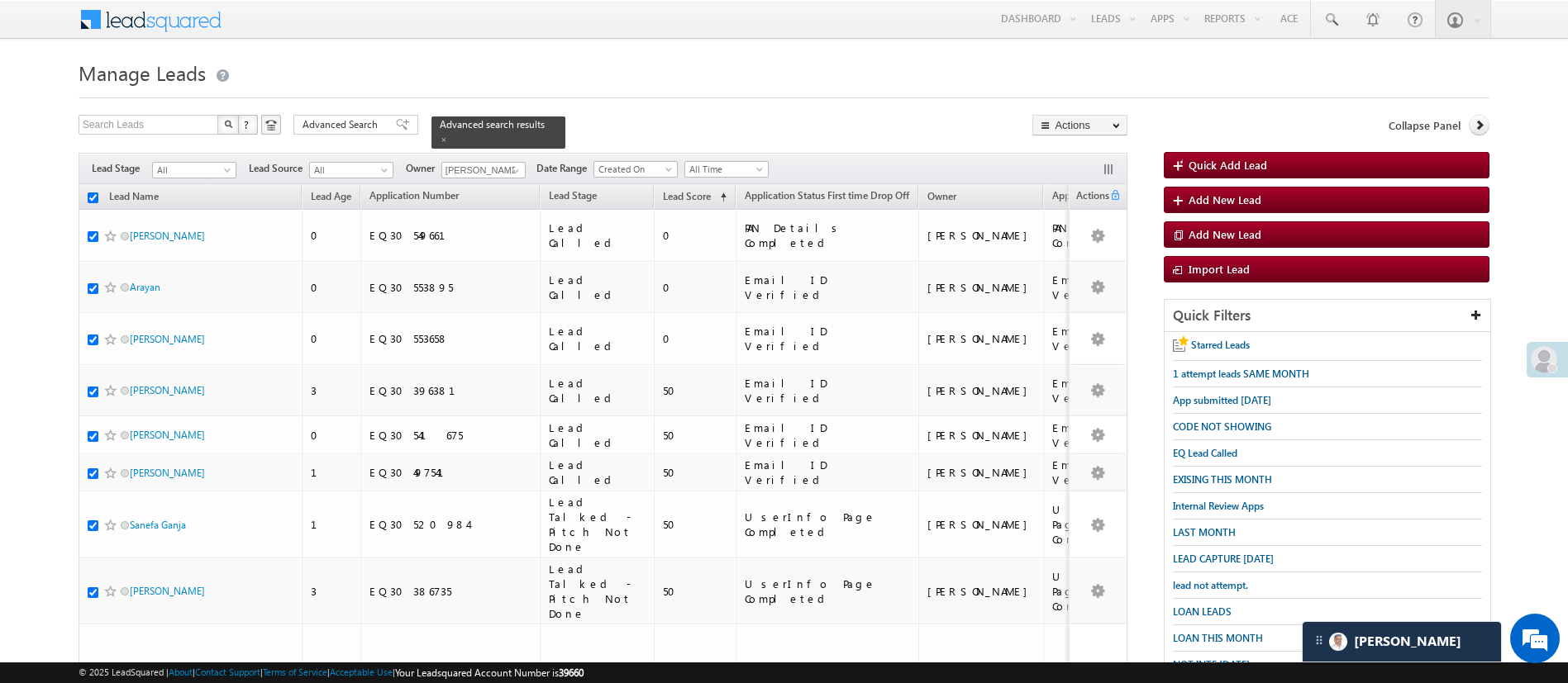
checkbox input "true"
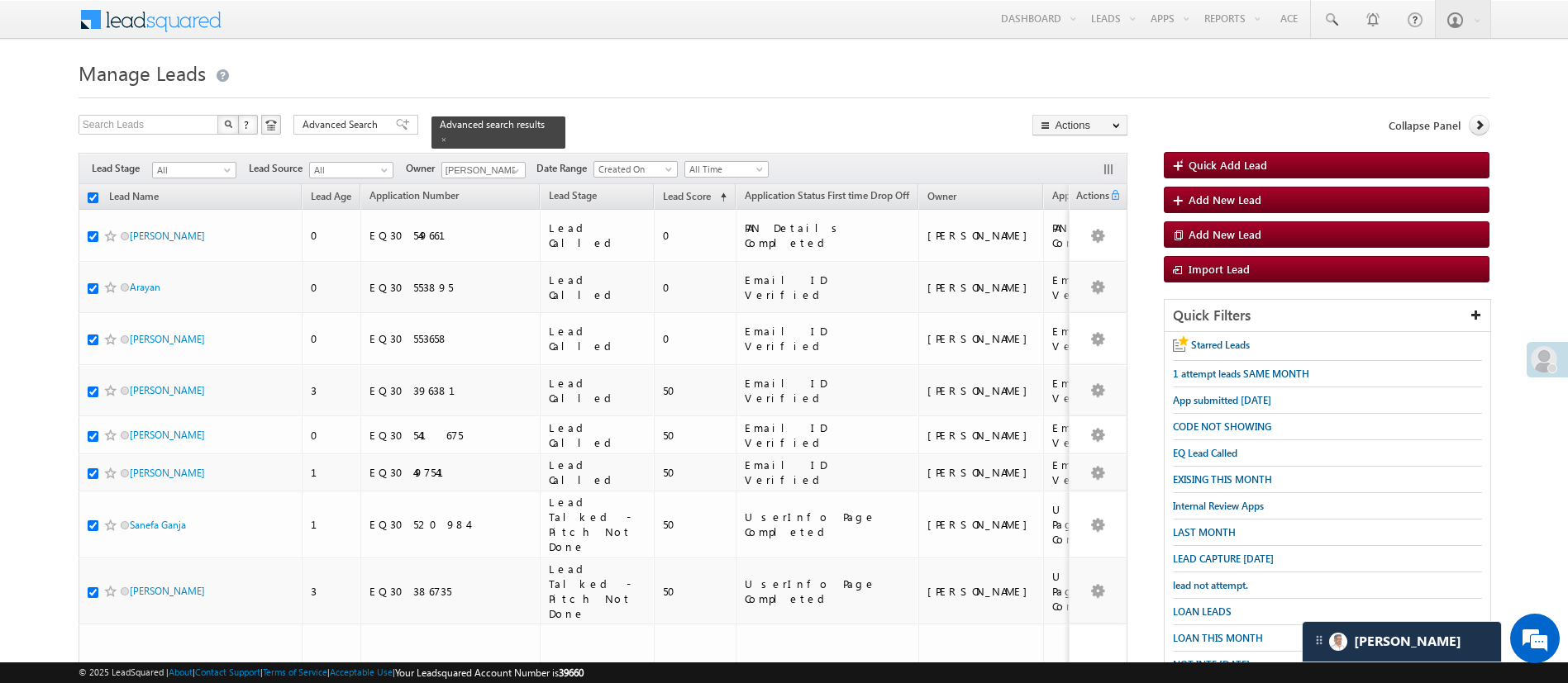
checkbox input "true"
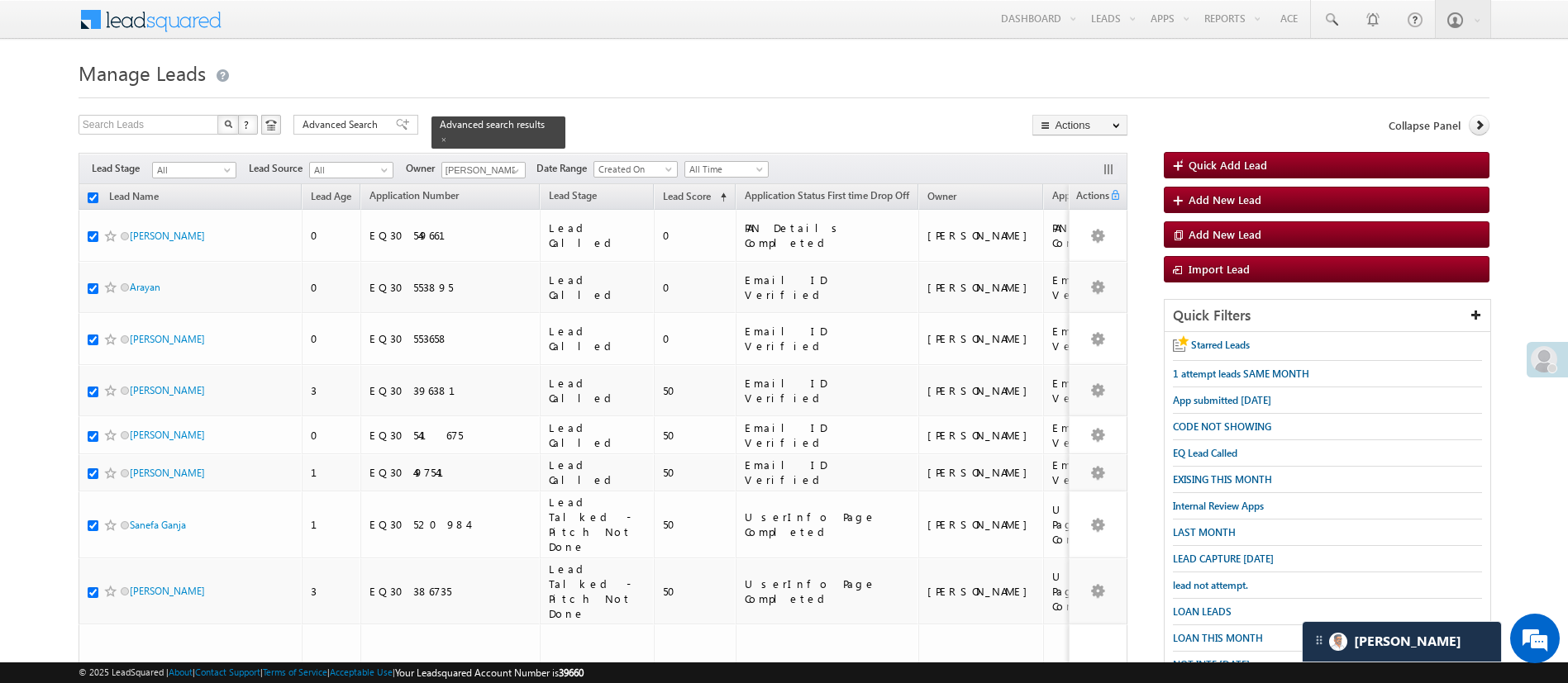
checkbox input "true"
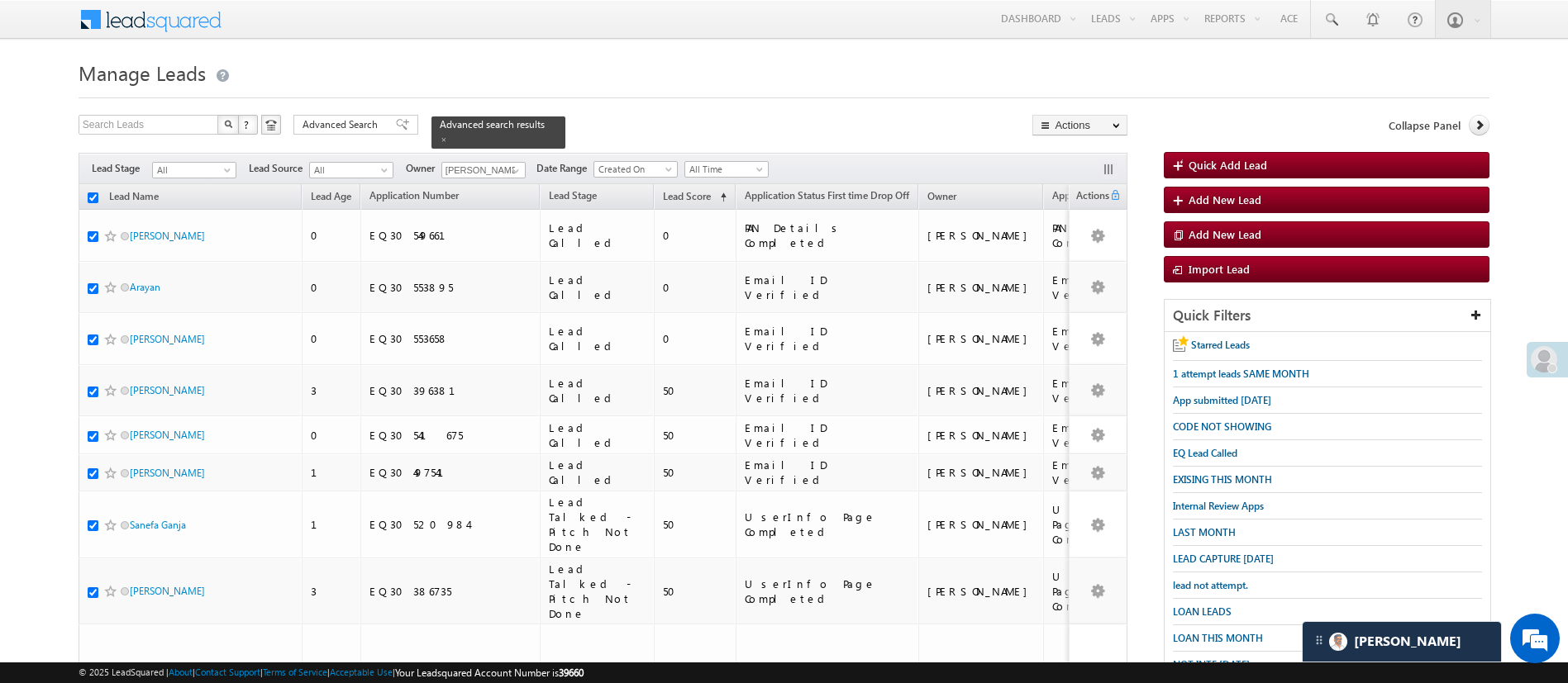
checkbox input "true"
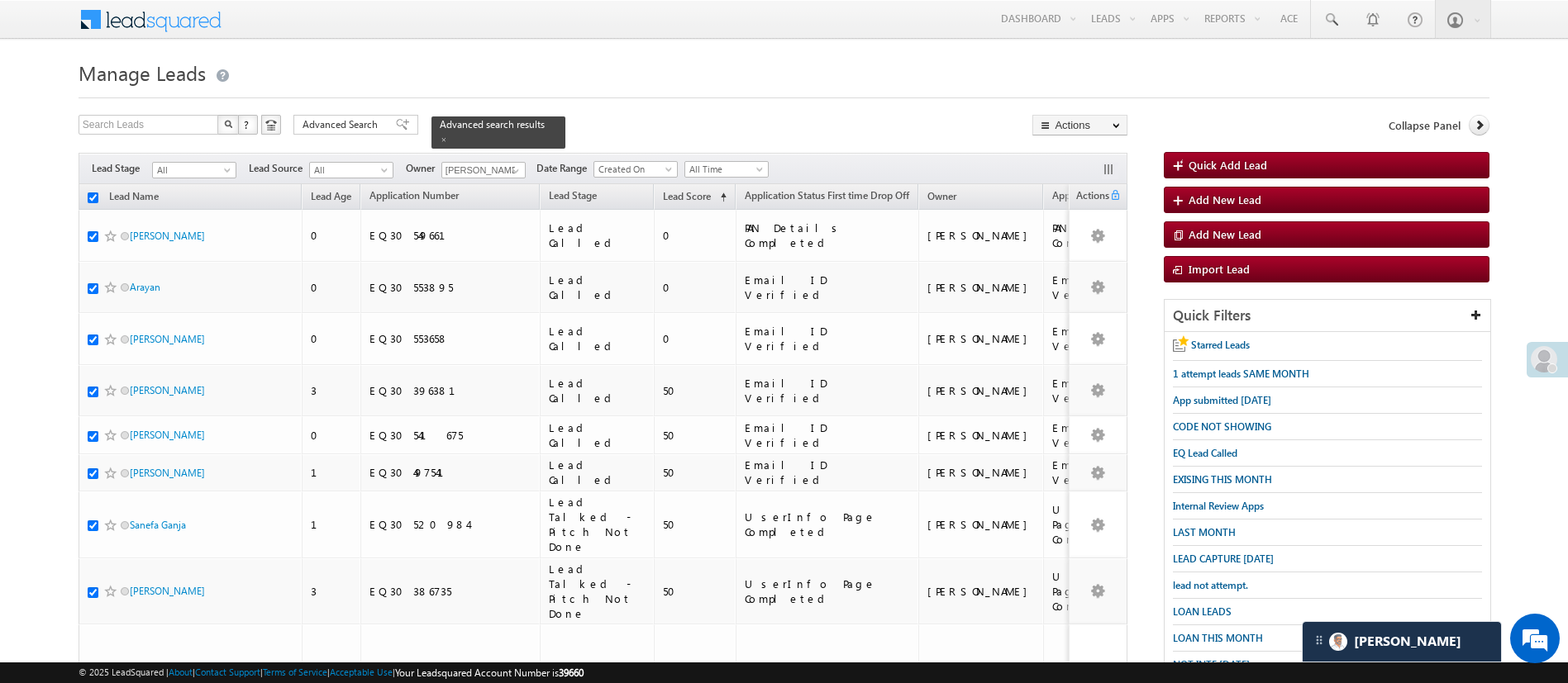
checkbox input "true"
click at [1083, 222] on link "Add Activity" at bounding box center [1080, 228] width 93 height 20
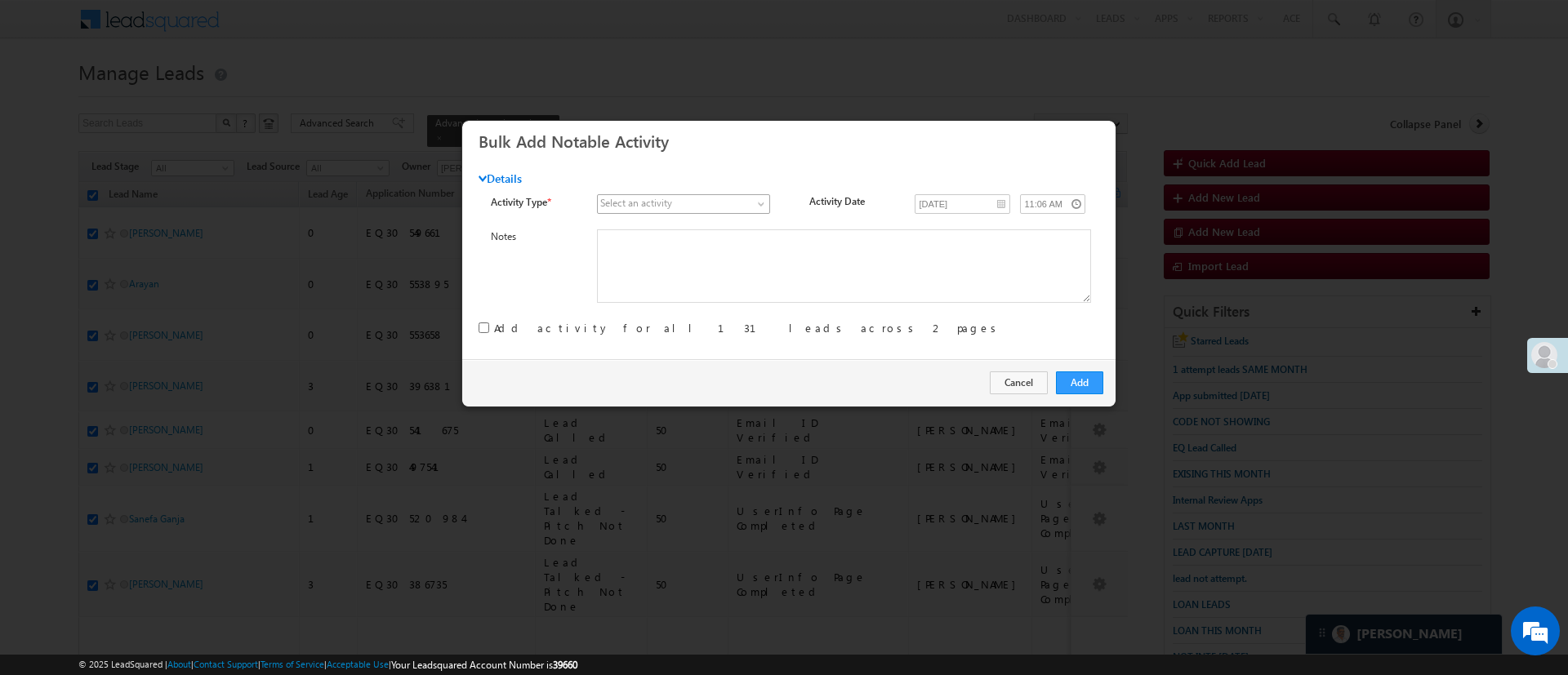
click at [759, 203] on span at bounding box center [763, 207] width 13 height 13
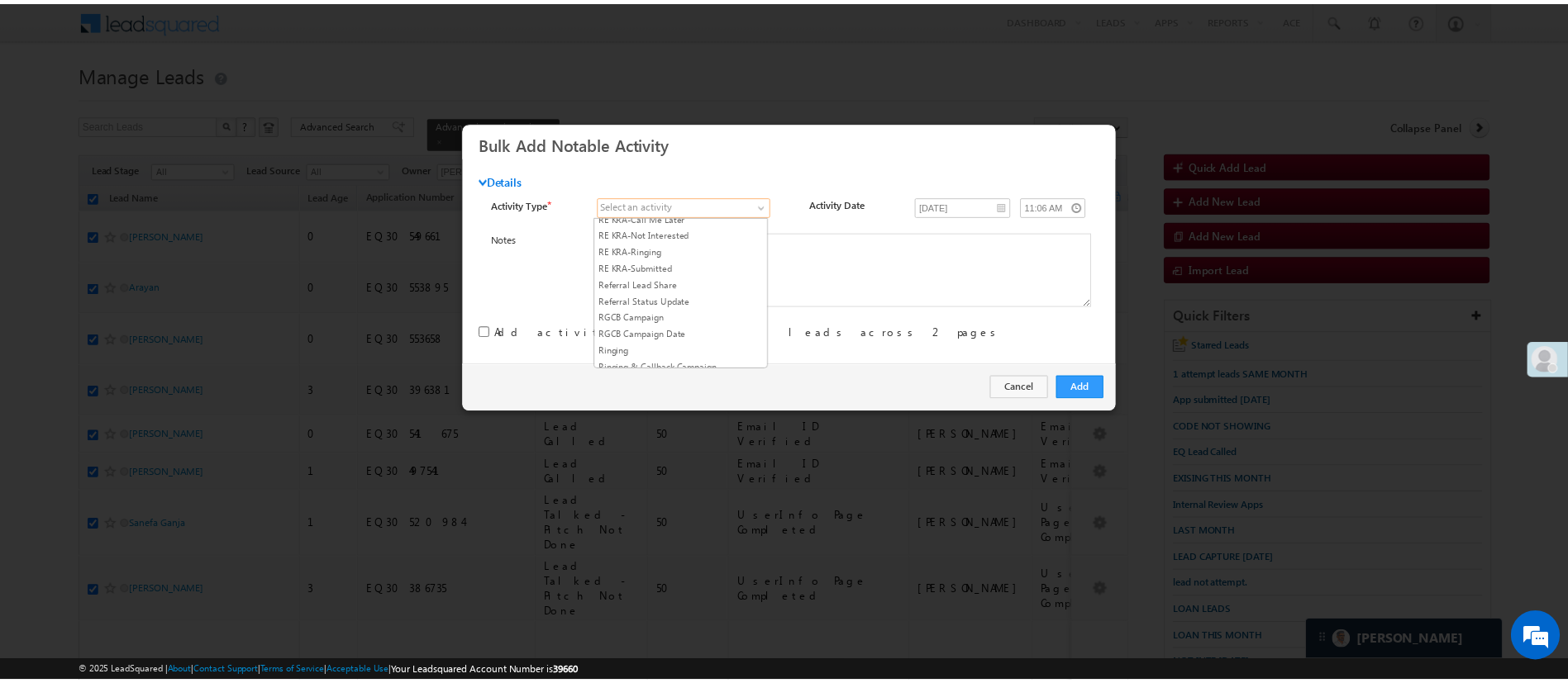
scroll to position [2185, 0]
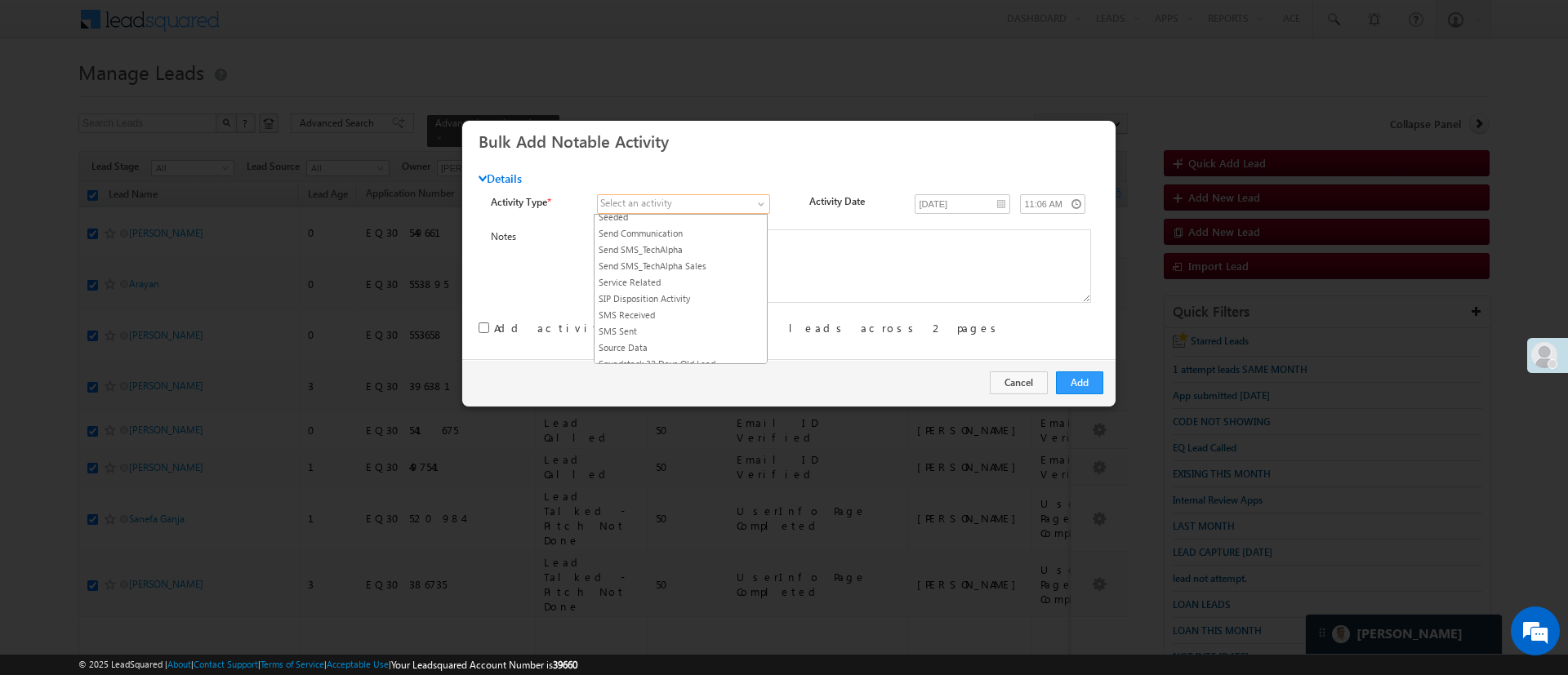
click at [723, 192] on link "RYNG - Manual lead assignment" at bounding box center [681, 185] width 173 height 15
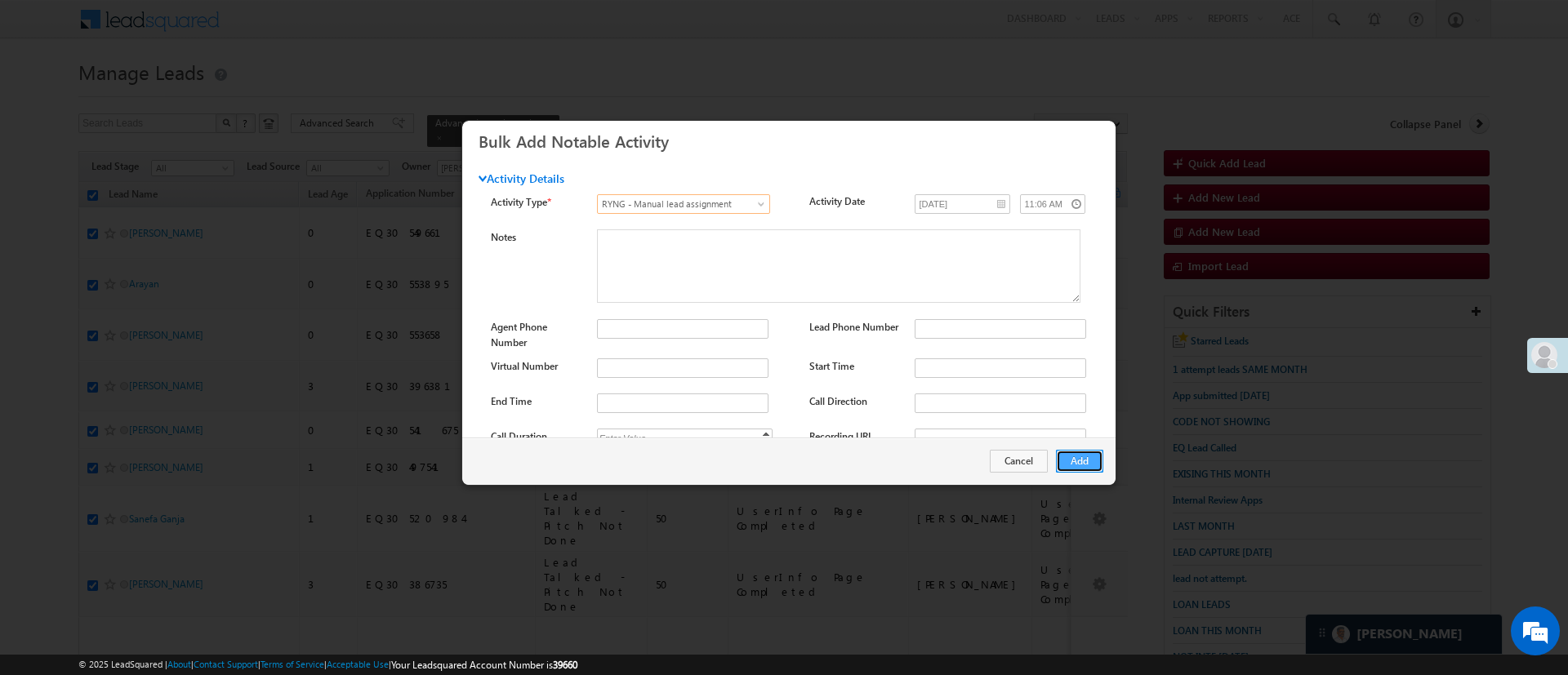
click at [1083, 457] on button "Add" at bounding box center [1080, 461] width 48 height 22
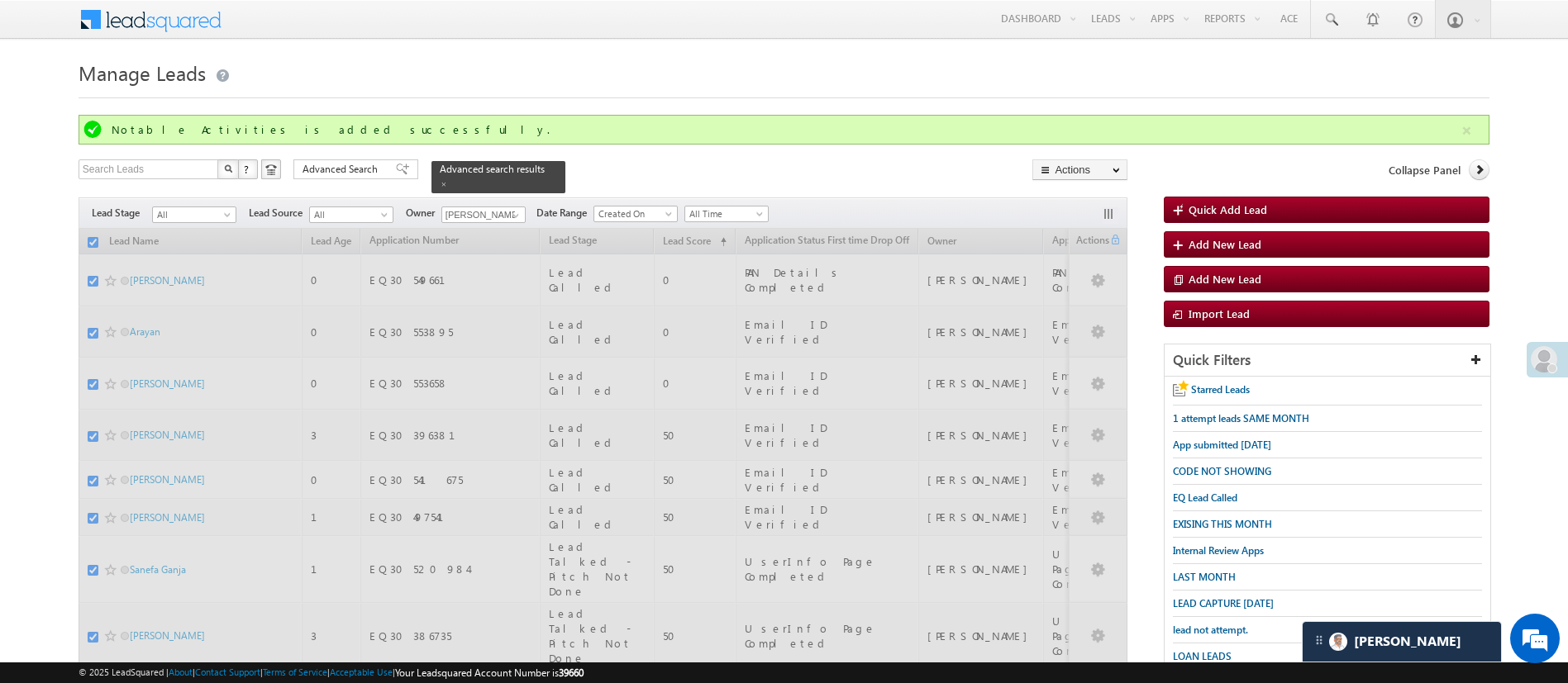
checkbox input "false"
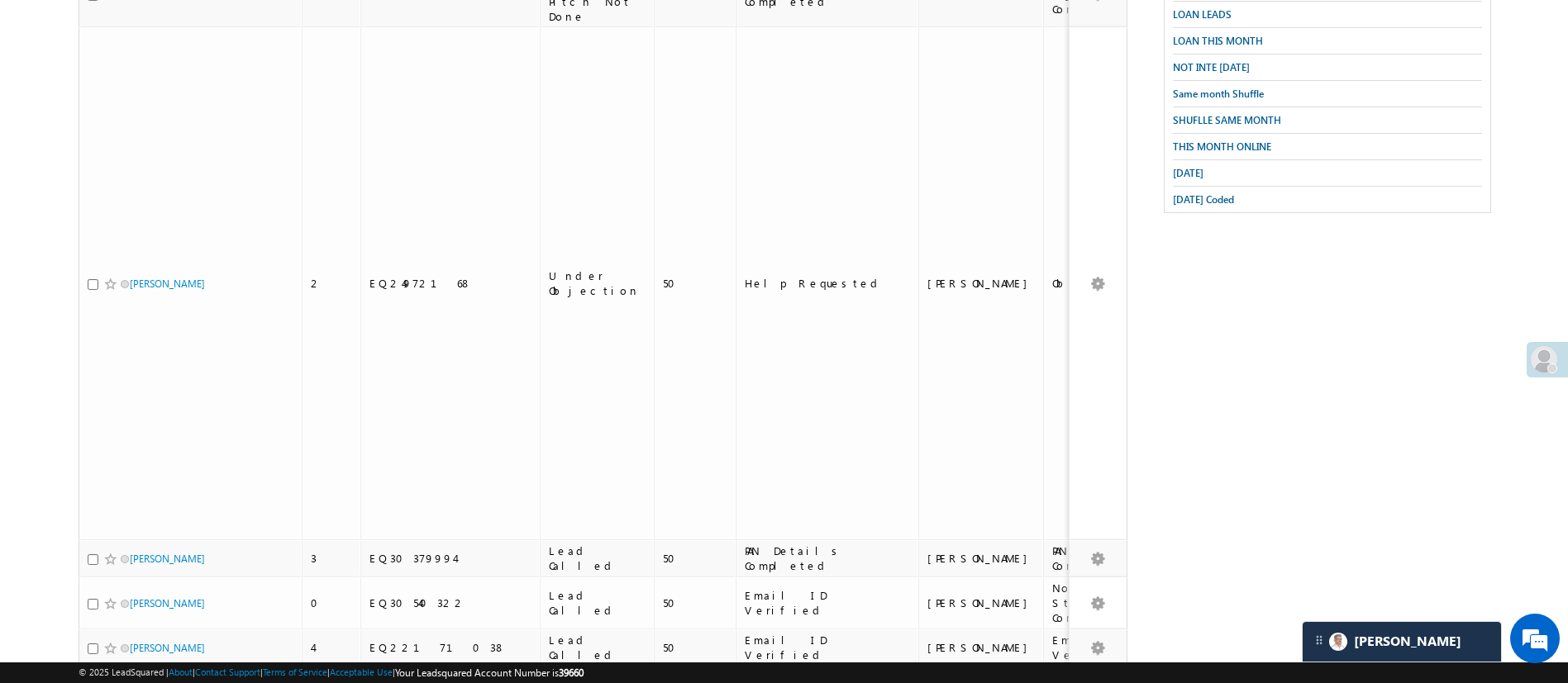
scroll to position [0, 0]
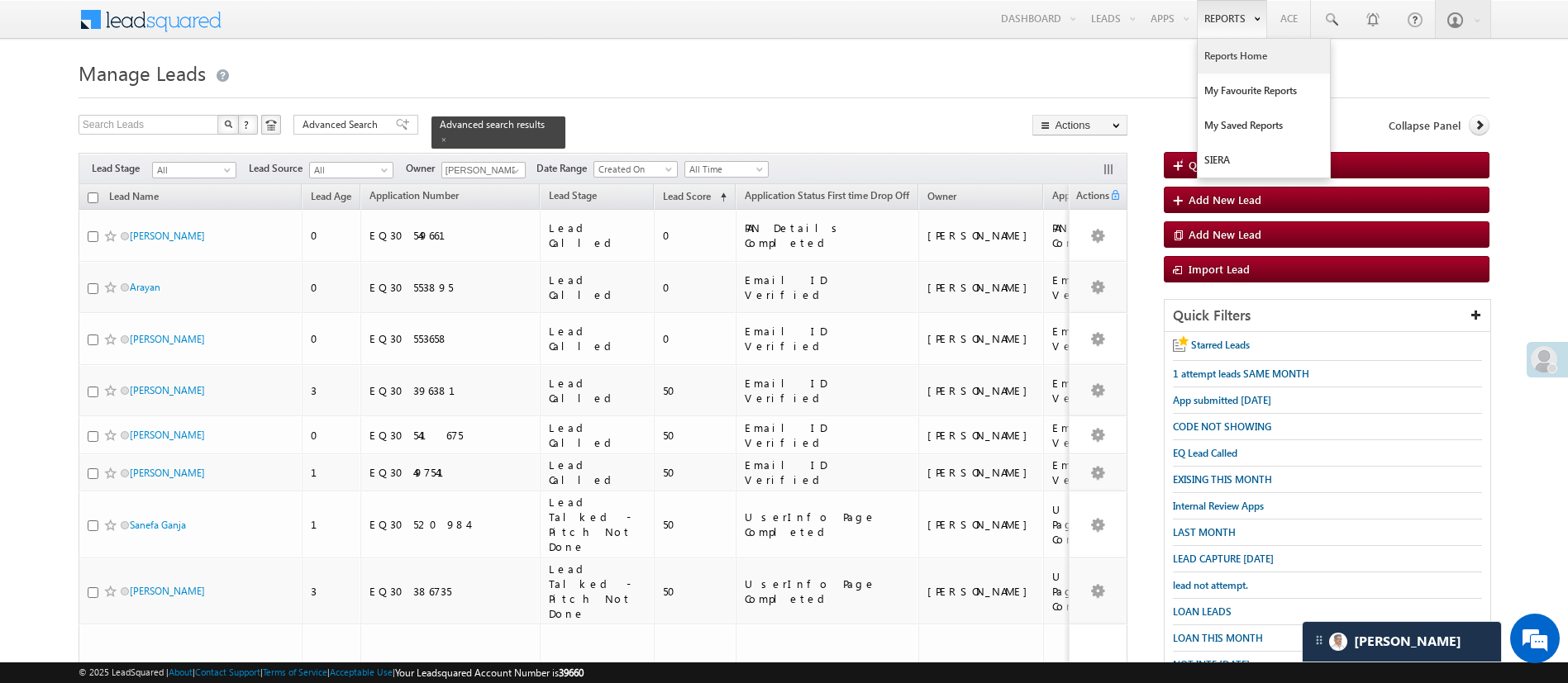
click at [1246, 49] on link "Reports Home" at bounding box center [1264, 56] width 132 height 35
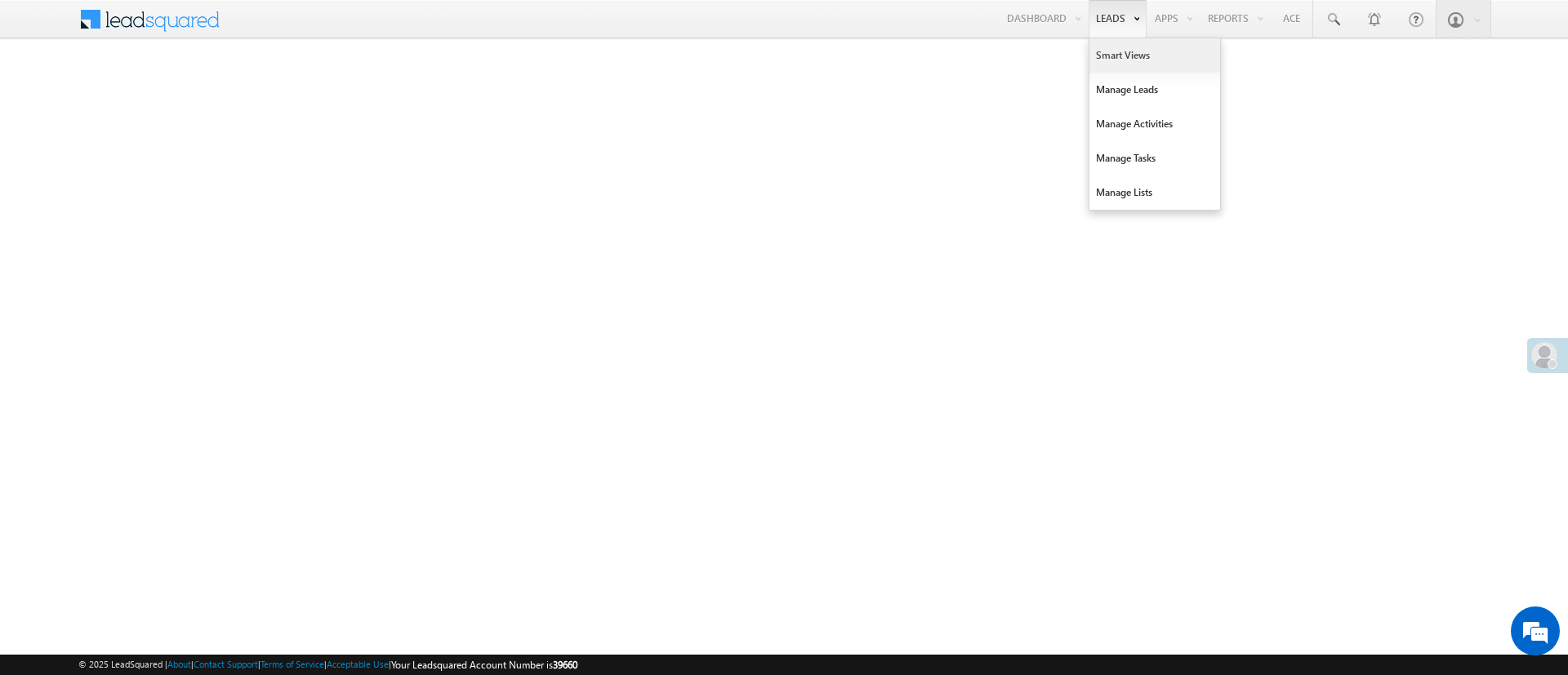
click at [1115, 57] on link "Smart Views" at bounding box center [1155, 55] width 131 height 35
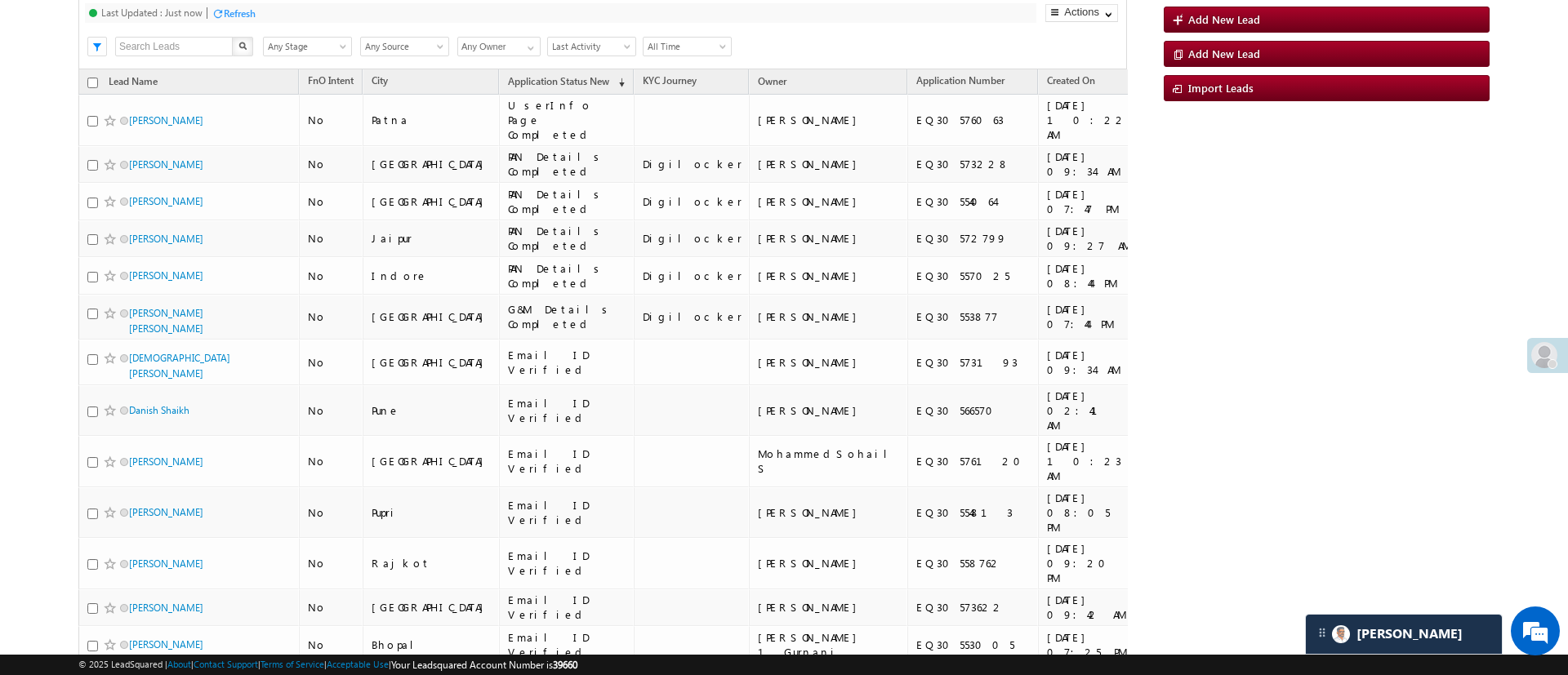
scroll to position [148, 0]
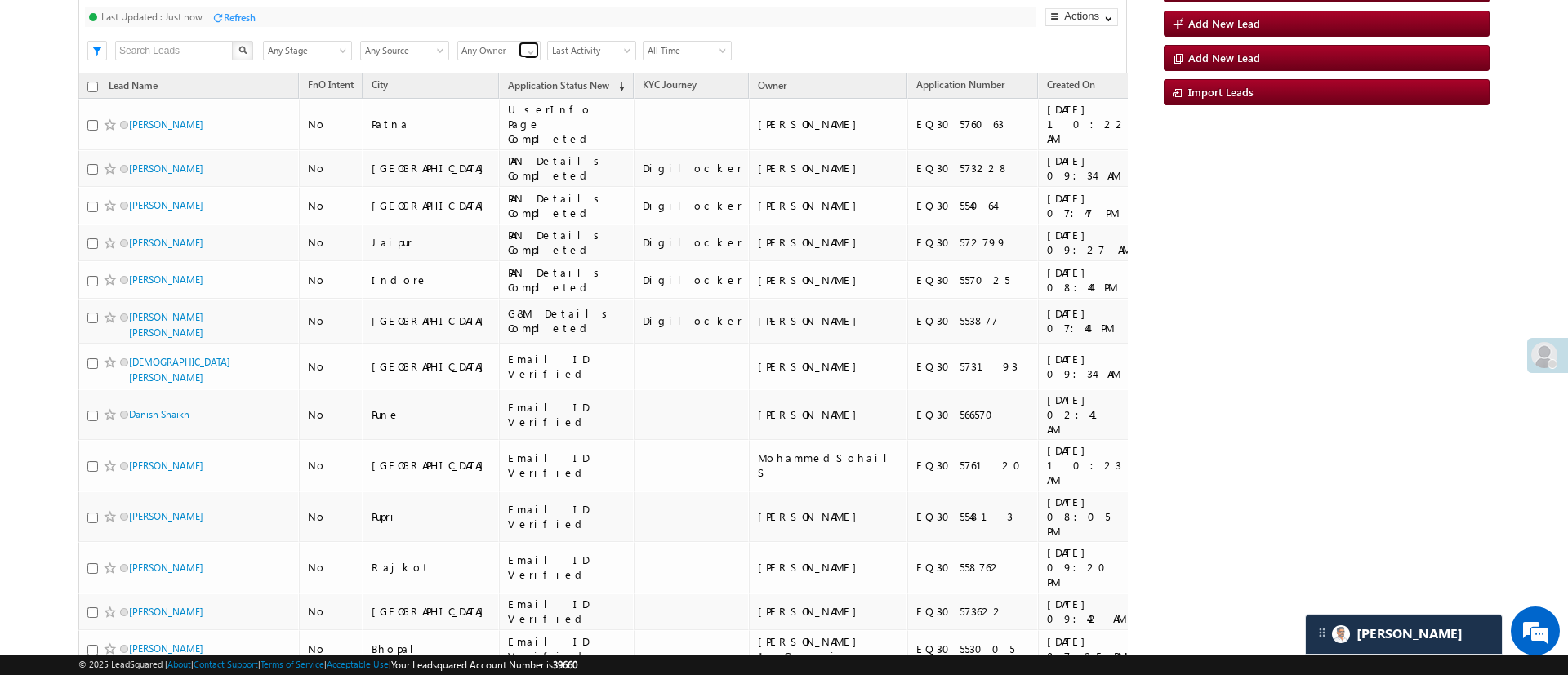
click at [534, 51] on span at bounding box center [531, 52] width 13 height 13
click at [514, 68] on link "[PERSON_NAME]" at bounding box center [500, 70] width 84 height 19
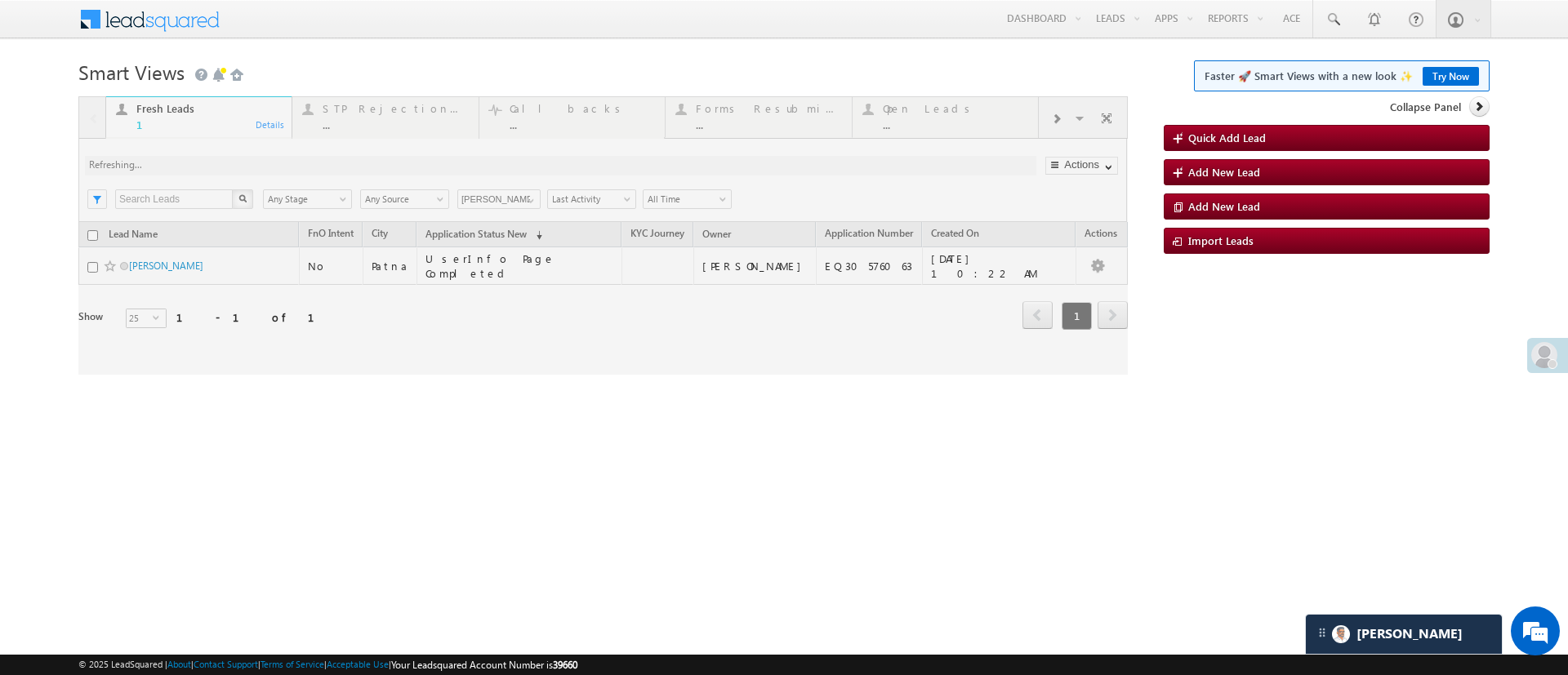
scroll to position [0, 0]
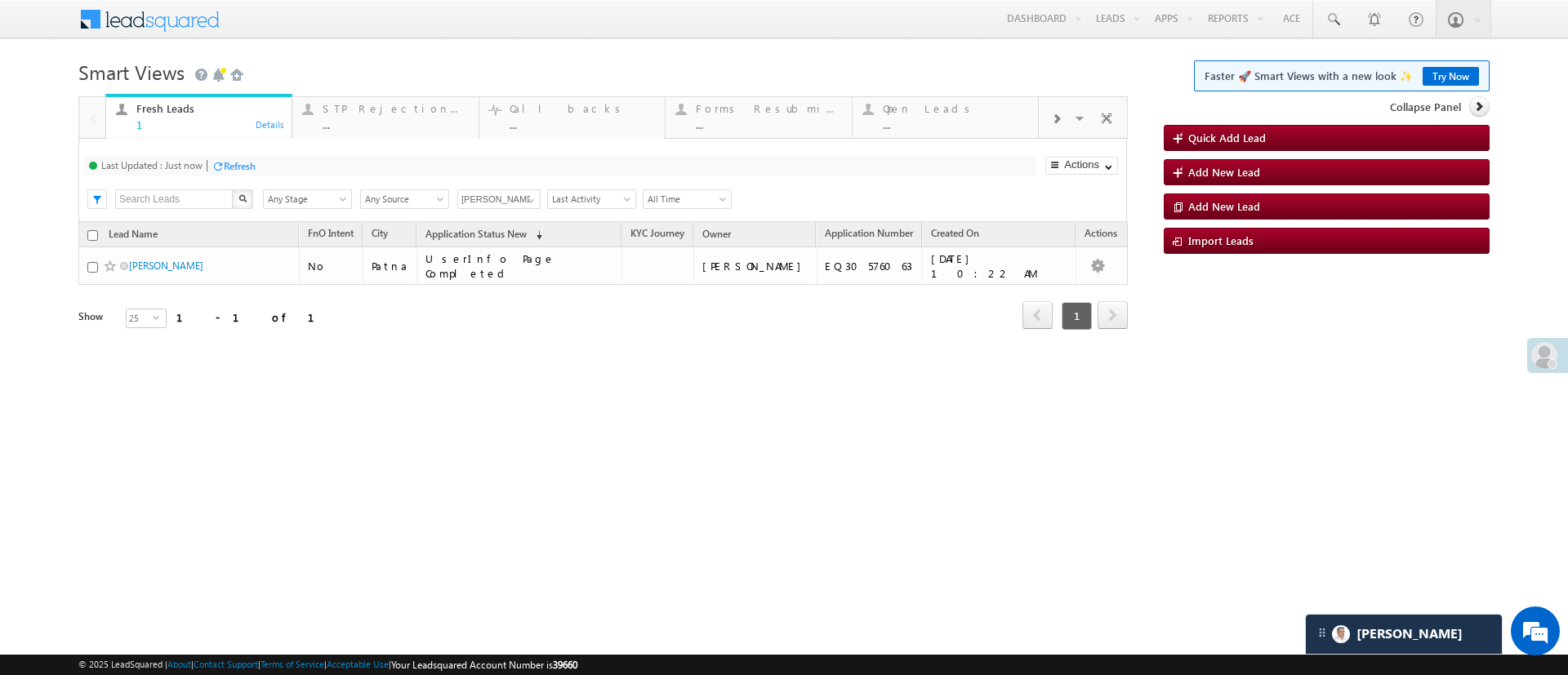
type input "[PERSON_NAME]"
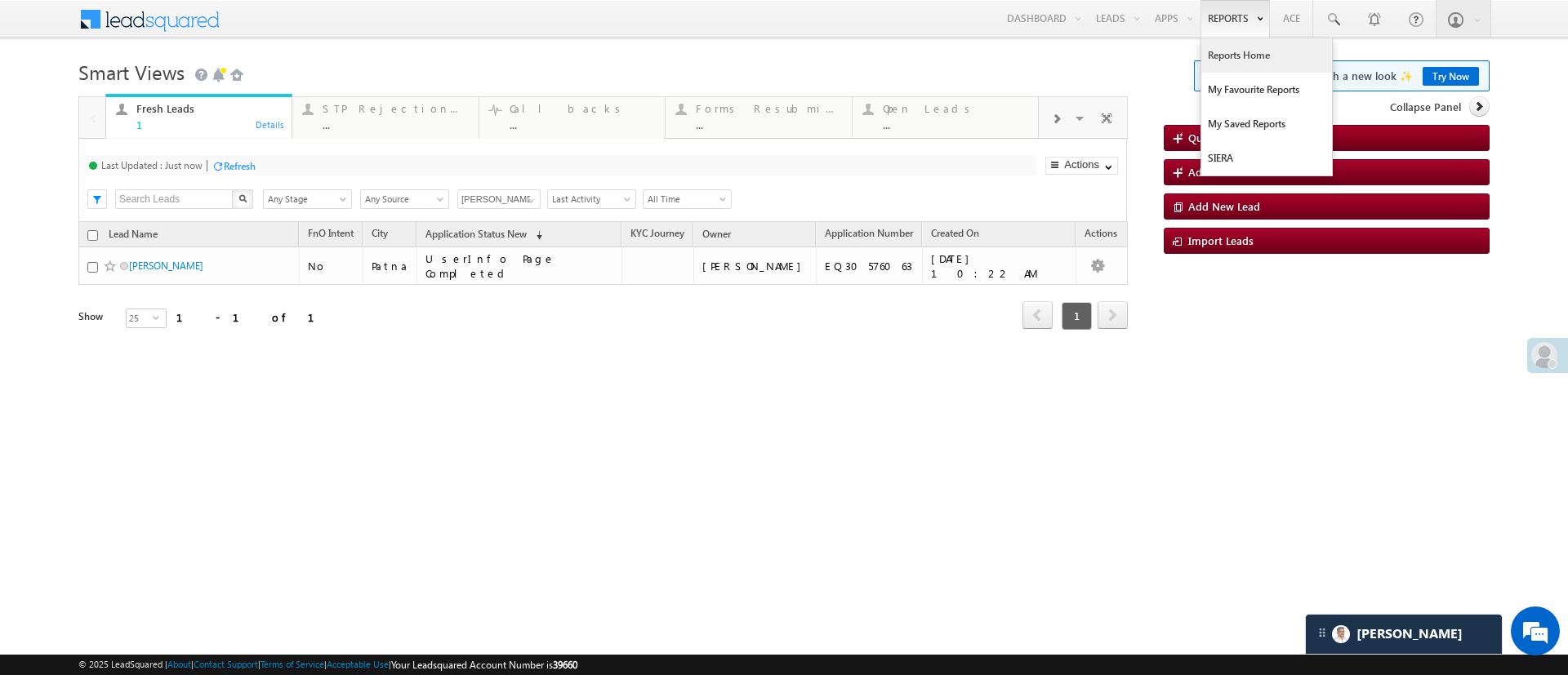
click at [1240, 43] on link "Reports Home" at bounding box center [1267, 55] width 131 height 35
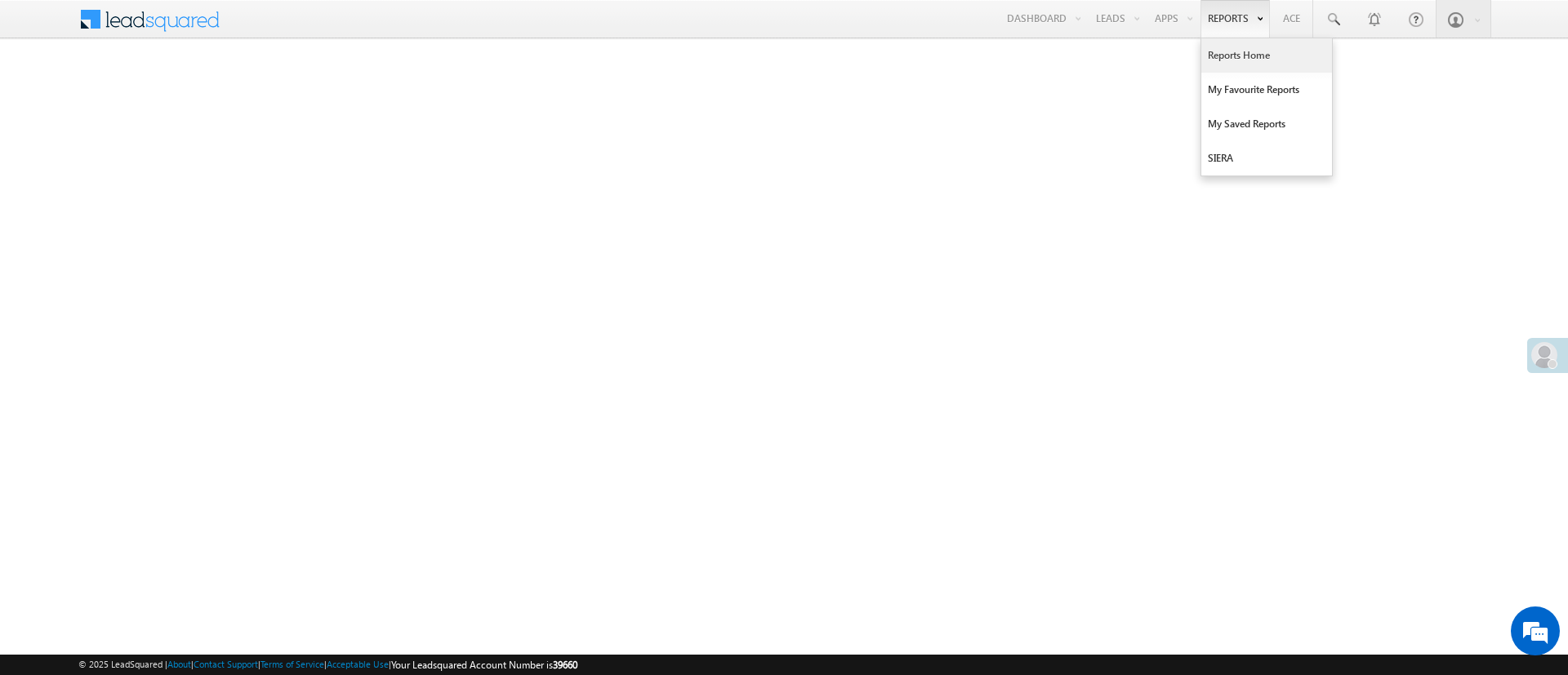
click at [1230, 58] on link "Reports Home" at bounding box center [1267, 55] width 131 height 35
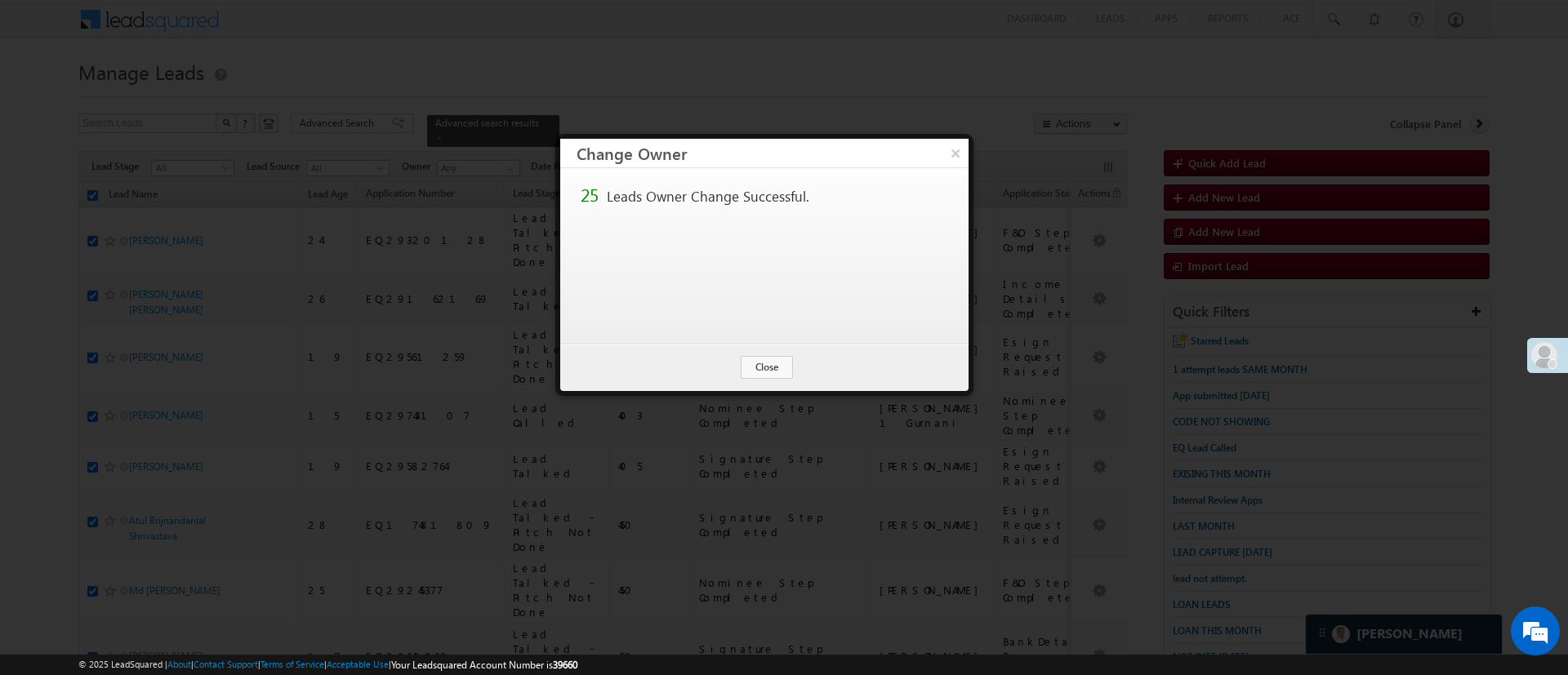
click at [760, 376] on button "Close" at bounding box center [767, 367] width 52 height 22
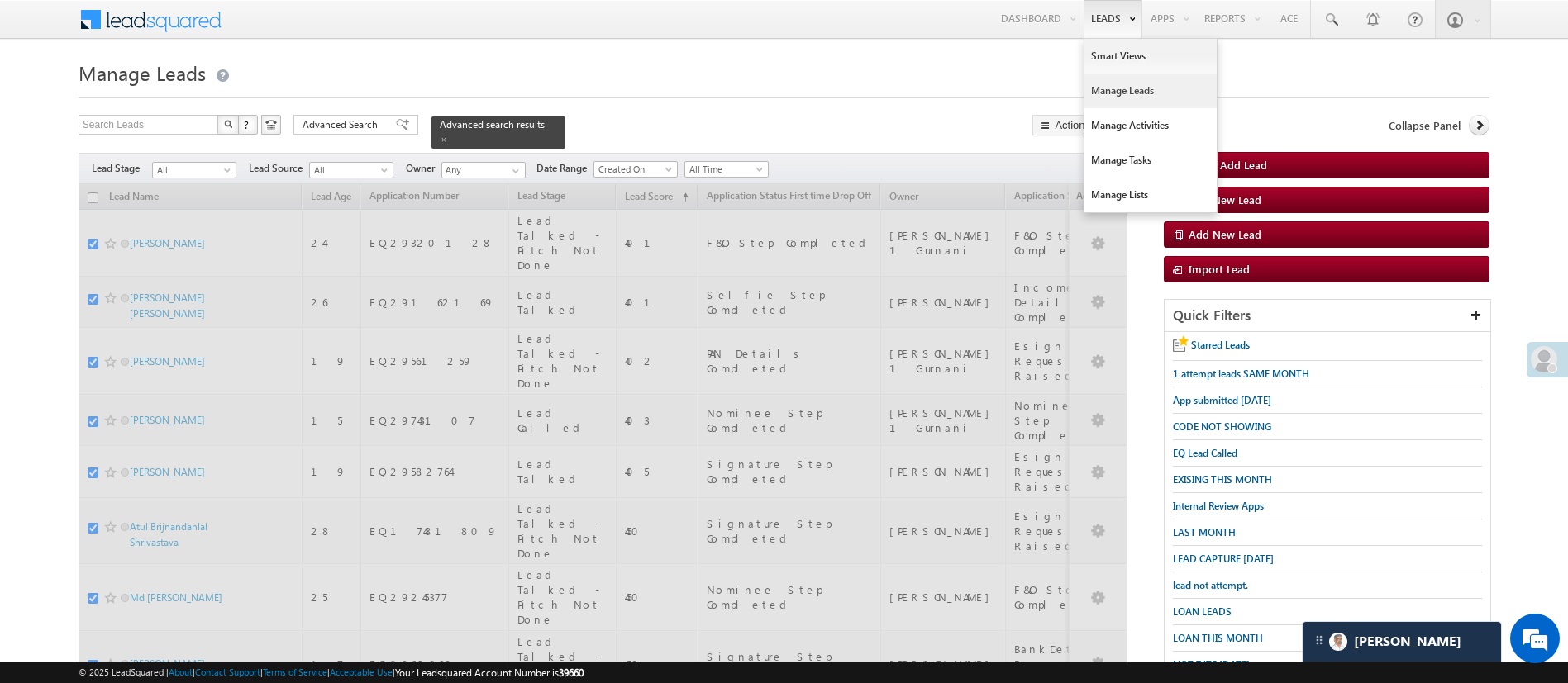
checkbox input "false"
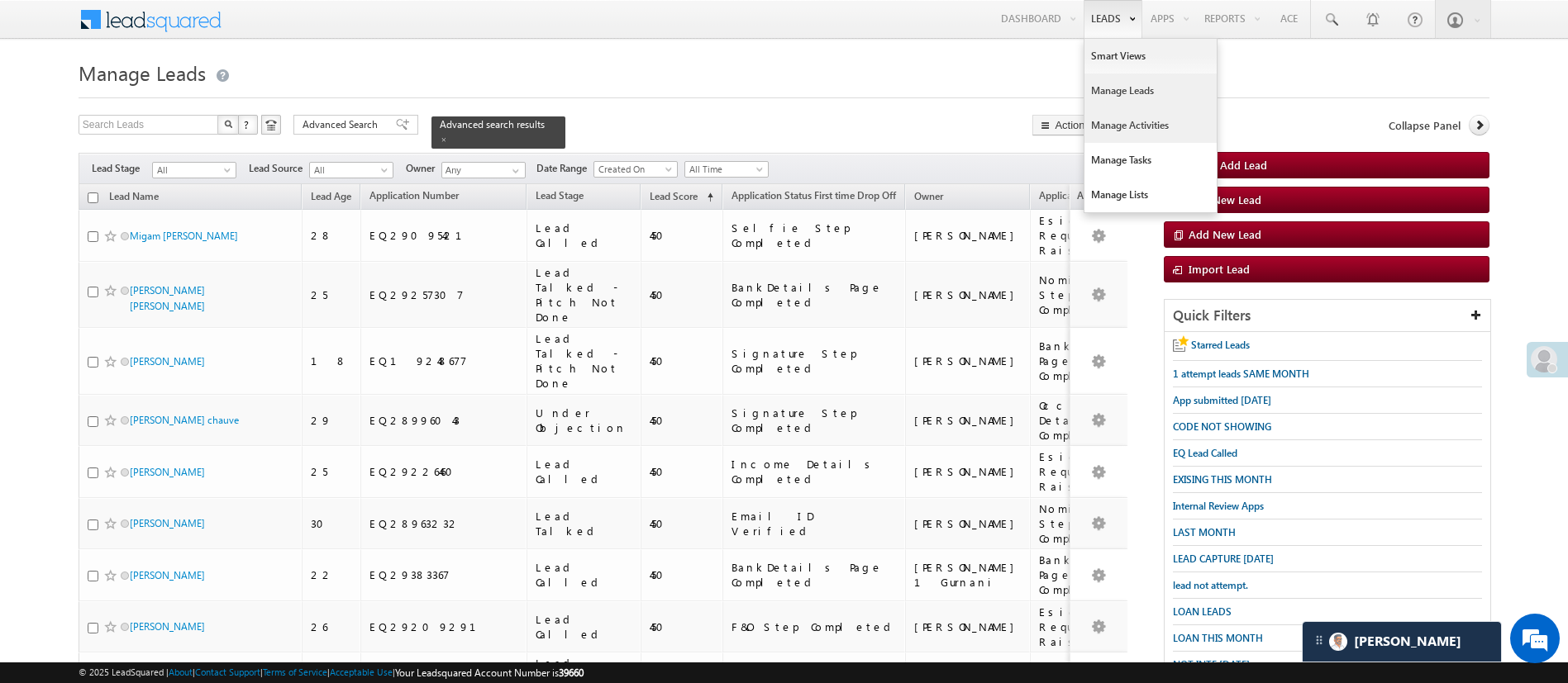
click at [1143, 128] on link "Manage Activities" at bounding box center [1151, 126] width 132 height 35
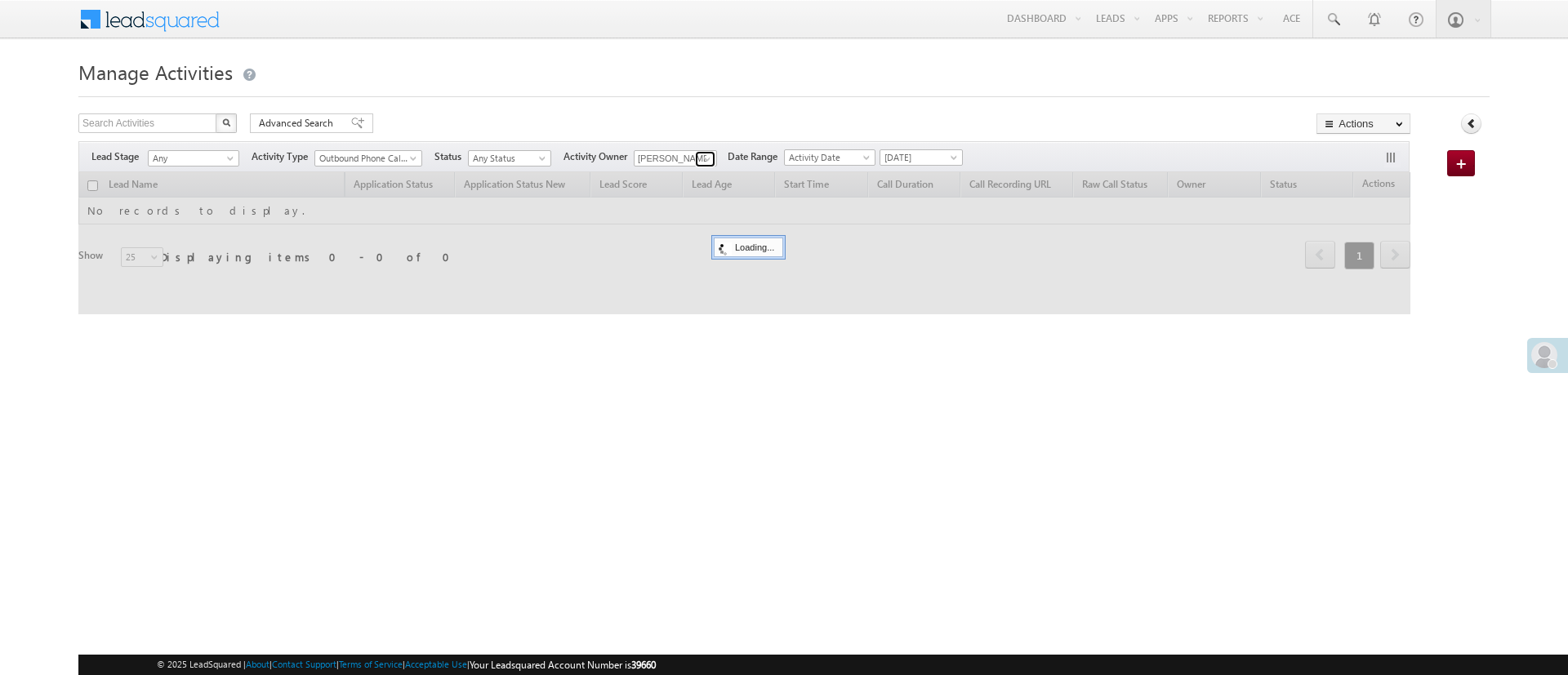
click at [710, 157] on span at bounding box center [707, 160] width 13 height 13
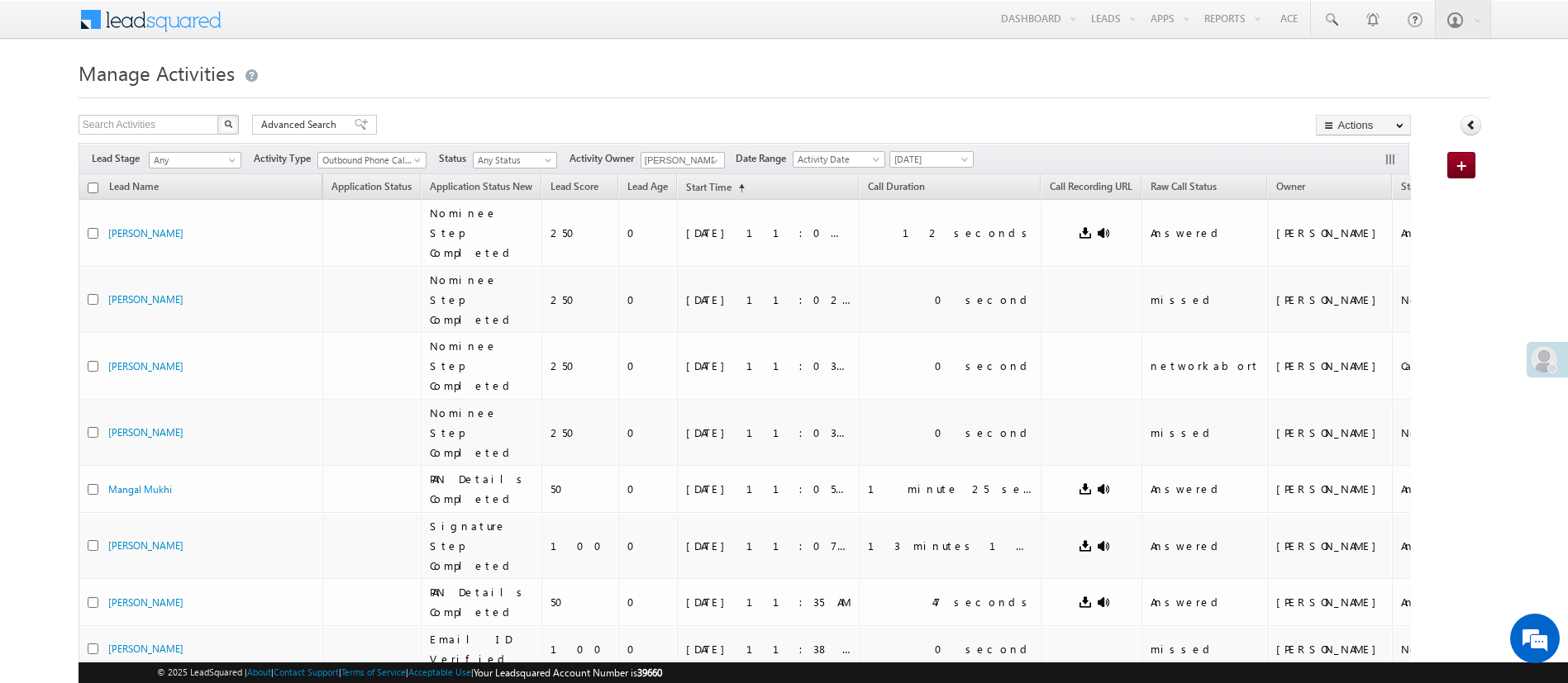
click at [976, 102] on div "× Online Offline Online Away Offline (Check-Out) Welcome, Manish! Skip" at bounding box center [784, 456] width 1411 height 801
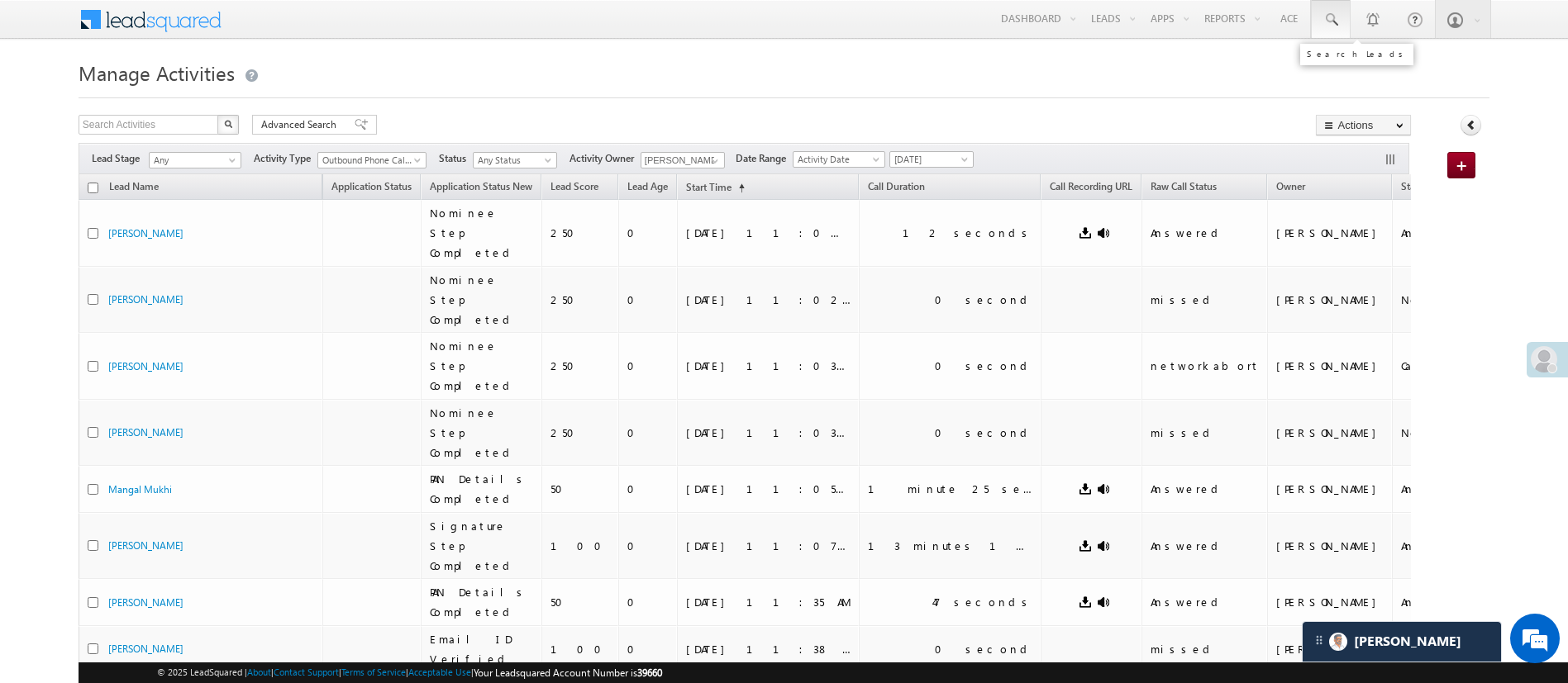
click at [1333, 23] on span at bounding box center [1330, 19] width 16 height 16
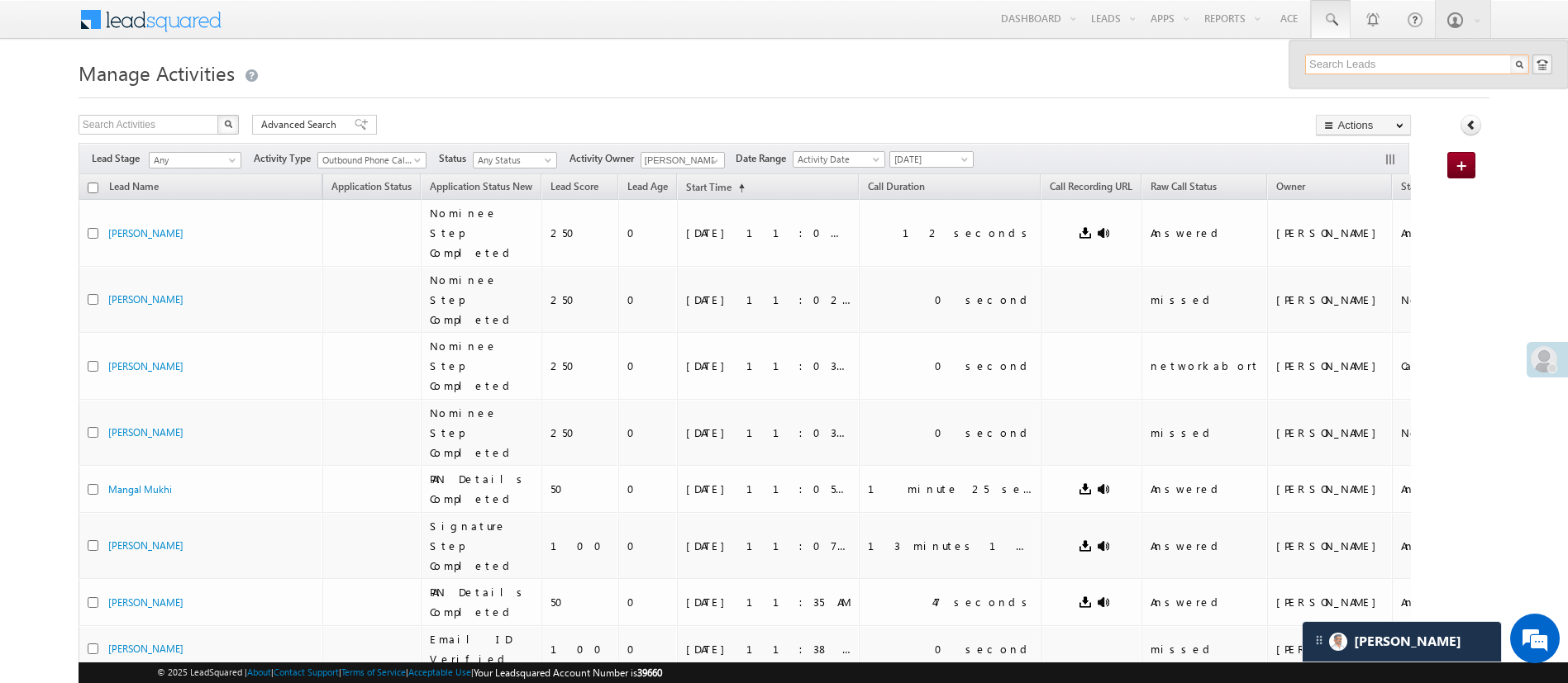
paste input "EQ30571884"
type input "EQ30571884"
click at [1410, 92] on div "Abhishek jatav" at bounding box center [1424, 88] width 221 height 18
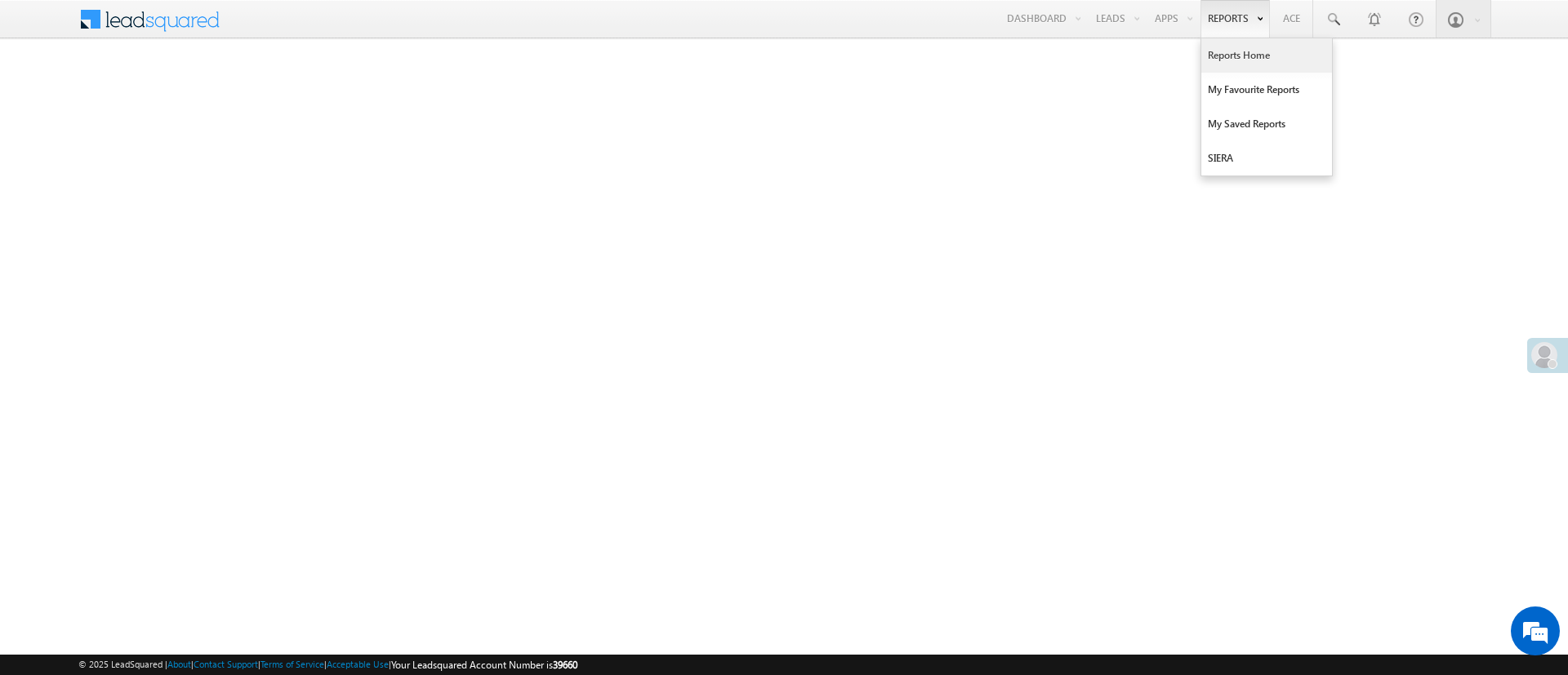
click at [1238, 47] on link "Reports Home" at bounding box center [1267, 55] width 131 height 35
click at [1243, 55] on link "Reports Home" at bounding box center [1267, 55] width 131 height 35
click at [1238, 56] on link "Reports Home" at bounding box center [1267, 55] width 131 height 35
click at [1261, 68] on link "Reports Home" at bounding box center [1267, 55] width 131 height 35
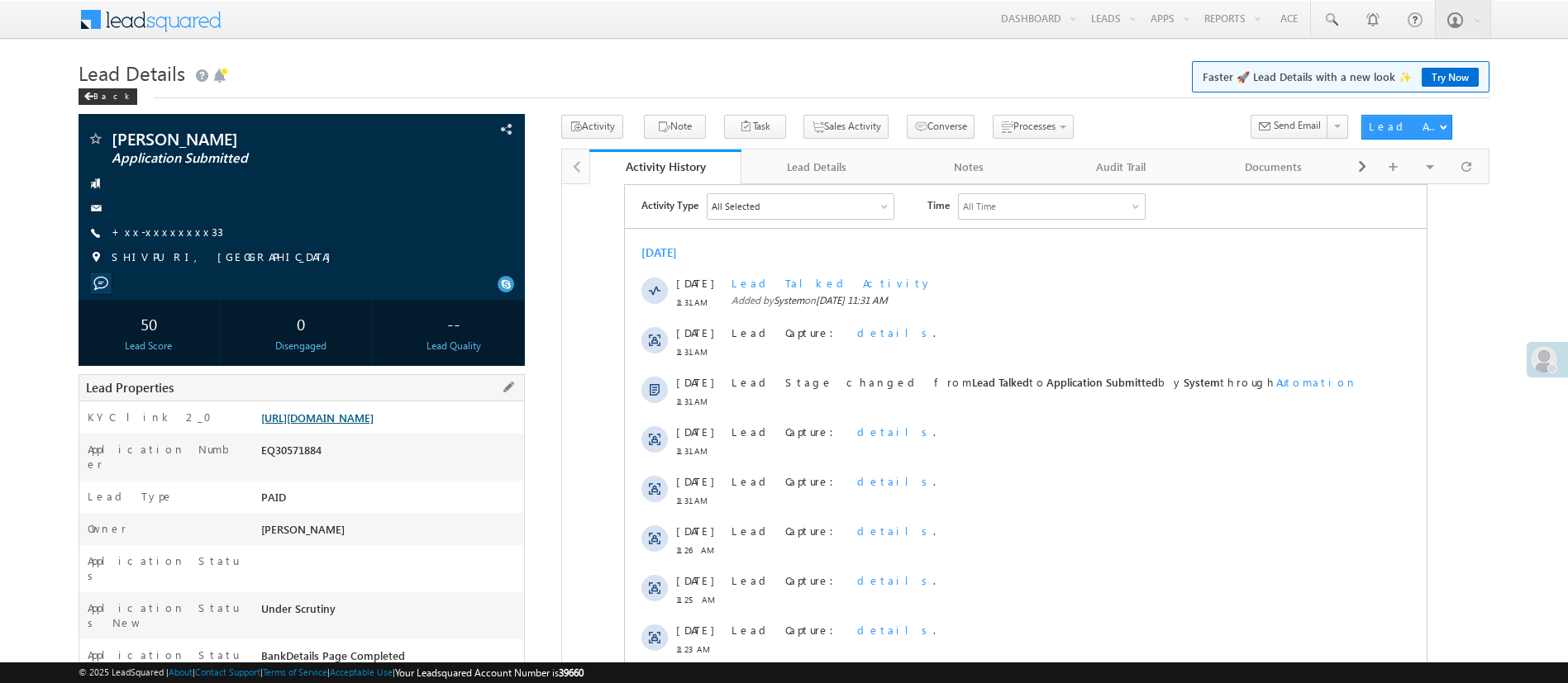
click at [373, 425] on link "[URL][DOMAIN_NAME]" at bounding box center [317, 418] width 112 height 14
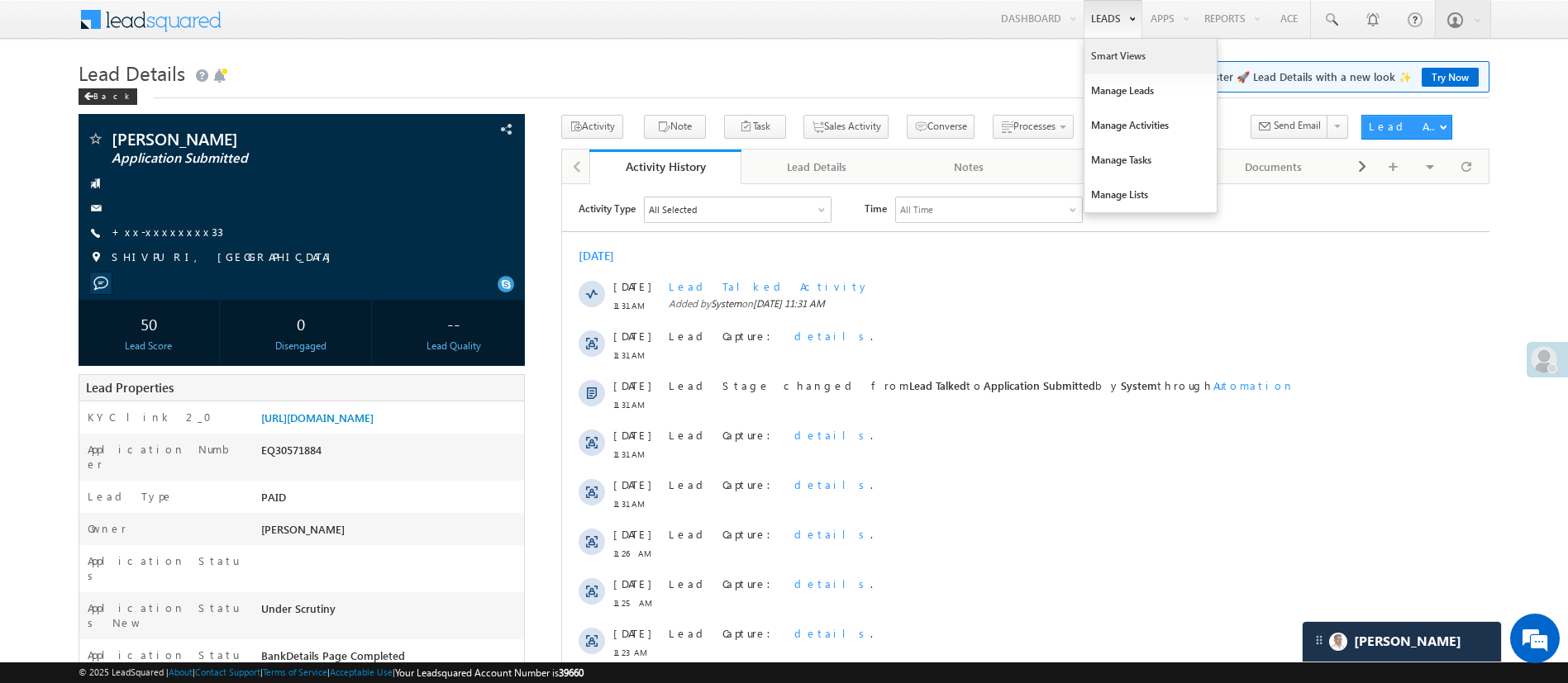
click at [1124, 49] on link "Smart Views" at bounding box center [1151, 56] width 132 height 35
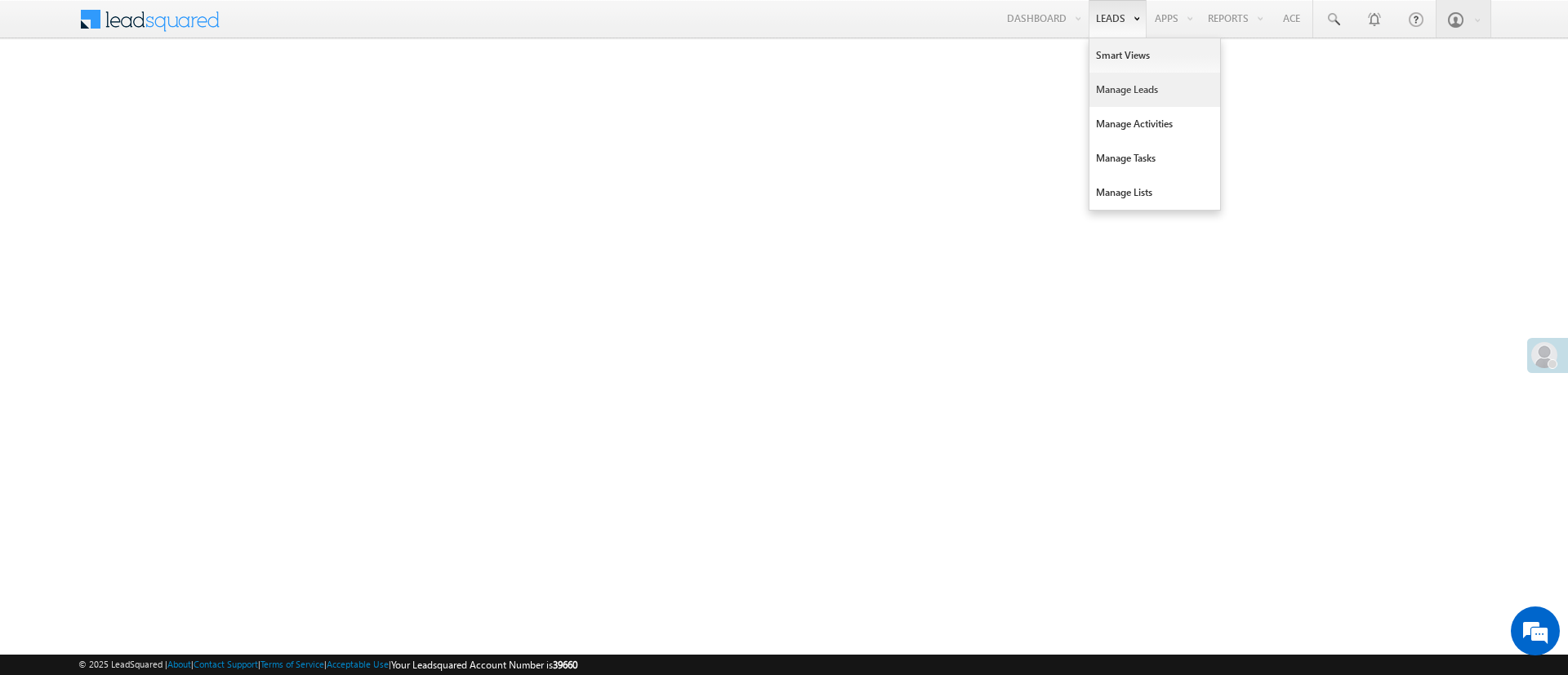
click at [1112, 81] on link "Manage Leads" at bounding box center [1155, 90] width 131 height 35
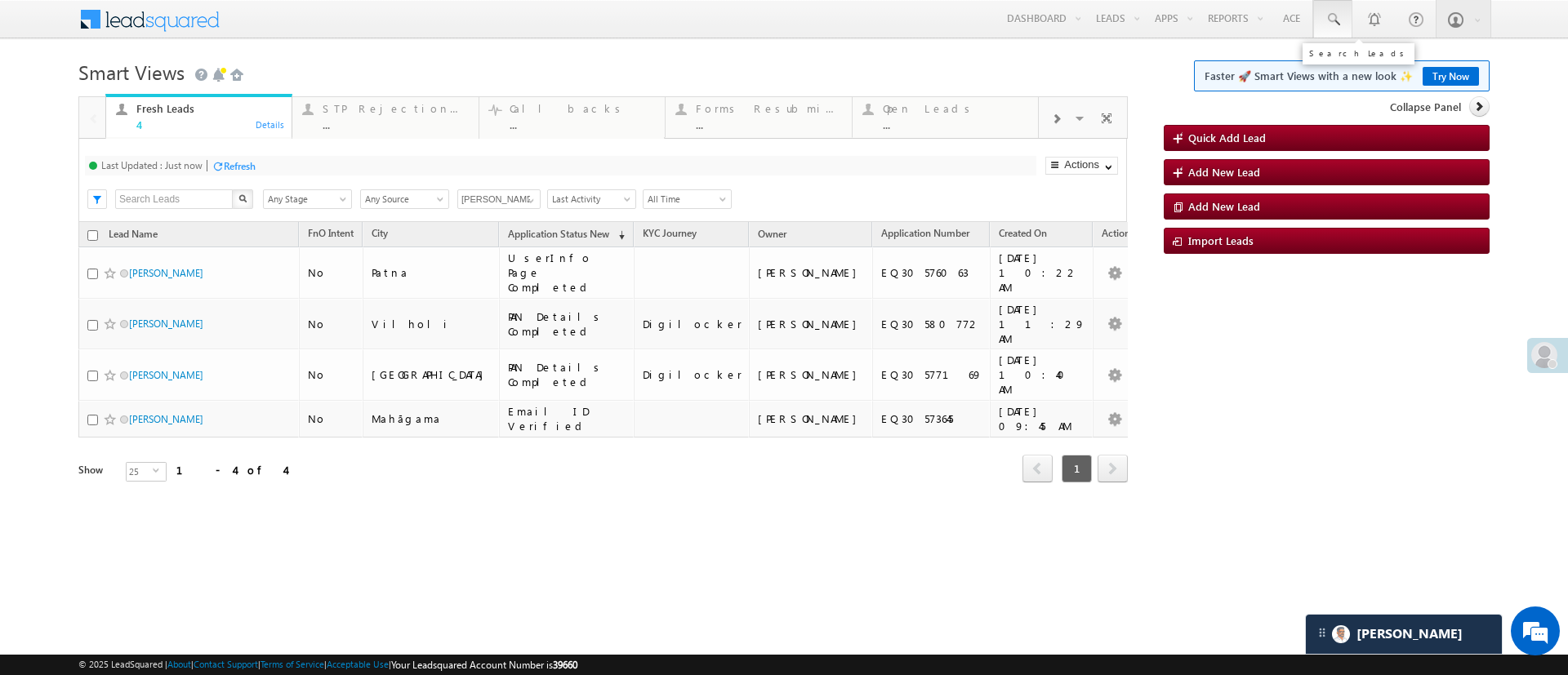
click at [1339, 14] on span at bounding box center [1333, 19] width 16 height 16
paste input "EQ30512394"
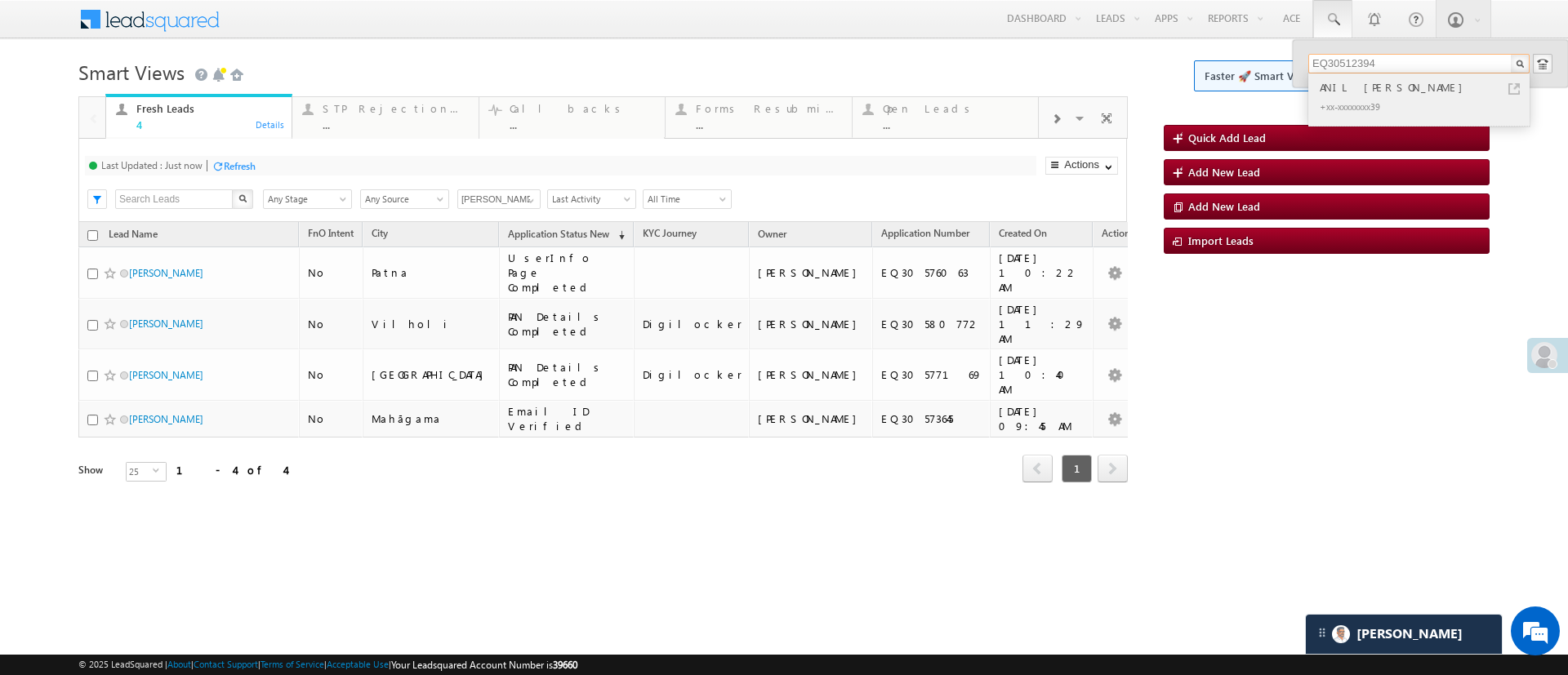
type input "EQ30512394"
click at [1357, 87] on div "ANIL [PERSON_NAME]" at bounding box center [1426, 87] width 219 height 18
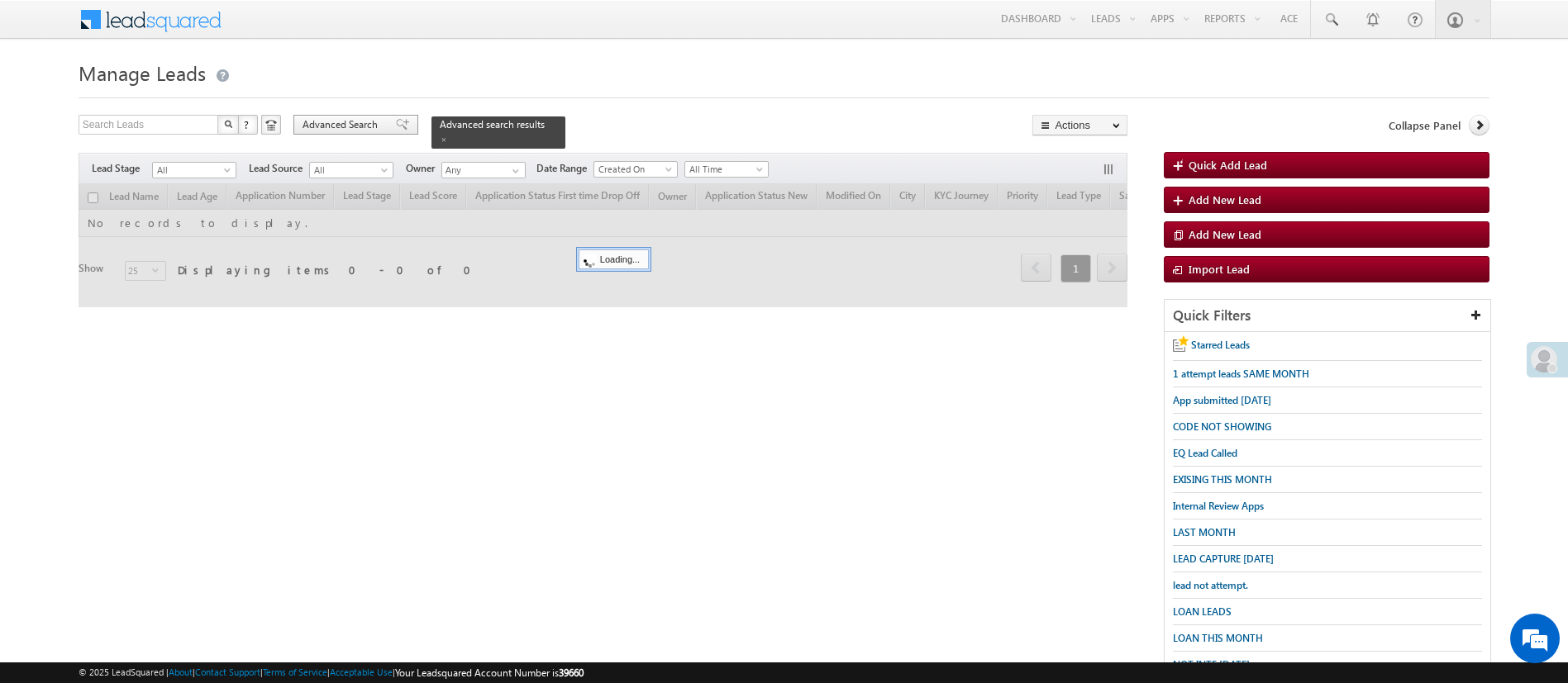
click at [342, 124] on span "Advanced Search" at bounding box center [342, 125] width 80 height 15
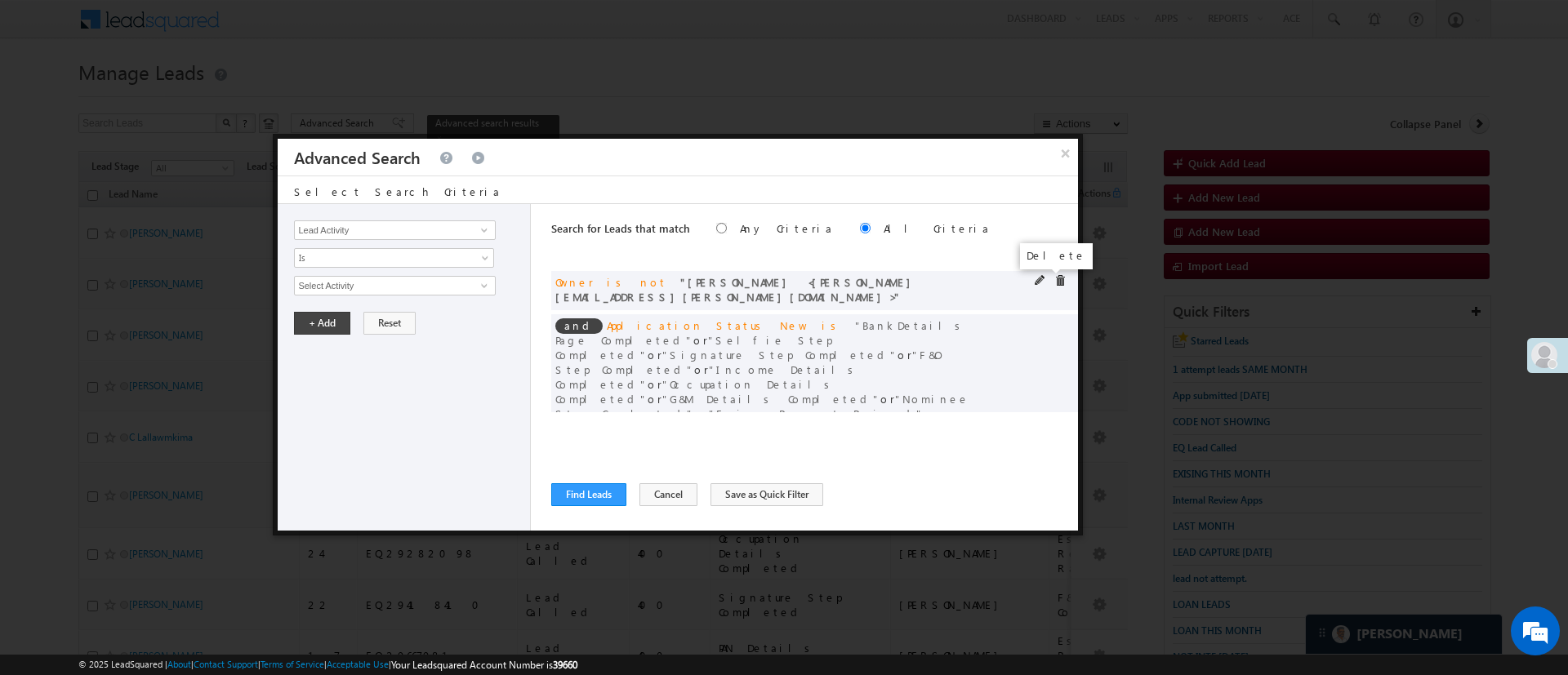
click at [1054, 275] on span at bounding box center [1060, 281] width 11 height 11
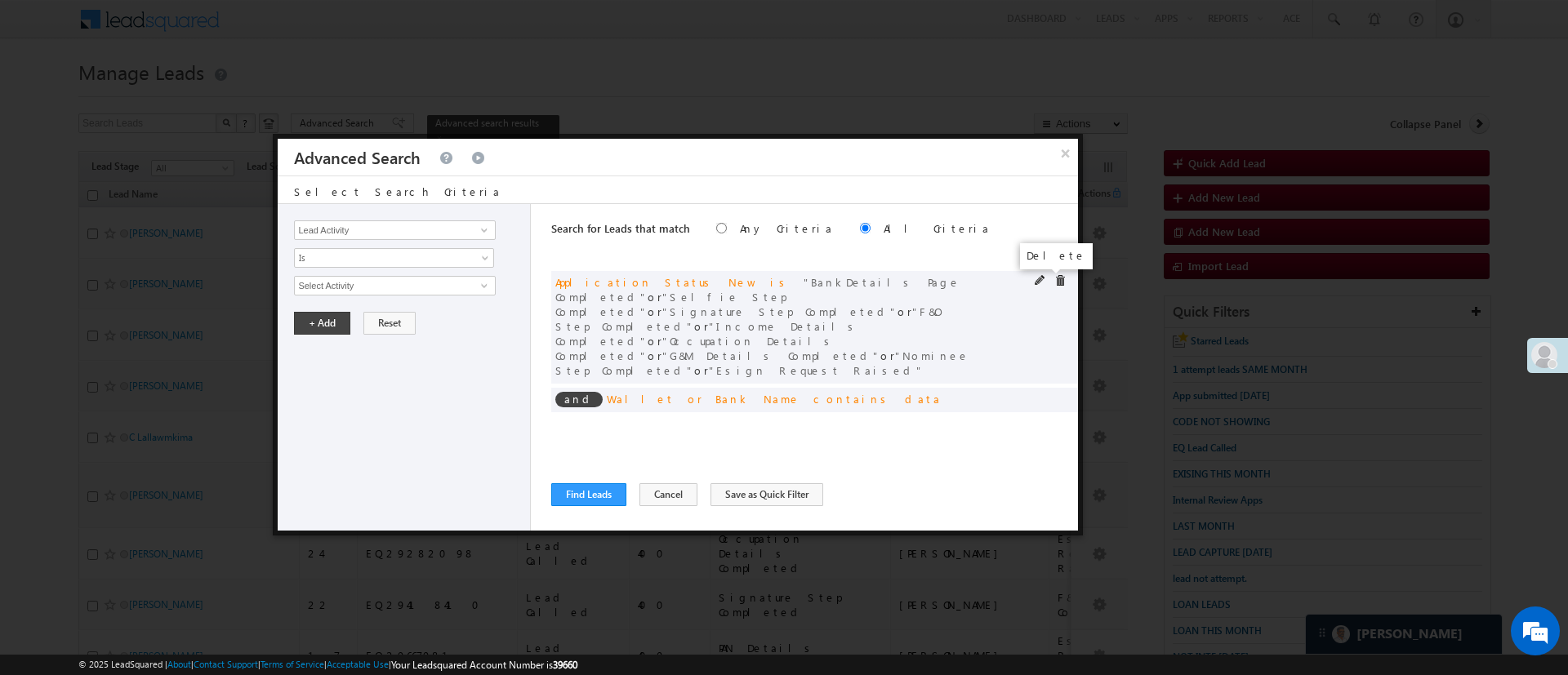
click at [1054, 275] on span at bounding box center [1060, 281] width 11 height 11
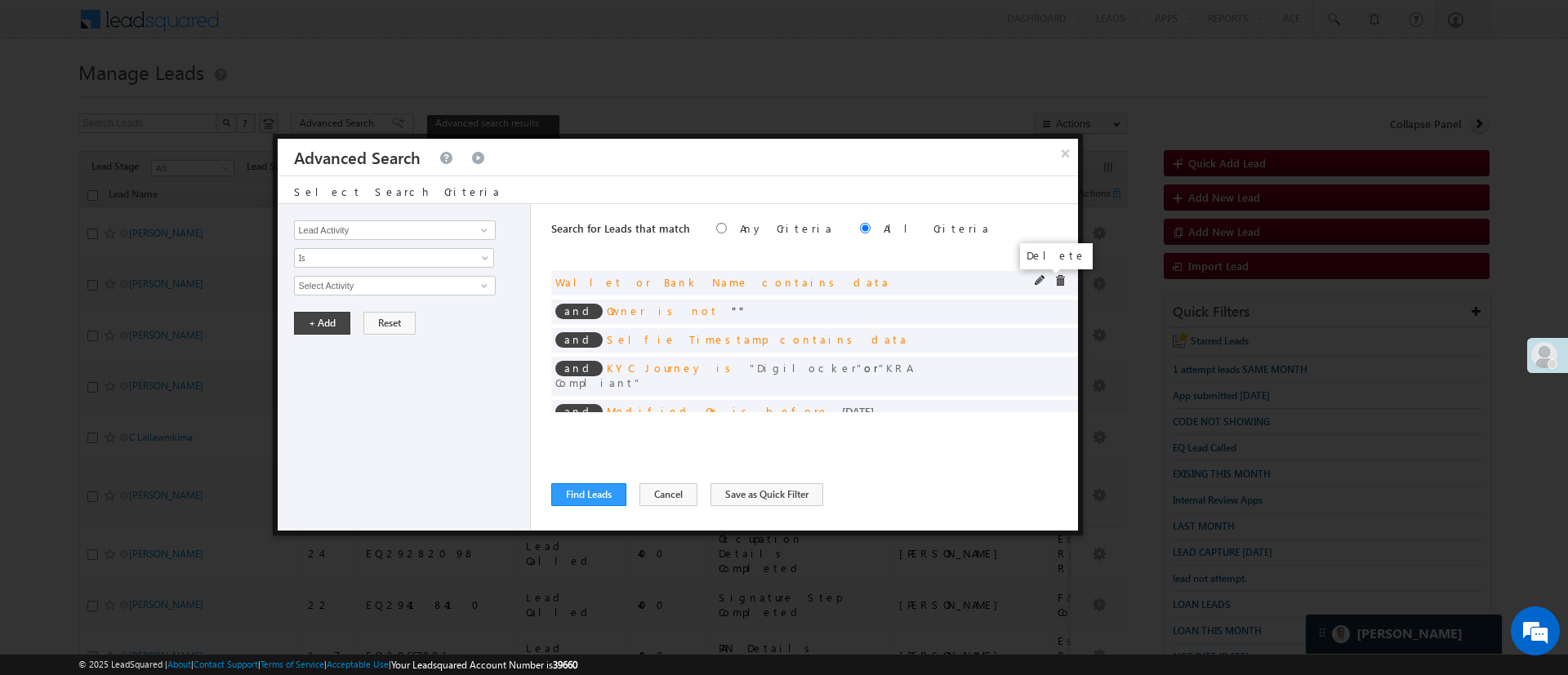
click at [1054, 279] on span at bounding box center [1060, 281] width 11 height 11
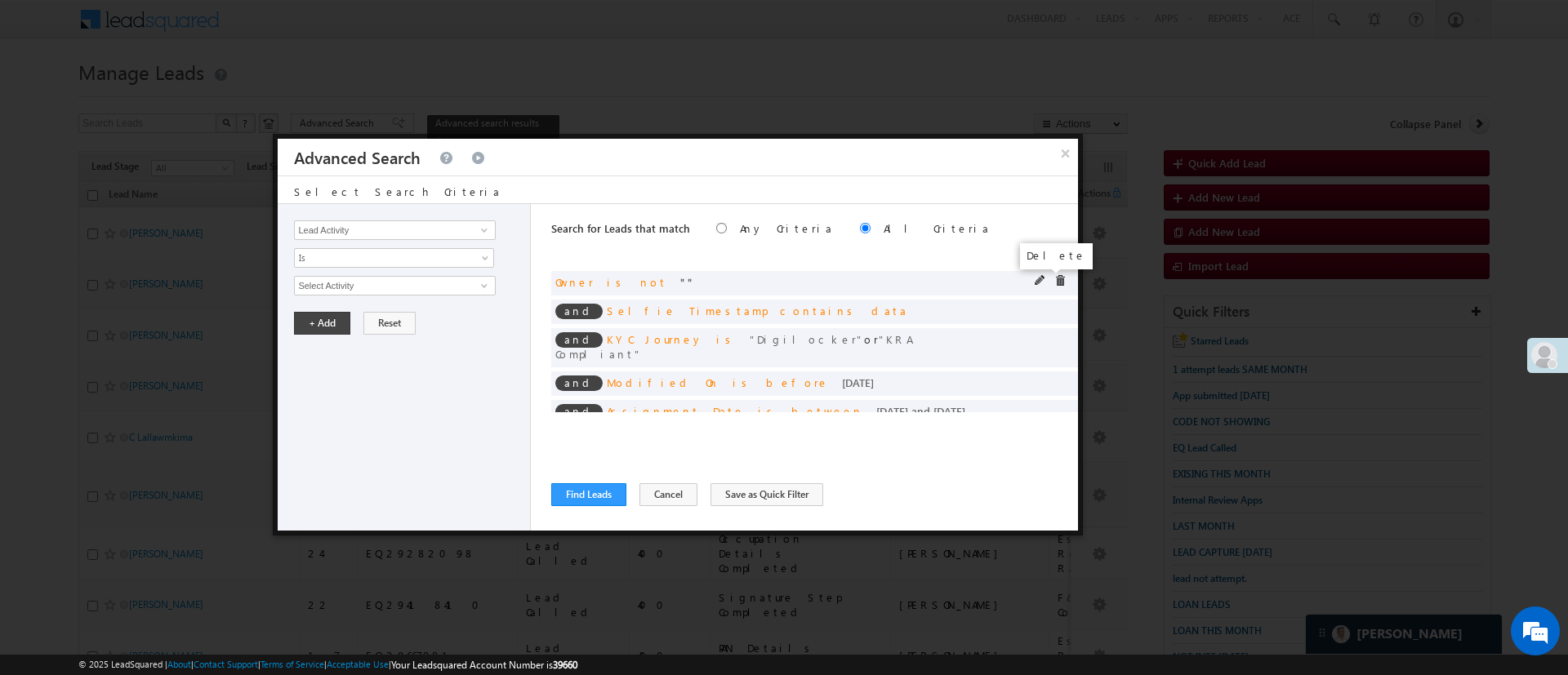
click at [1054, 279] on span at bounding box center [1060, 281] width 11 height 11
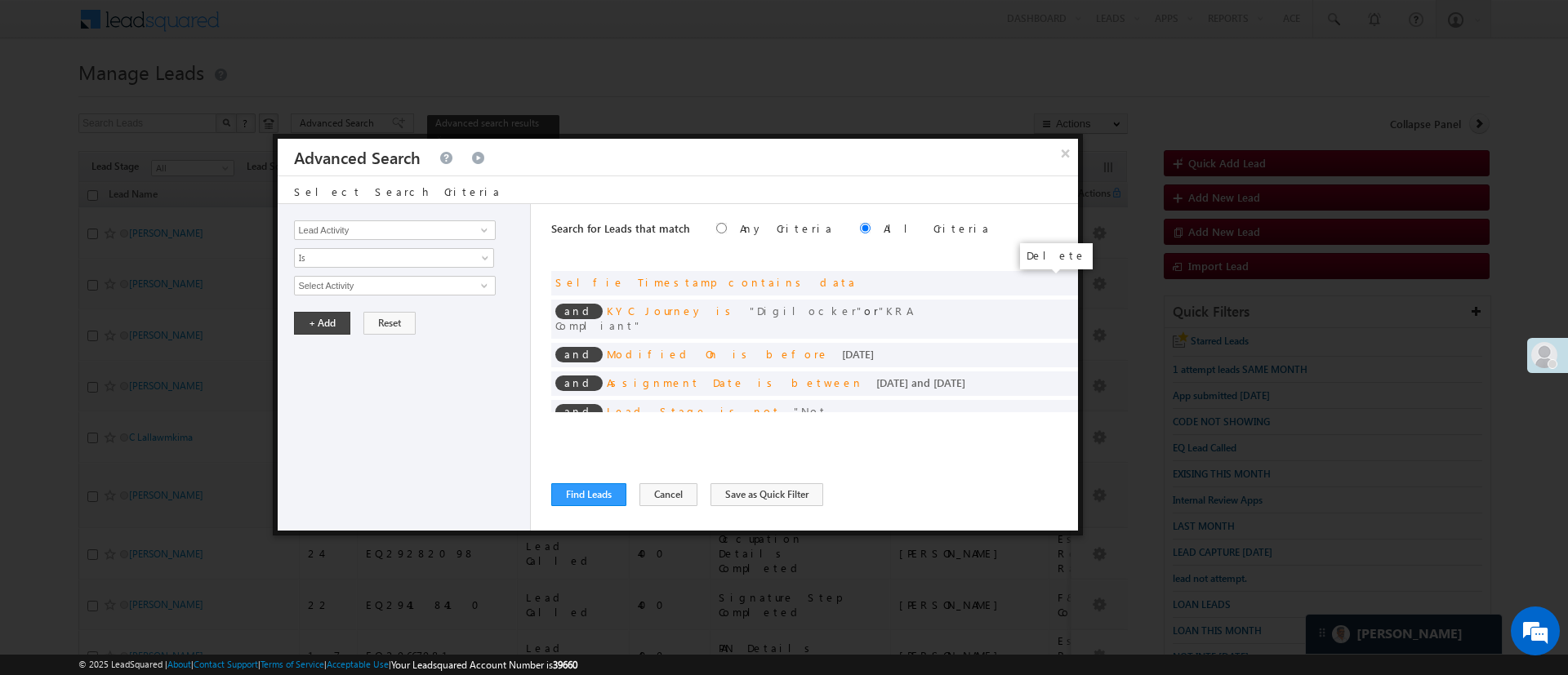
click at [0, 0] on span at bounding box center [0, 0] width 0 height 0
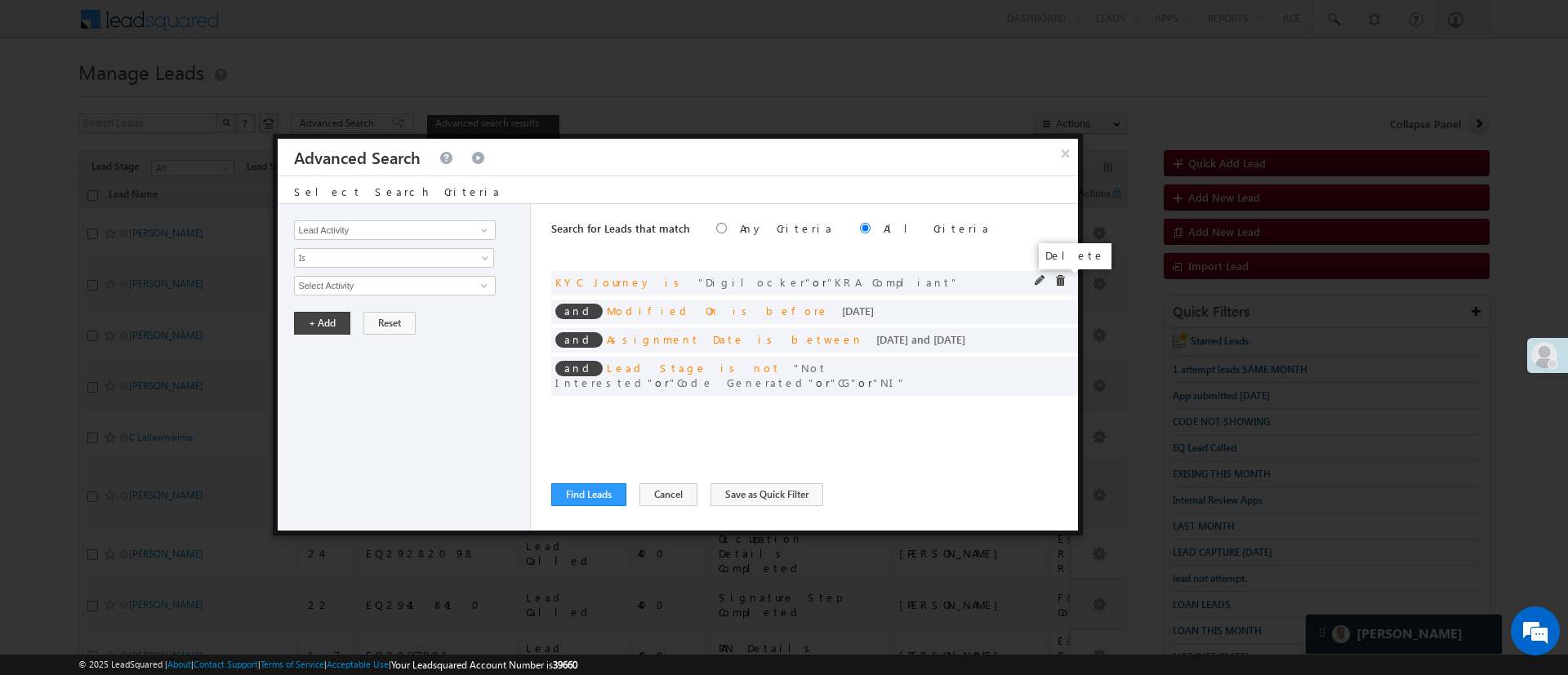
click at [1061, 281] on span at bounding box center [1060, 281] width 11 height 11
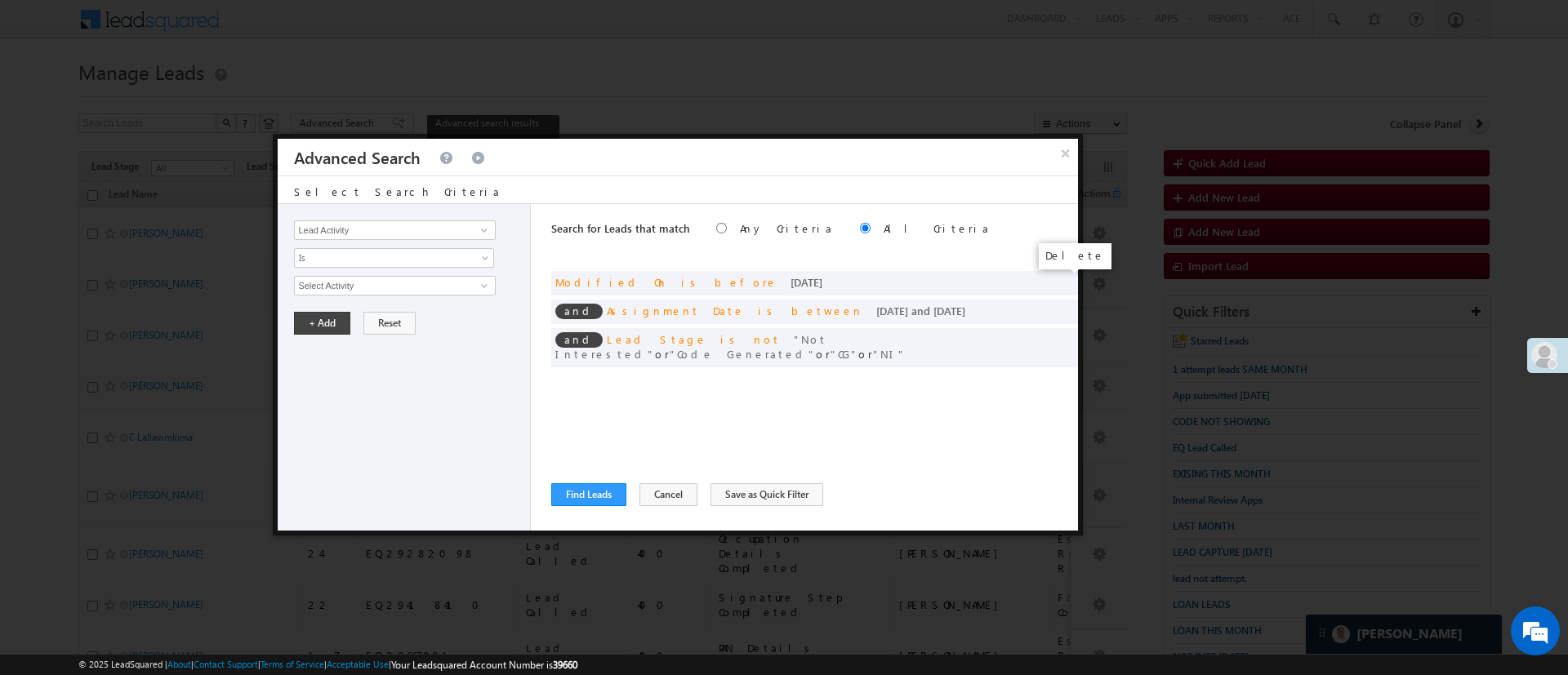
drag, startPoint x: 1061, startPoint y: 281, endPoint x: 1058, endPoint y: 259, distance: 22.2
click at [1058, 259] on div "Delete" at bounding box center [1076, 257] width 73 height 26
click at [1059, 281] on span at bounding box center [1060, 281] width 11 height 11
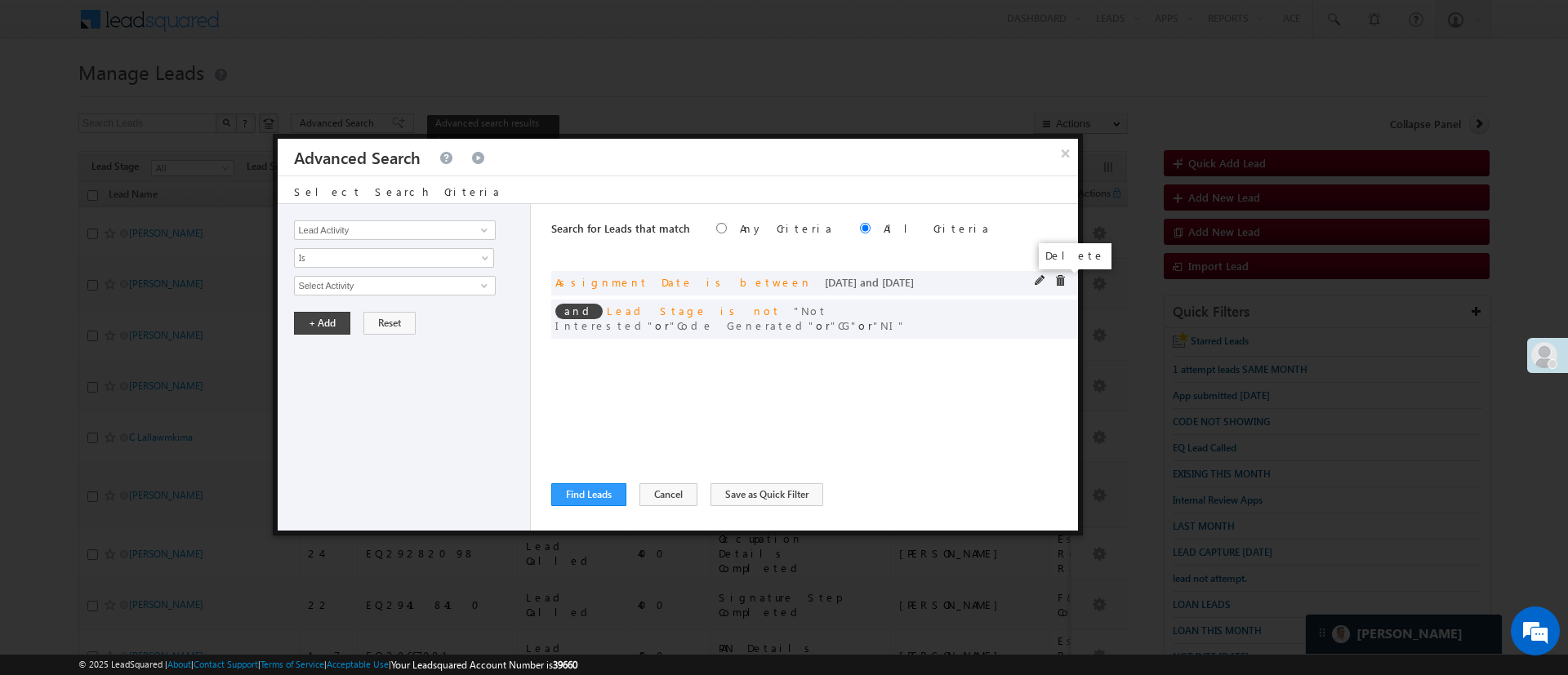
click at [1059, 275] on span at bounding box center [1060, 281] width 11 height 11
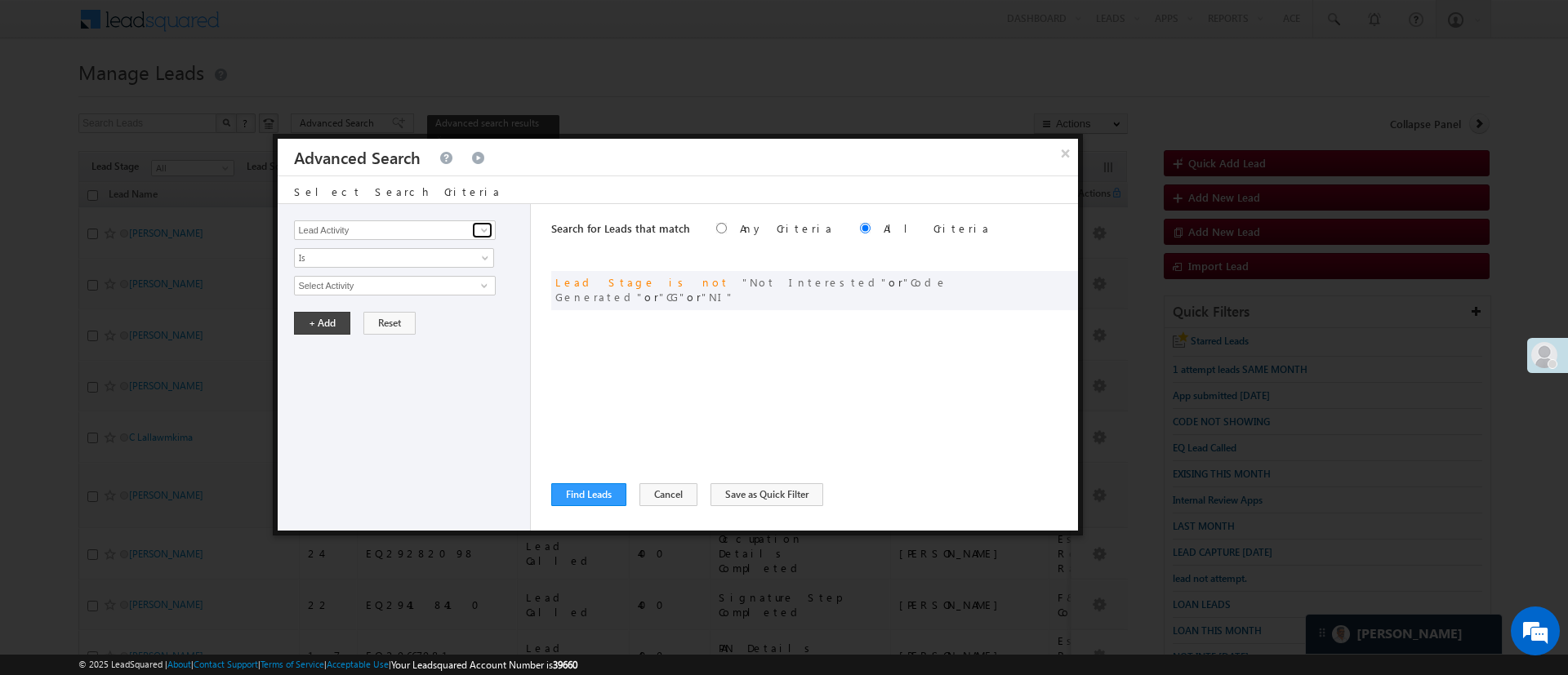
click at [482, 231] on span at bounding box center [485, 231] width 13 height 13
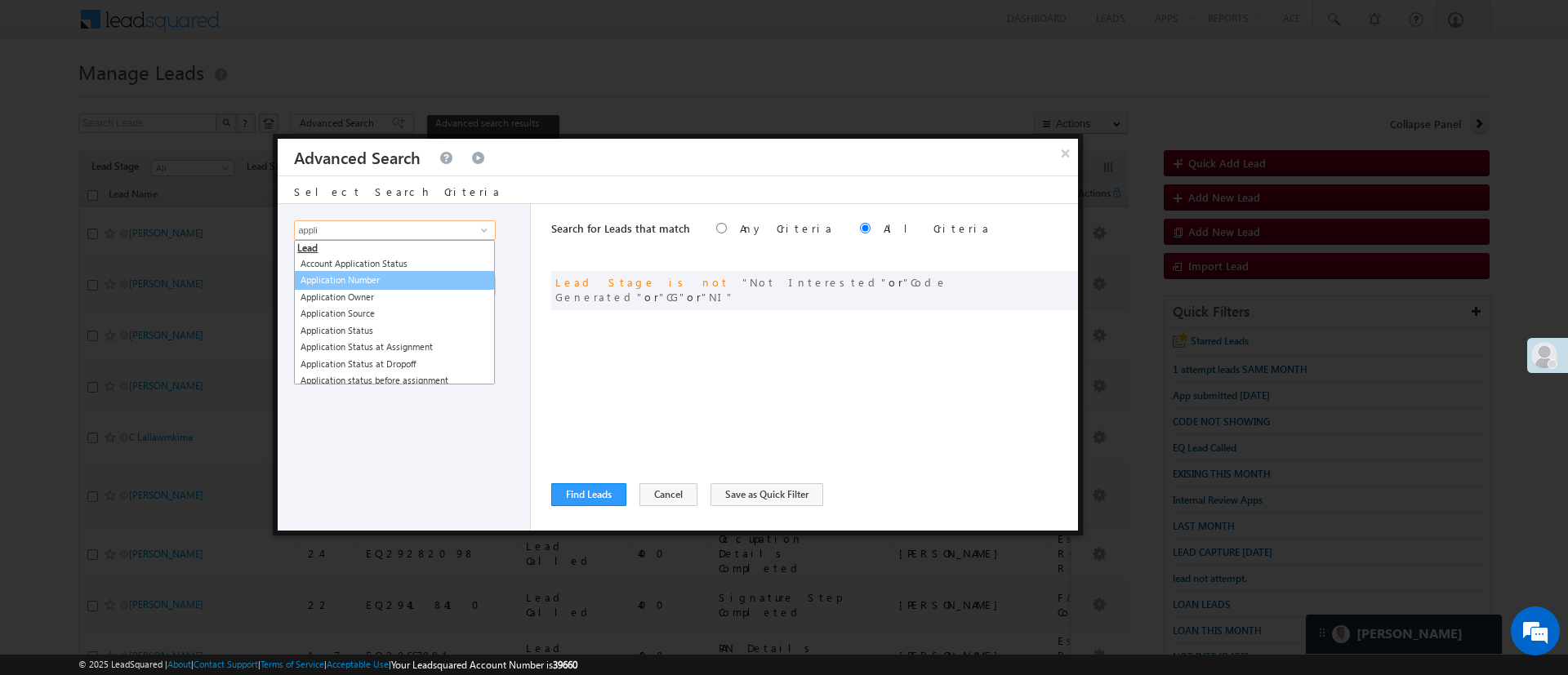
click at [422, 286] on link "Application Number" at bounding box center [394, 280] width 201 height 19
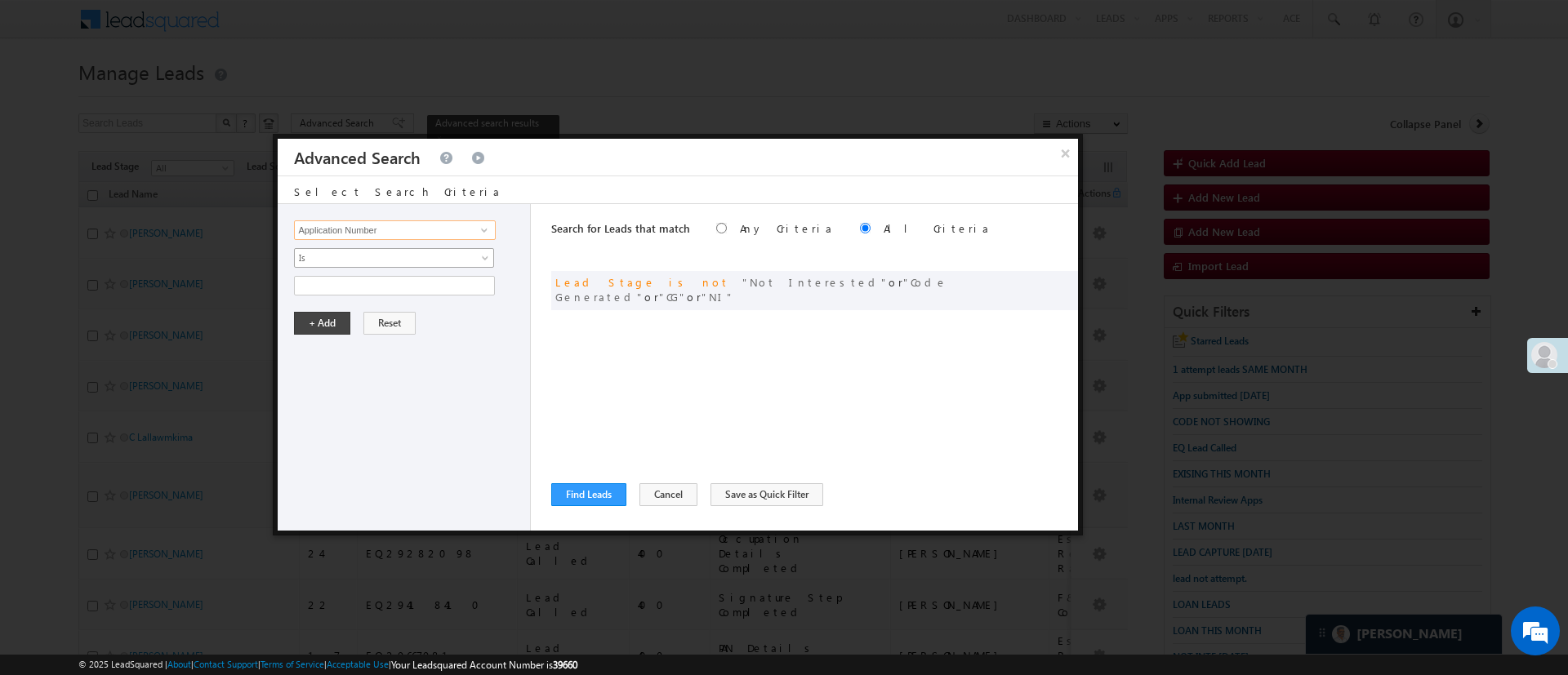
type input "Application Number"
click at [422, 257] on span "Is" at bounding box center [384, 259] width 177 height 15
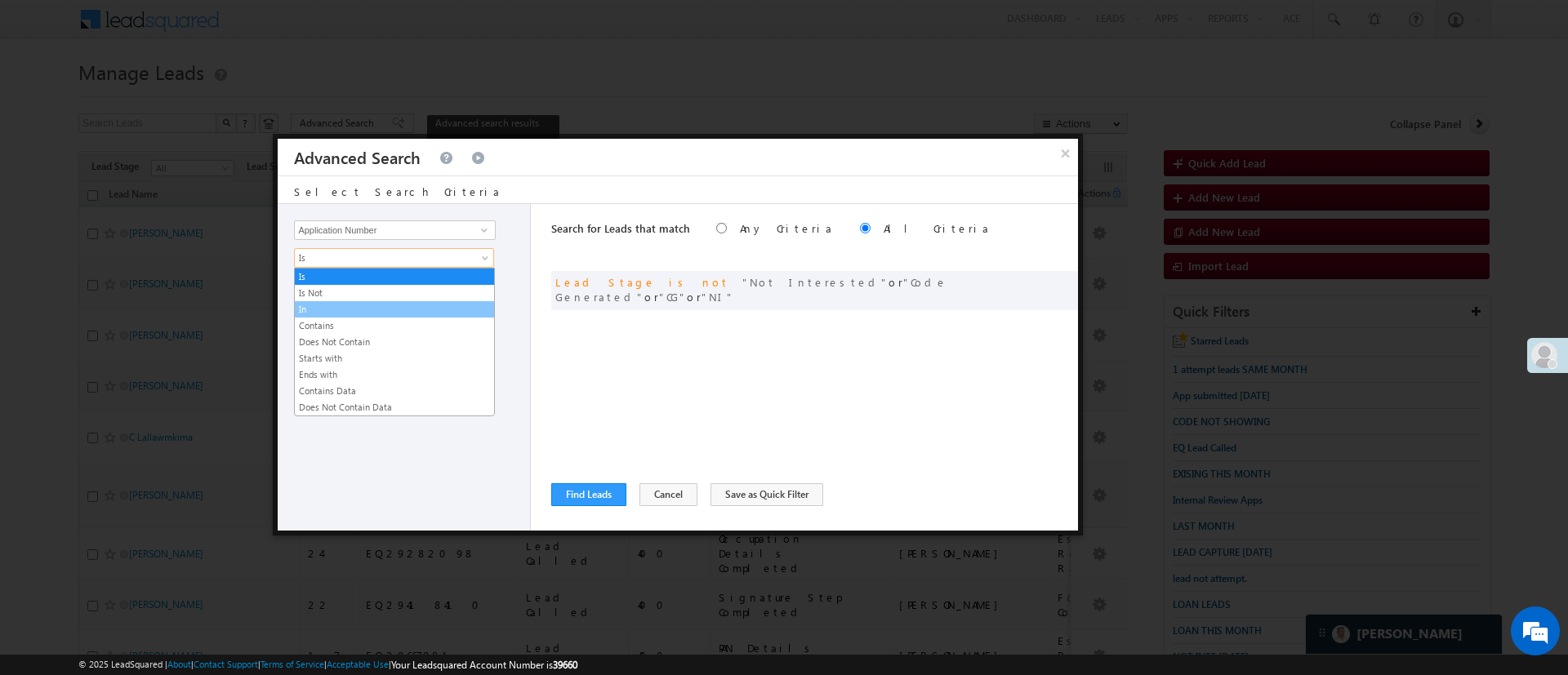
click at [401, 306] on link "In" at bounding box center [394, 310] width 199 height 15
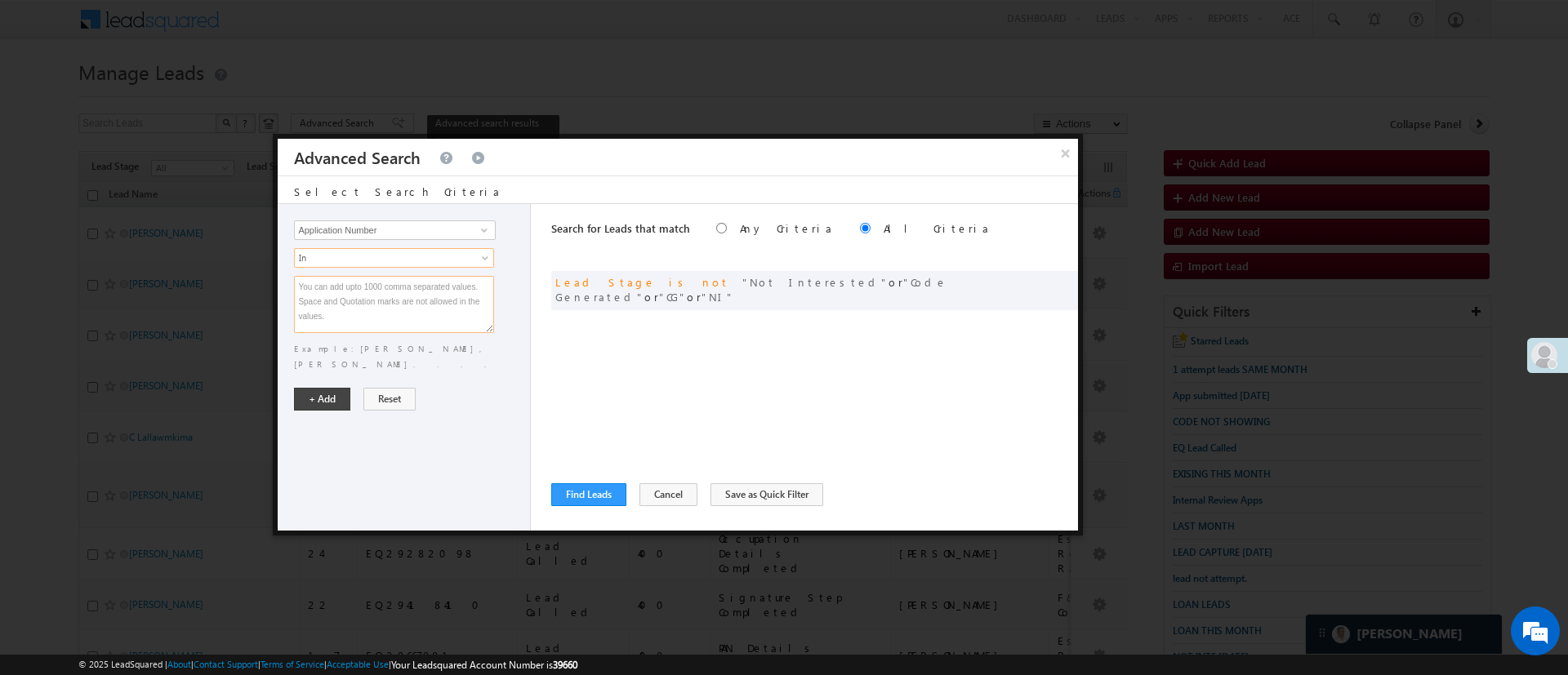
click at [401, 304] on textarea at bounding box center [394, 304] width 200 height 57
paste textarea "EQ30521345 EQ22601669 EQ30396949"
type textarea "EQ30521345 EQ22601669 EQ30396949"
click at [341, 387] on button "+ Add" at bounding box center [322, 399] width 56 height 22
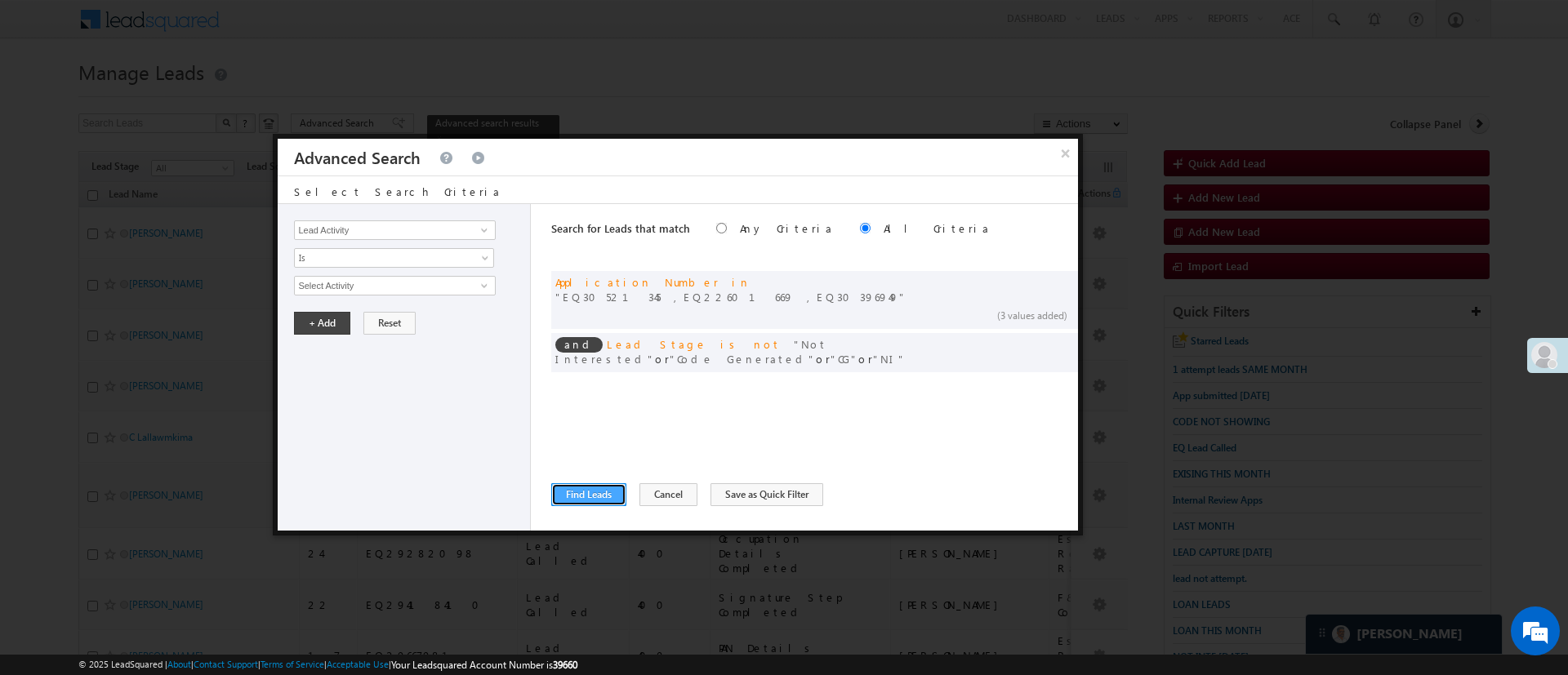
click at [574, 493] on button "Find Leads" at bounding box center [588, 495] width 75 height 22
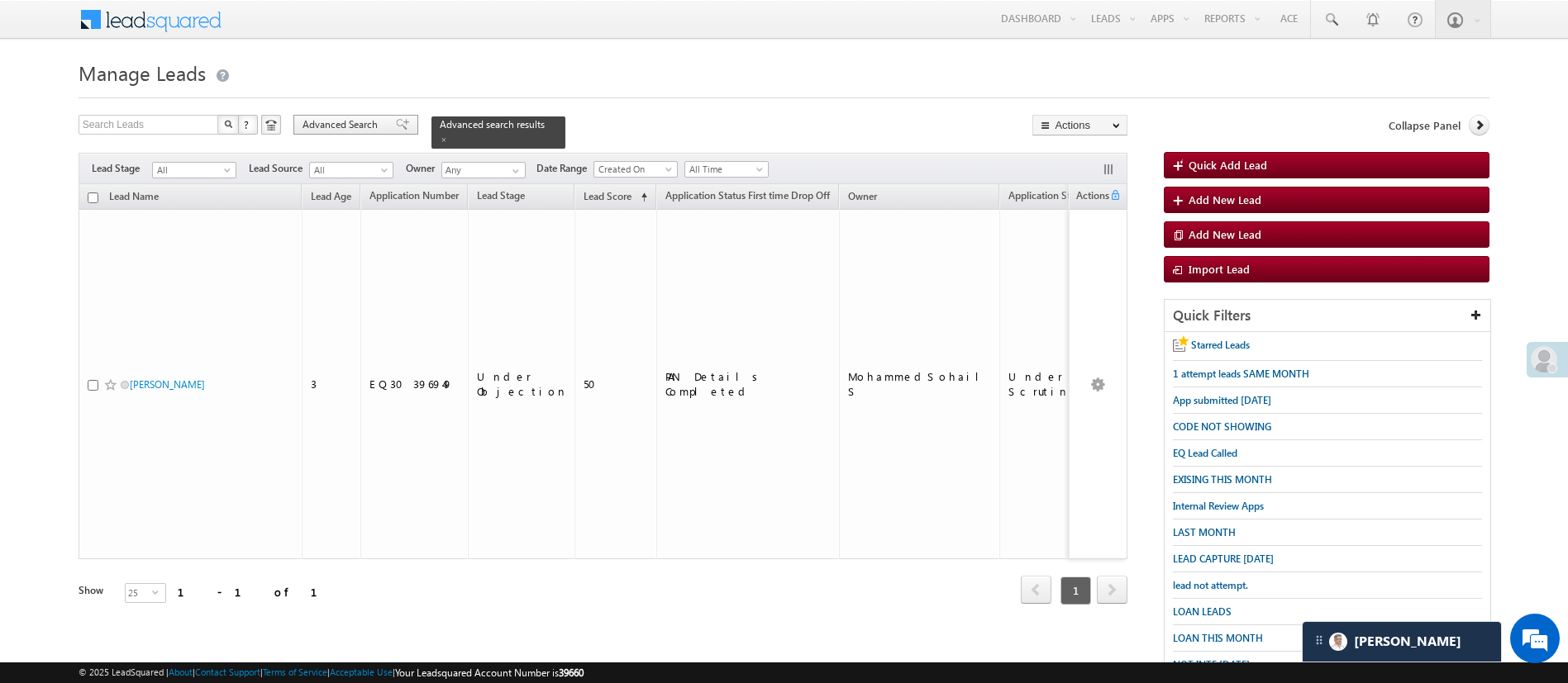
click at [357, 120] on span "Advanced Search" at bounding box center [342, 125] width 80 height 15
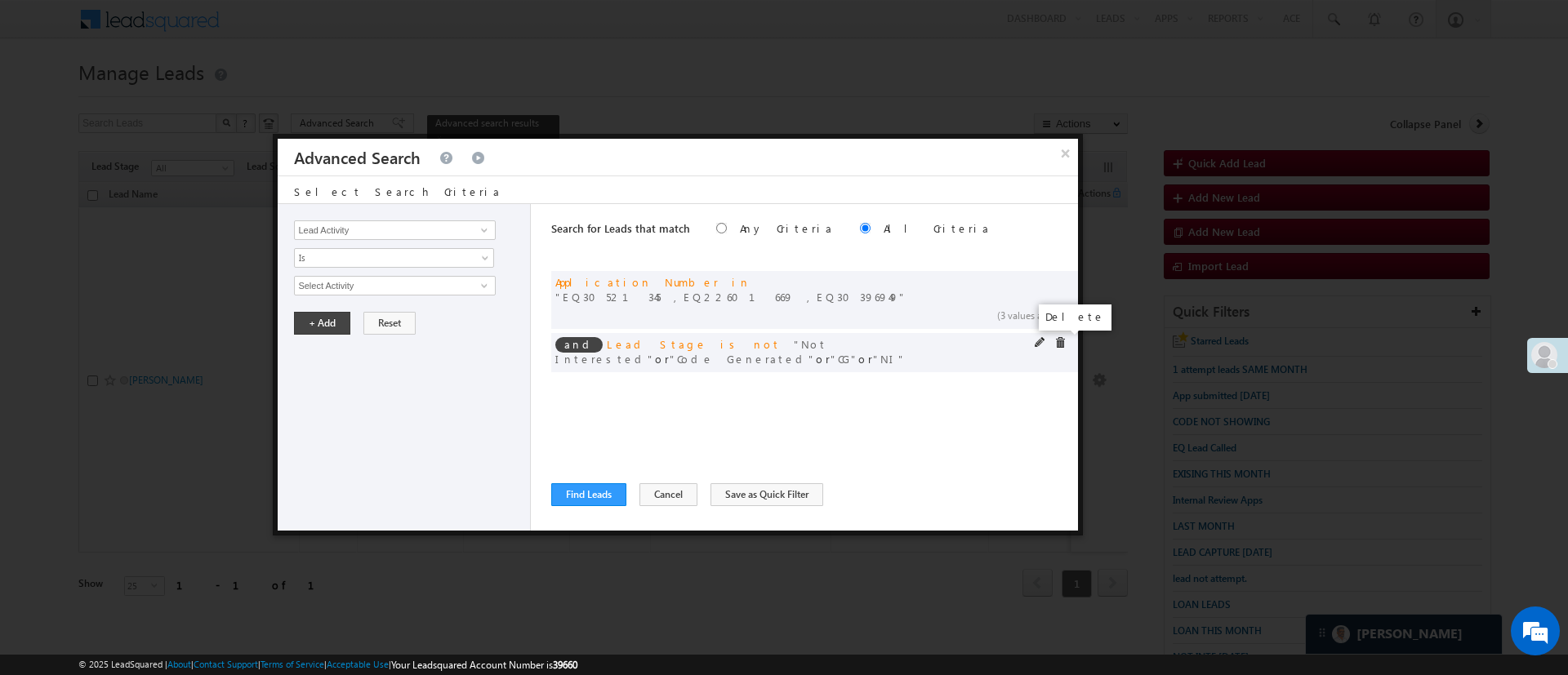
click at [1060, 345] on span at bounding box center [1060, 343] width 11 height 11
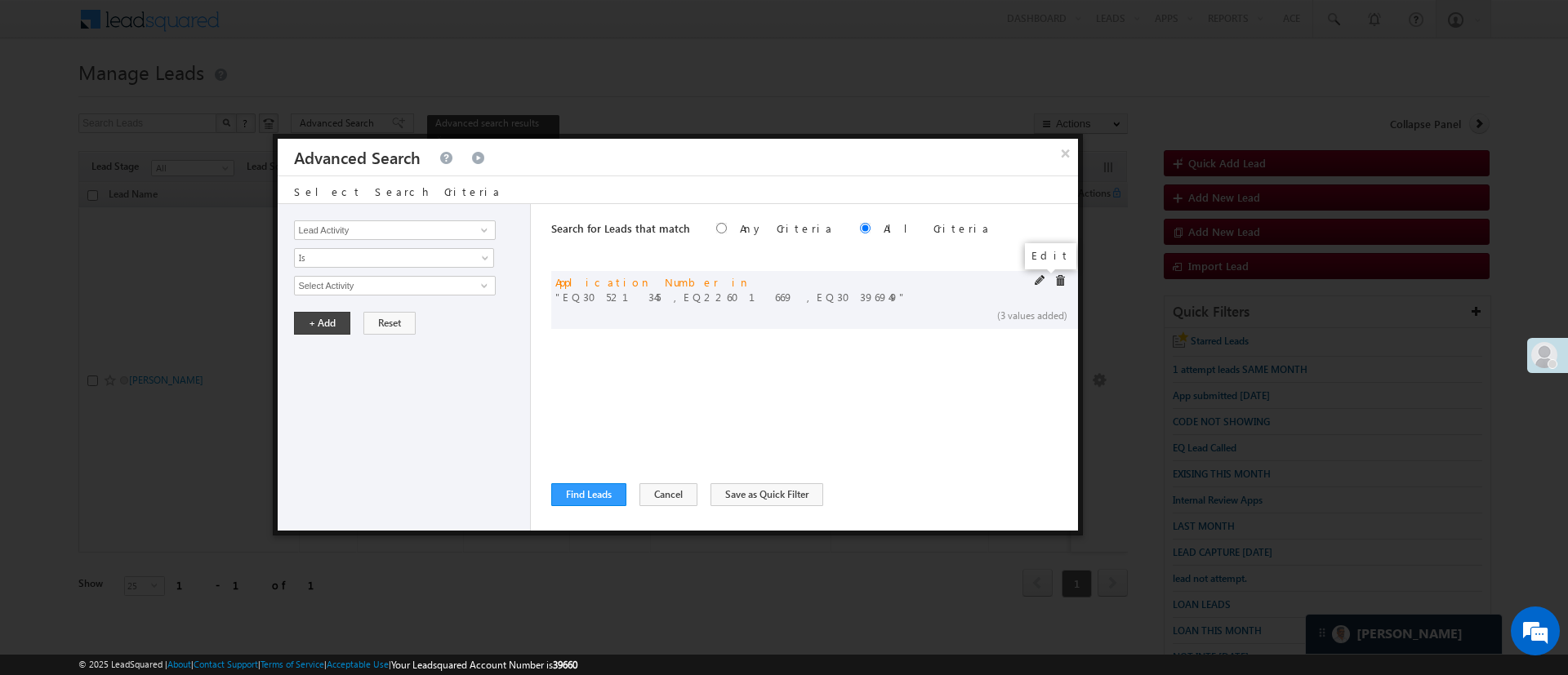
click at [1040, 281] on span at bounding box center [1040, 281] width 11 height 11
click at [382, 289] on textarea "EQ30521345 EQ22601669 EQ30396949" at bounding box center [394, 304] width 200 height 57
click at [376, 302] on textarea "EQ30521345 EQ22601669 EQ30396949" at bounding box center [394, 304] width 200 height 57
click at [373, 319] on textarea "EQ30521345 EQ22601669 EQ30396949" at bounding box center [394, 304] width 200 height 57
type textarea "EQ30521345 EQ22601669 EQ30396949"
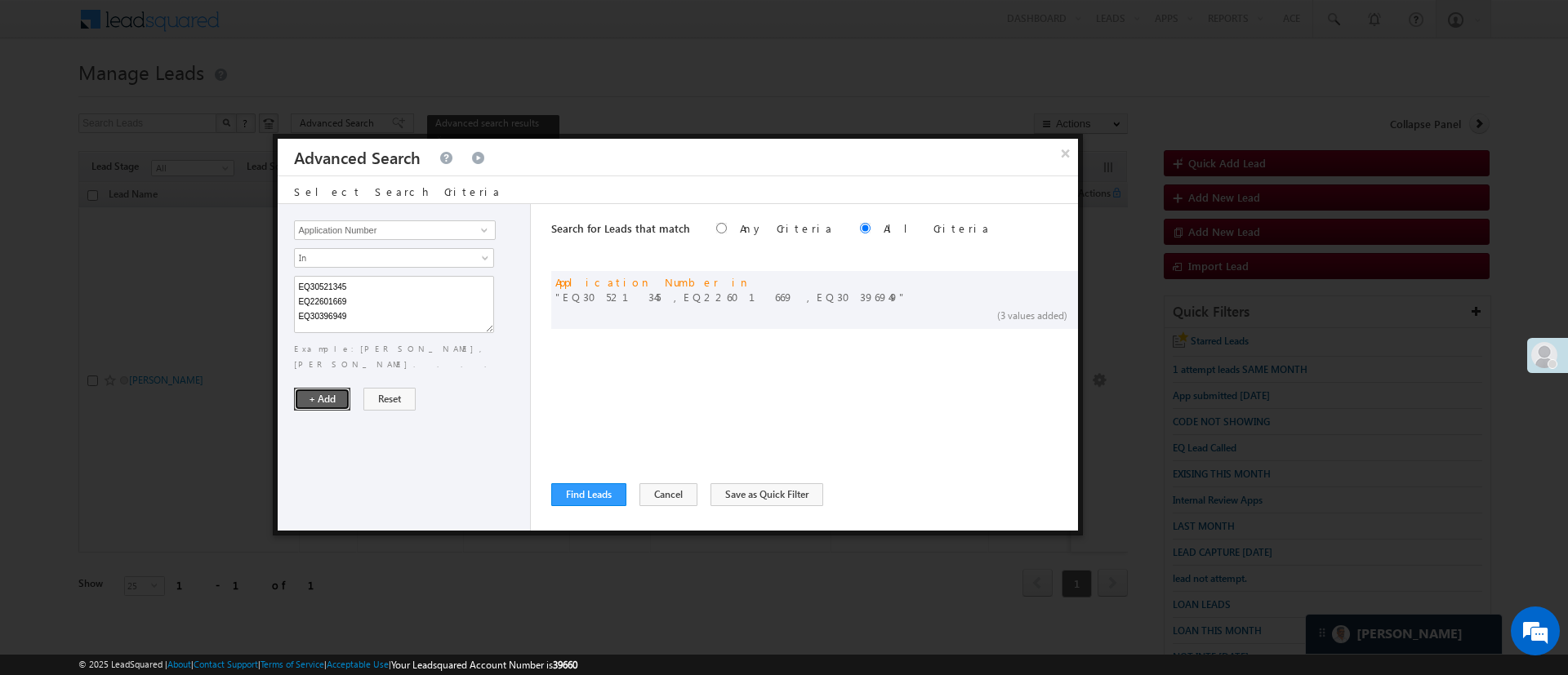
click at [342, 387] on button "+ Add" at bounding box center [322, 399] width 56 height 22
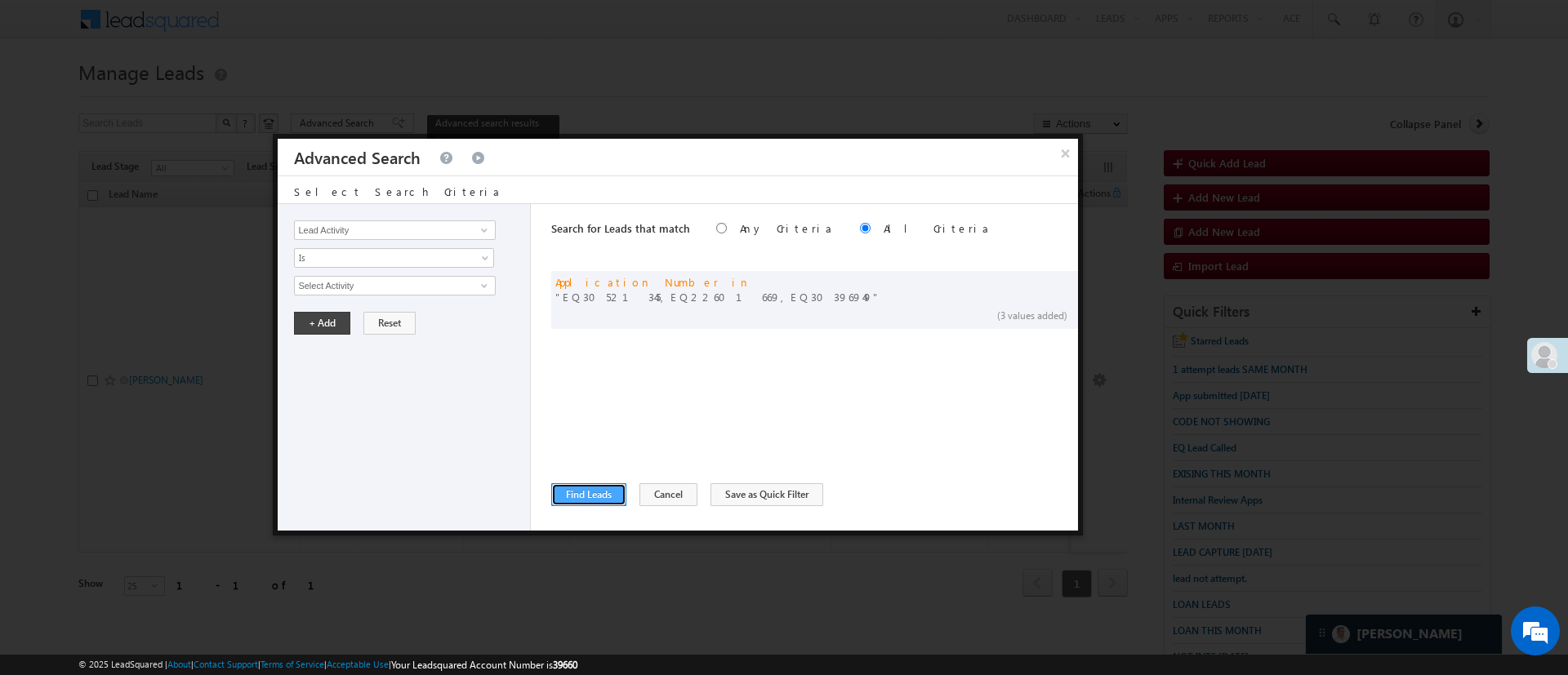
click at [591, 503] on button "Find Leads" at bounding box center [588, 495] width 75 height 22
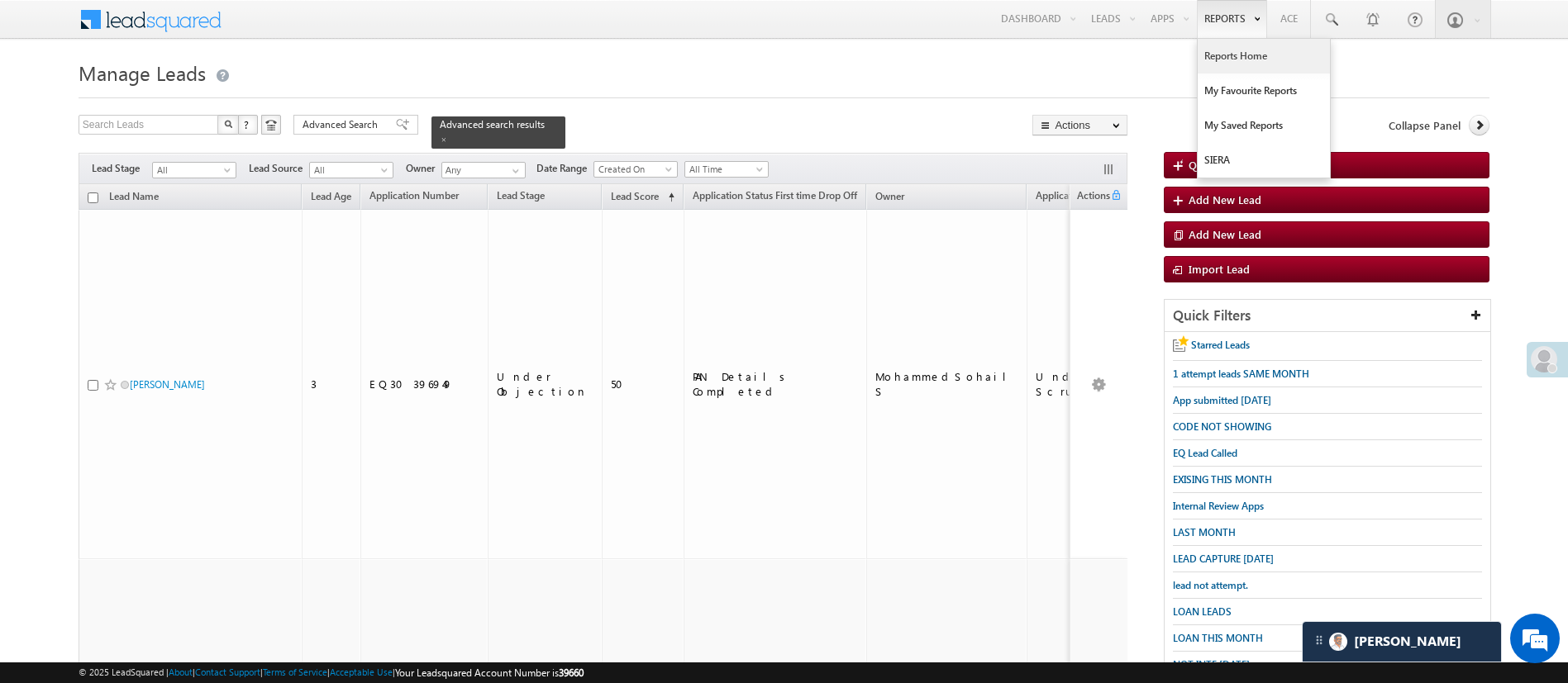
click at [1232, 56] on link "Reports Home" at bounding box center [1264, 56] width 132 height 35
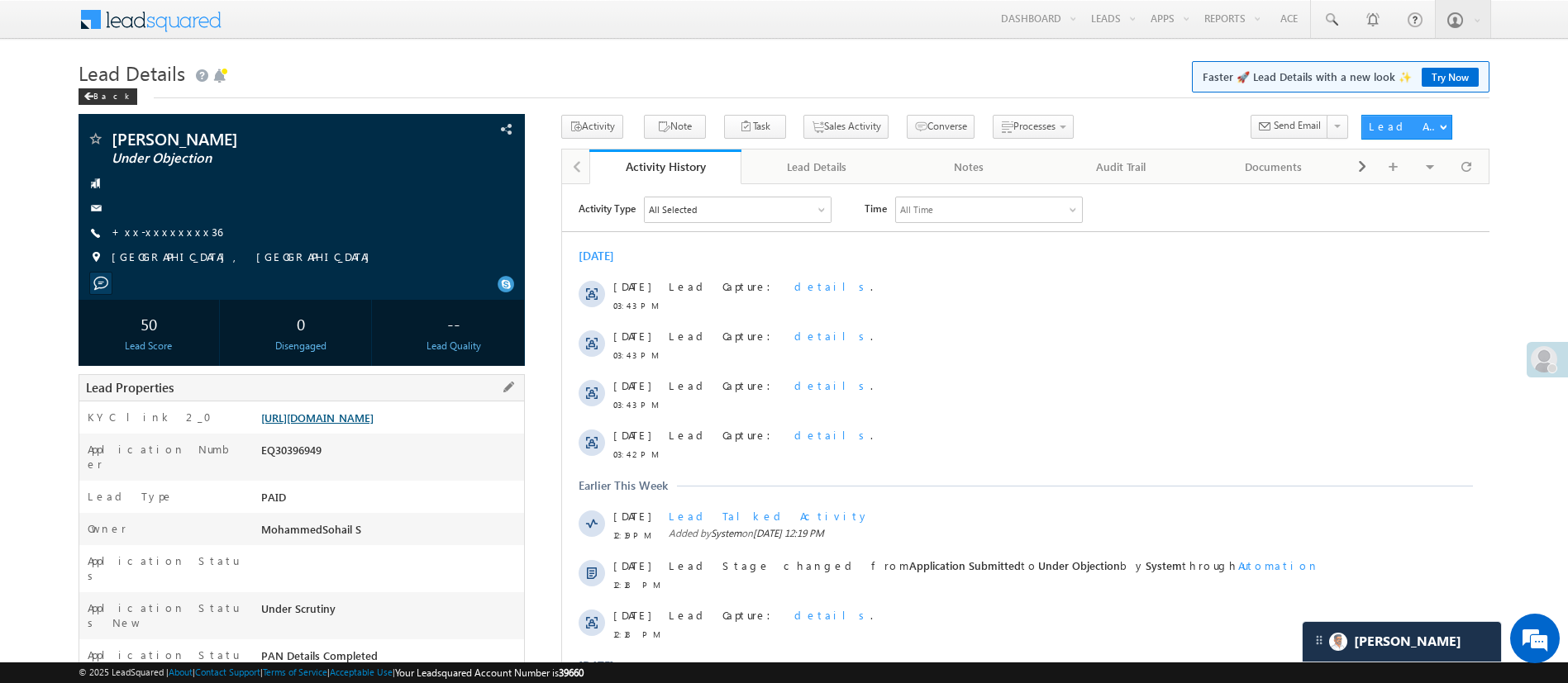
click at [373, 425] on link "[URL][DOMAIN_NAME]" at bounding box center [317, 418] width 112 height 14
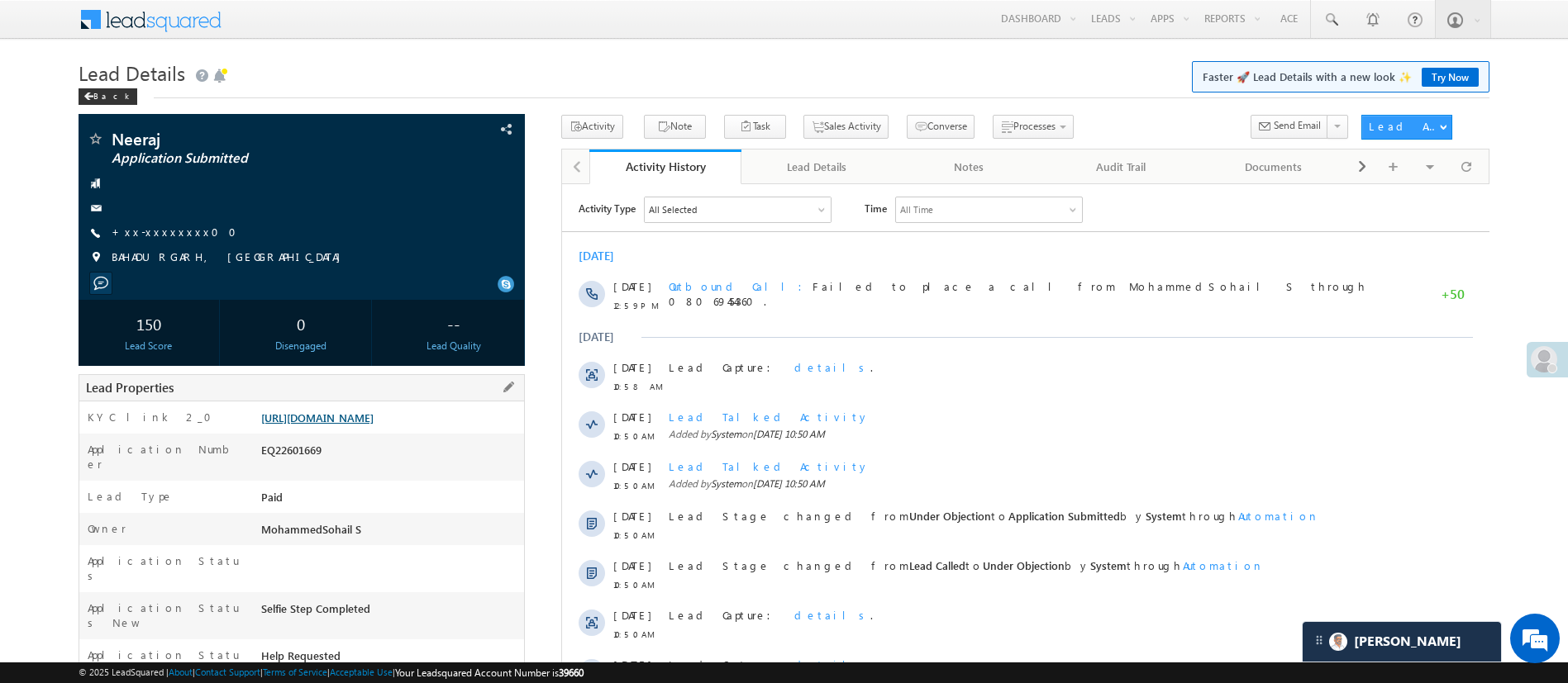
click at [373, 416] on link "[URL][DOMAIN_NAME]" at bounding box center [317, 418] width 112 height 14
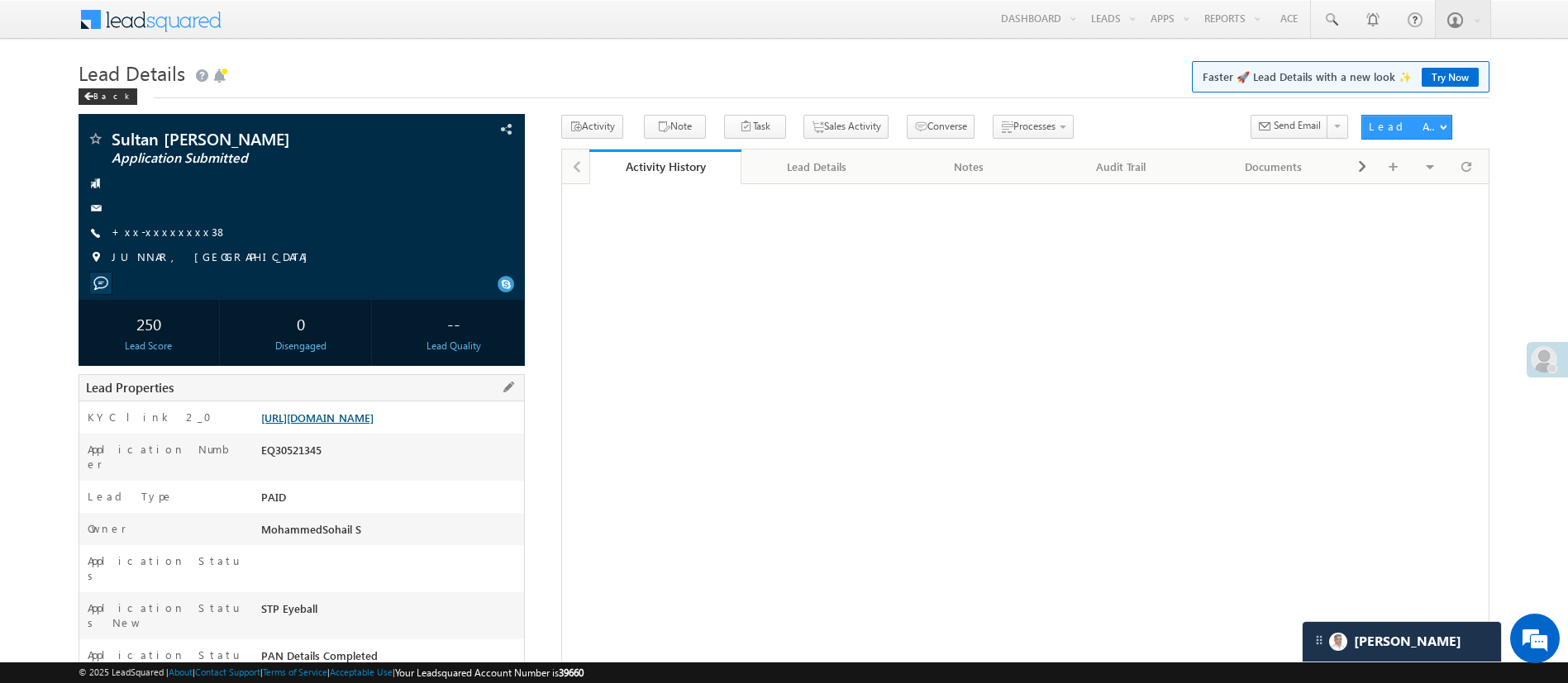
click at [373, 425] on link "https://angelbroking1-pk3em7sa.customui-test.leadsquared.com?leadId=cbd32f80-0e…" at bounding box center [317, 418] width 112 height 14
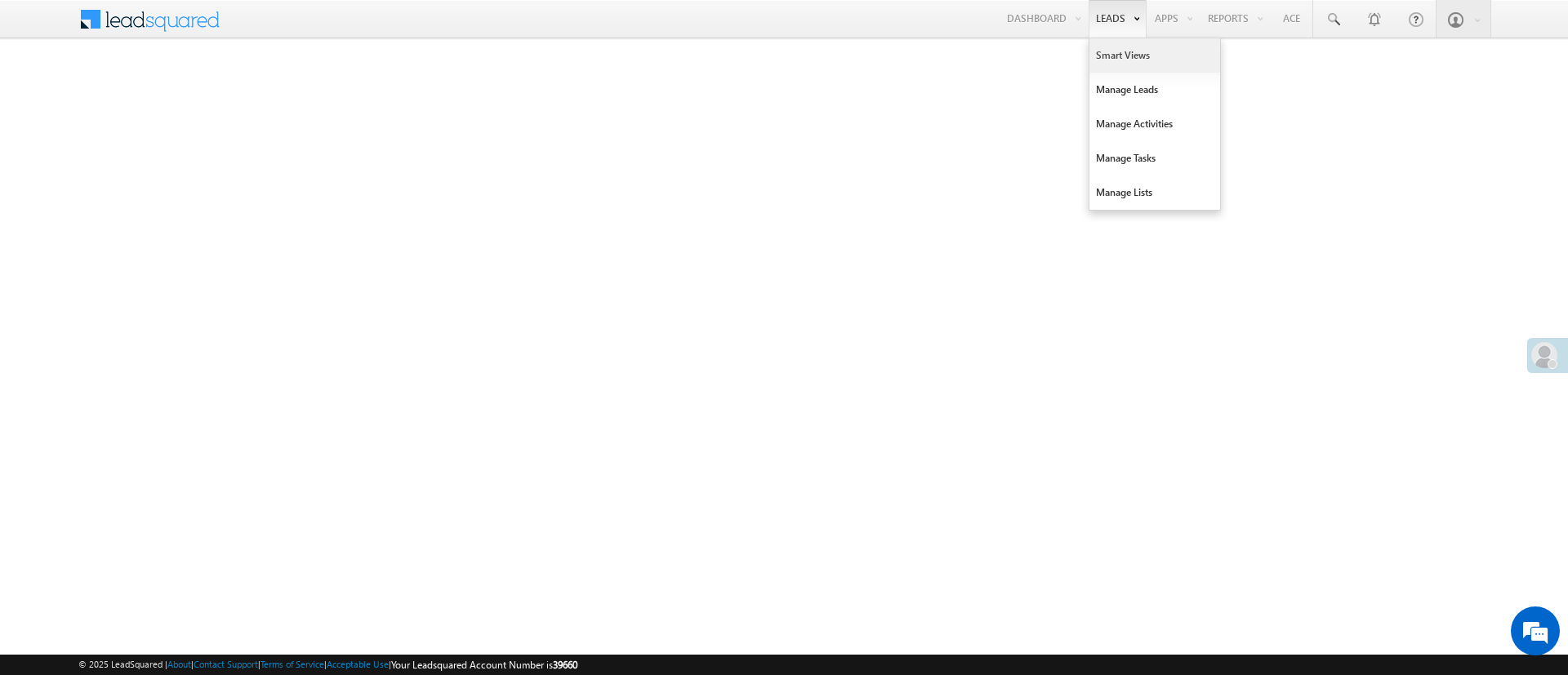
click at [1131, 59] on link "Smart Views" at bounding box center [1155, 55] width 131 height 35
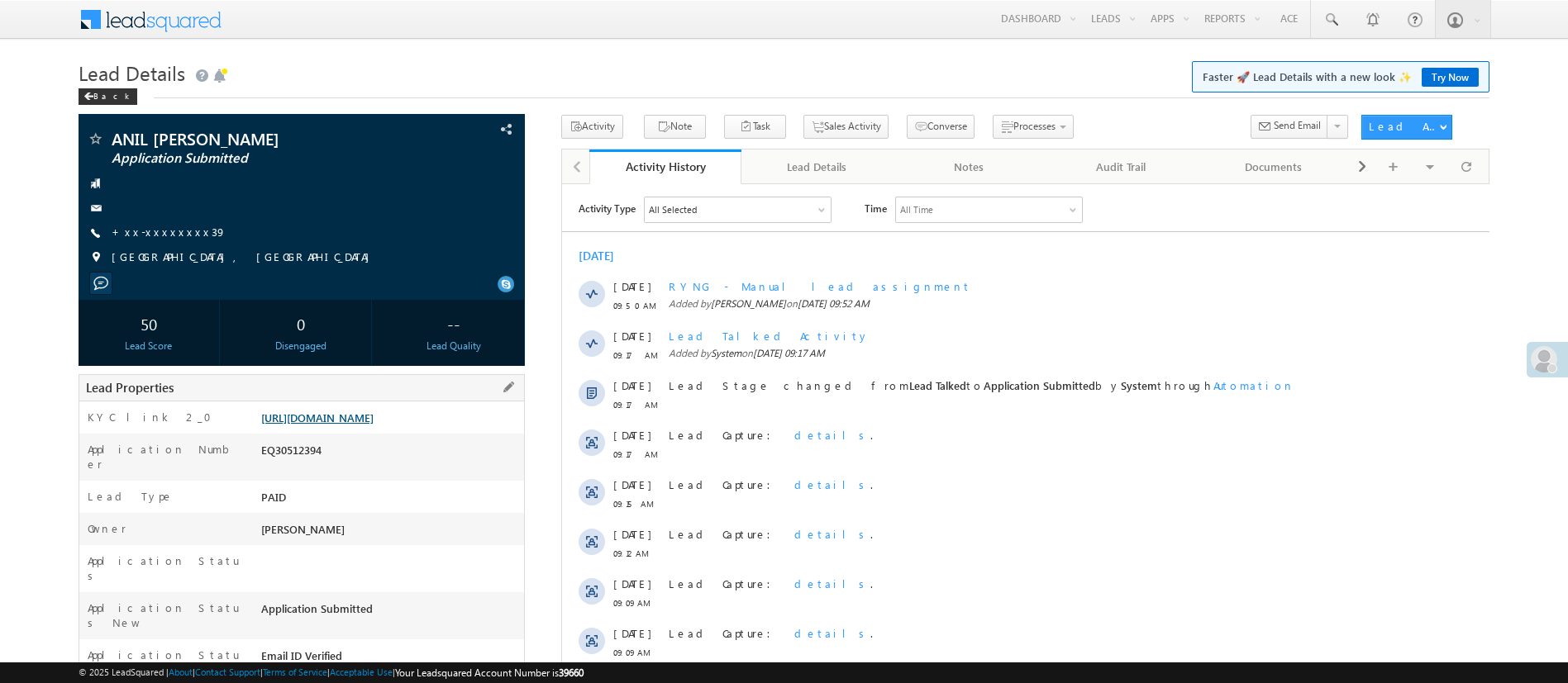
click at [346, 419] on link "[URL][DOMAIN_NAME]" at bounding box center [317, 418] width 112 height 14
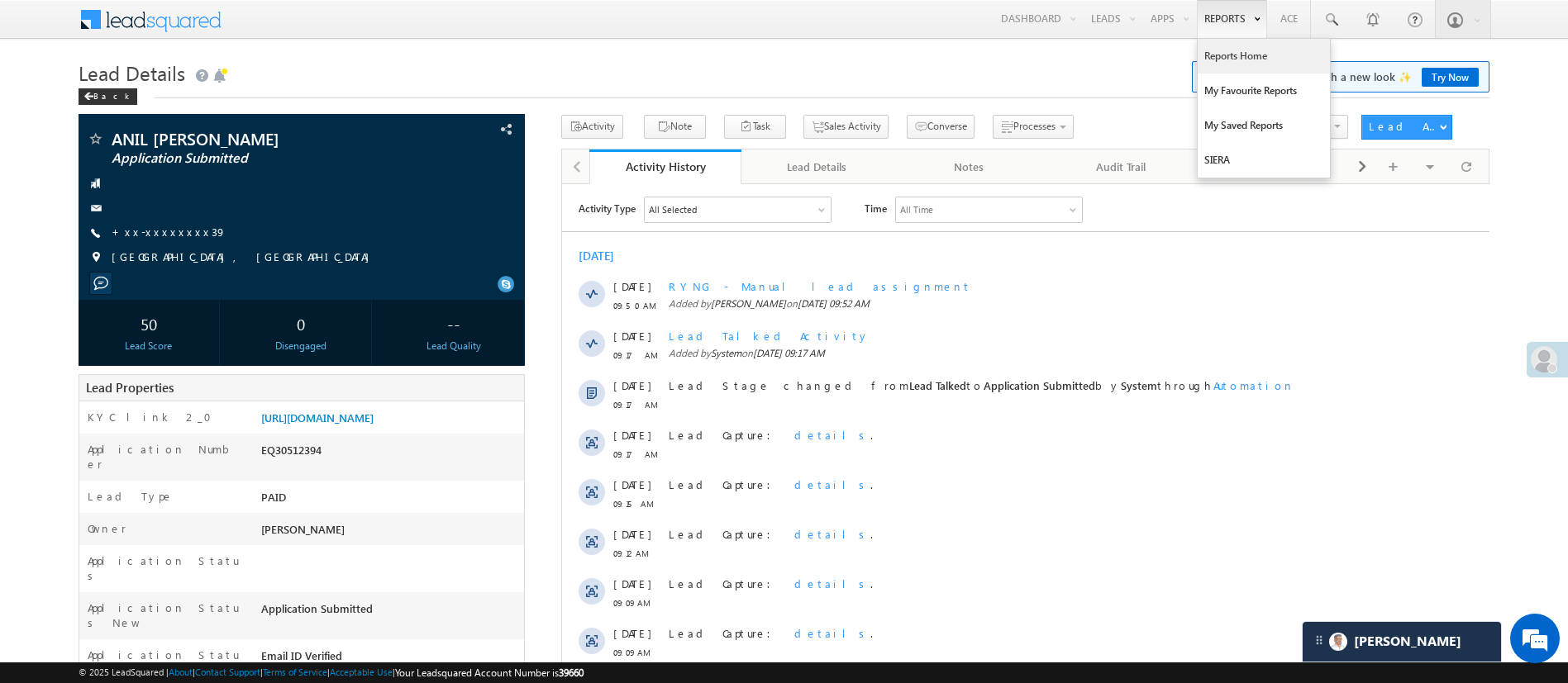
click at [1236, 48] on link "Reports Home" at bounding box center [1264, 56] width 132 height 35
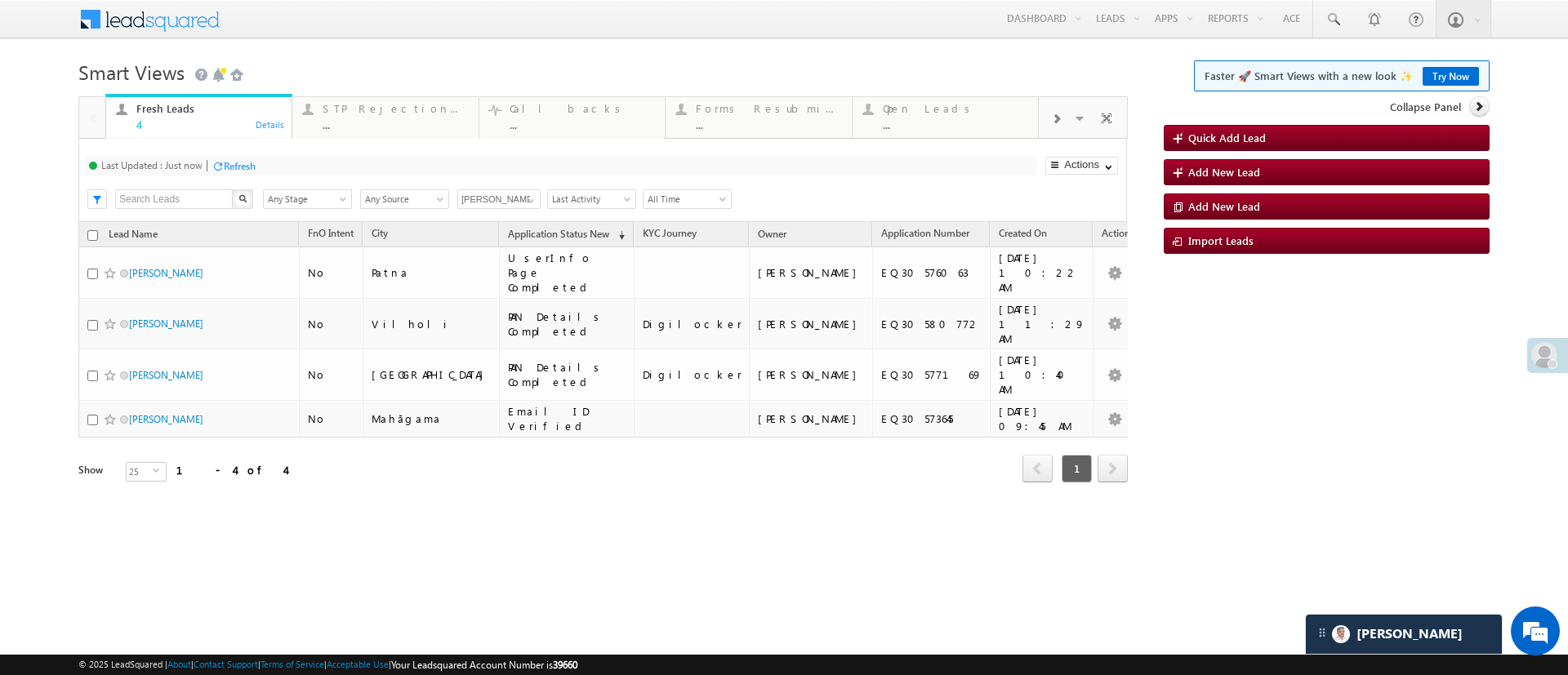
click at [94, 238] on input "checkbox" at bounding box center [92, 235] width 10 height 10
checkbox input "true"
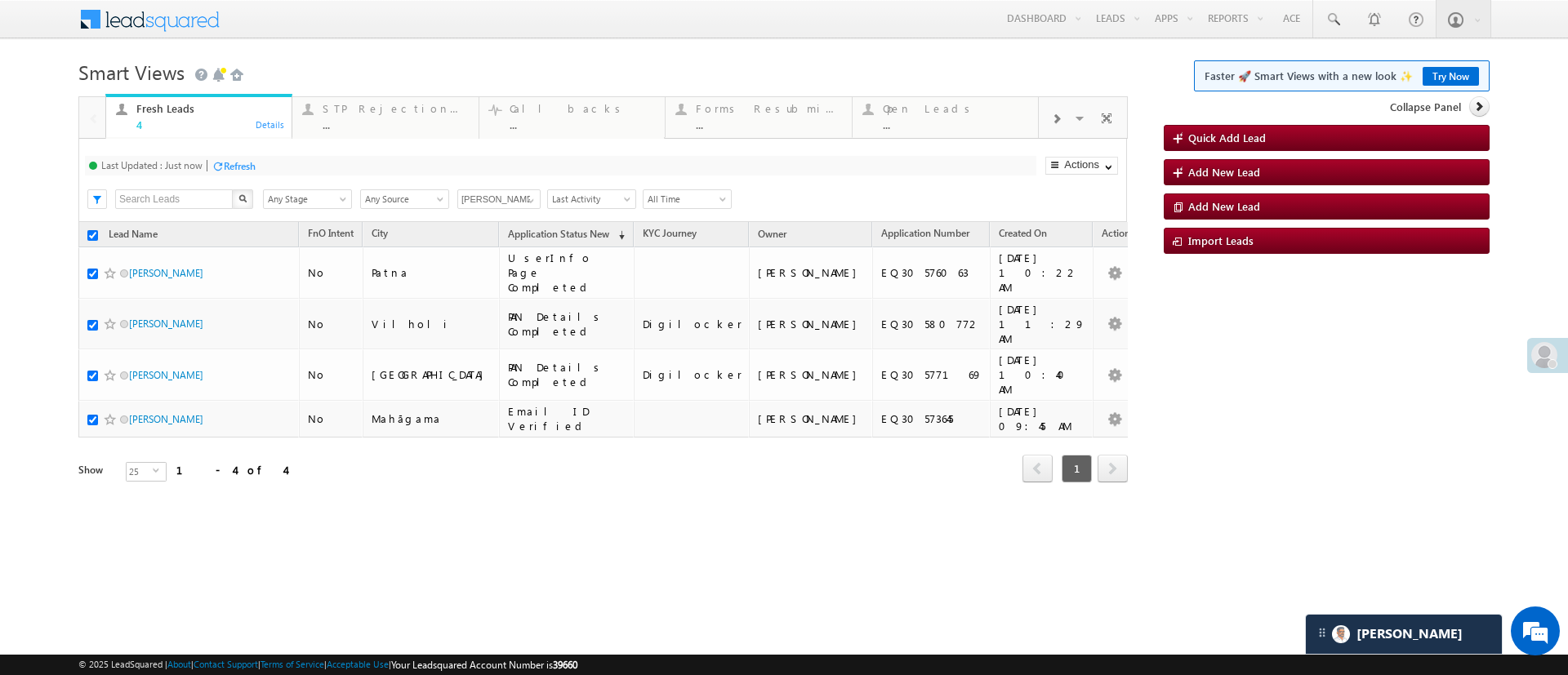
checkbox input "true"
click at [1196, 284] on div "Fresh Leads 4 Details STP Rejection Reason ... Details Call backs ... Details F…" at bounding box center [784, 312] width 1411 height 432
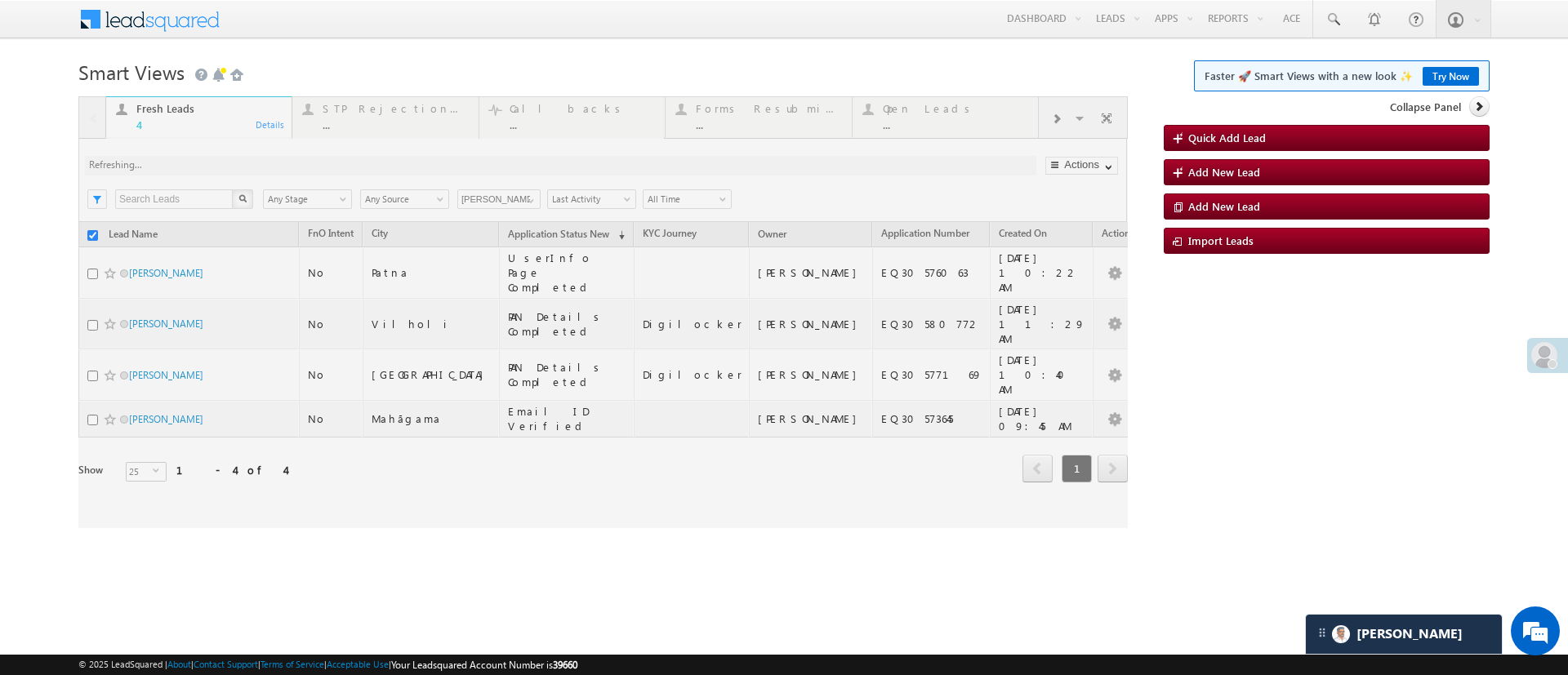
checkbox input "false"
click at [509, 204] on div at bounding box center [603, 312] width 1050 height 432
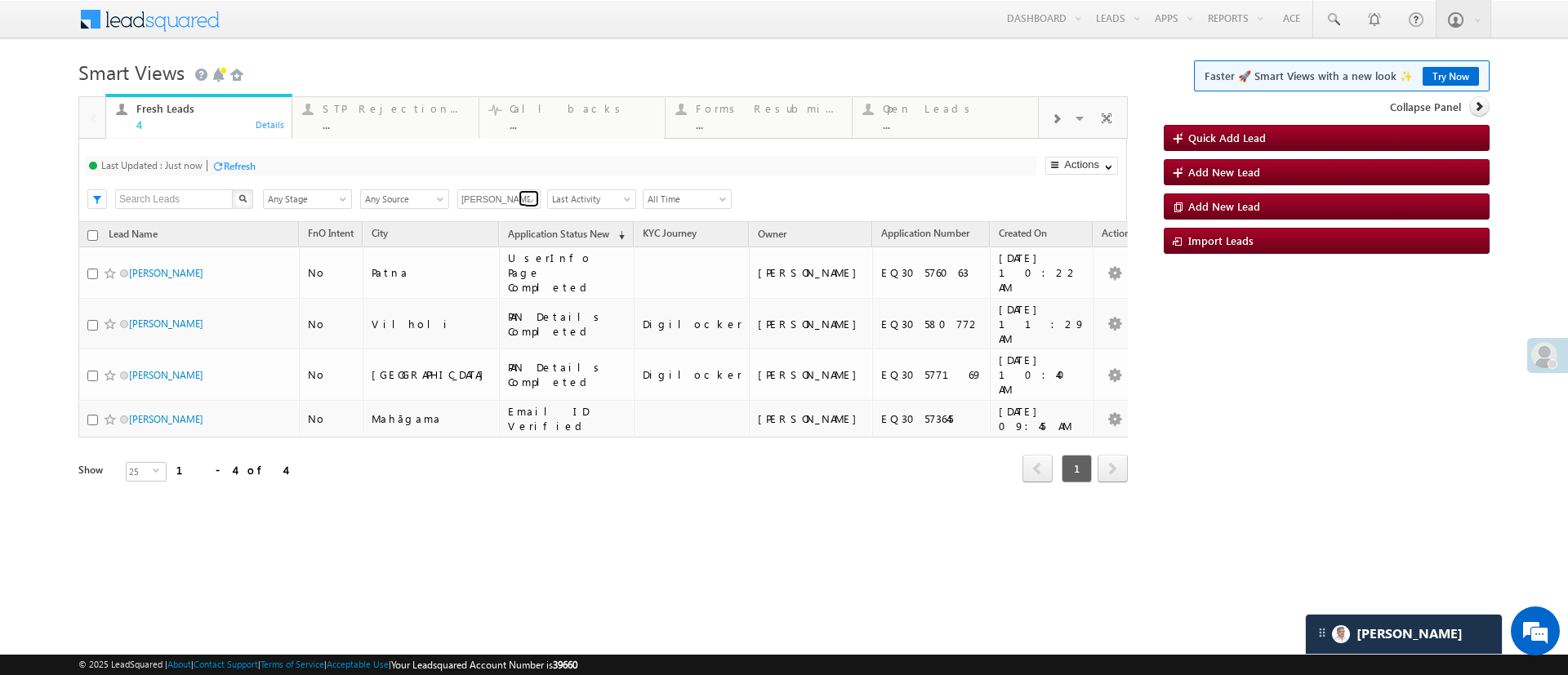
click at [531, 197] on span at bounding box center [531, 201] width 13 height 13
click at [514, 217] on link "Any Owner" at bounding box center [500, 218] width 84 height 19
type input "Any Owner"
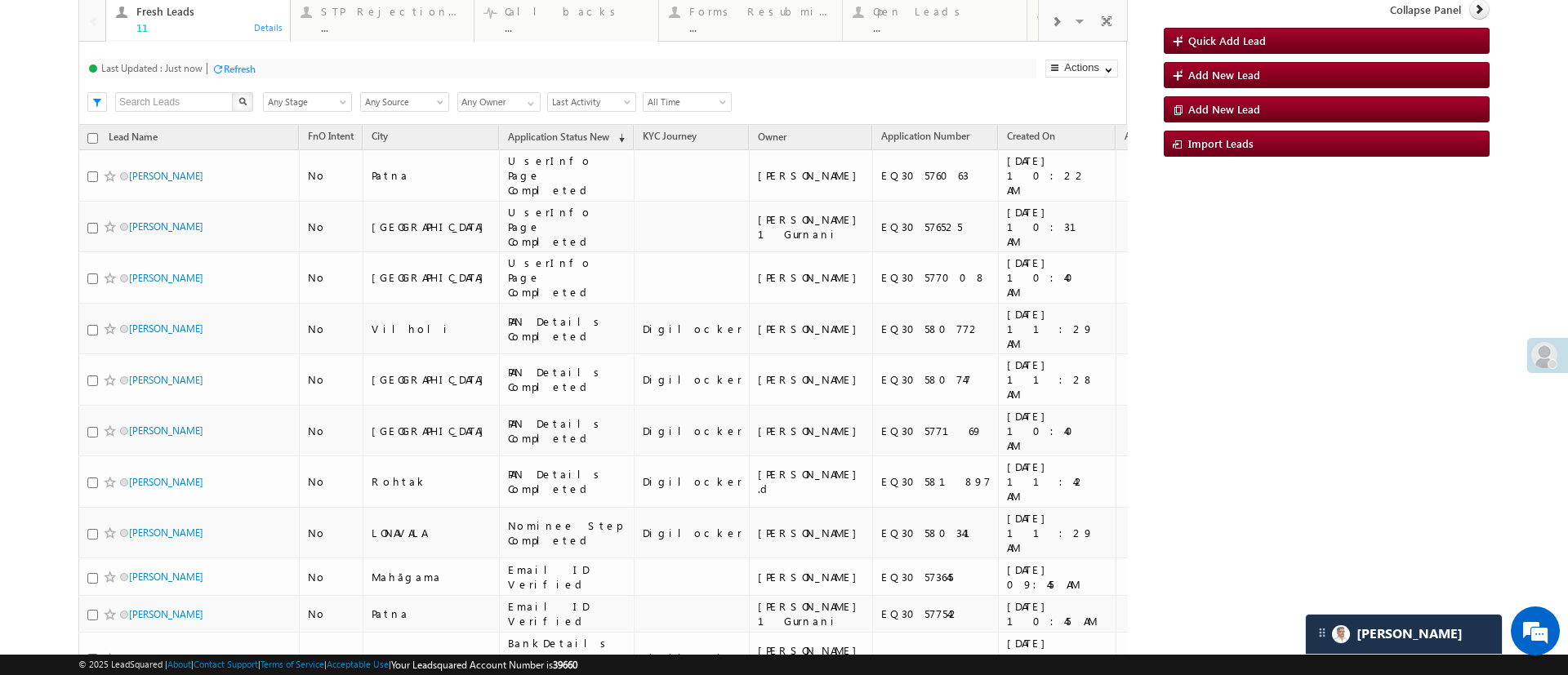
scroll to position [112, 0]
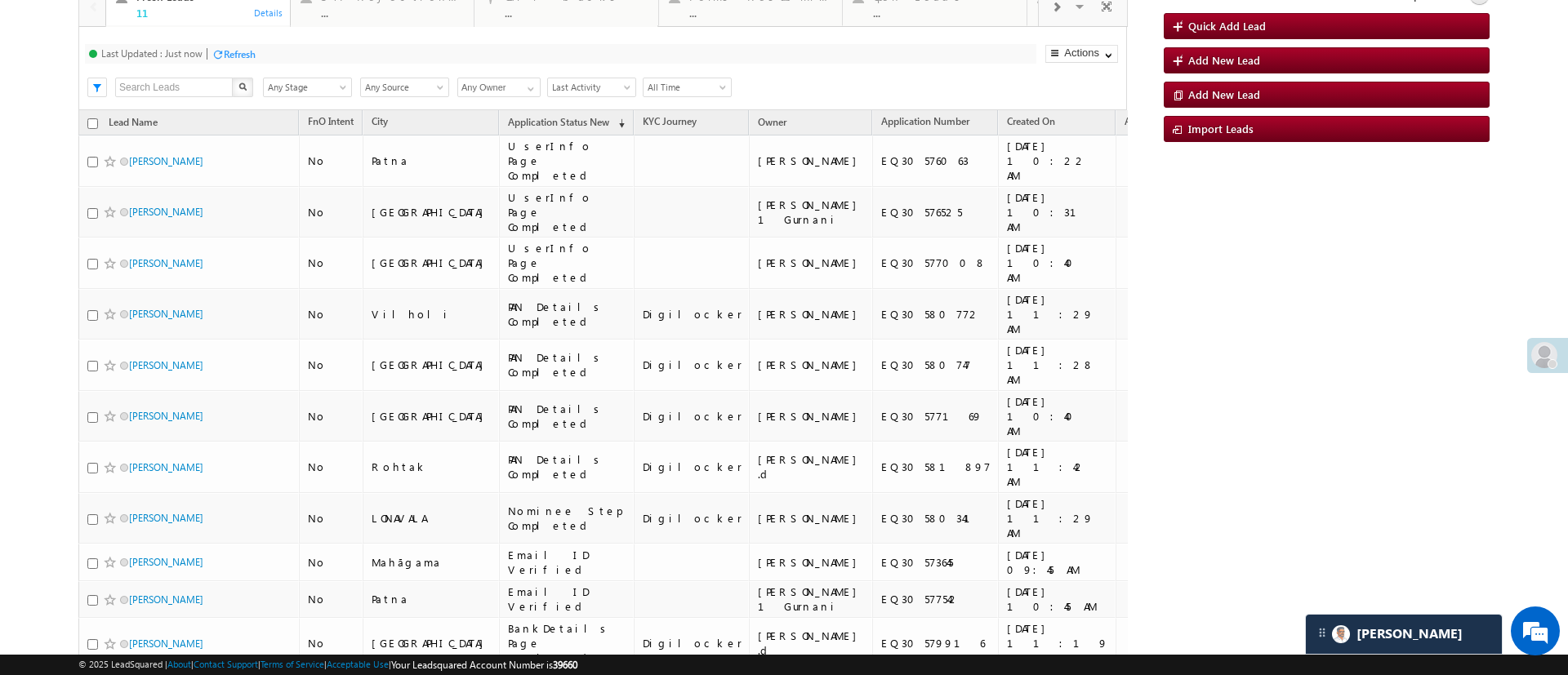
click at [228, 49] on div "Refresh" at bounding box center [240, 54] width 32 height 12
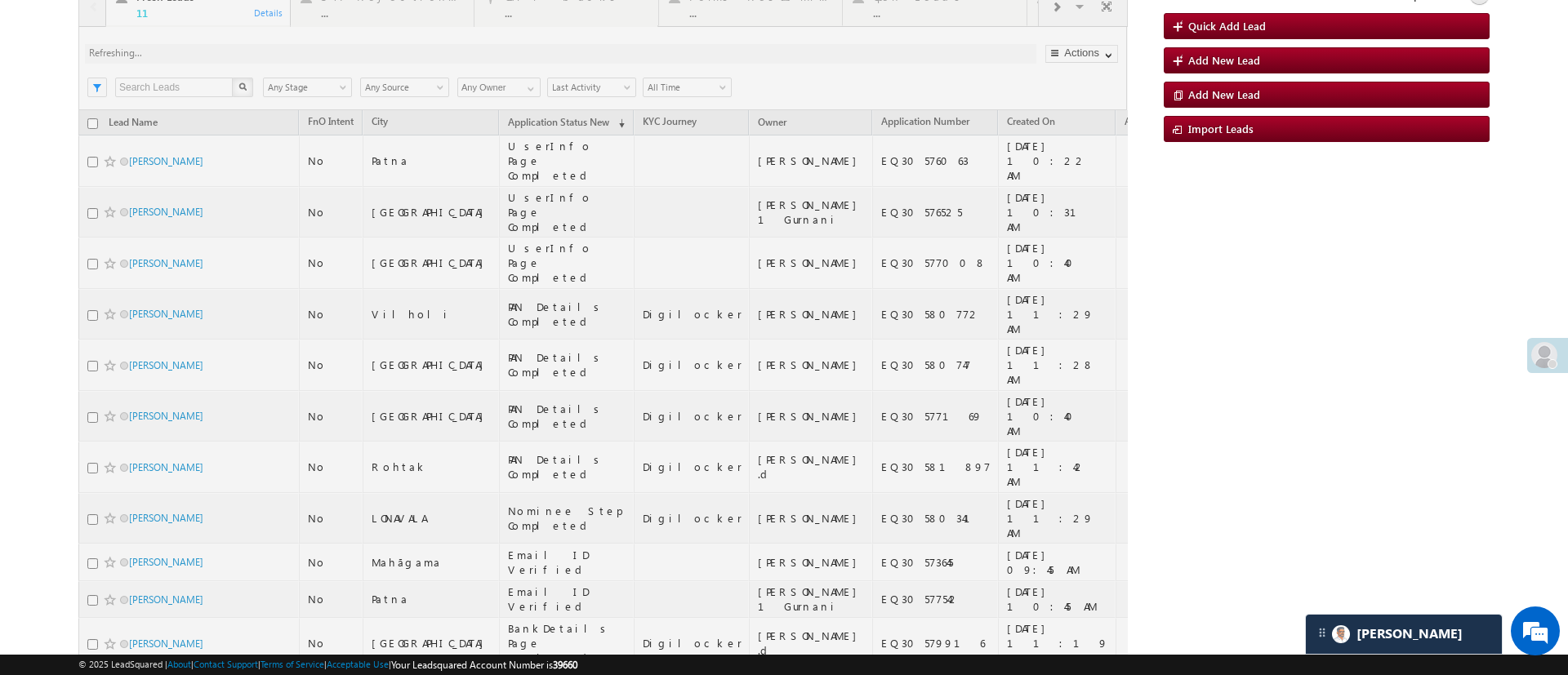
scroll to position [0, 0]
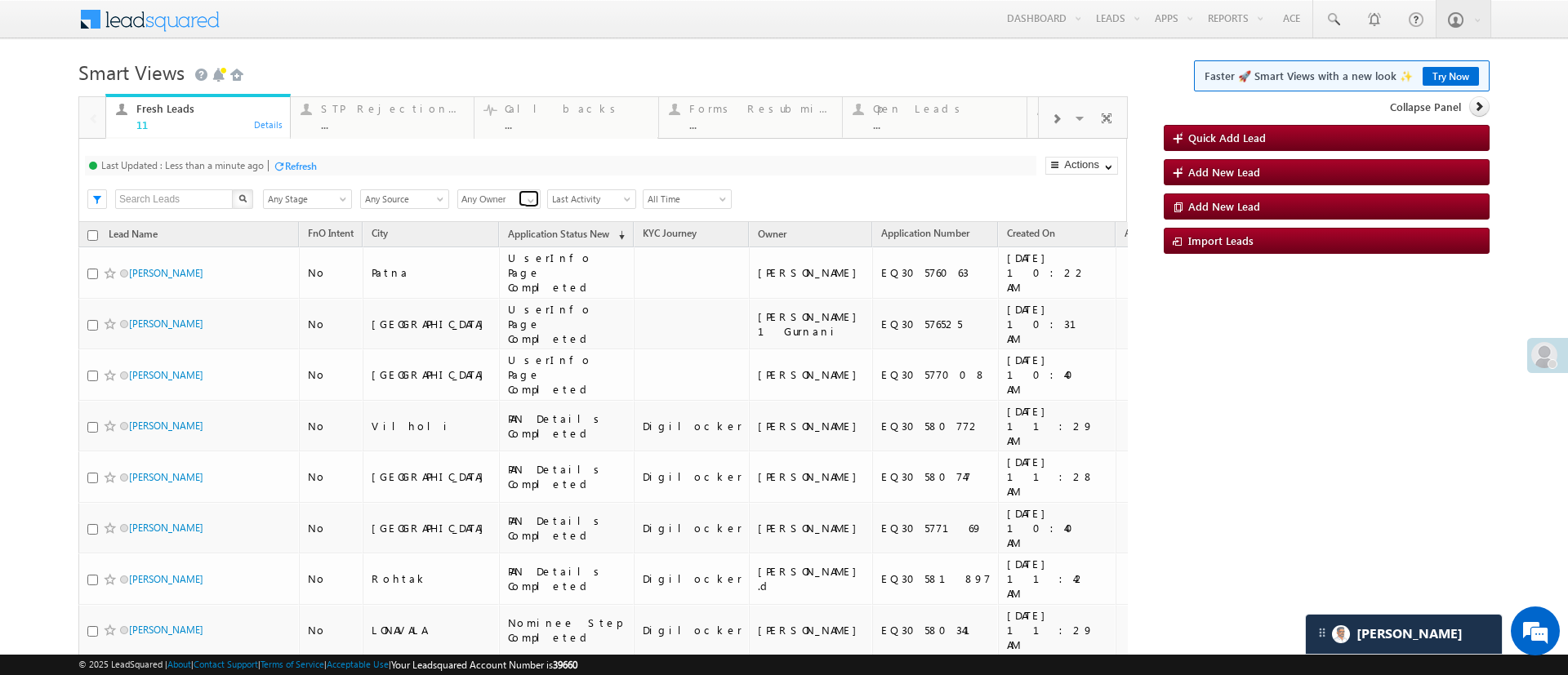
click at [525, 199] on span at bounding box center [531, 201] width 13 height 13
click at [513, 218] on link "[PERSON_NAME]" at bounding box center [500, 218] width 84 height 19
type input "[PERSON_NAME]"
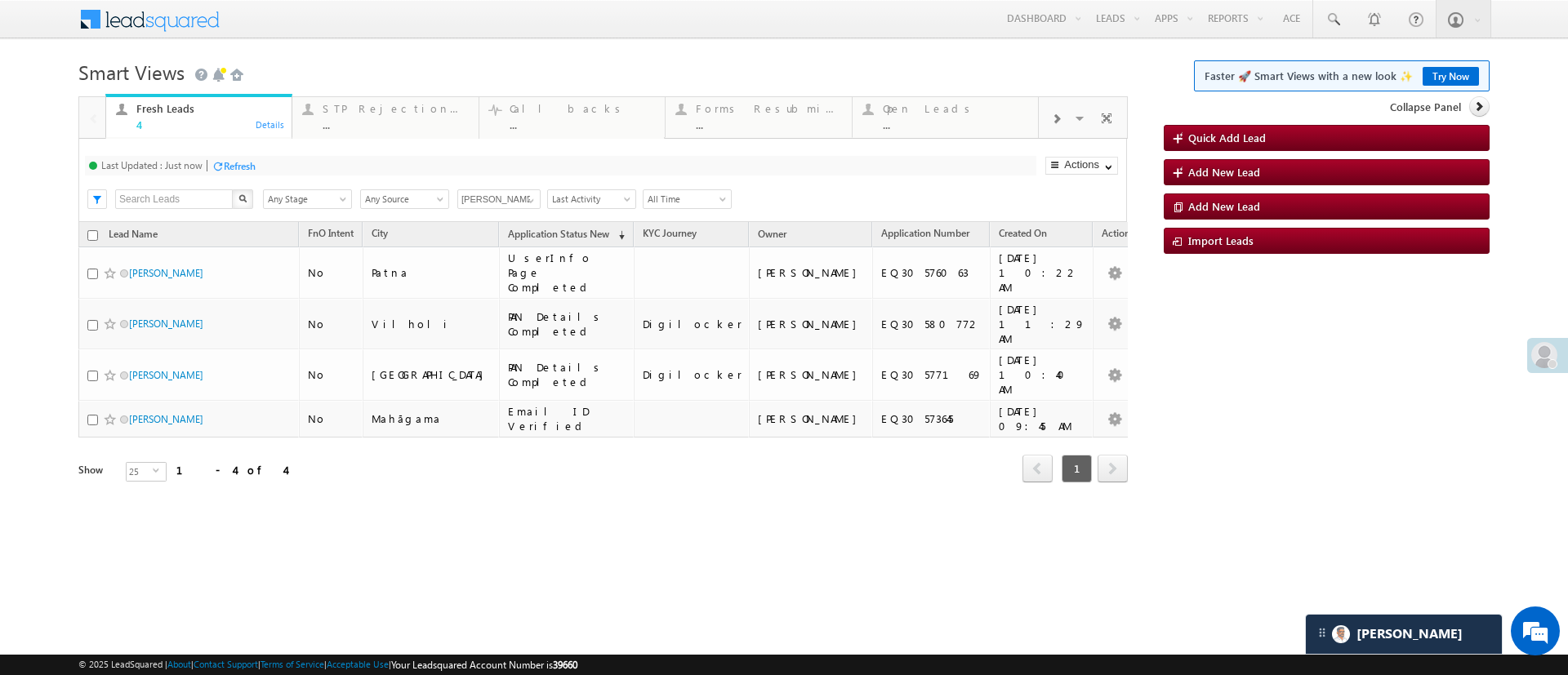
click at [88, 238] on input "checkbox" at bounding box center [92, 235] width 10 height 10
checkbox input "true"
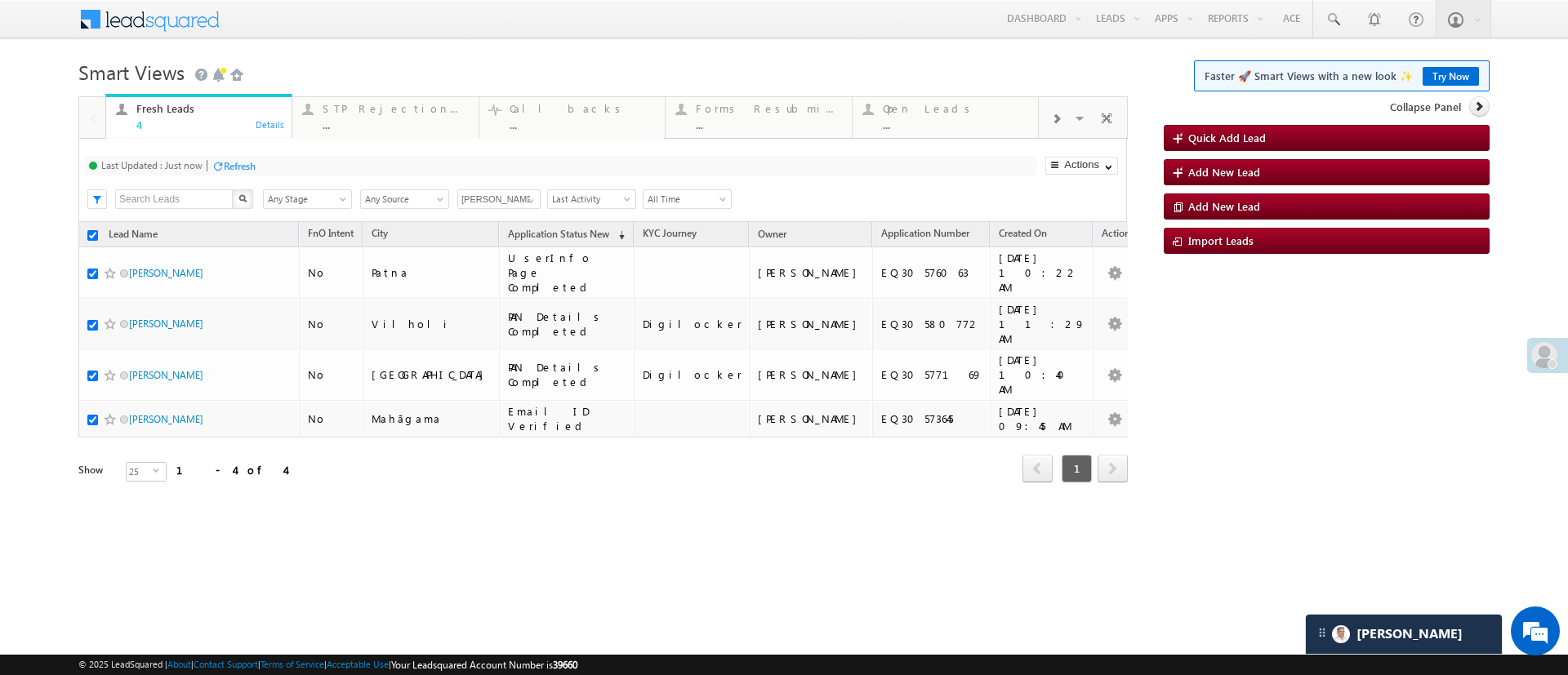
checkbox input "true"
type input "Monika Jain"
click at [1099, 289] on link "Change Owner" at bounding box center [1081, 294] width 71 height 18
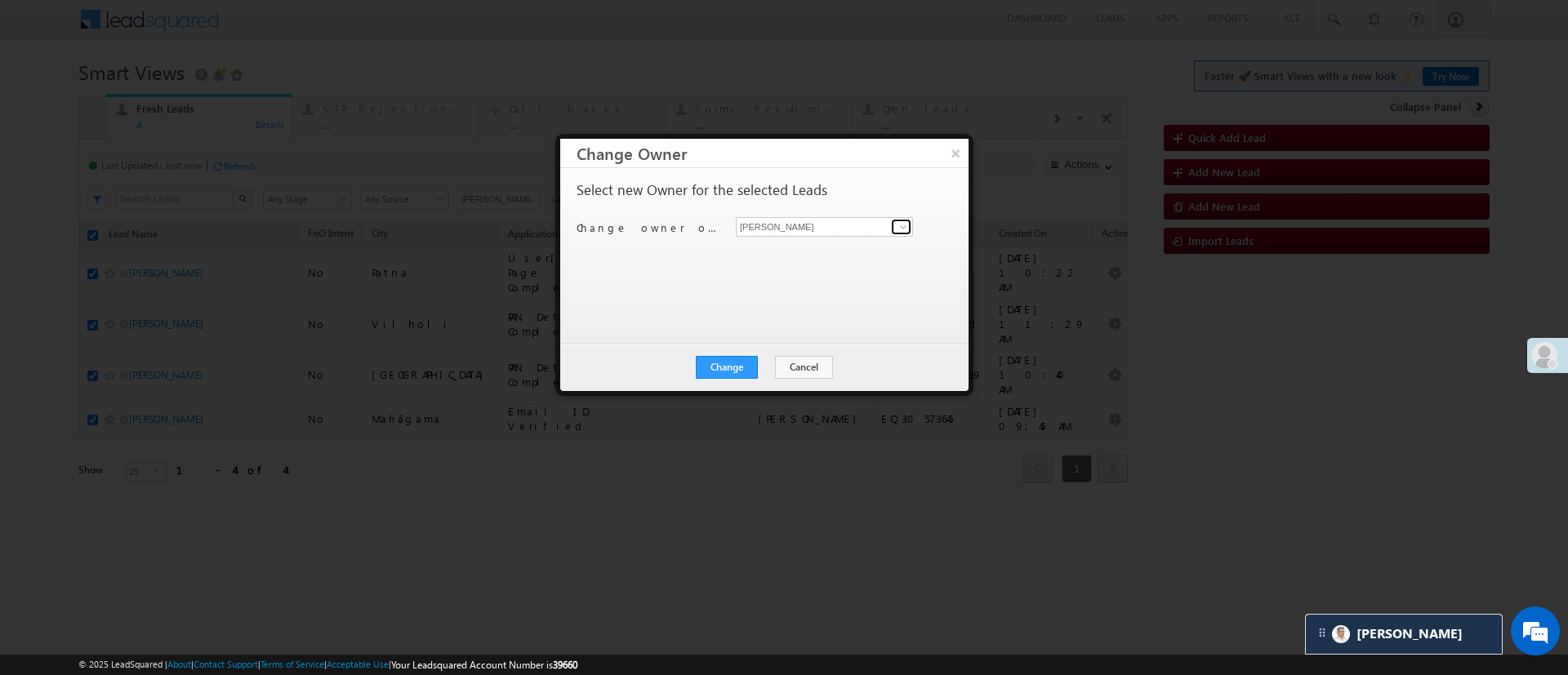
click at [900, 218] on link at bounding box center [901, 226] width 21 height 16
click at [845, 248] on link "Aakansha .d Aakansha.D@angelbroking.com" at bounding box center [825, 252] width 177 height 31
type input "Aakansha .d"
click at [727, 373] on button "Change" at bounding box center [727, 367] width 62 height 22
checkbox input "false"
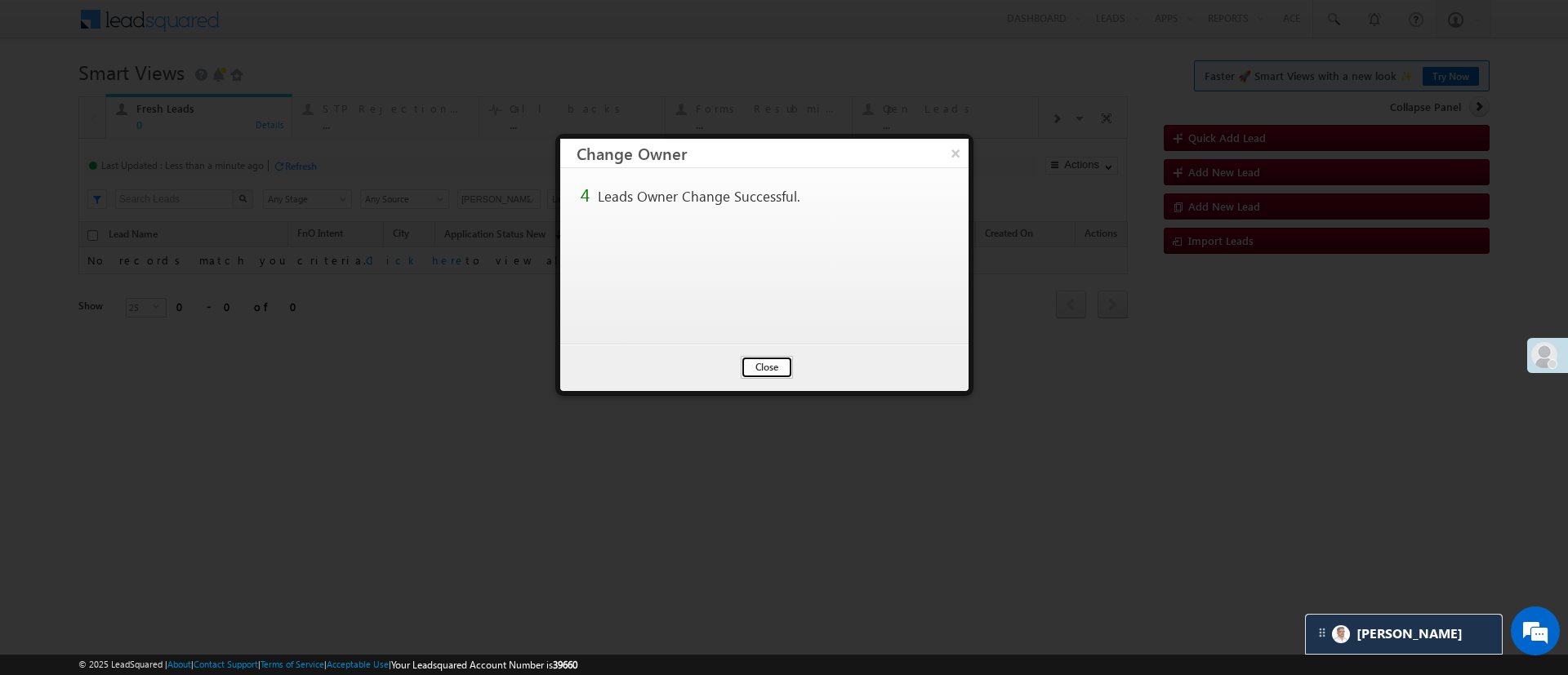
click at [756, 368] on button "Close" at bounding box center [767, 367] width 52 height 22
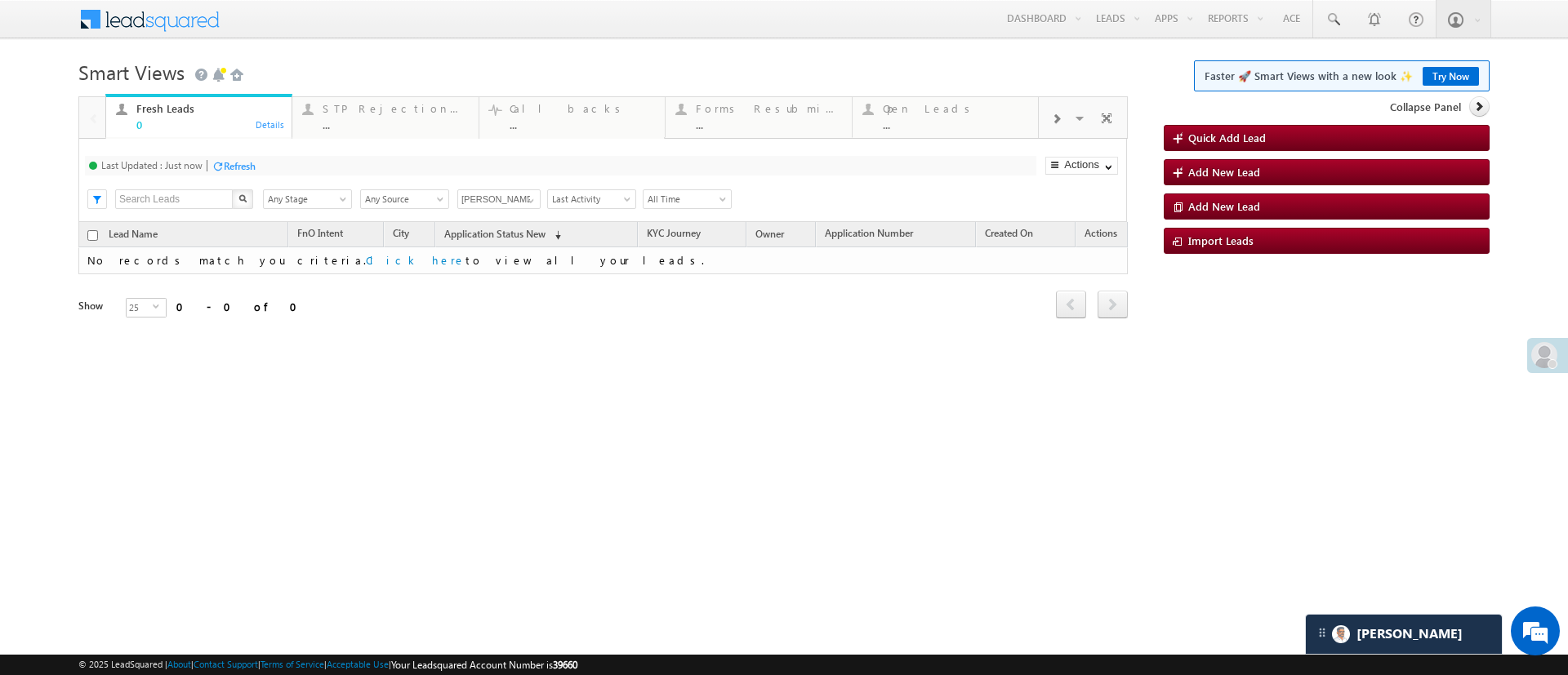
click at [516, 198] on input "[PERSON_NAME]" at bounding box center [499, 199] width 83 height 20
click at [525, 199] on span at bounding box center [531, 201] width 13 height 13
click at [501, 216] on link "Any Owner" at bounding box center [500, 218] width 84 height 19
type input "Any Owner"
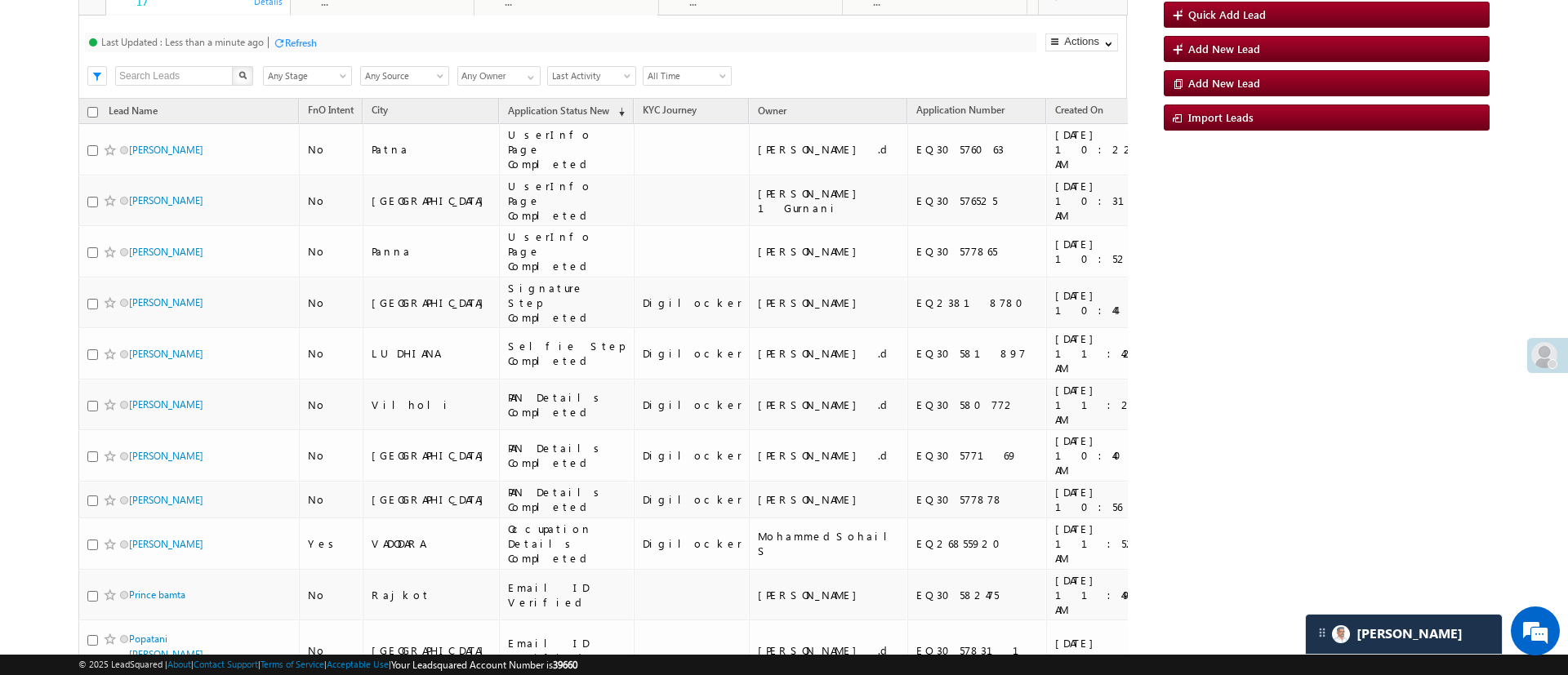
scroll to position [122, 0]
click at [518, 80] on link at bounding box center [529, 76] width 21 height 16
click at [511, 94] on link "Monika Jain" at bounding box center [500, 96] width 84 height 19
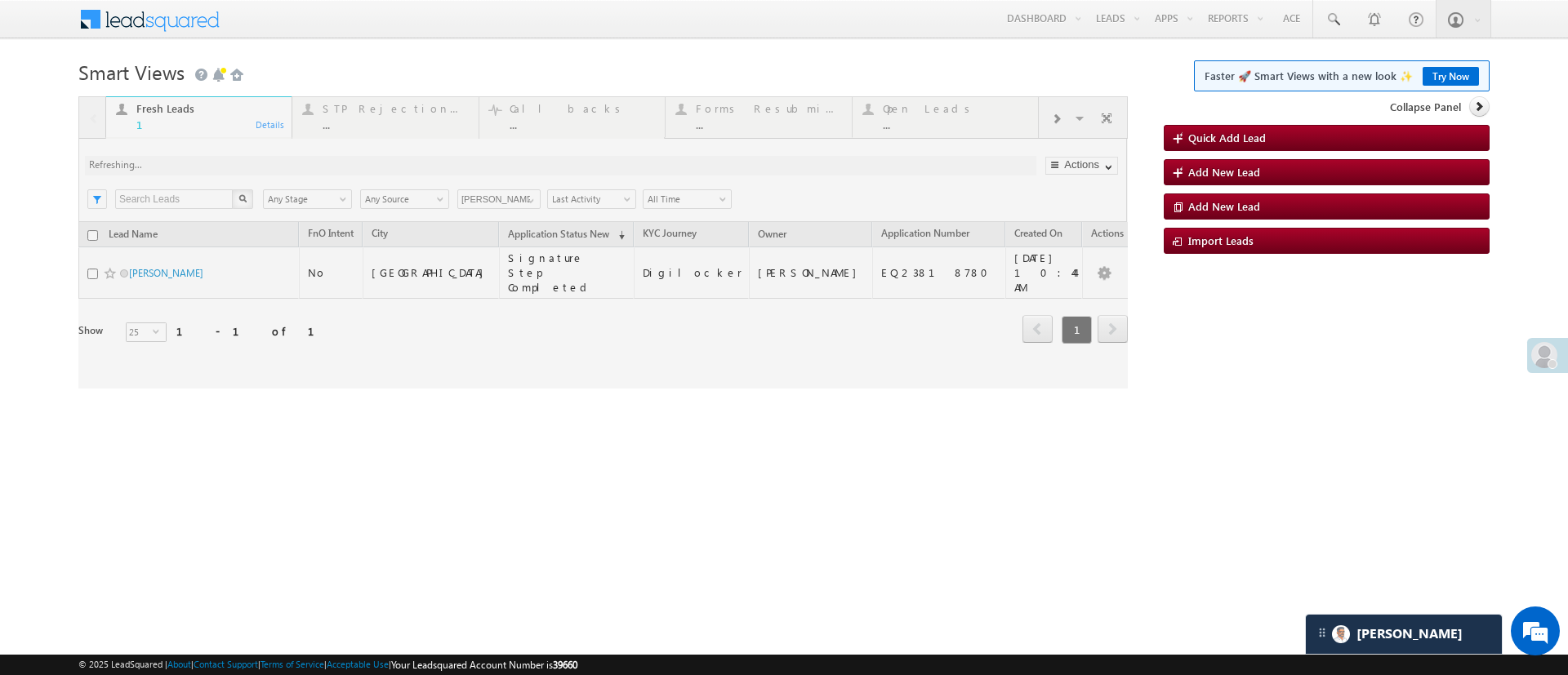
scroll to position [0, 0]
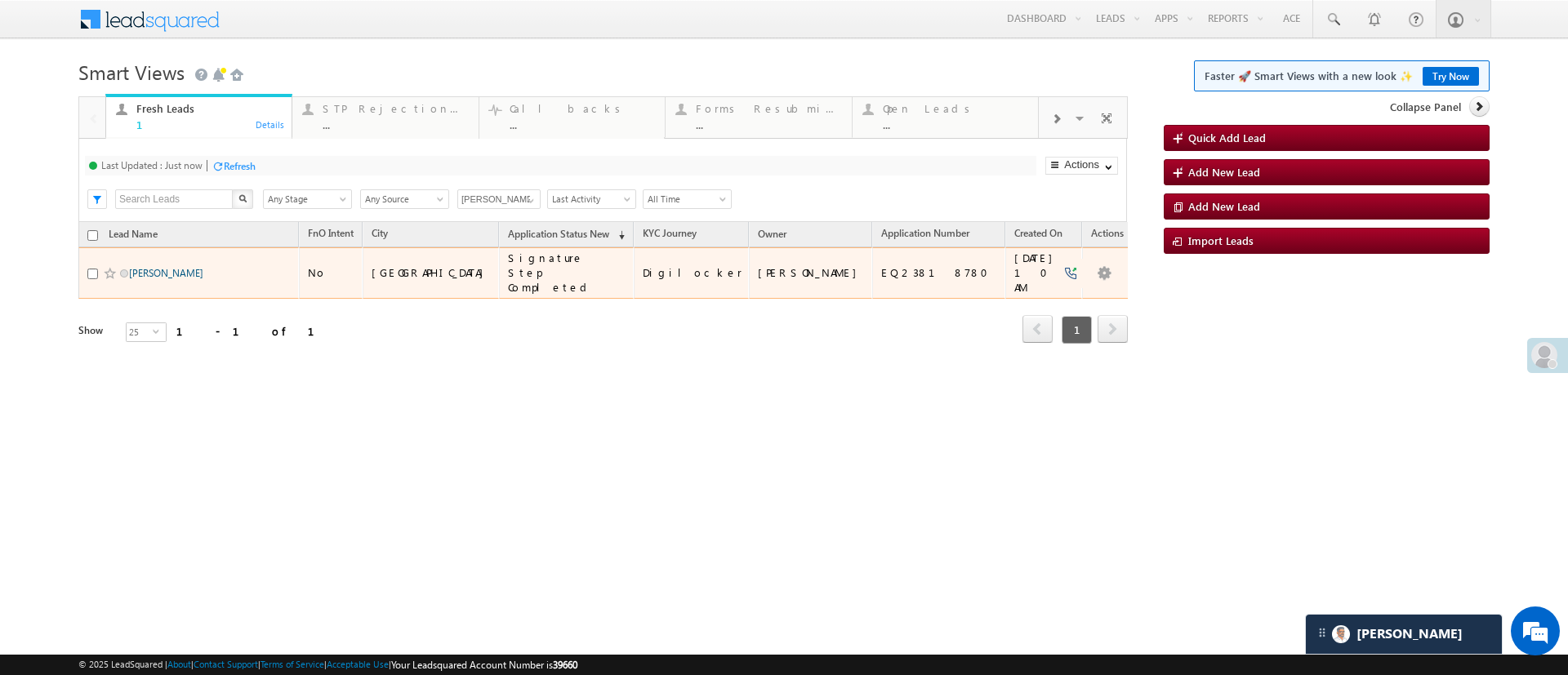
type input "Monika Jain"
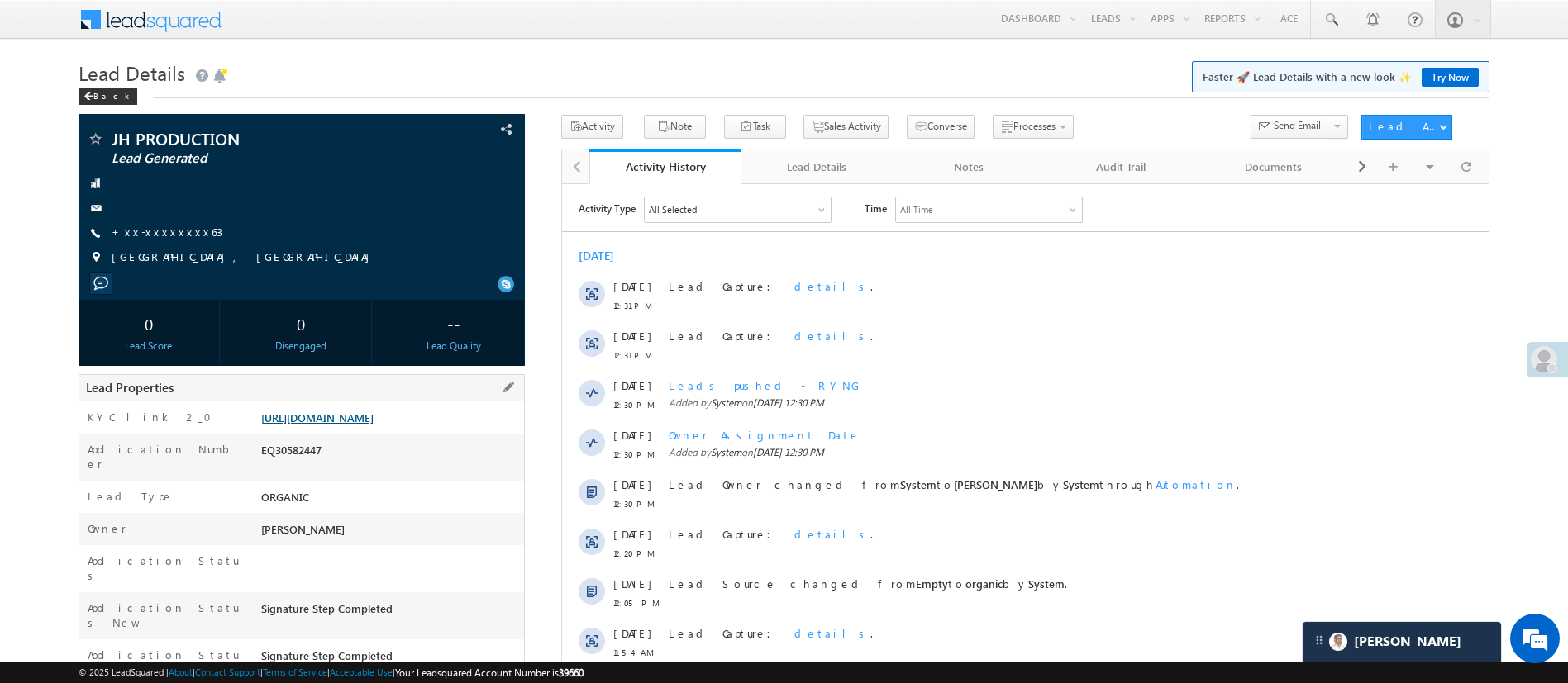
click at [373, 425] on link "[URL][DOMAIN_NAME]" at bounding box center [317, 418] width 112 height 14
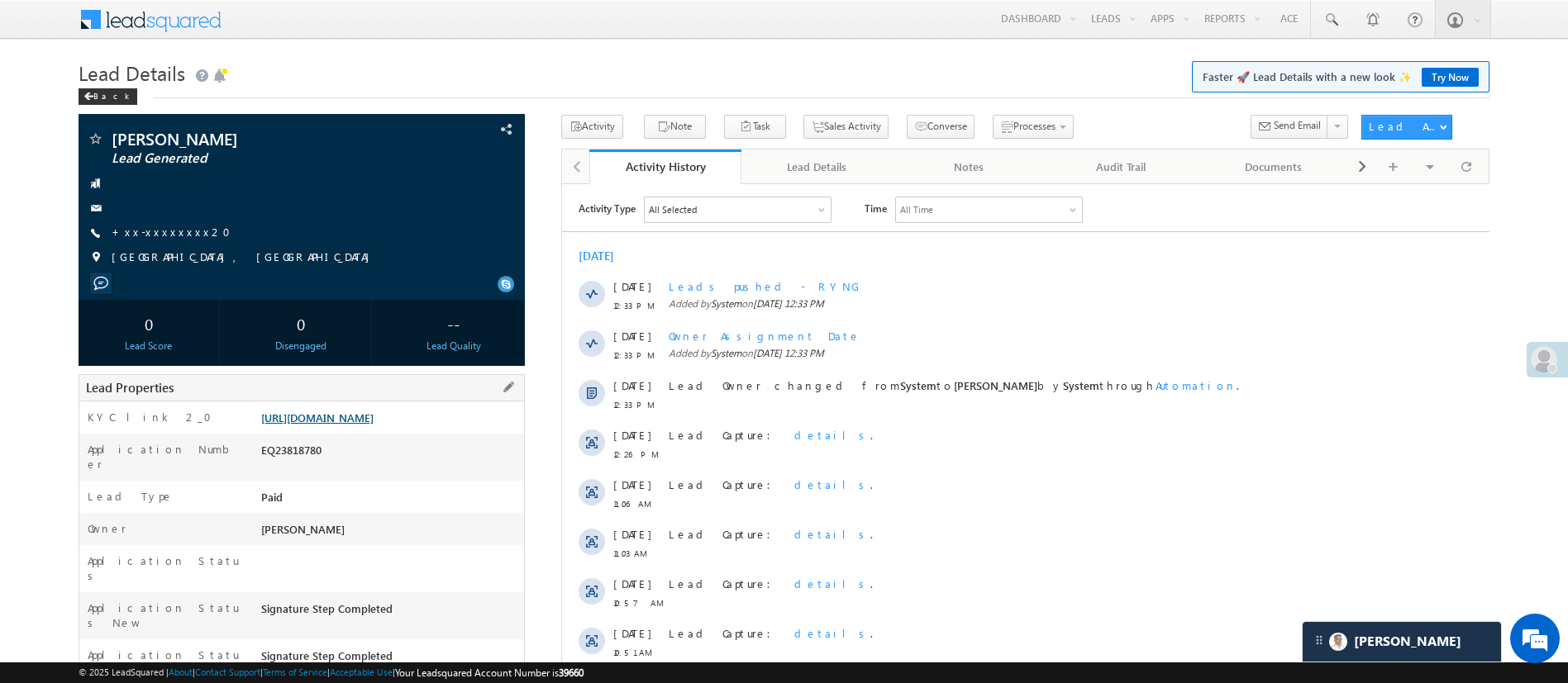
click at [373, 421] on link "[URL][DOMAIN_NAME]" at bounding box center [317, 418] width 112 height 14
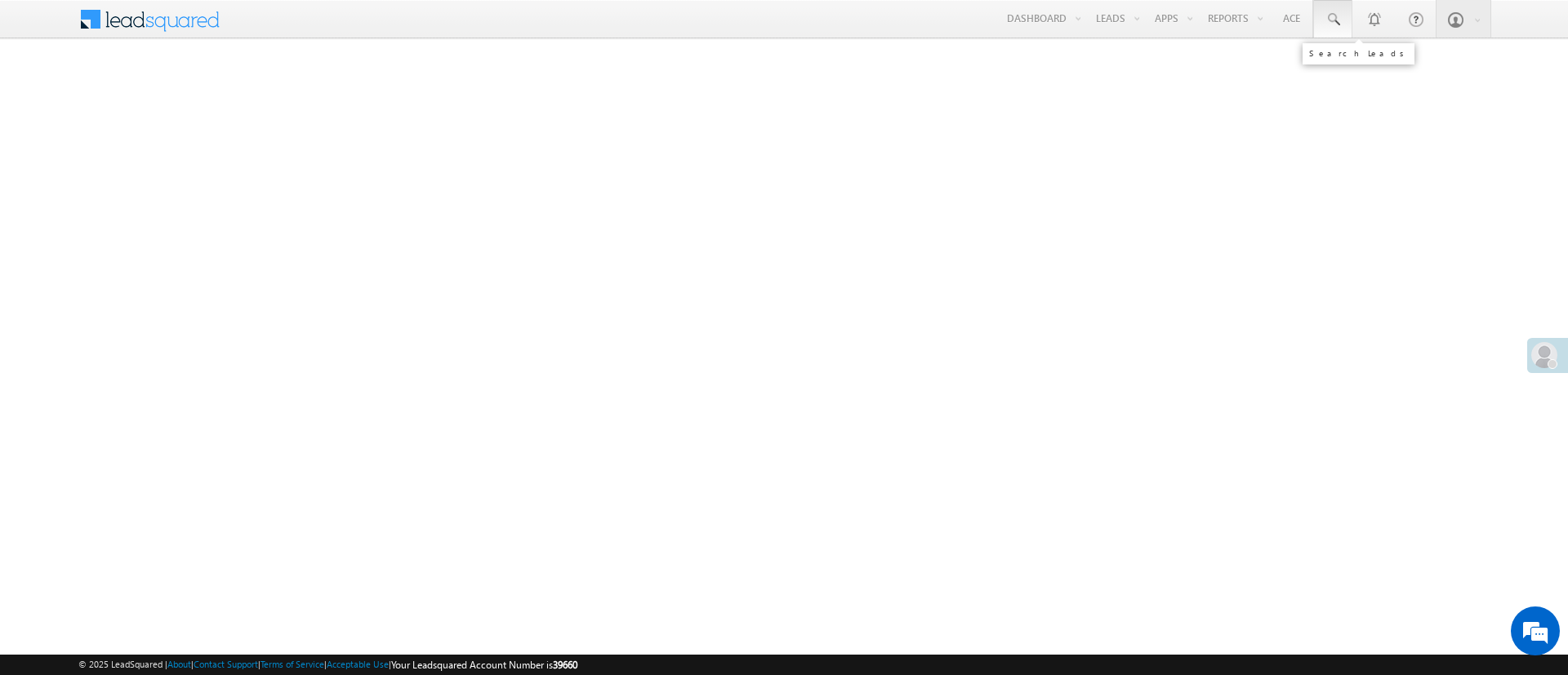
click at [1344, 32] on link at bounding box center [1333, 19] width 39 height 37
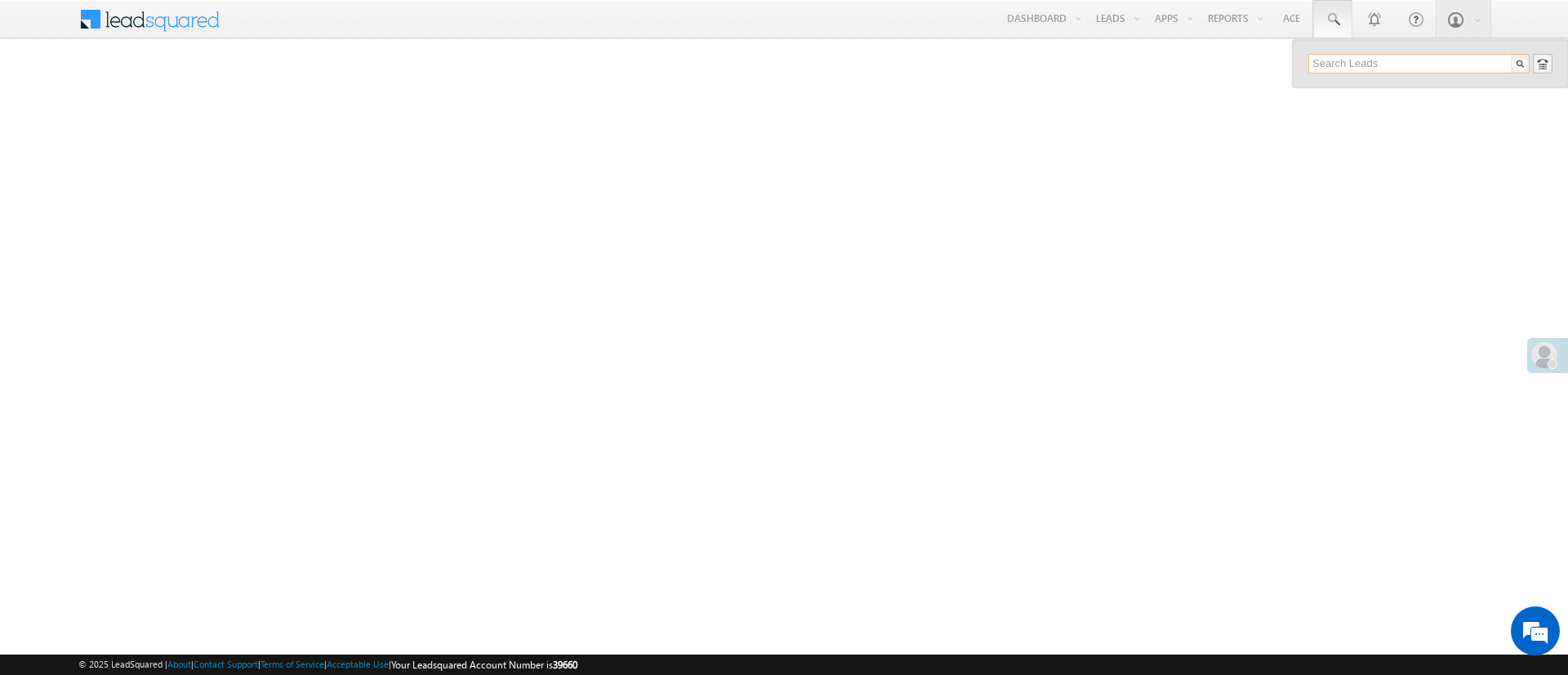
paste input "EQ26264395"
type input "EQ26264395"
click at [1424, 102] on div "+xx-xxxxxxxx61" at bounding box center [1426, 105] width 219 height 20
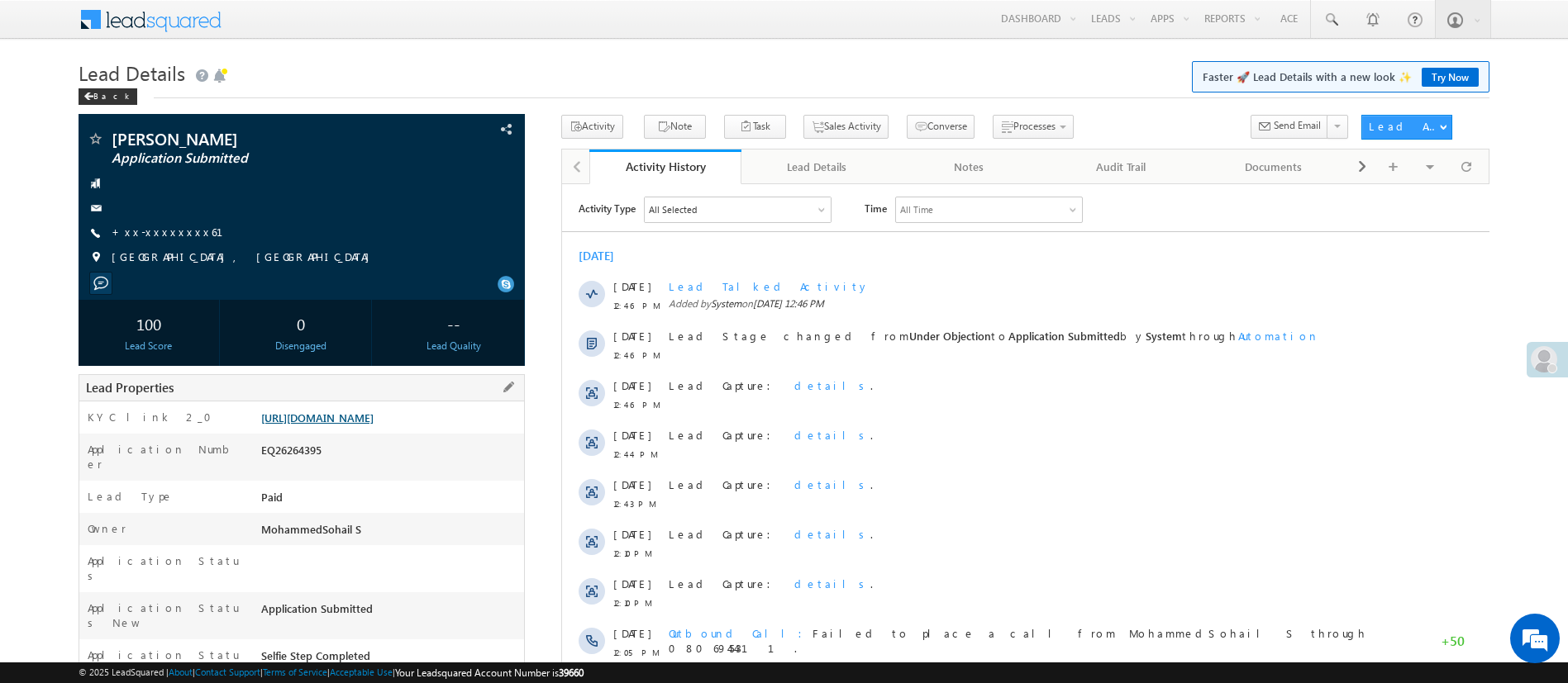
click at [373, 412] on link "[URL][DOMAIN_NAME]" at bounding box center [317, 418] width 112 height 14
